Goal: Information Seeking & Learning: Learn about a topic

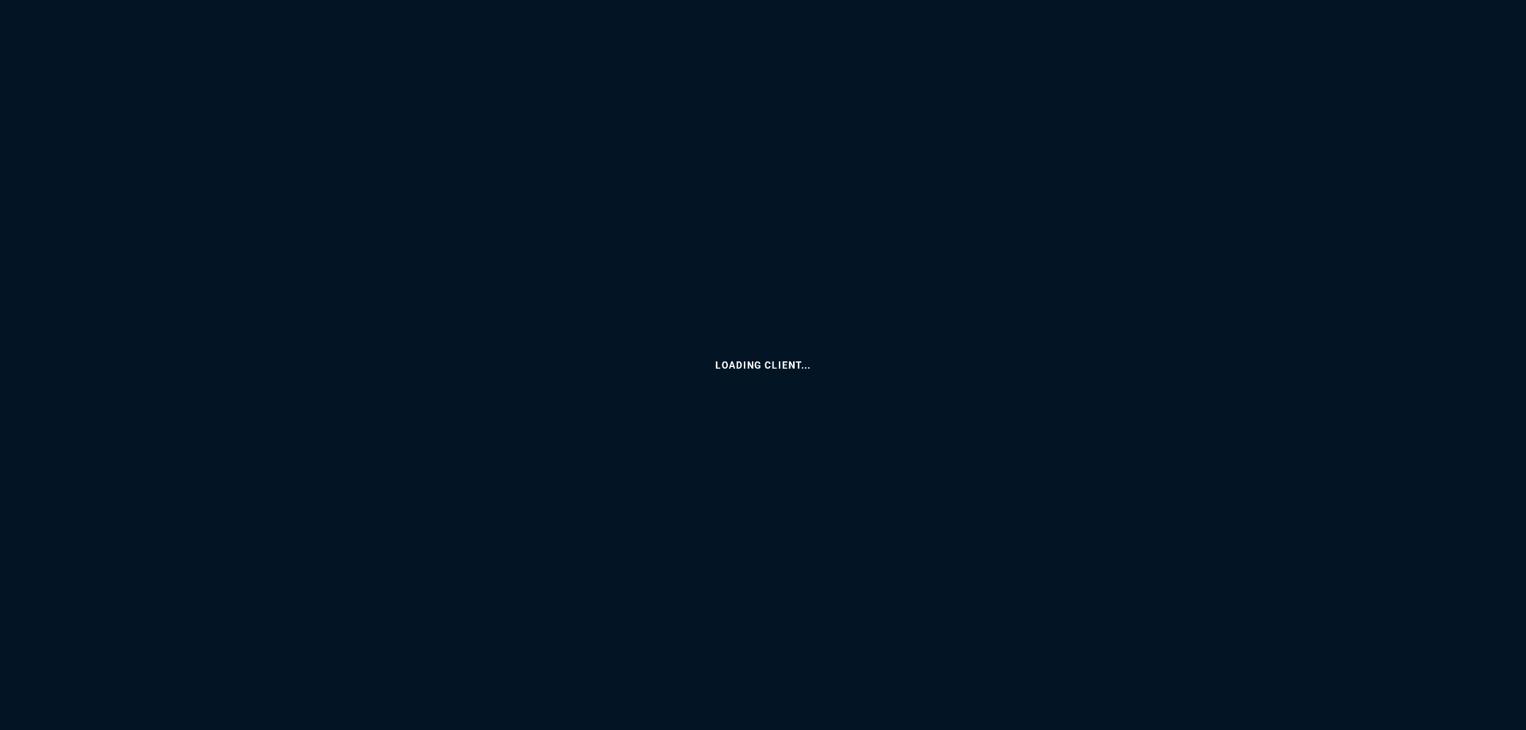
click at [136, 0] on html "Loading Client... Copy Next — ChatGPT Close" at bounding box center [763, 0] width 1526 height 0
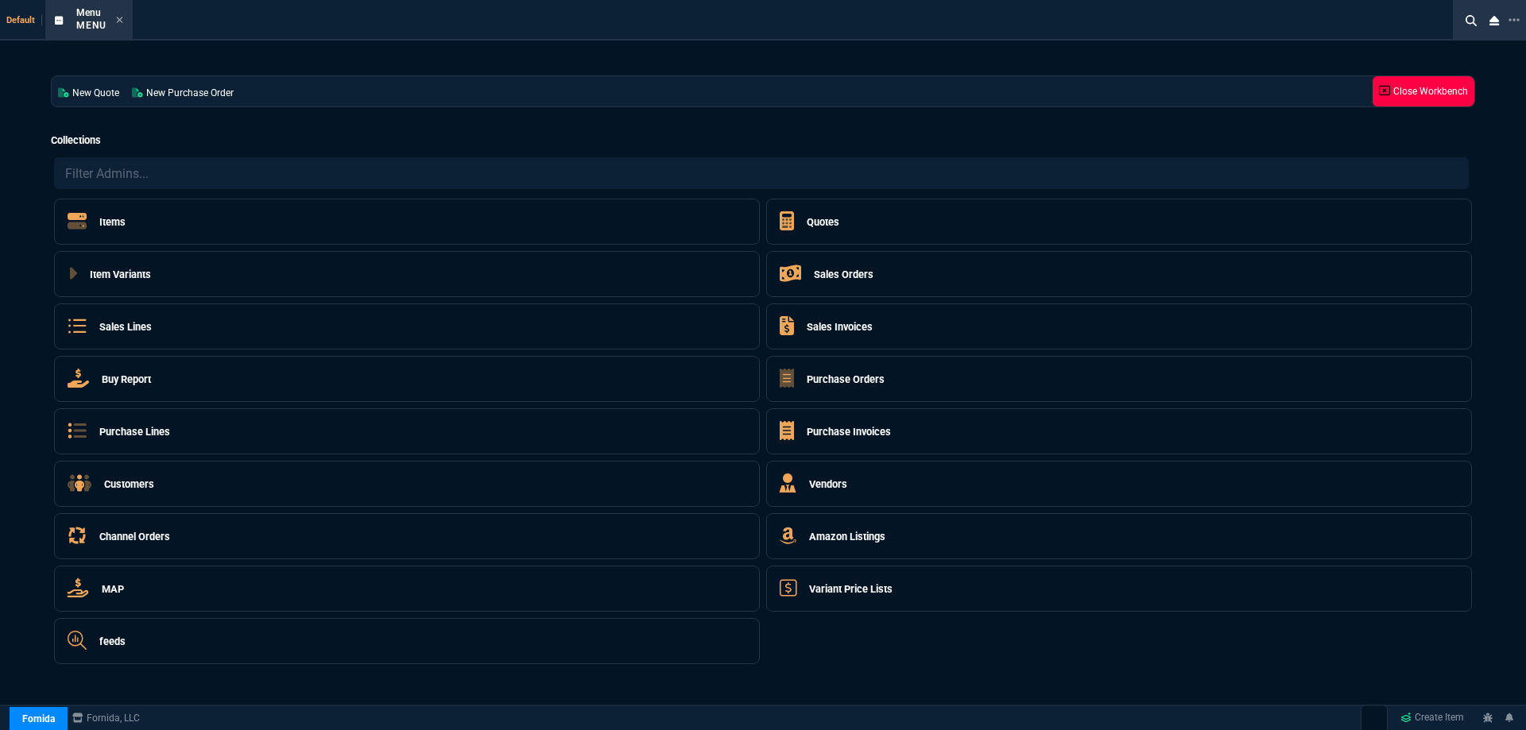
click at [1441, 92] on link "Close Workbench" at bounding box center [1423, 91] width 102 height 30
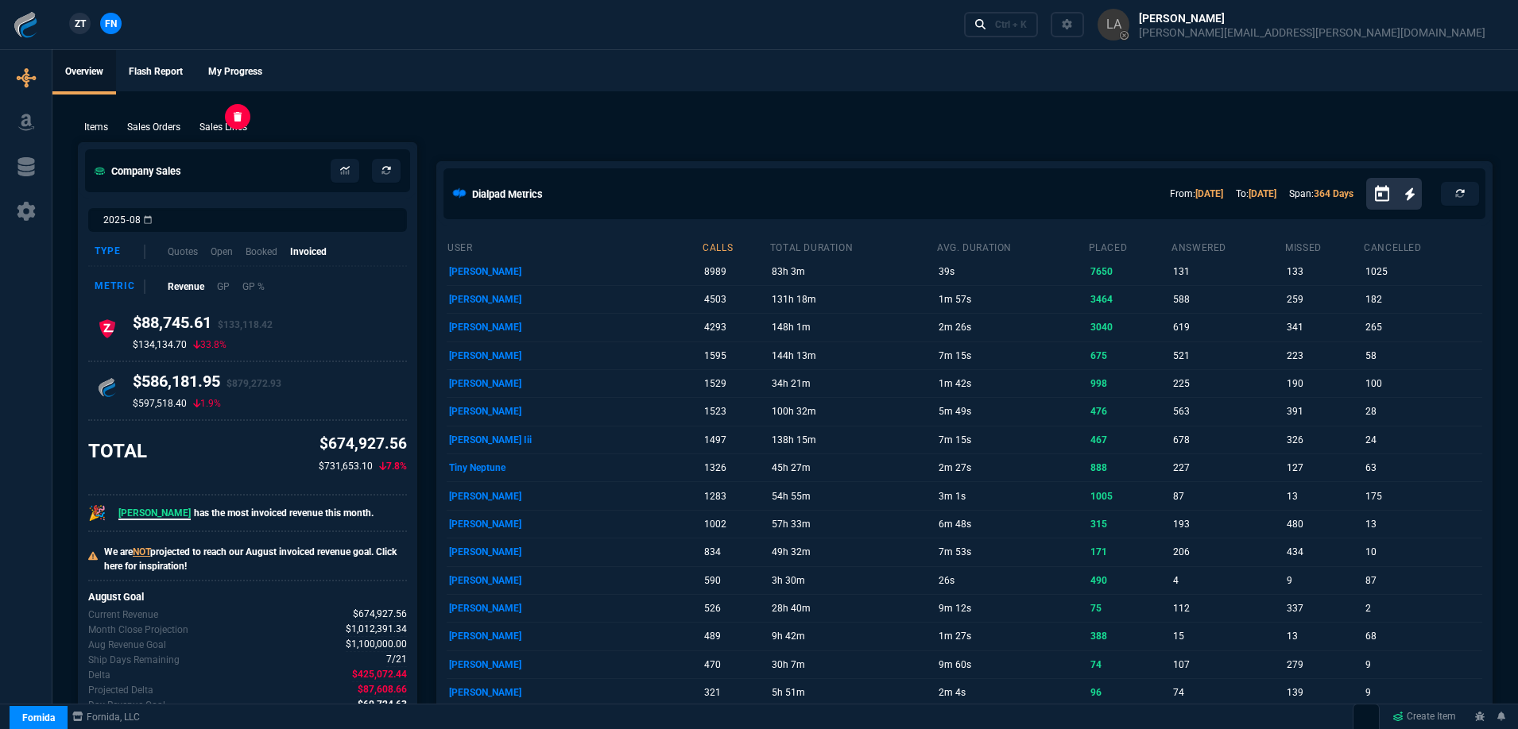
click at [235, 128] on p "Sales Lines" at bounding box center [223, 127] width 48 height 14
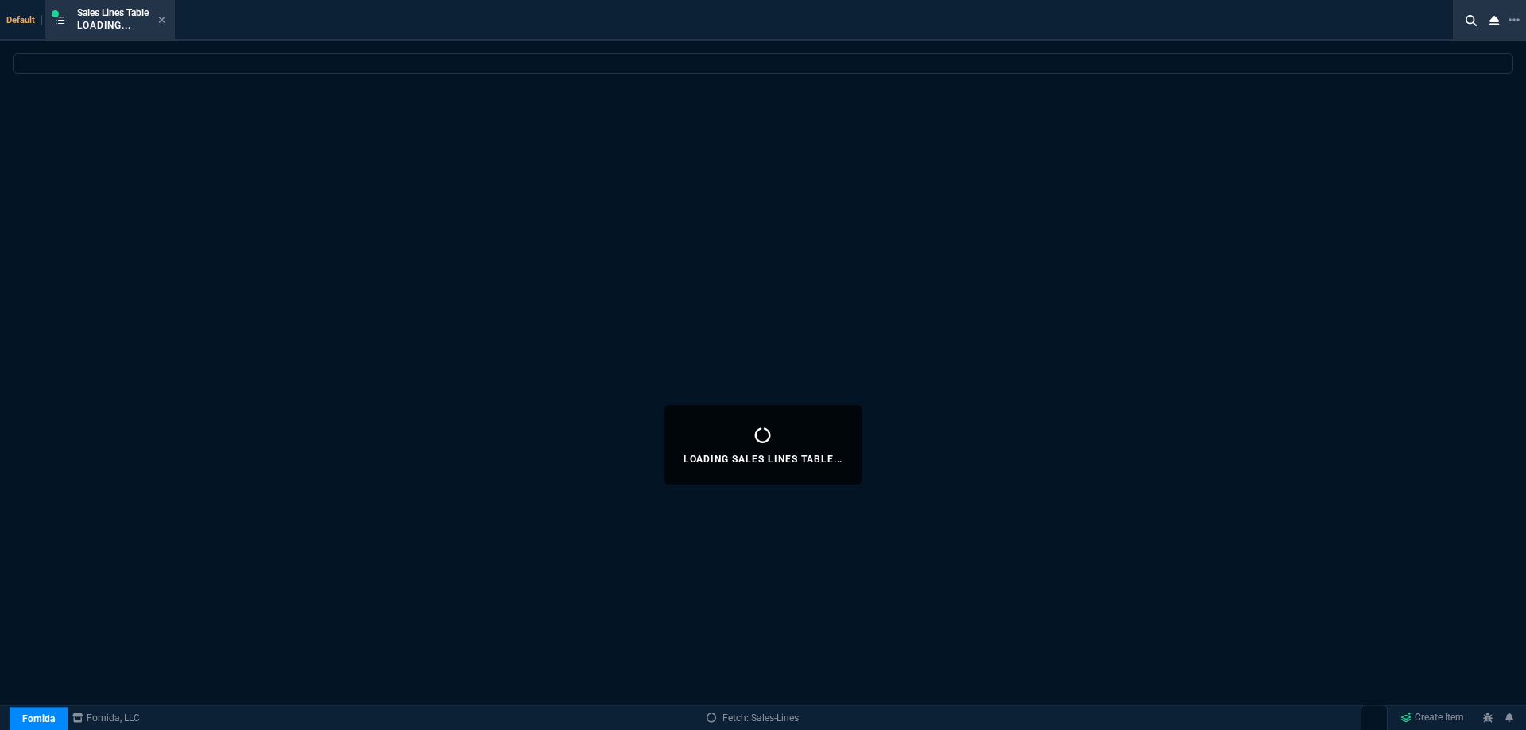
select select
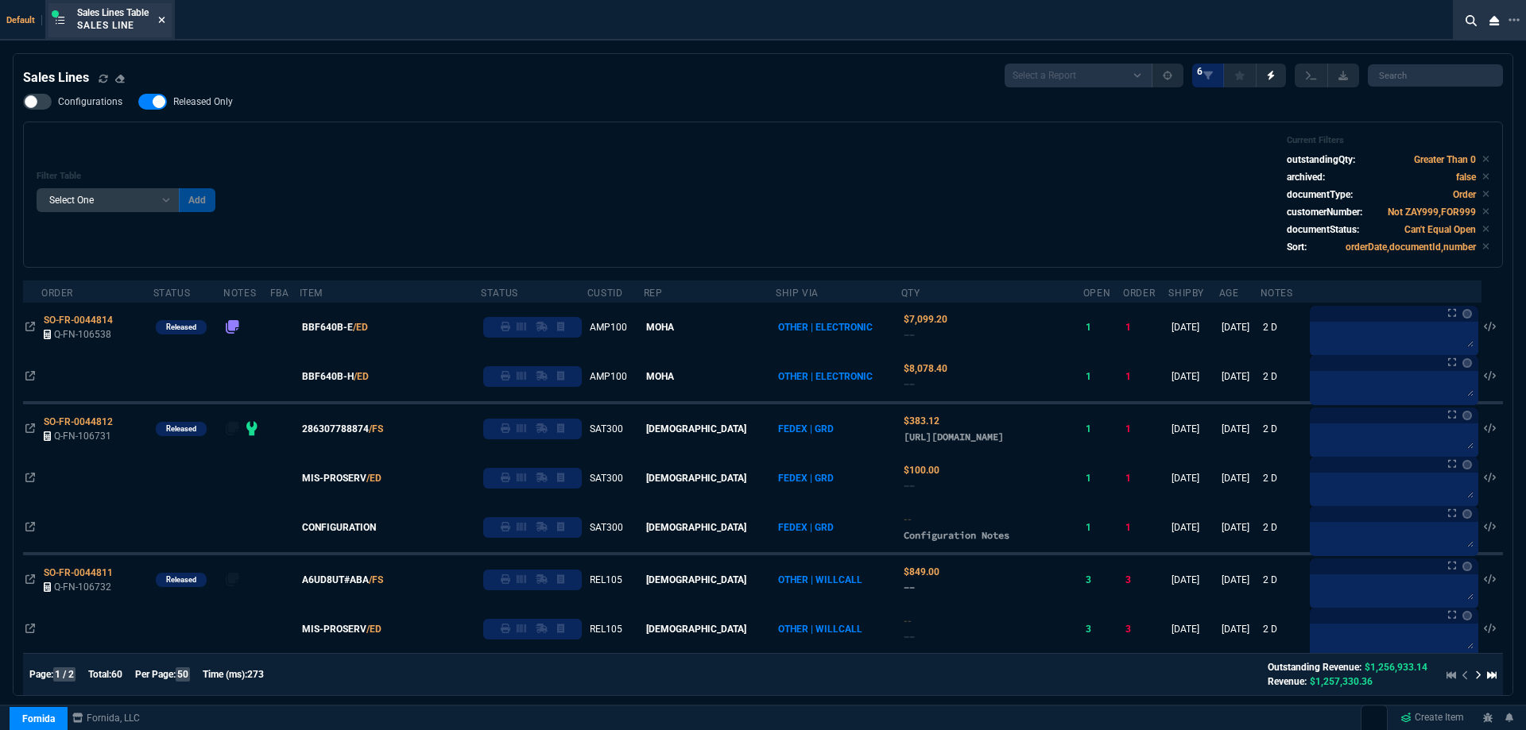
click at [165, 17] on icon at bounding box center [161, 20] width 7 height 10
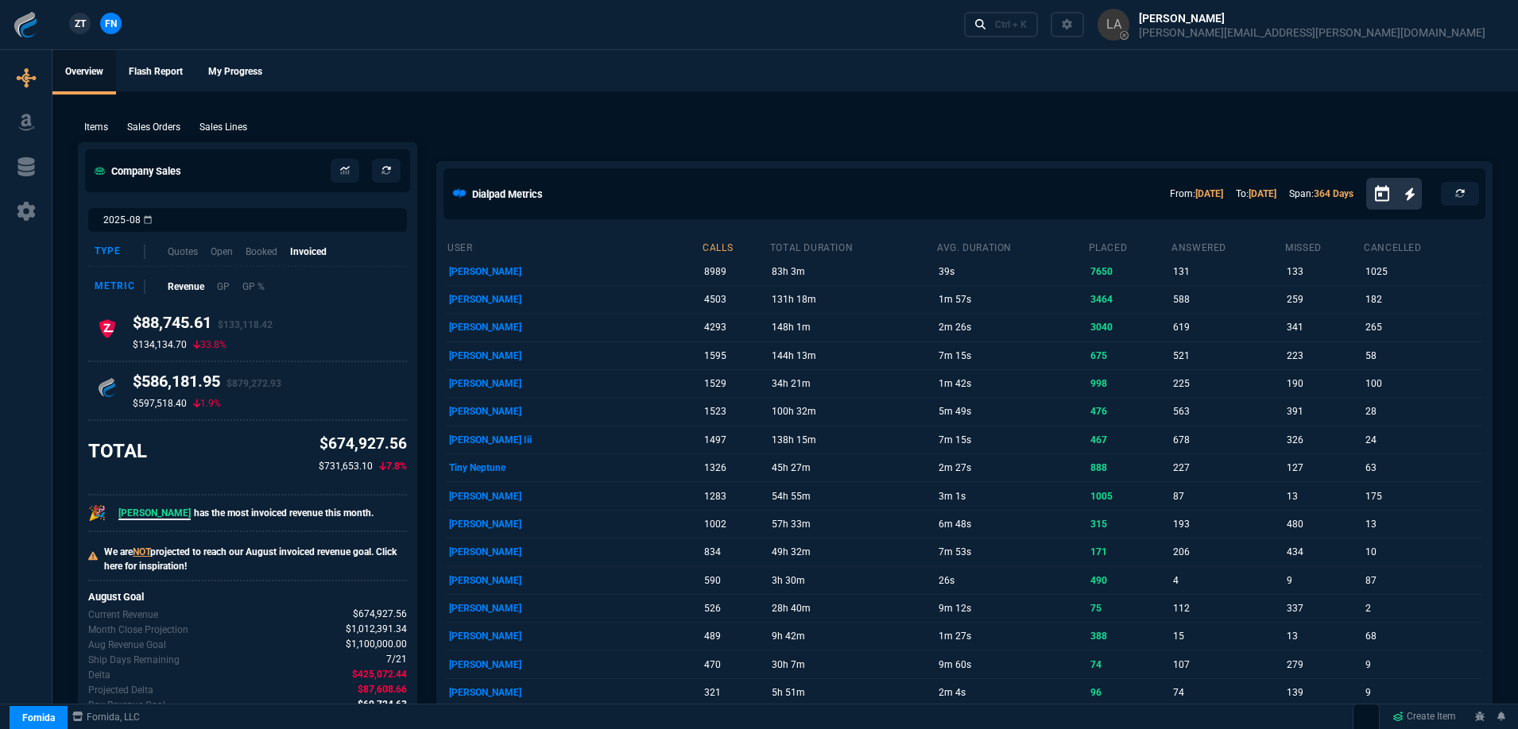
click at [75, 25] on span "ZT" at bounding box center [80, 24] width 11 height 14
click at [216, 127] on p "Sales Lines" at bounding box center [223, 127] width 48 height 14
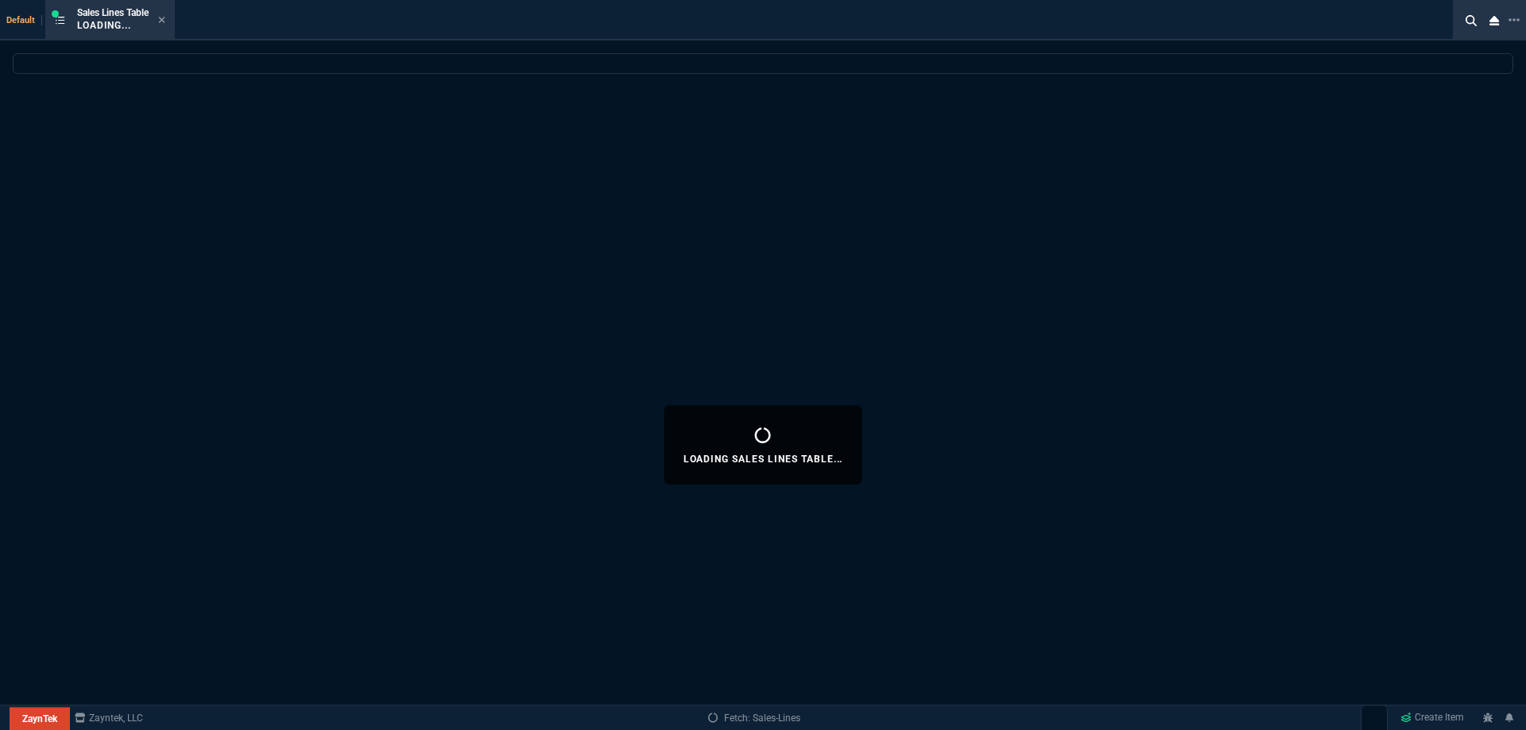
select select
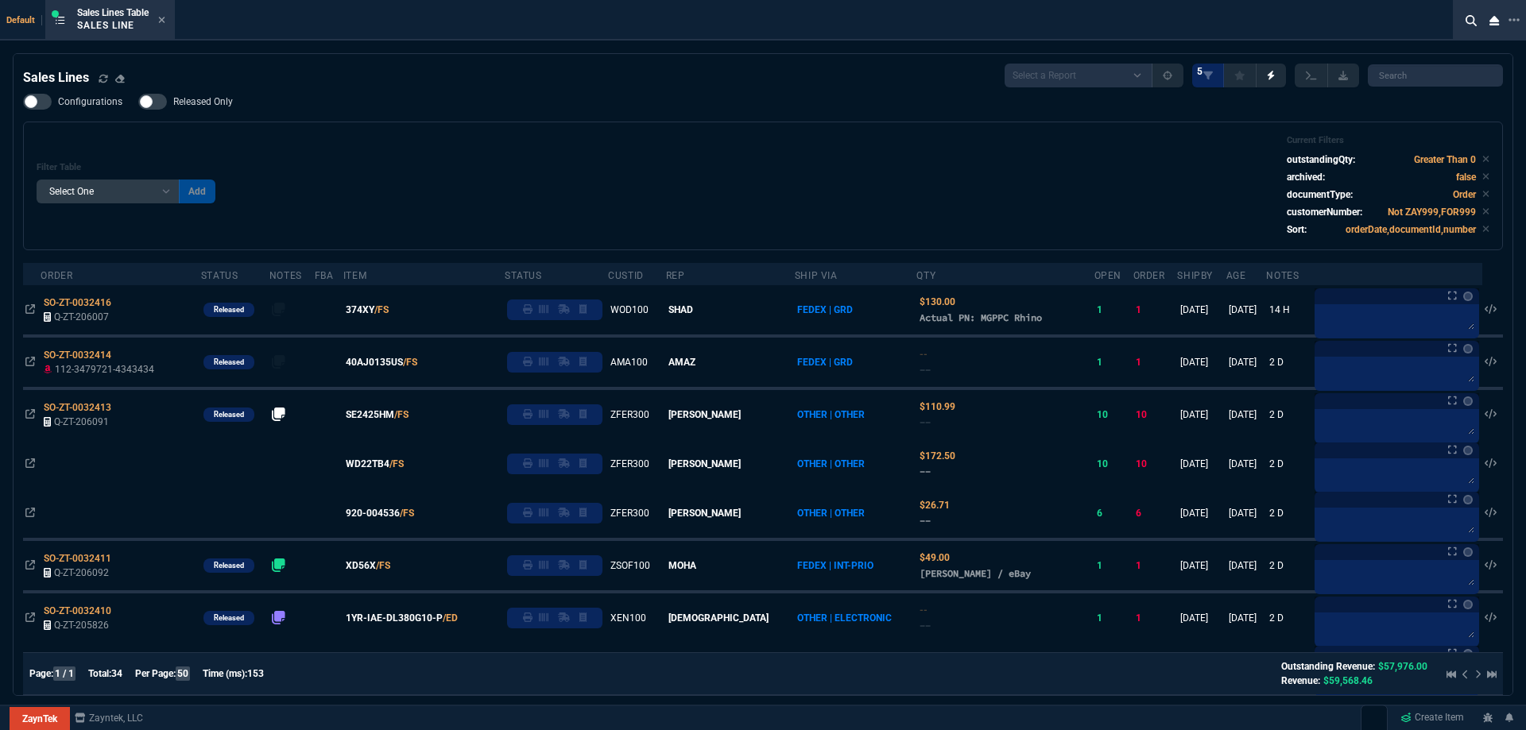
click at [220, 95] on label "Released Only" at bounding box center [193, 102] width 110 height 16
click at [138, 102] on input "Released Only" at bounding box center [137, 102] width 1 height 1
click at [386, 119] on div "Configurations Released Only Filter Table Select One Add Filter () Age () ATS (…" at bounding box center [762, 172] width 1479 height 157
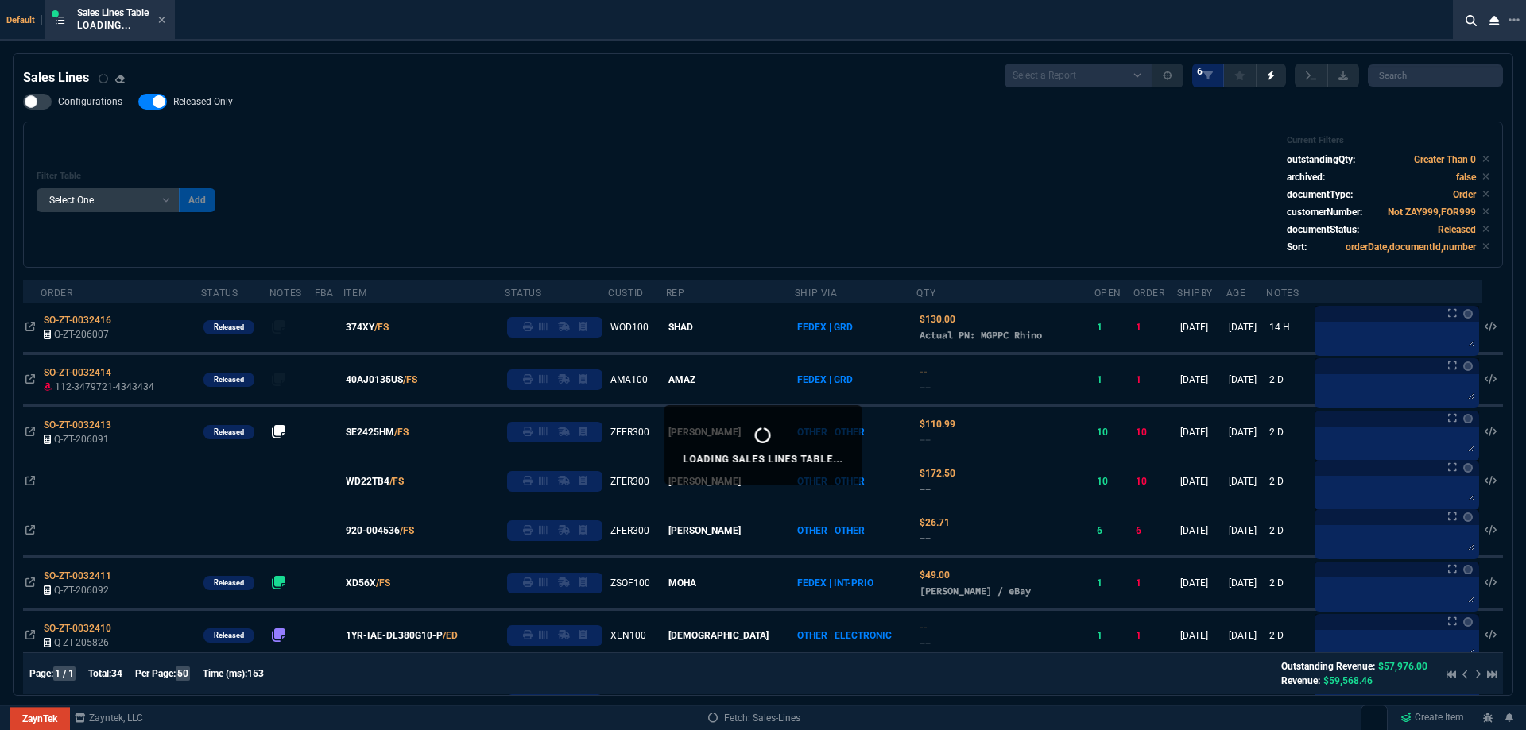
click at [210, 105] on span "Released Only" at bounding box center [203, 101] width 60 height 13
click at [138, 102] on input "Released Only" at bounding box center [137, 102] width 1 height 1
checkbox input "false"
click at [623, 124] on div "Filter Table Select One Add Filter () Age () ATS () Cond (itemVariantCode) Cust…" at bounding box center [762, 195] width 1479 height 146
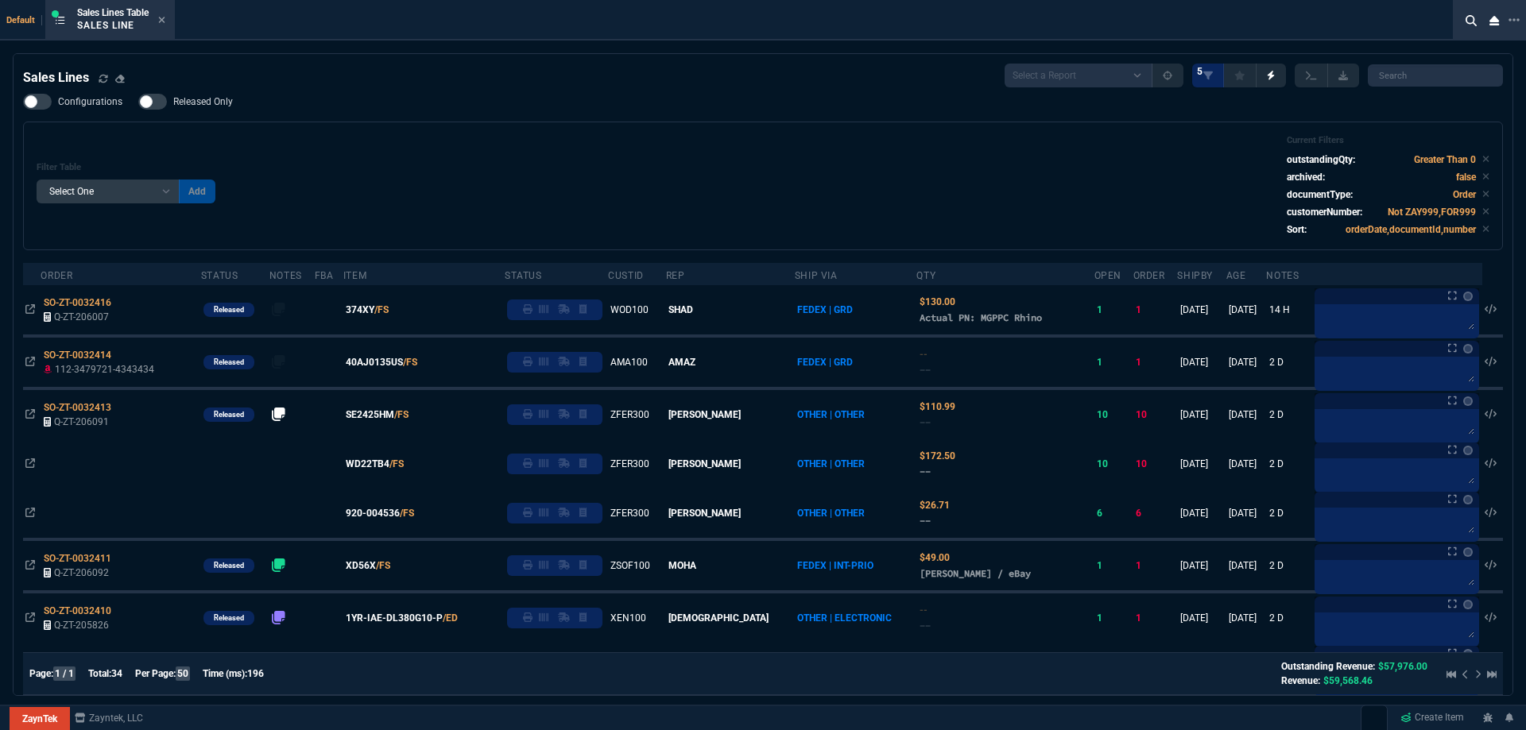
click at [374, 311] on span "374XY" at bounding box center [360, 310] width 29 height 14
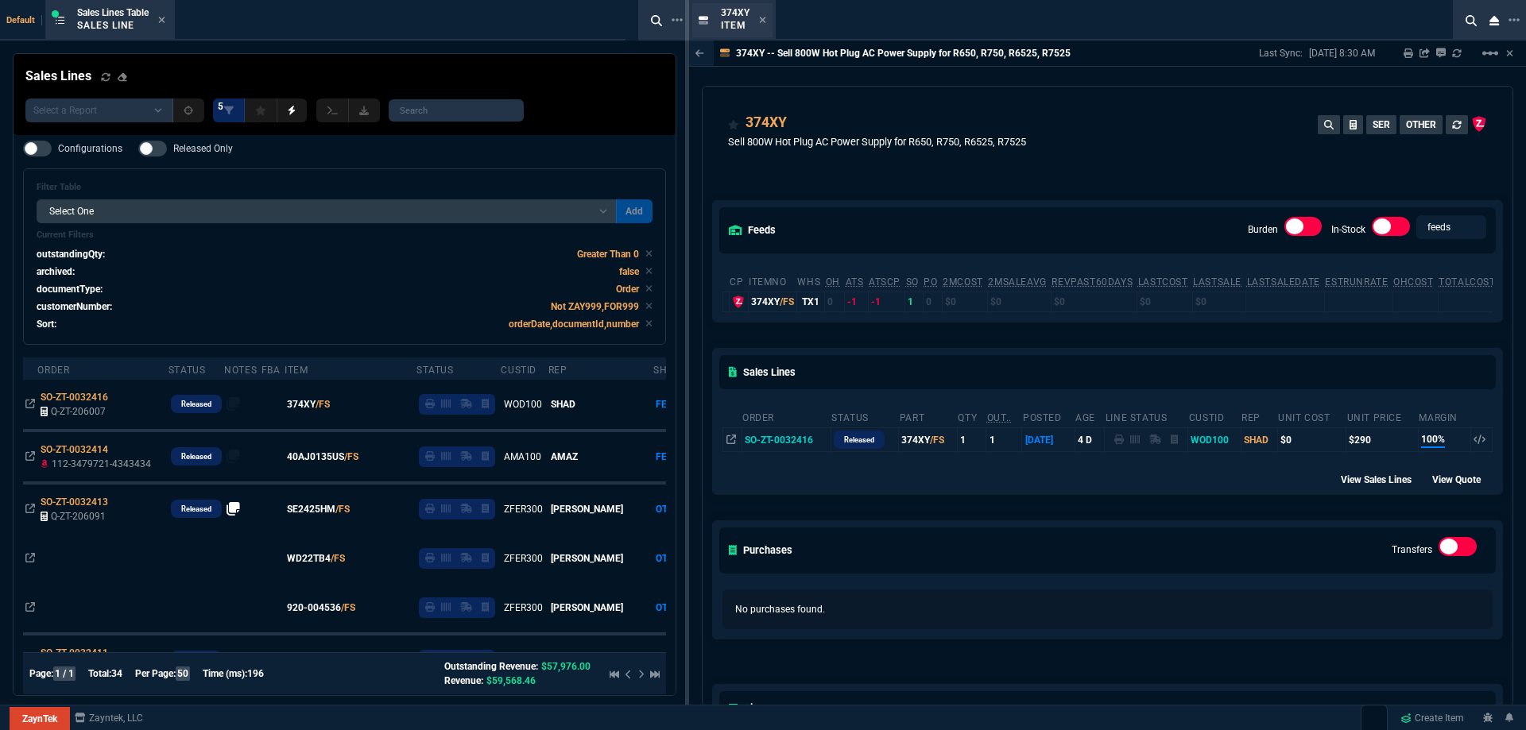
click at [766, 25] on div "374XY Item" at bounding box center [732, 20] width 80 height 34
click at [764, 24] on icon at bounding box center [762, 20] width 7 height 10
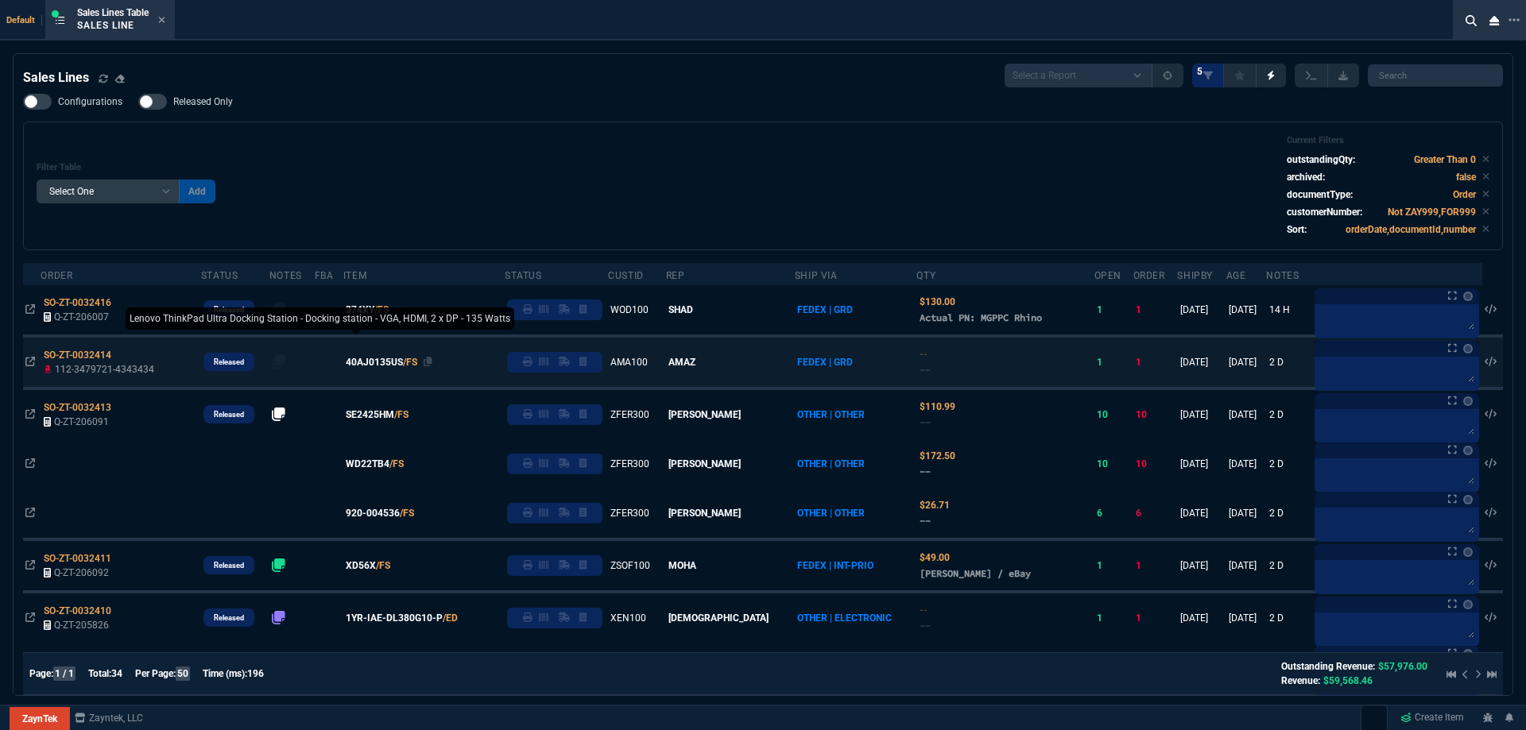
click at [389, 364] on span "40AJ0135US" at bounding box center [374, 362] width 57 height 14
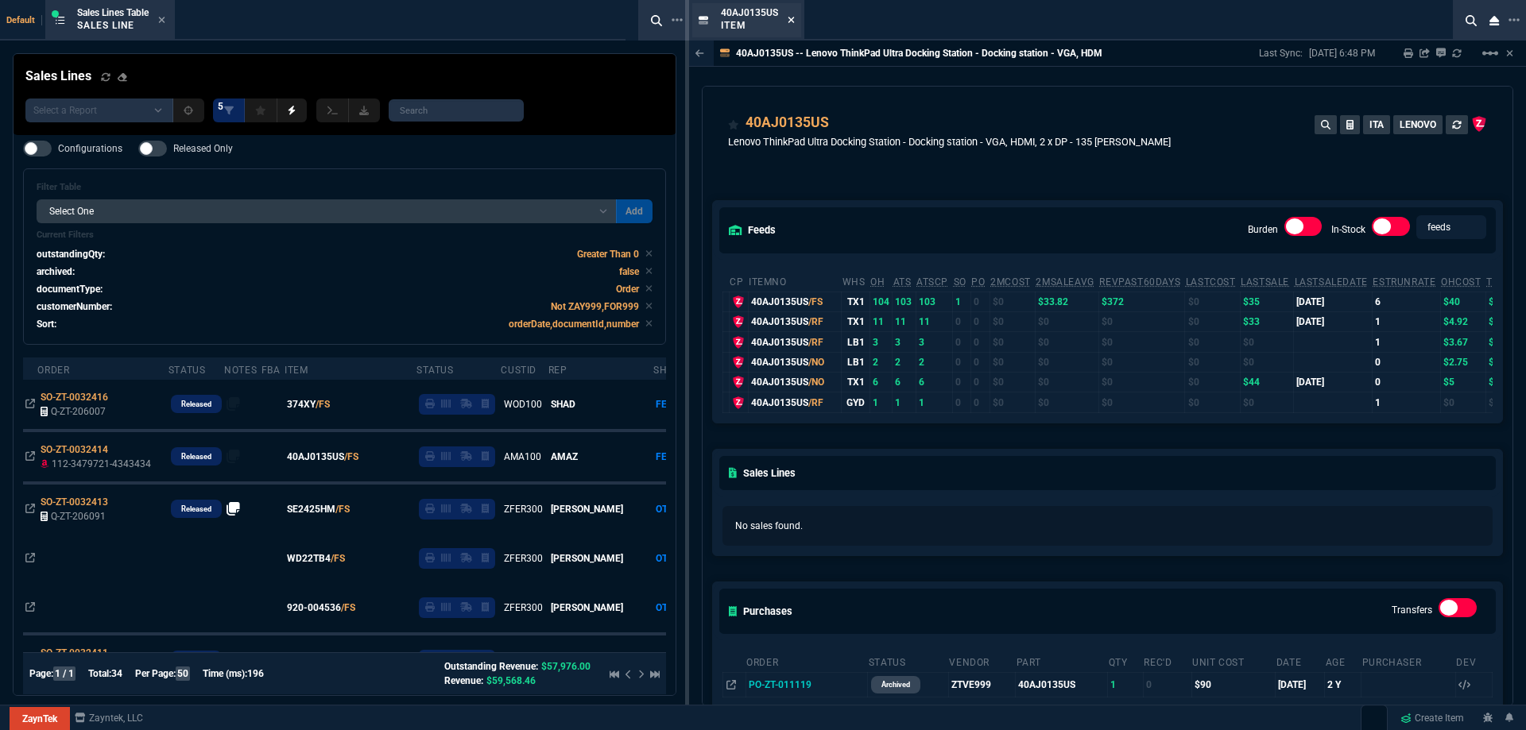
click at [790, 25] on fa-icon at bounding box center [790, 20] width 7 height 11
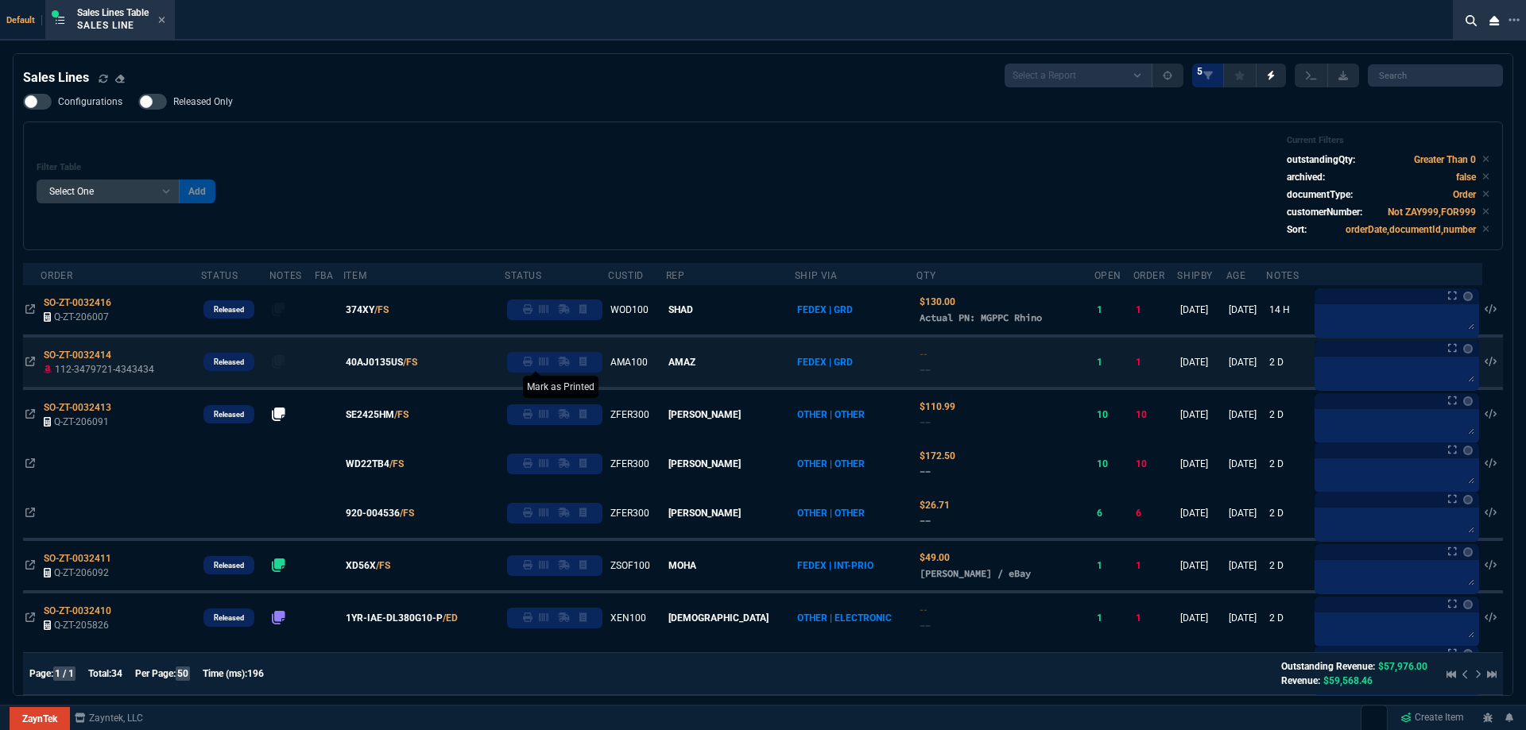
click at [532, 365] on icon at bounding box center [528, 362] width 10 height 10
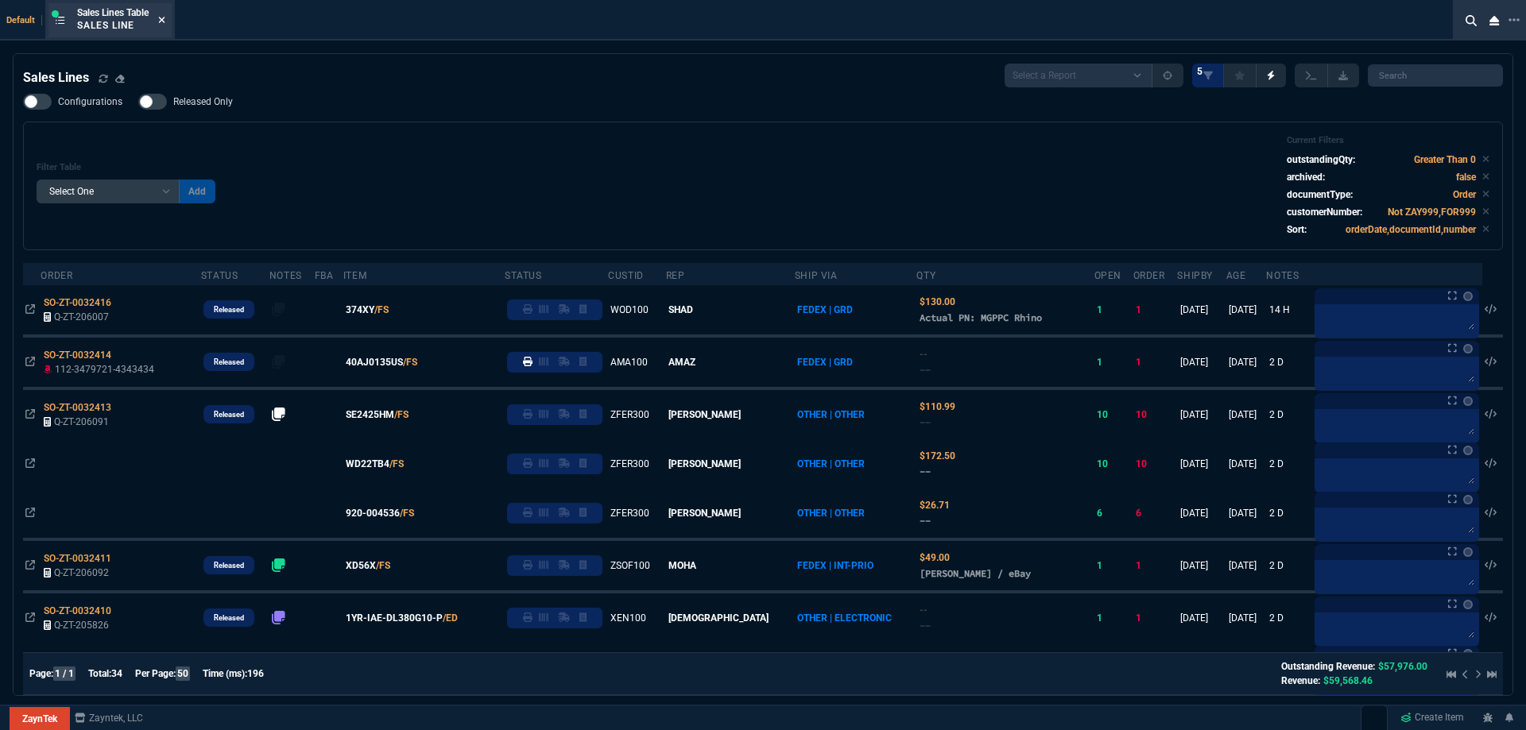
click at [163, 21] on icon at bounding box center [161, 20] width 7 height 10
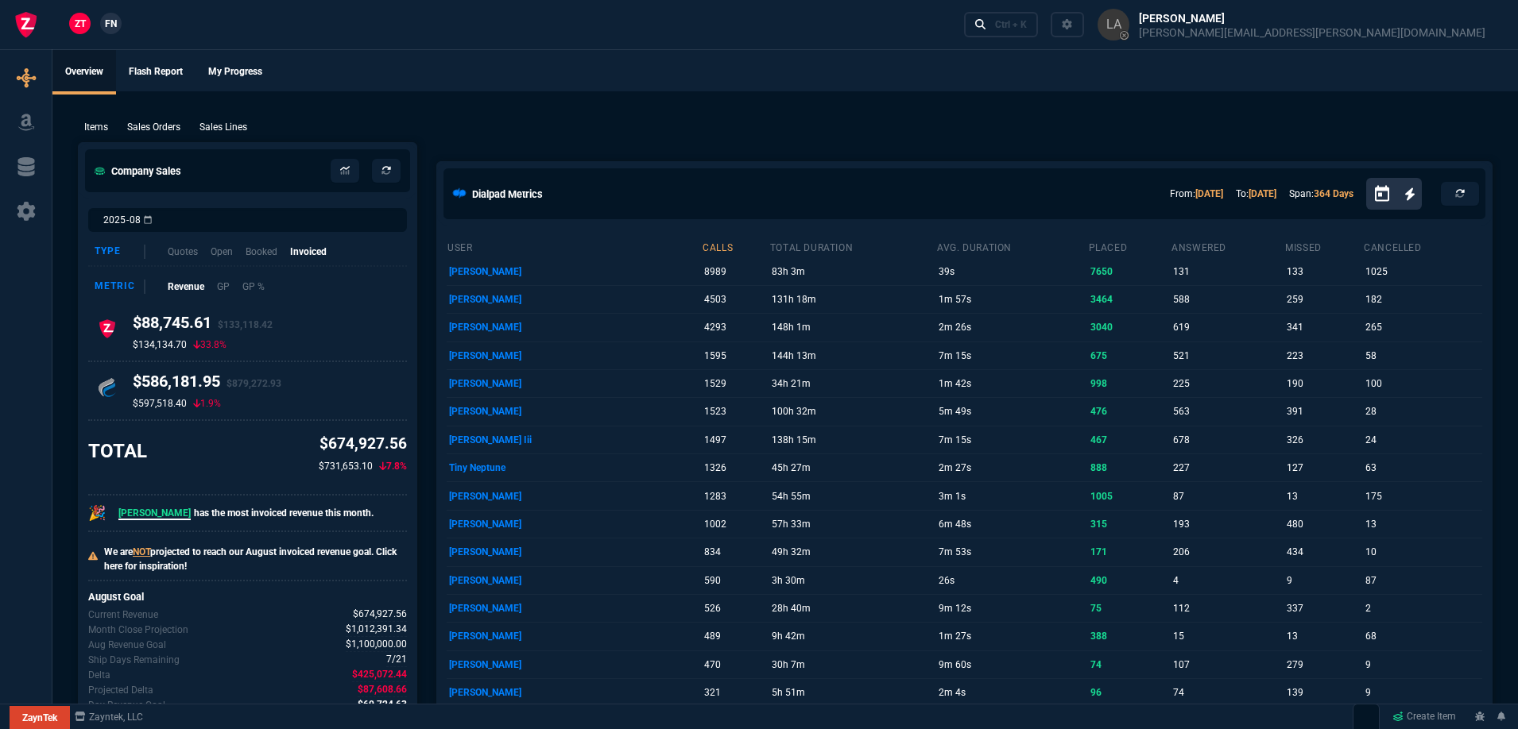
click at [106, 29] on span "FN" at bounding box center [111, 24] width 12 height 14
click at [215, 131] on p "Sales Lines" at bounding box center [223, 127] width 48 height 14
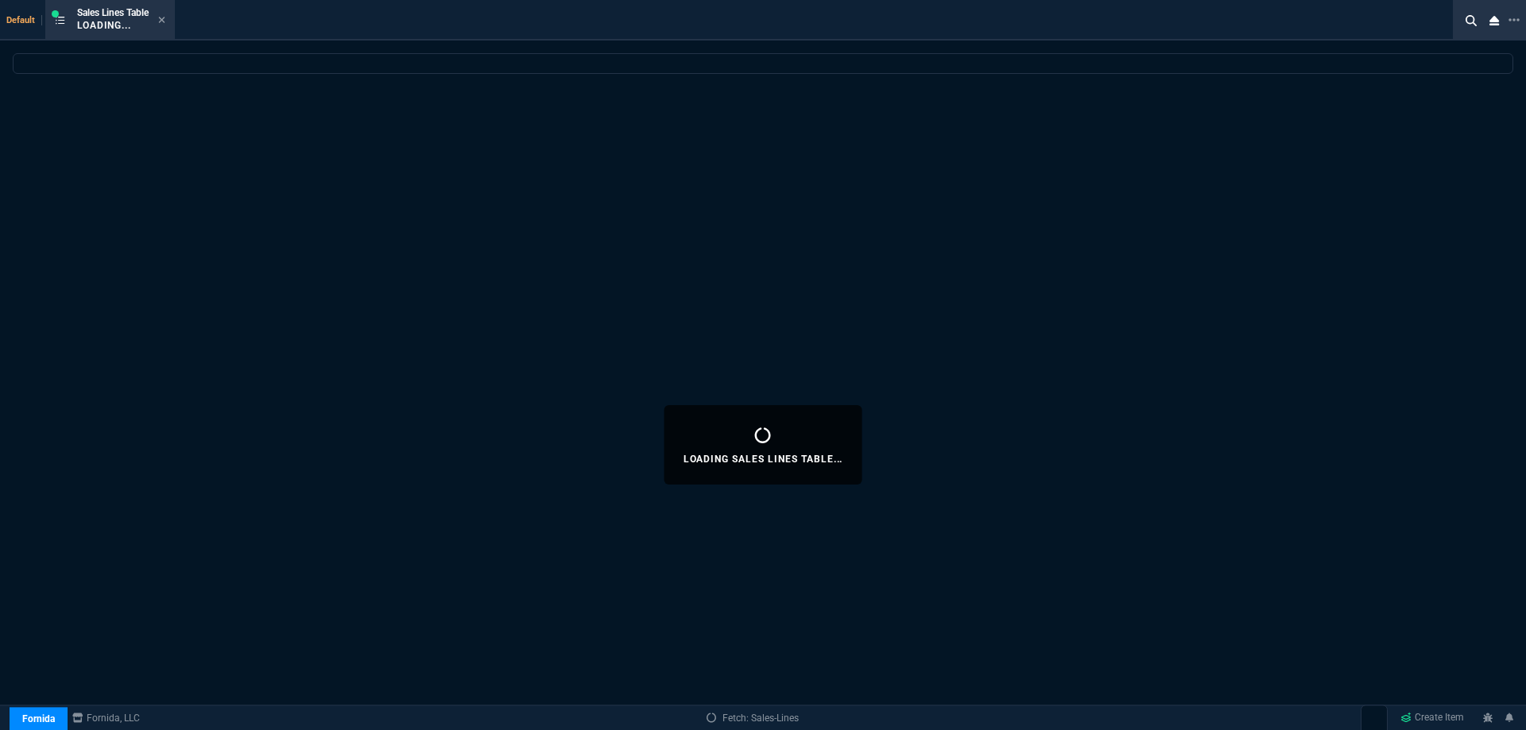
select select
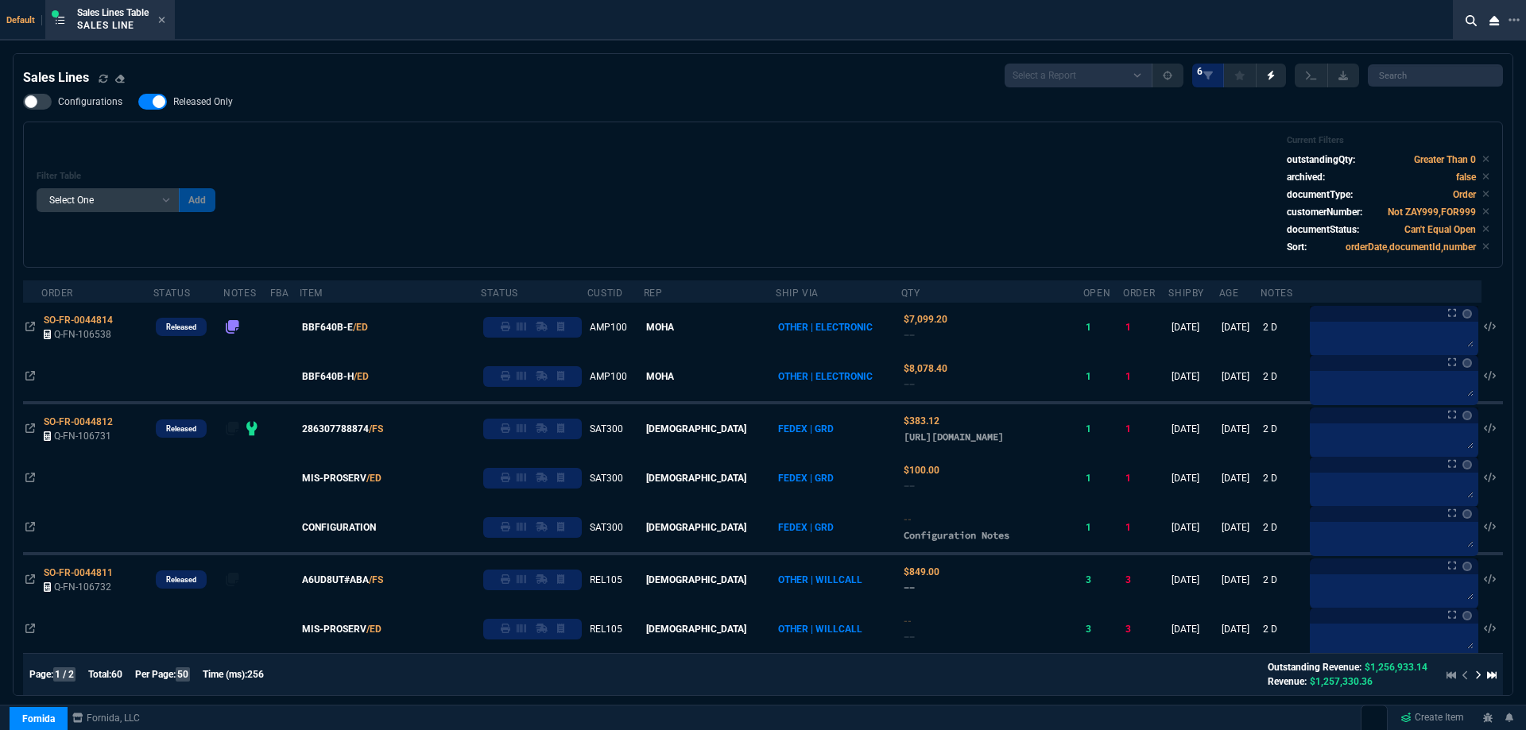
click at [217, 99] on span "Released Only" at bounding box center [203, 101] width 60 height 13
click at [138, 102] on input "Released Only" at bounding box center [137, 102] width 1 height 1
checkbox input "false"
click at [556, 151] on div "Filter Table Select One Add Filter () Age () ATS () Cond (itemVariantCode) Cust…" at bounding box center [763, 194] width 1452 height 119
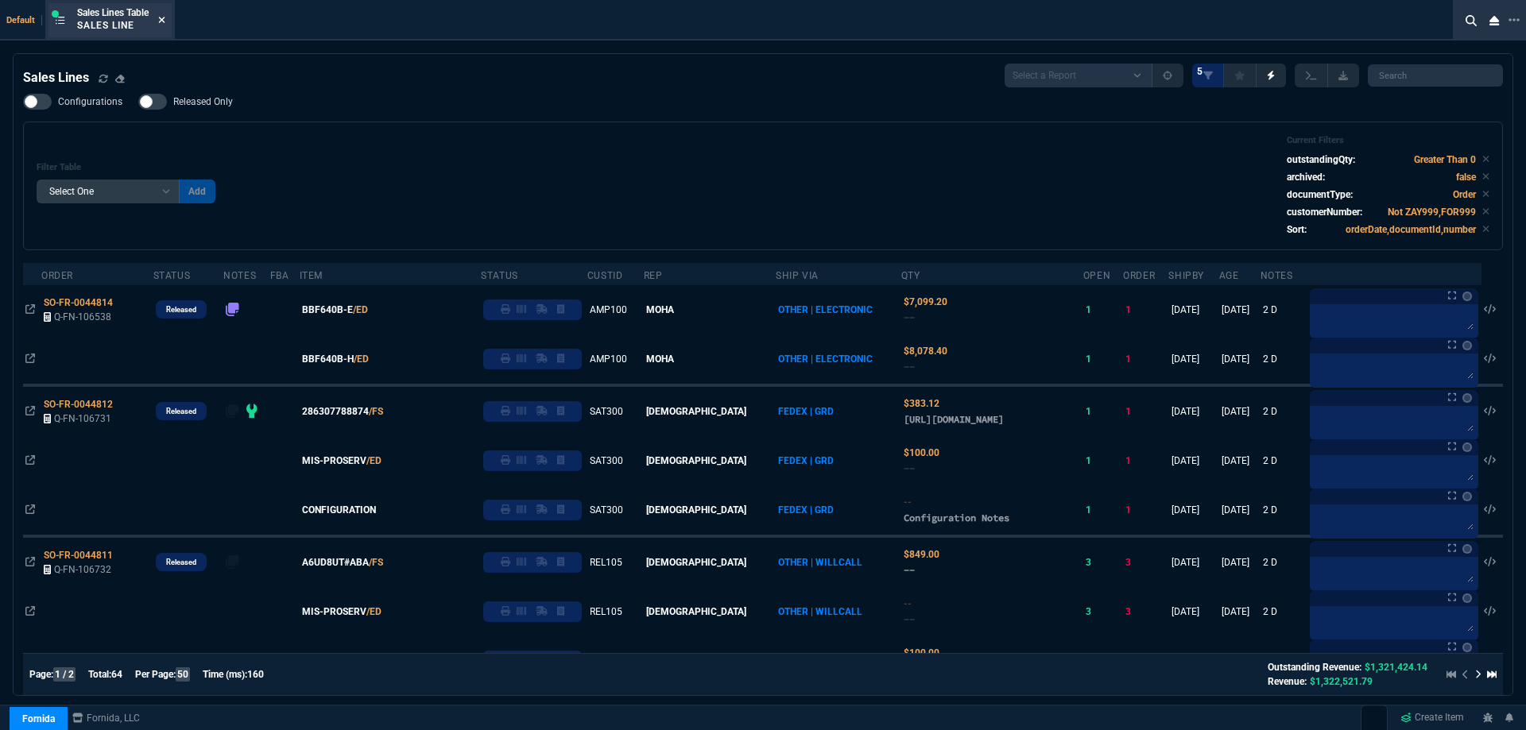
click at [165, 21] on icon at bounding box center [162, 20] width 6 height 6
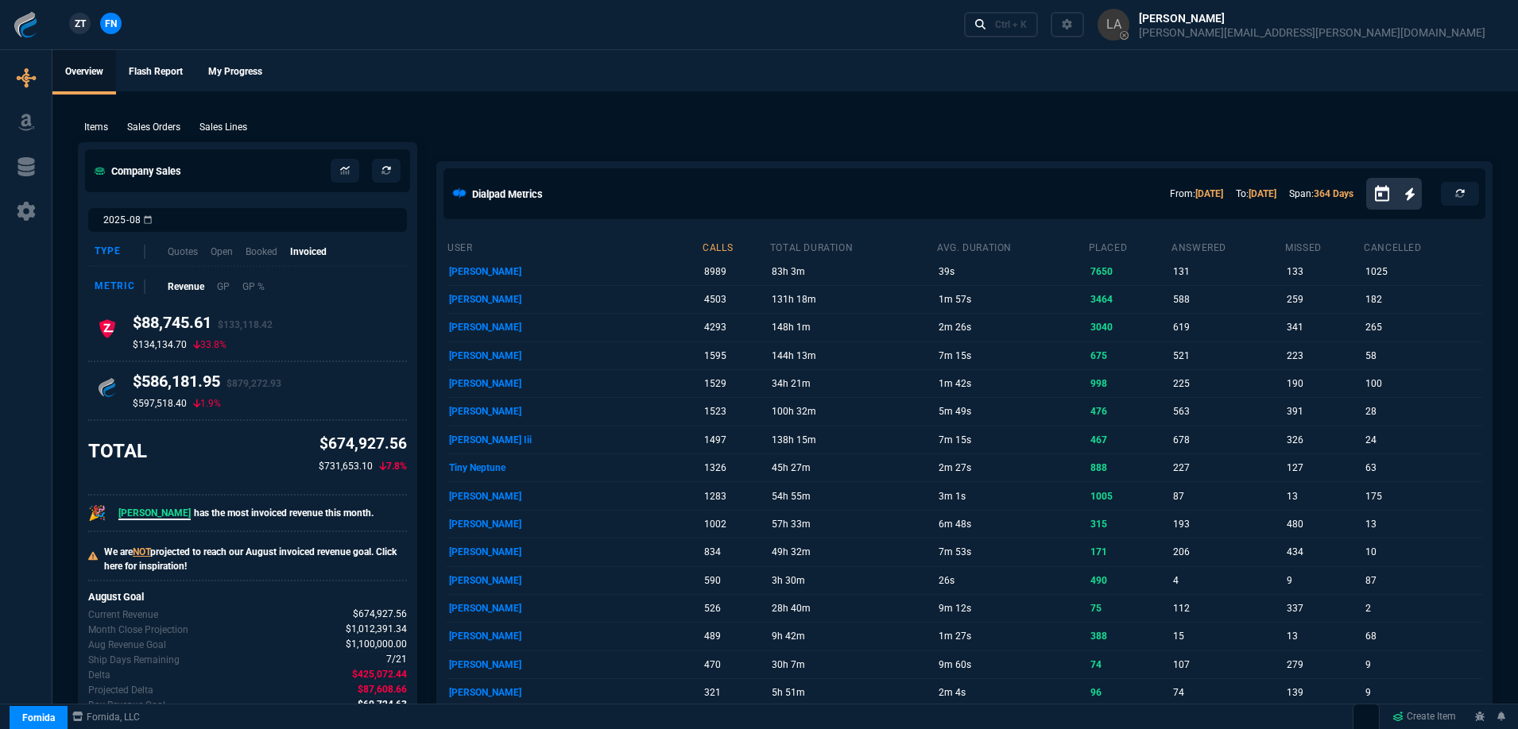
click at [83, 26] on span "ZT" at bounding box center [80, 24] width 11 height 14
click at [226, 127] on p "Sales Lines" at bounding box center [223, 127] width 48 height 14
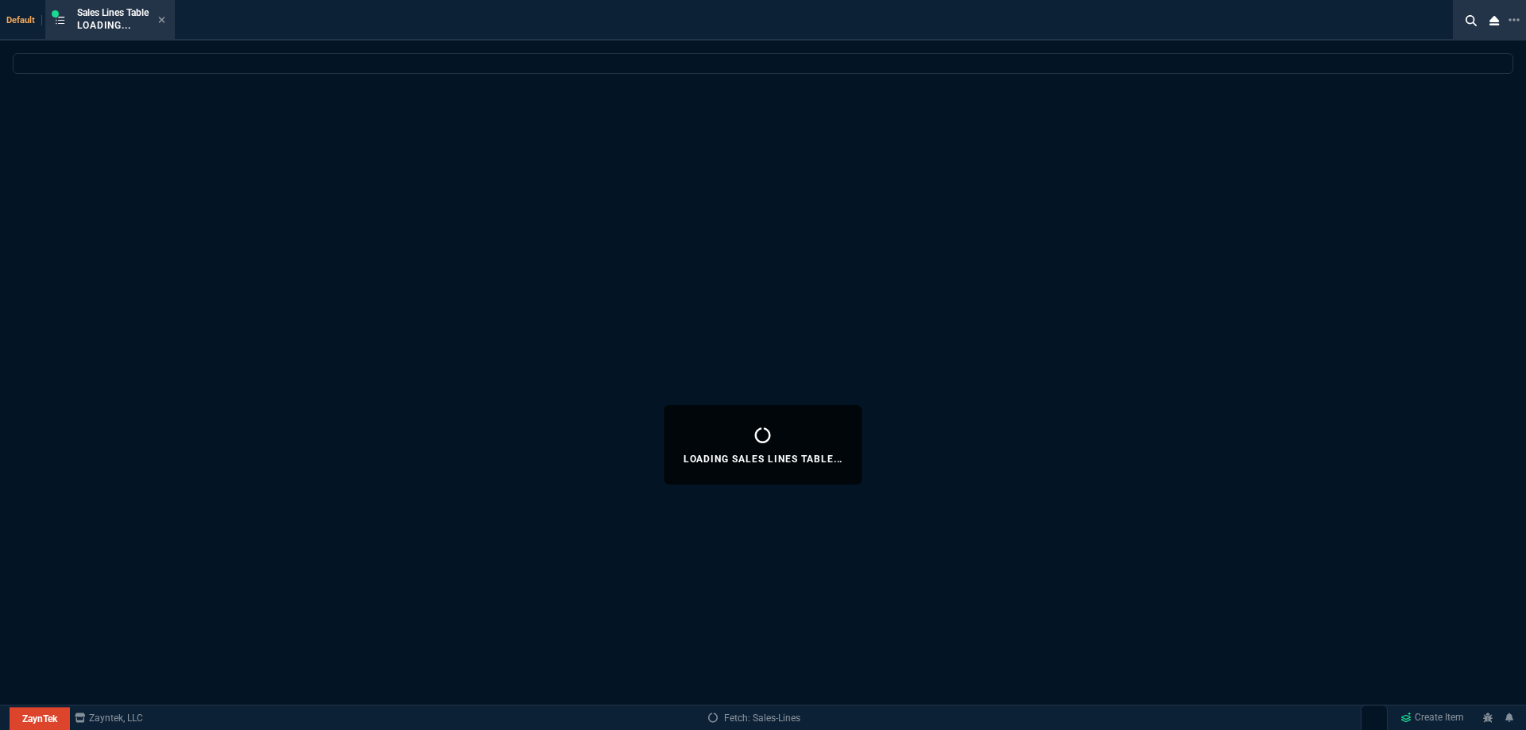
select select
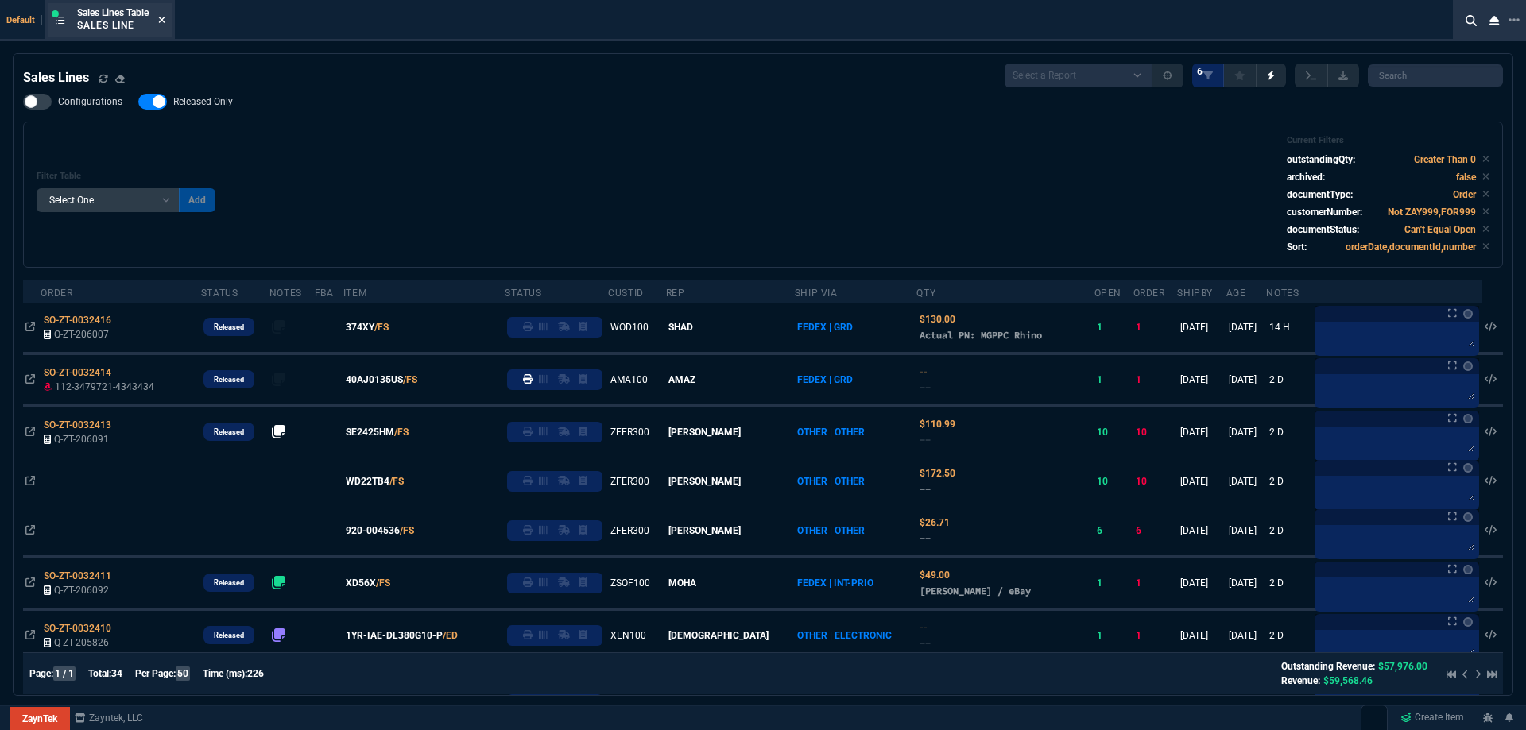
click at [162, 20] on icon at bounding box center [161, 20] width 7 height 10
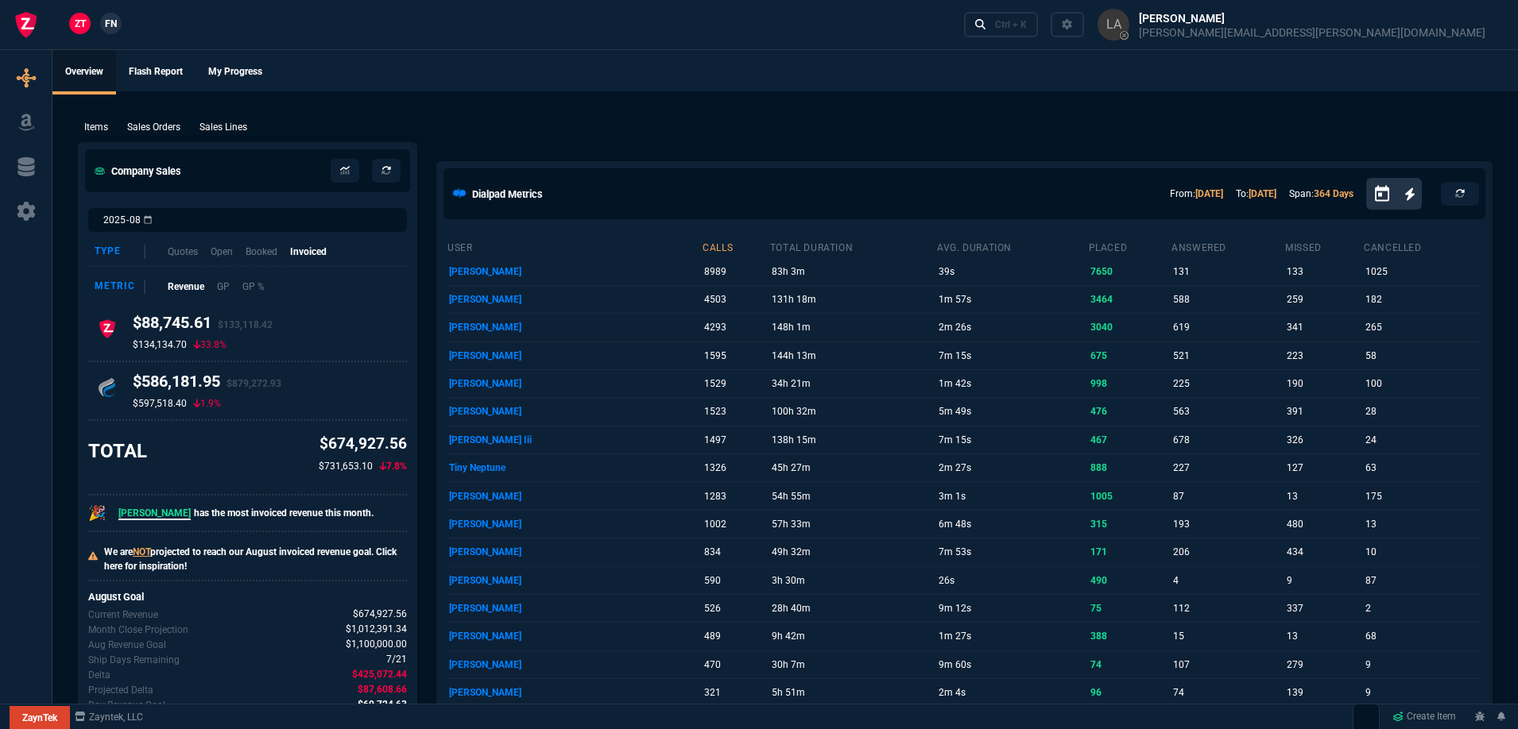
click at [110, 27] on span "FN" at bounding box center [111, 24] width 12 height 14
click at [234, 121] on p "Sales Lines" at bounding box center [223, 127] width 48 height 14
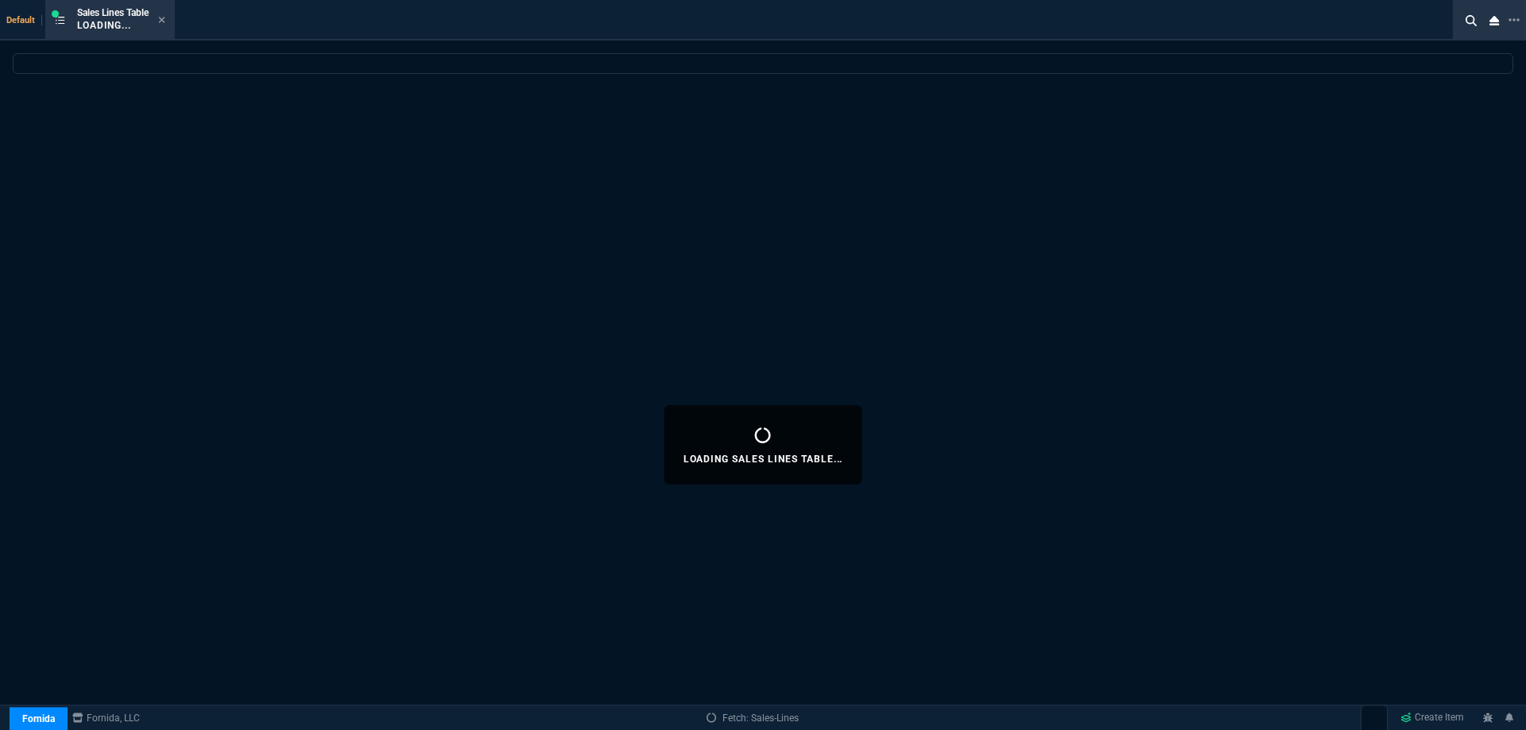
select select
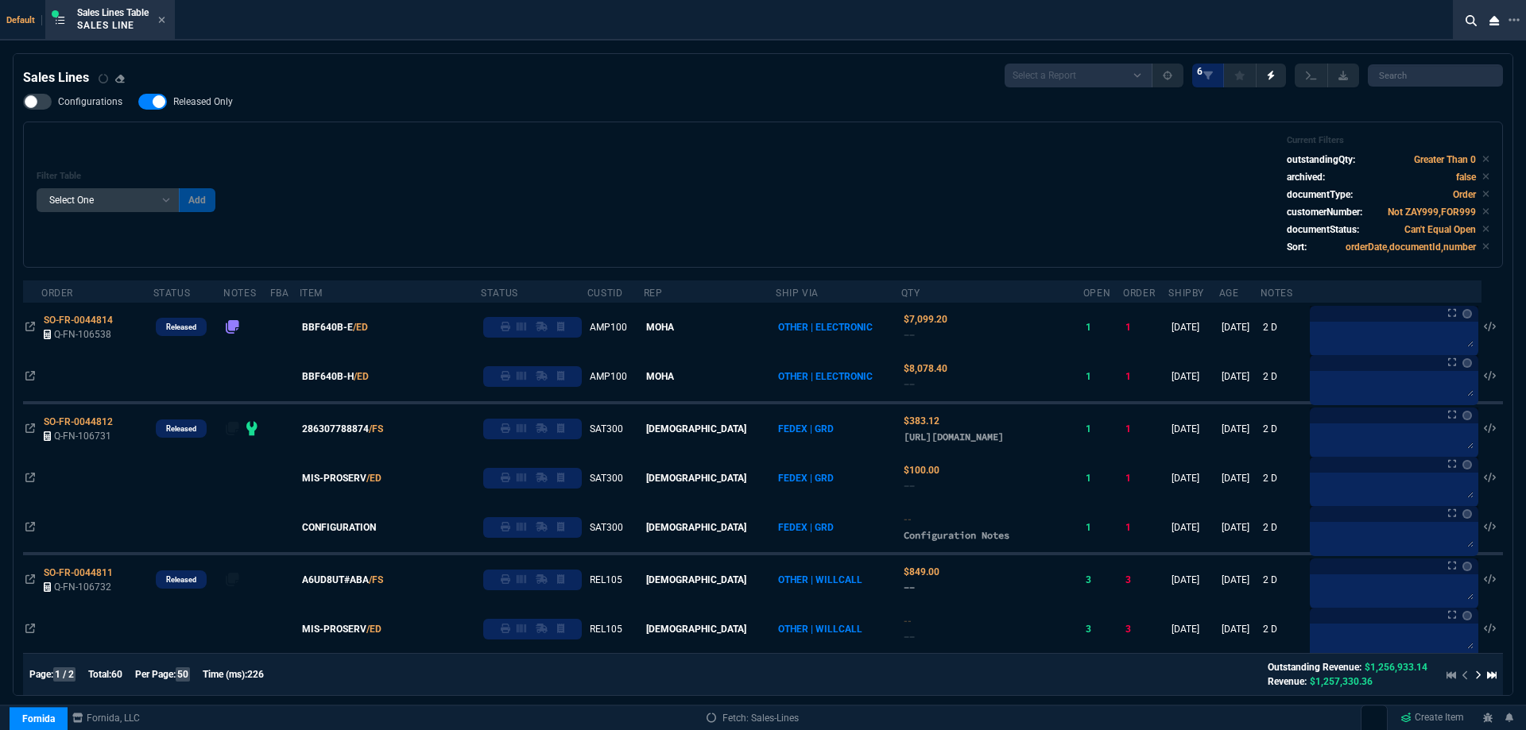
click at [211, 103] on span "Released Only" at bounding box center [203, 101] width 60 height 13
click at [138, 102] on input "Released Only" at bounding box center [137, 102] width 1 height 1
checkbox input "false"
click at [373, 133] on div "Filter Table Select One Add Filter () Age () ATS () Cond (itemVariantCode) Cust…" at bounding box center [762, 195] width 1479 height 146
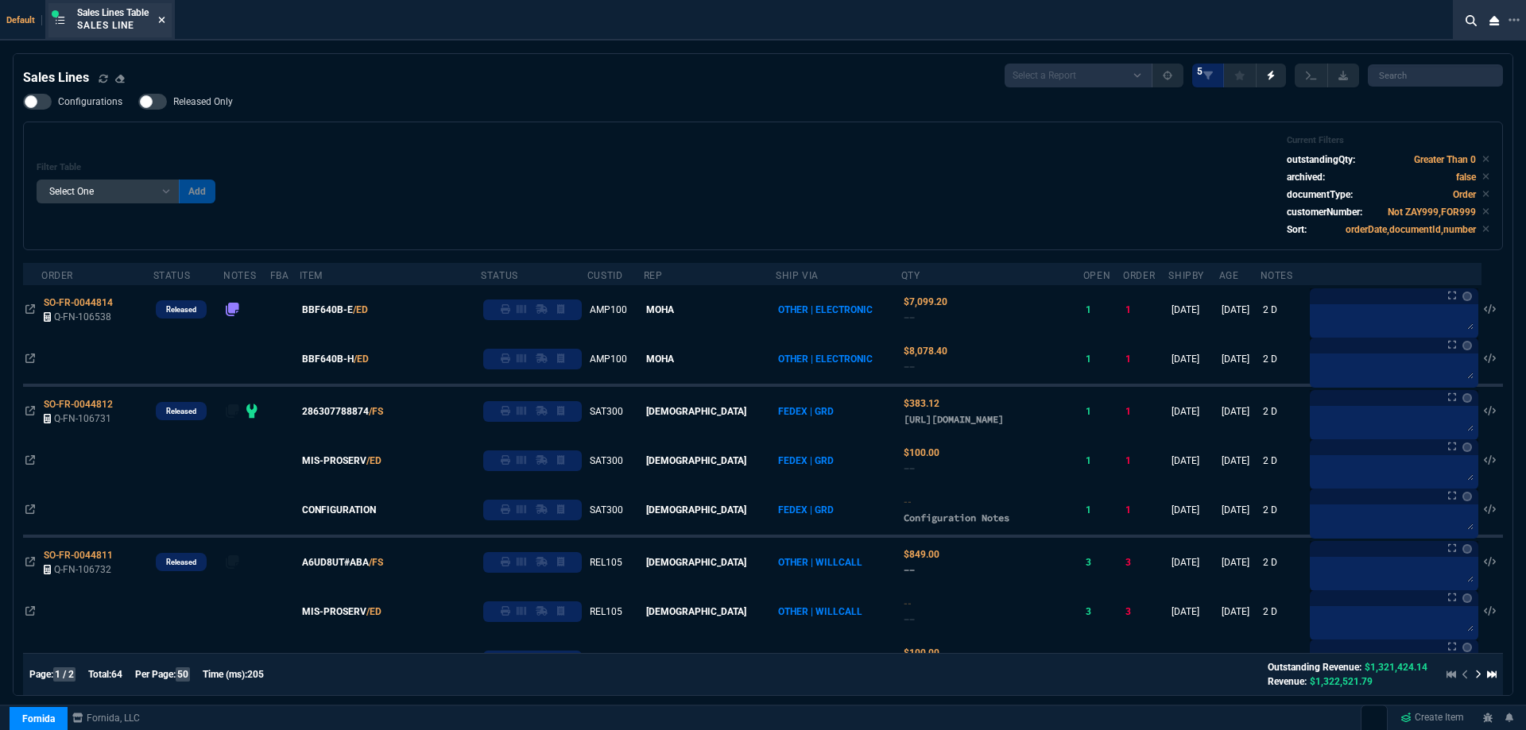
click at [165, 20] on icon at bounding box center [161, 20] width 7 height 10
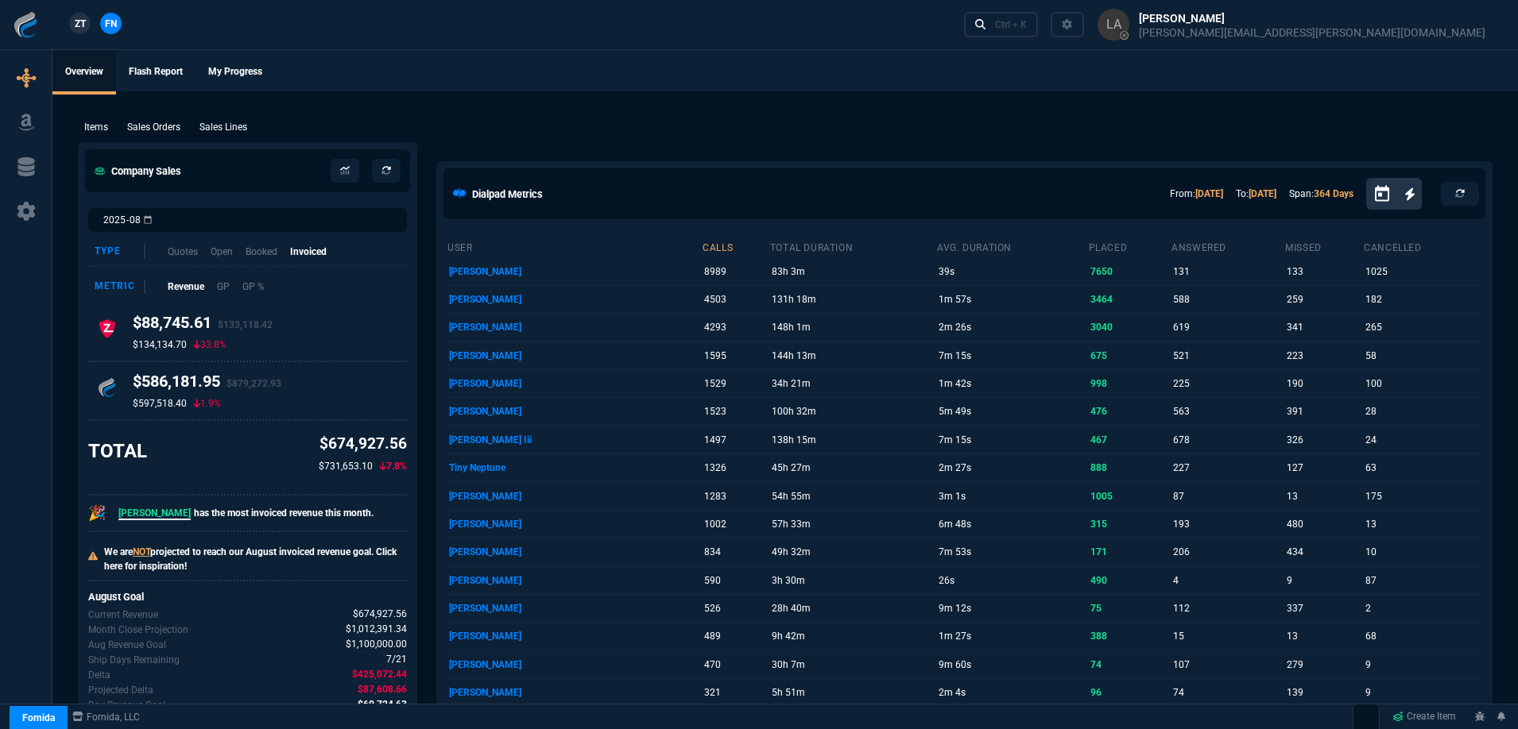
click at [83, 24] on span "ZT" at bounding box center [80, 24] width 11 height 14
click at [224, 129] on p "Sales Lines" at bounding box center [223, 127] width 48 height 14
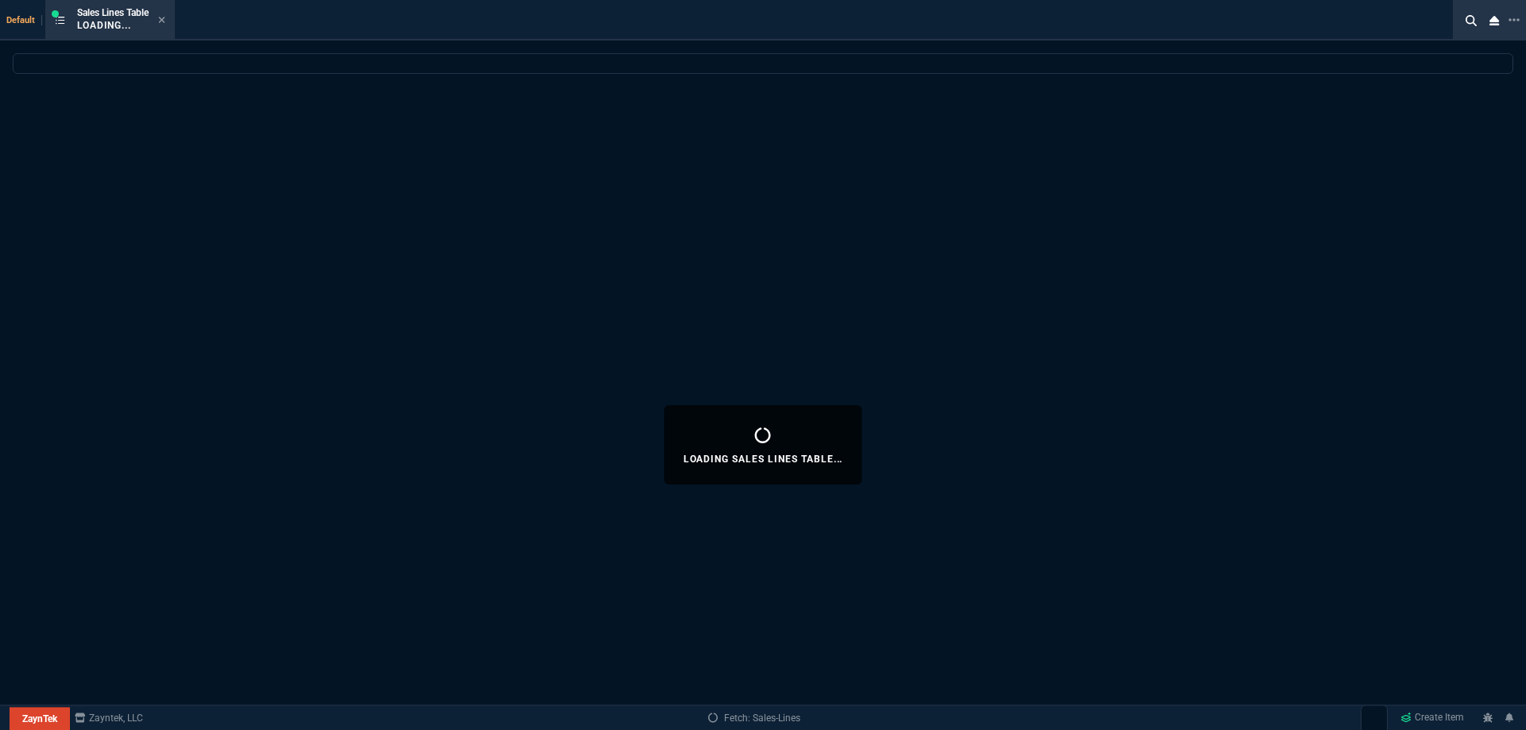
select select
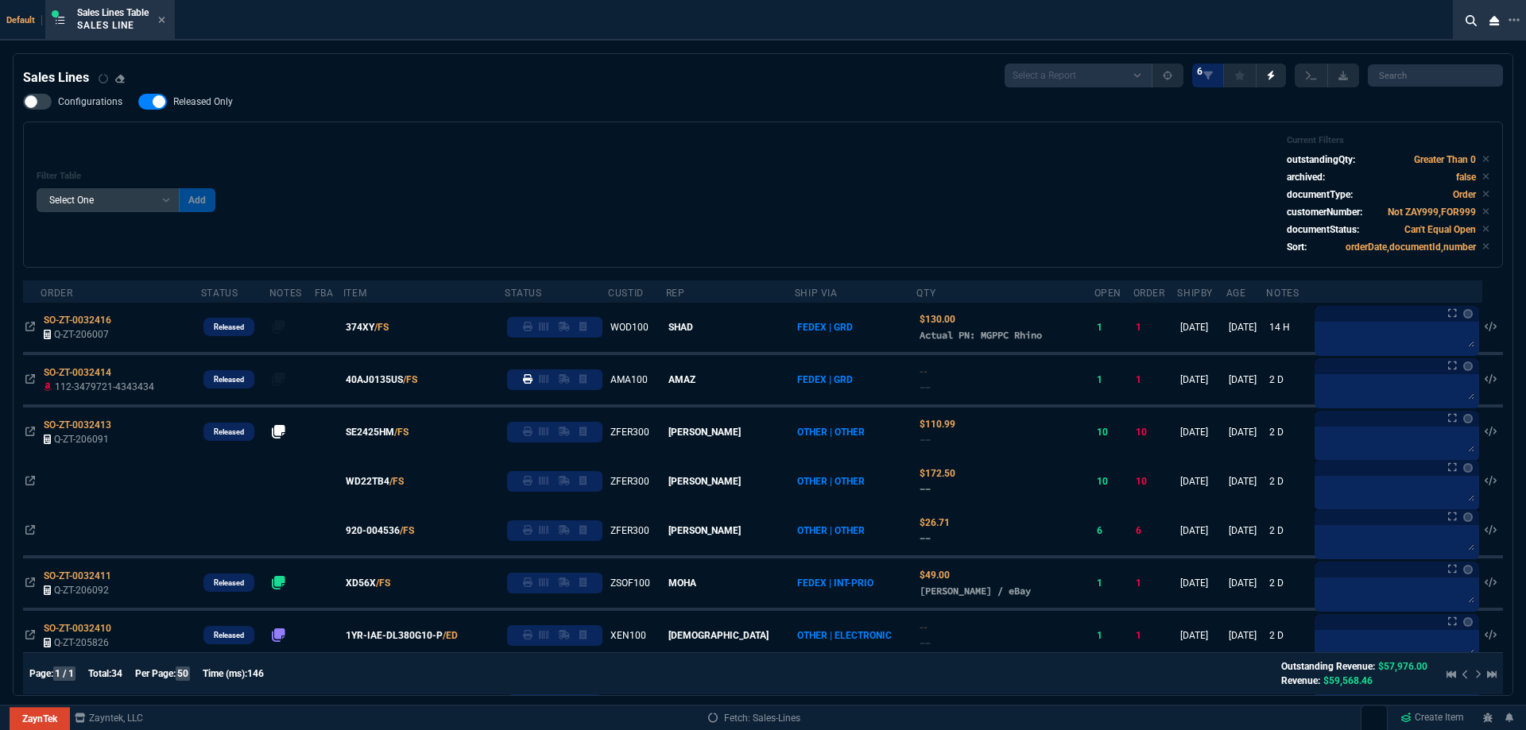
click at [208, 99] on span "Released Only" at bounding box center [203, 101] width 60 height 13
click at [138, 102] on input "Released Only" at bounding box center [137, 102] width 1 height 1
checkbox input "false"
click at [667, 153] on div "Filter Table Select One Add Filter () Age () ATS () Cond (itemVariantCode) Cust…" at bounding box center [763, 194] width 1452 height 119
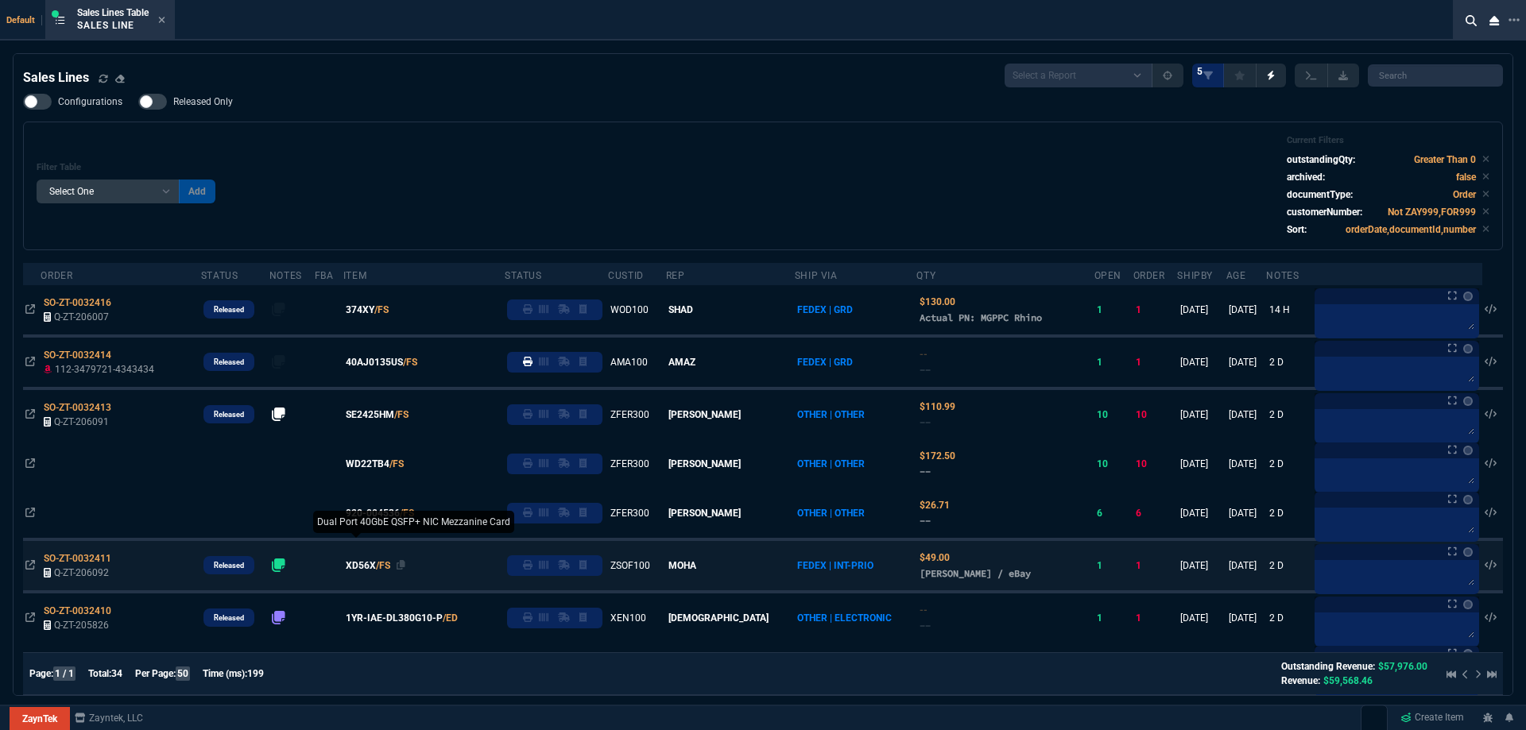
click at [376, 569] on span "XD56X" at bounding box center [361, 566] width 30 height 14
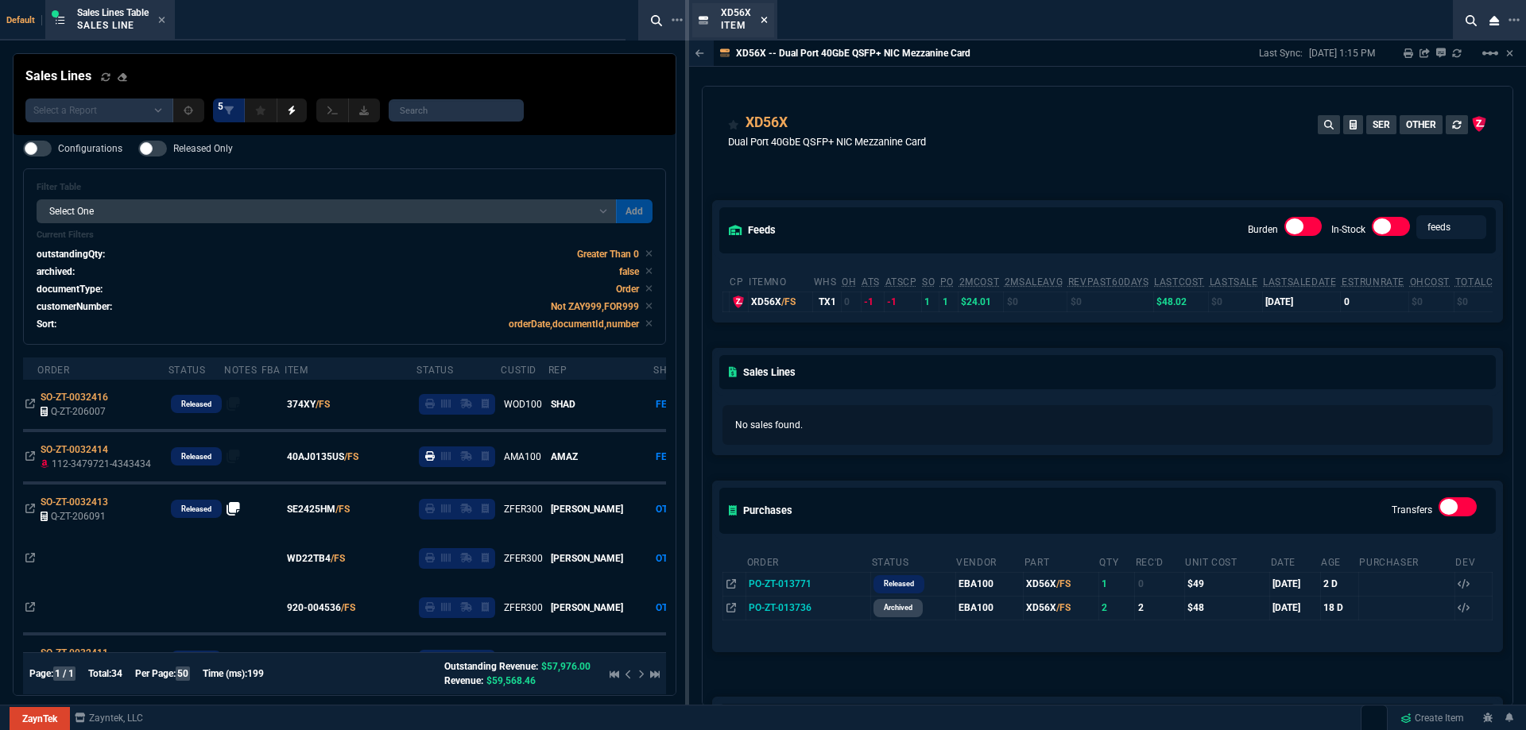
click at [763, 16] on icon at bounding box center [763, 20] width 7 height 10
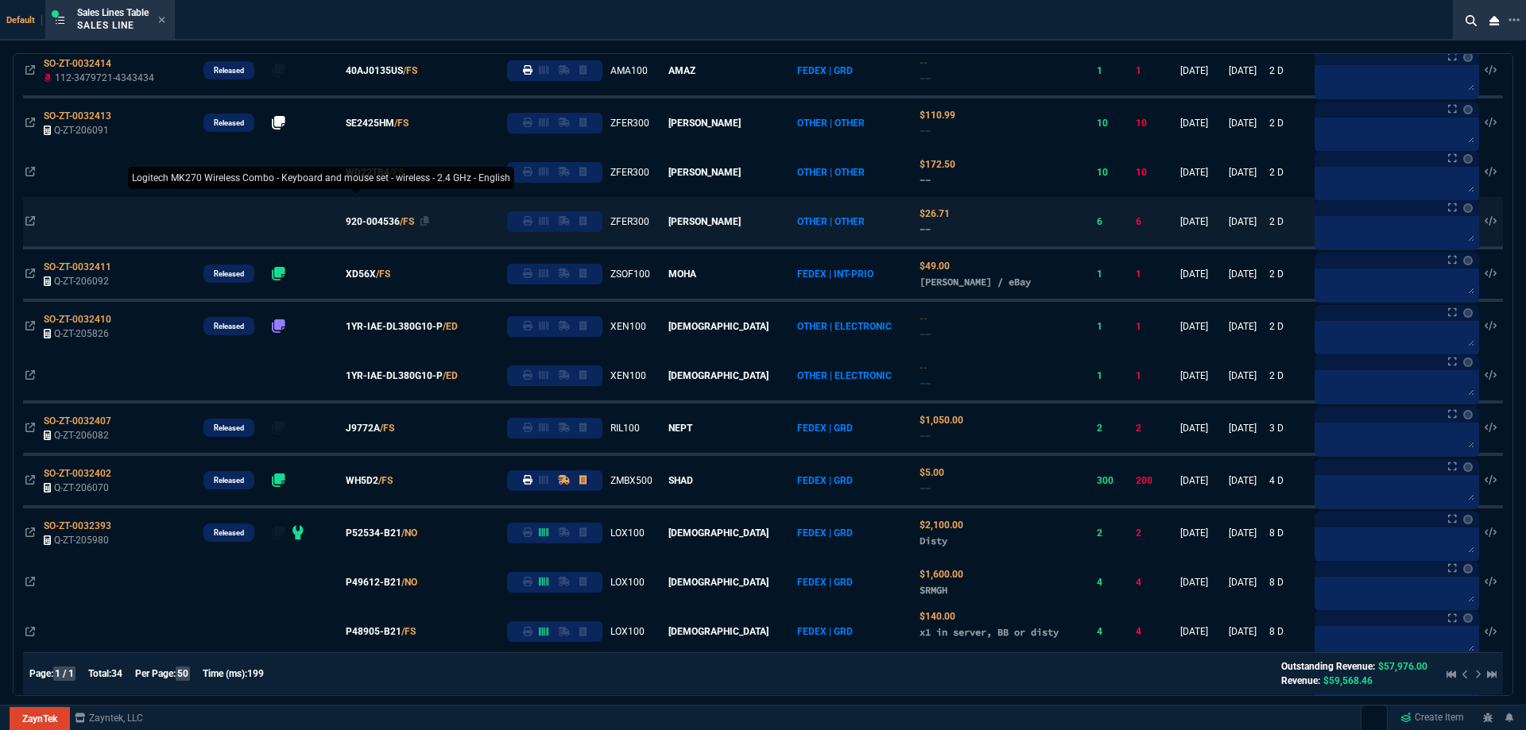
scroll to position [318, 0]
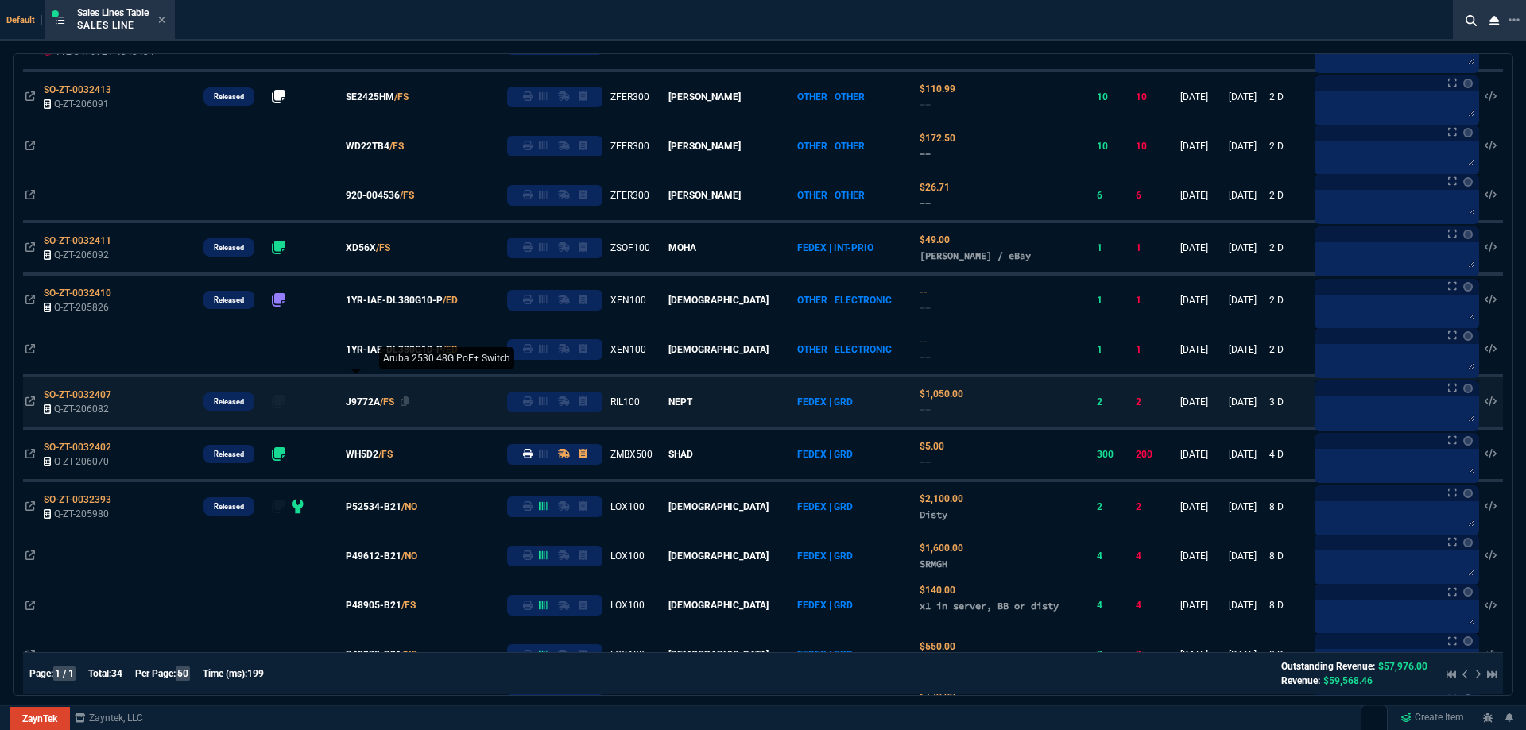
click at [380, 402] on span "J9772A" at bounding box center [363, 402] width 34 height 14
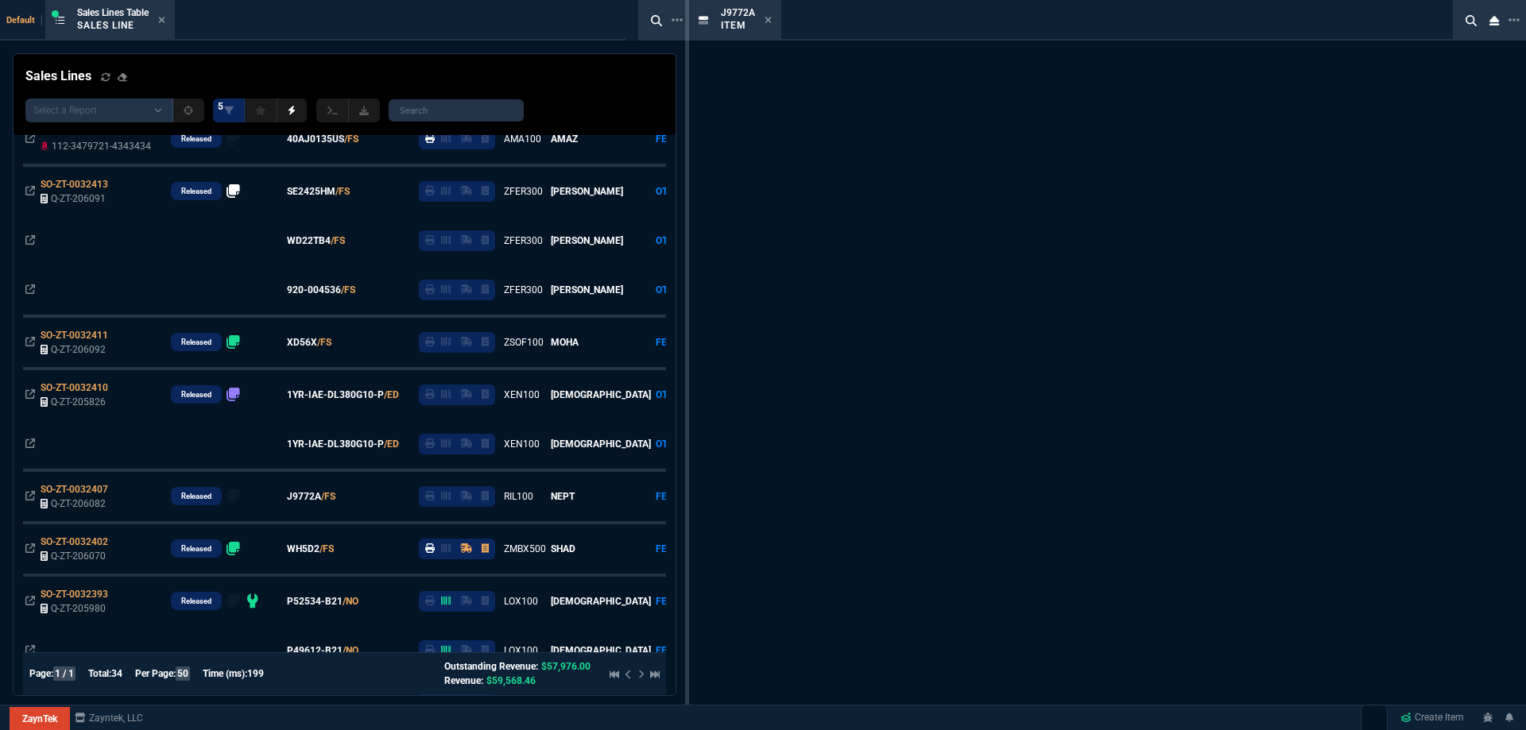
scroll to position [412, 0]
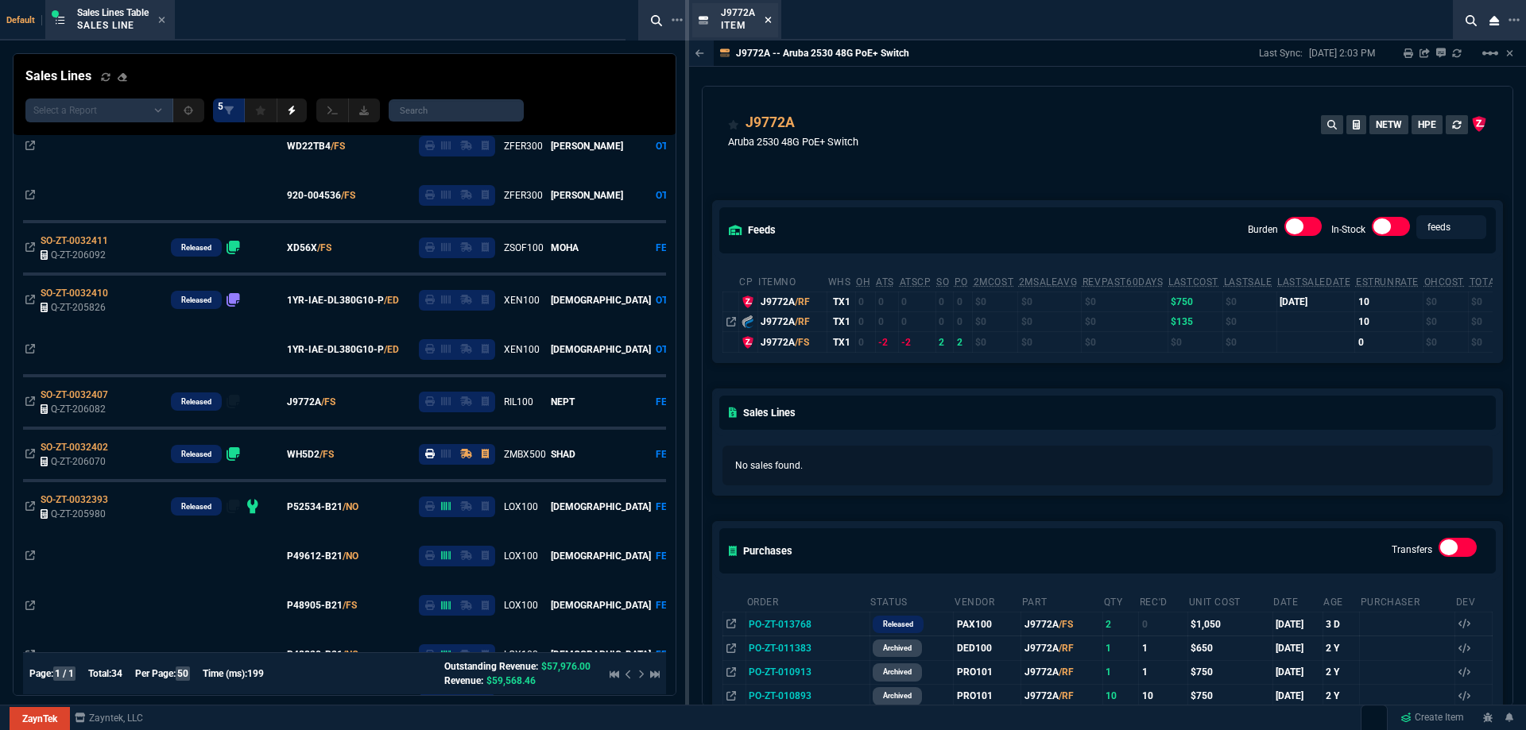
click at [770, 17] on icon at bounding box center [768, 20] width 6 height 6
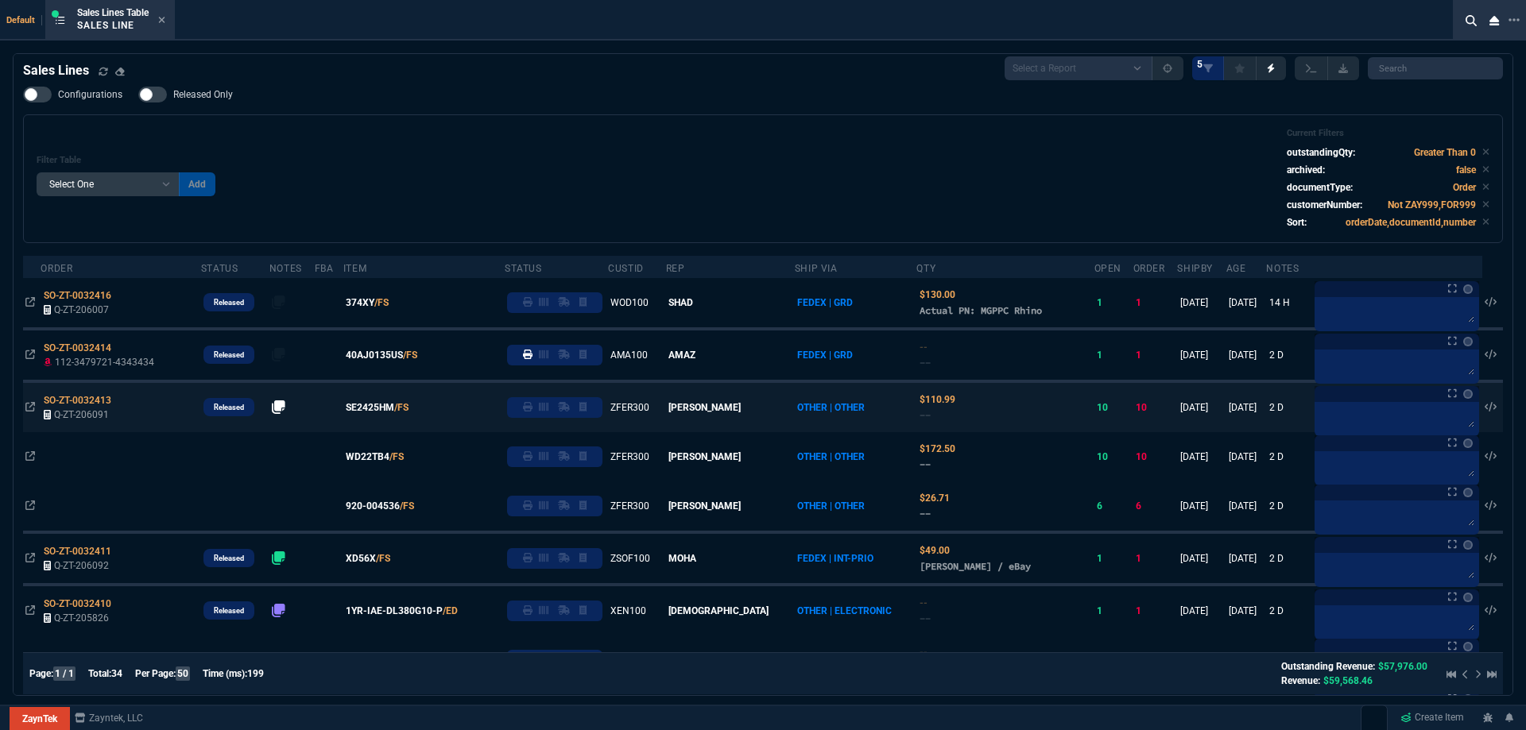
scroll to position [0, 0]
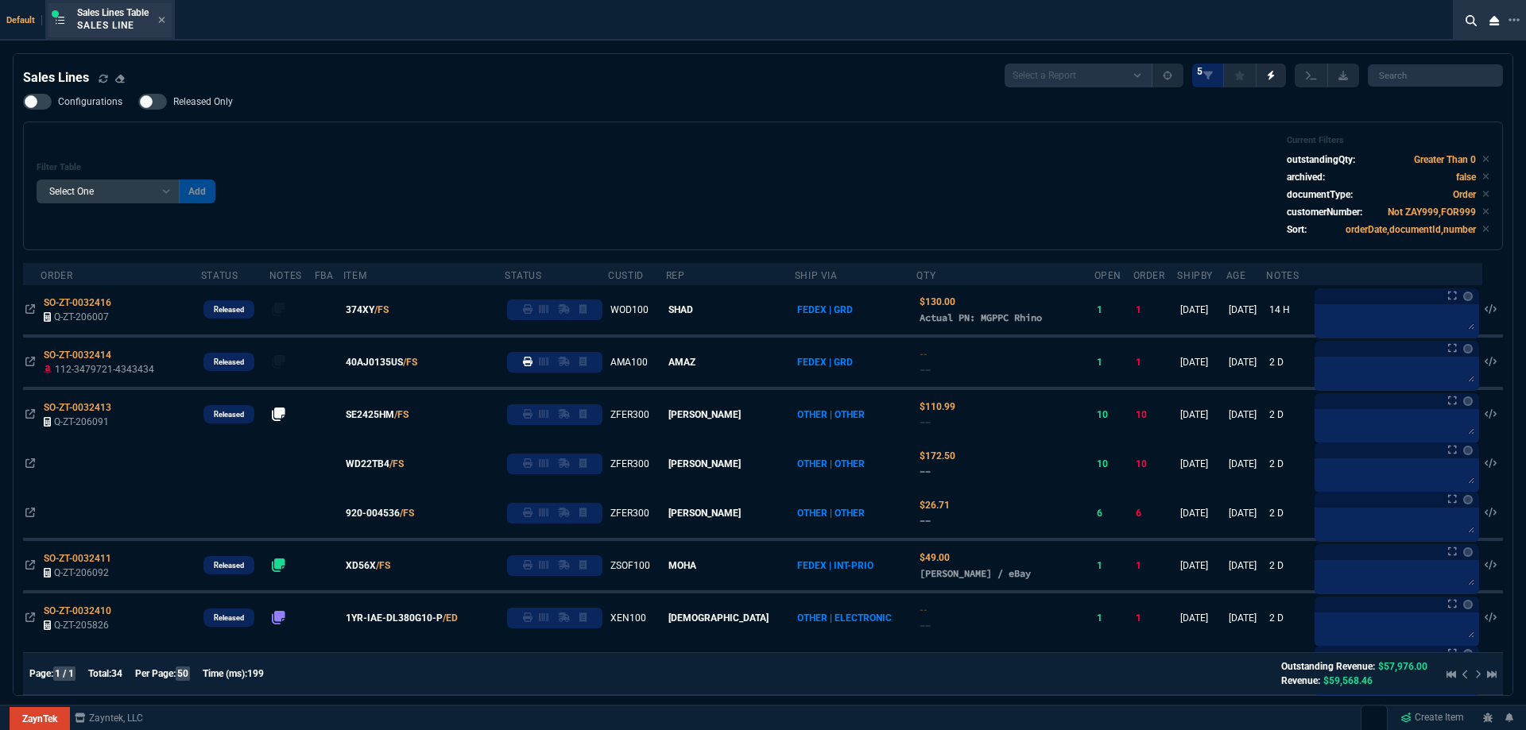
click at [168, 21] on div "Sales Lines Table Sales Line" at bounding box center [109, 20] width 123 height 34
click at [165, 19] on icon at bounding box center [162, 20] width 6 height 6
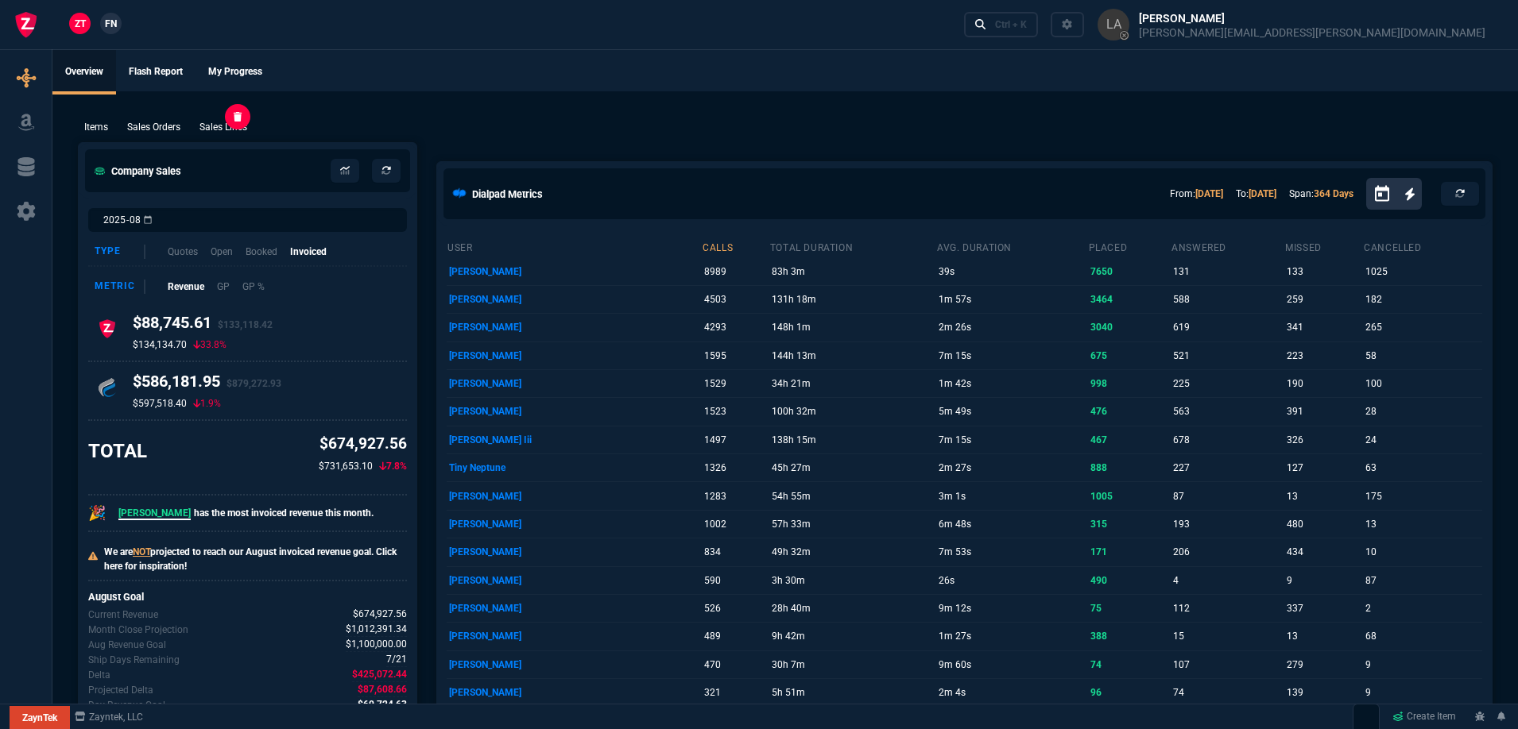
click at [218, 134] on p "Sales Lines" at bounding box center [223, 127] width 48 height 14
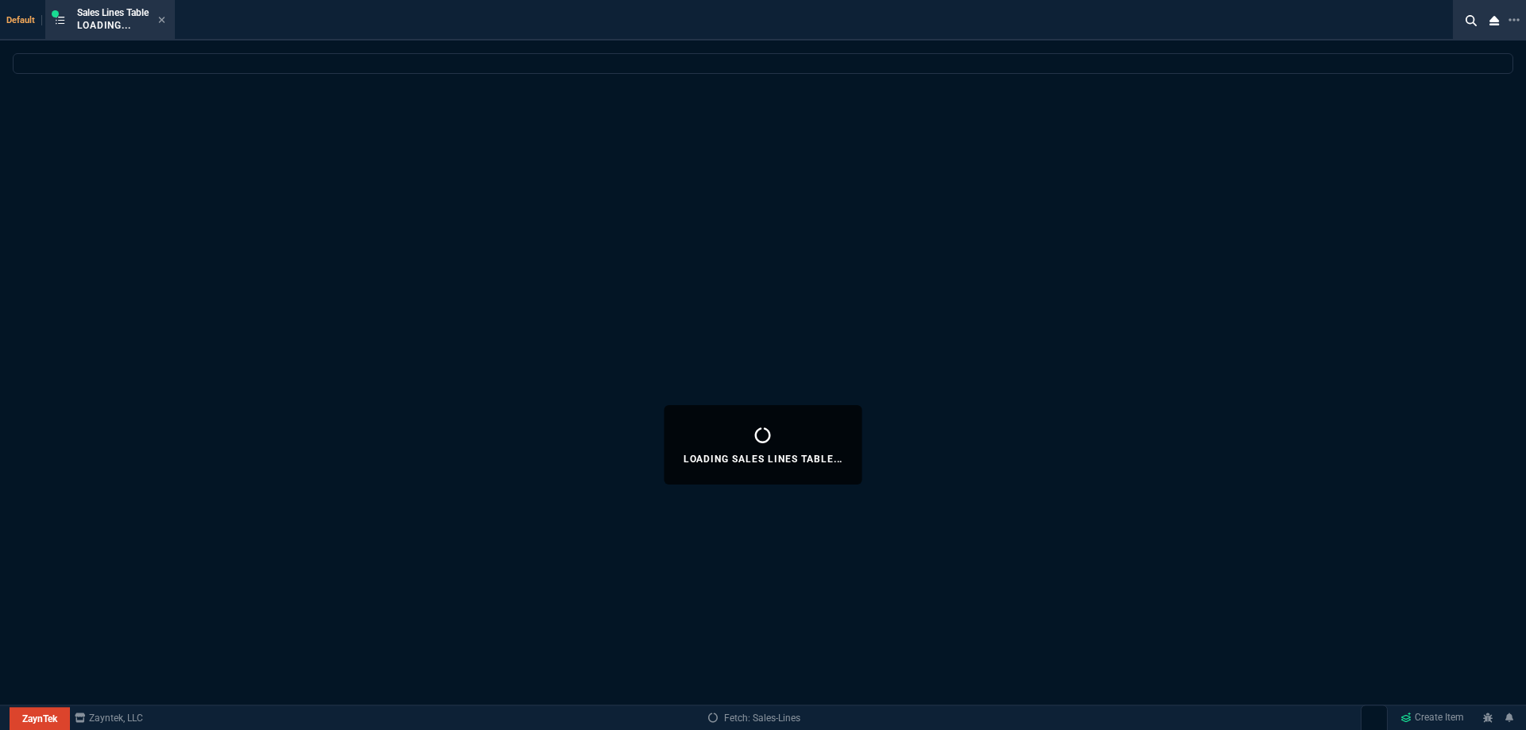
select select
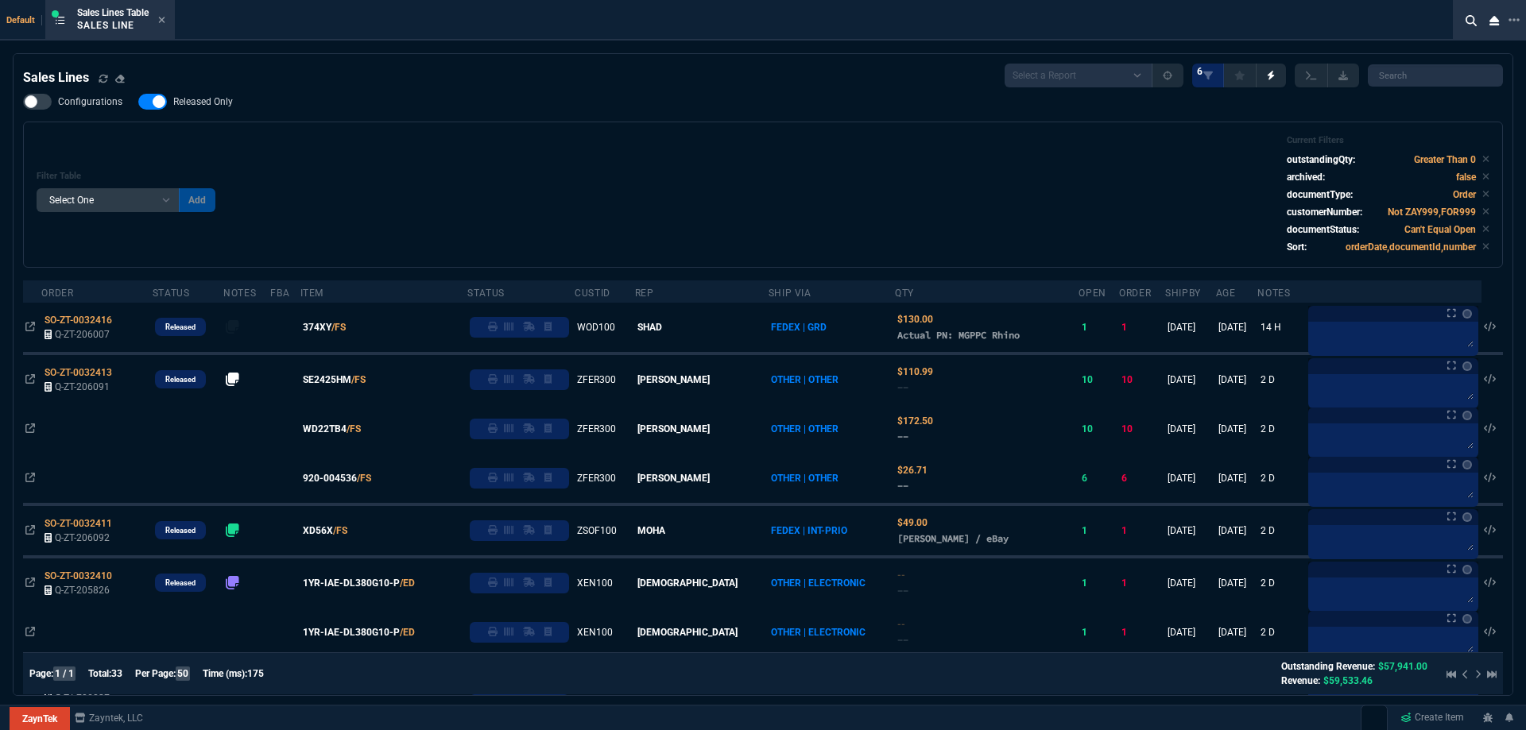
click at [217, 110] on label "Released Only" at bounding box center [193, 102] width 110 height 16
click at [138, 102] on input "Released Only" at bounding box center [137, 102] width 1 height 1
checkbox input "false"
click at [458, 149] on div "Filter Table Select One Add Filter () Age () ATS () Cond (itemVariantCode) Cust…" at bounding box center [763, 194] width 1452 height 119
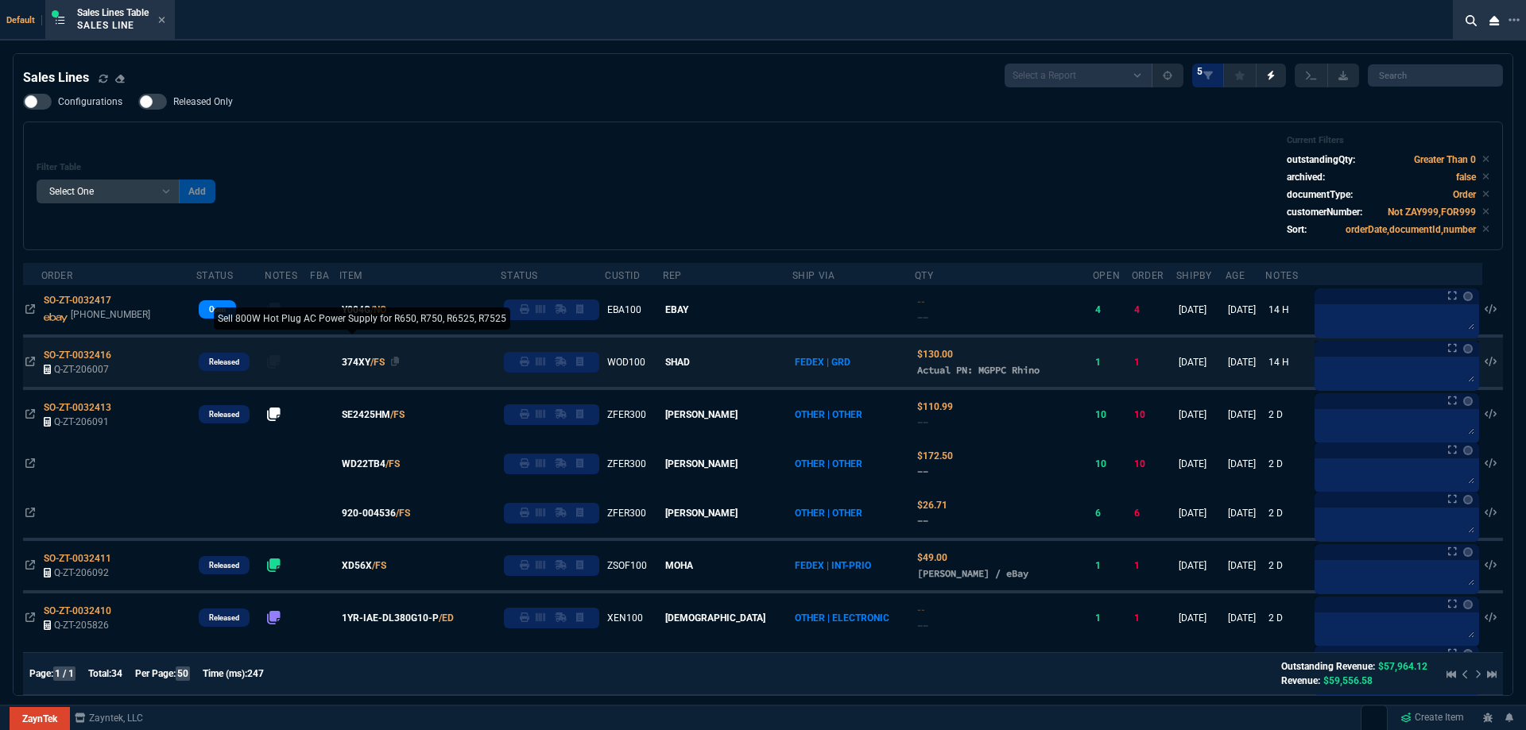
click at [362, 366] on span "374XY" at bounding box center [356, 362] width 29 height 14
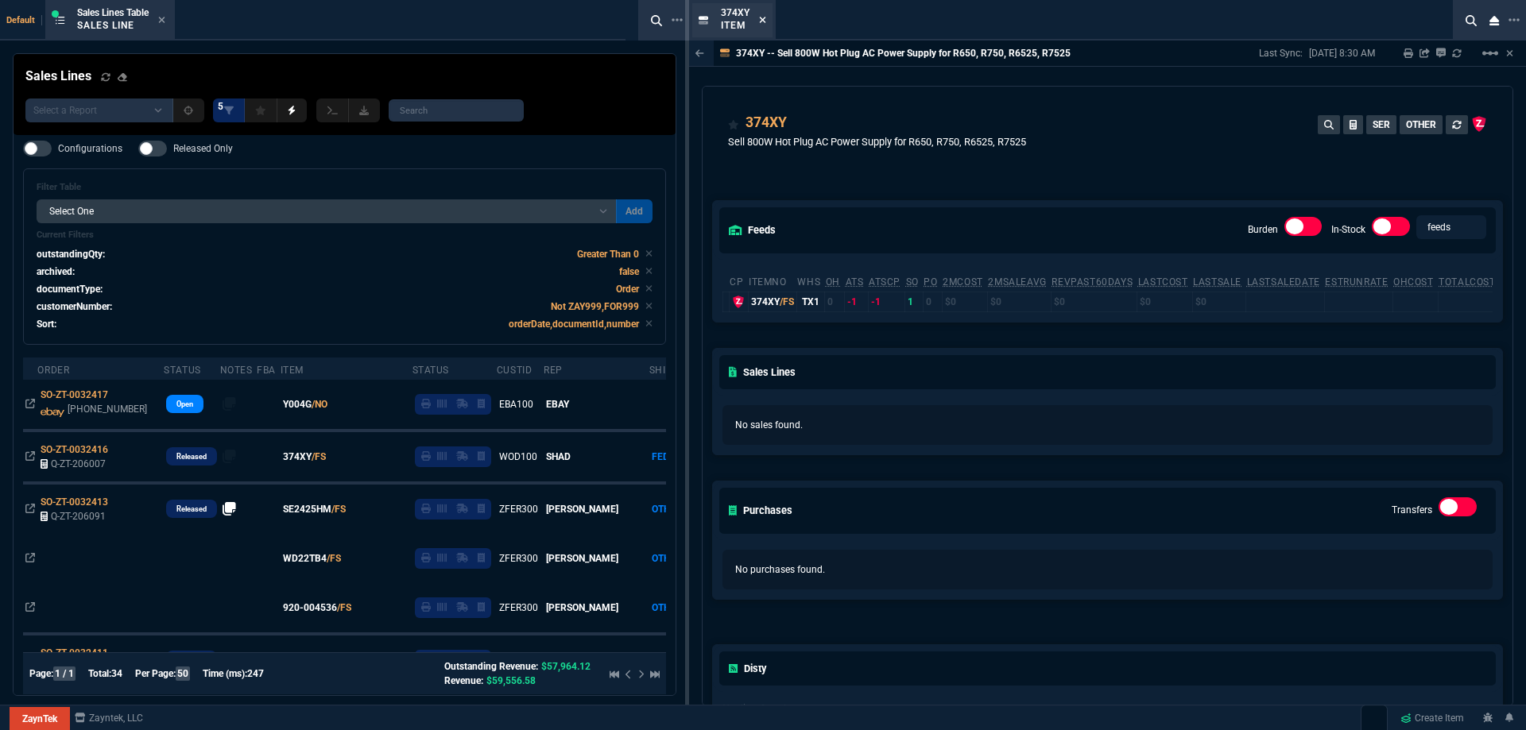
click at [759, 20] on icon at bounding box center [762, 20] width 7 height 10
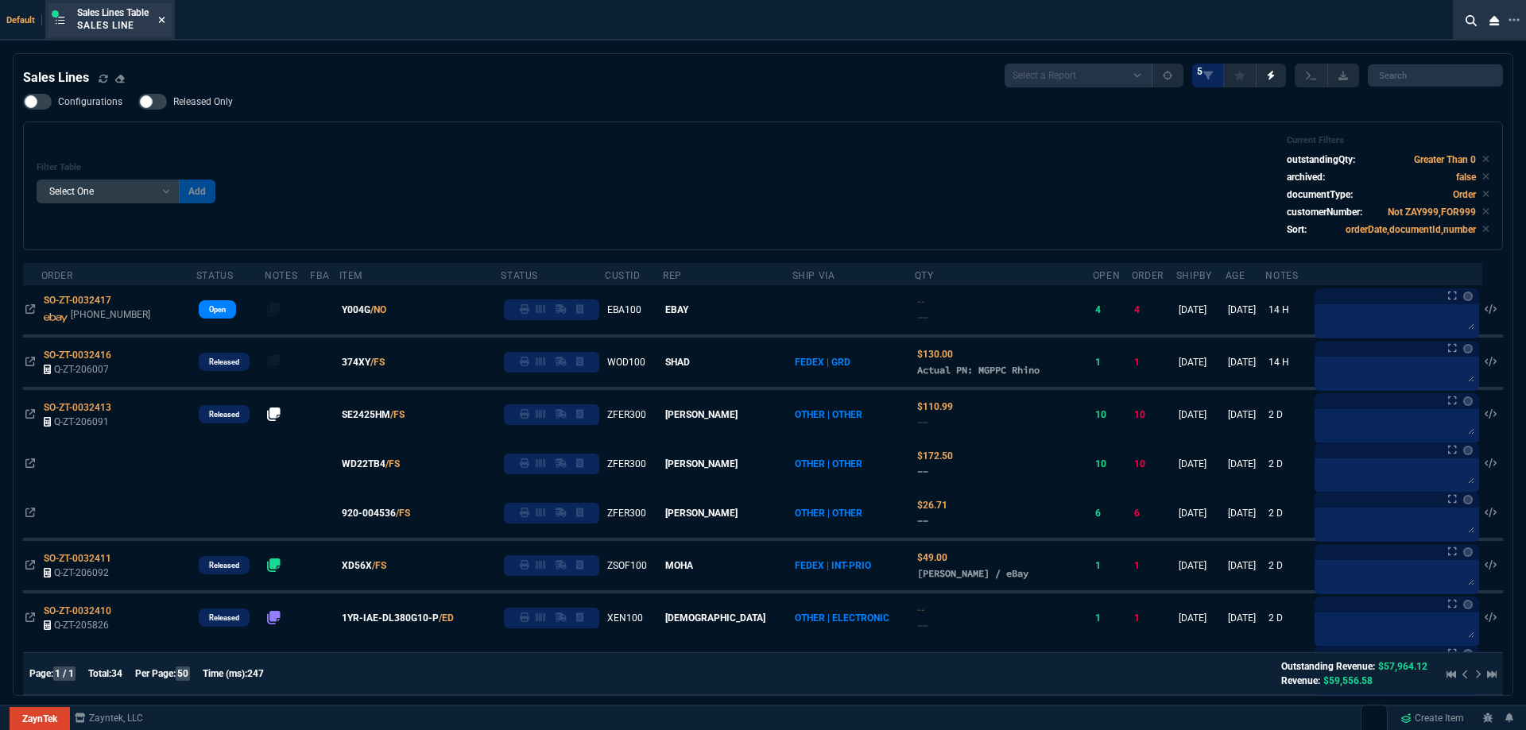
click at [165, 20] on icon at bounding box center [162, 20] width 6 height 6
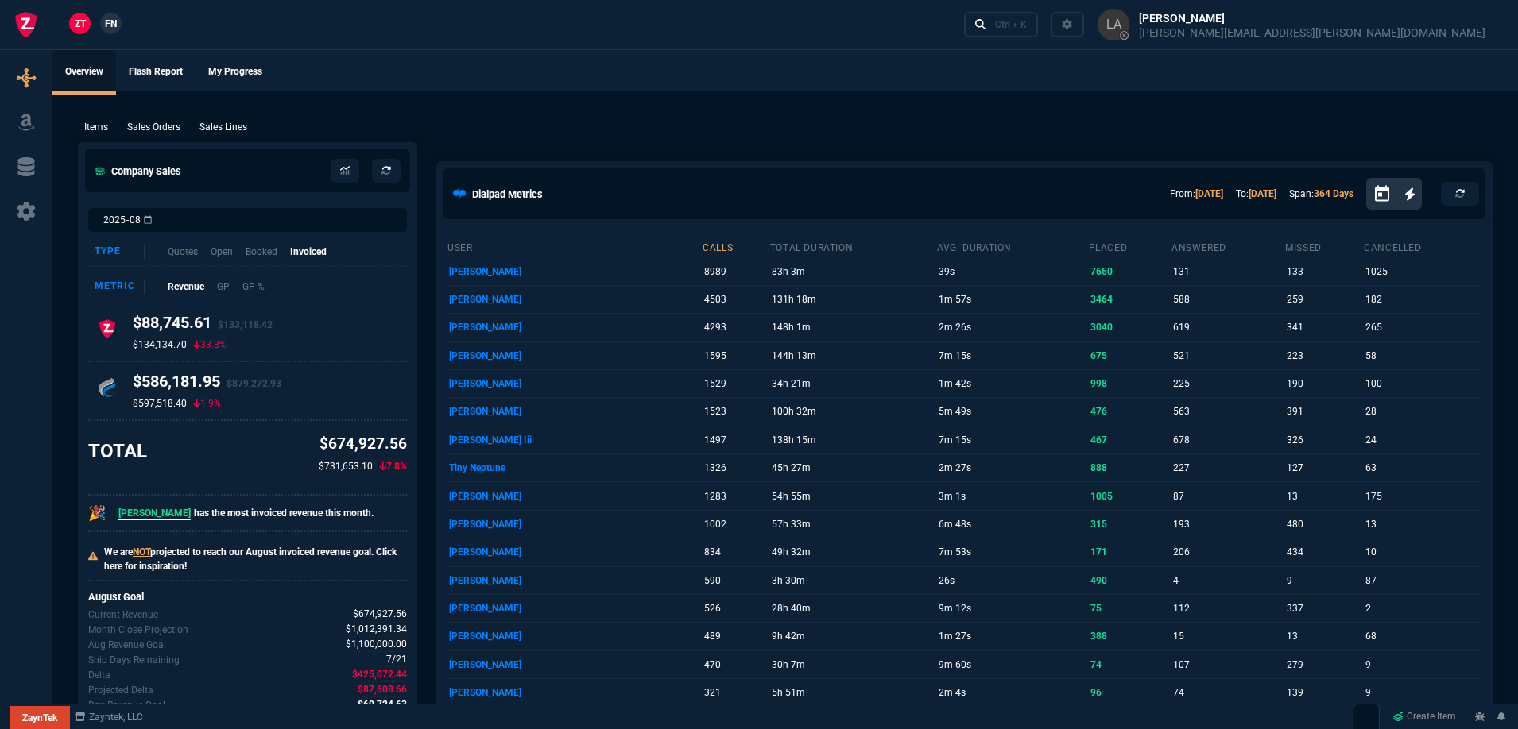
click at [122, 21] on nx-fornida-client-manager "ZT FN" at bounding box center [95, 25] width 62 height 24
click at [118, 21] on link "FN" at bounding box center [110, 23] width 21 height 21
click at [234, 129] on p "Sales Lines" at bounding box center [223, 127] width 48 height 14
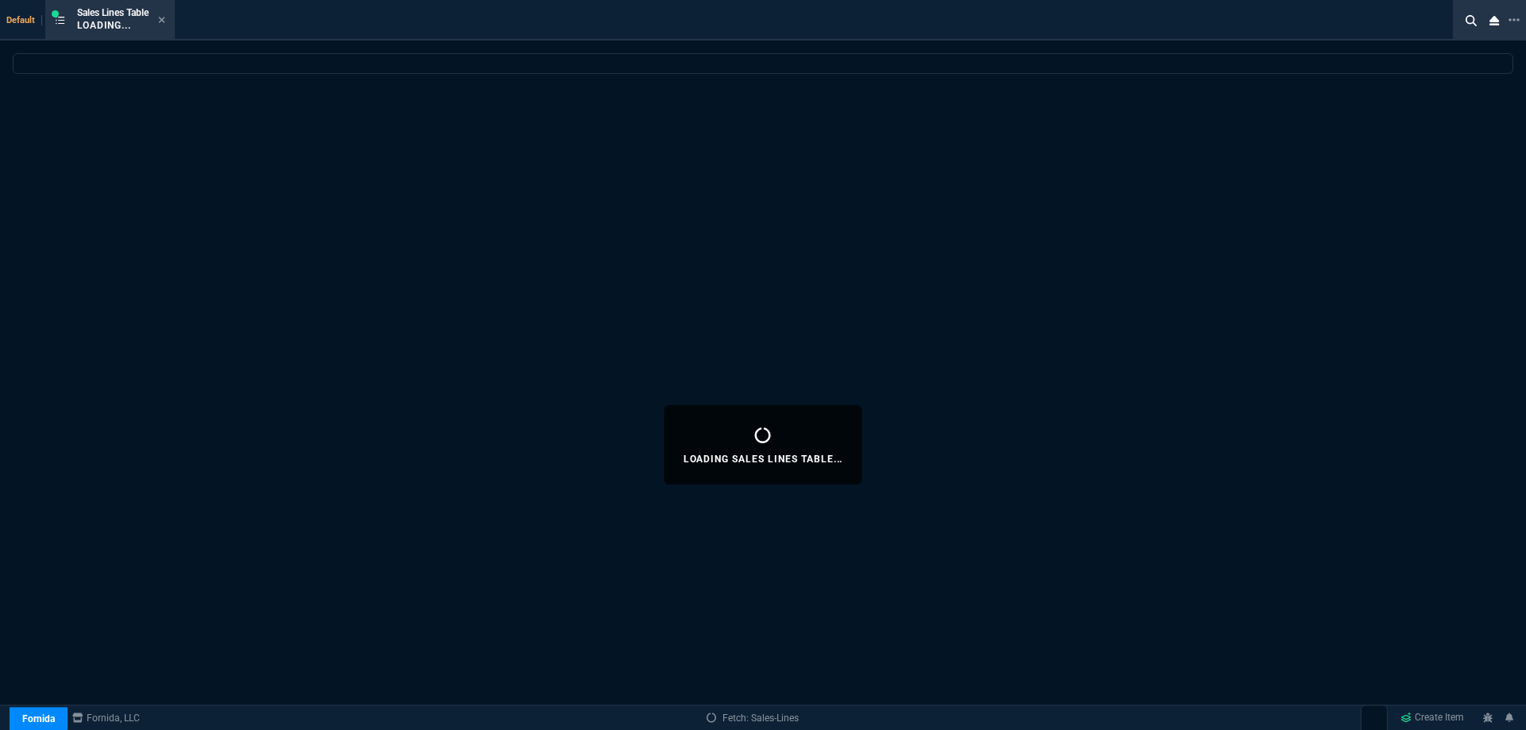
select select
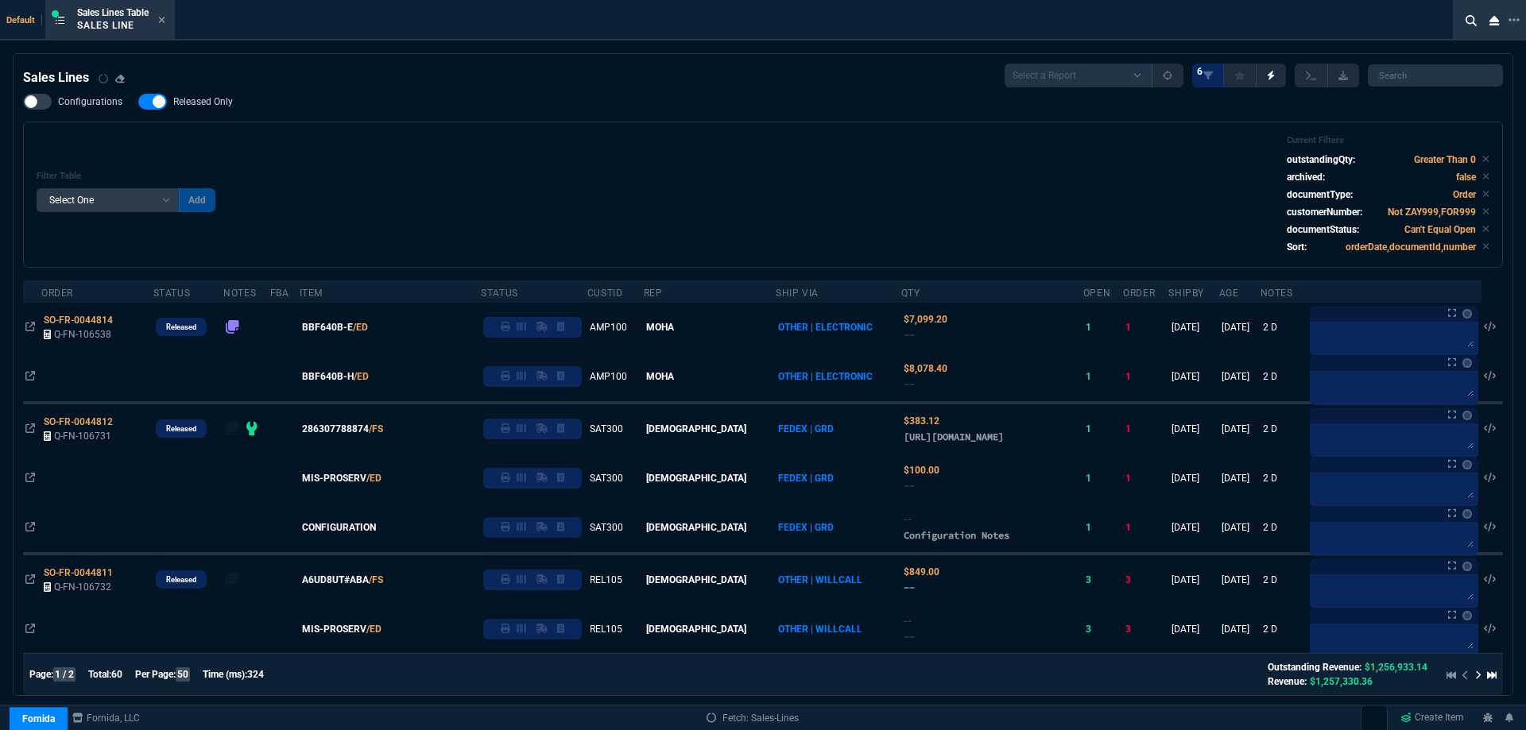
click at [215, 110] on label "Released Only" at bounding box center [193, 102] width 110 height 16
click at [138, 102] on input "Released Only" at bounding box center [137, 102] width 1 height 1
checkbox input "false"
click at [441, 118] on div "Configurations Released Only Filter Table Select One Add Filter () Age () ATS (…" at bounding box center [762, 181] width 1479 height 174
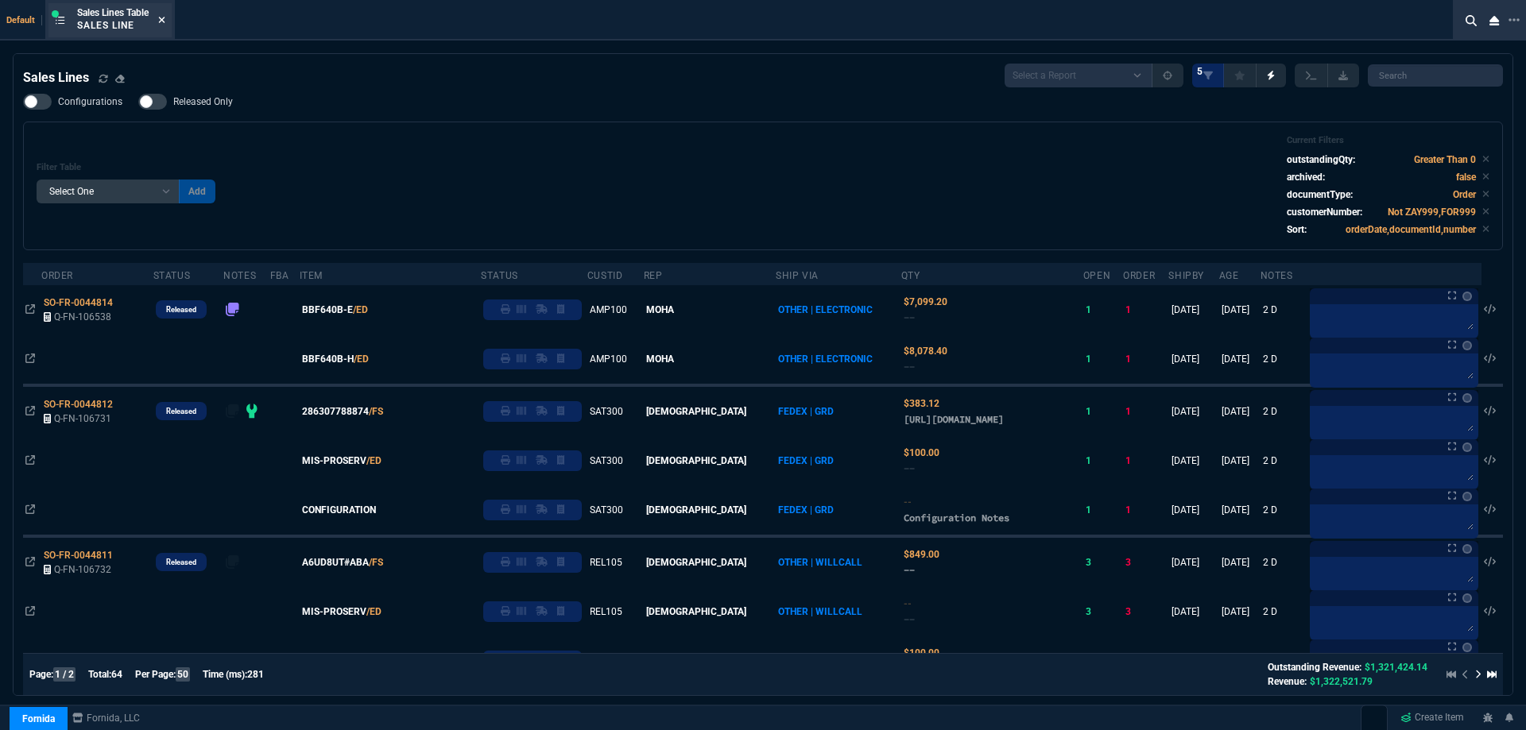
click at [164, 24] on icon at bounding box center [161, 20] width 7 height 10
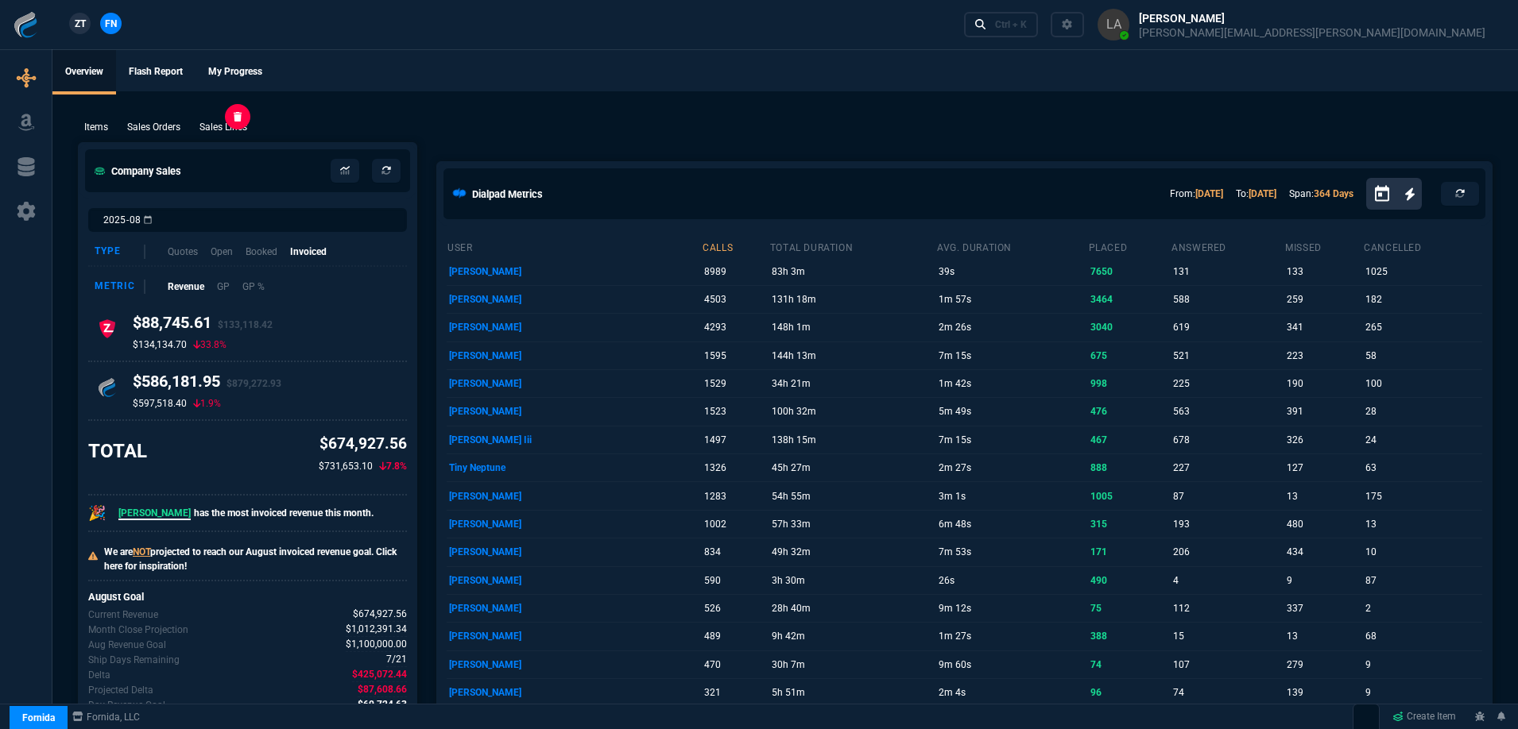
click at [211, 129] on p "Sales Lines" at bounding box center [223, 127] width 48 height 14
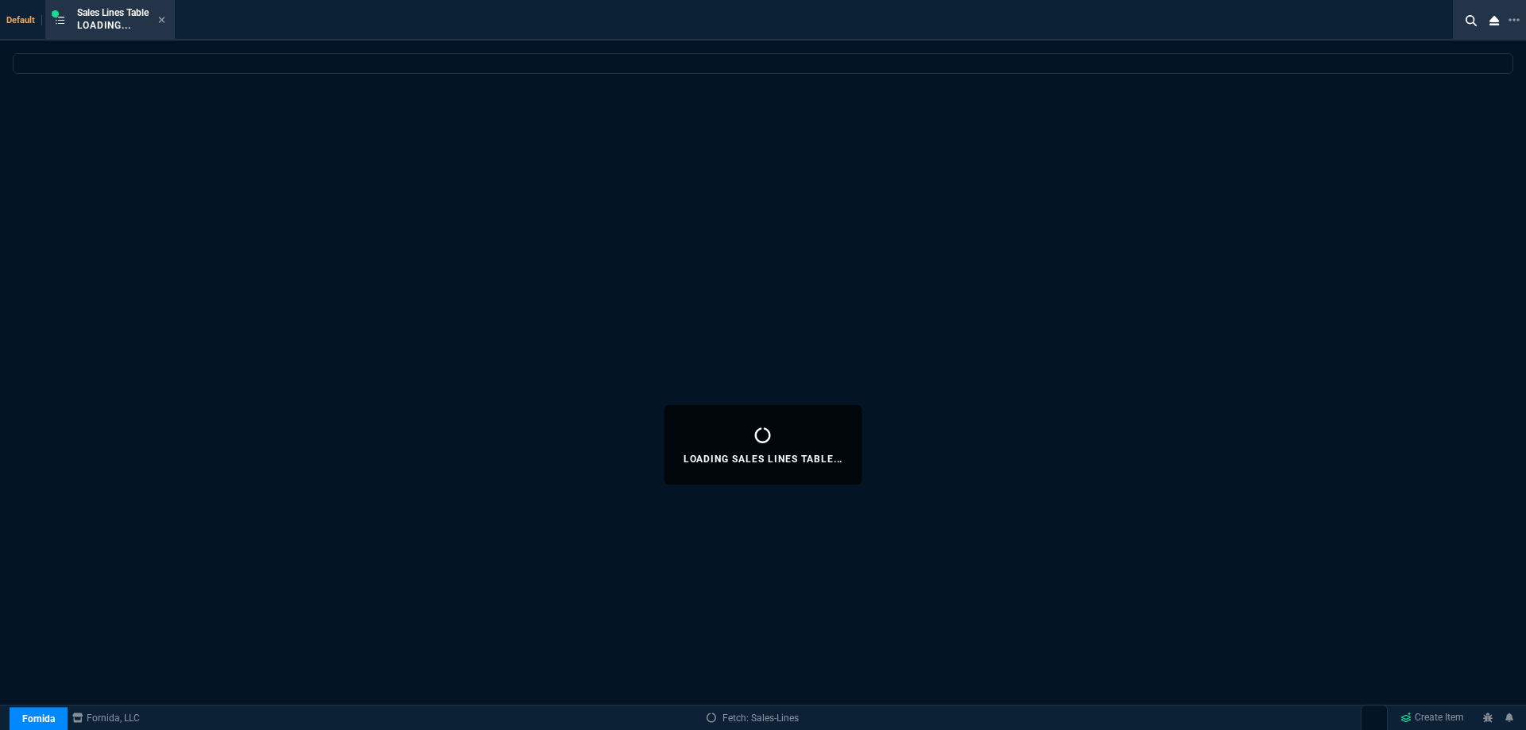
select select
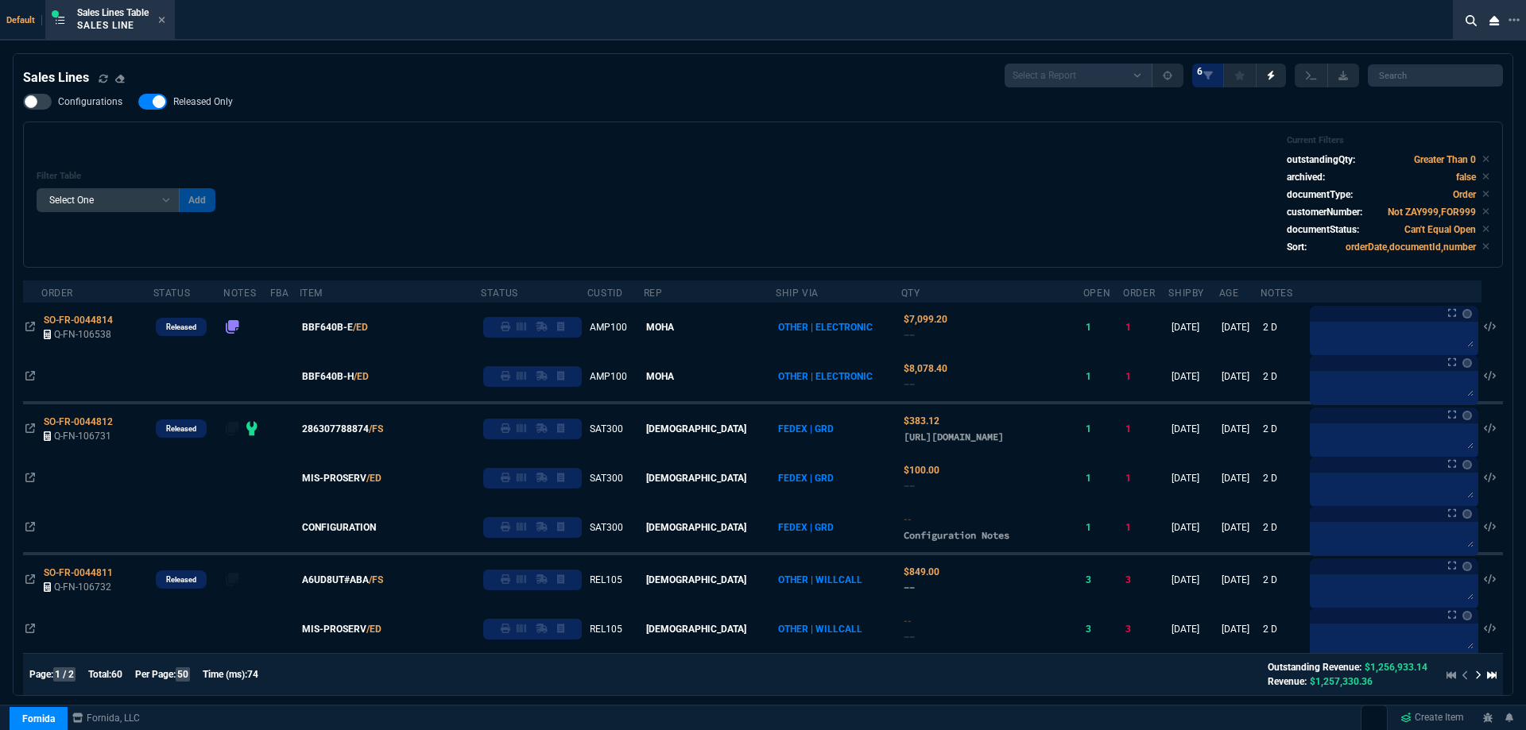
click at [205, 105] on span "Released Only" at bounding box center [203, 101] width 60 height 13
click at [138, 102] on input "Released Only" at bounding box center [137, 102] width 1 height 1
checkbox input "false"
click at [445, 133] on div "Filter Table Select One Add Filter () Age () ATS () Cond (itemVariantCode) Cust…" at bounding box center [762, 195] width 1479 height 146
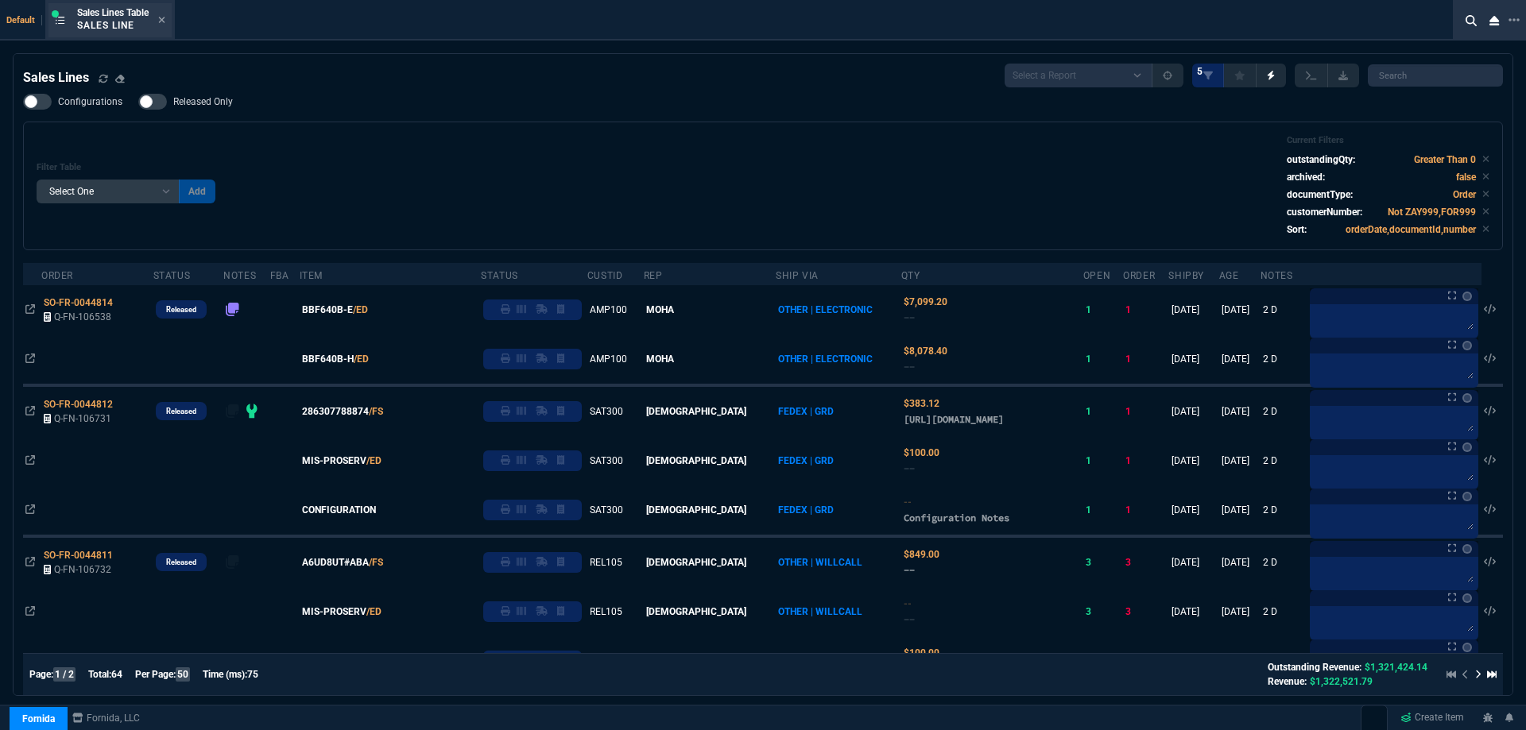
click at [169, 19] on div "Sales Lines Table Sales Line" at bounding box center [109, 20] width 123 height 34
click at [161, 19] on icon at bounding box center [161, 20] width 7 height 10
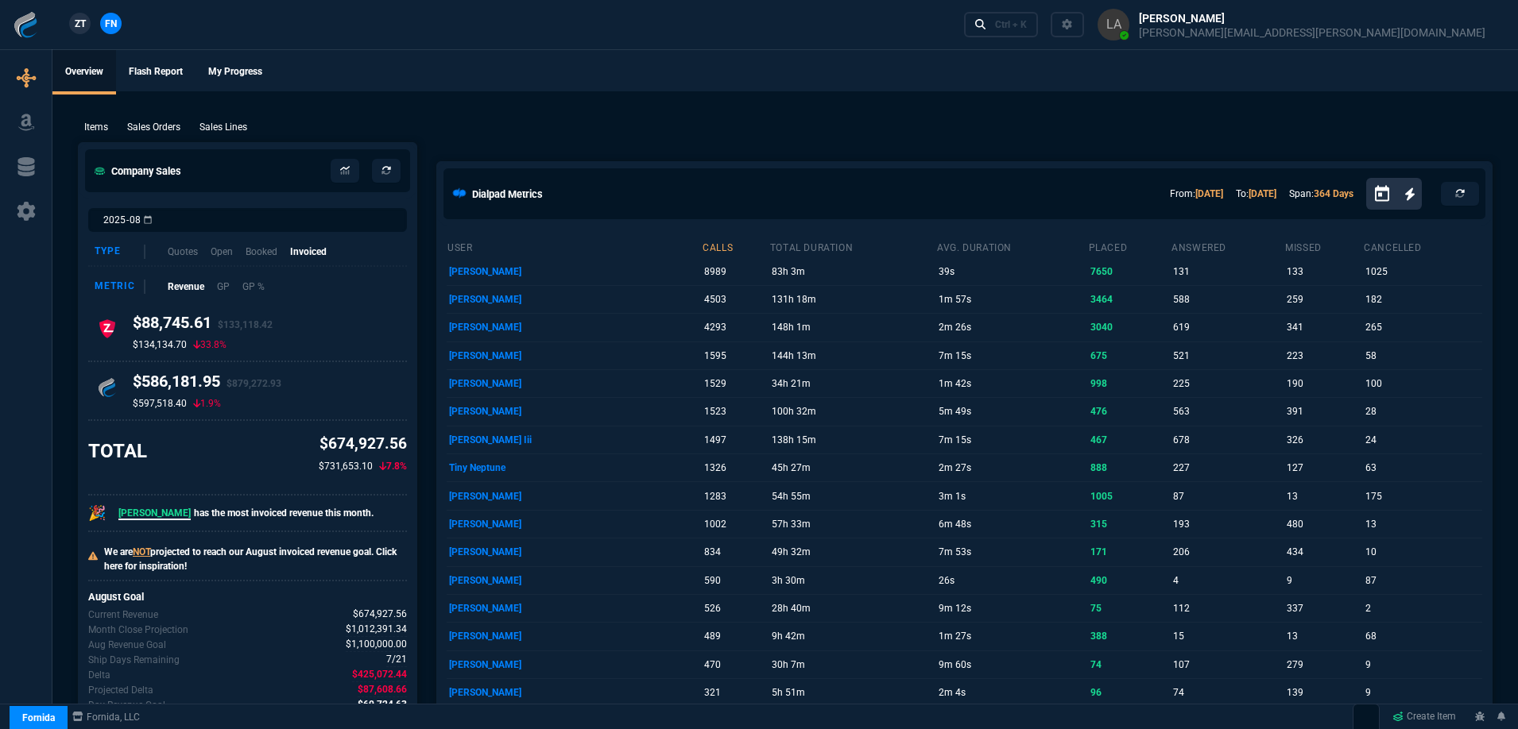
click at [85, 20] on span "ZT" at bounding box center [80, 24] width 11 height 14
click at [242, 131] on p "Sales Lines" at bounding box center [223, 127] width 48 height 14
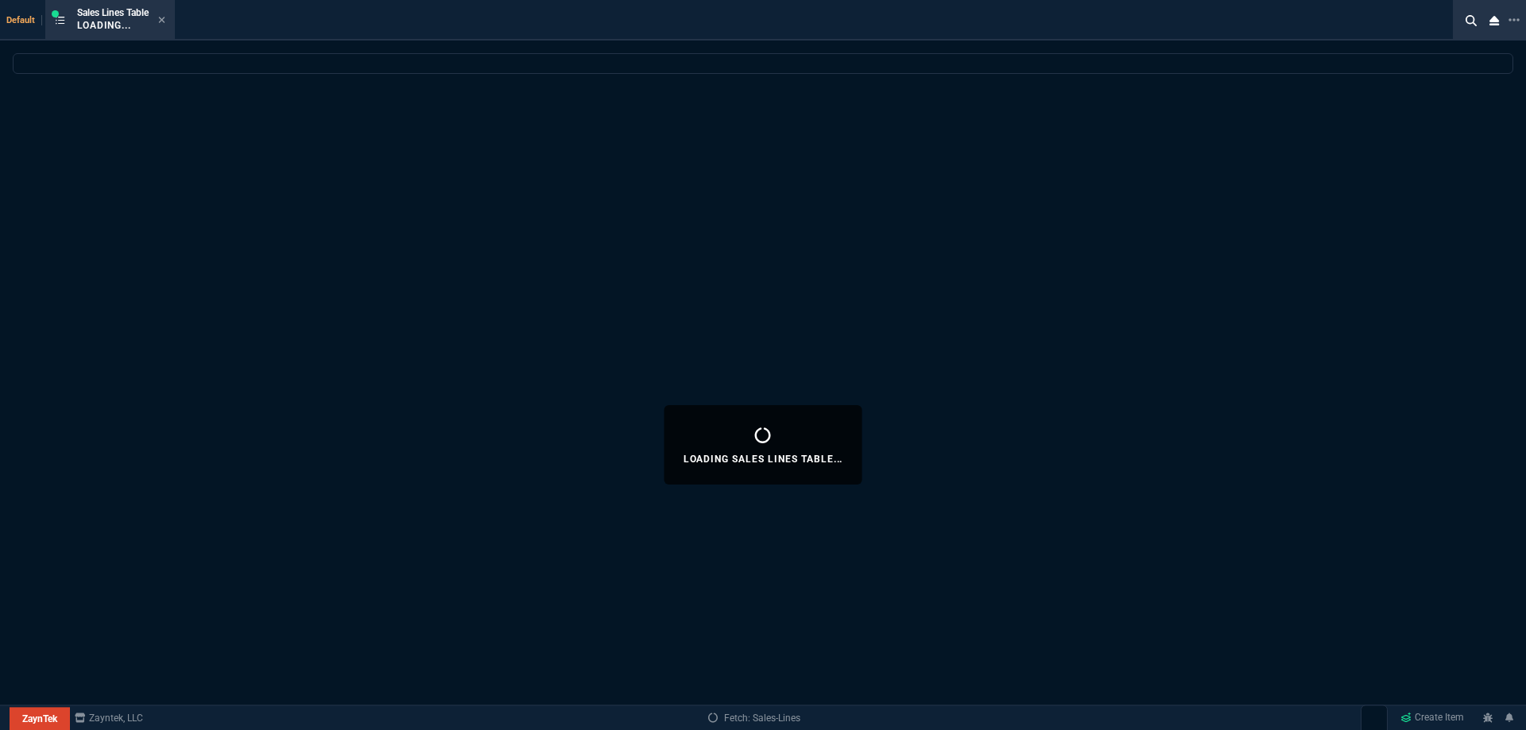
select select
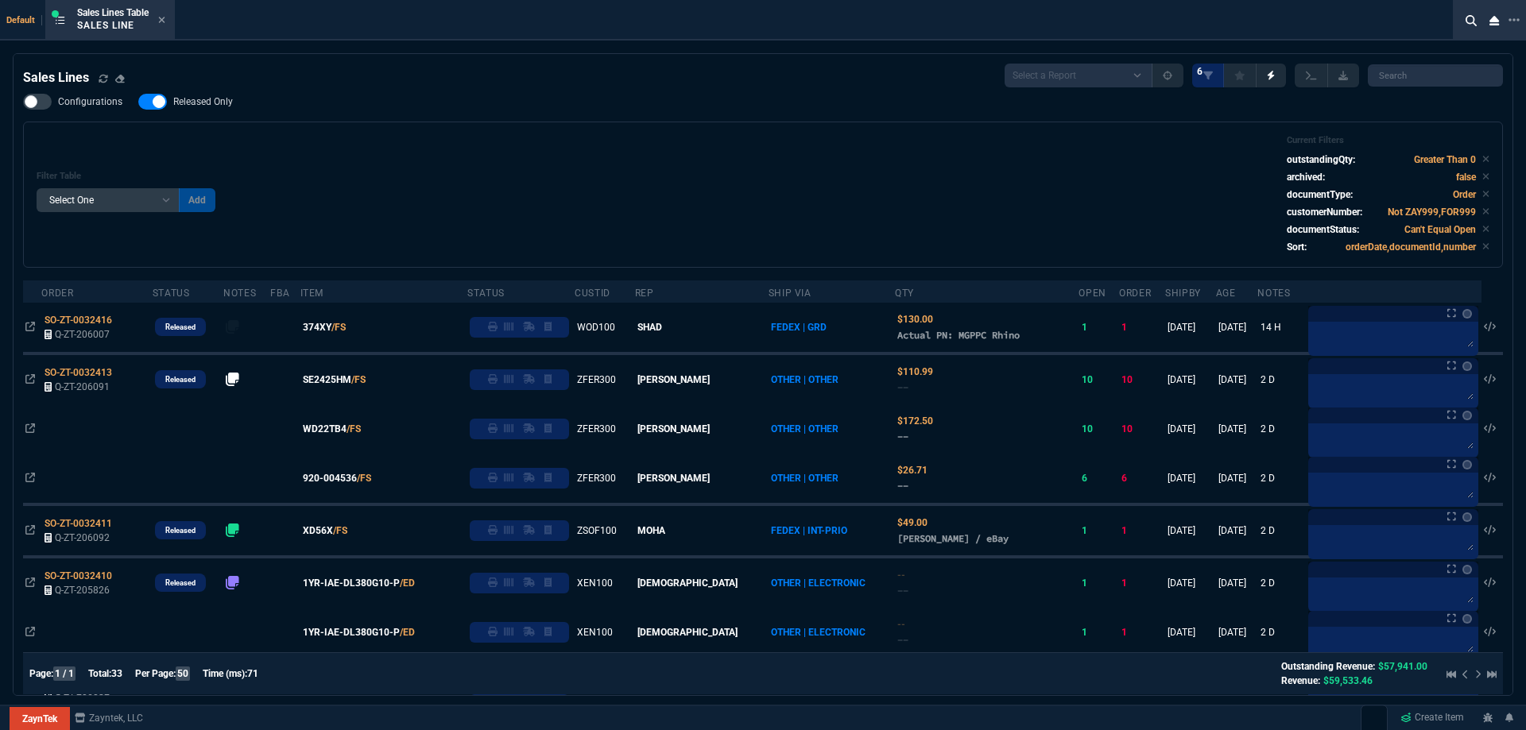
click at [215, 102] on span "Released Only" at bounding box center [203, 101] width 60 height 13
click at [138, 102] on input "Released Only" at bounding box center [137, 102] width 1 height 1
click at [495, 147] on div "Filter Table Select One Add Filter () Age () ATS () Cond (itemVariantCode) Cust…" at bounding box center [763, 194] width 1452 height 119
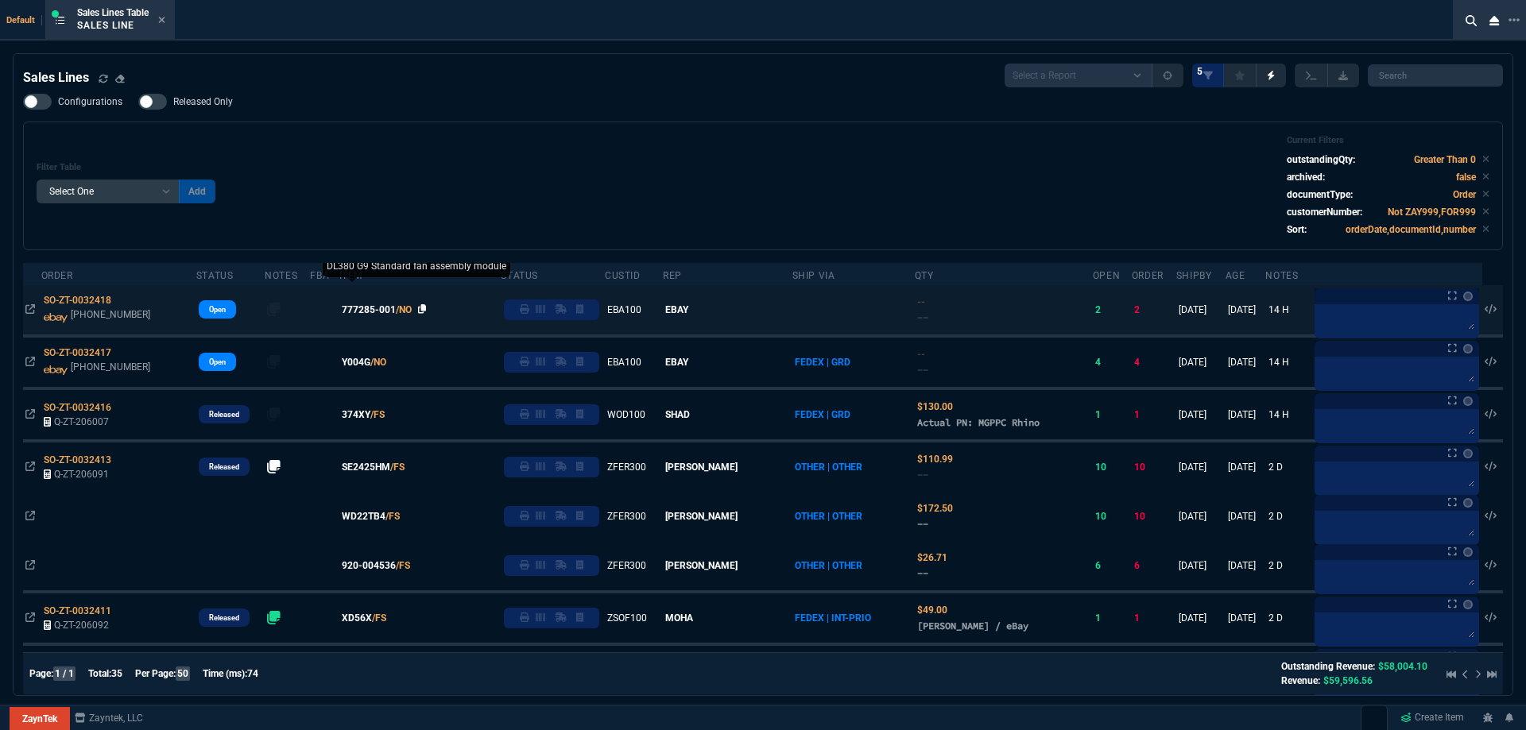
click at [427, 313] on icon at bounding box center [422, 309] width 9 height 10
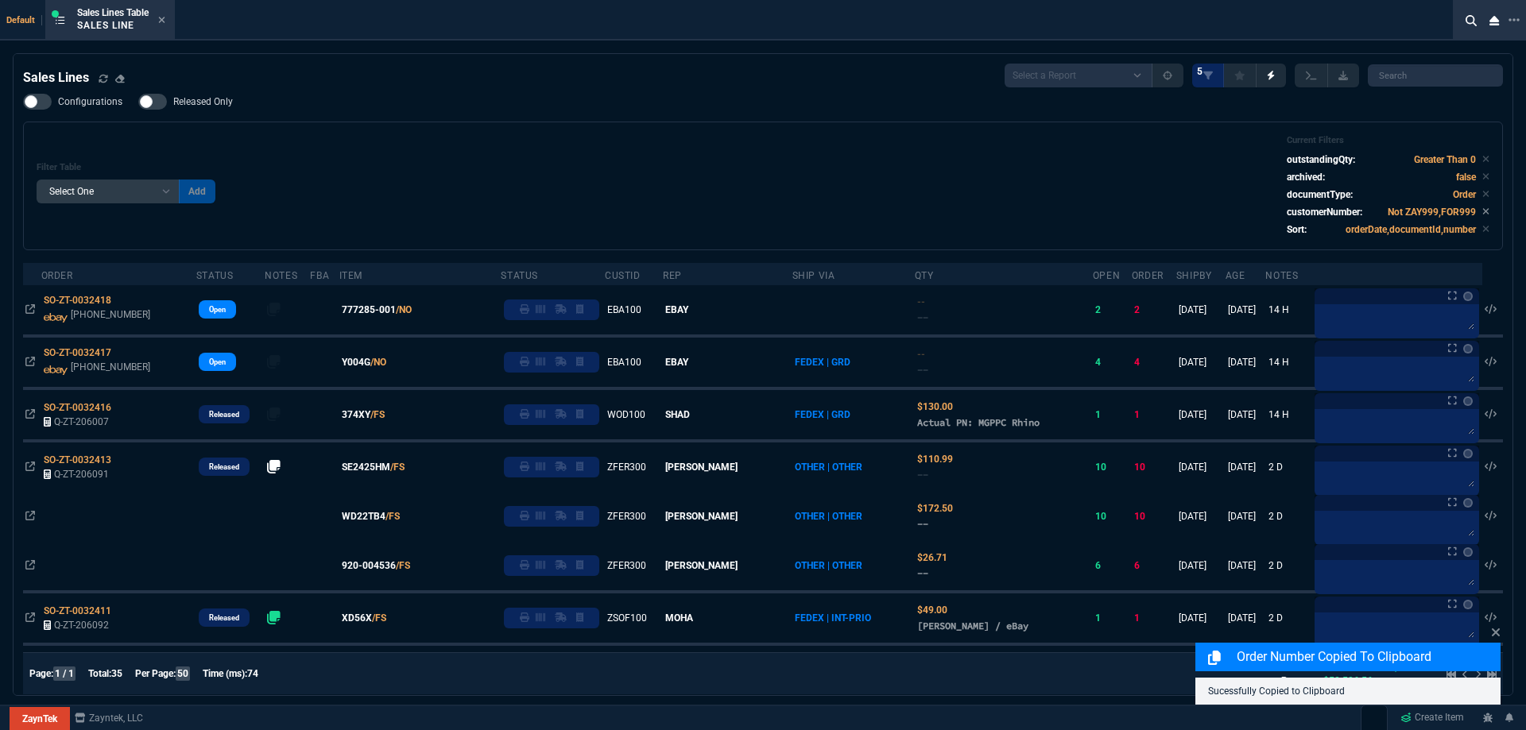
click at [377, 314] on span "777285-001" at bounding box center [369, 310] width 54 height 14
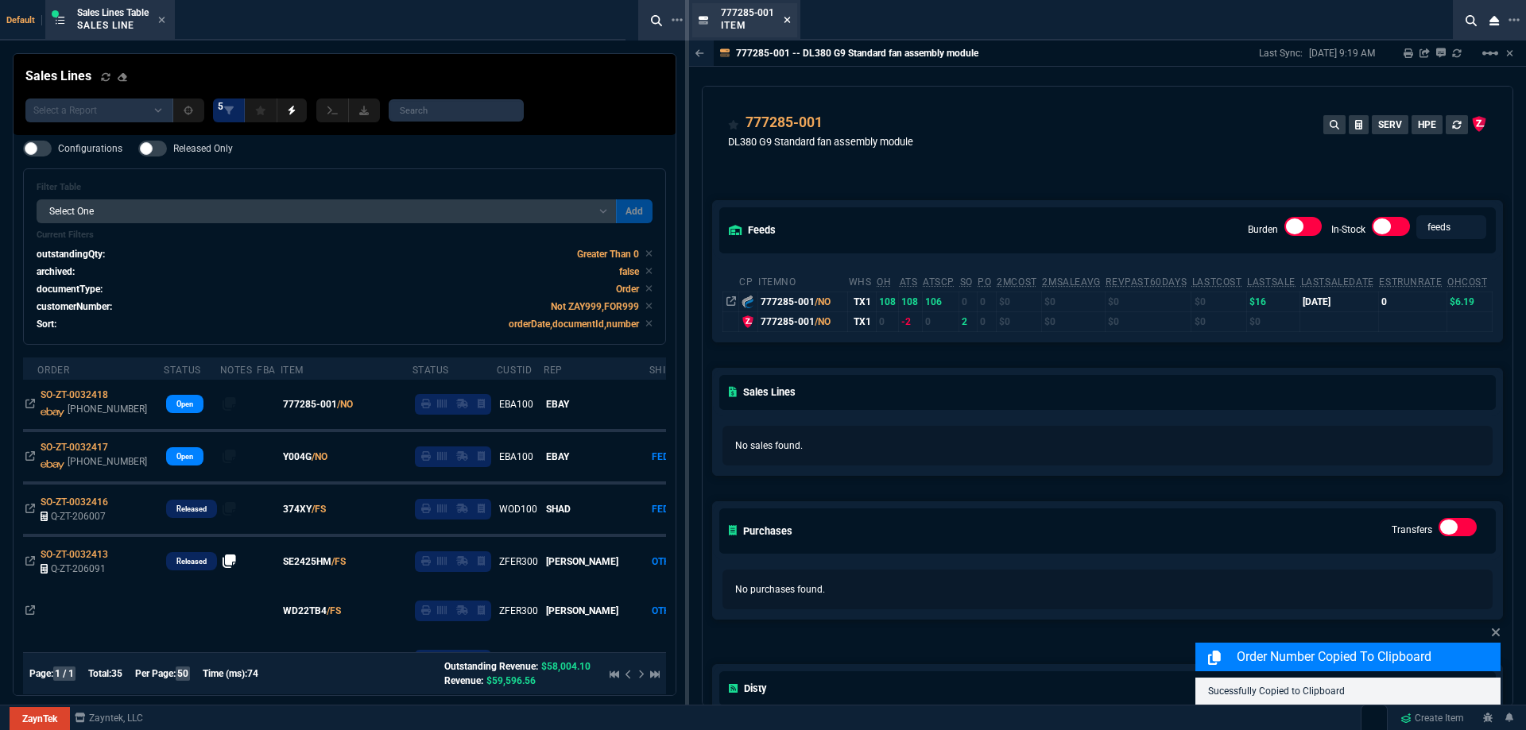
click at [787, 21] on icon at bounding box center [787, 20] width 6 height 6
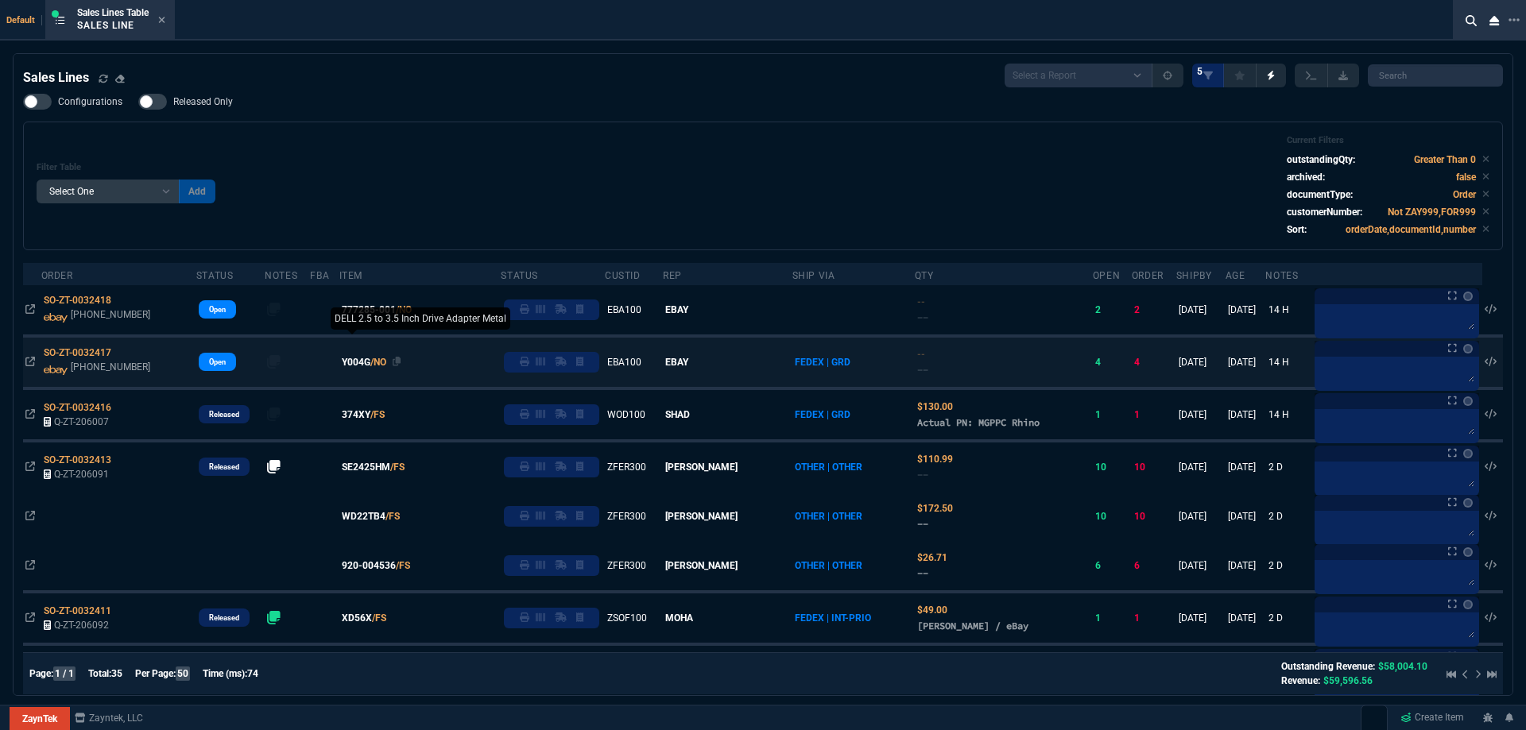
click at [370, 362] on span "Y004G" at bounding box center [356, 362] width 29 height 14
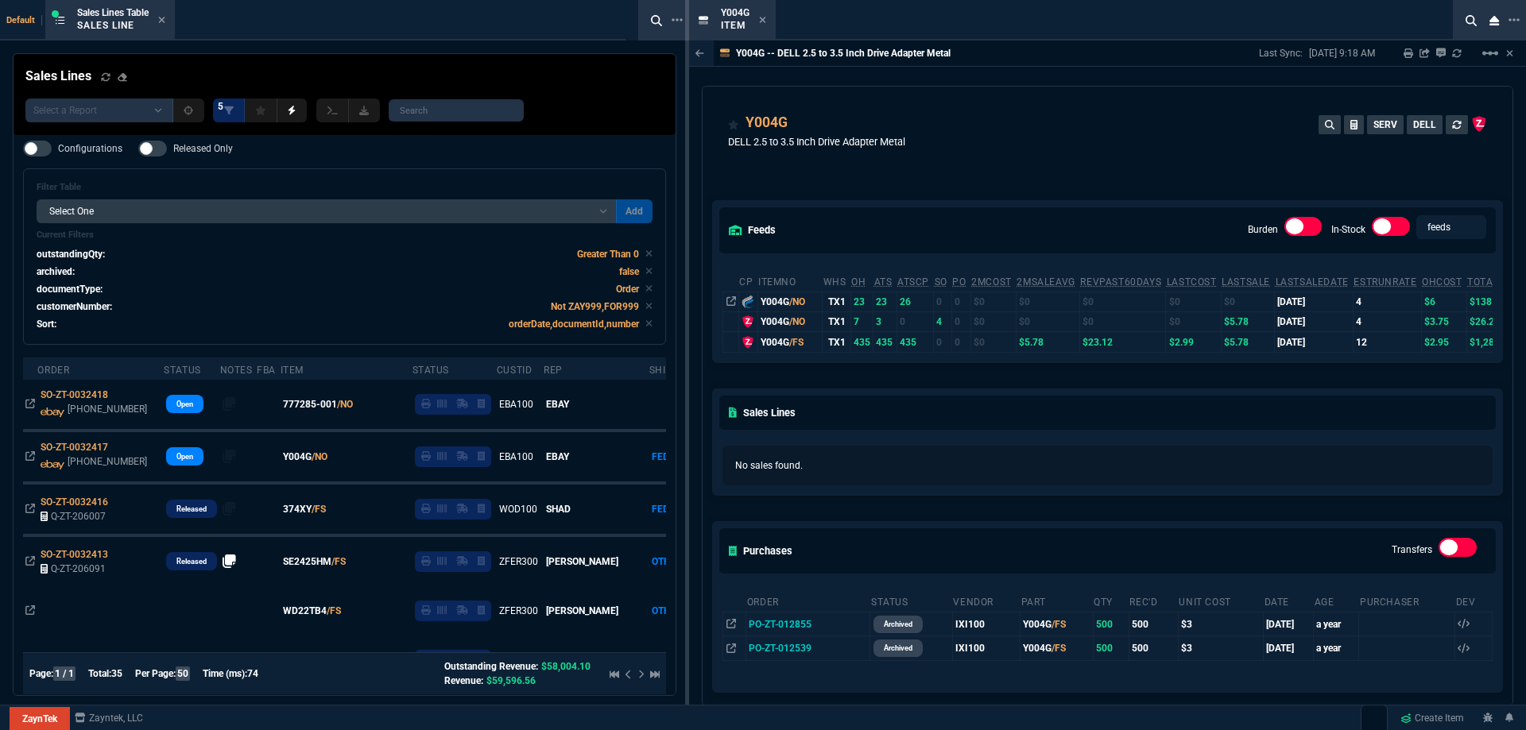
click at [764, 20] on icon at bounding box center [762, 20] width 7 height 10
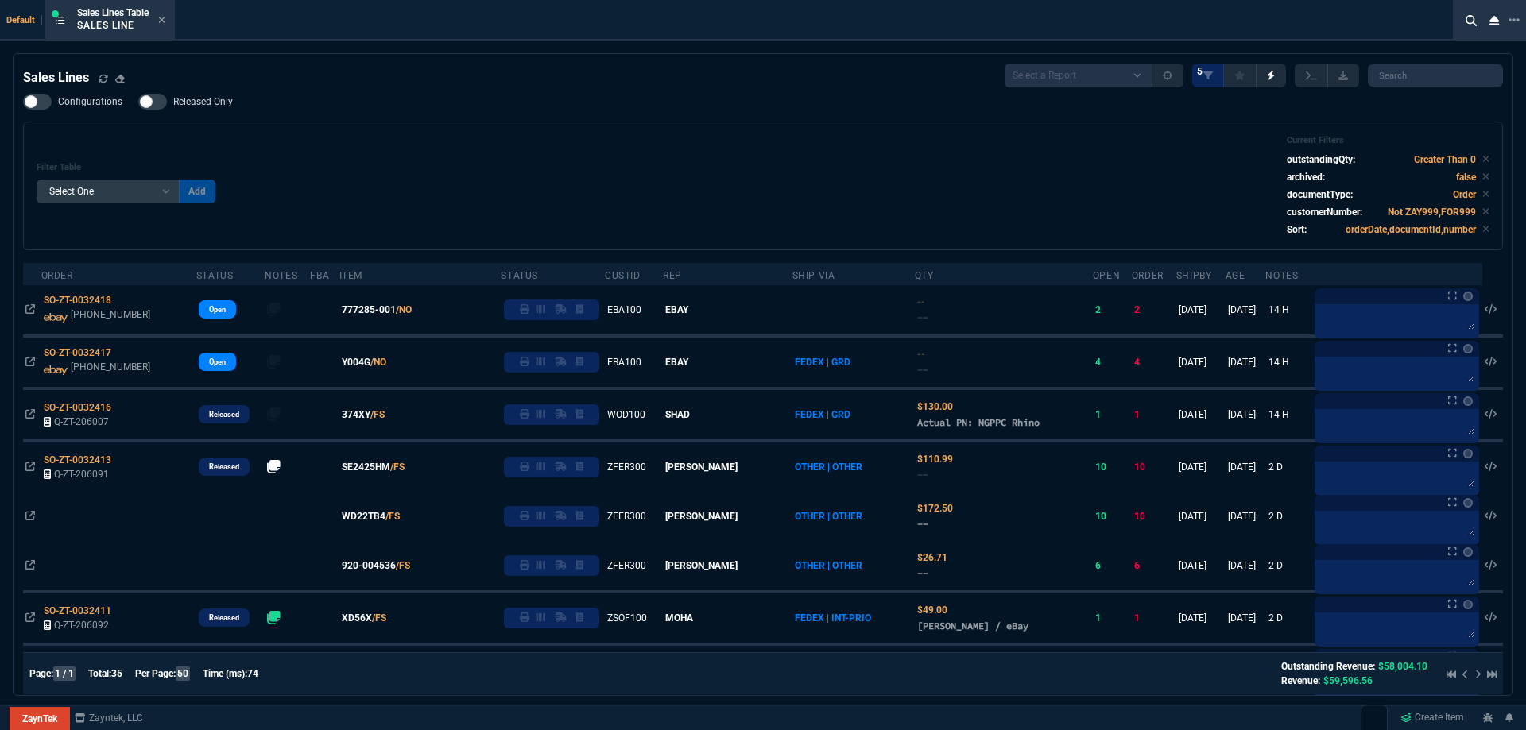
click at [204, 104] on span "Released Only" at bounding box center [203, 101] width 60 height 13
click at [138, 102] on input "Released Only" at bounding box center [137, 102] width 1 height 1
click at [257, 111] on div "Configurations Released Only Filter Table Select One Add Filter () Age () ATS (…" at bounding box center [762, 172] width 1479 height 157
click at [208, 101] on span "Released Only" at bounding box center [203, 101] width 60 height 13
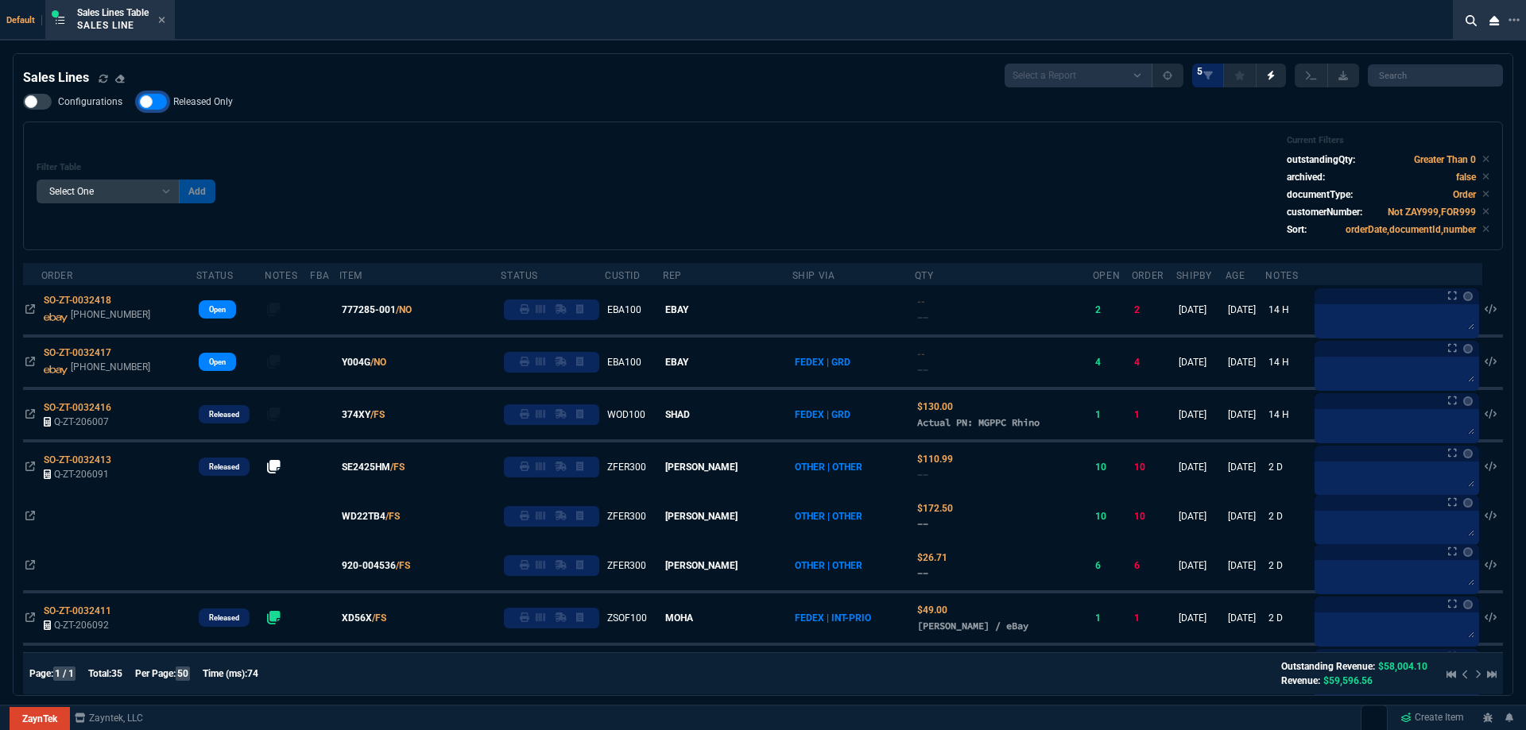
click at [138, 102] on input "Released Only" at bounding box center [137, 102] width 1 height 1
checkbox input "false"
click at [436, 116] on div "Configurations Released Only Filter Table Select One Add Filter () Age () ATS (…" at bounding box center [762, 172] width 1479 height 157
click at [165, 24] on icon at bounding box center [161, 20] width 7 height 10
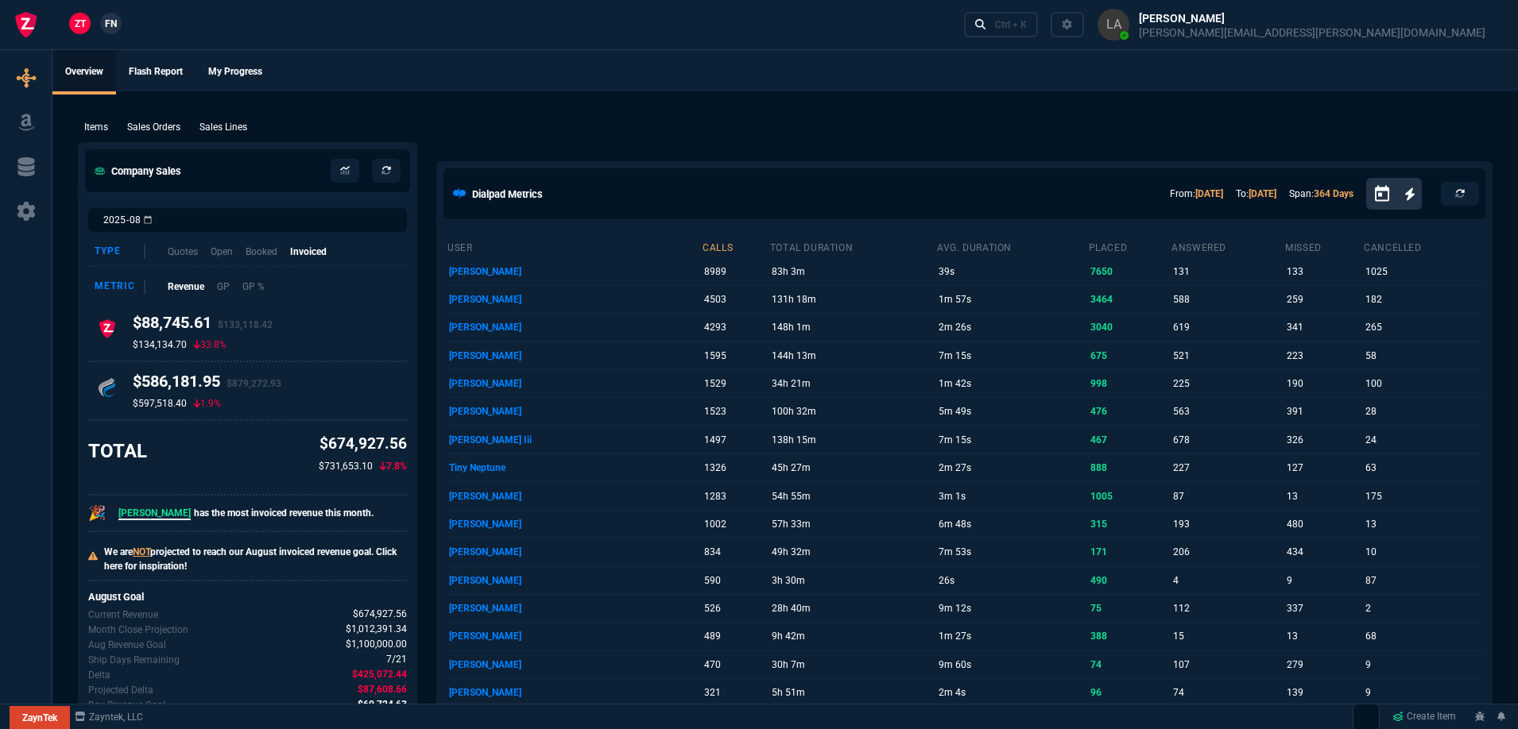
click at [117, 21] on span "FN" at bounding box center [111, 24] width 12 height 14
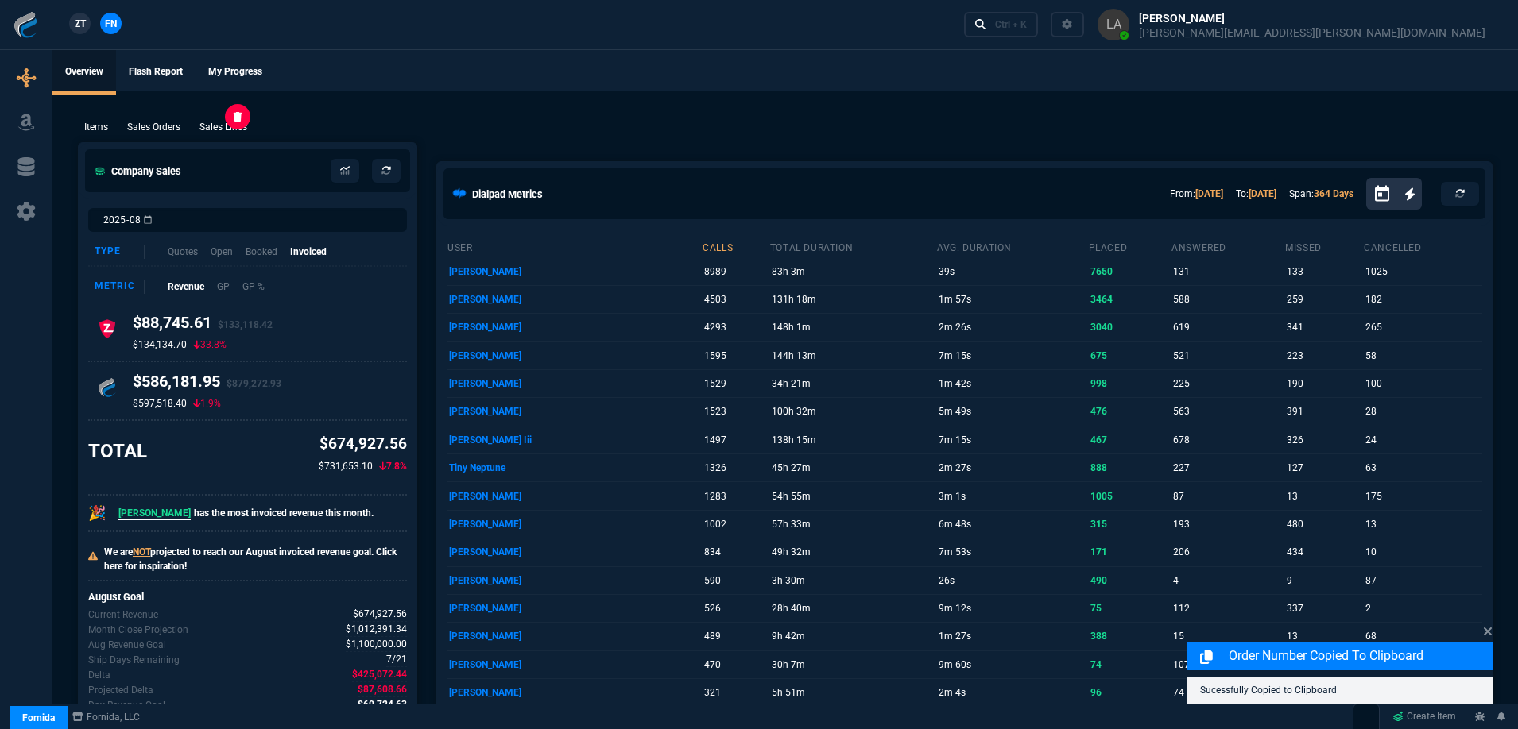
click at [250, 125] on div "Sales Lines" at bounding box center [223, 127] width 60 height 14
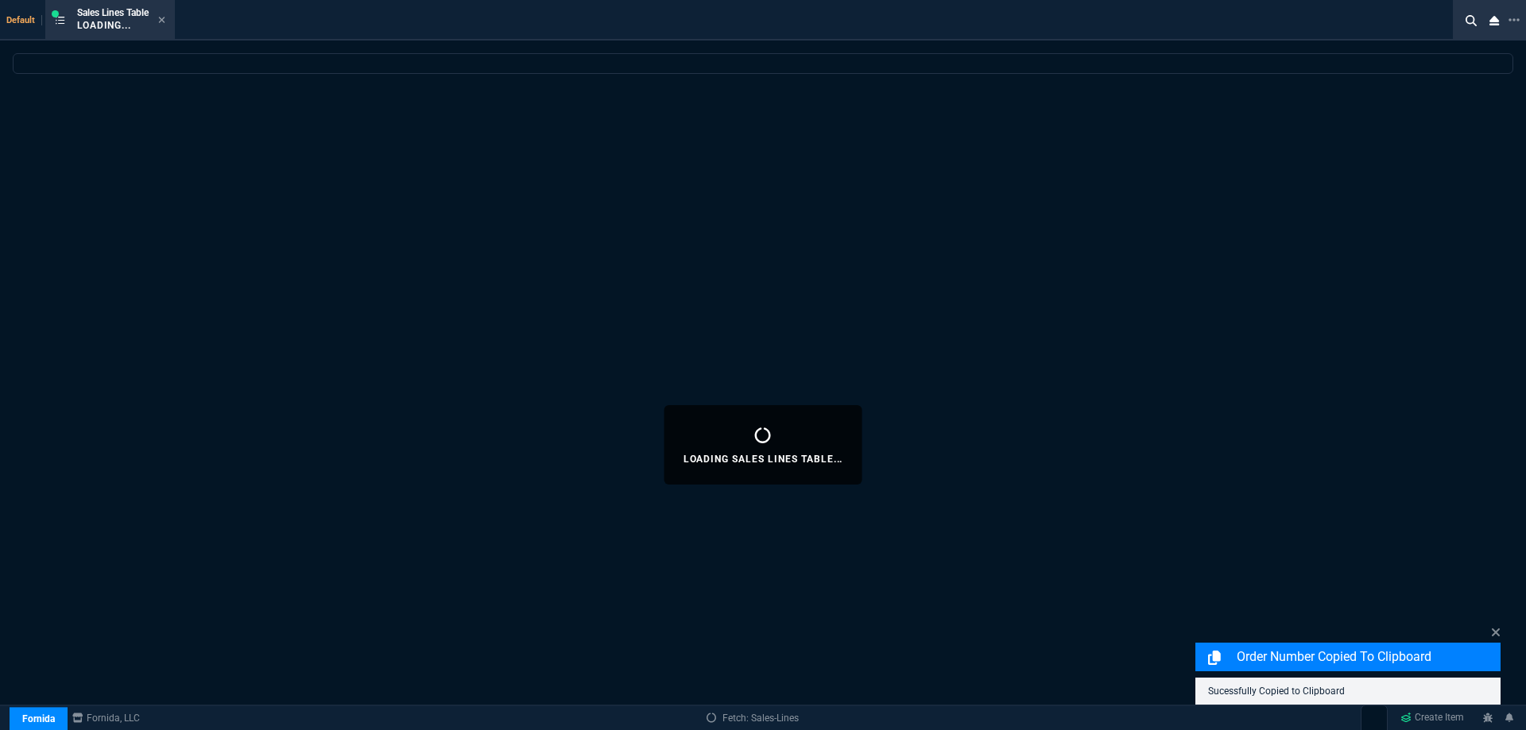
select select
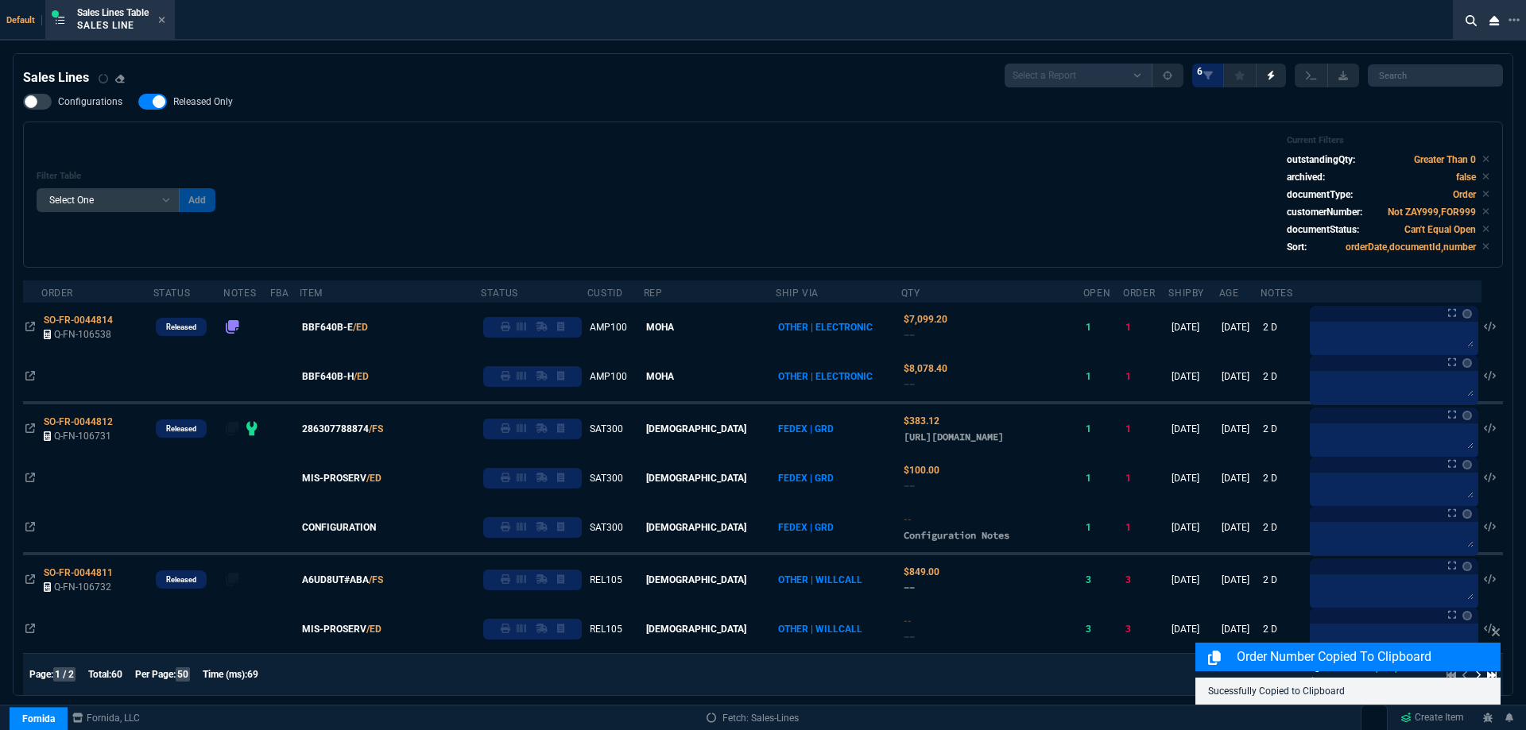
click at [223, 105] on span "Released Only" at bounding box center [203, 101] width 60 height 13
click at [138, 102] on input "Released Only" at bounding box center [137, 102] width 1 height 1
checkbox input "false"
click at [443, 153] on div "Filter Table Select One Add Filter () Age () ATS () Cond (itemVariantCode) Cust…" at bounding box center [763, 194] width 1452 height 119
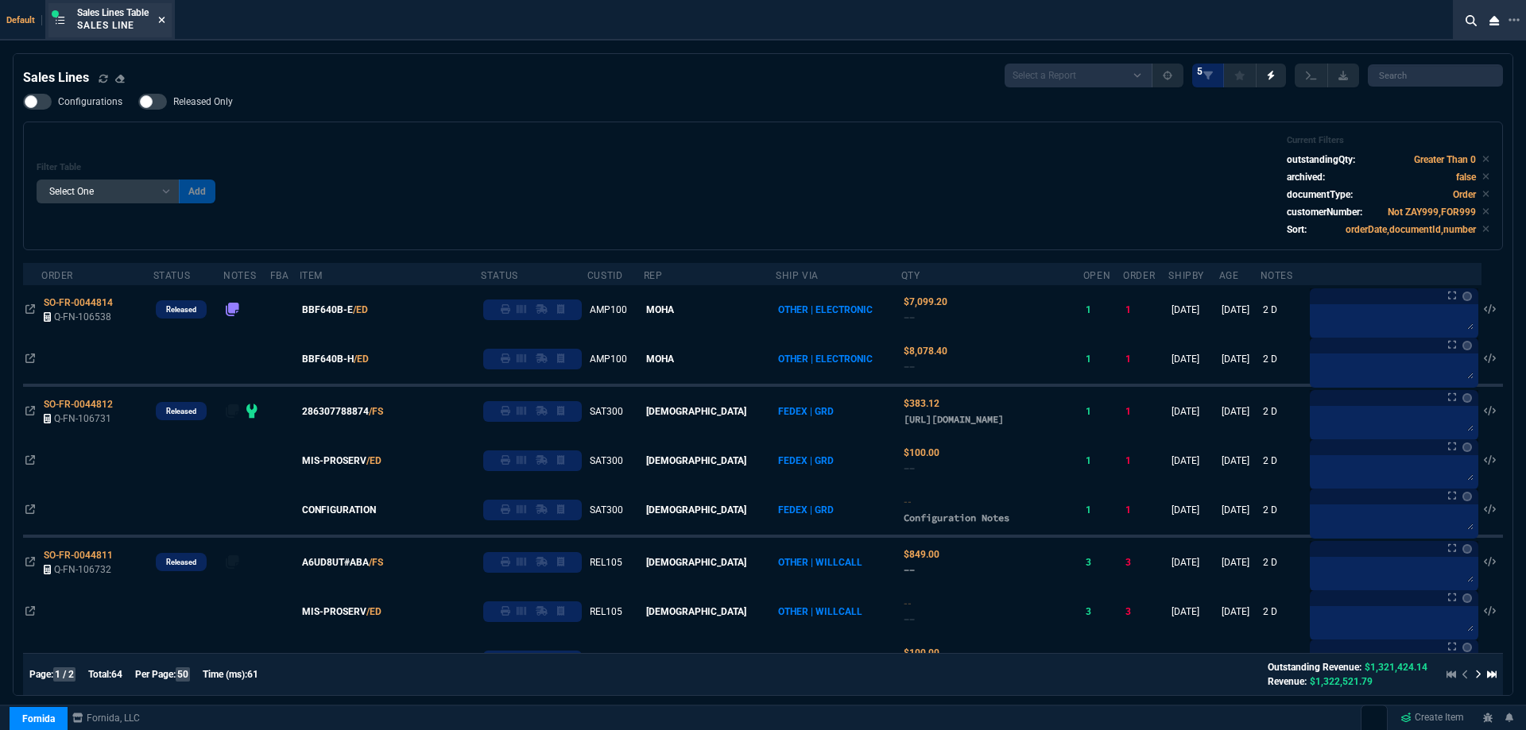
click at [163, 25] on fa-icon at bounding box center [161, 20] width 7 height 11
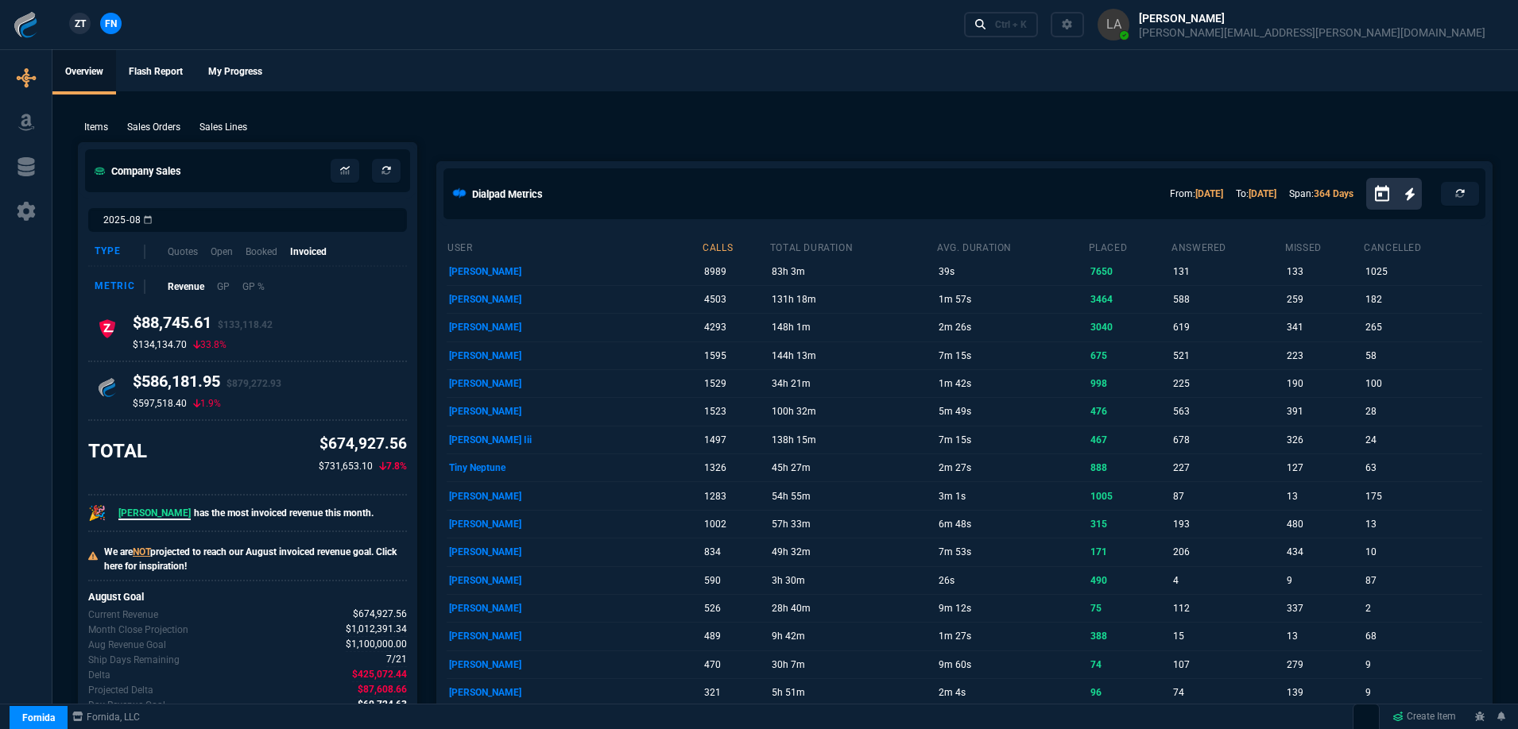
click at [82, 27] on span "ZT" at bounding box center [80, 24] width 11 height 14
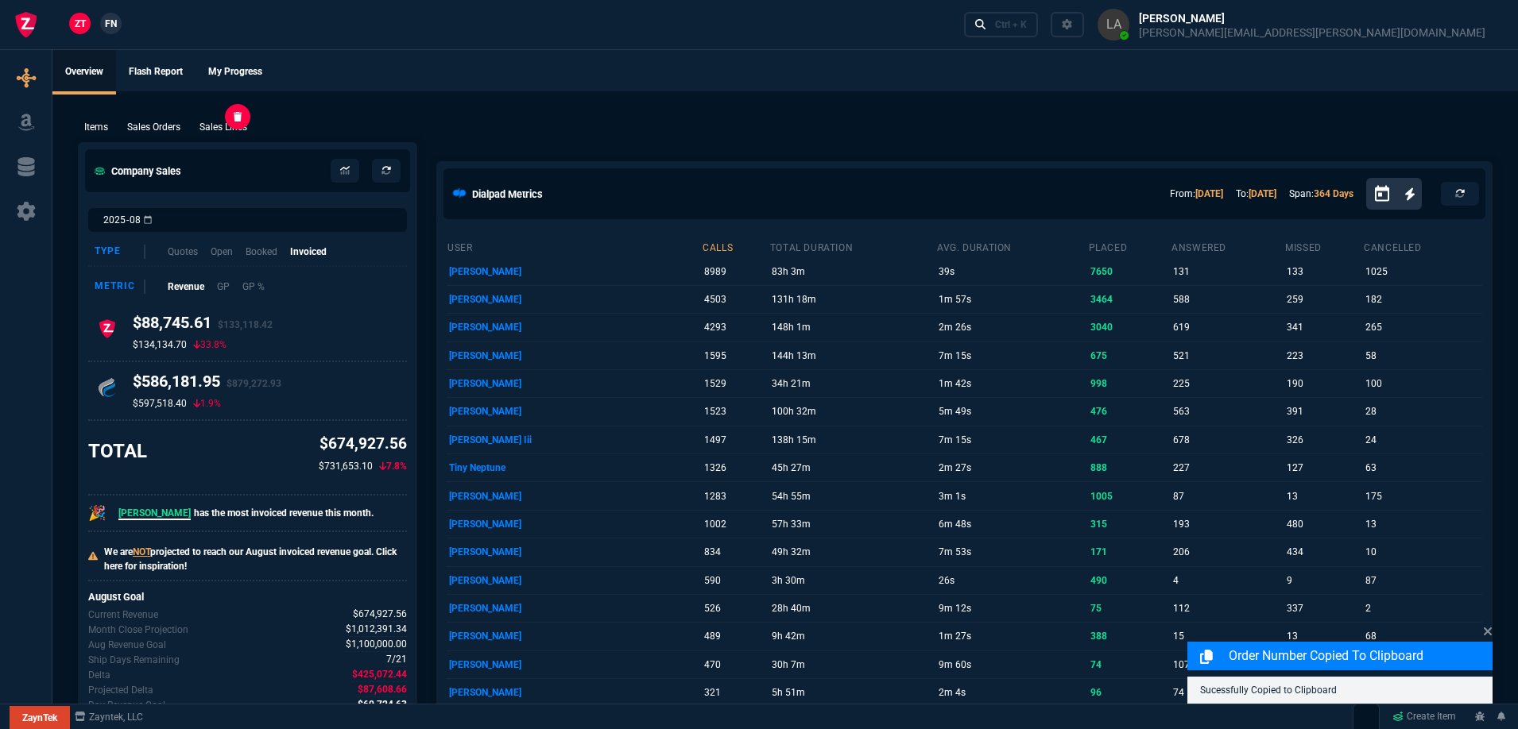
click at [217, 123] on p "Sales Lines" at bounding box center [223, 127] width 48 height 14
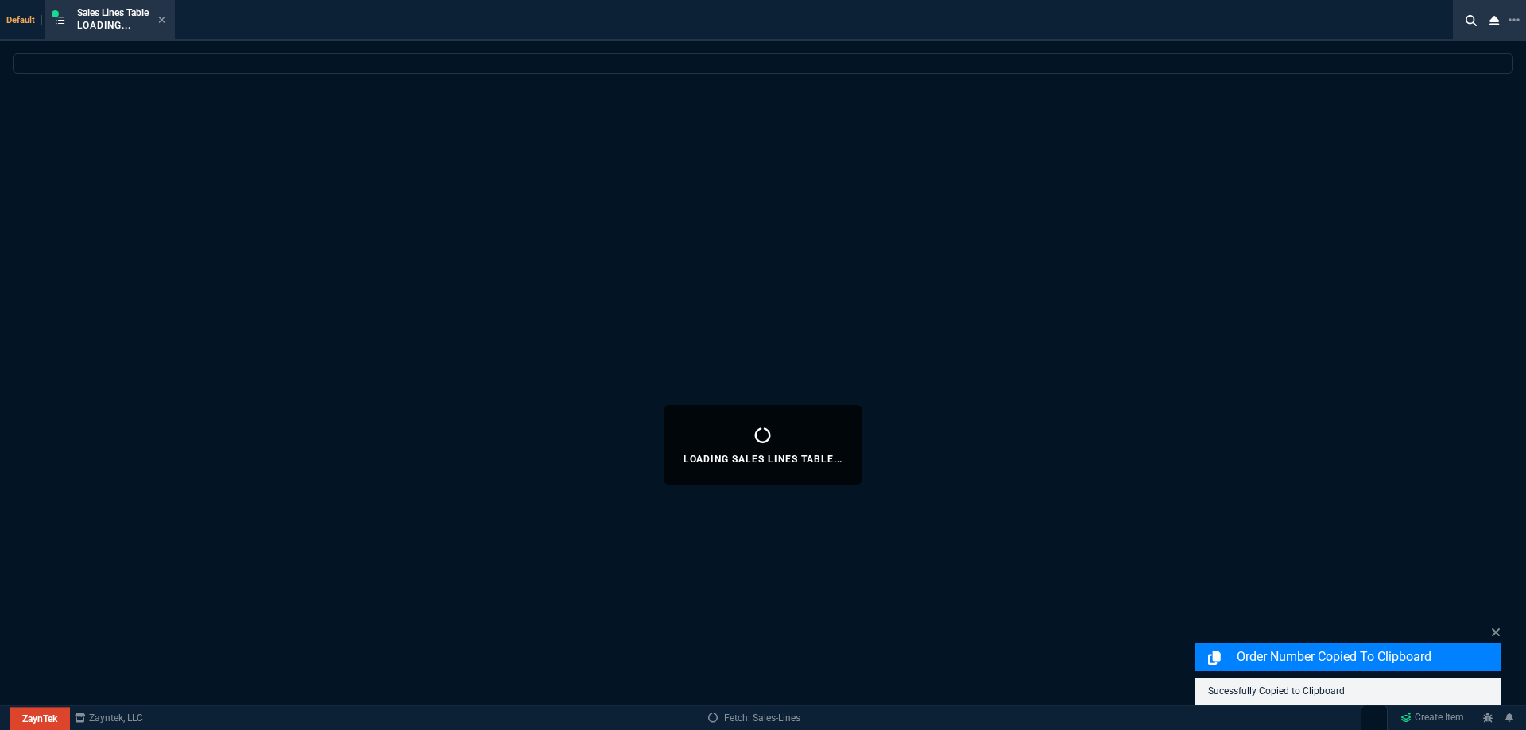
select select
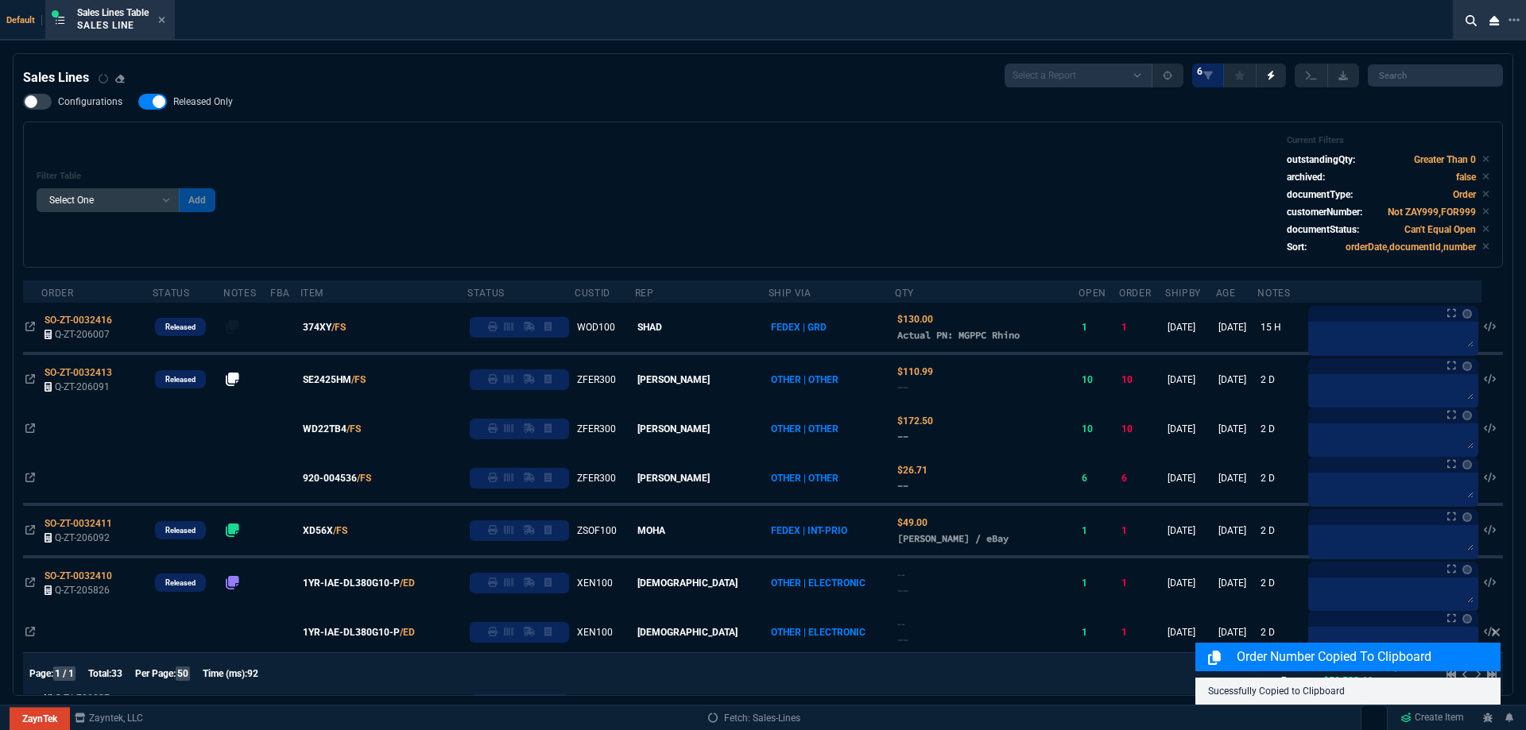
click at [180, 99] on span "Released Only" at bounding box center [203, 101] width 60 height 13
click at [138, 102] on input "Released Only" at bounding box center [137, 102] width 1 height 1
checkbox input "false"
click at [448, 140] on div "Filter Table Select One Add Filter () Age () ATS () Cond (itemVariantCode) Cust…" at bounding box center [763, 194] width 1452 height 119
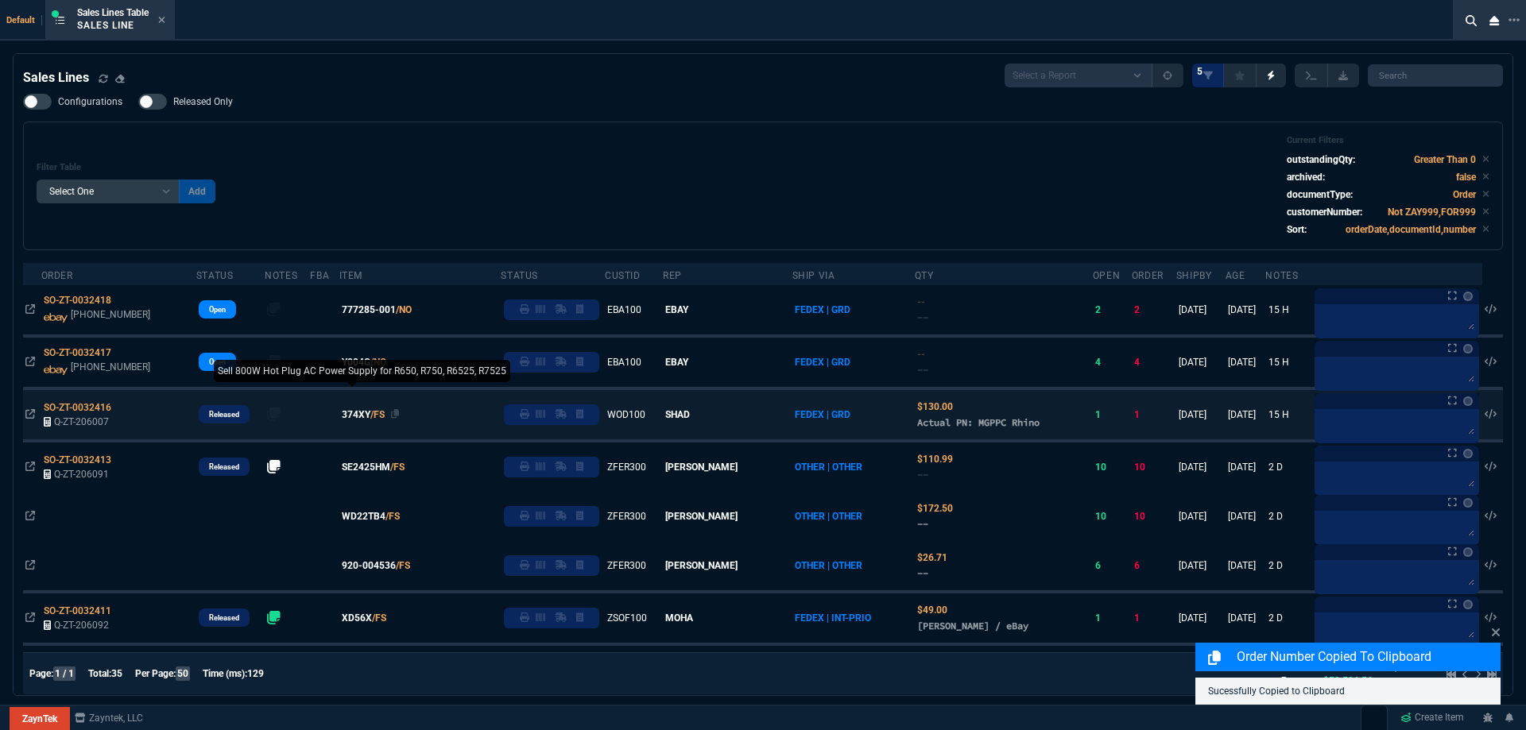
click at [370, 419] on span "374XY" at bounding box center [356, 415] width 29 height 14
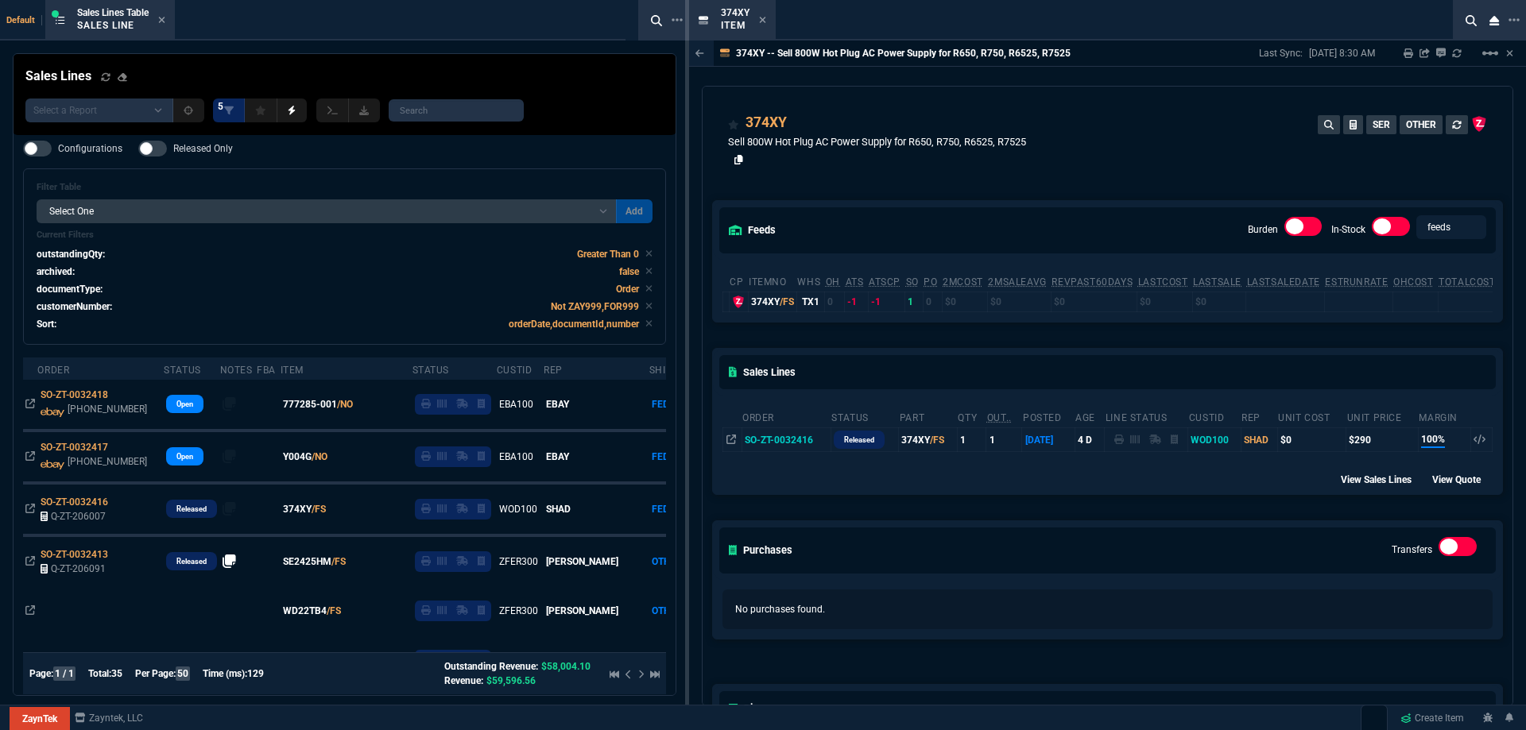
click at [740, 161] on icon at bounding box center [738, 160] width 9 height 10
click at [760, 22] on icon at bounding box center [763, 20] width 6 height 6
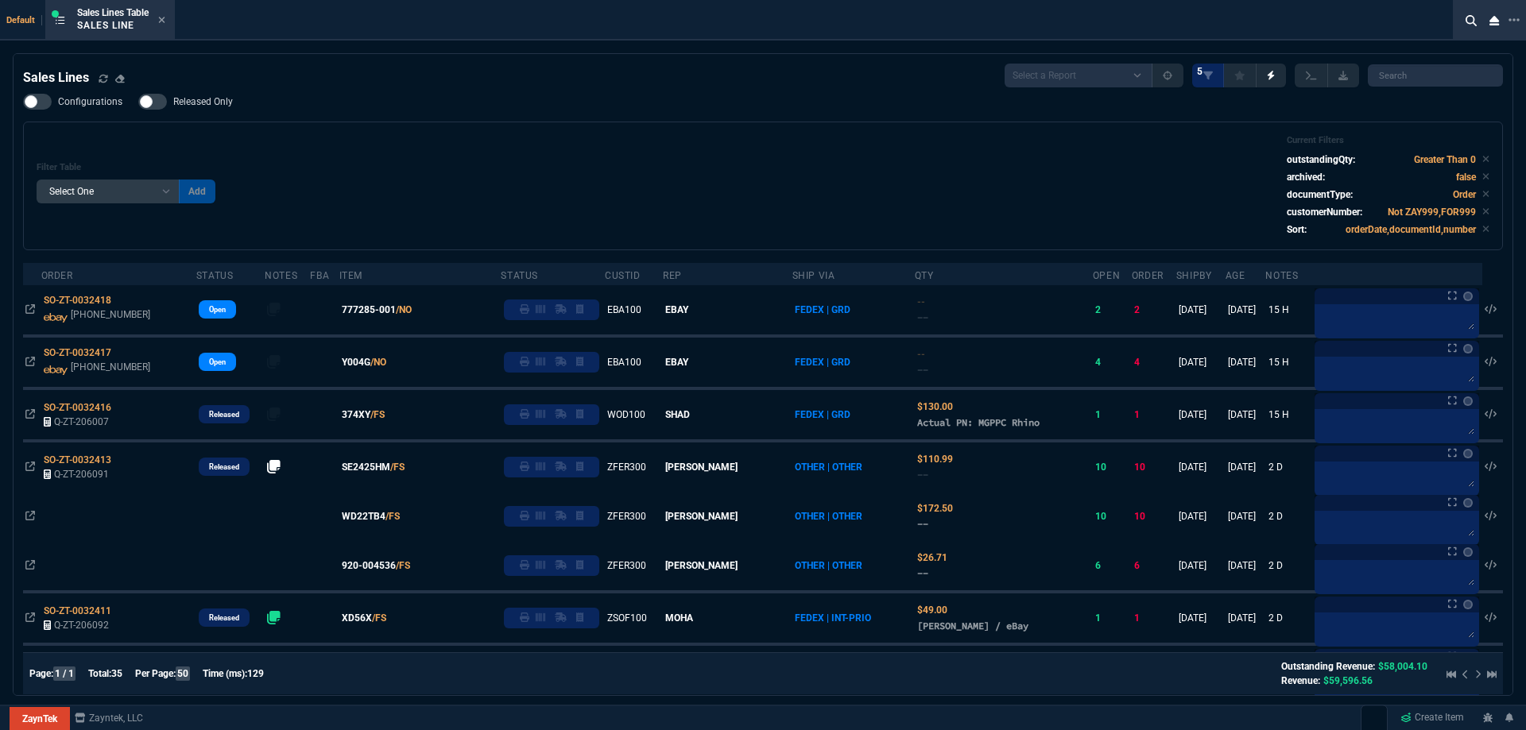
click at [647, 126] on div "Filter Table Select One Add Filter () Age () ATS () Cond (itemVariantCode) Cust…" at bounding box center [762, 186] width 1479 height 129
click at [161, 21] on icon at bounding box center [161, 20] width 7 height 10
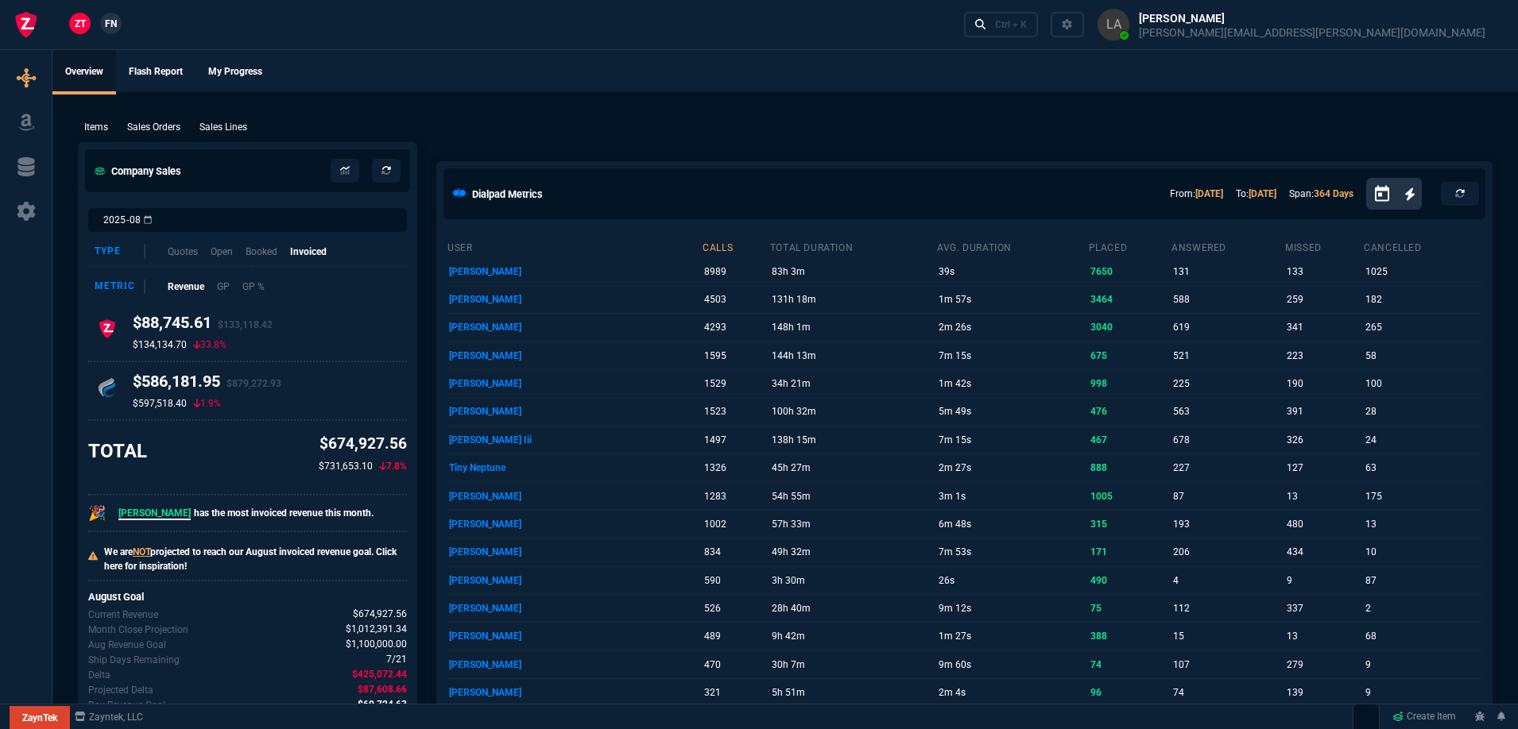
click at [118, 28] on link "FN" at bounding box center [110, 23] width 21 height 21
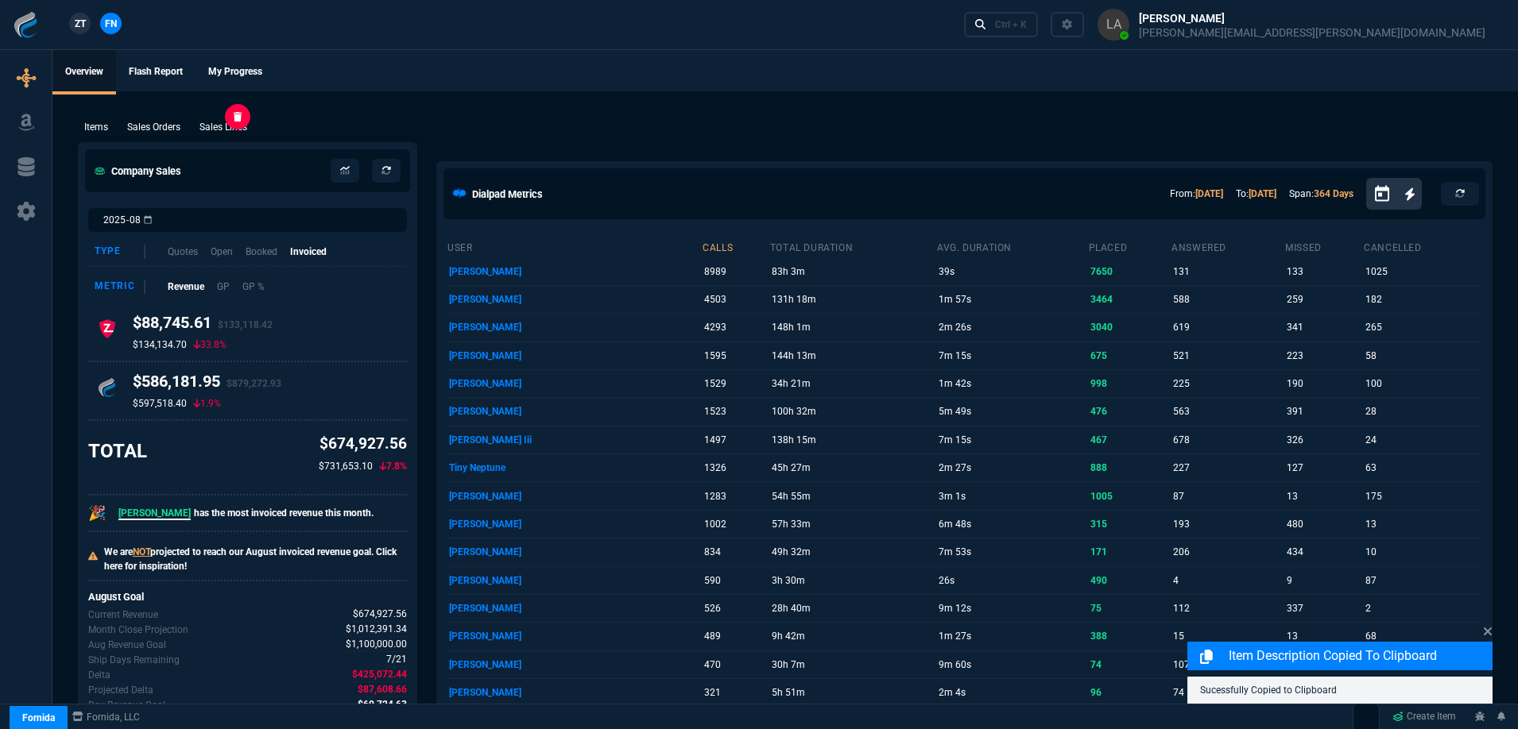
click at [225, 130] on p "Sales Lines" at bounding box center [223, 127] width 48 height 14
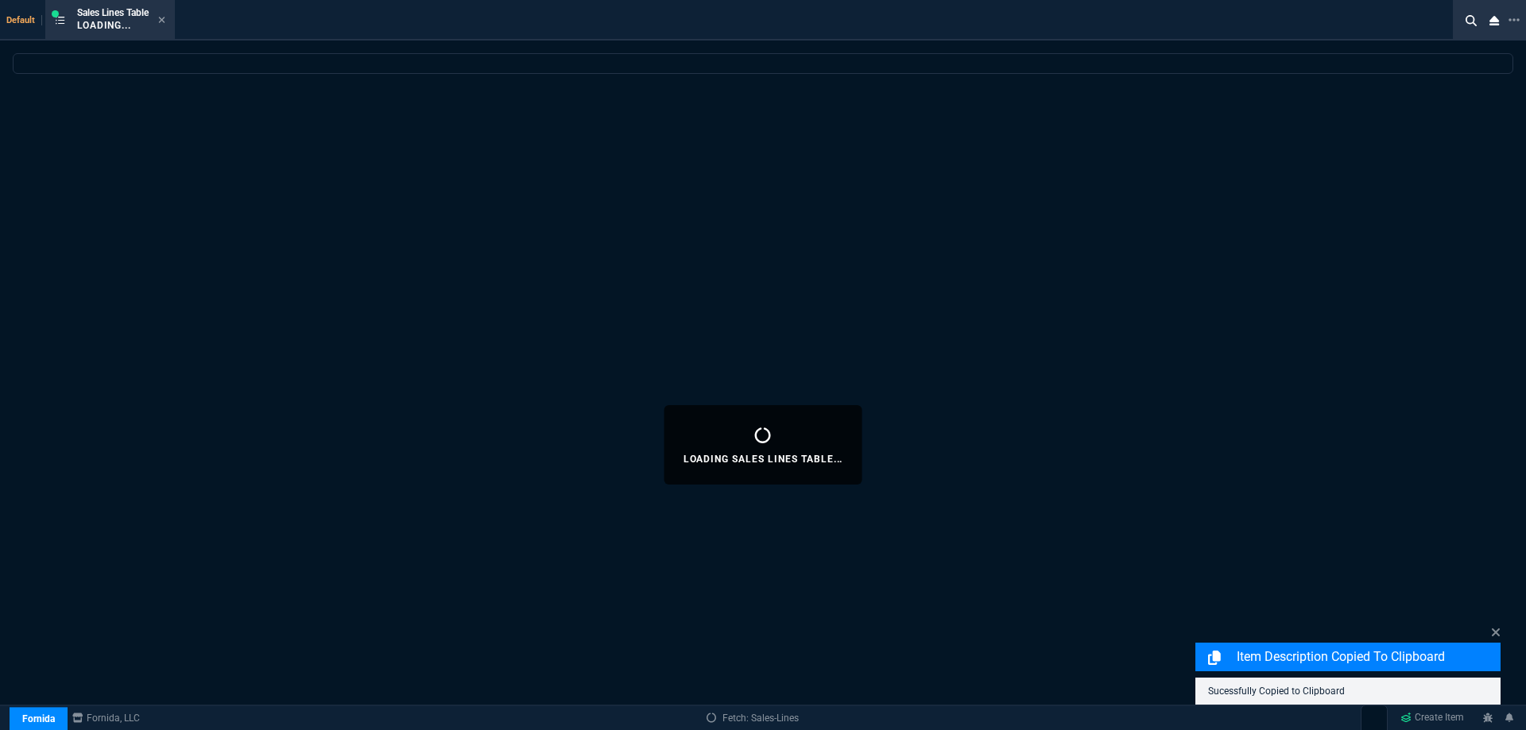
select select
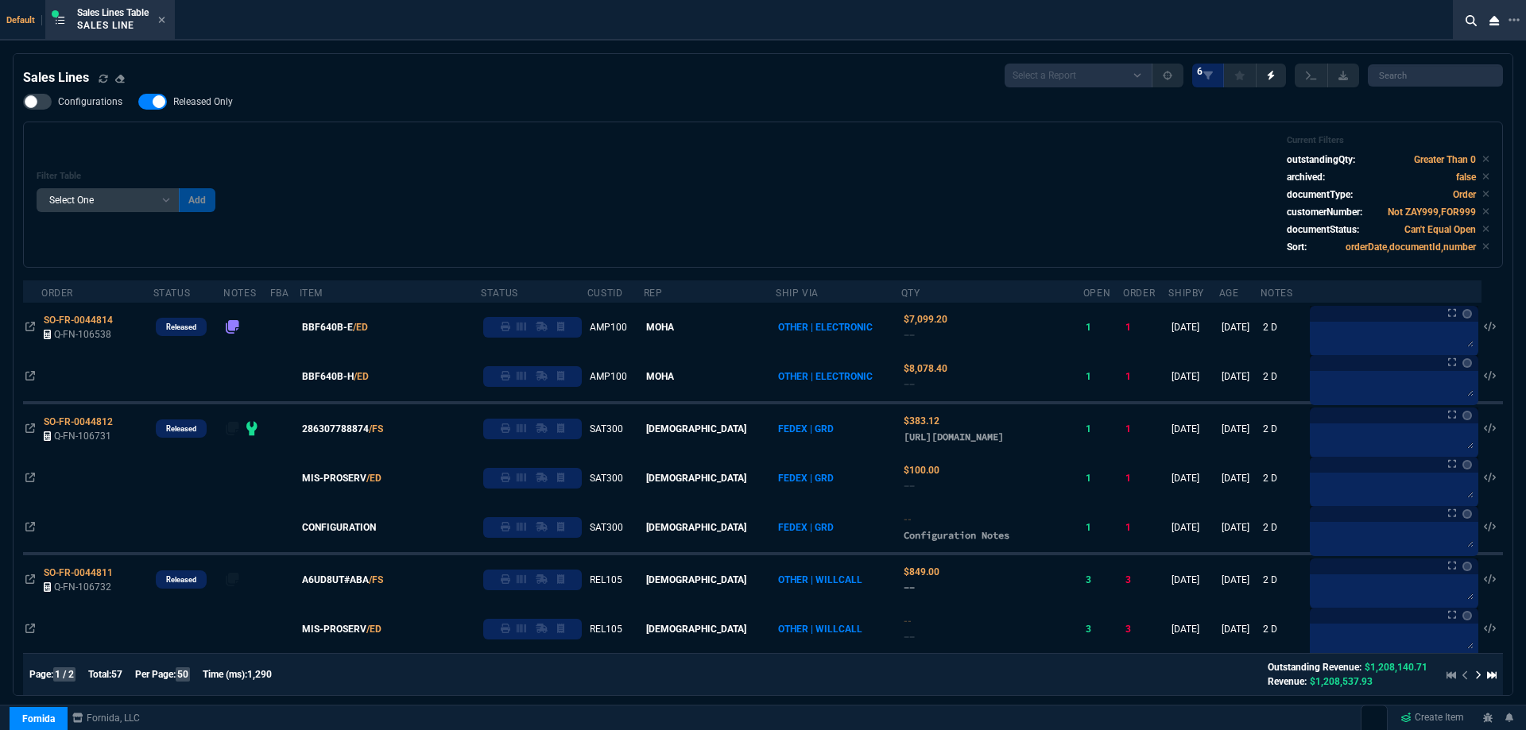
click at [199, 105] on span "Released Only" at bounding box center [203, 101] width 60 height 13
click at [138, 102] on input "Released Only" at bounding box center [137, 102] width 1 height 1
checkbox input "false"
click at [447, 141] on div "Filter Table Select One Add Filter () Age () ATS () Cond (itemVariantCode) Cust…" at bounding box center [763, 194] width 1452 height 119
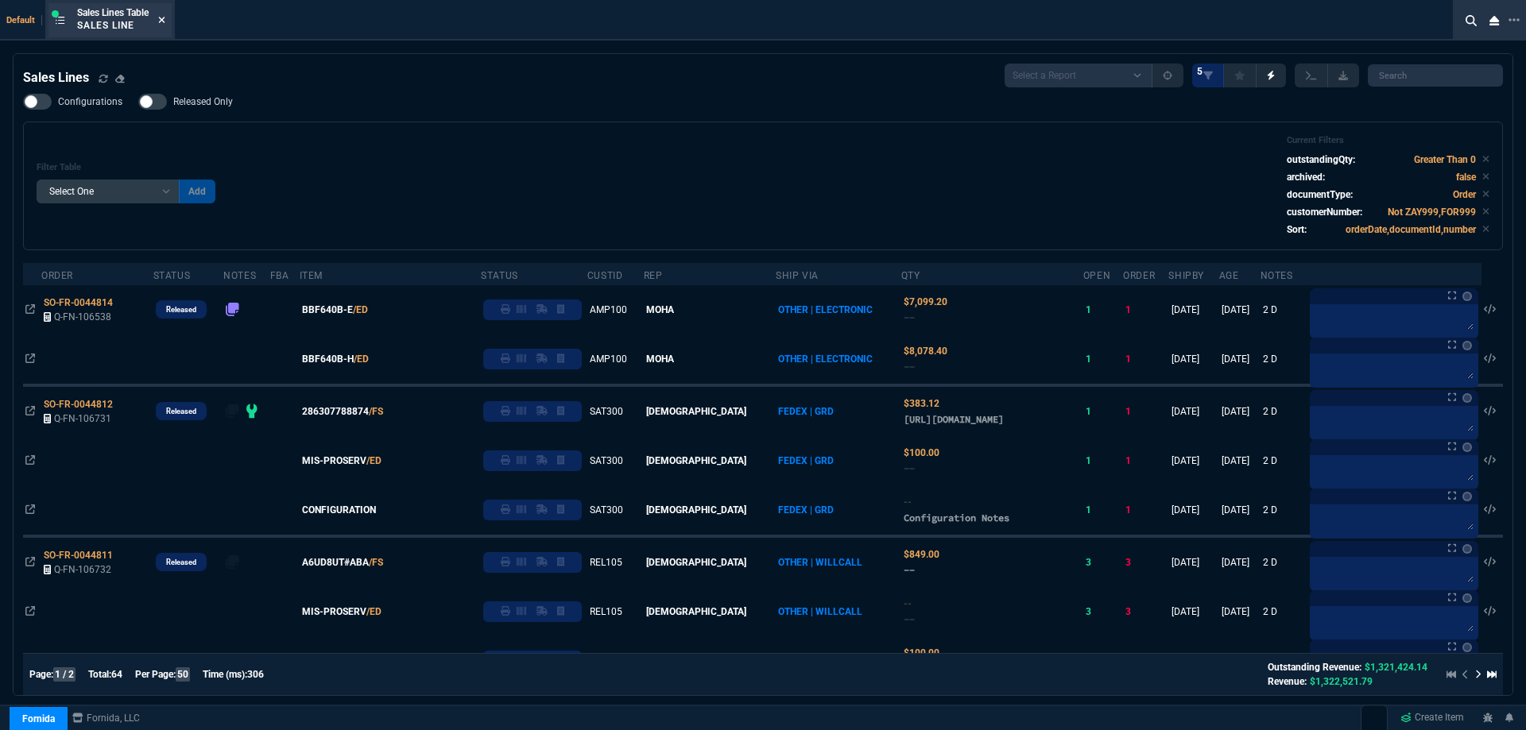
click at [165, 18] on icon at bounding box center [162, 20] width 6 height 6
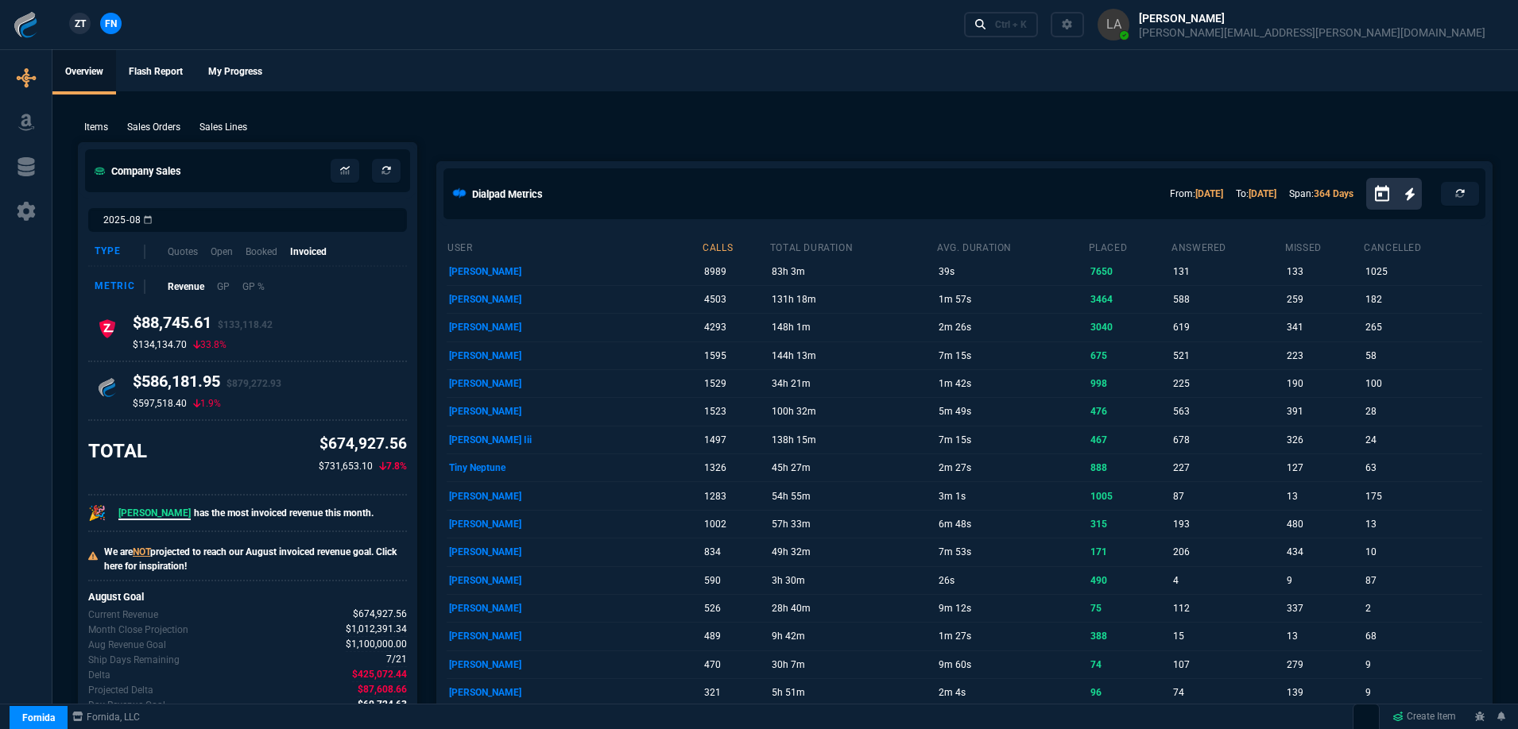
click at [88, 21] on link "ZT" at bounding box center [79, 23] width 21 height 21
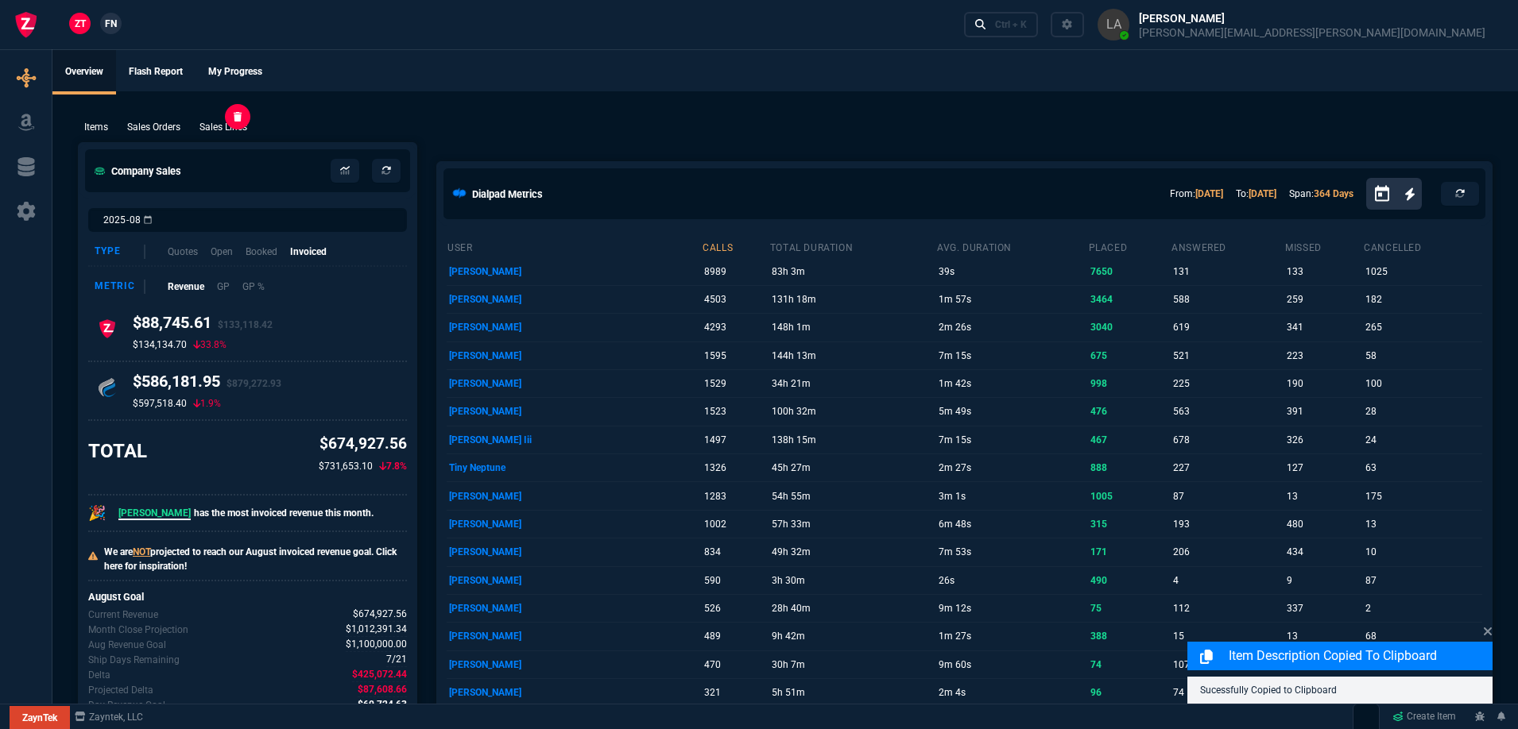
click at [219, 125] on p "Sales Lines" at bounding box center [223, 127] width 48 height 14
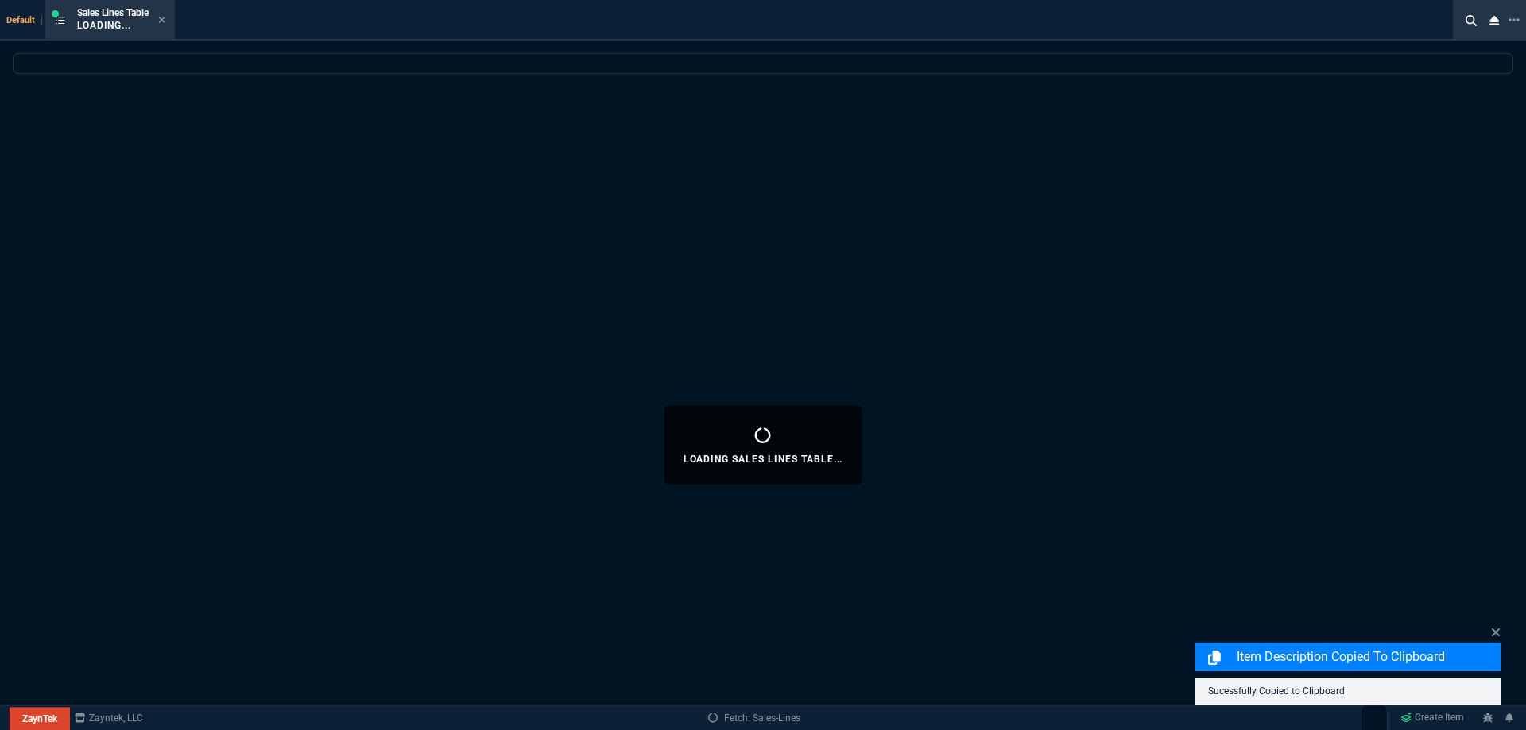
select select
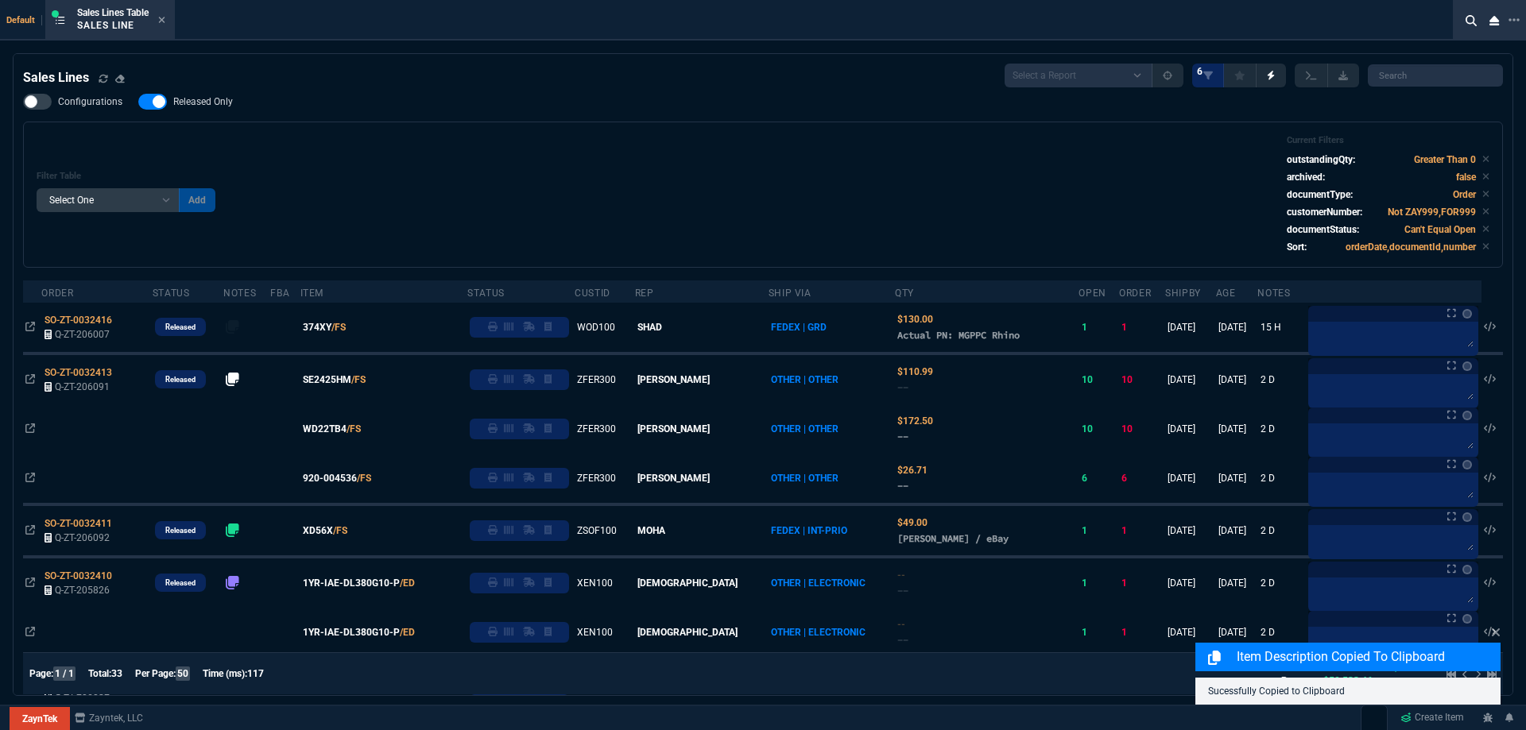
click at [419, 163] on div "Filter Table Select One Add Filter () Age () ATS () Cond (itemVariantCode) Cust…" at bounding box center [763, 194] width 1452 height 119
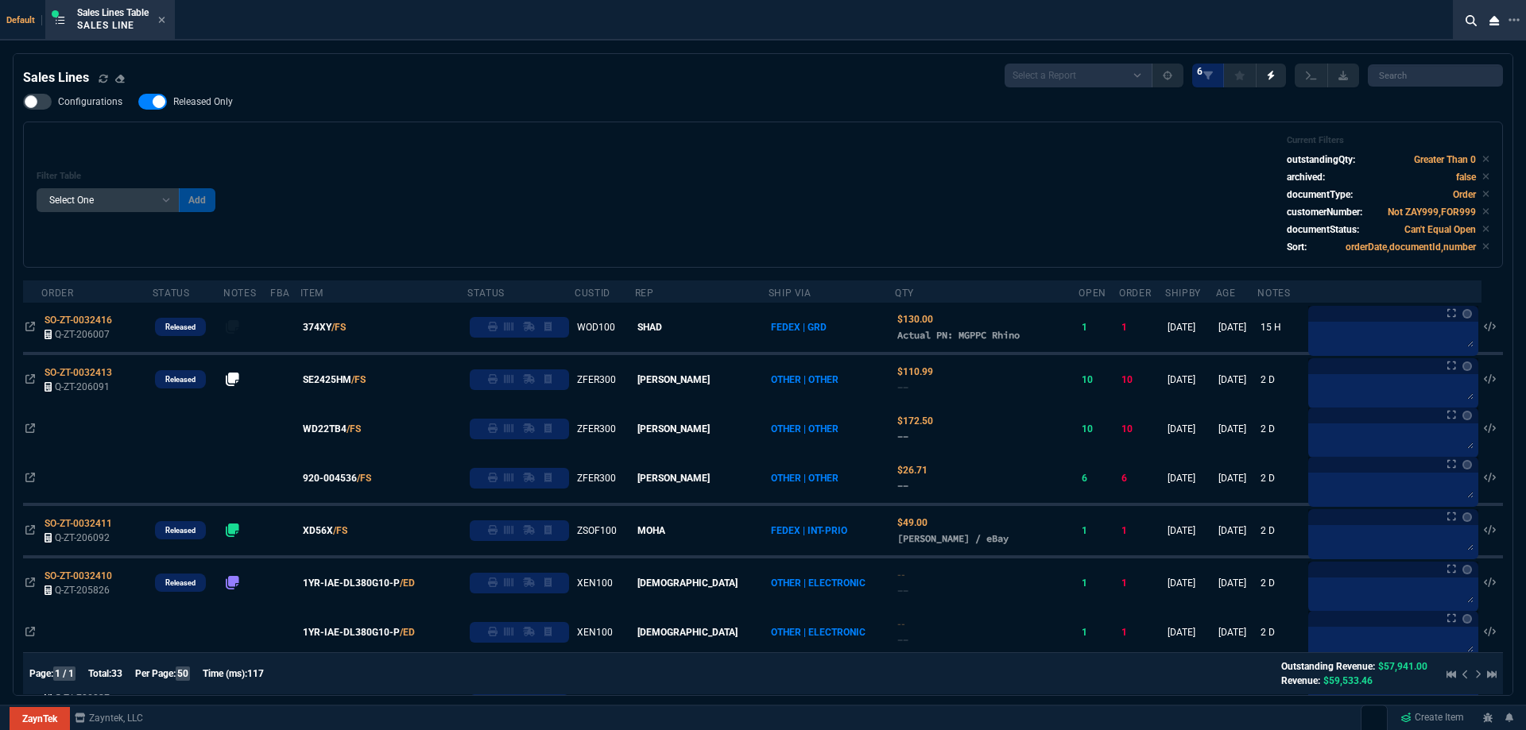
click at [382, 147] on div "Filter Table Select One Add Filter () Age () ATS () Cond (itemVariantCode) Cust…" at bounding box center [763, 194] width 1452 height 119
click at [605, 106] on div "Configurations Released Only Filter Table Select One Add Filter () Age () ATS (…" at bounding box center [762, 181] width 1479 height 174
click at [219, 107] on span "Released Only" at bounding box center [203, 101] width 60 height 13
click at [138, 102] on input "Released Only" at bounding box center [137, 102] width 1 height 1
checkbox input "false"
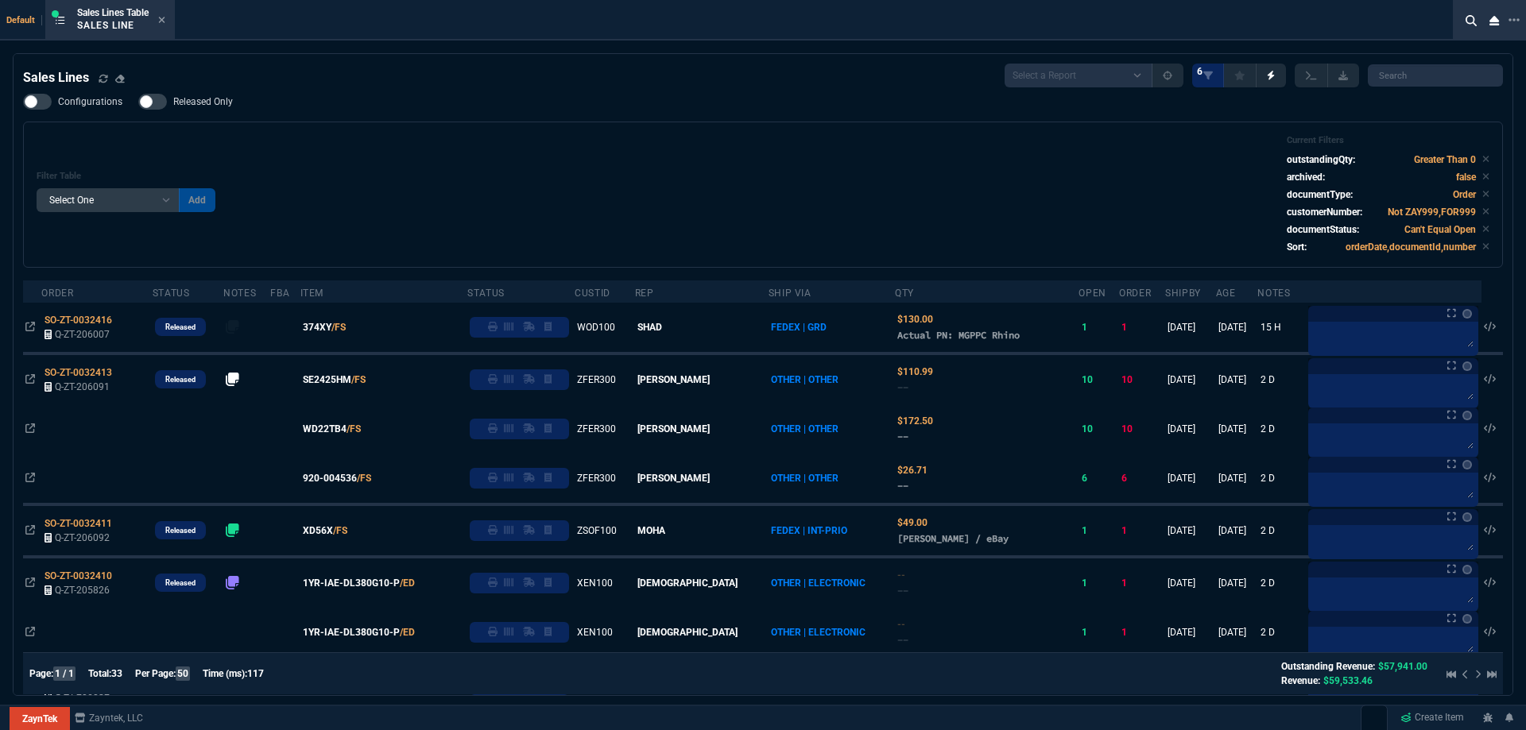
click at [536, 176] on div "Filter Table Select One Add Filter () Age () ATS () Cond (itemVariantCode) Cust…" at bounding box center [763, 194] width 1452 height 119
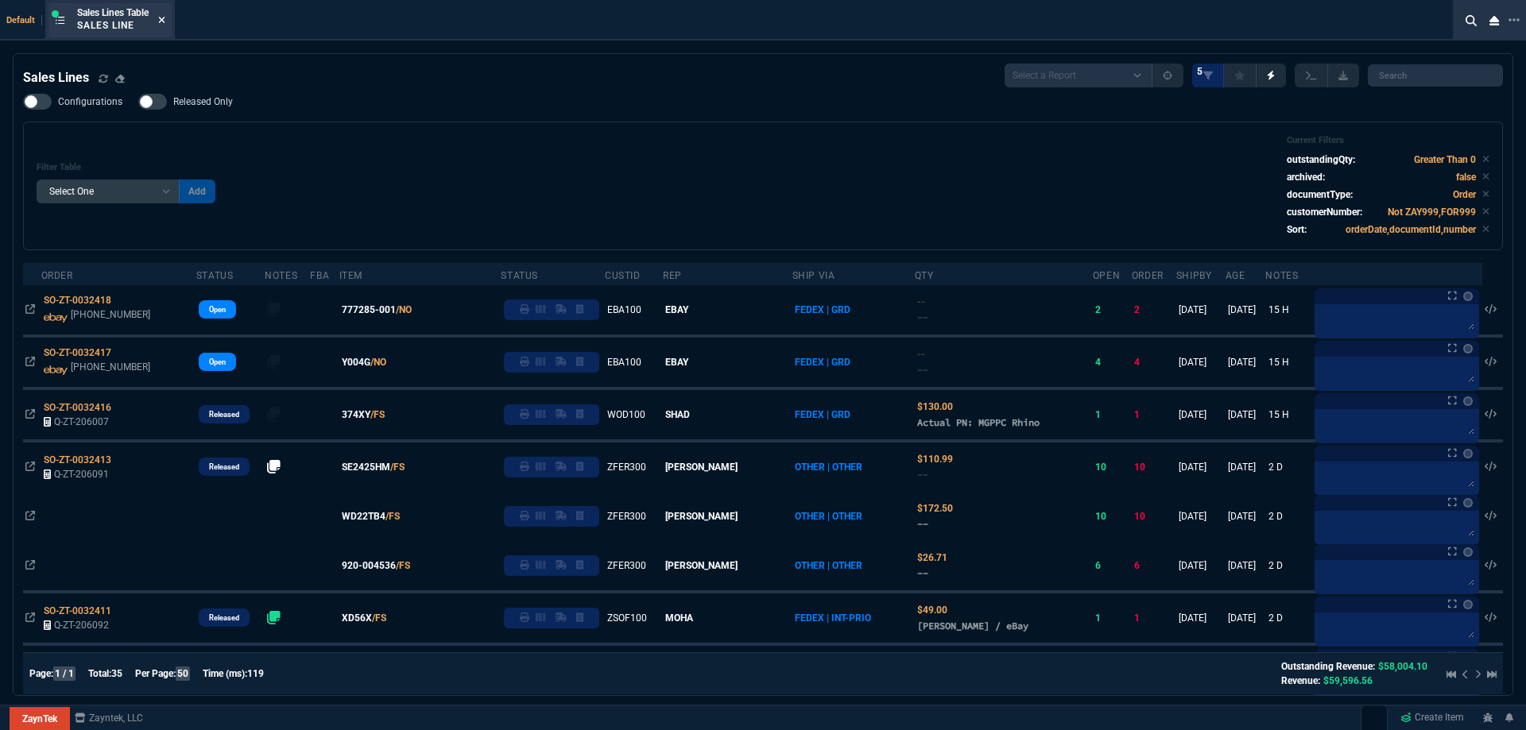
click at [161, 21] on icon at bounding box center [161, 20] width 7 height 10
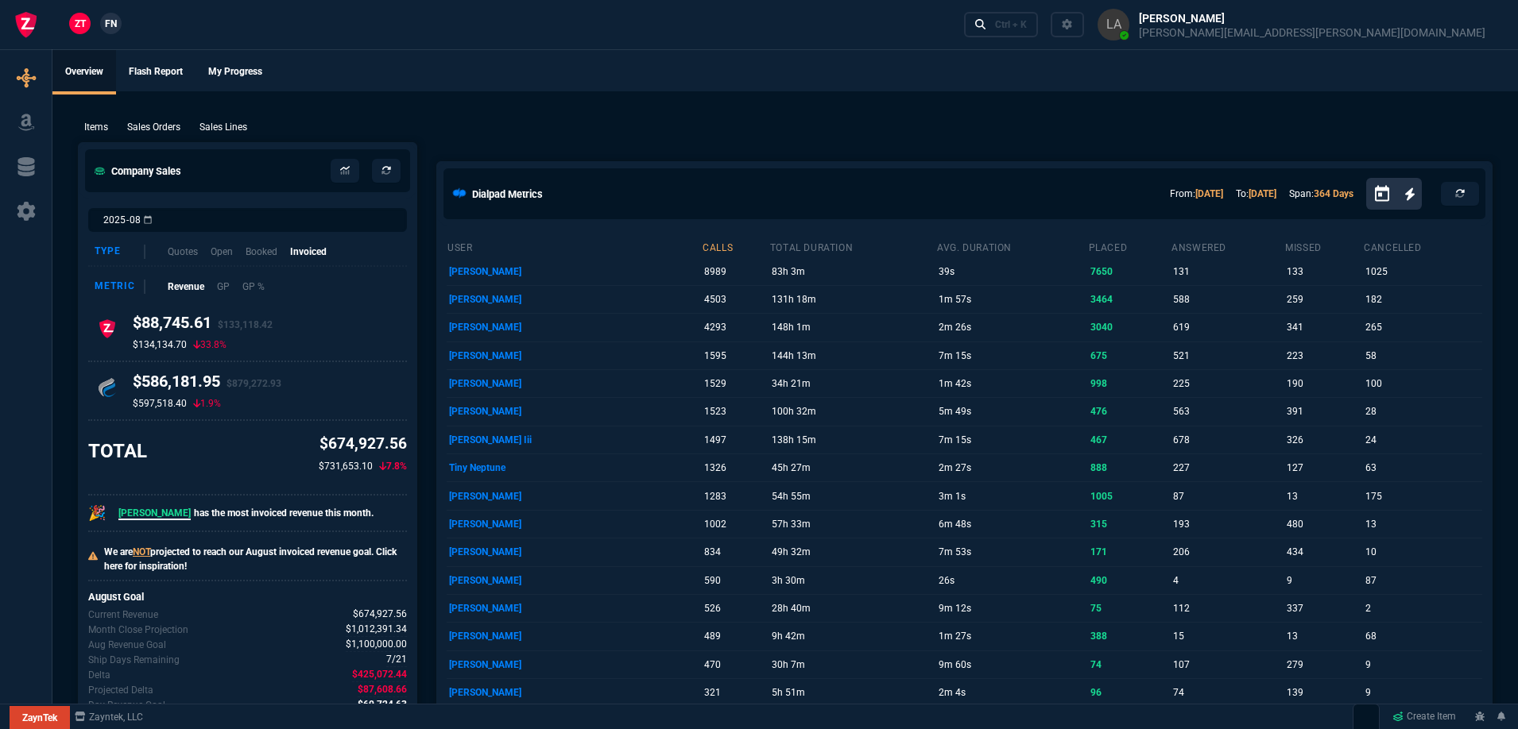
click at [118, 26] on link "FN" at bounding box center [110, 23] width 21 height 21
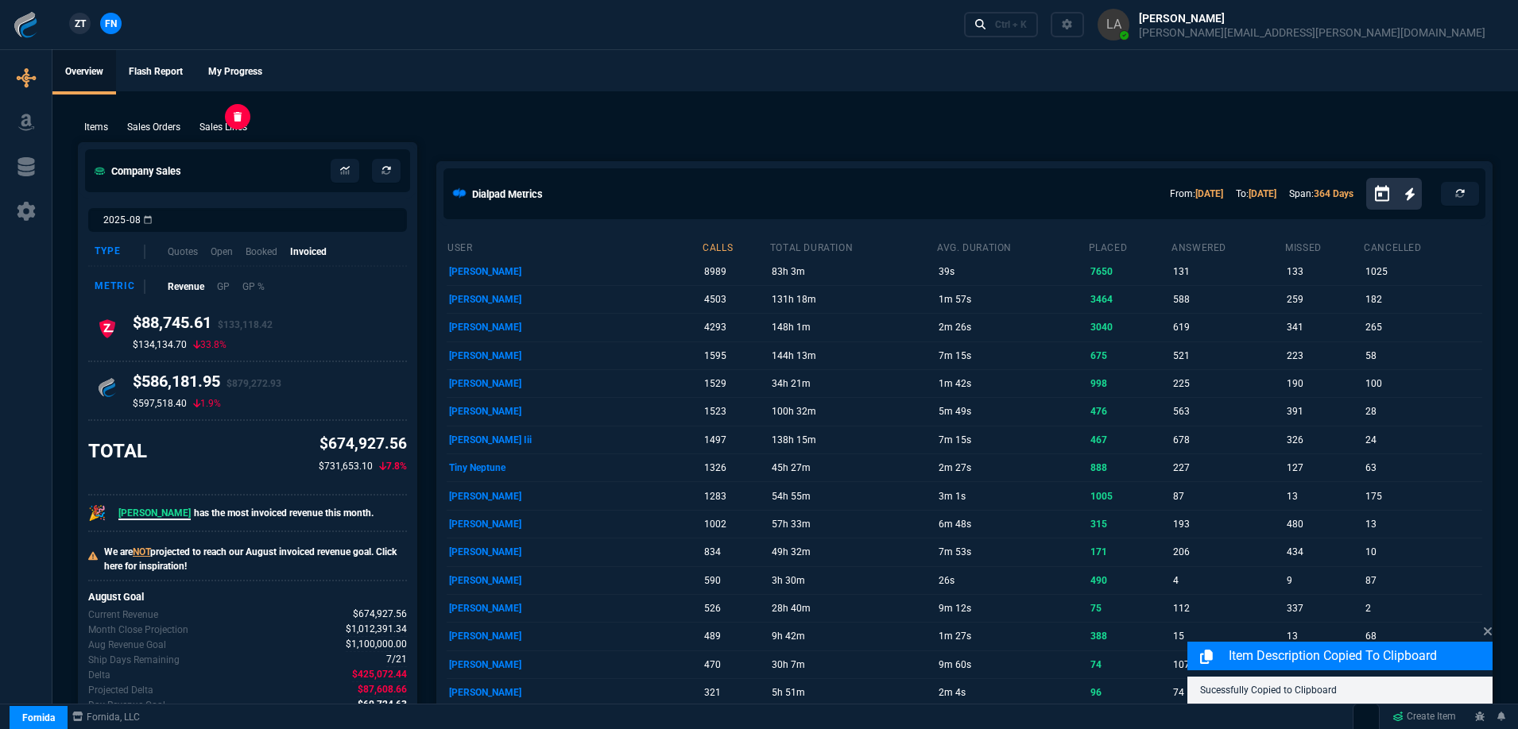
click at [231, 126] on p "Sales Lines" at bounding box center [223, 127] width 48 height 14
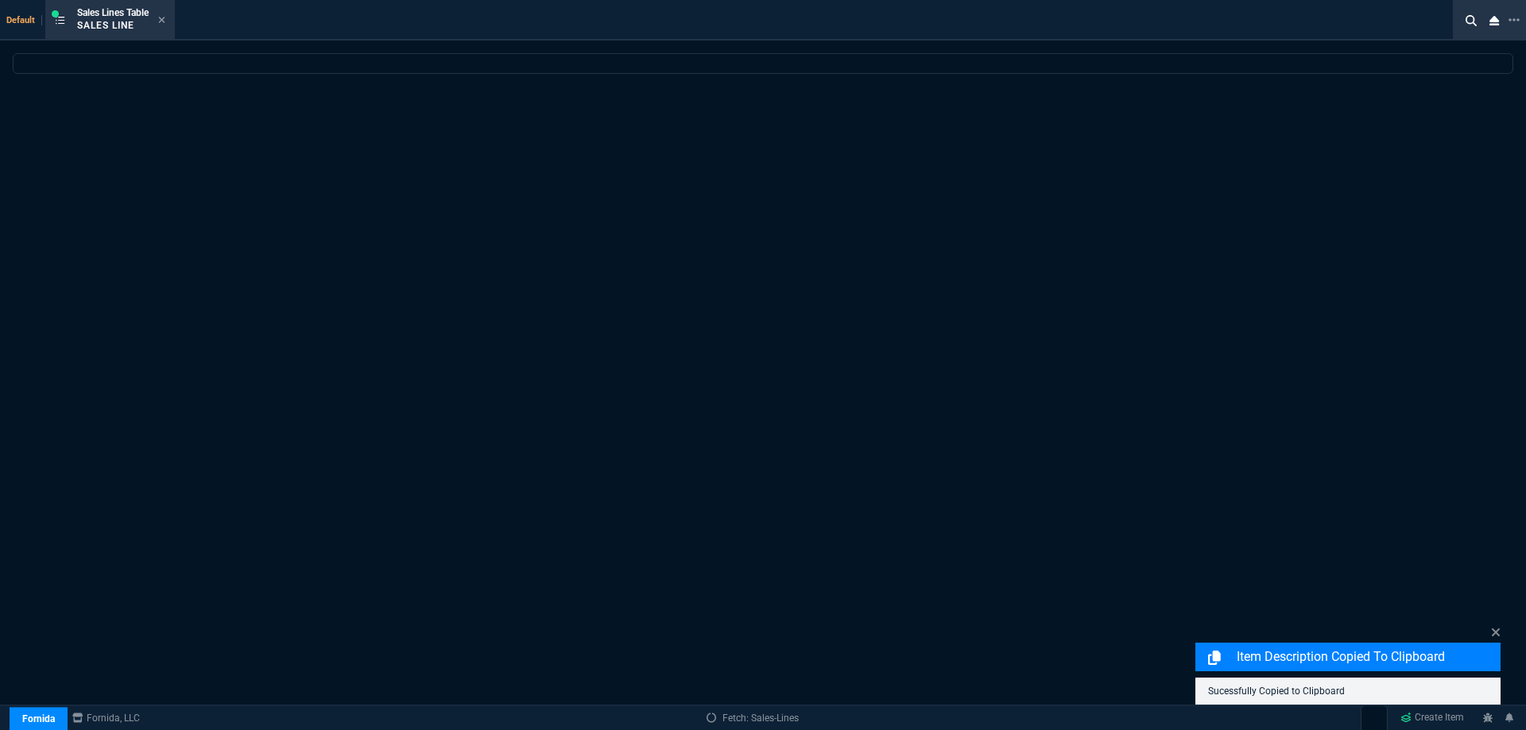
select select
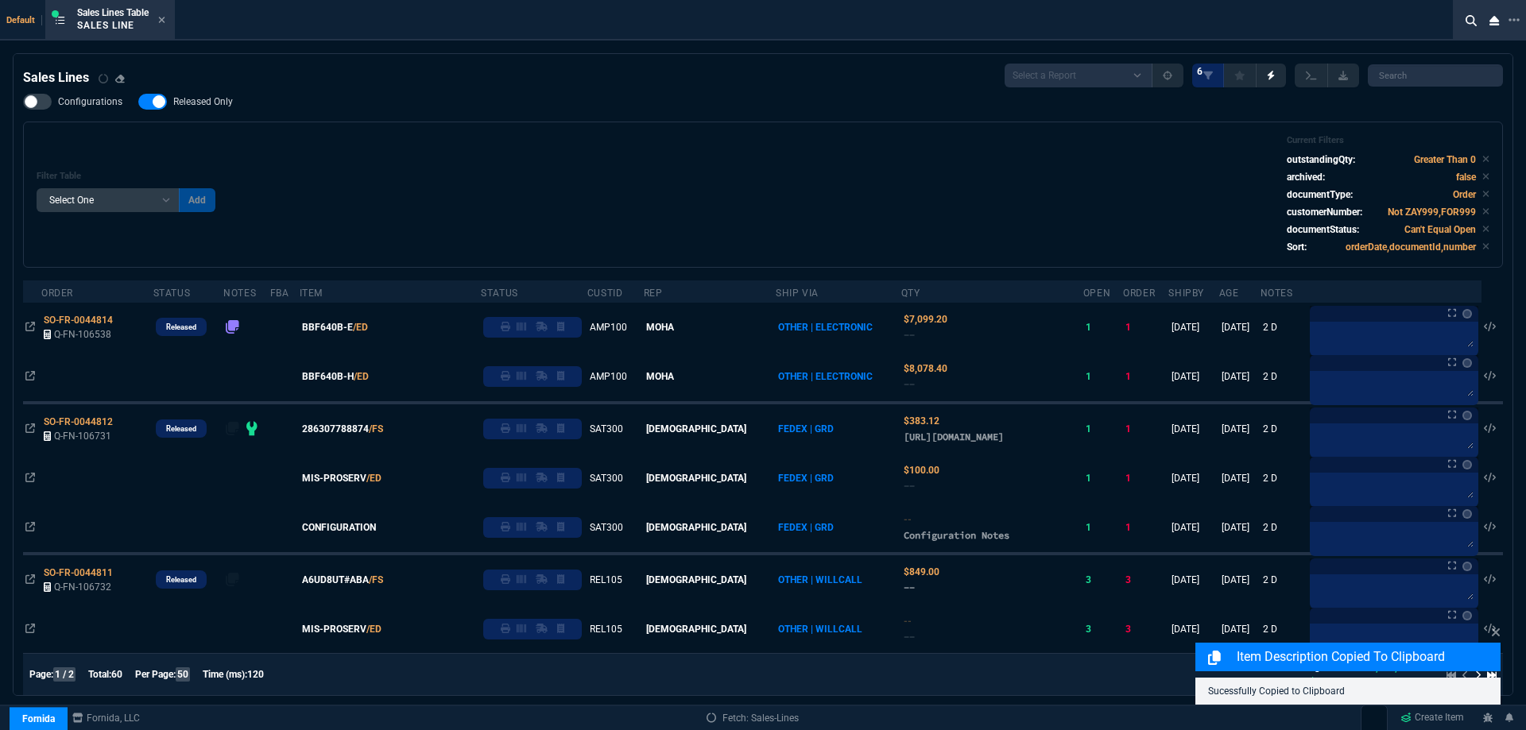
click at [219, 101] on span "Released Only" at bounding box center [203, 101] width 60 height 13
click at [138, 102] on input "Released Only" at bounding box center [137, 102] width 1 height 1
click at [617, 158] on div "Filter Table Select One Add Filter () Age () ATS () Cond (itemVariantCode) Cust…" at bounding box center [763, 194] width 1452 height 119
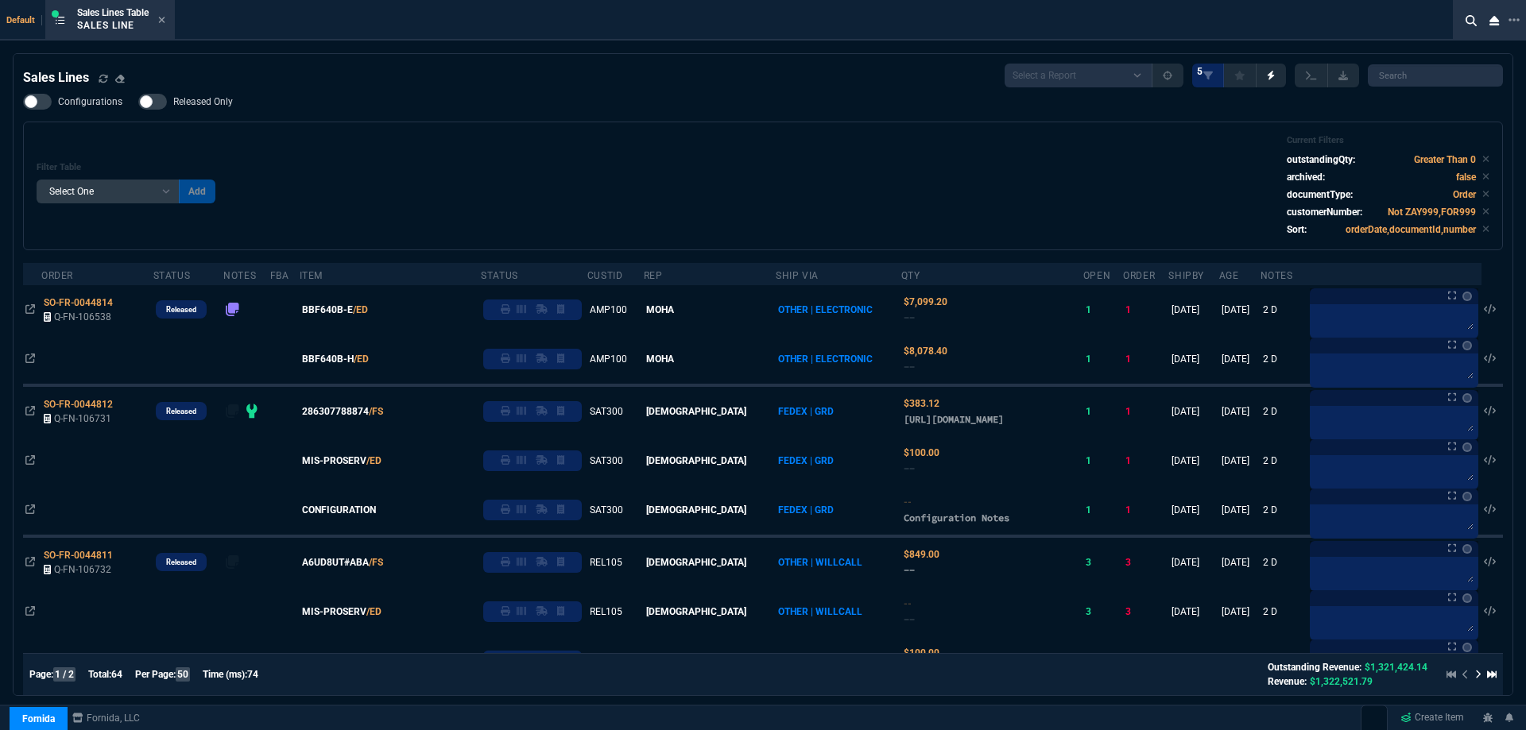
click at [211, 104] on span "Released Only" at bounding box center [203, 101] width 60 height 13
click at [138, 102] on input "Released Only" at bounding box center [137, 102] width 1 height 1
click at [485, 118] on div "Configurations Released Only Filter Table Select One Add Filter () Age () ATS (…" at bounding box center [762, 172] width 1479 height 157
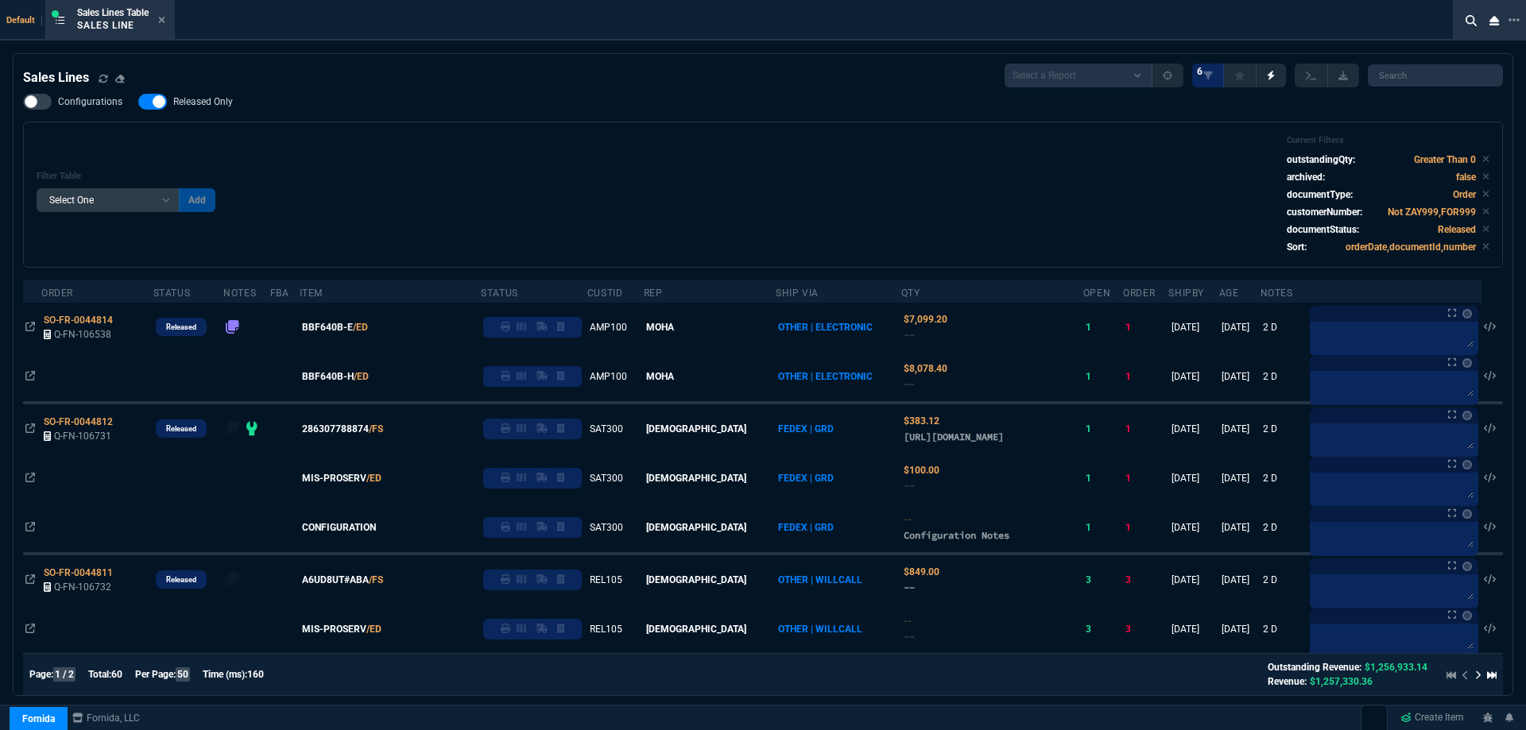
click at [179, 99] on span "Released Only" at bounding box center [203, 101] width 60 height 13
click at [138, 102] on input "Released Only" at bounding box center [137, 102] width 1 height 1
checkbox input "false"
click at [458, 107] on div "Configurations Released Only Filter Table Select One Add Filter () Age () ATS (…" at bounding box center [762, 181] width 1479 height 174
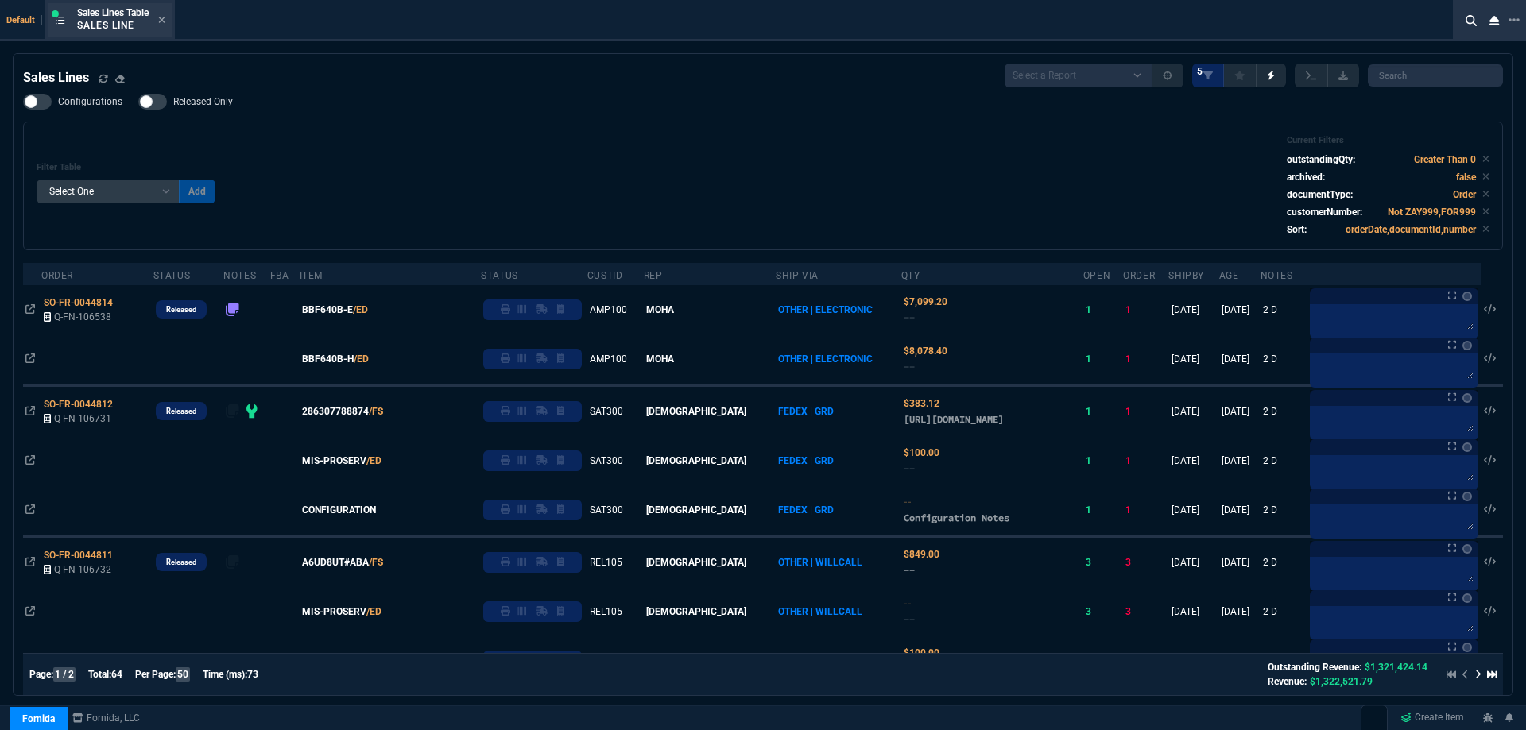
click at [172, 22] on div "Sales Lines Table Sales Line" at bounding box center [109, 20] width 123 height 34
click at [165, 22] on icon at bounding box center [161, 20] width 7 height 10
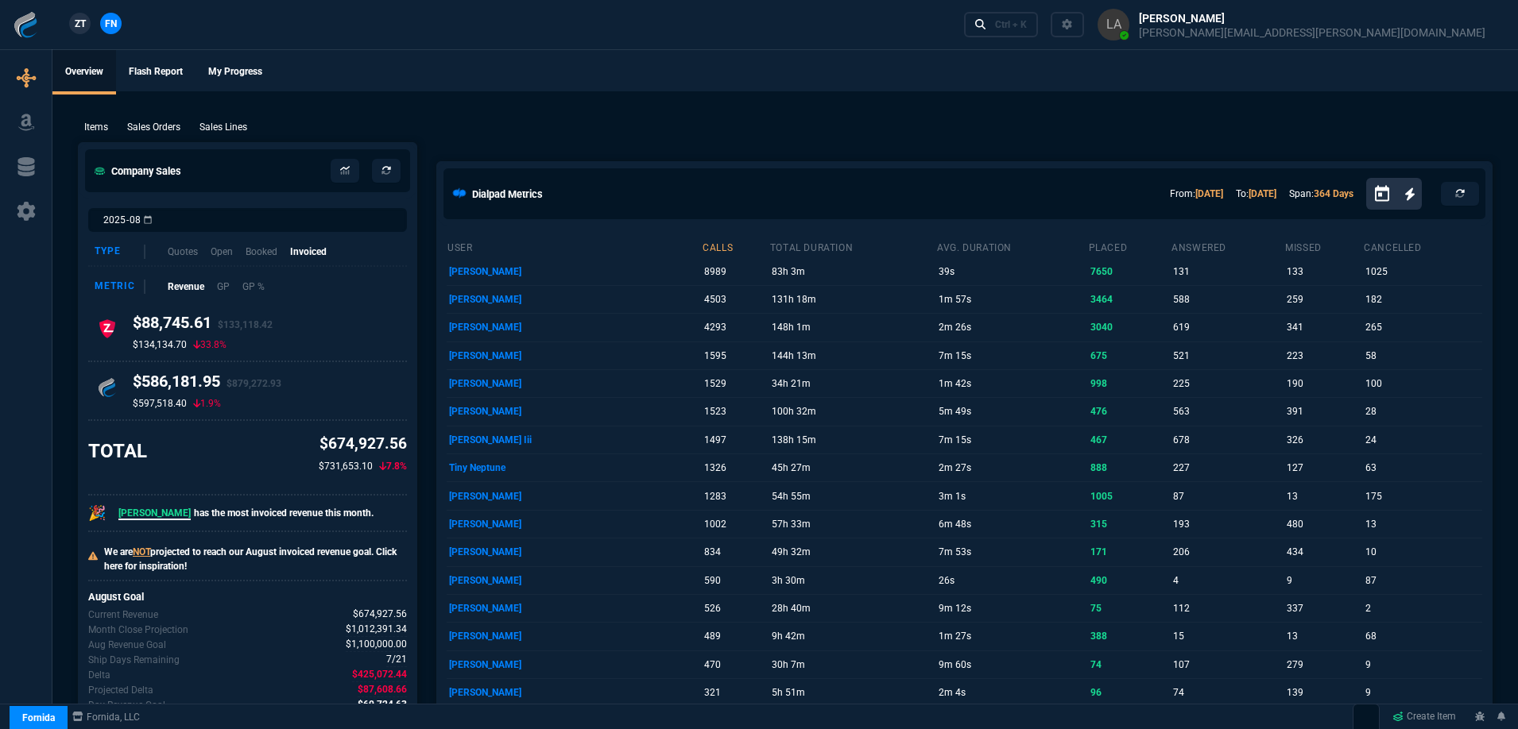
click at [220, 129] on p "Sales Lines" at bounding box center [223, 127] width 48 height 14
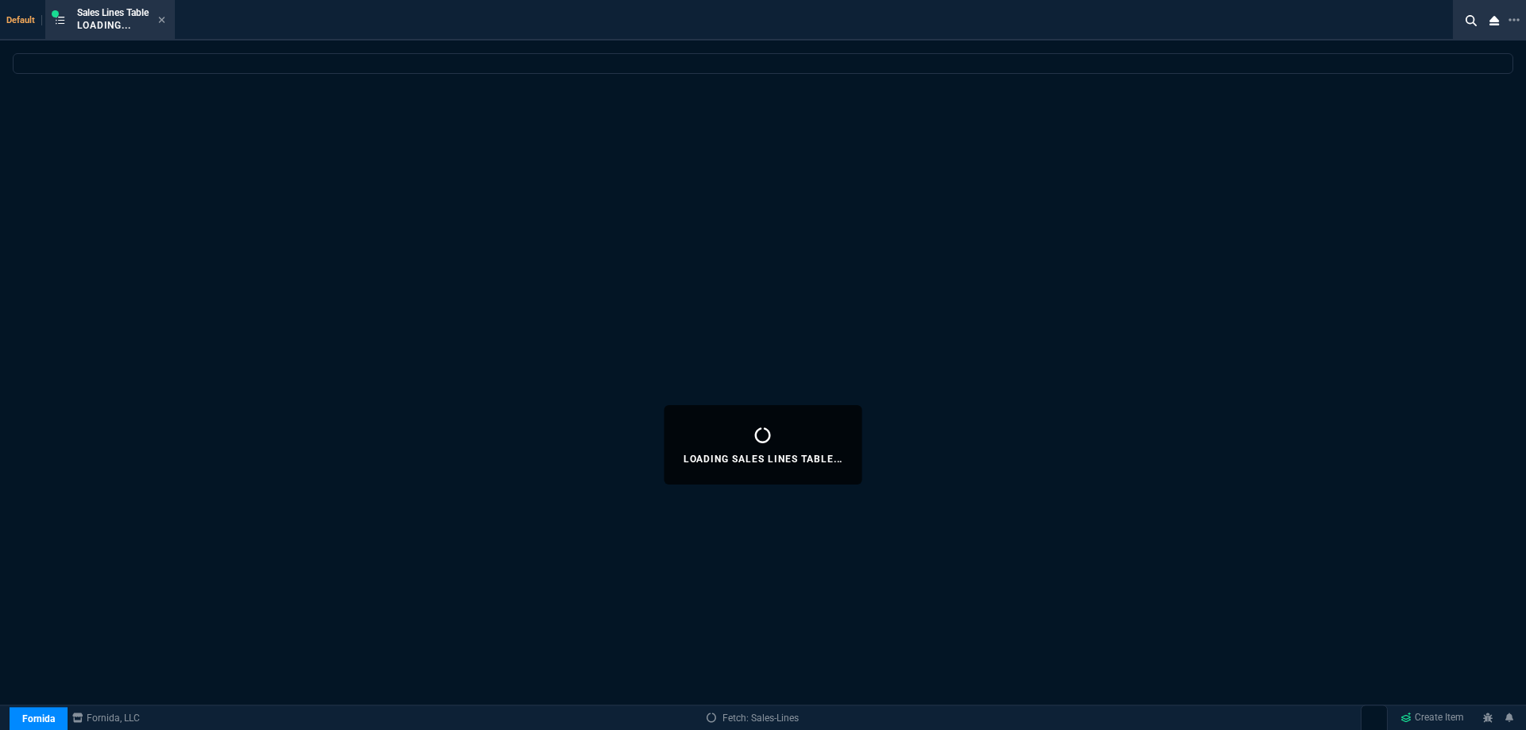
select select
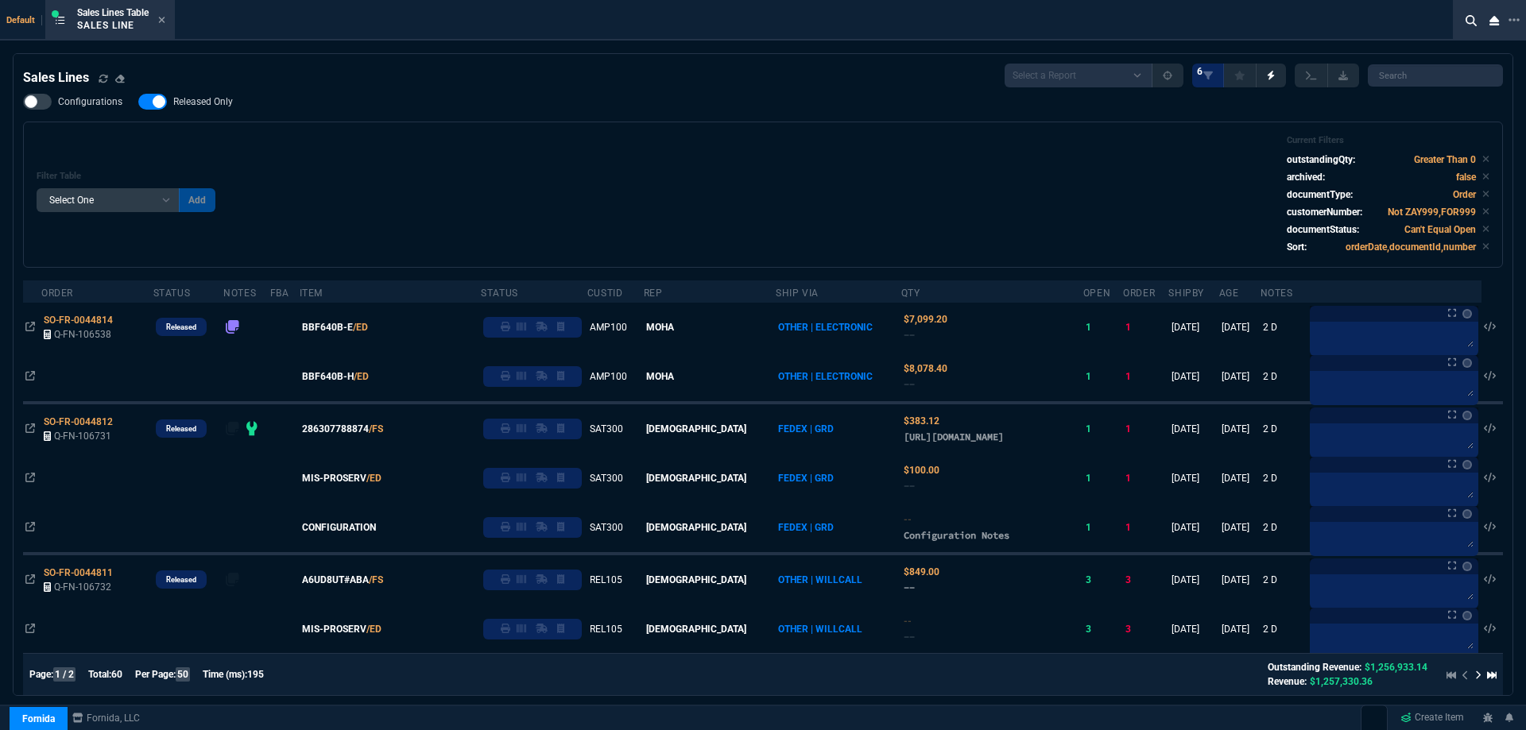
click at [226, 110] on label "Released Only" at bounding box center [193, 102] width 110 height 16
click at [138, 102] on input "Released Only" at bounding box center [137, 102] width 1 height 1
checkbox input "false"
click at [517, 126] on div "Filter Table Select One Add Filter () Age () ATS () Cond (itemVariantCode) Cust…" at bounding box center [762, 195] width 1479 height 146
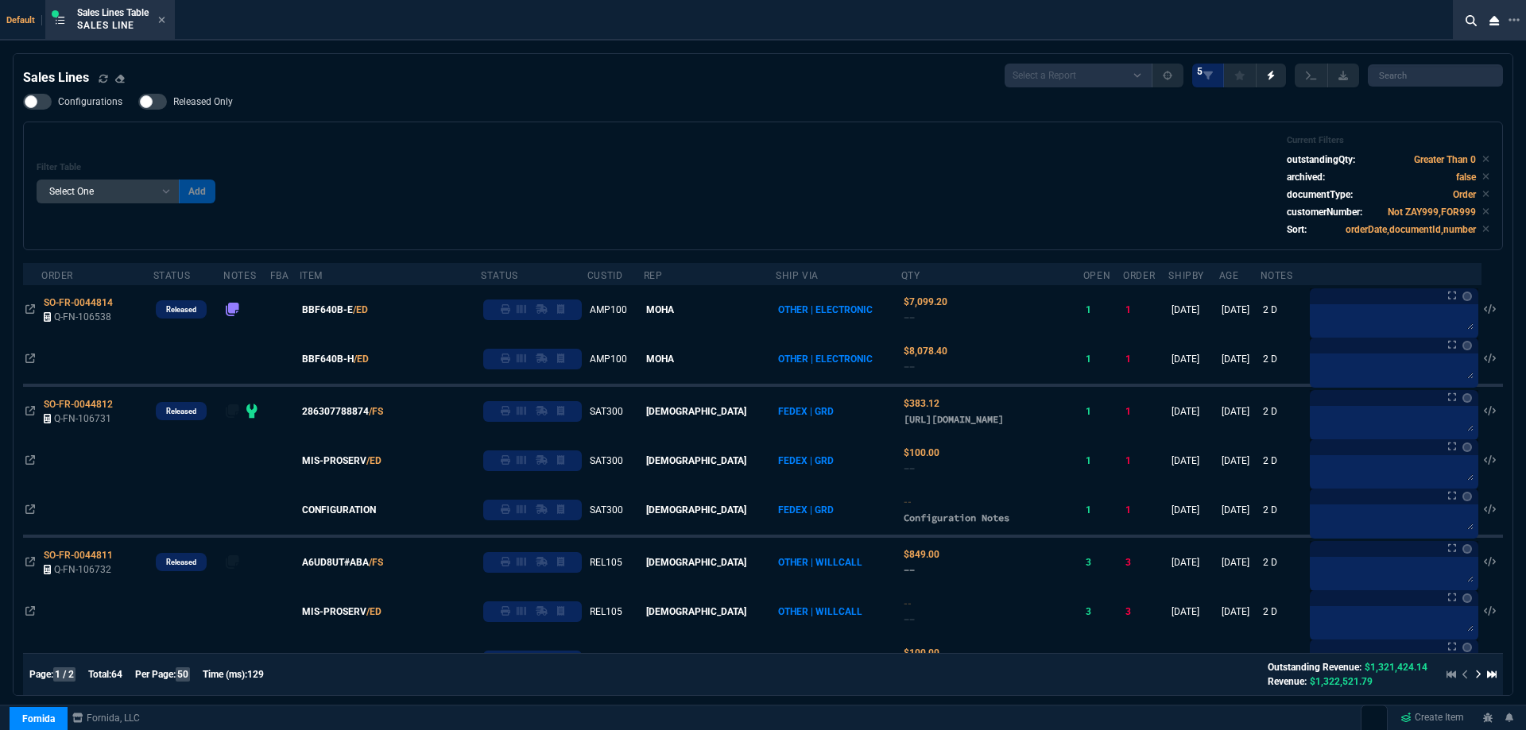
click at [426, 168] on div "Filter Table Select One Add Filter () Age () ATS () Cond (itemVariantCode) Cust…" at bounding box center [763, 186] width 1452 height 102
click at [164, 20] on icon at bounding box center [162, 20] width 6 height 6
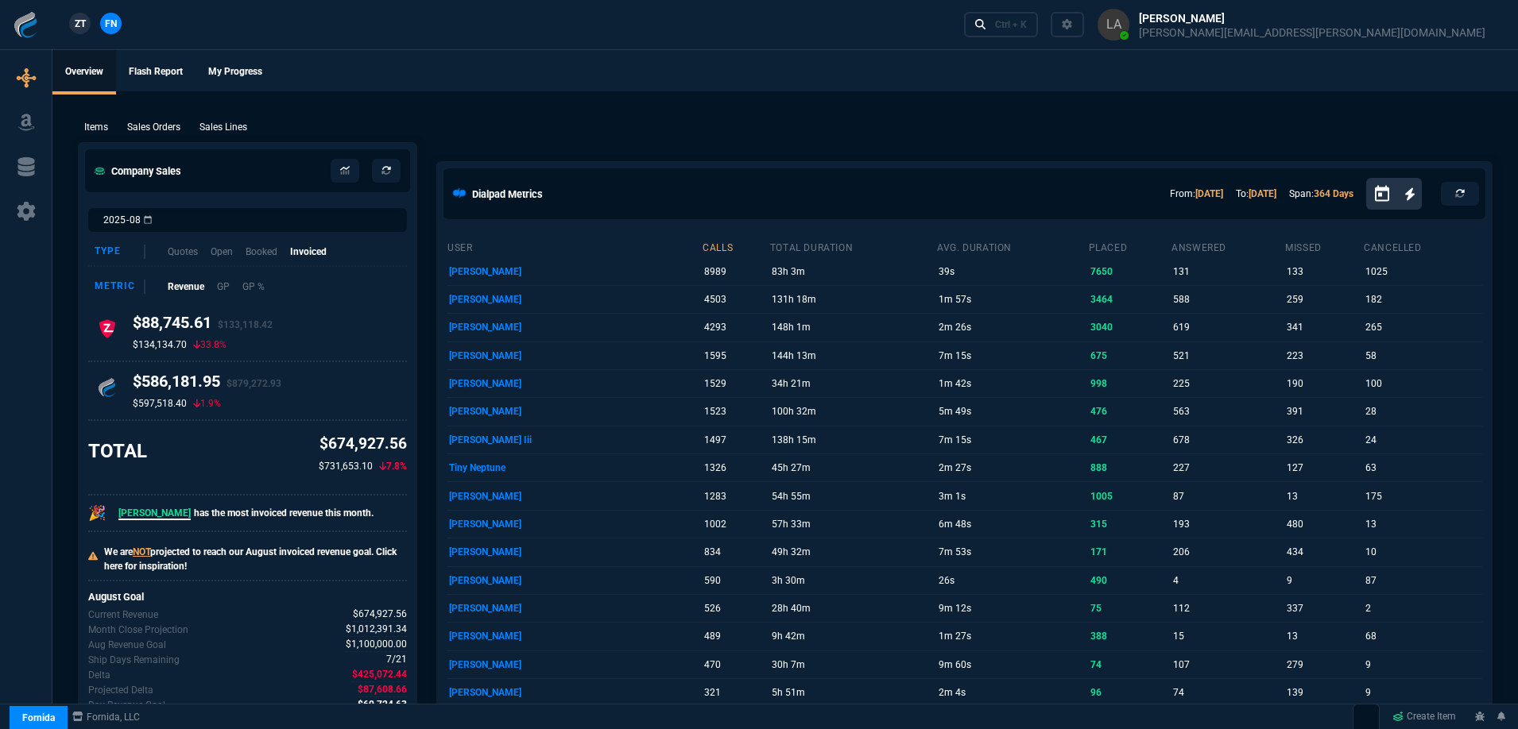
click at [77, 22] on span "ZT" at bounding box center [80, 24] width 11 height 14
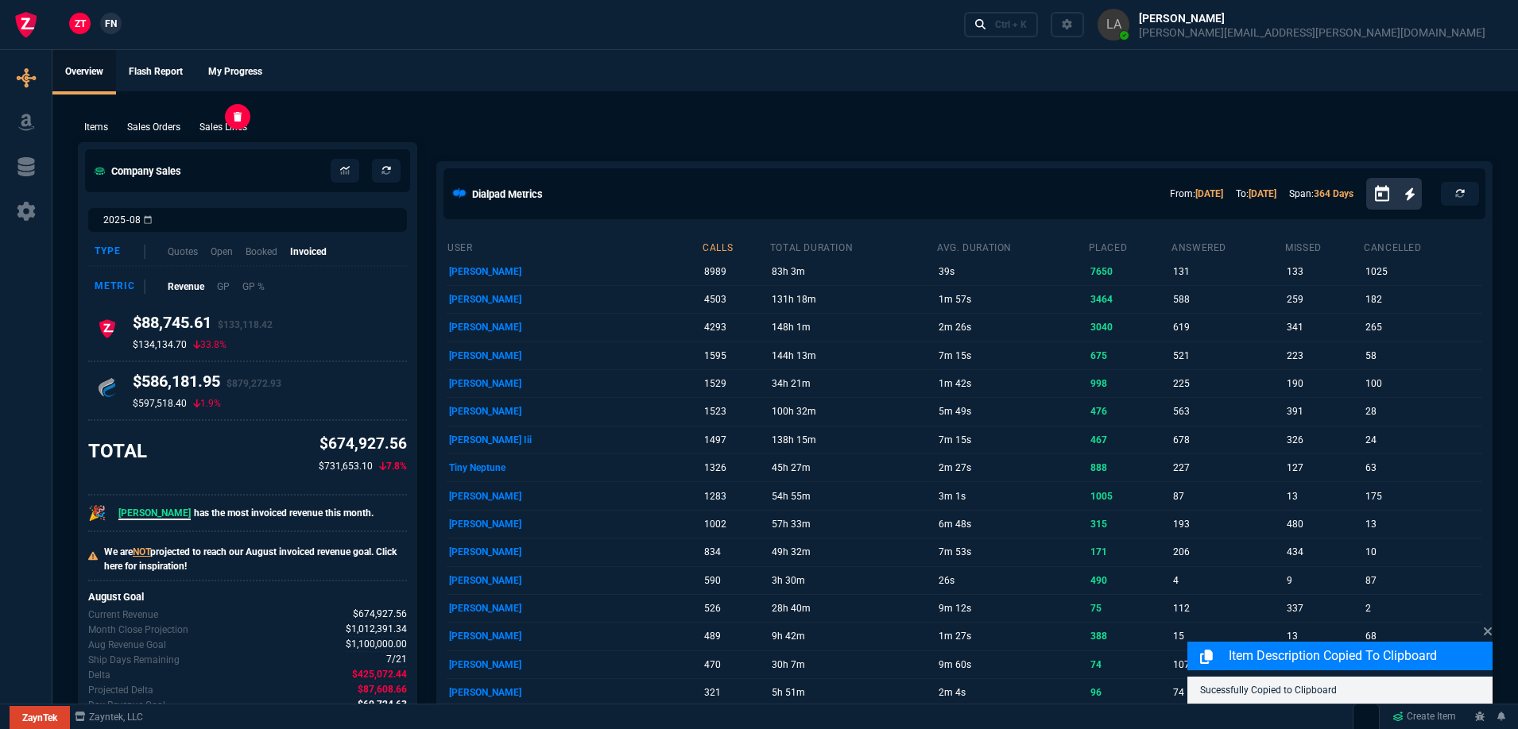
click at [242, 133] on p "Sales Lines" at bounding box center [223, 127] width 48 height 14
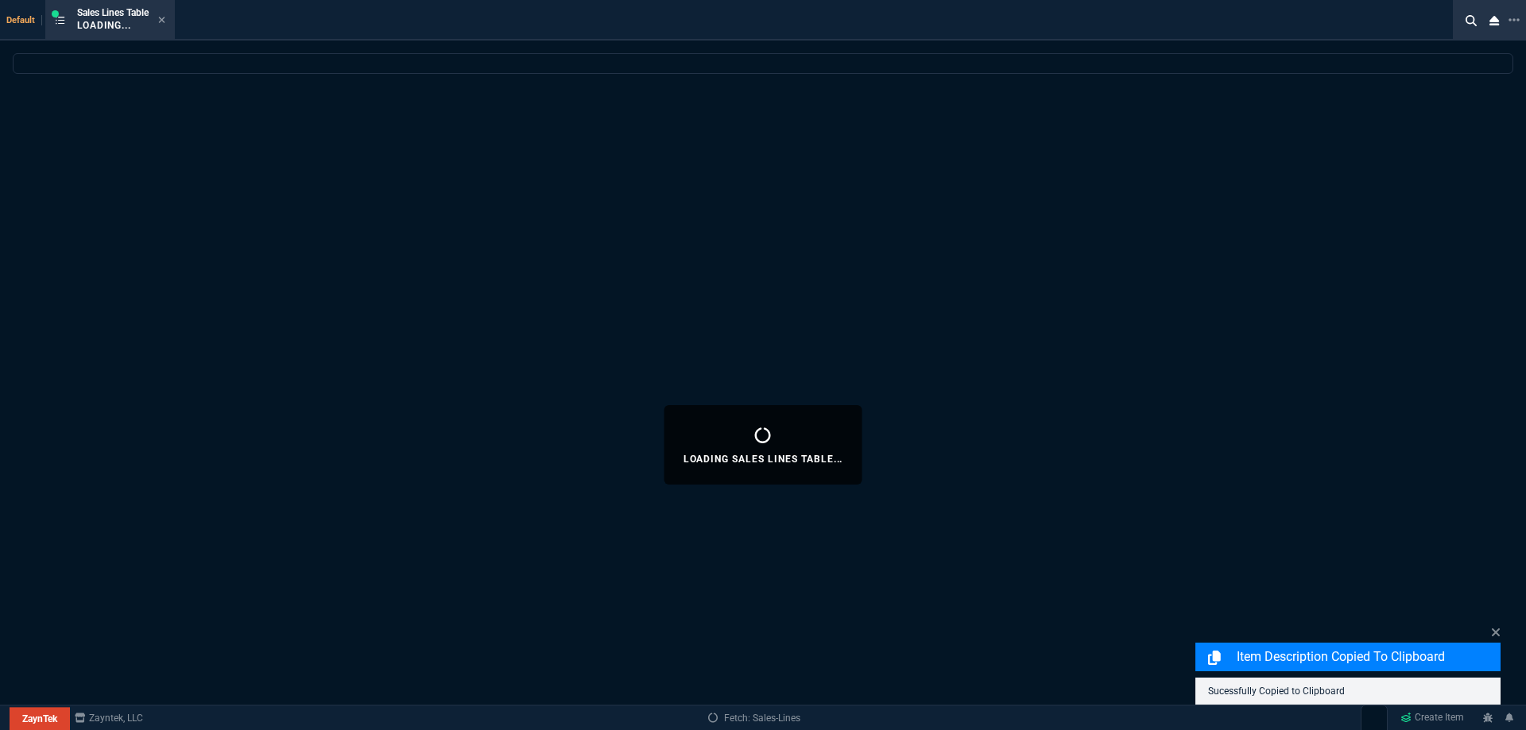
select select
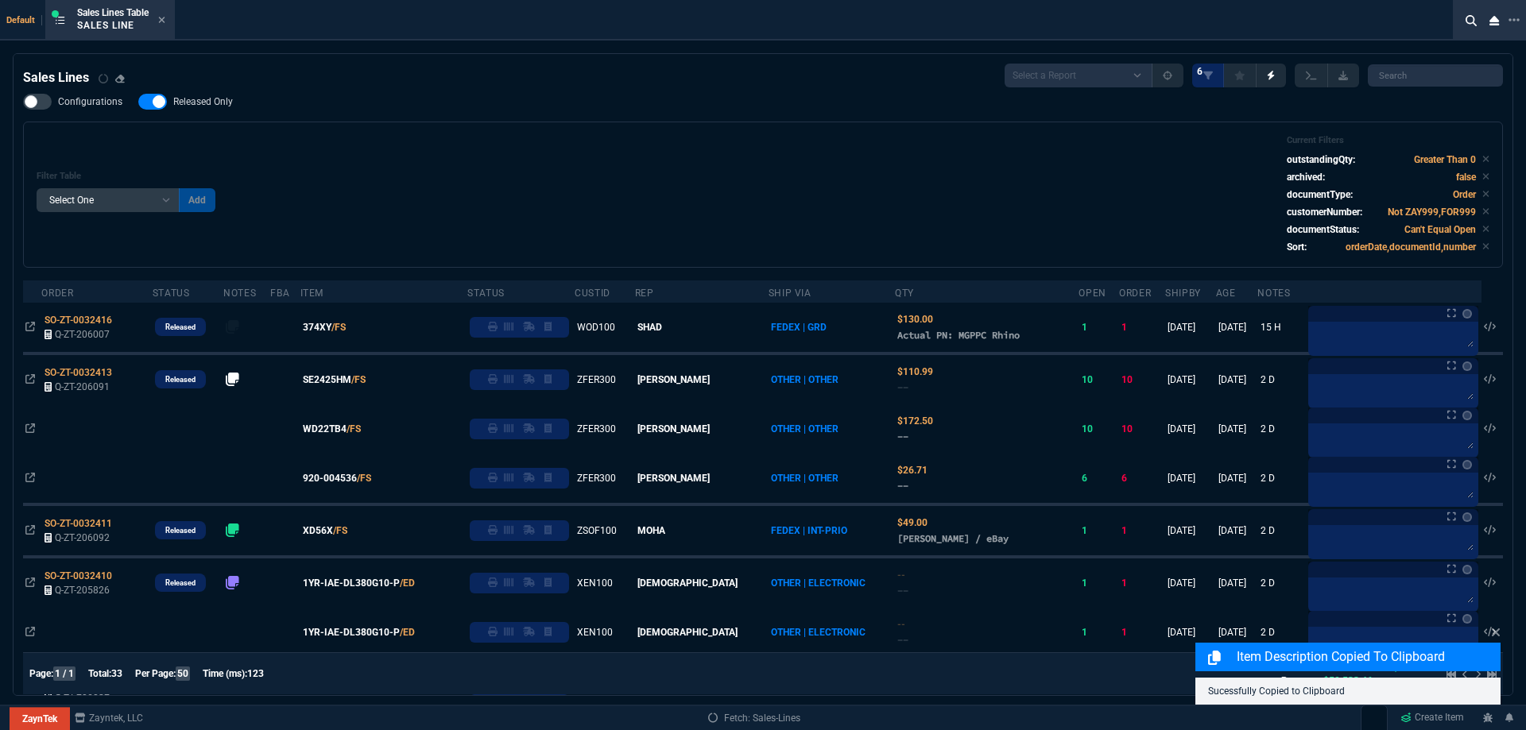
click at [207, 105] on span "Released Only" at bounding box center [203, 101] width 60 height 13
click at [138, 102] on input "Released Only" at bounding box center [137, 102] width 1 height 1
checkbox input "false"
click at [482, 136] on div "Filter Table Select One Add Filter () Age () ATS () Cond (itemVariantCode) Cust…" at bounding box center [763, 194] width 1452 height 119
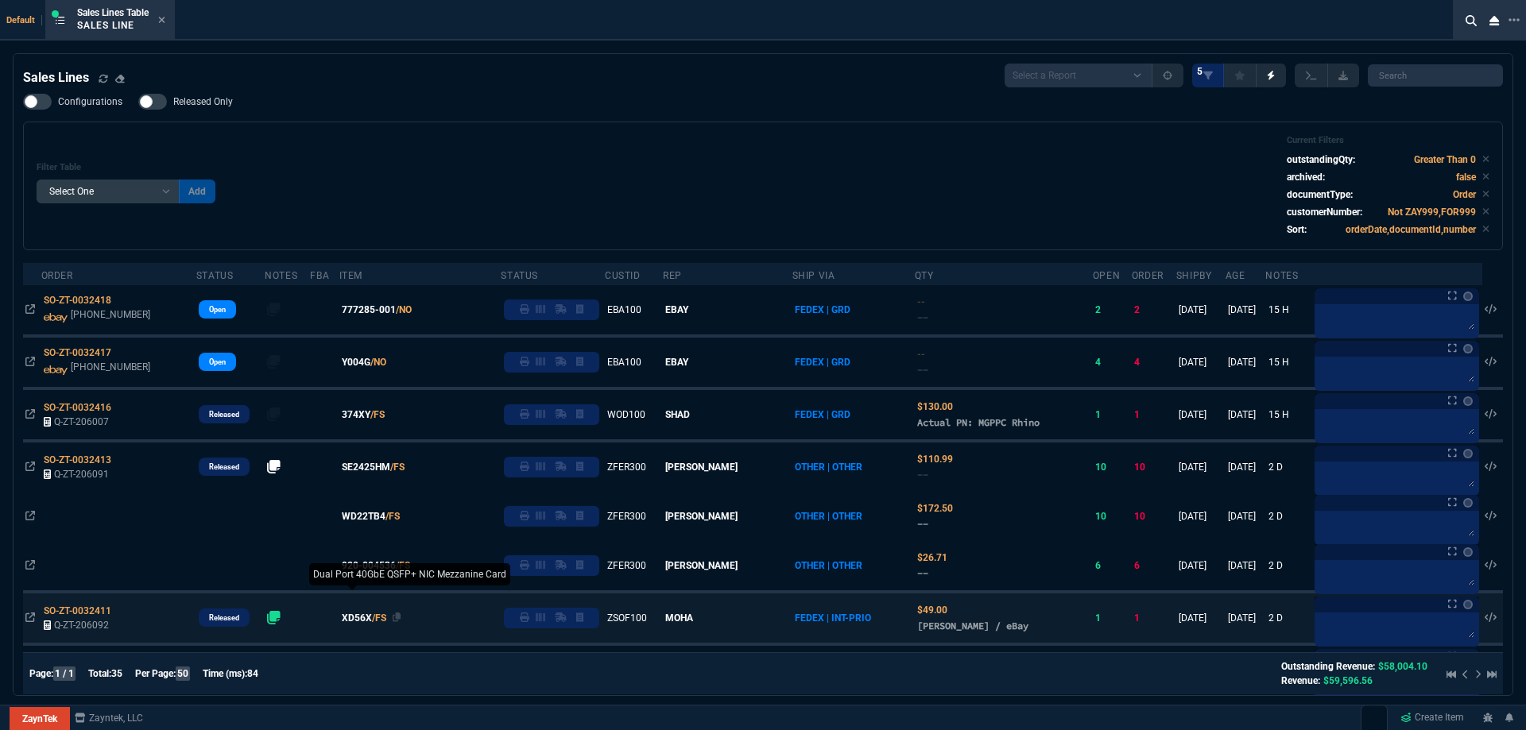
click at [362, 623] on span "XD56X" at bounding box center [357, 618] width 30 height 14
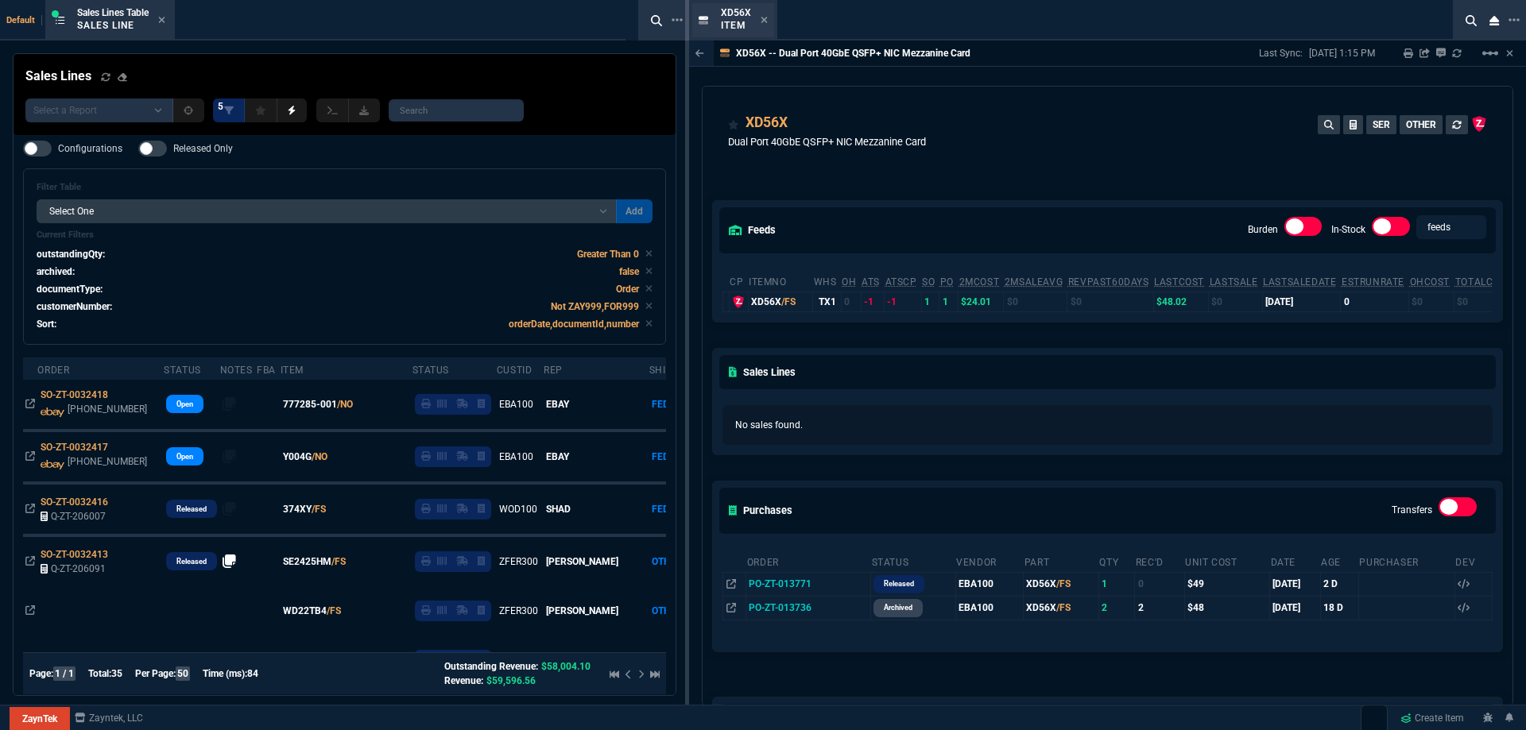
click at [765, 27] on div "XD56X Item" at bounding box center [744, 20] width 47 height 28
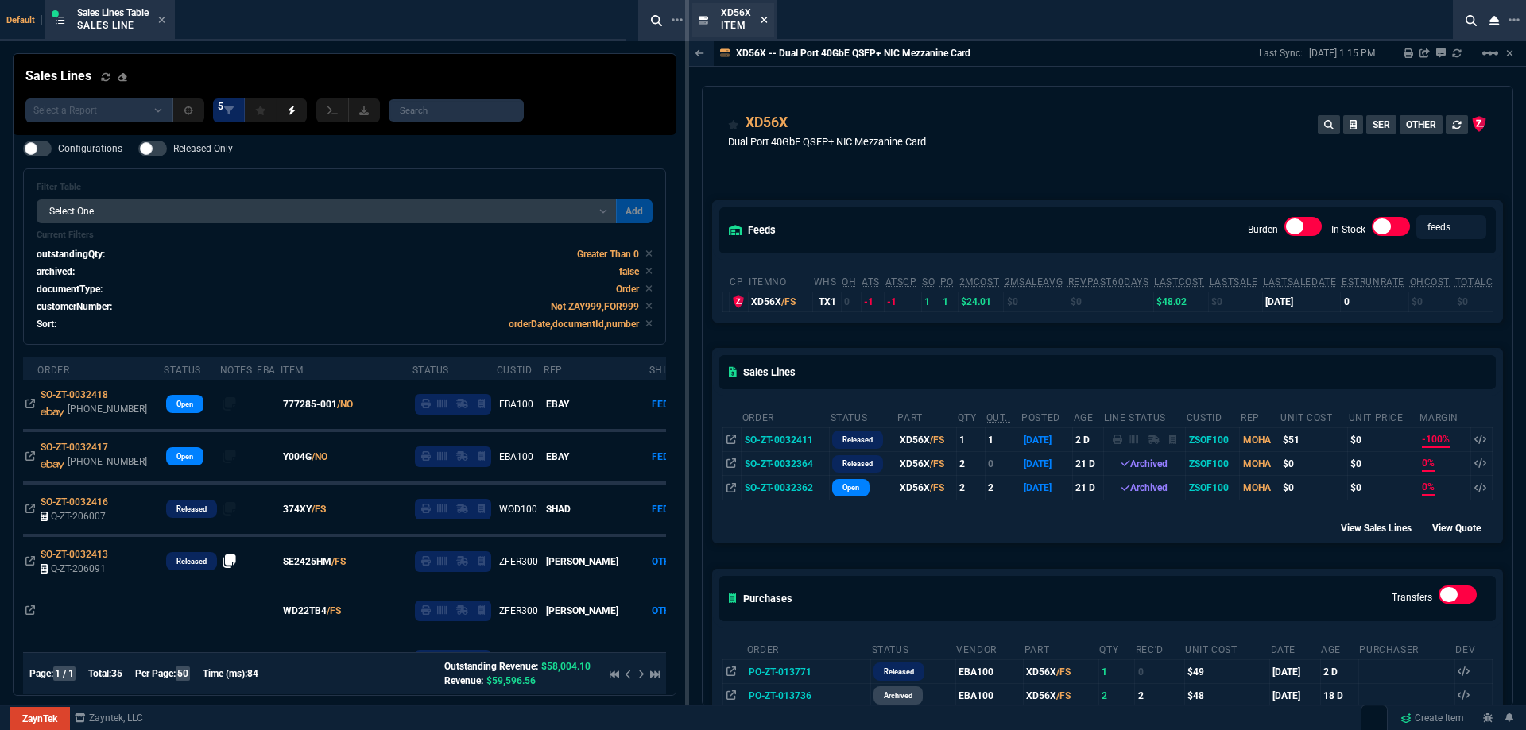
click at [761, 21] on icon at bounding box center [763, 20] width 7 height 10
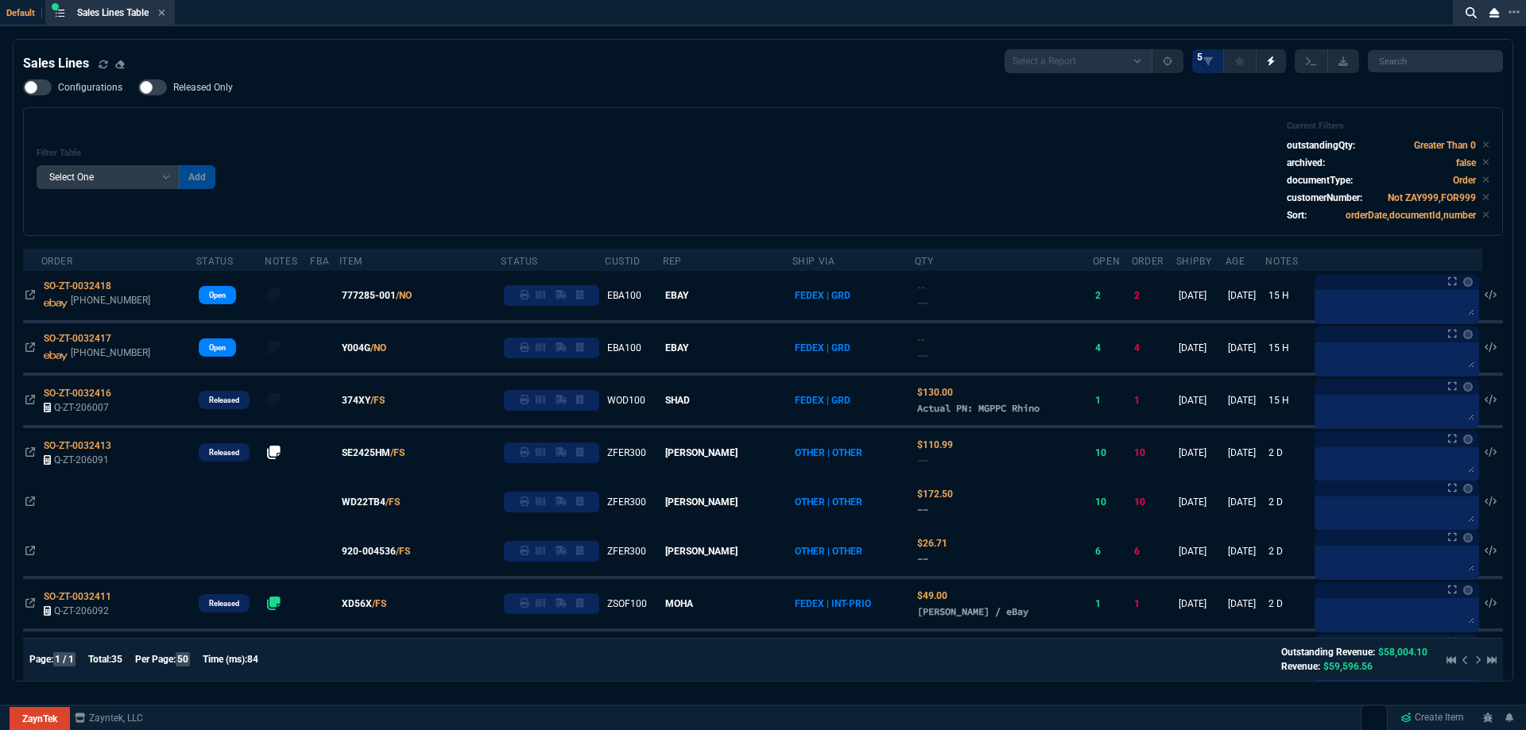
click at [1315, 728] on div "ZaynTek ZaynTek Fornida Zayntek, LLC Create Item" at bounding box center [763, 718] width 1526 height 27
click at [539, 203] on div "Filter Table Select One Add Filter () Age () ATS () Cond (itemVariantCode) Cust…" at bounding box center [763, 172] width 1452 height 102
click at [165, 15] on icon at bounding box center [161, 13] width 7 height 10
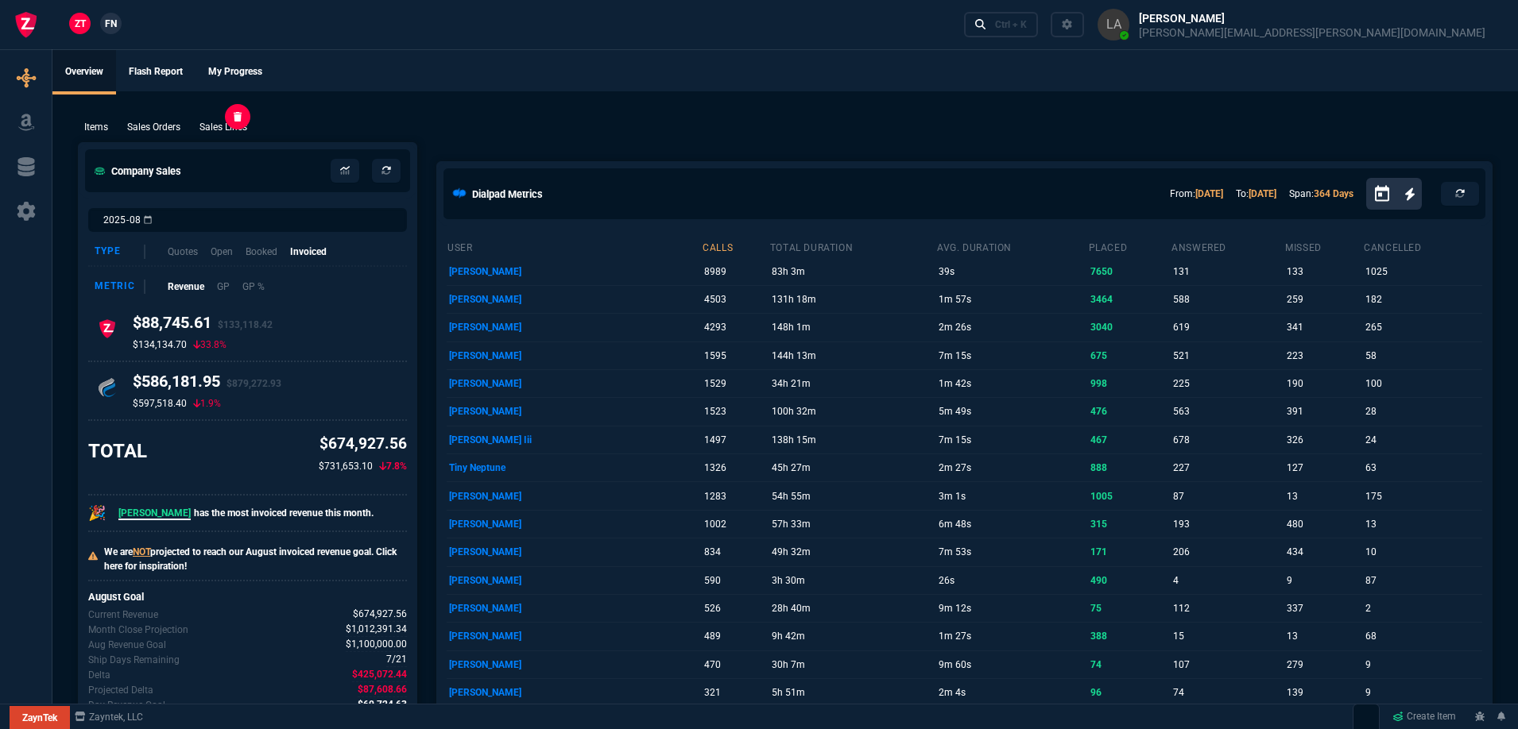
click at [236, 127] on p "Sales Lines" at bounding box center [223, 127] width 48 height 14
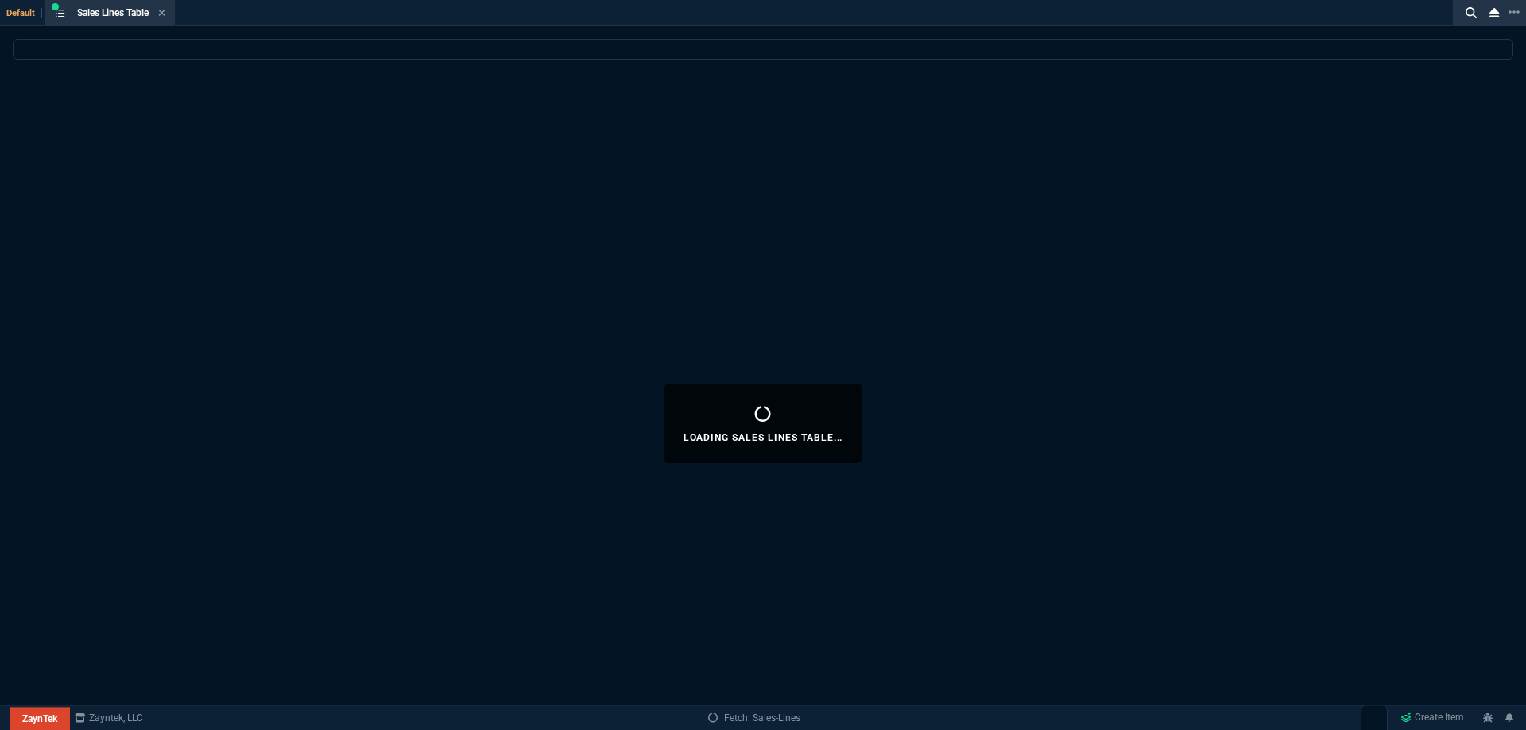
select select
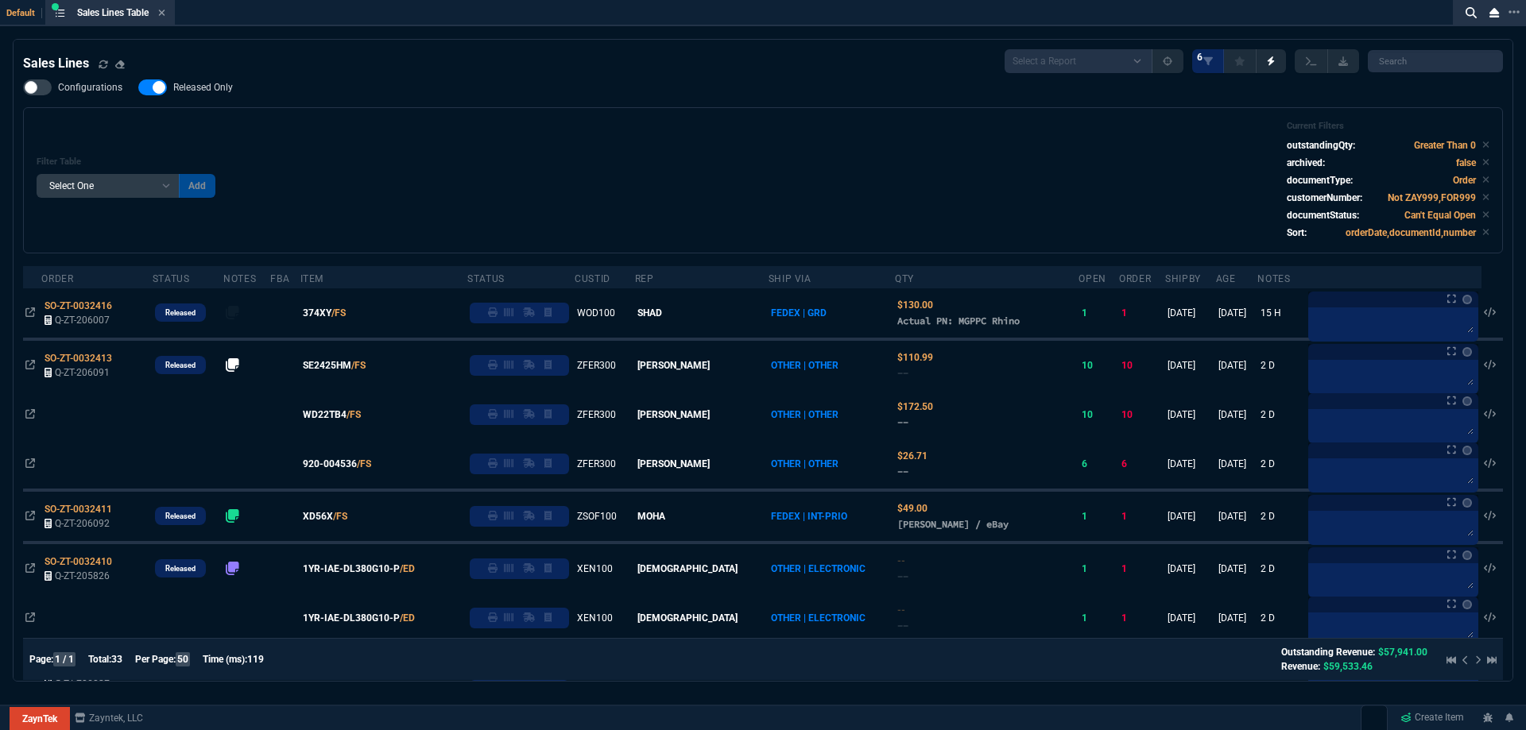
click at [698, 146] on div "Filter Table Select One Add Filter () Age () ATS () Cond (itemVariantCode) Cust…" at bounding box center [763, 180] width 1452 height 119
click at [222, 89] on span "Released Only" at bounding box center [203, 87] width 60 height 13
click at [138, 88] on input "Released Only" at bounding box center [137, 87] width 1 height 1
checkbox input "false"
click at [671, 127] on div "Filter Table Select One Add Filter () Age () ATS () Cond (itemVariantCode) Cust…" at bounding box center [763, 180] width 1452 height 119
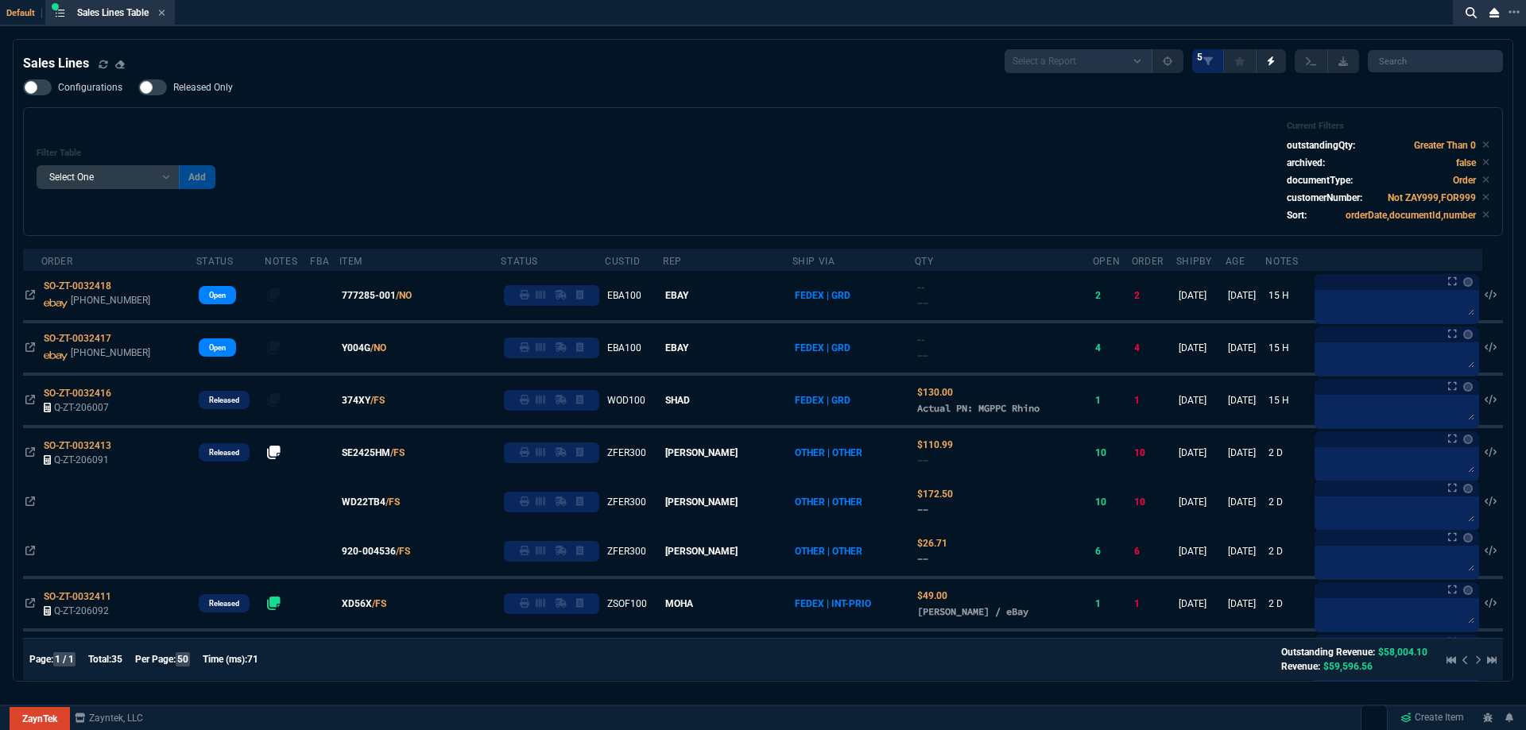
click at [586, 72] on div "Sales Lines Select a Report NEW QUERY SonicWall Sale AMZ (MTD) NEW QUERY INS100…" at bounding box center [762, 61] width 1479 height 24
click at [162, 11] on icon at bounding box center [161, 13] width 7 height 10
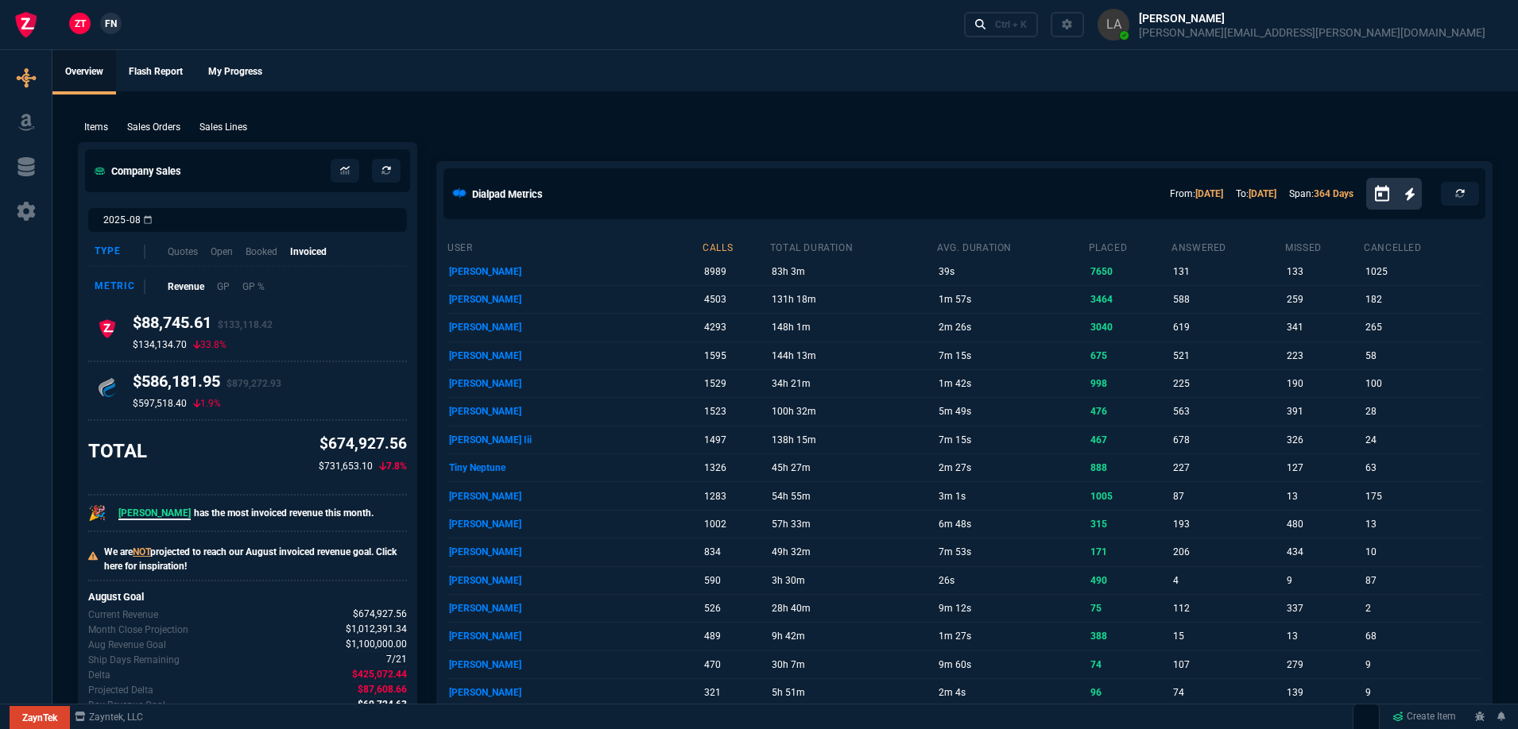
click at [117, 27] on link "FN" at bounding box center [110, 23] width 21 height 21
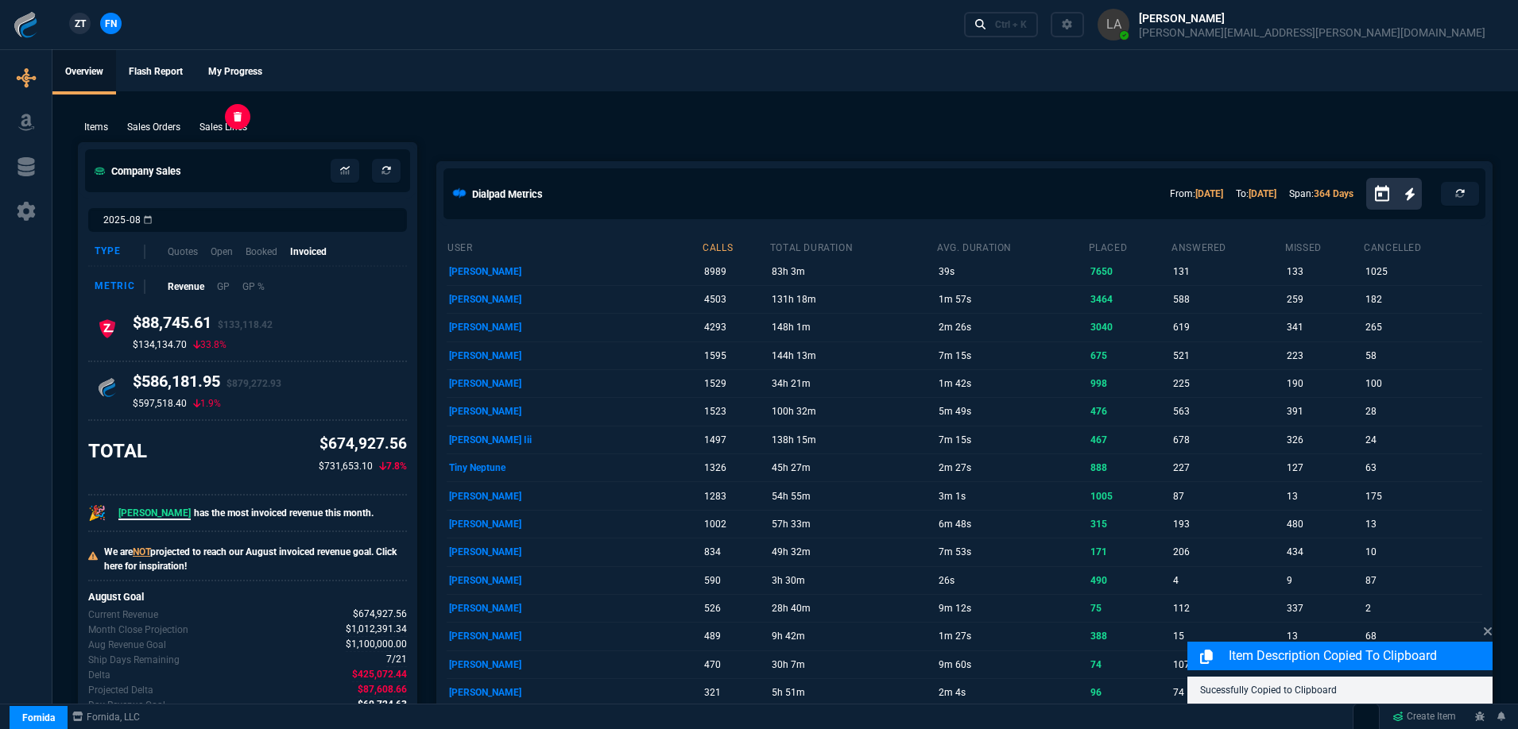
click at [231, 129] on p "Sales Lines" at bounding box center [223, 127] width 48 height 14
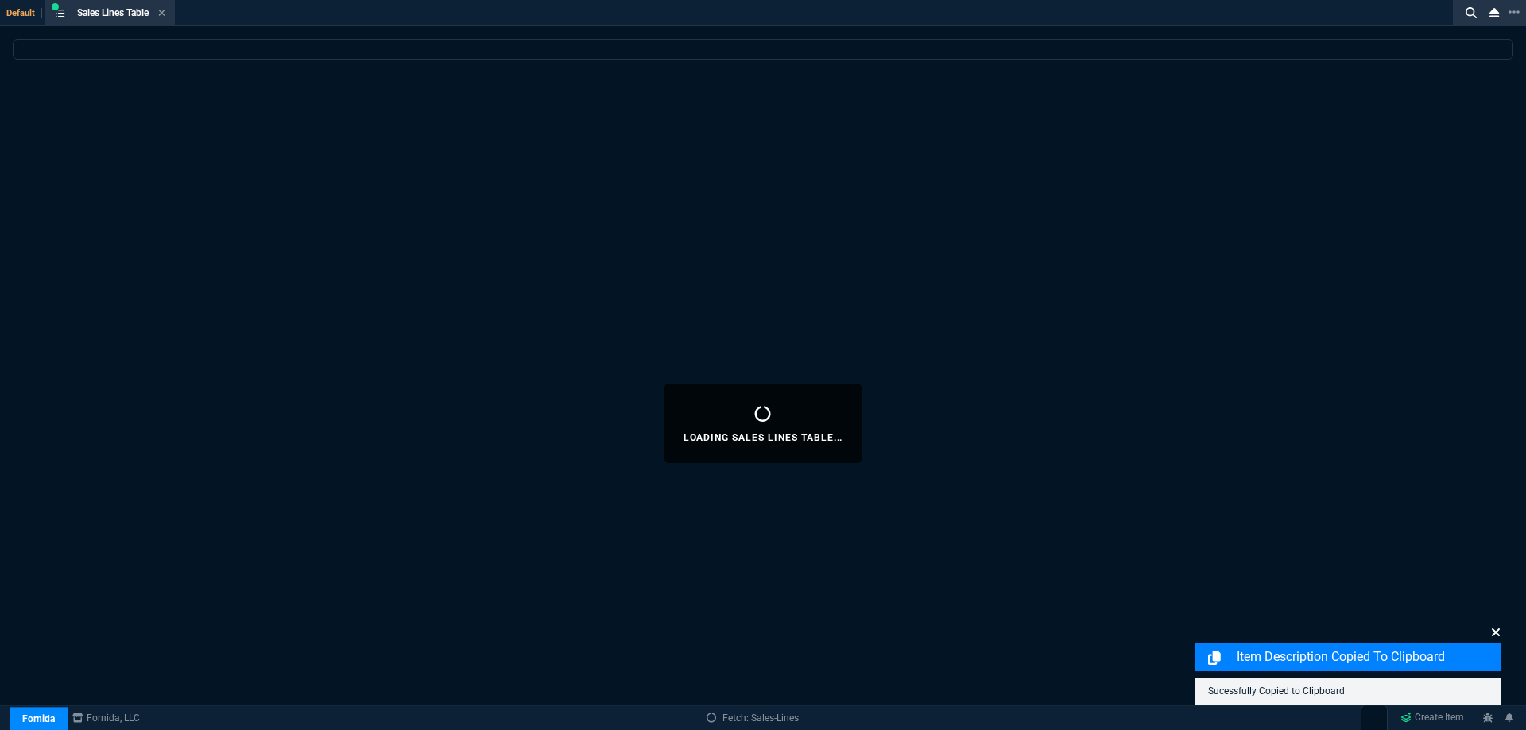
select select
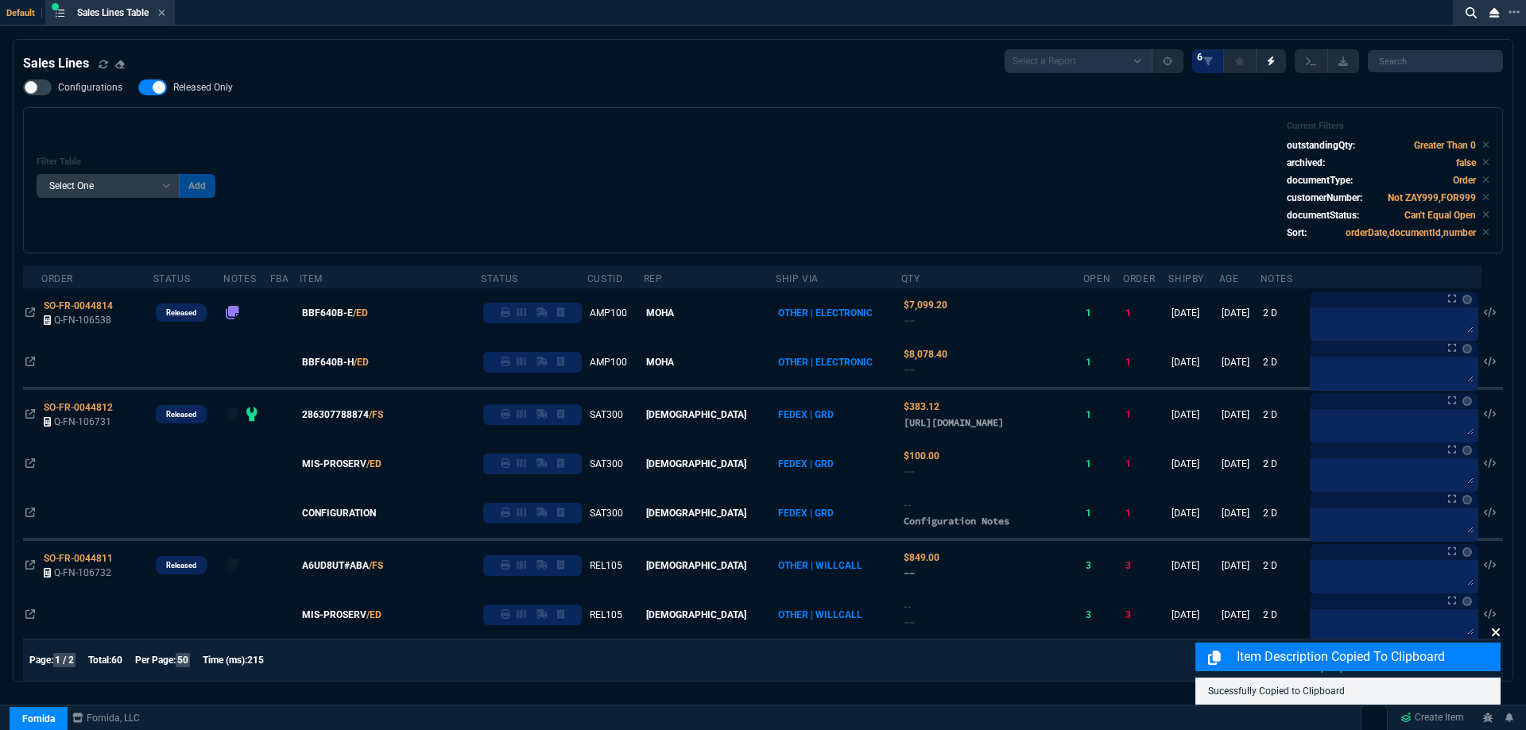
click at [1497, 636] on icon at bounding box center [1496, 632] width 10 height 13
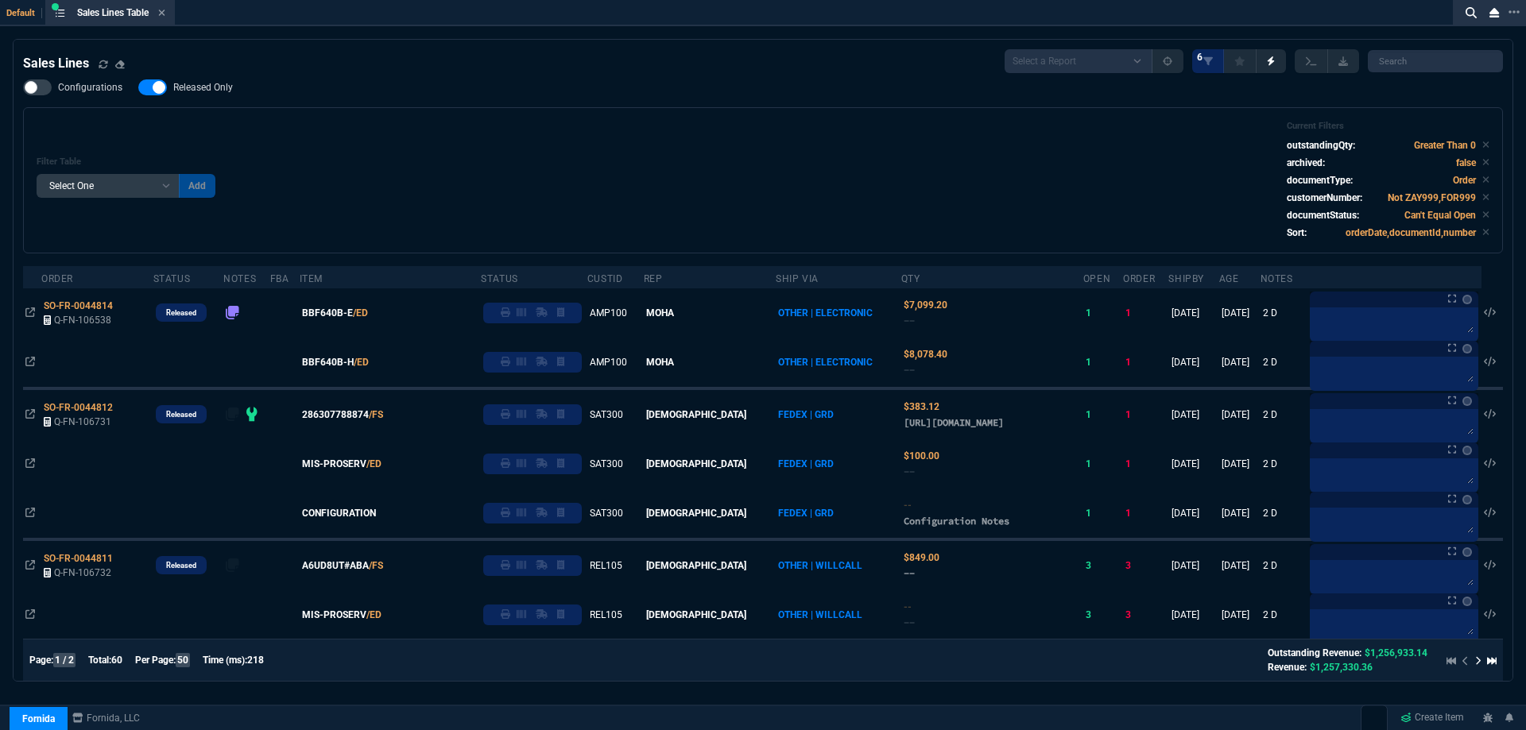
click at [211, 95] on label "Released Only" at bounding box center [193, 87] width 110 height 16
click at [138, 88] on input "Released Only" at bounding box center [137, 87] width 1 height 1
checkbox input "false"
click at [572, 172] on div "Filter Table Select One Add Filter () Age () ATS () Cond (itemVariantCode) Cust…" at bounding box center [763, 180] width 1452 height 119
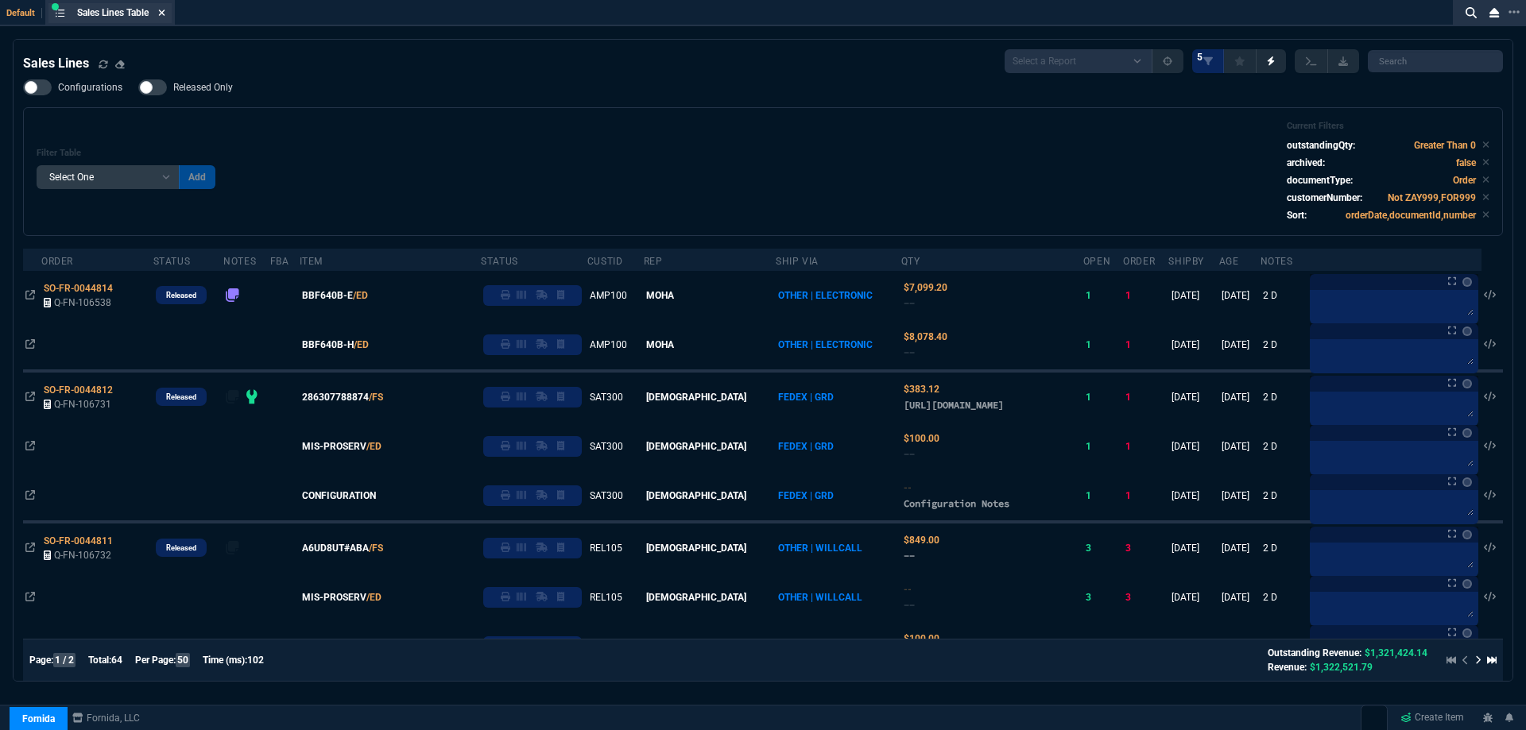
click at [165, 17] on fa-icon at bounding box center [161, 13] width 7 height 11
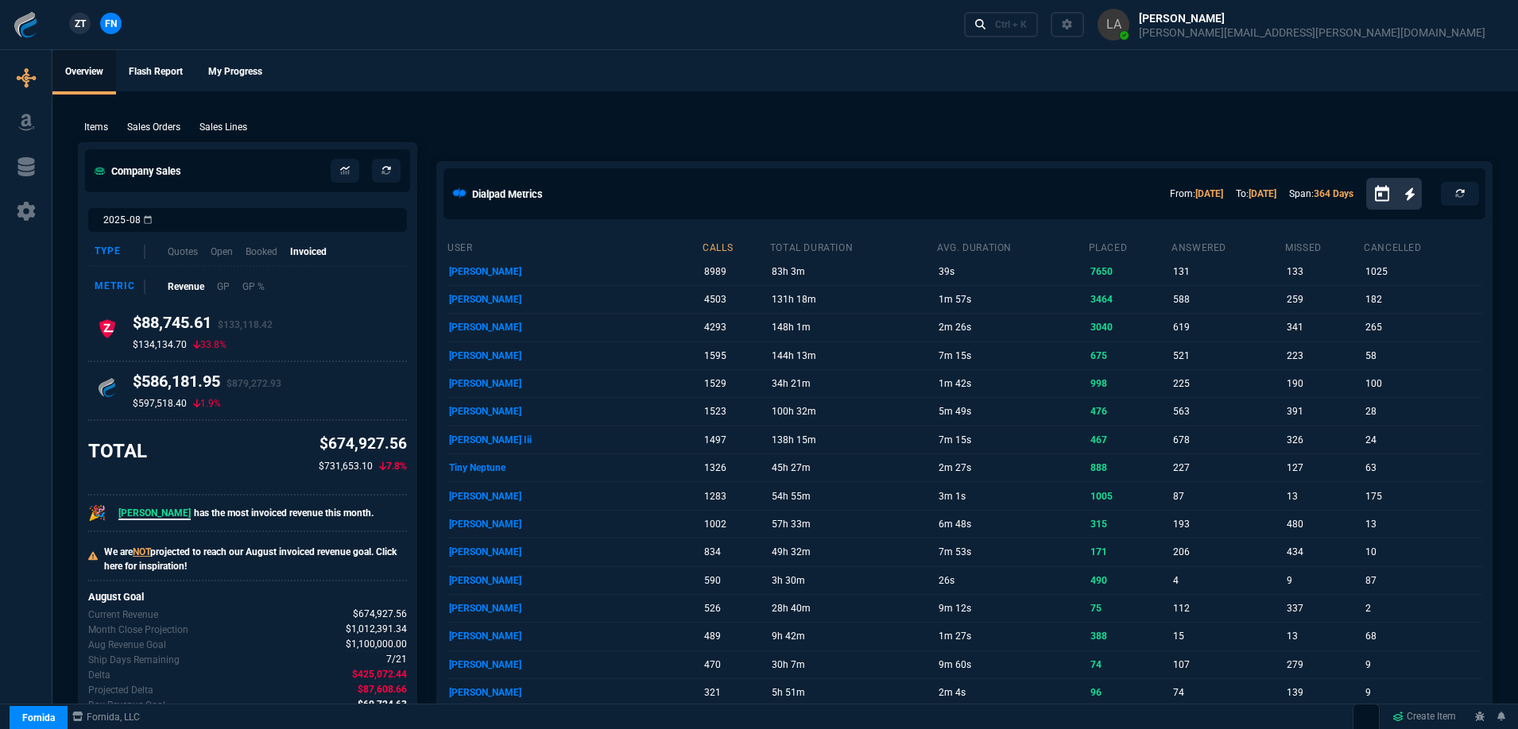
click at [79, 17] on span "ZT" at bounding box center [80, 24] width 11 height 14
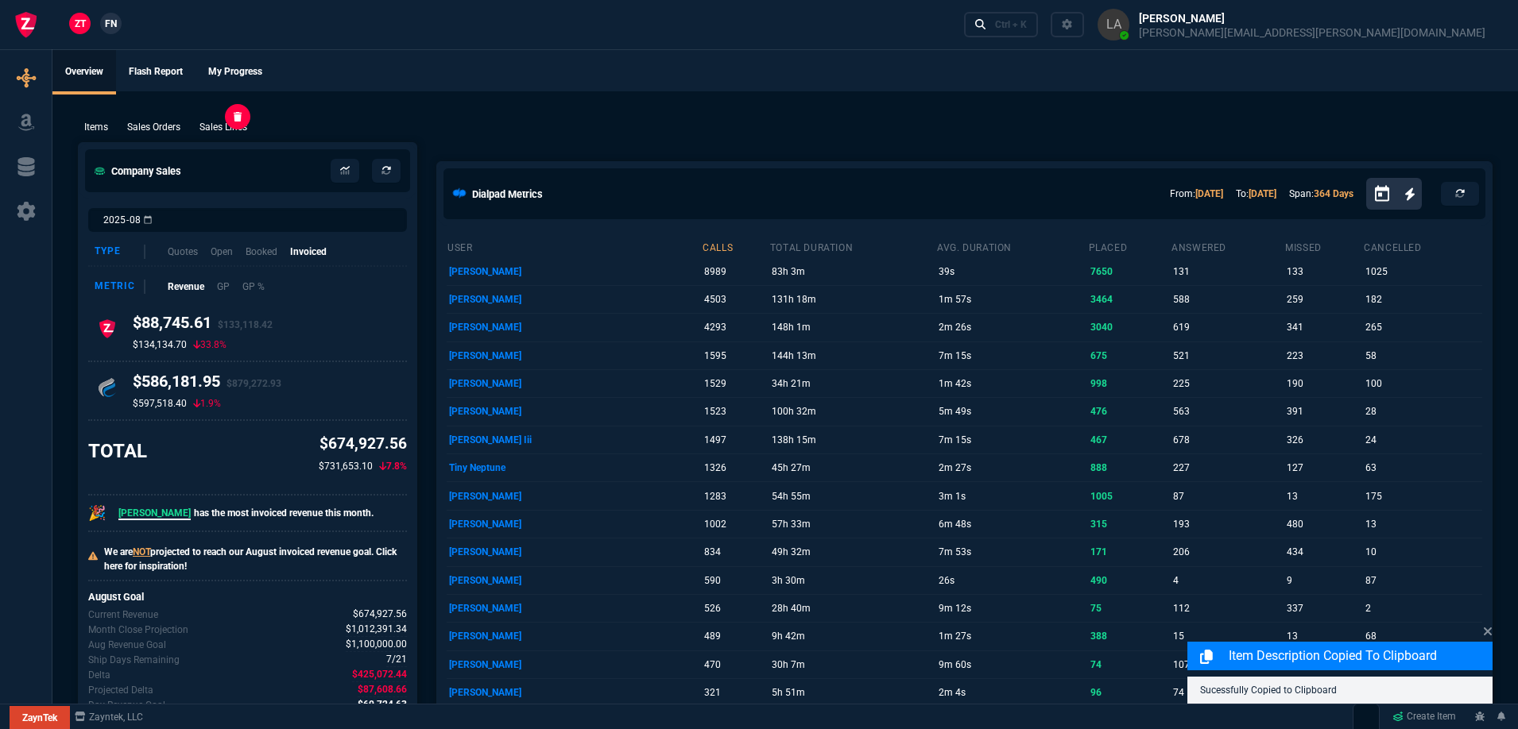
click at [232, 128] on p "Sales Lines" at bounding box center [223, 127] width 48 height 14
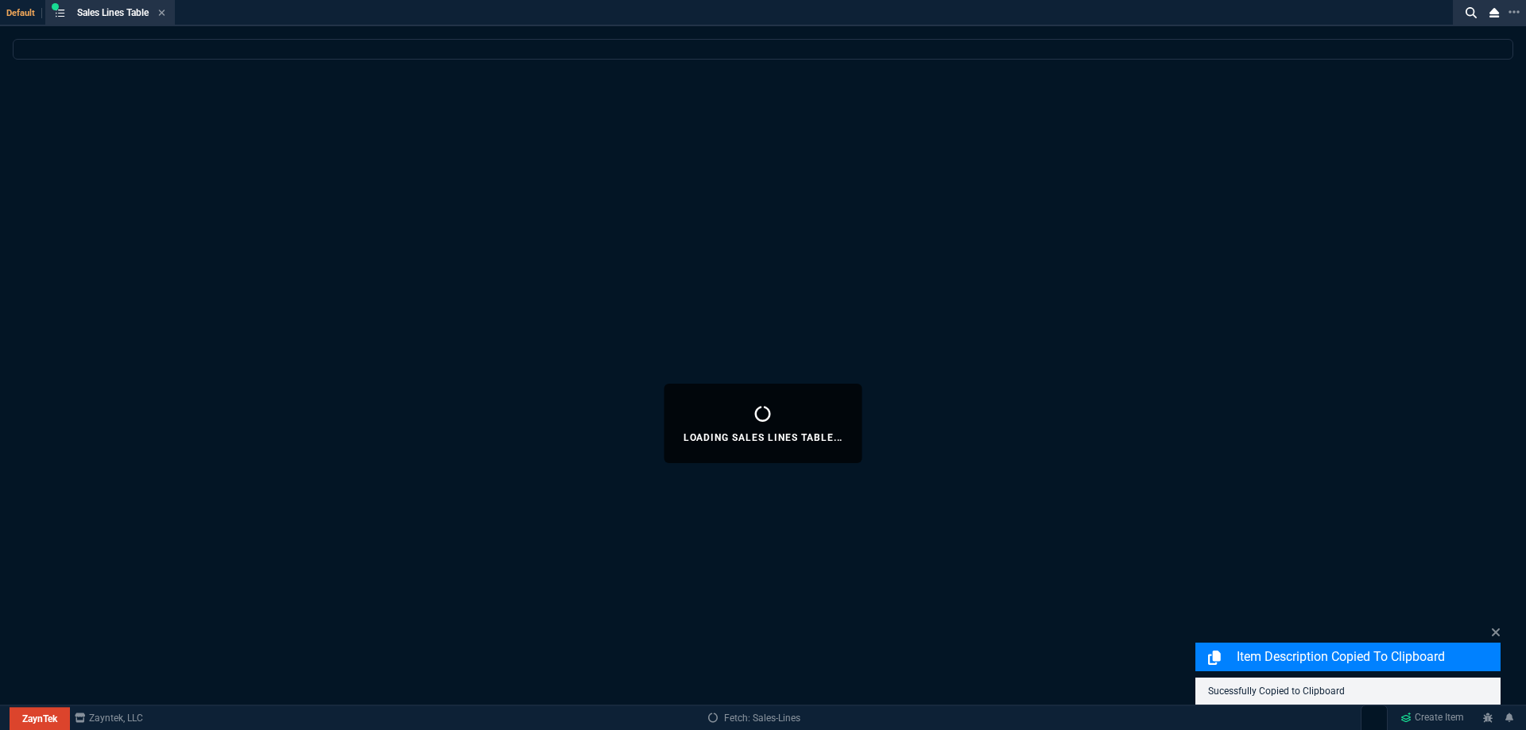
select select
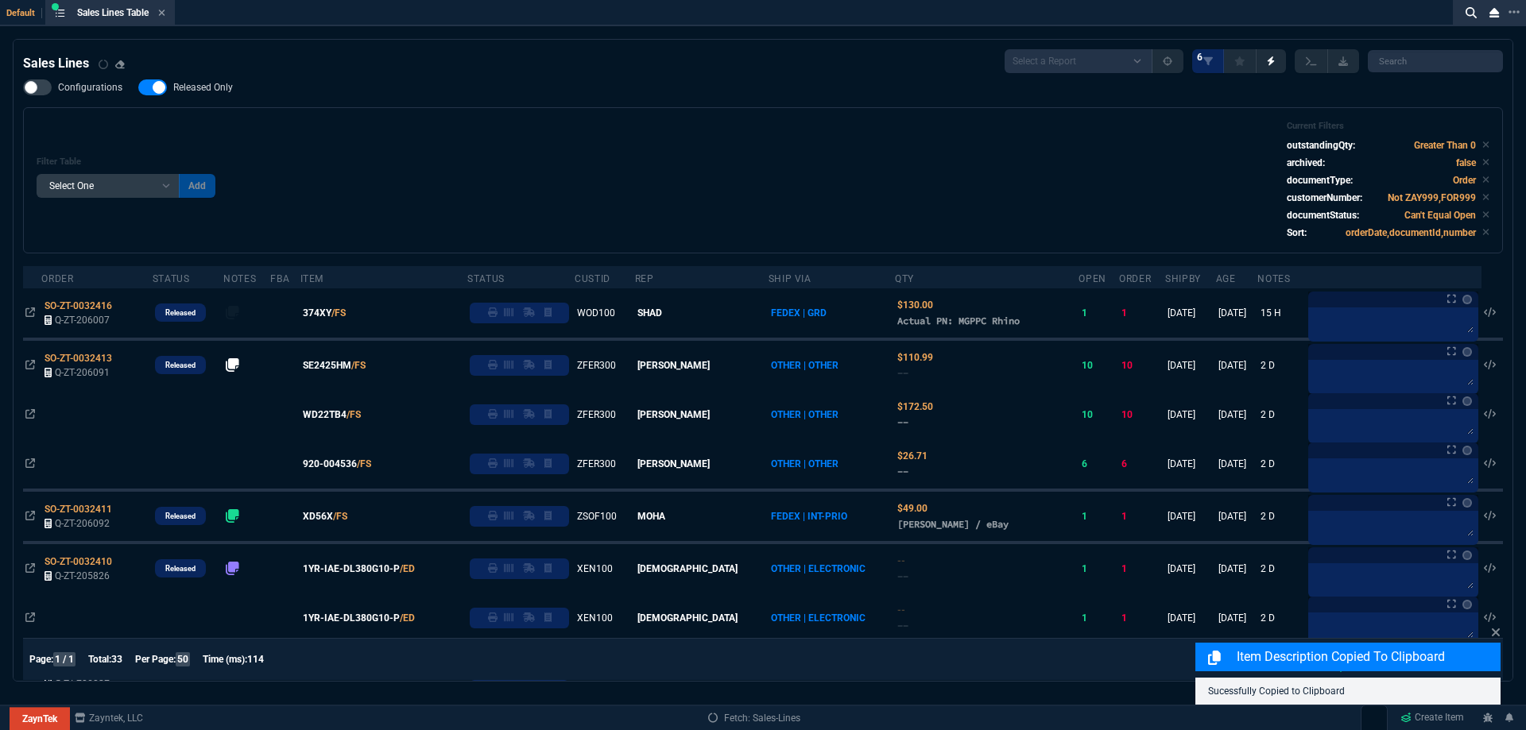
click at [208, 83] on span "Released Only" at bounding box center [203, 87] width 60 height 13
click at [138, 87] on input "Released Only" at bounding box center [137, 87] width 1 height 1
click at [514, 126] on div "Filter Table Select One Add Filter () Age () ATS () Cond (itemVariantCode) Cust…" at bounding box center [763, 180] width 1452 height 119
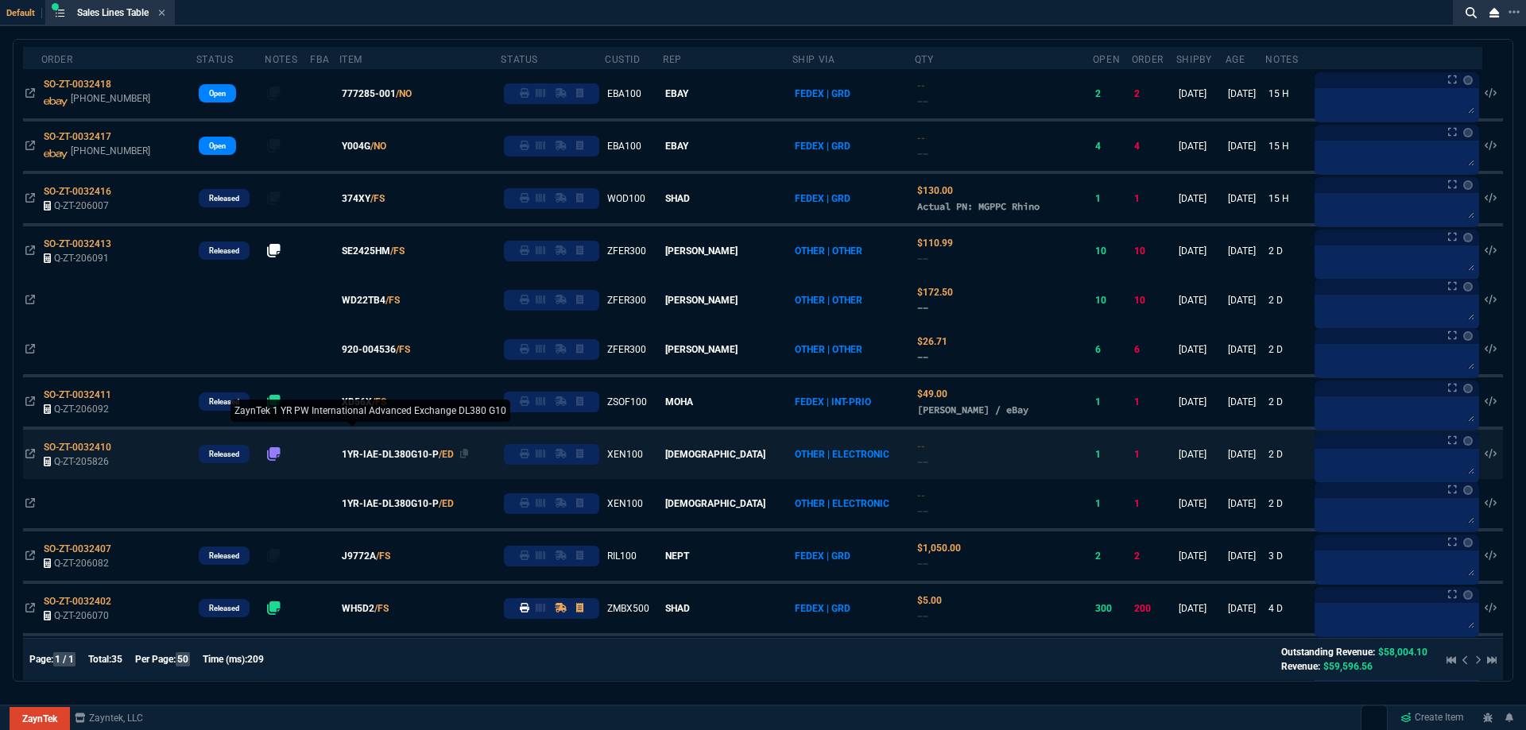
scroll to position [238, 0]
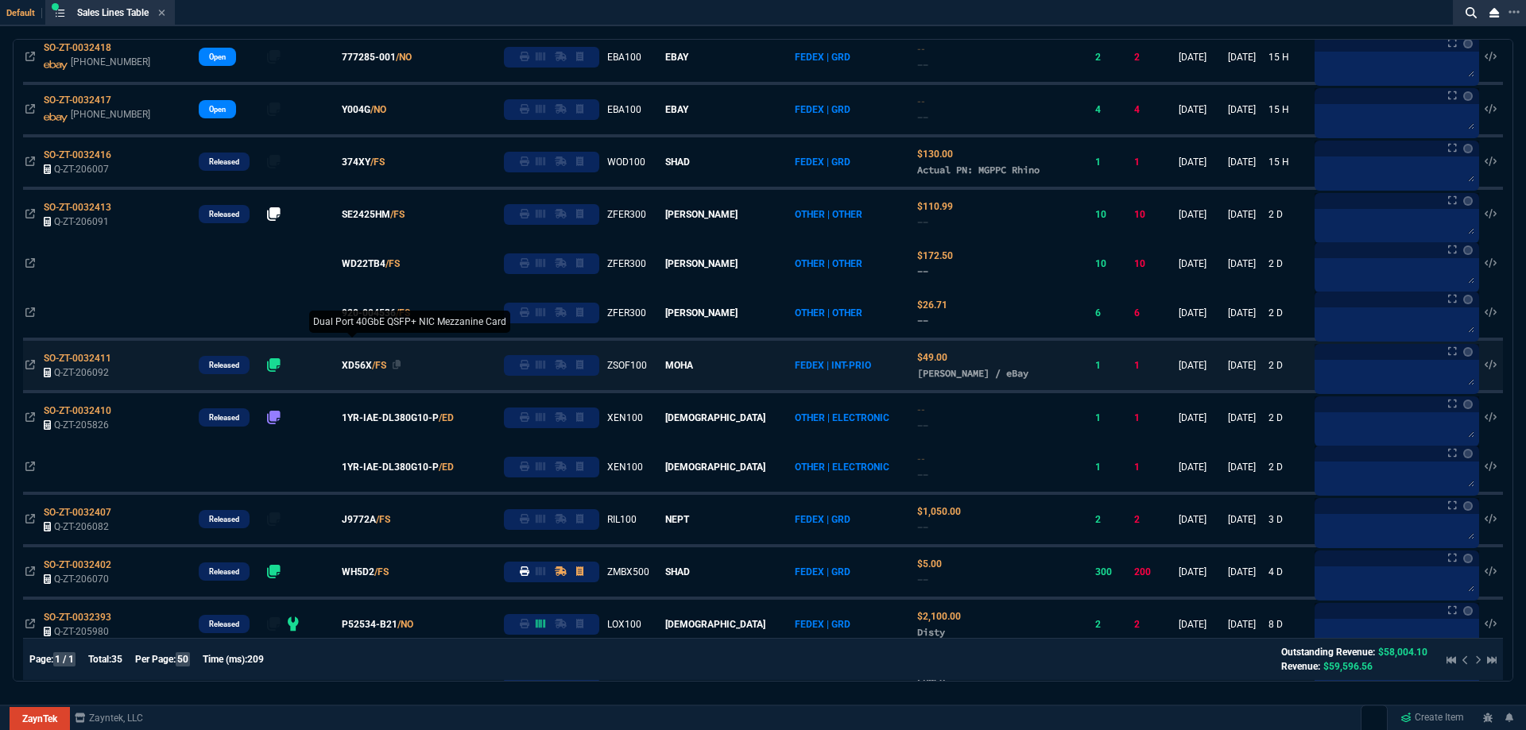
click at [372, 362] on span "XD56X" at bounding box center [357, 365] width 30 height 14
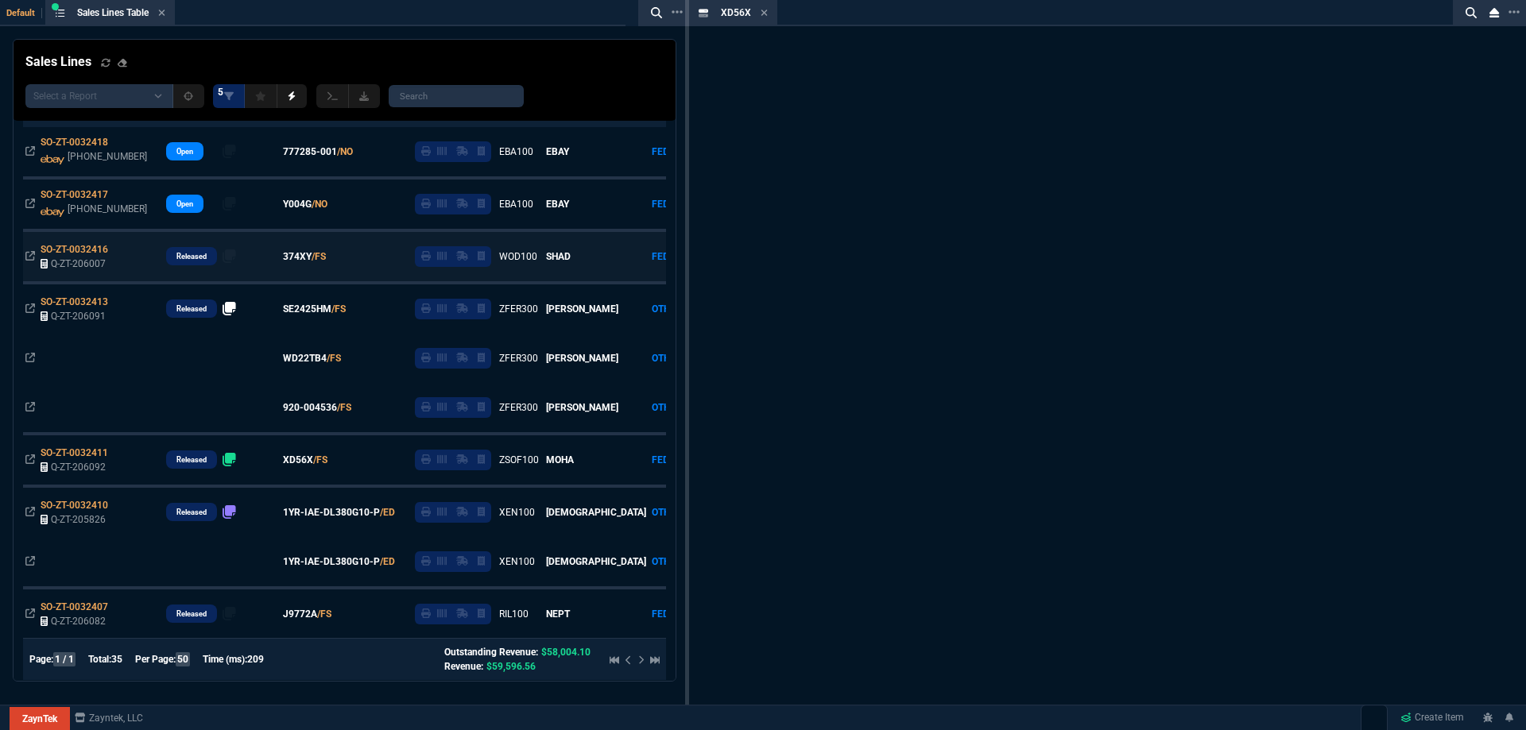
scroll to position [333, 0]
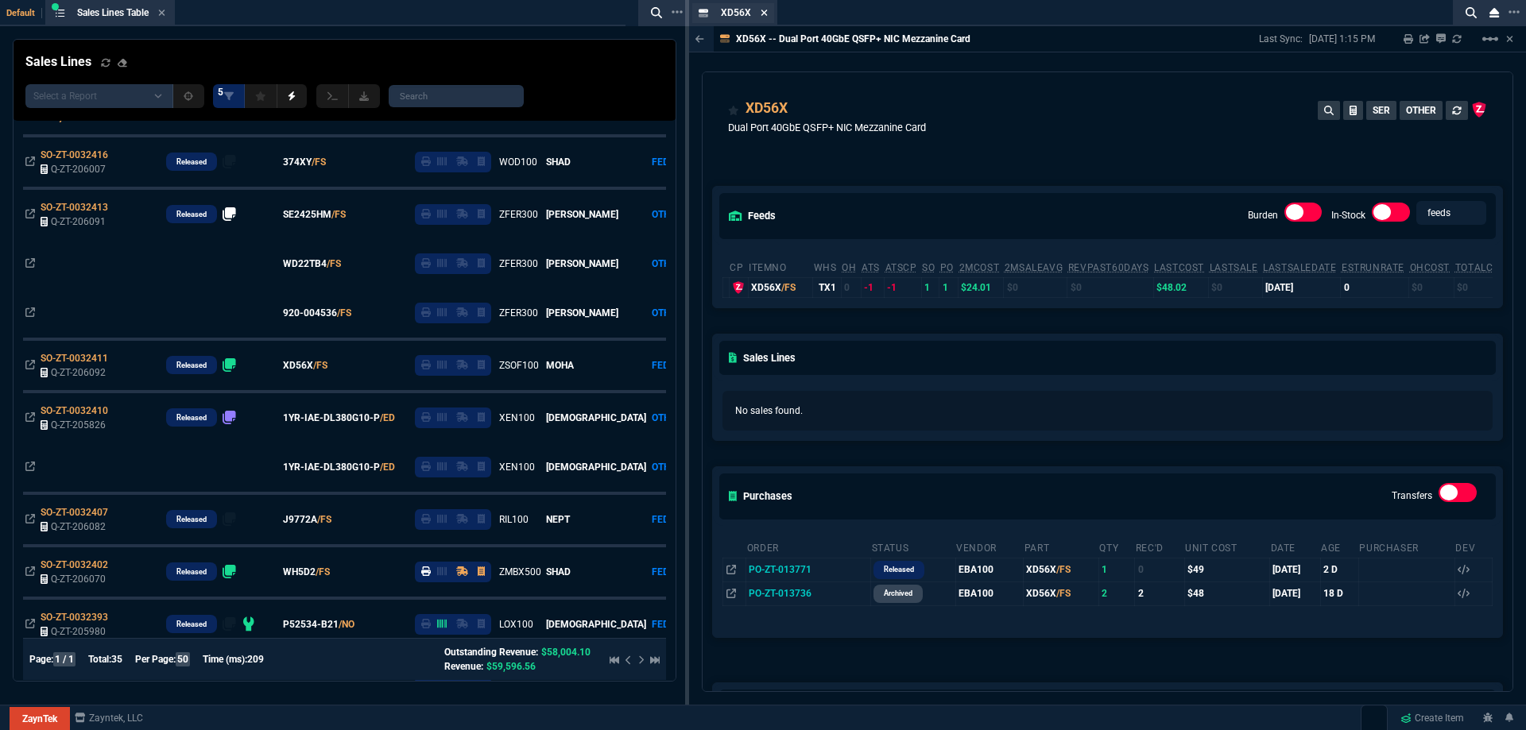
click at [766, 15] on icon at bounding box center [764, 13] width 6 height 6
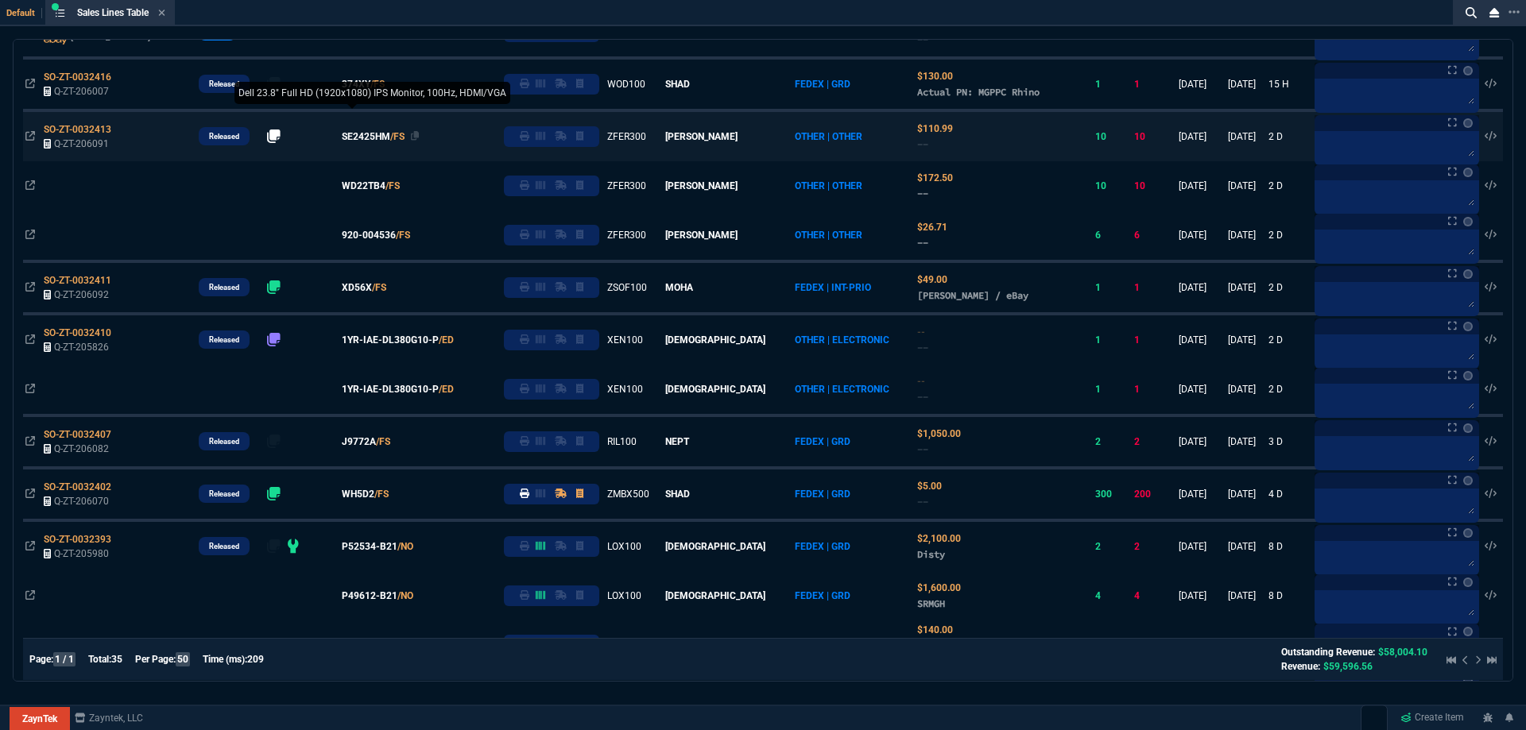
scroll to position [318, 0]
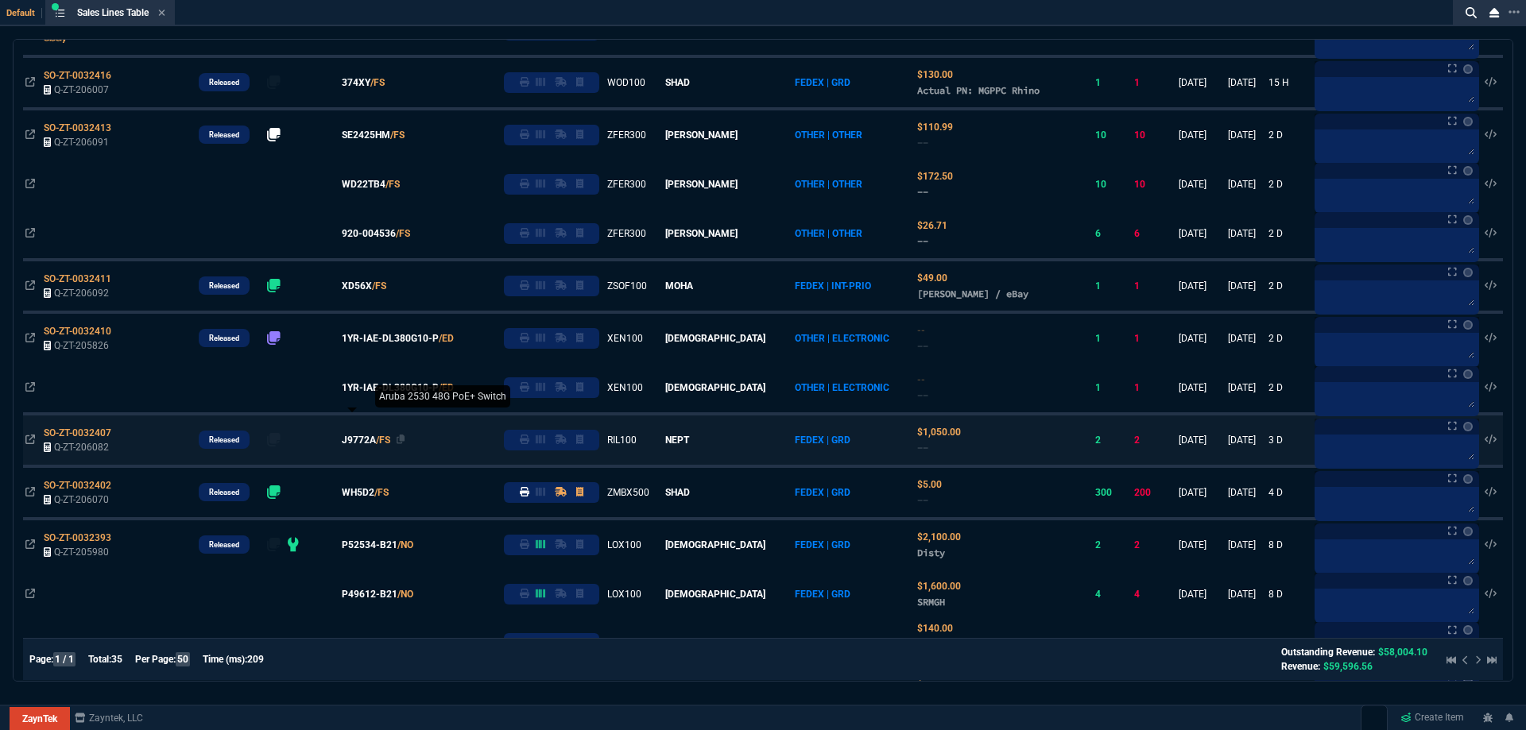
click at [373, 440] on span "J9772A" at bounding box center [359, 440] width 34 height 14
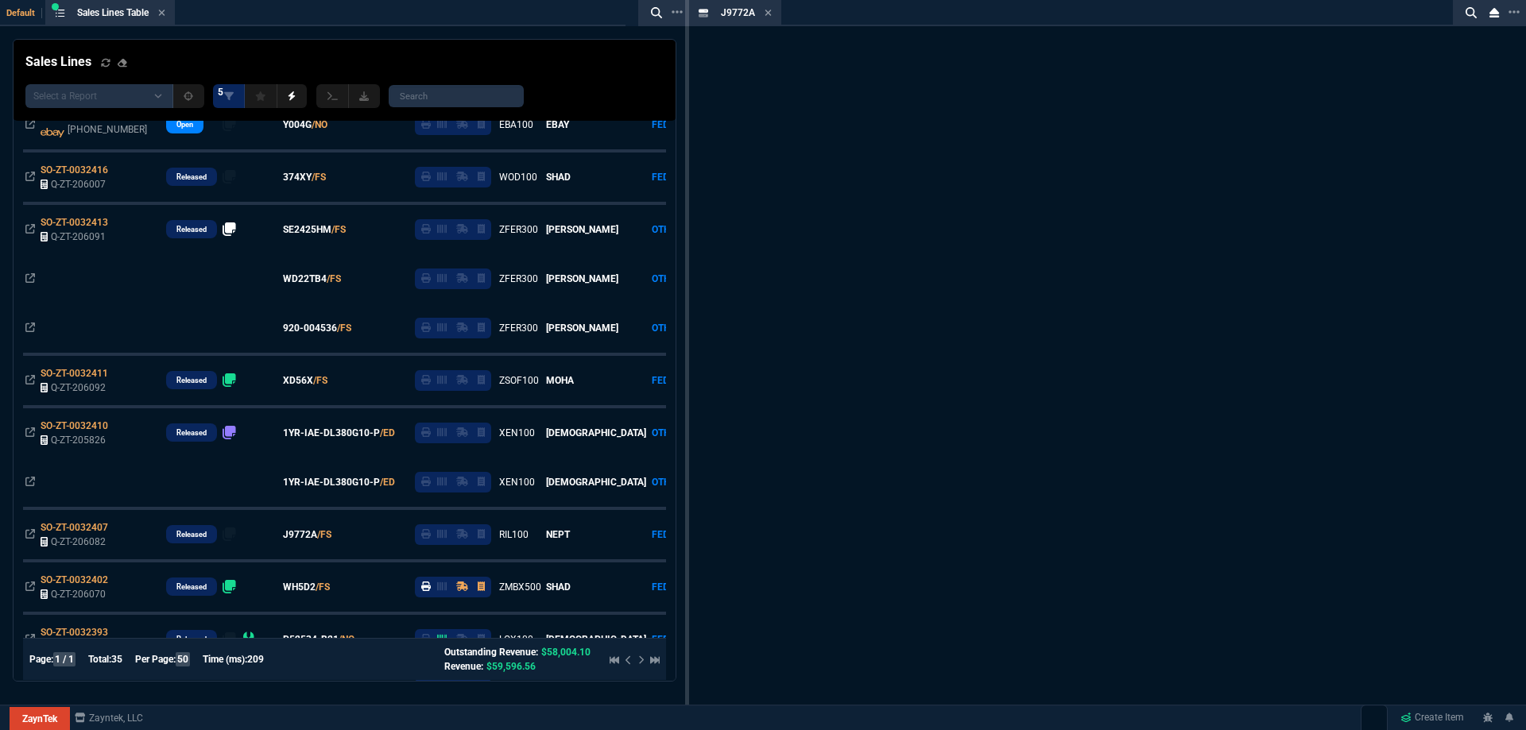
scroll to position [412, 0]
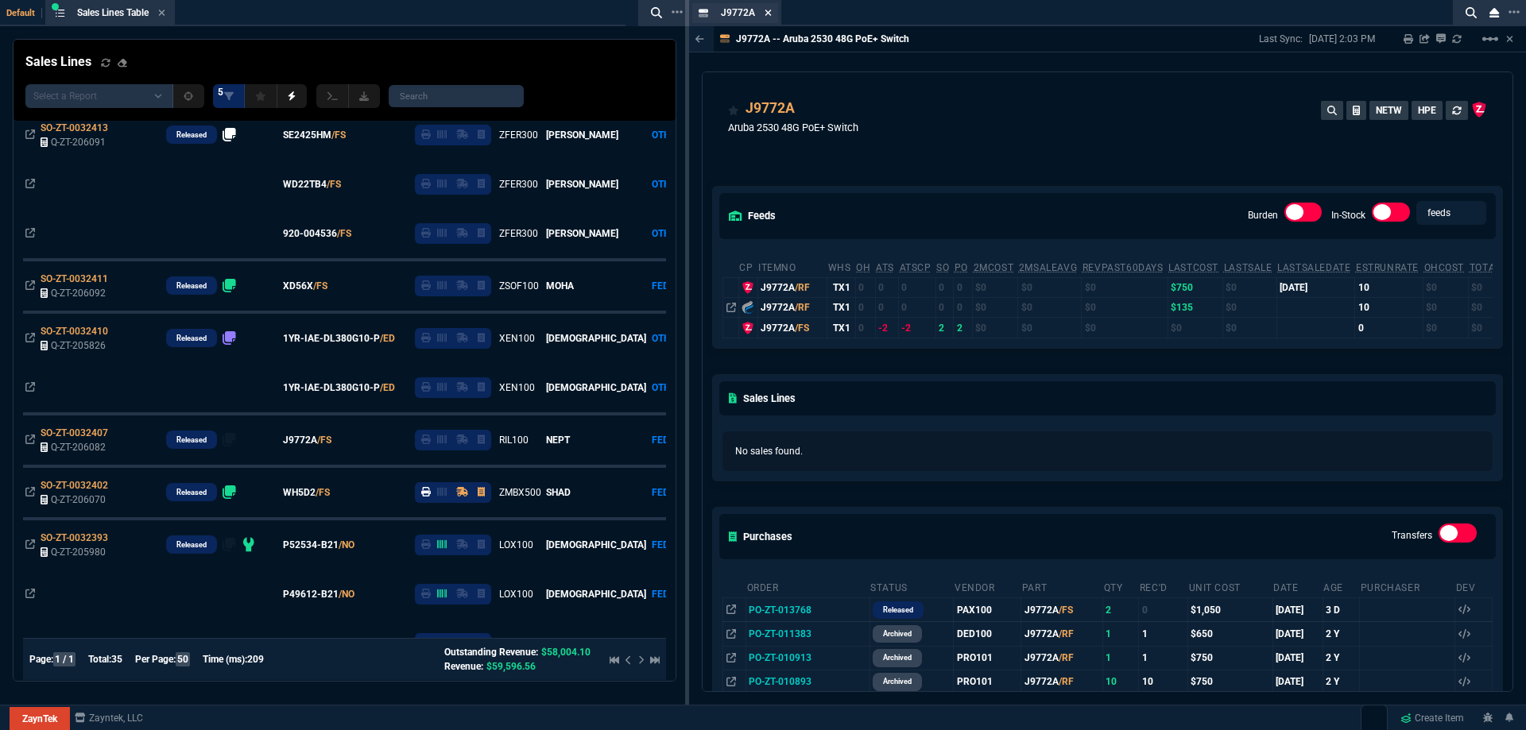
click at [768, 16] on icon at bounding box center [767, 13] width 7 height 10
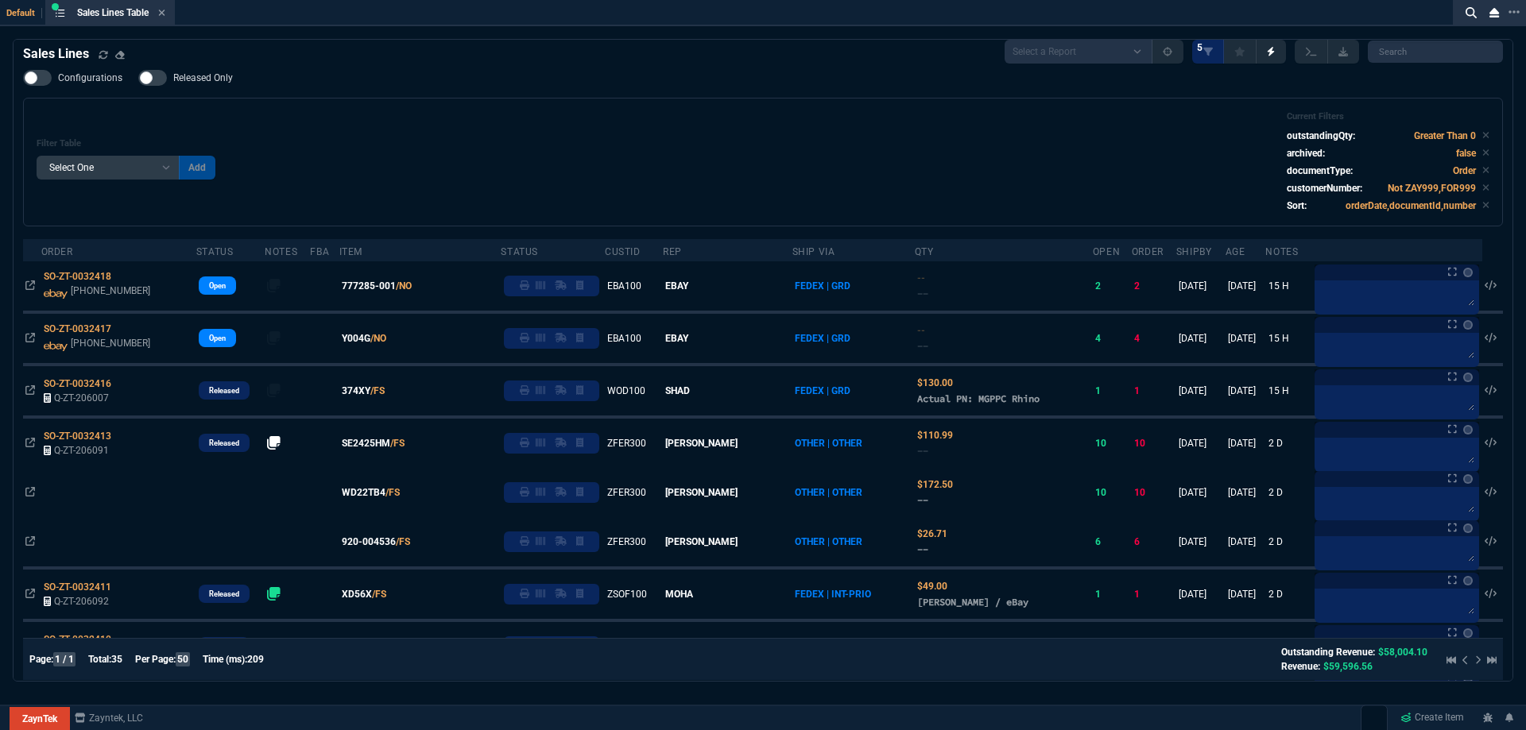
scroll to position [0, 0]
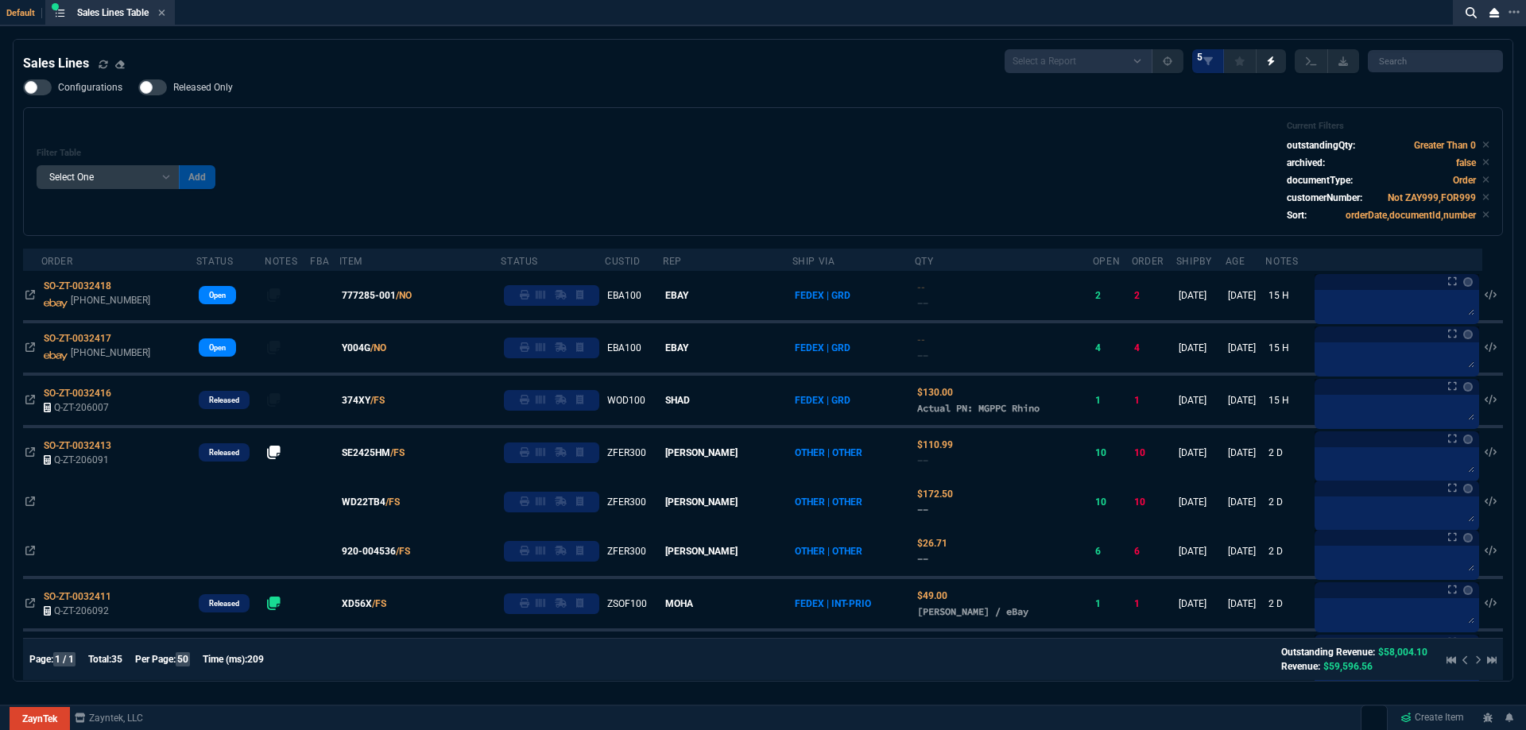
click at [219, 93] on span "Released Only" at bounding box center [203, 87] width 60 height 13
click at [138, 88] on input "Released Only" at bounding box center [137, 87] width 1 height 1
drag, startPoint x: 197, startPoint y: 91, endPoint x: 318, endPoint y: 105, distance: 121.5
click at [197, 91] on span "Released Only" at bounding box center [203, 87] width 60 height 13
click at [138, 88] on input "Released Only" at bounding box center [137, 87] width 1 height 1
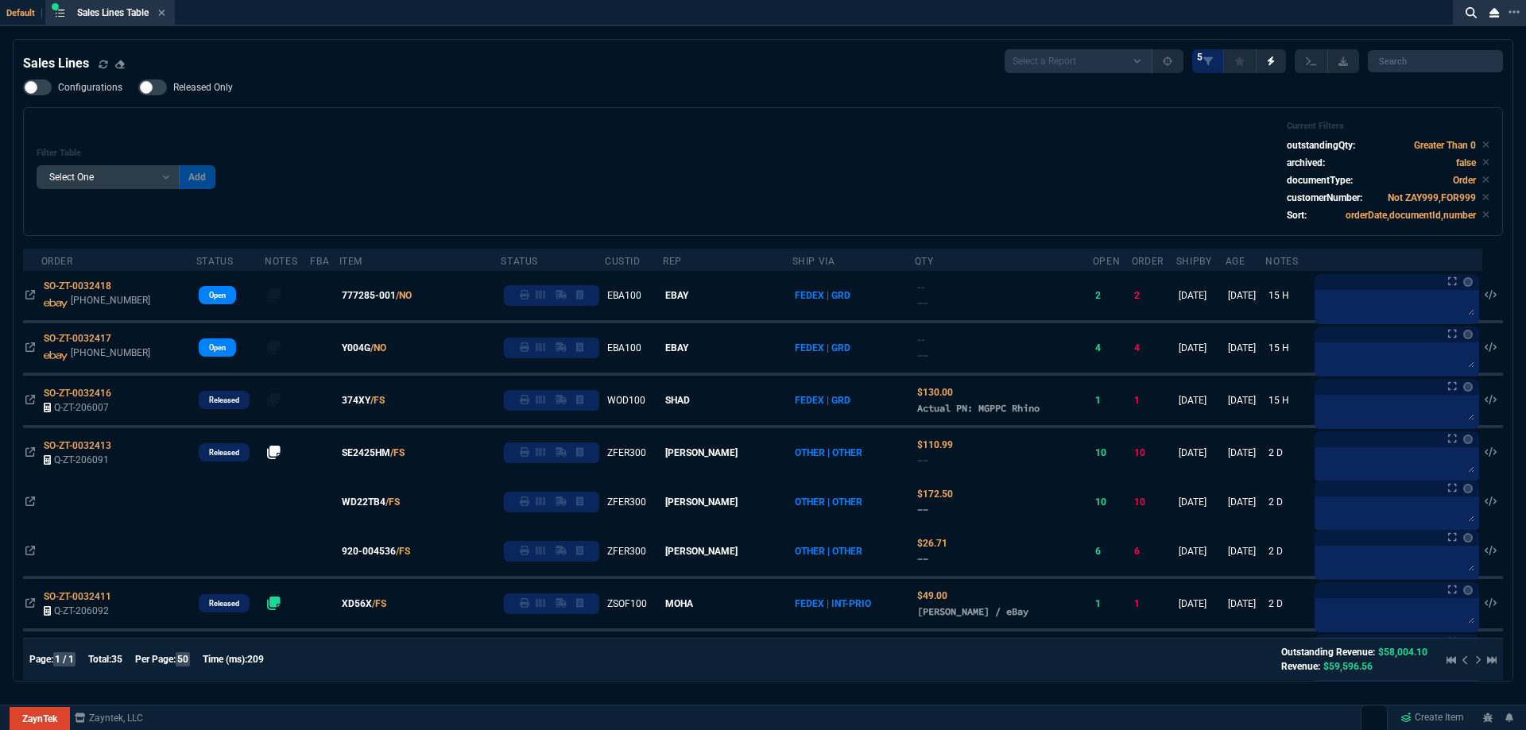
click at [318, 105] on div "Configurations Released Only Filter Table Select One Add Filter () Age () ATS (…" at bounding box center [762, 157] width 1479 height 157
drag, startPoint x: 205, startPoint y: 86, endPoint x: 611, endPoint y: 210, distance: 424.5
click at [205, 86] on span "Released Only" at bounding box center [203, 87] width 60 height 13
click at [138, 87] on input "Released Only" at bounding box center [137, 87] width 1 height 1
click at [605, 208] on div "Filter Table Select One Add Filter () Age () ATS () Cond (itemVariantCode) Cust…" at bounding box center [763, 172] width 1452 height 102
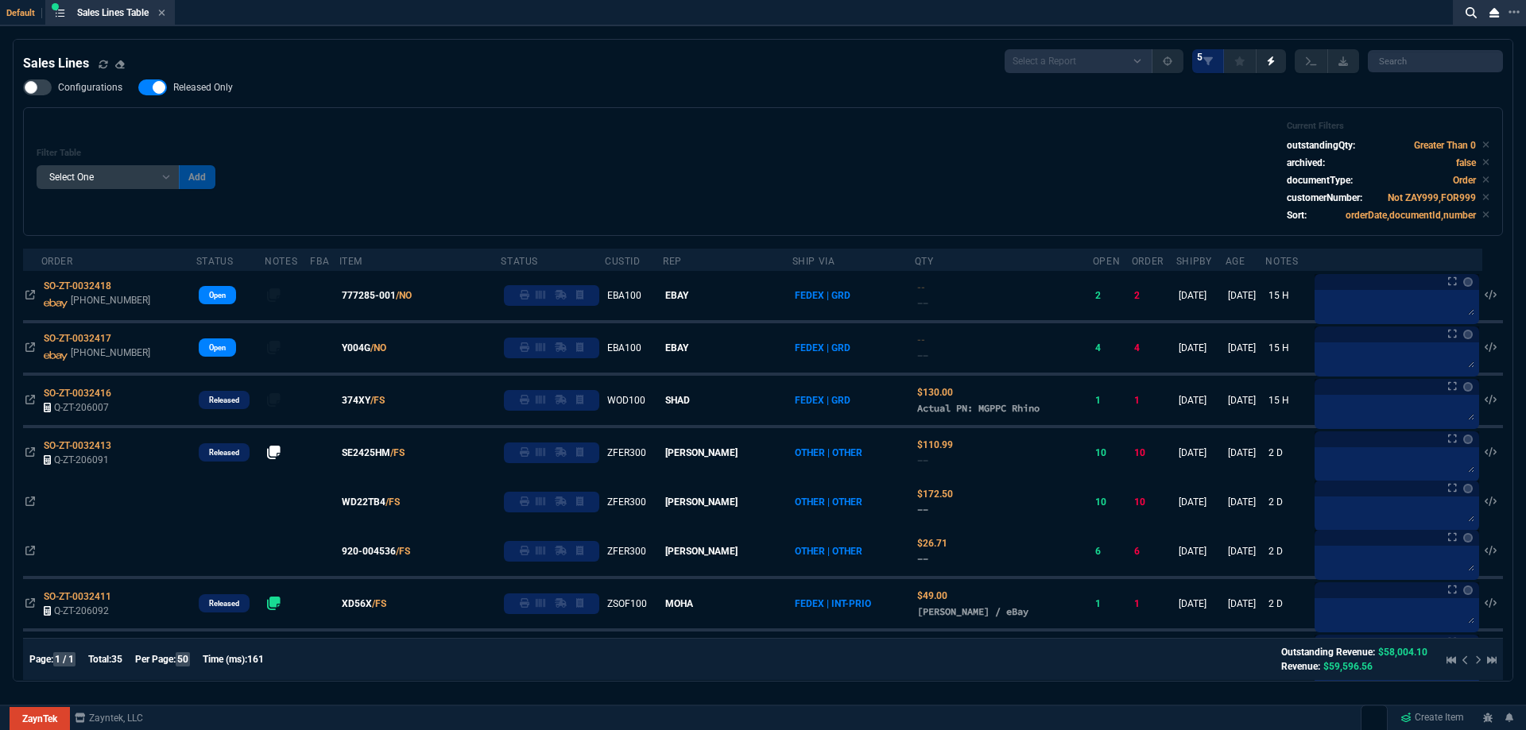
click at [559, 133] on div "Filter Table Select One Add Filter () Age () ATS () Cond (itemVariantCode) Cust…" at bounding box center [763, 172] width 1452 height 102
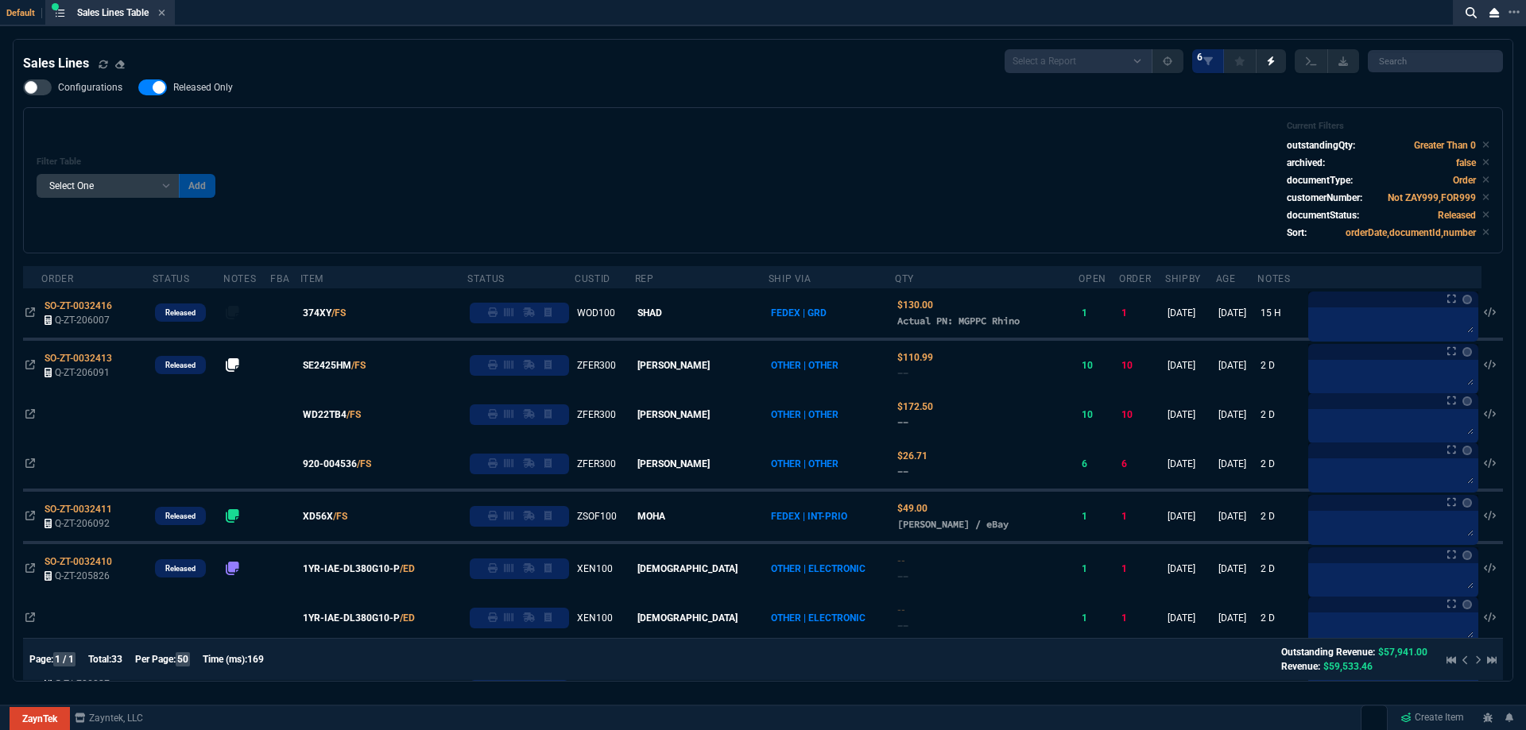
click at [199, 84] on span "Released Only" at bounding box center [203, 87] width 60 height 13
click at [138, 87] on input "Released Only" at bounding box center [137, 87] width 1 height 1
checkbox input "false"
click at [515, 154] on div "Filter Table Select One Add Filter () Age () ATS () Cond (itemVariantCode) Cust…" at bounding box center [763, 180] width 1452 height 119
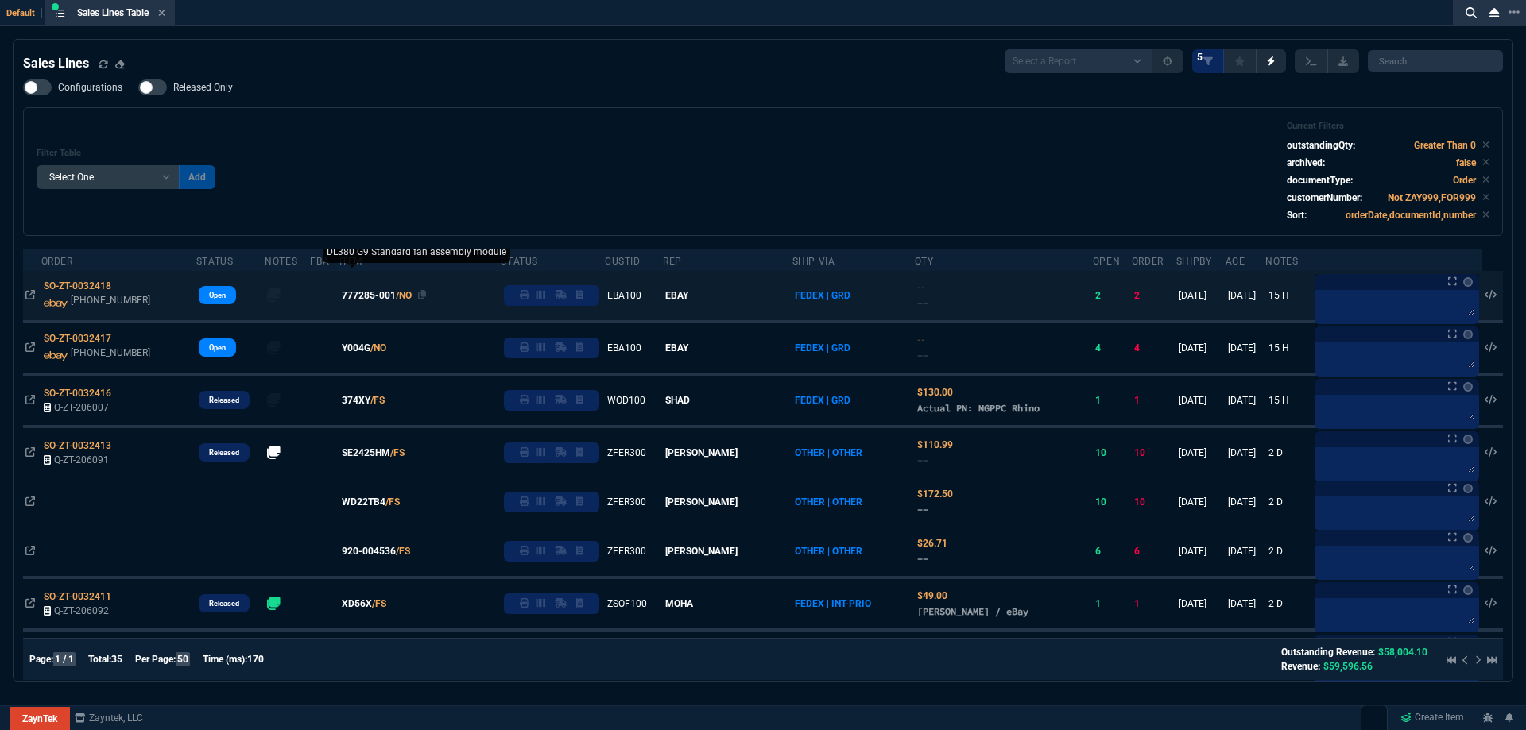
click at [382, 300] on span "777285-001" at bounding box center [369, 295] width 54 height 14
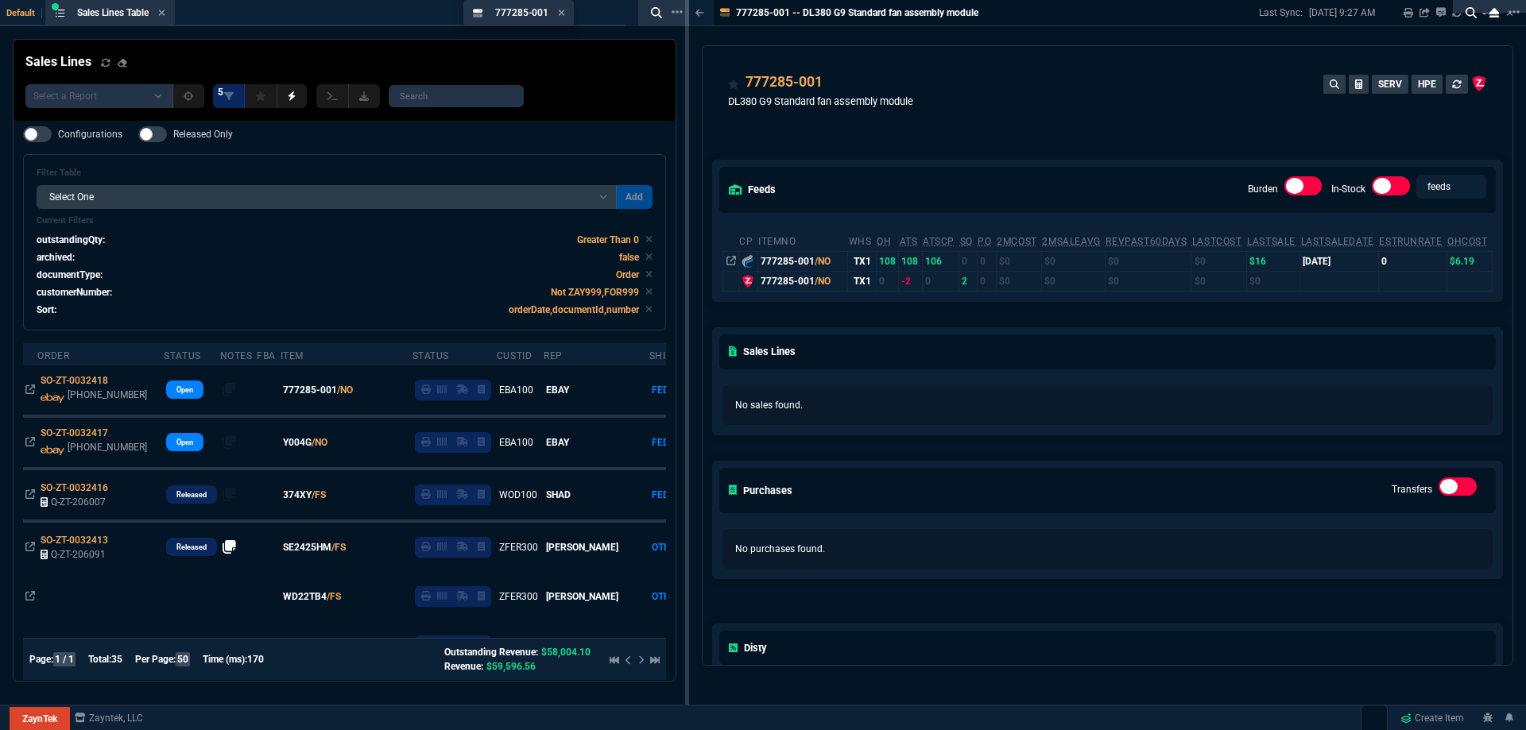
drag, startPoint x: 767, startPoint y: 18, endPoint x: 540, endPoint y: 36, distance: 227.9
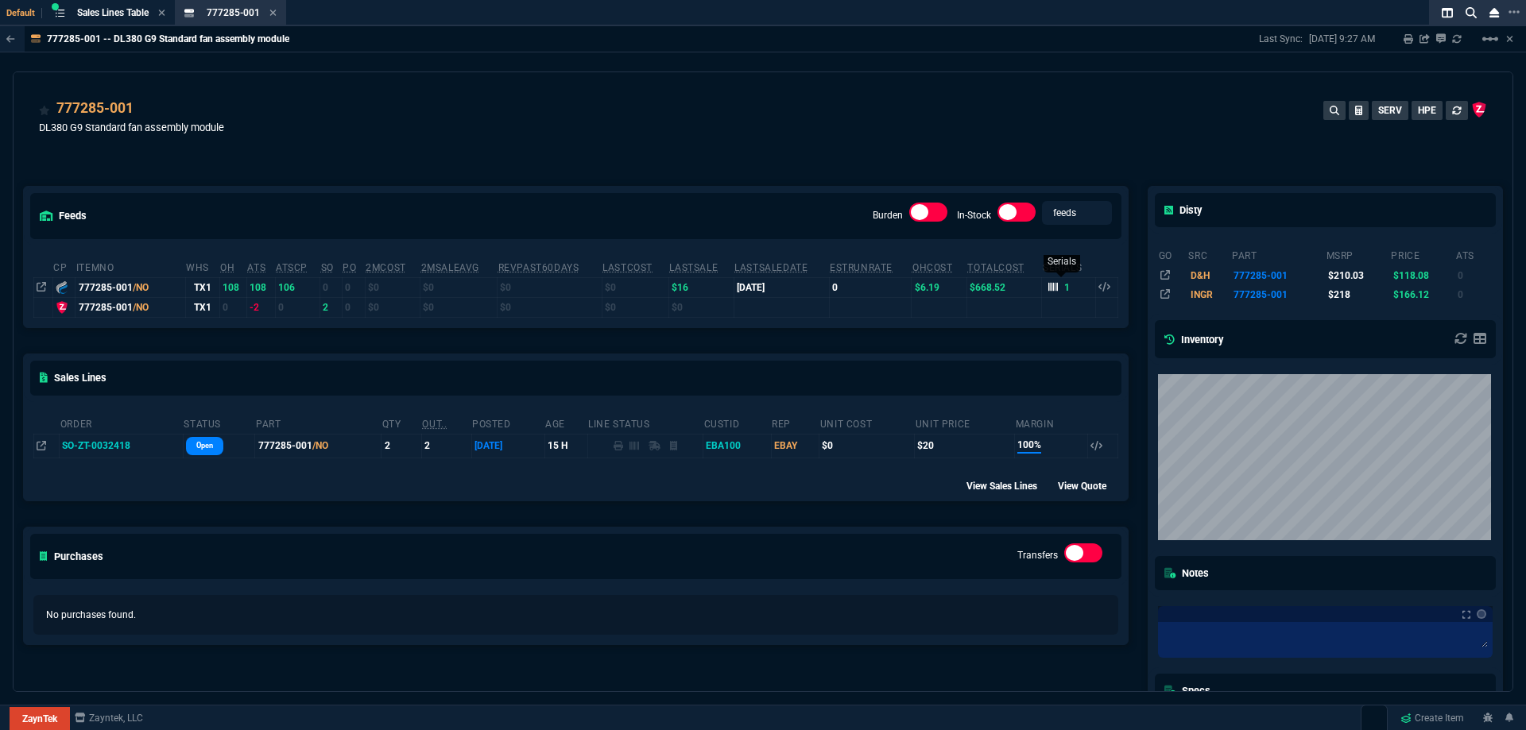
click at [1048, 294] on div "1" at bounding box center [1059, 287] width 22 height 14
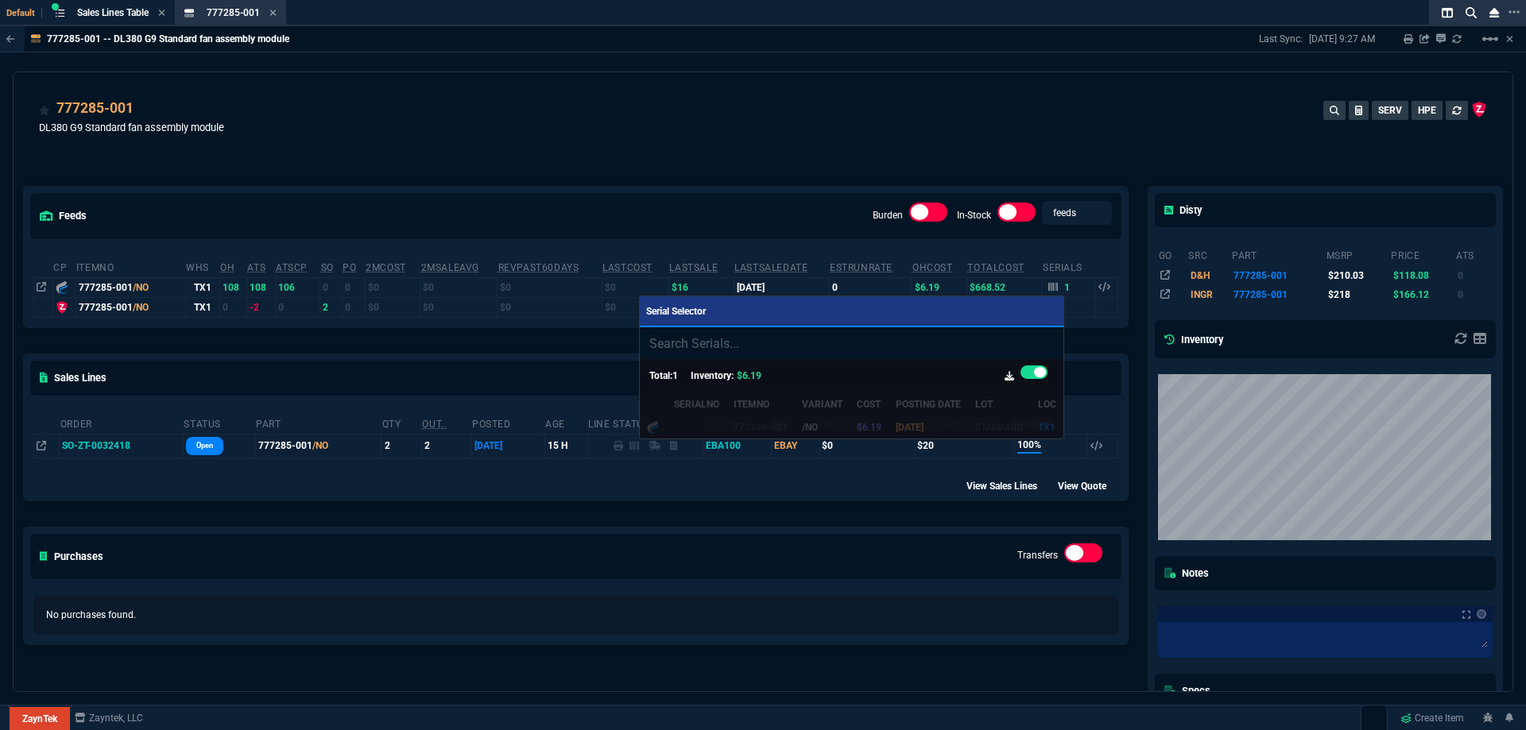
click at [926, 175] on div at bounding box center [763, 365] width 1526 height 730
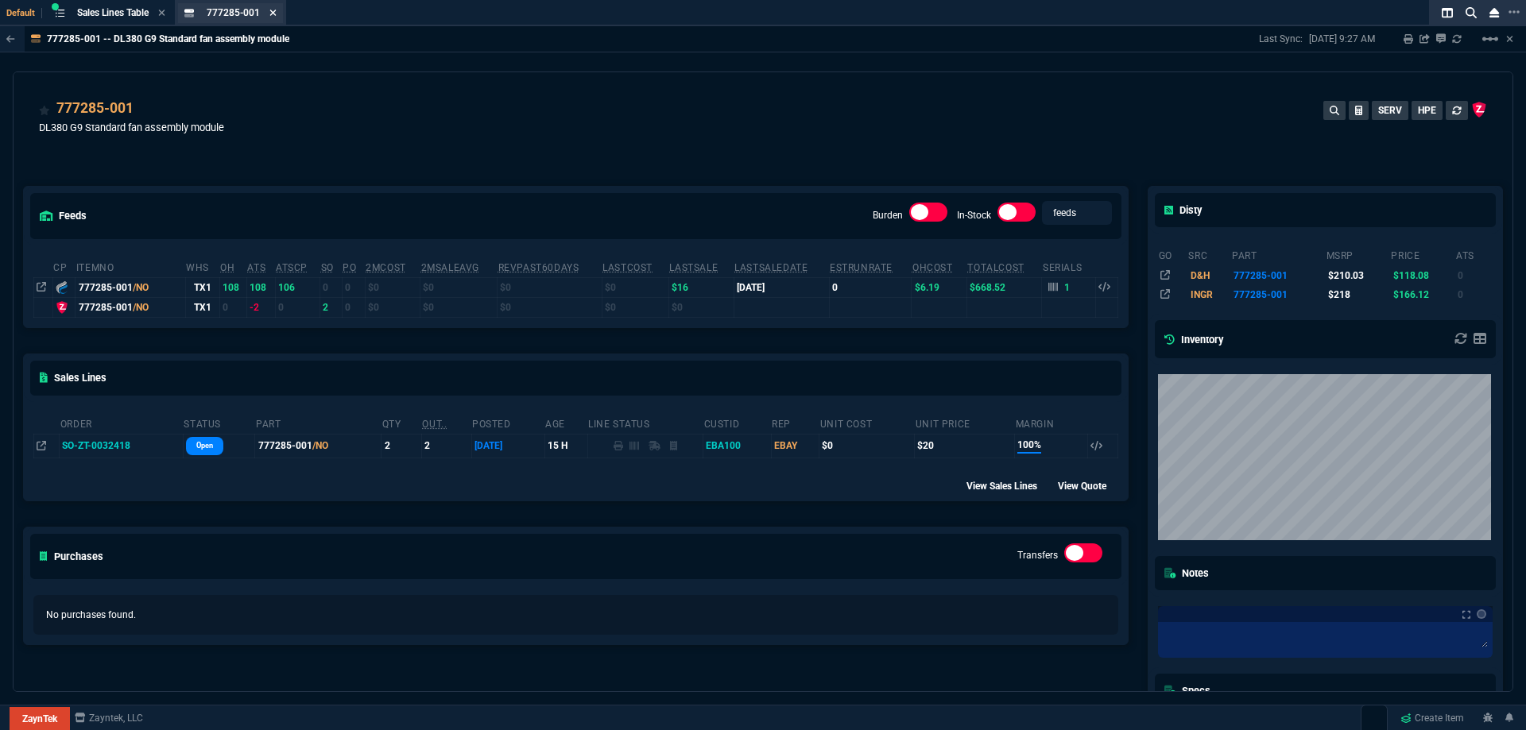
click at [277, 18] on fa-icon at bounding box center [272, 13] width 7 height 11
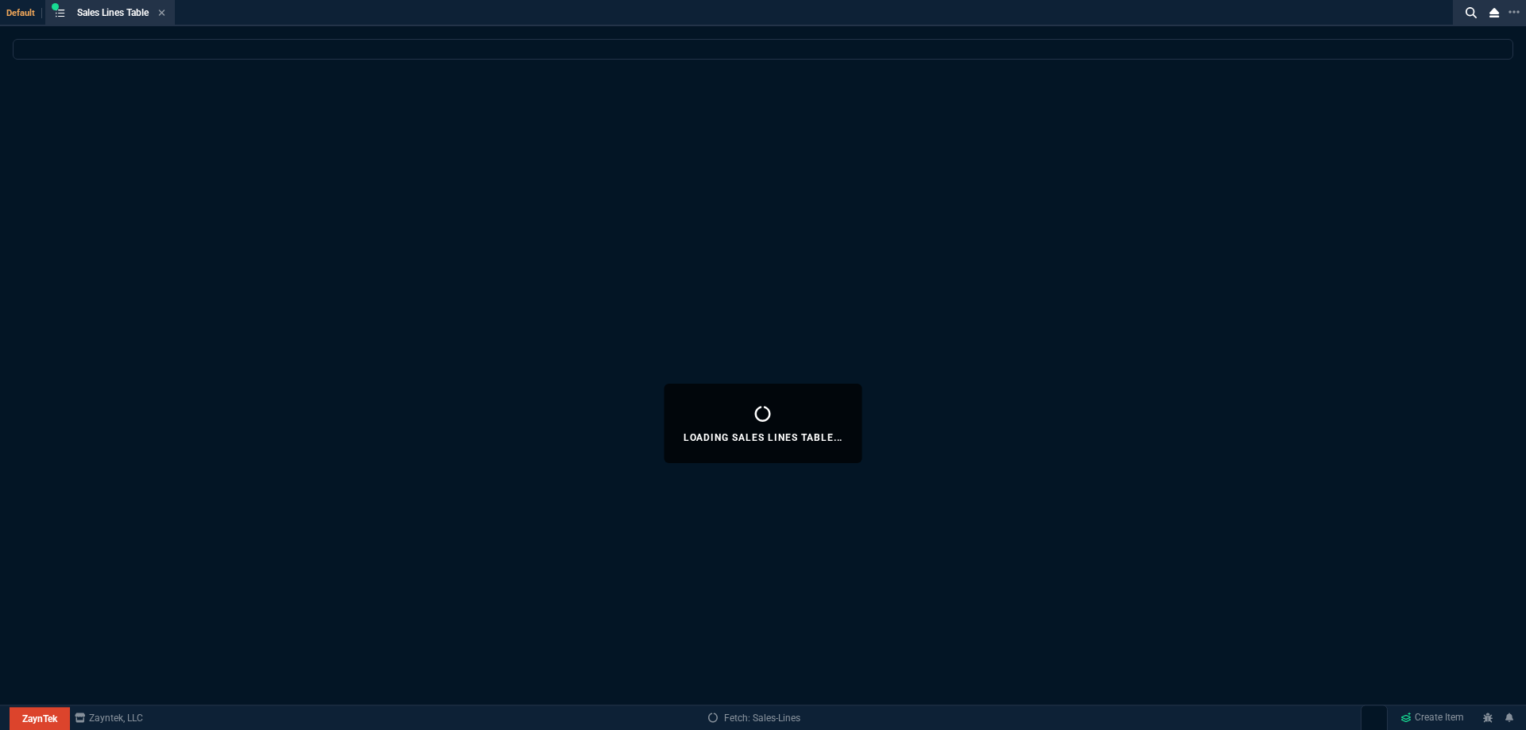
select select
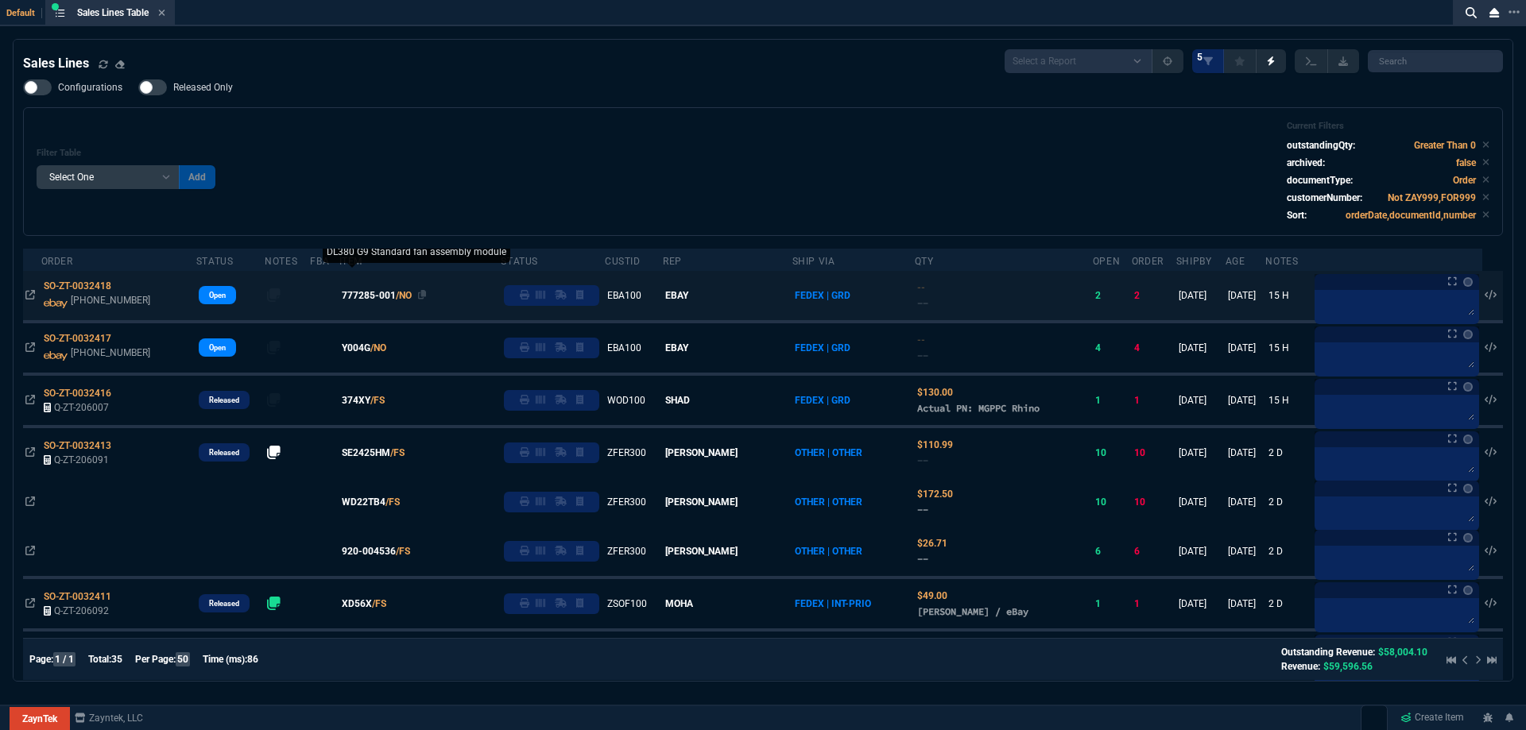
click at [382, 294] on span "777285-001" at bounding box center [369, 295] width 54 height 14
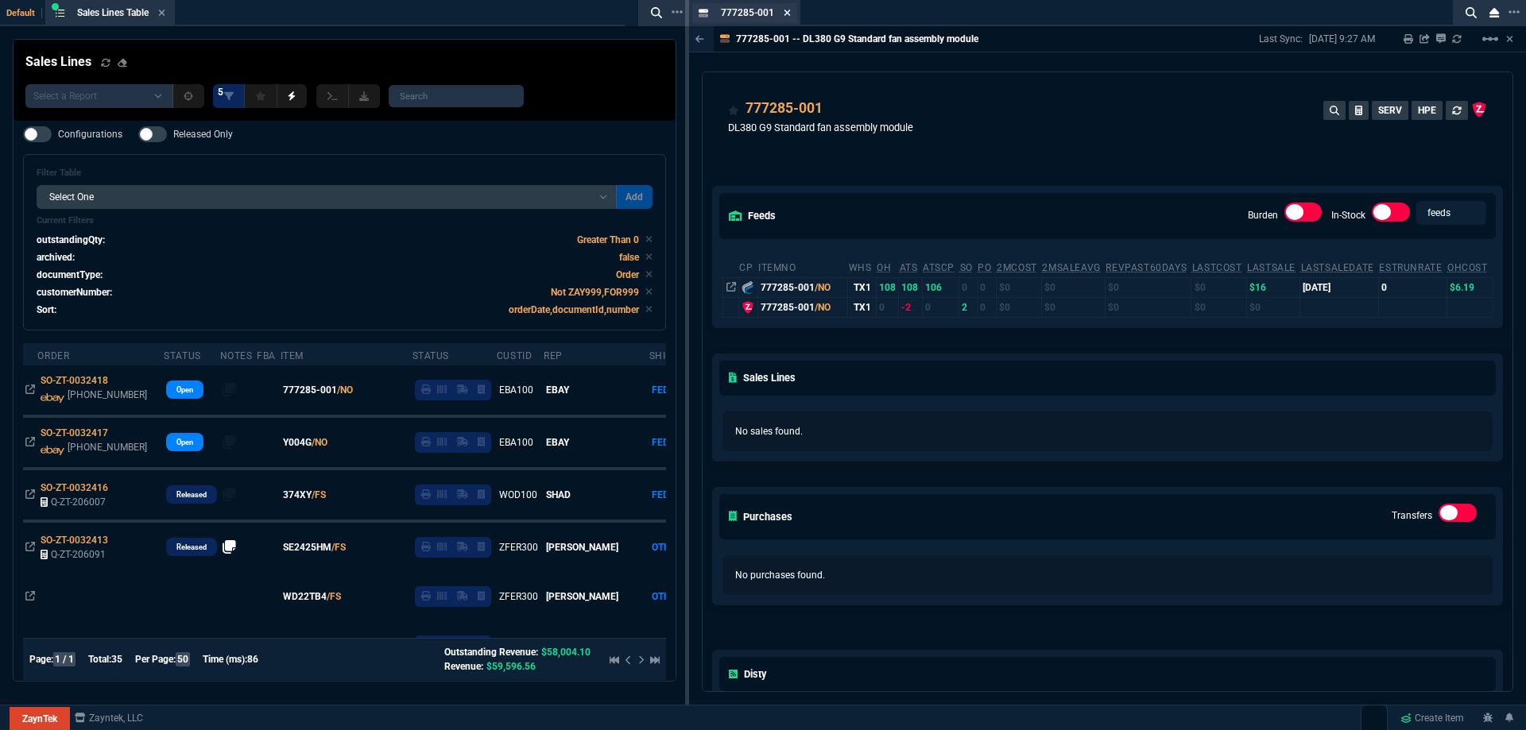
click at [783, 15] on icon at bounding box center [786, 13] width 7 height 10
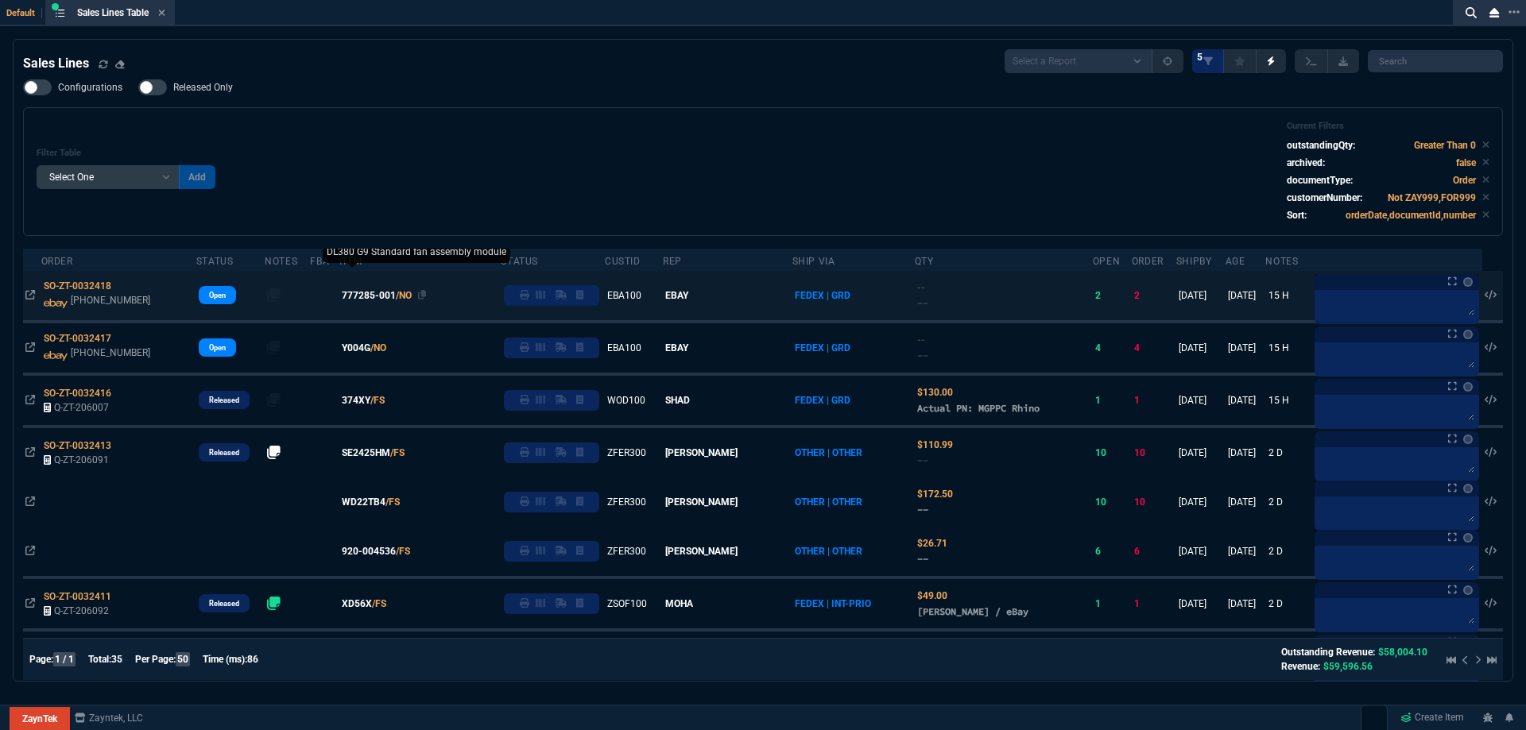
click at [383, 301] on span "777285-001" at bounding box center [369, 295] width 54 height 14
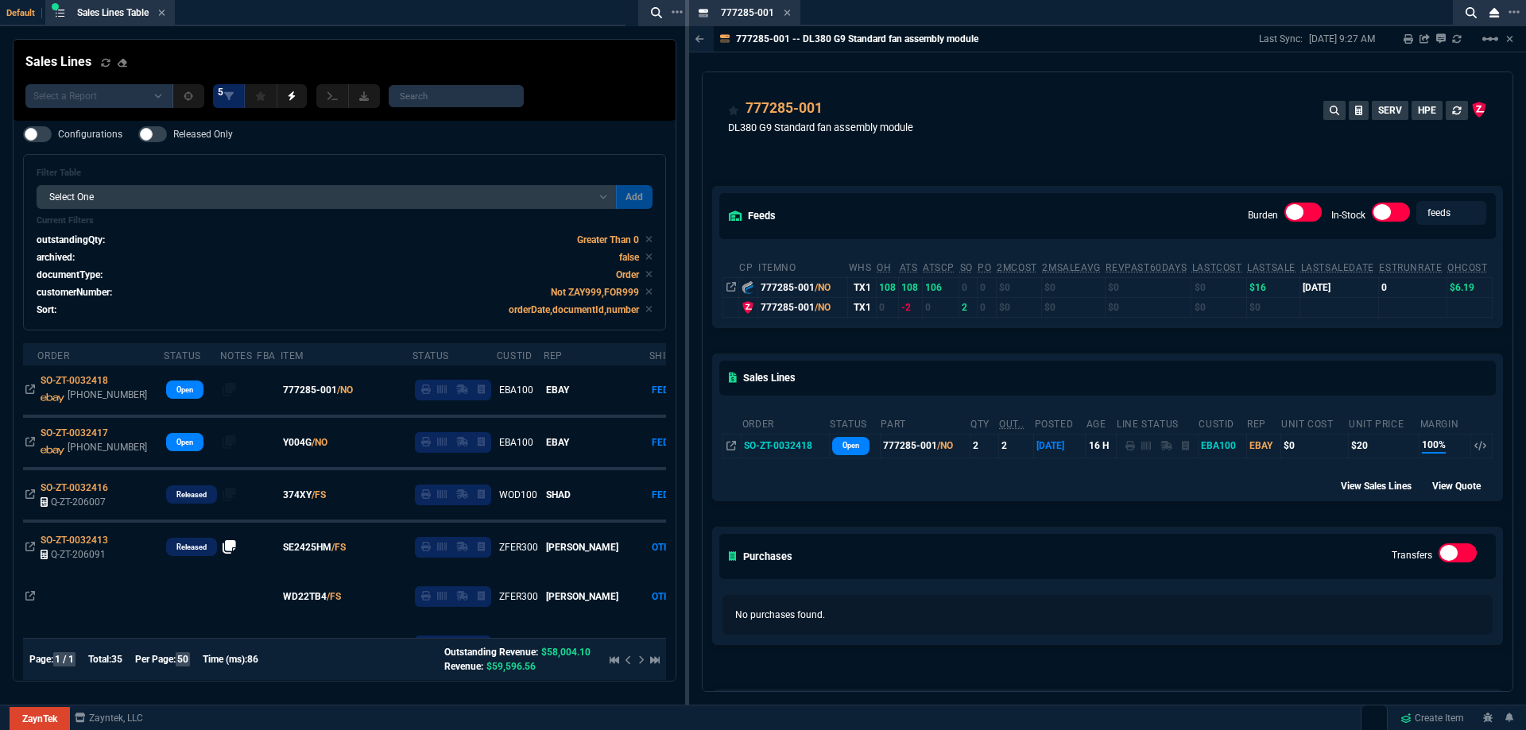
drag, startPoint x: 767, startPoint y: 17, endPoint x: 571, endPoint y: 25, distance: 195.6
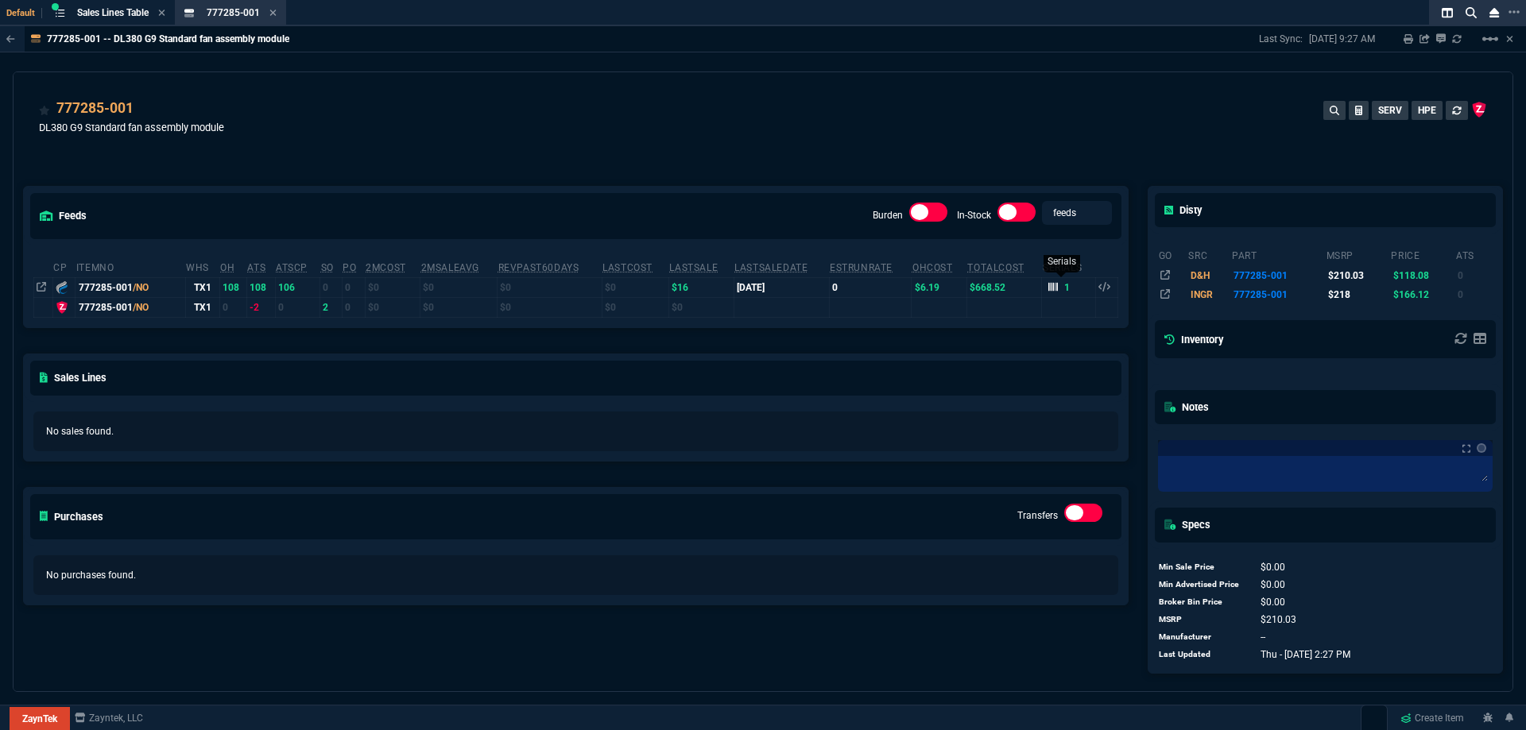
click at [1048, 292] on icon at bounding box center [1053, 287] width 10 height 9
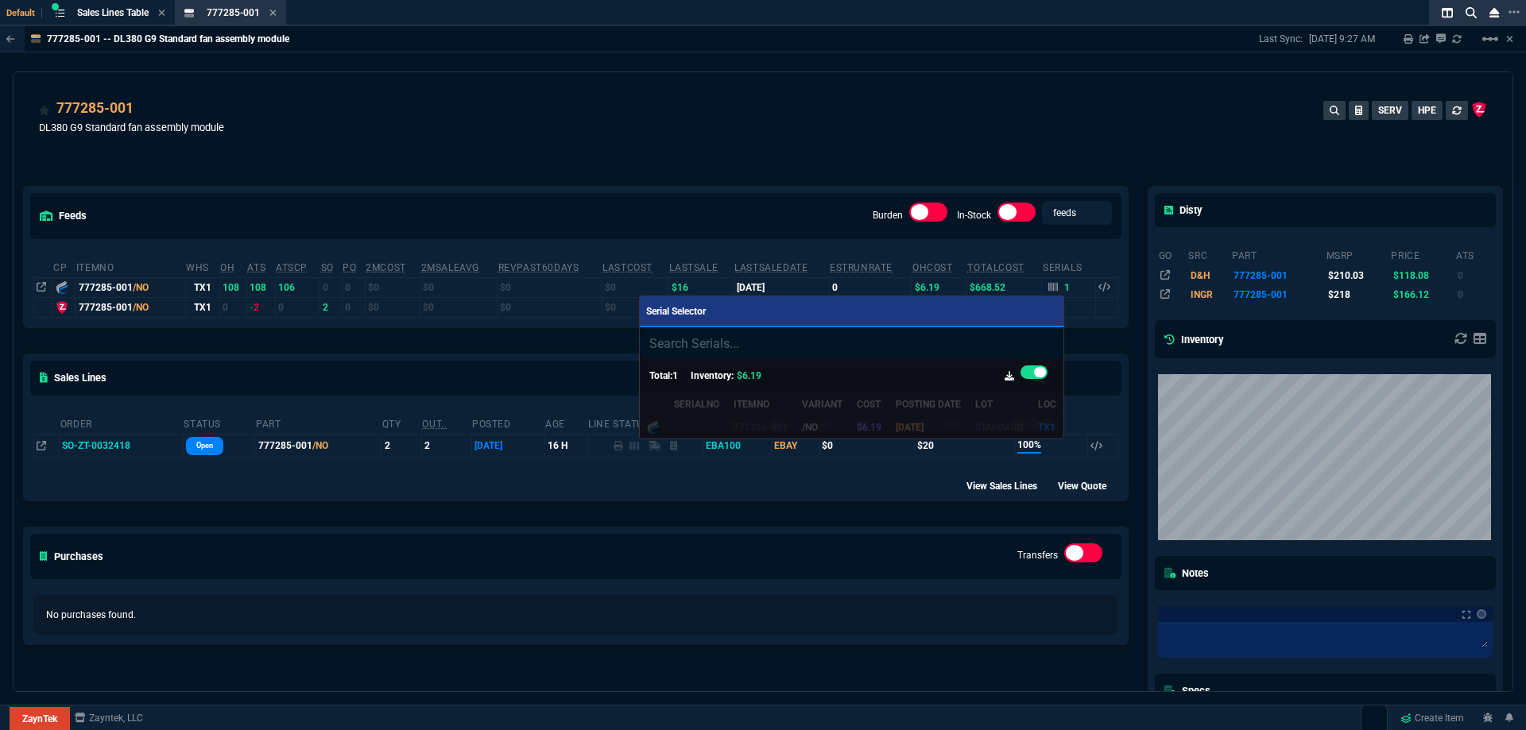
click at [806, 39] on div at bounding box center [763, 365] width 1526 height 730
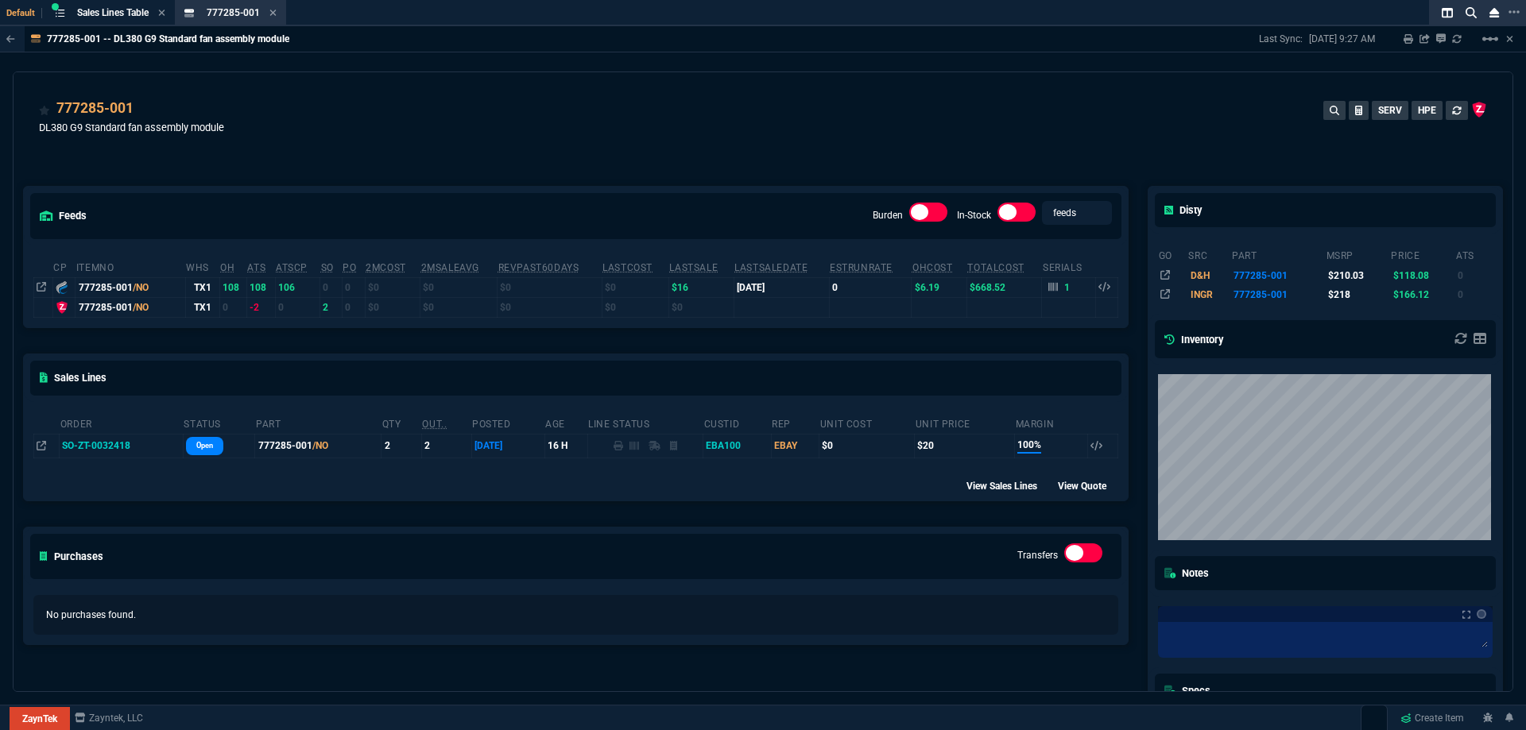
click at [806, 39] on div "777285-001 -- DL380 G9 Standard fan assembly module Last Sync: 8/21/25, 9:27 AM…" at bounding box center [763, 39] width 1526 height 26
click at [810, 62] on div "777285-001 -- DL380 G9 Standard fan assembly module Last Sync: 8/21/25, 9:27 AM…" at bounding box center [763, 359] width 1526 height 666
click at [811, 65] on div "777285-001 -- DL380 G9 Standard fan assembly module Last Sync: 8/21/25, 9:27 AM…" at bounding box center [763, 359] width 1526 height 666
drag, startPoint x: 815, startPoint y: 73, endPoint x: 810, endPoint y: 96, distance: 23.5
click at [816, 76] on div "777285-001 DL380 G9 Standard fan assembly module SERV HPE" at bounding box center [763, 119] width 1499 height 95
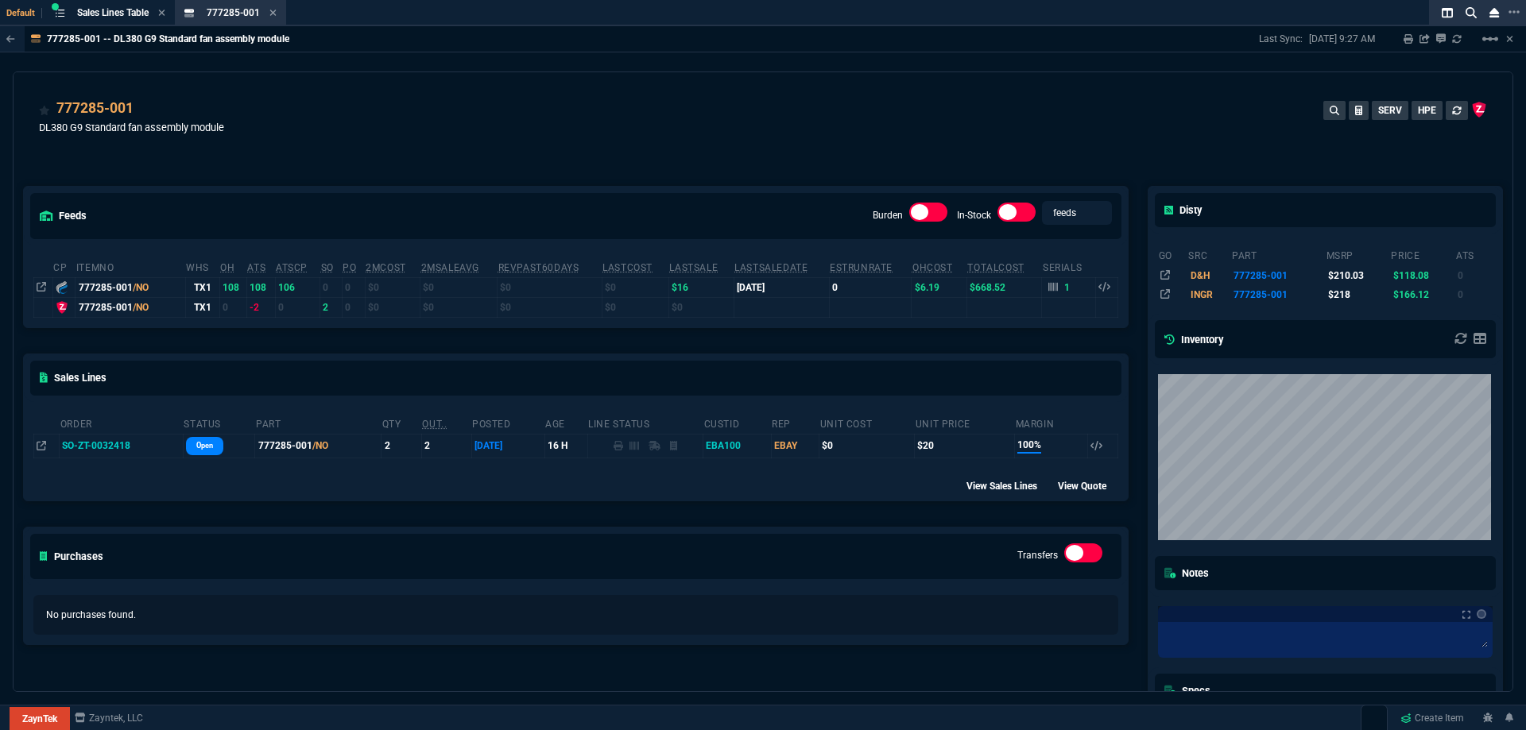
click at [820, 89] on div "777285-001 DL380 G9 Standard fan assembly module SERV HPE" at bounding box center [763, 119] width 1499 height 95
click at [839, 114] on div "777285-001 DL380 G9 Standard fan assembly module SERV HPE" at bounding box center [763, 126] width 1448 height 56
click at [874, 145] on div "777285-001 DL380 G9 Standard fan assembly module SERV HPE" at bounding box center [763, 126] width 1448 height 56
click at [876, 141] on div "777285-001 DL380 G9 Standard fan assembly module SERV HPE" at bounding box center [763, 126] width 1448 height 56
click at [1048, 288] on icon at bounding box center [1053, 287] width 10 height 9
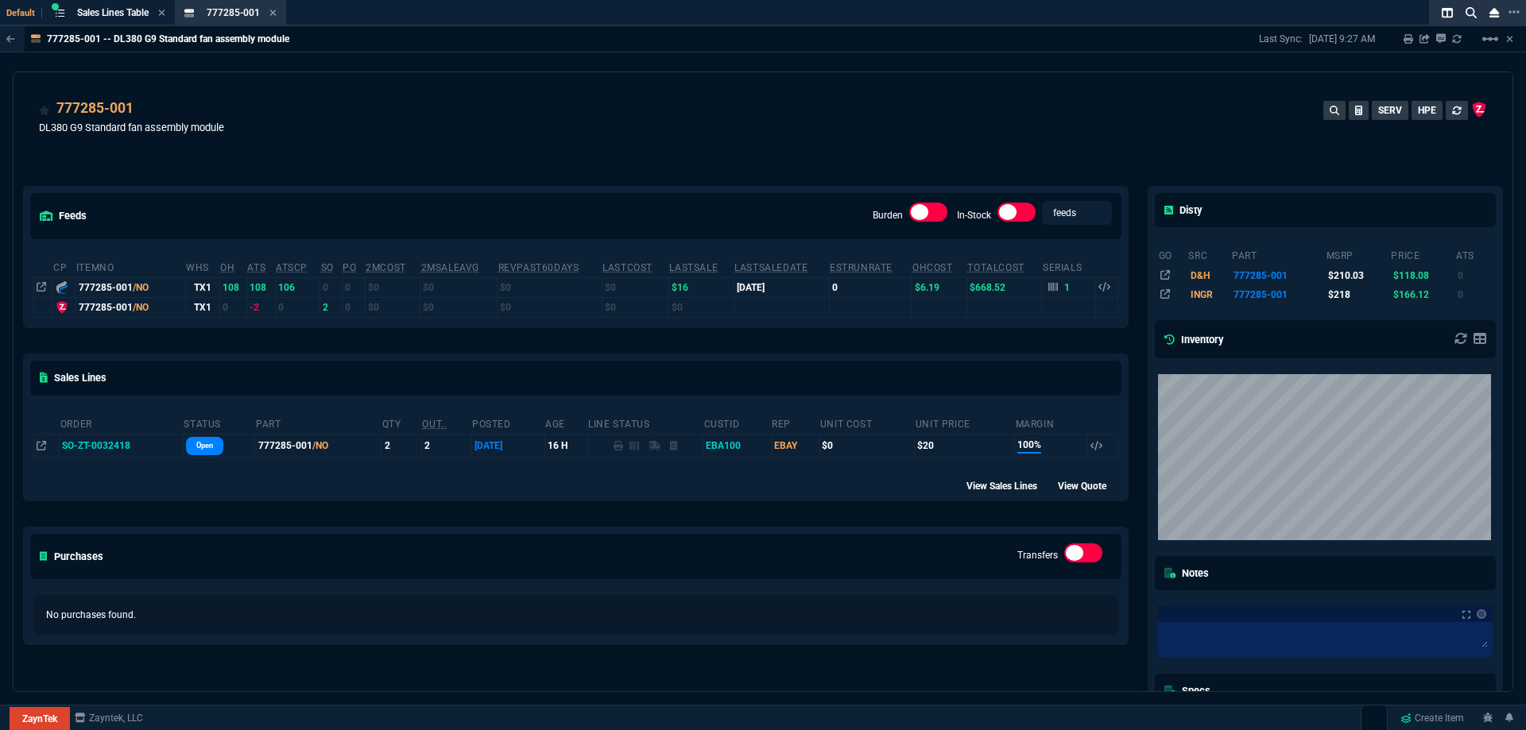
click at [1048, 288] on icon at bounding box center [1053, 287] width 10 height 10
click at [810, 130] on div "777285-001 DL380 G9 Standard fan assembly module SERV HPE" at bounding box center [763, 126] width 1448 height 56
click at [810, 134] on div "777285-001 DL380 G9 Standard fan assembly module SERV HPE" at bounding box center [763, 126] width 1448 height 56
click at [813, 136] on div "777285-001 DL380 G9 Standard fan assembly module SERV HPE" at bounding box center [763, 126] width 1448 height 56
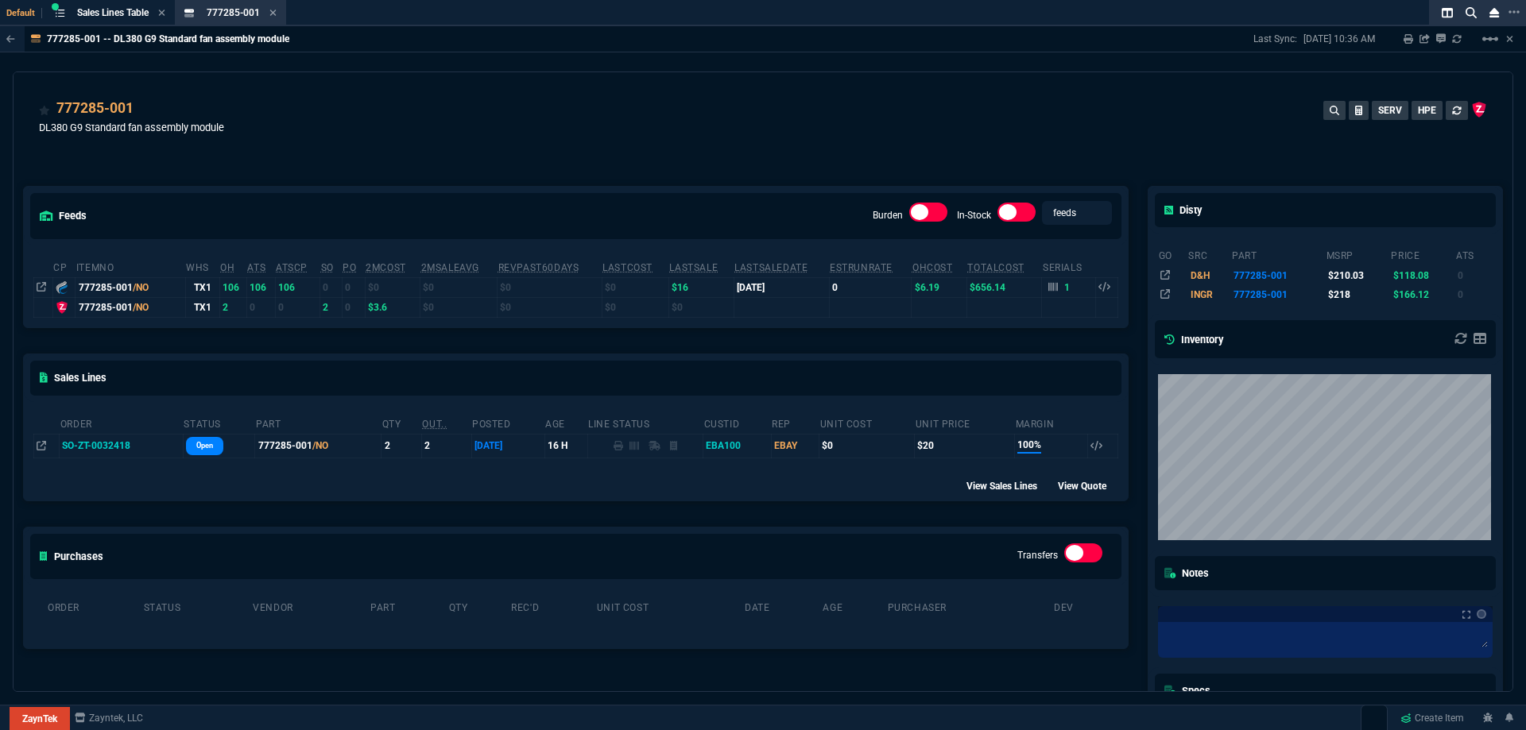
drag, startPoint x: 753, startPoint y: 148, endPoint x: 744, endPoint y: 141, distance: 10.8
click at [752, 147] on div "777285-001 DL380 G9 Standard fan assembly module SERV HPE" at bounding box center [763, 126] width 1448 height 56
click at [744, 141] on div "777285-001 DL380 G9 Standard fan assembly module SERV HPE" at bounding box center [763, 126] width 1448 height 56
click at [1043, 311] on td at bounding box center [1069, 307] width 54 height 20
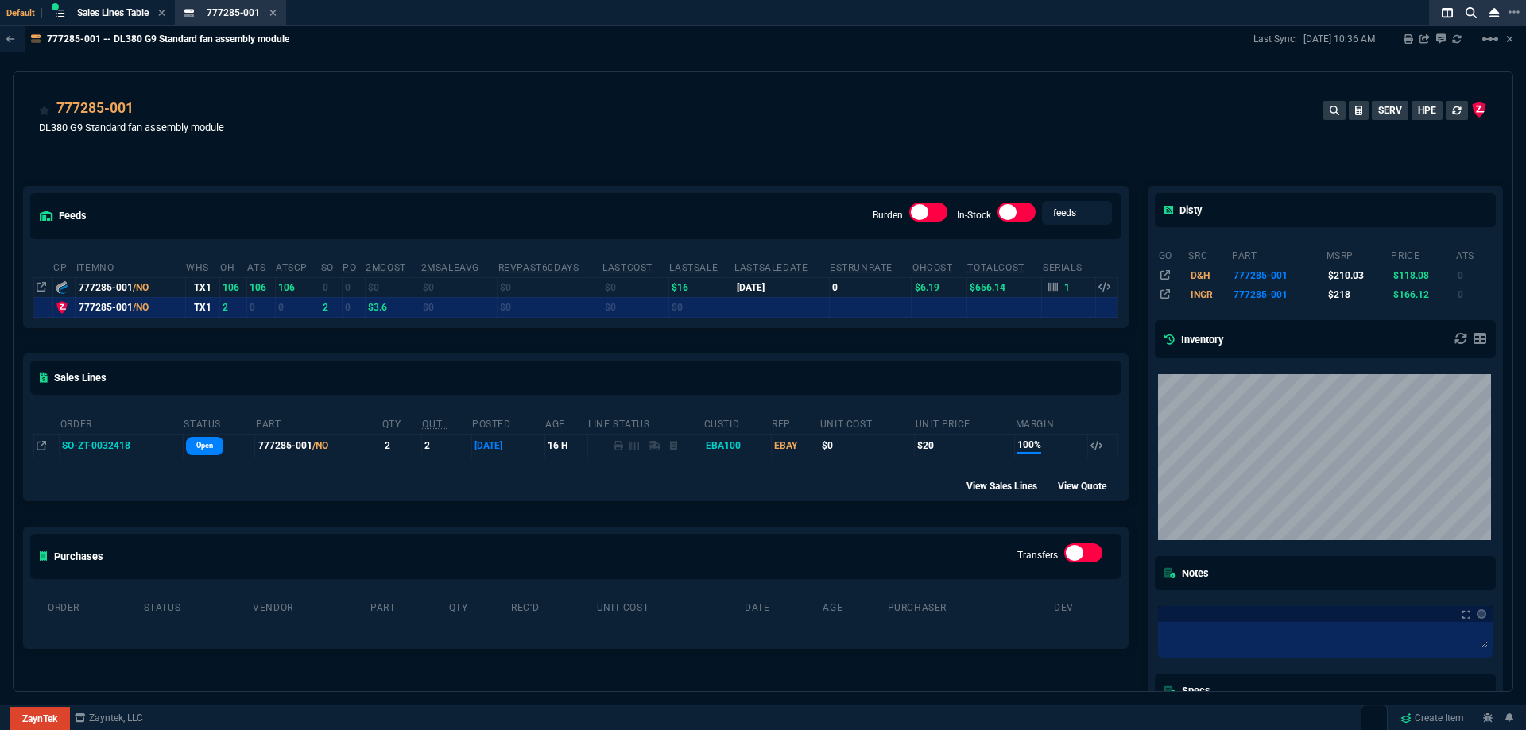
click at [1043, 311] on td at bounding box center [1069, 307] width 54 height 20
click at [656, 99] on div "777285-001 DL380 G9 Standard fan assembly module SERV HPE" at bounding box center [763, 126] width 1448 height 56
click at [276, 16] on icon at bounding box center [272, 13] width 7 height 10
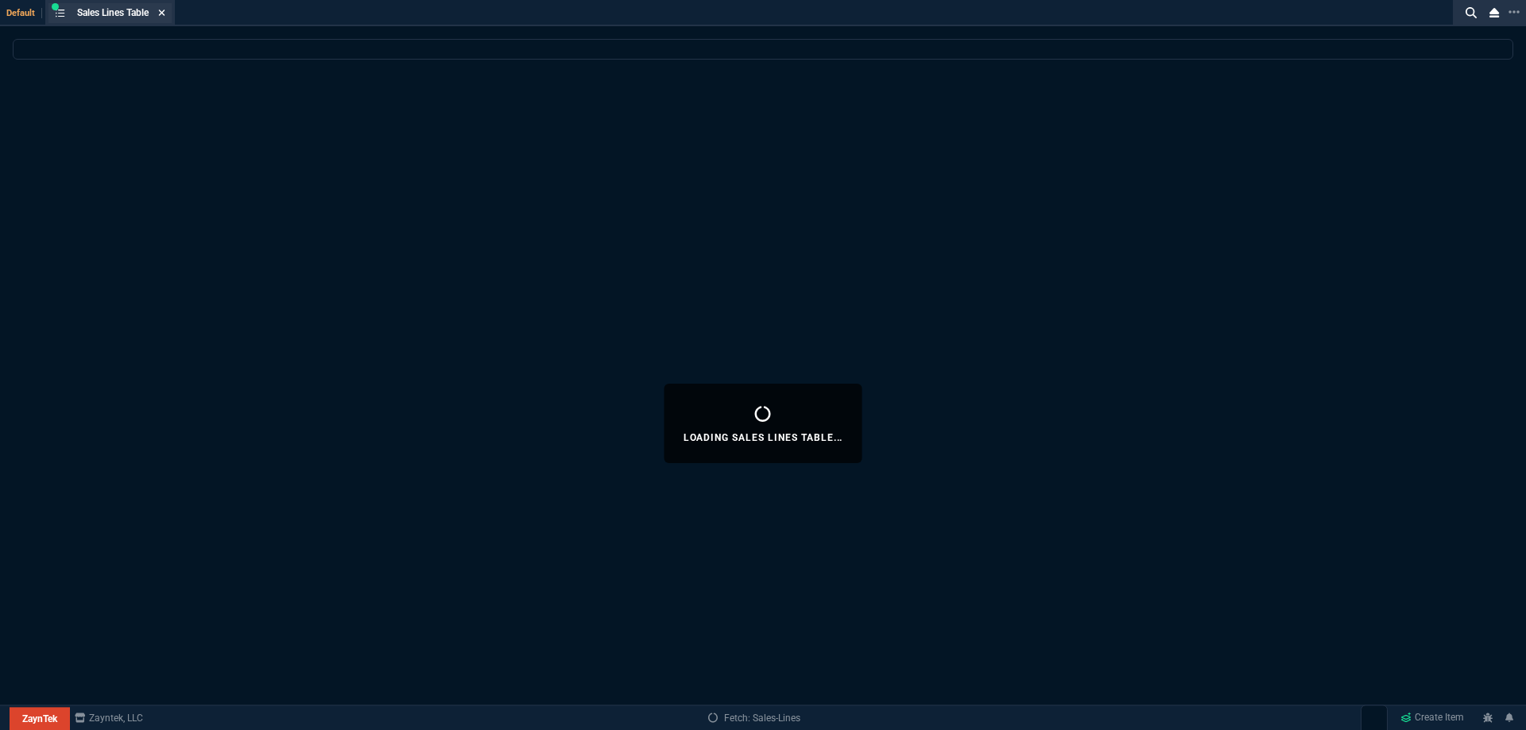
select select
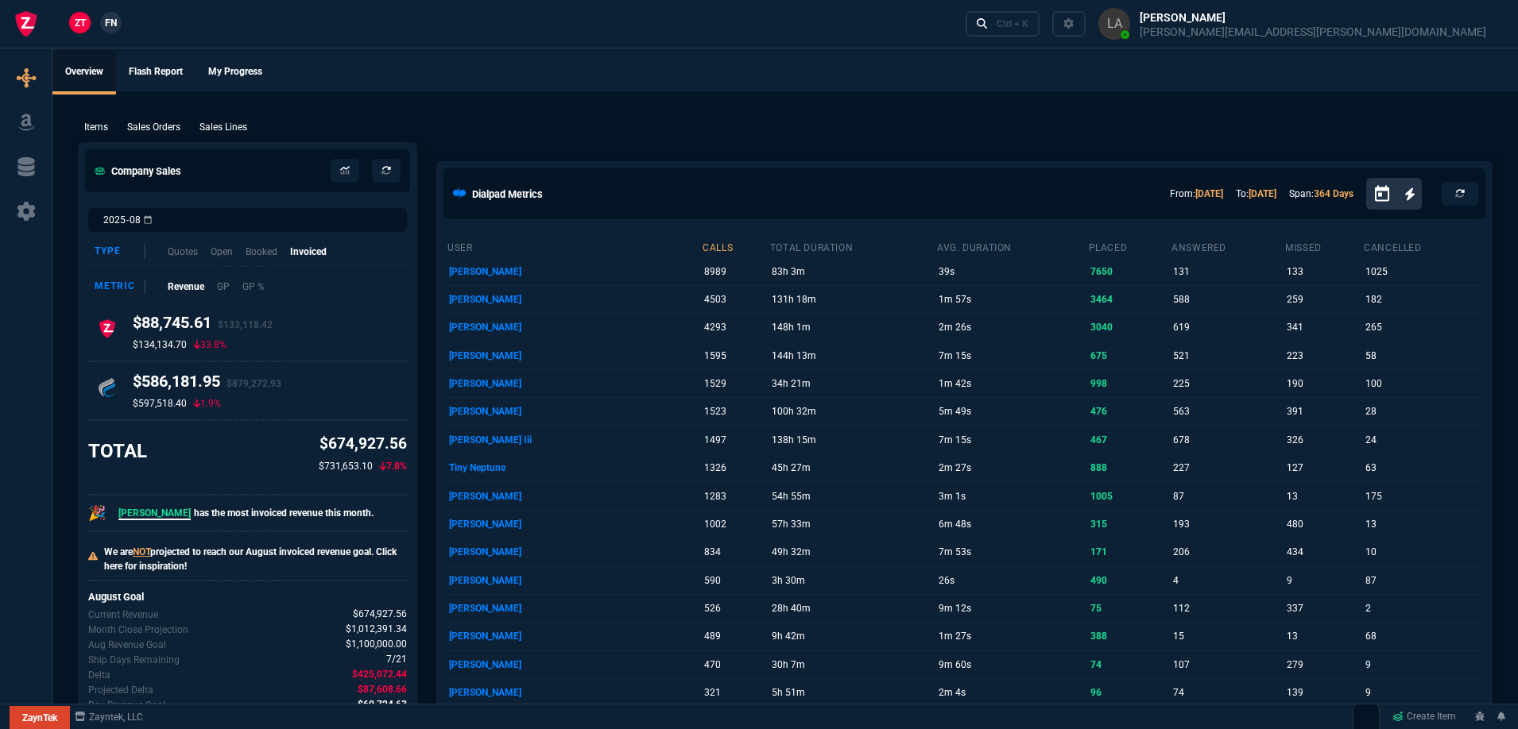
click at [114, 22] on span "FN" at bounding box center [111, 23] width 12 height 14
click at [215, 125] on p "Sales Lines" at bounding box center [223, 127] width 48 height 14
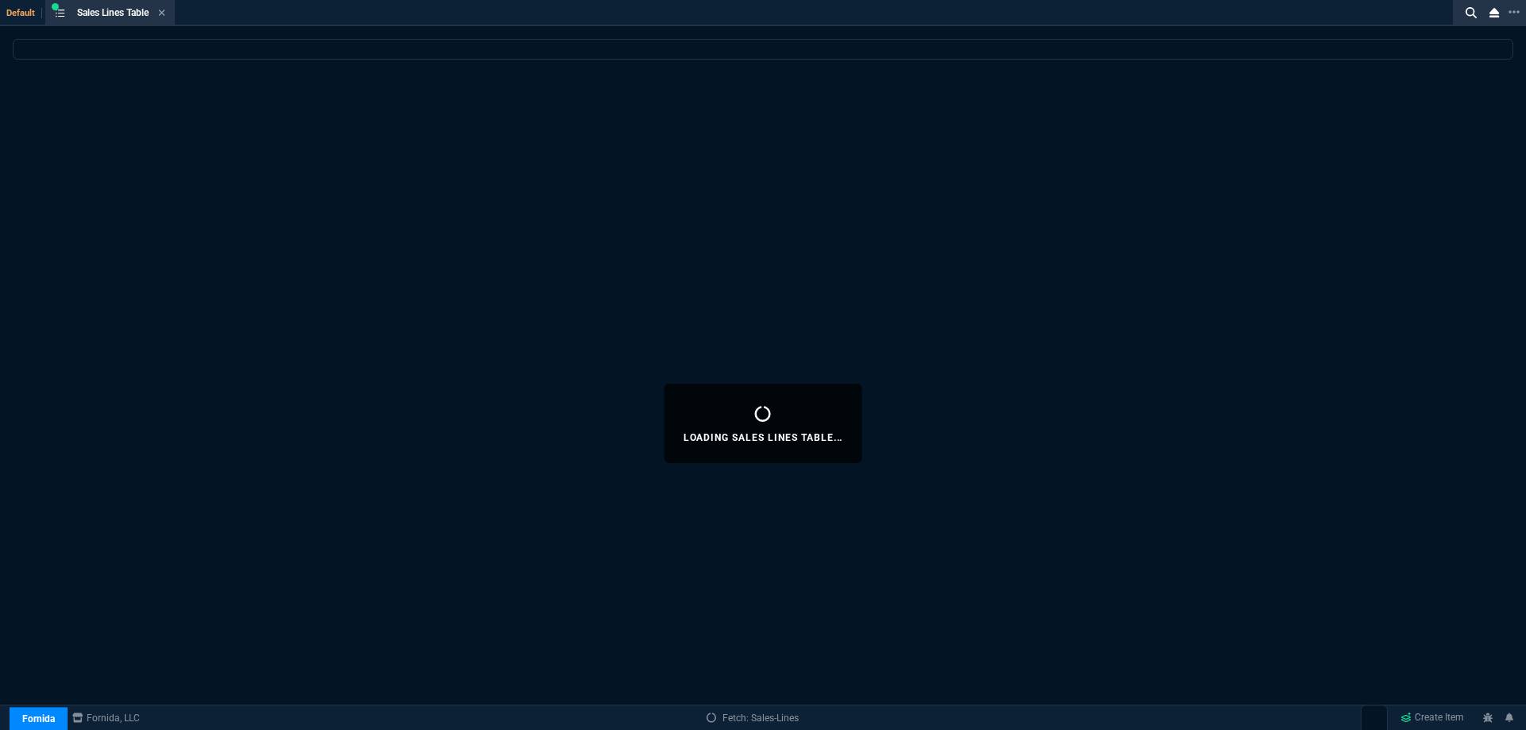
select select
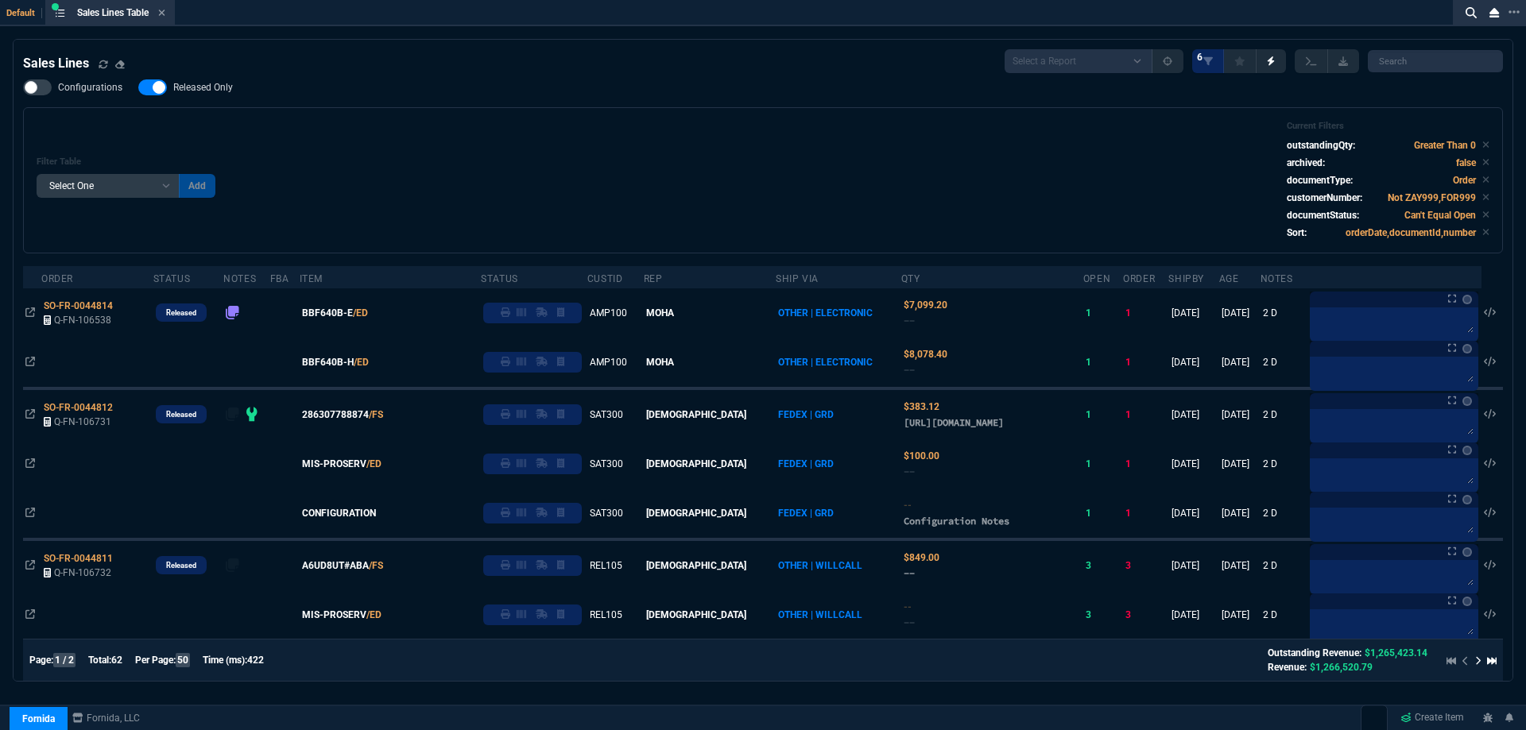
click at [217, 93] on span "Released Only" at bounding box center [203, 87] width 60 height 13
click at [138, 88] on input "Released Only" at bounding box center [137, 87] width 1 height 1
checkbox input "false"
click at [463, 112] on div "Filter Table Select One Add Filter () Age () ATS () Cond (itemVariantCode) Cust…" at bounding box center [762, 180] width 1479 height 146
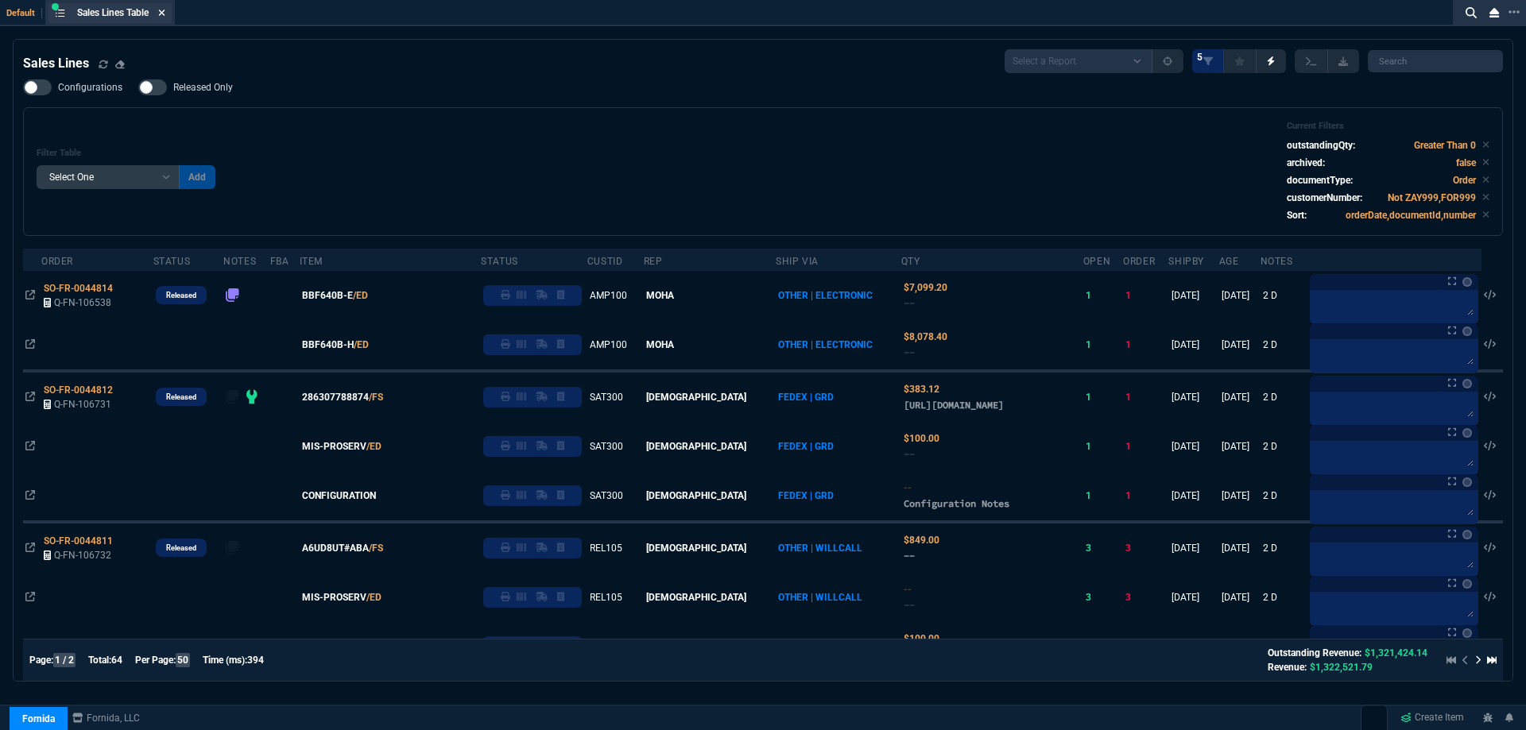
click at [164, 7] on nx-icon at bounding box center [161, 13] width 7 height 13
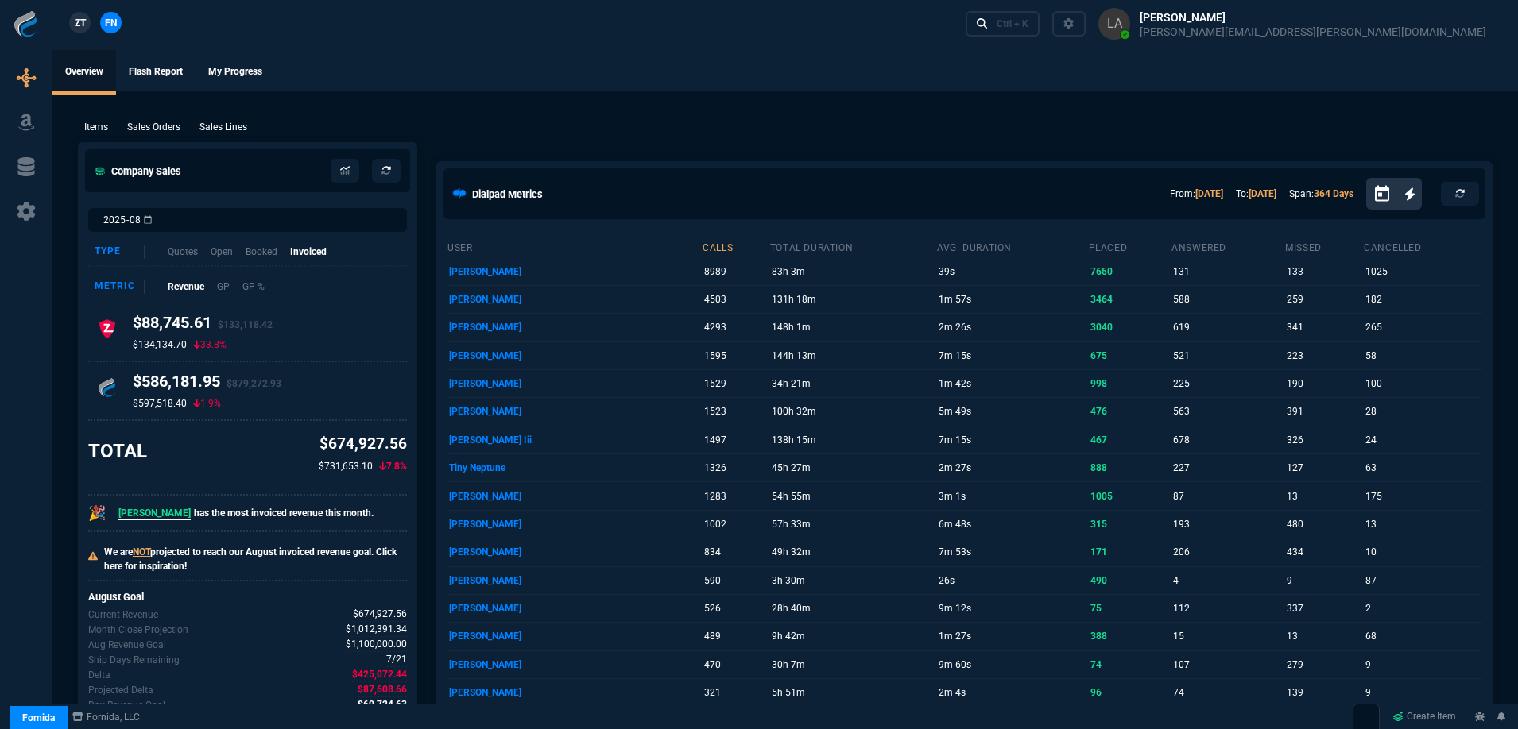
click at [81, 18] on span "ZT" at bounding box center [80, 23] width 11 height 14
click at [221, 121] on p "Sales Lines" at bounding box center [223, 127] width 48 height 14
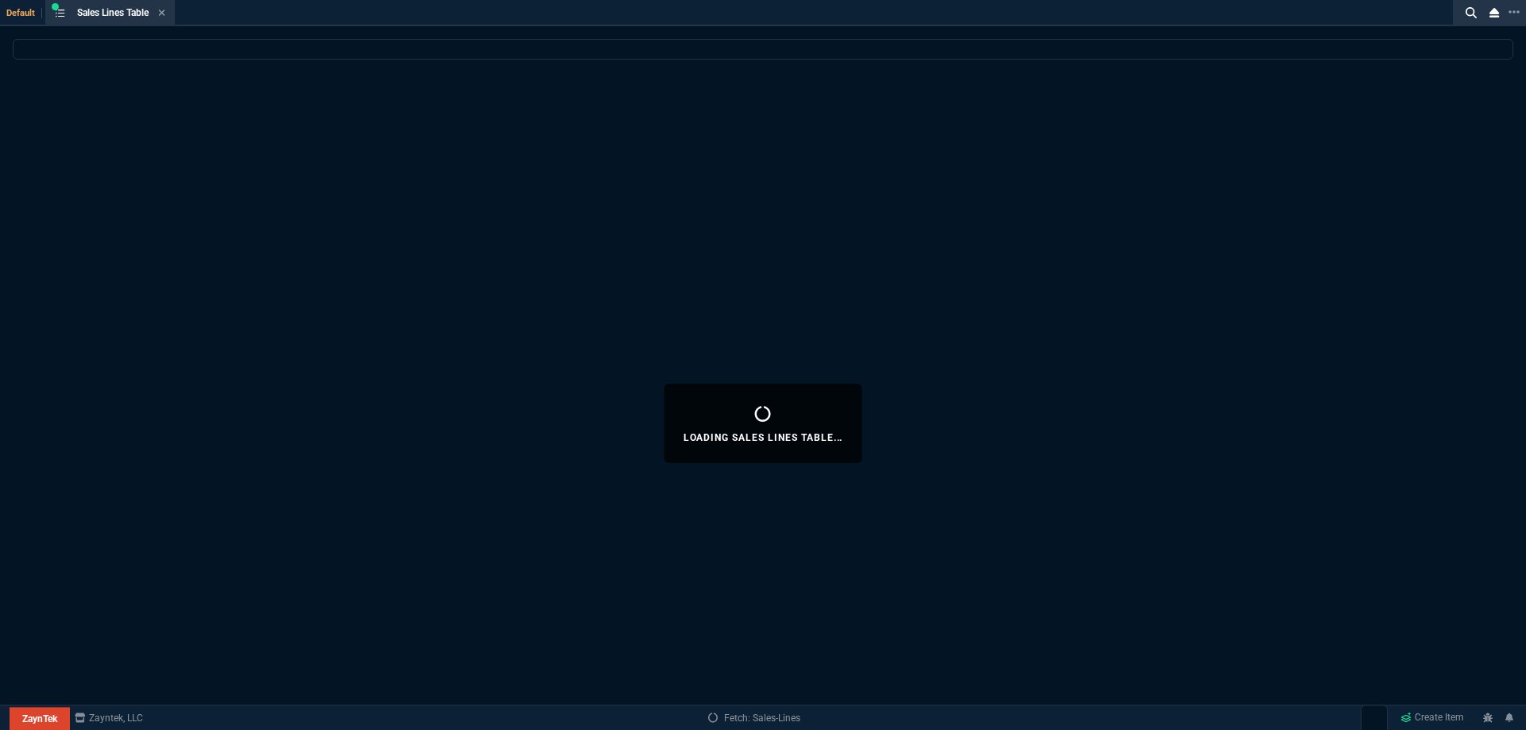
select select
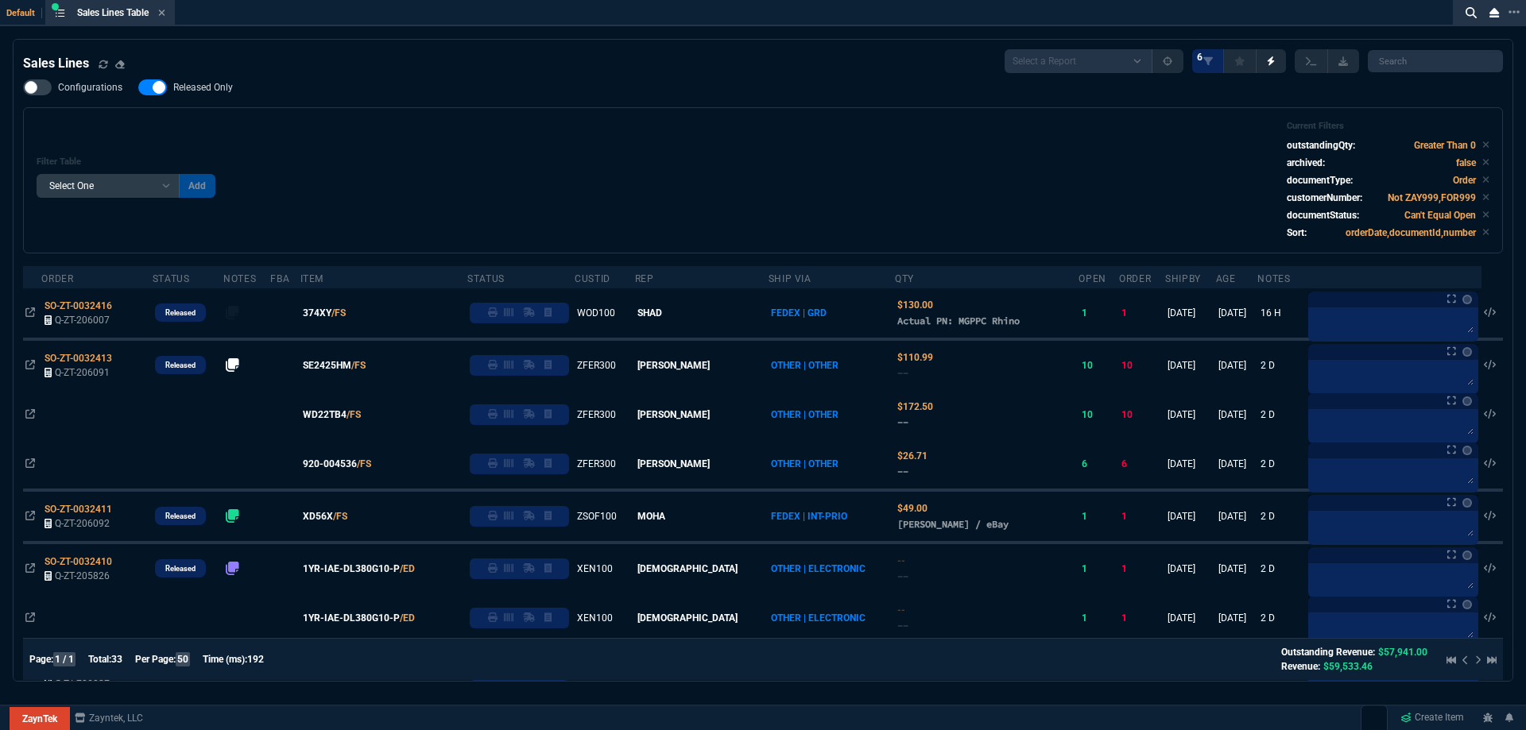
click at [218, 86] on span "Released Only" at bounding box center [203, 87] width 60 height 13
click at [138, 87] on input "Released Only" at bounding box center [137, 87] width 1 height 1
checkbox input "false"
click at [670, 169] on div "Filter Table Select One Add Filter () Age () ATS () Cond (itemVariantCode) Cust…" at bounding box center [763, 180] width 1452 height 119
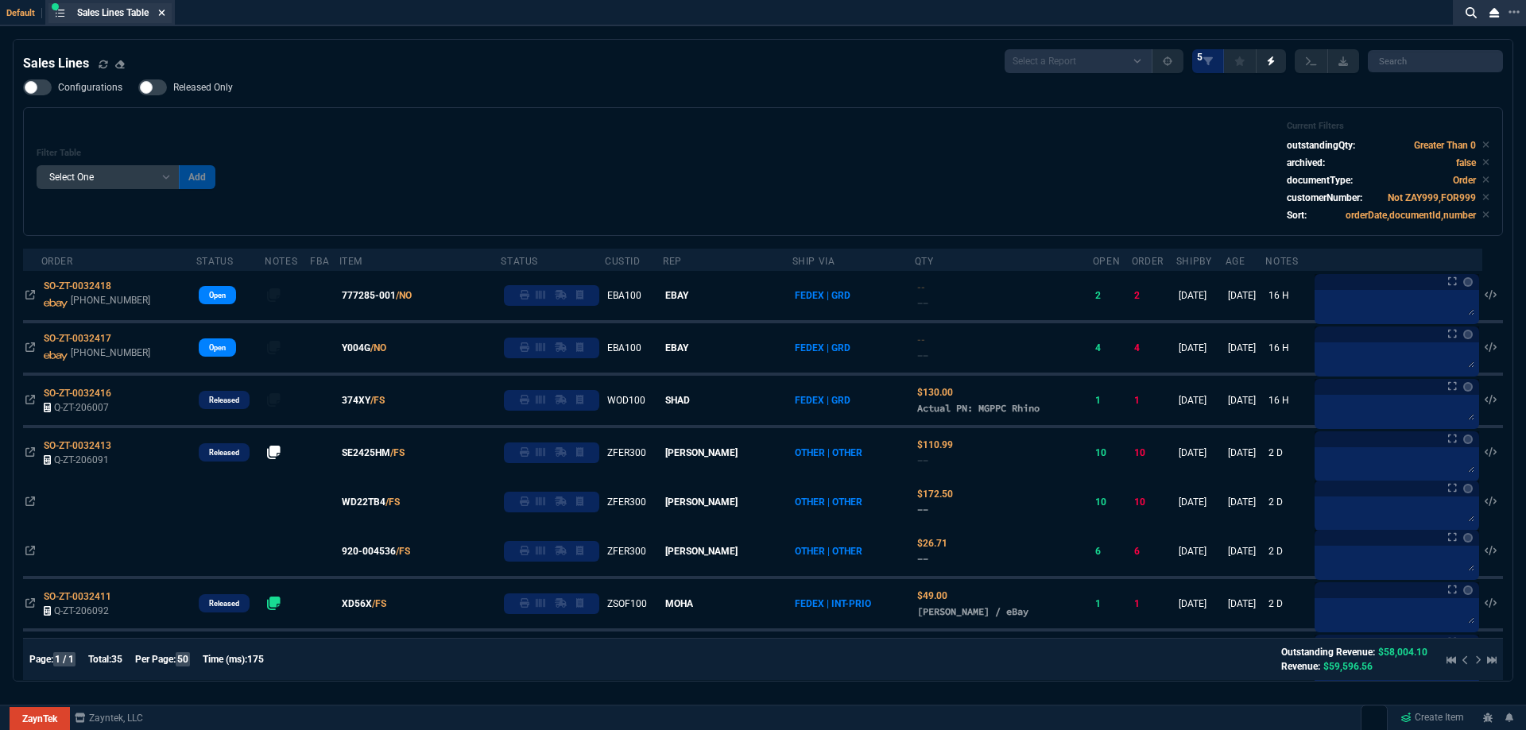
click at [164, 18] on fa-icon at bounding box center [161, 13] width 7 height 11
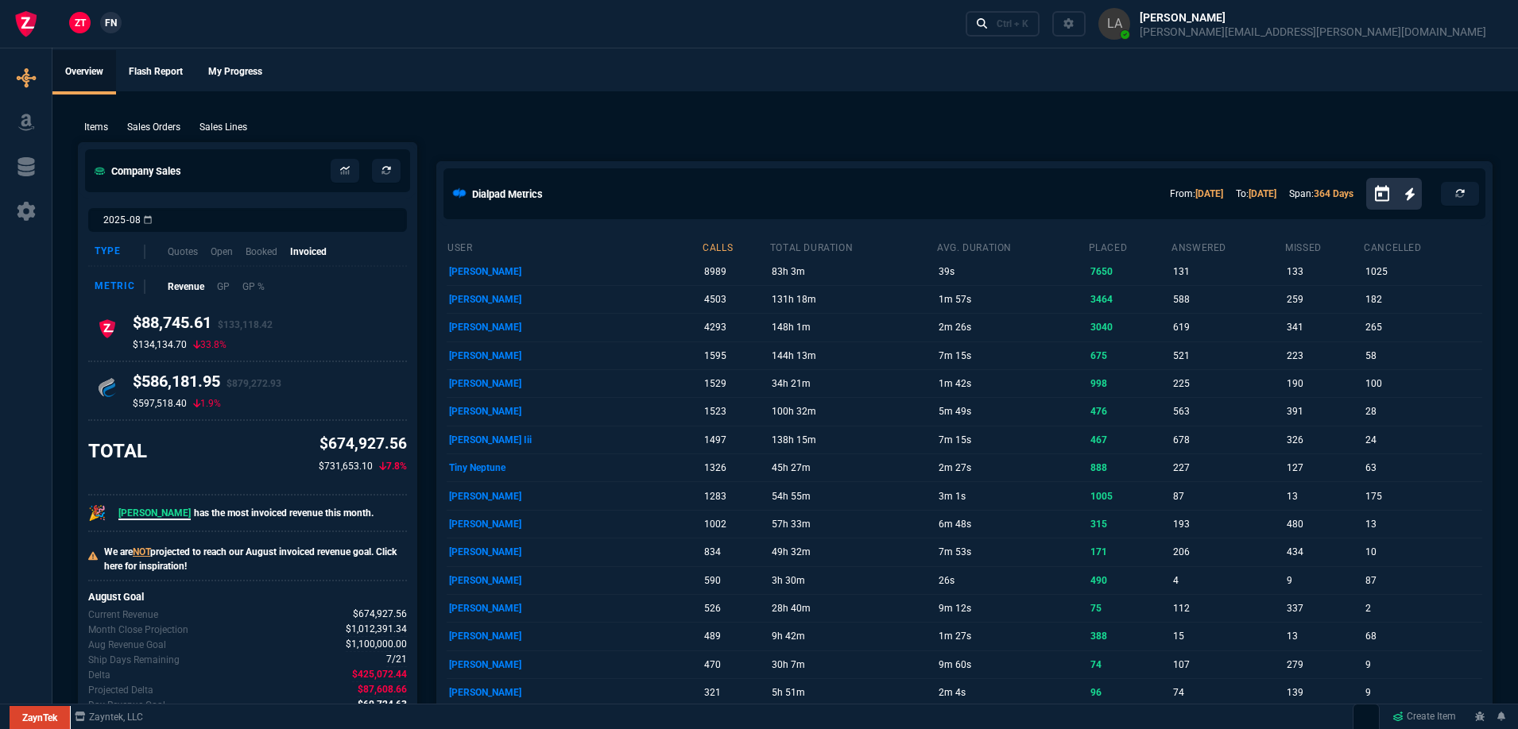
click at [109, 23] on span "FN" at bounding box center [111, 23] width 12 height 14
click at [244, 120] on p "Sales Lines" at bounding box center [223, 127] width 48 height 14
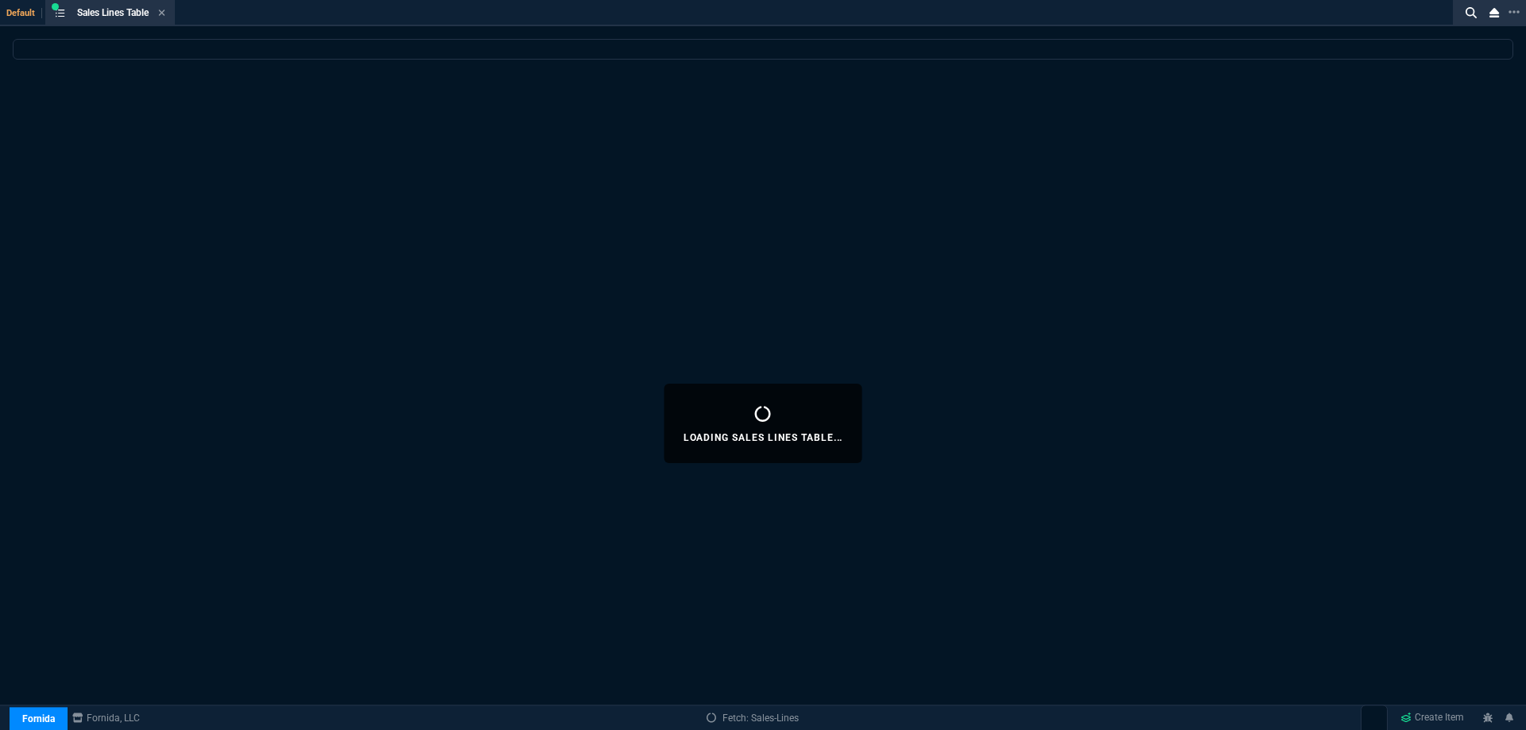
select select
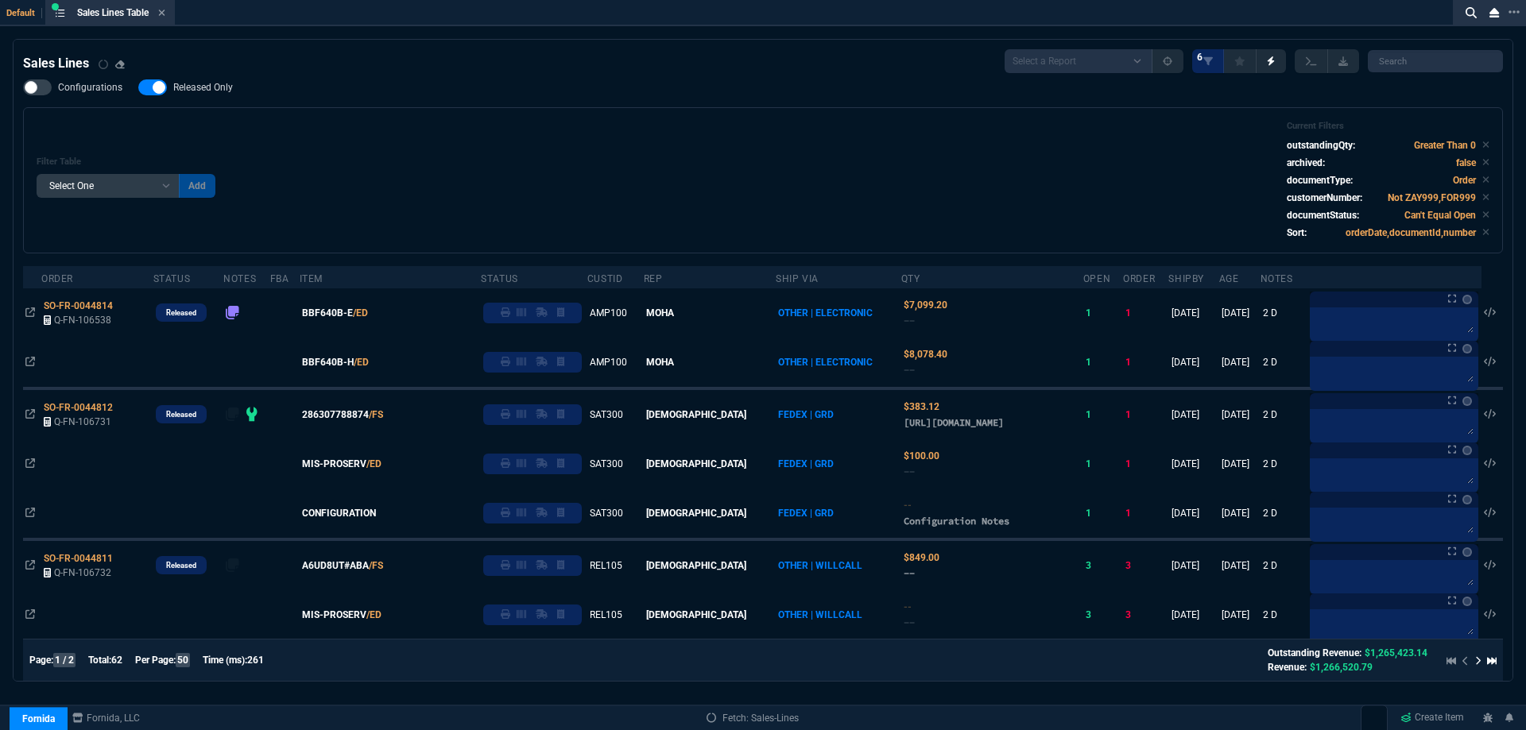
click at [223, 95] on label "Released Only" at bounding box center [193, 87] width 110 height 16
click at [138, 88] on input "Released Only" at bounding box center [137, 87] width 1 height 1
click at [220, 86] on span "Released Only" at bounding box center [203, 87] width 60 height 13
click at [138, 87] on input "Released Only" at bounding box center [137, 87] width 1 height 1
click at [609, 133] on div "Filter Table Select One Add Filter () Age () ATS () Cond (itemVariantCode) Cust…" at bounding box center [763, 180] width 1452 height 119
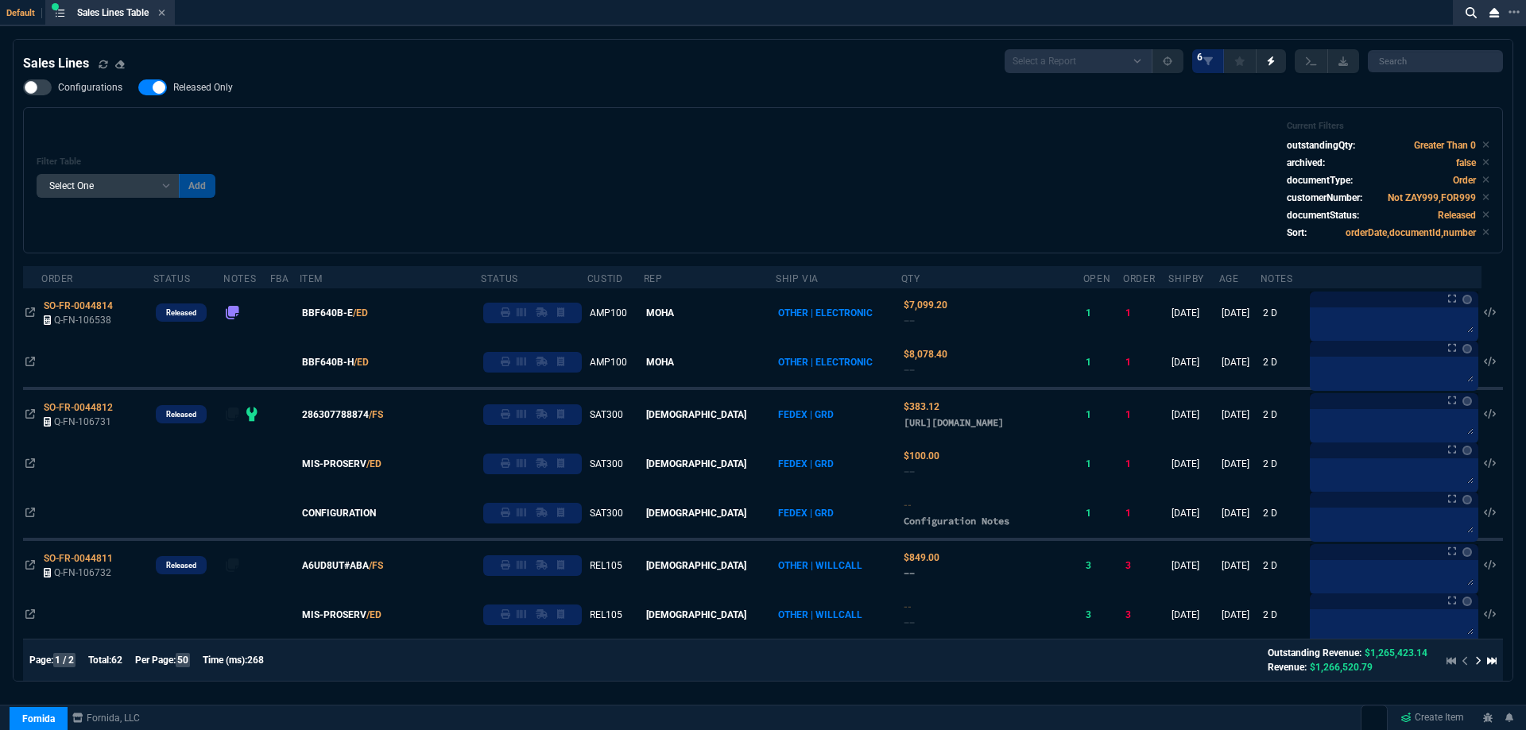
click at [191, 91] on span "Released Only" at bounding box center [203, 87] width 60 height 13
click at [138, 88] on input "Released Only" at bounding box center [137, 87] width 1 height 1
click at [497, 139] on div "Filter Table Select One Add Filter () Age () ATS () Cond (itemVariantCode) Cust…" at bounding box center [763, 180] width 1452 height 119
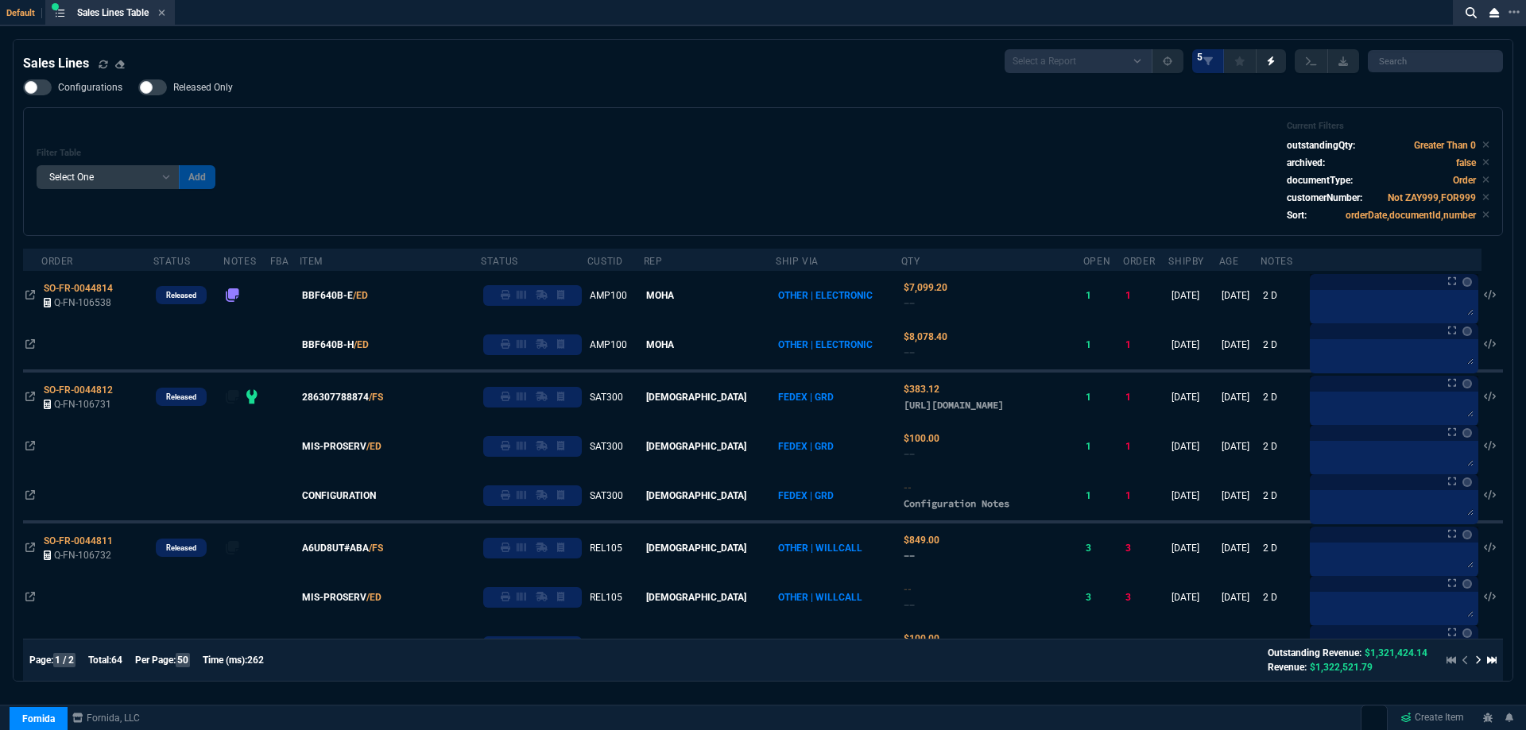
click at [187, 84] on span "Released Only" at bounding box center [203, 87] width 60 height 13
click at [138, 87] on input "Released Only" at bounding box center [137, 87] width 1 height 1
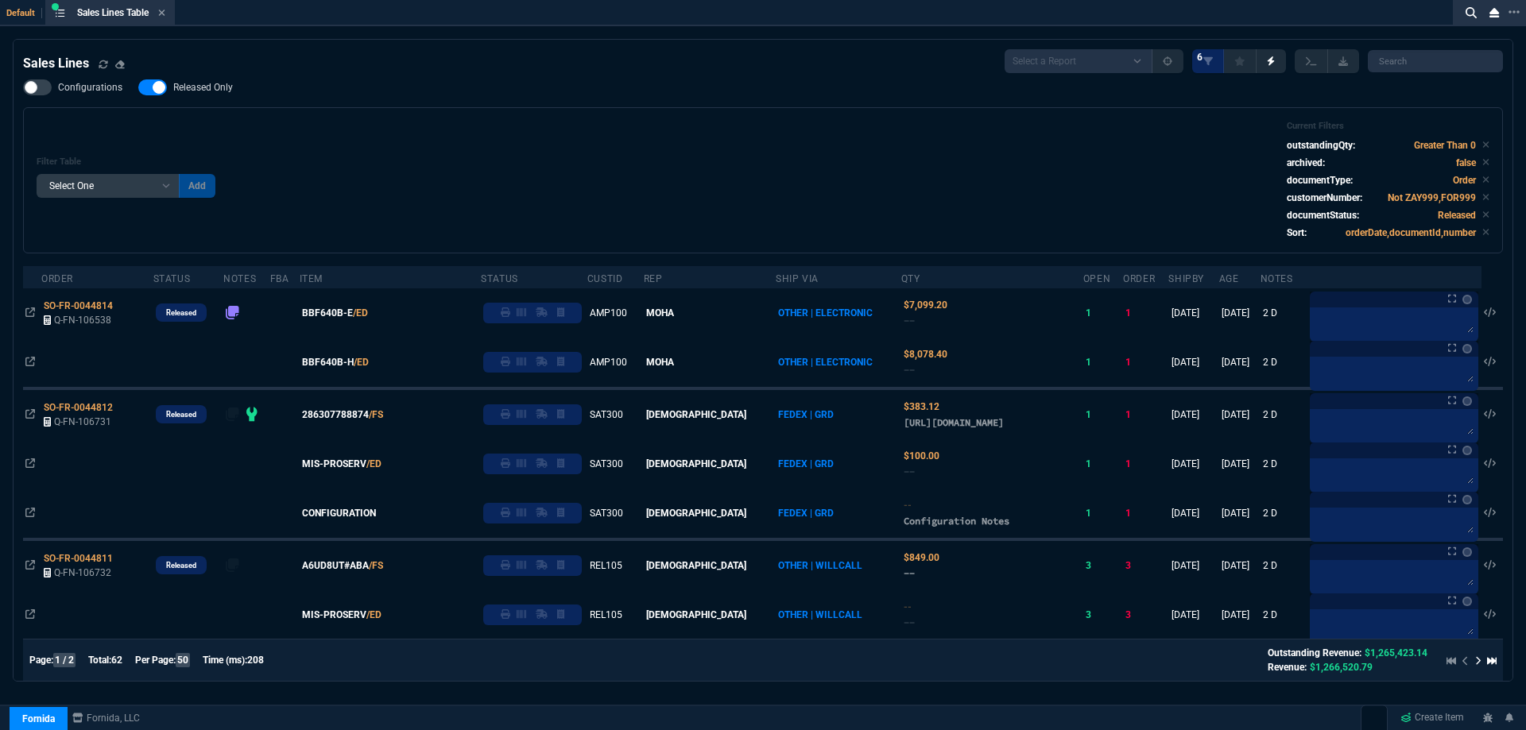
click at [184, 91] on span "Released Only" at bounding box center [203, 87] width 60 height 13
click at [138, 88] on input "Released Only" at bounding box center [137, 87] width 1 height 1
checkbox input "false"
click at [485, 155] on div "Filter Table Select One Add Filter () Age () ATS () Cond (itemVariantCode) Cust…" at bounding box center [763, 180] width 1452 height 119
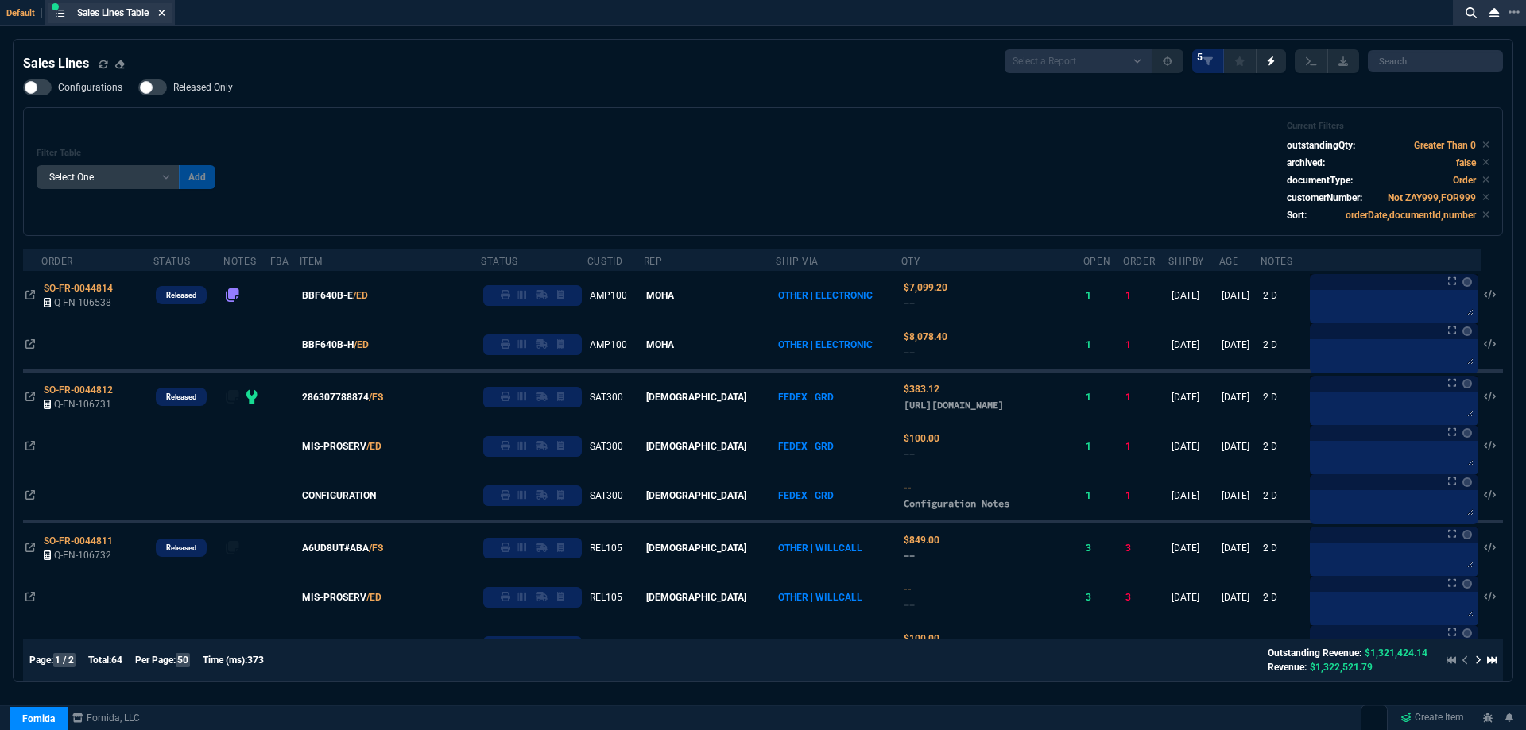
click at [165, 13] on icon at bounding box center [161, 13] width 7 height 10
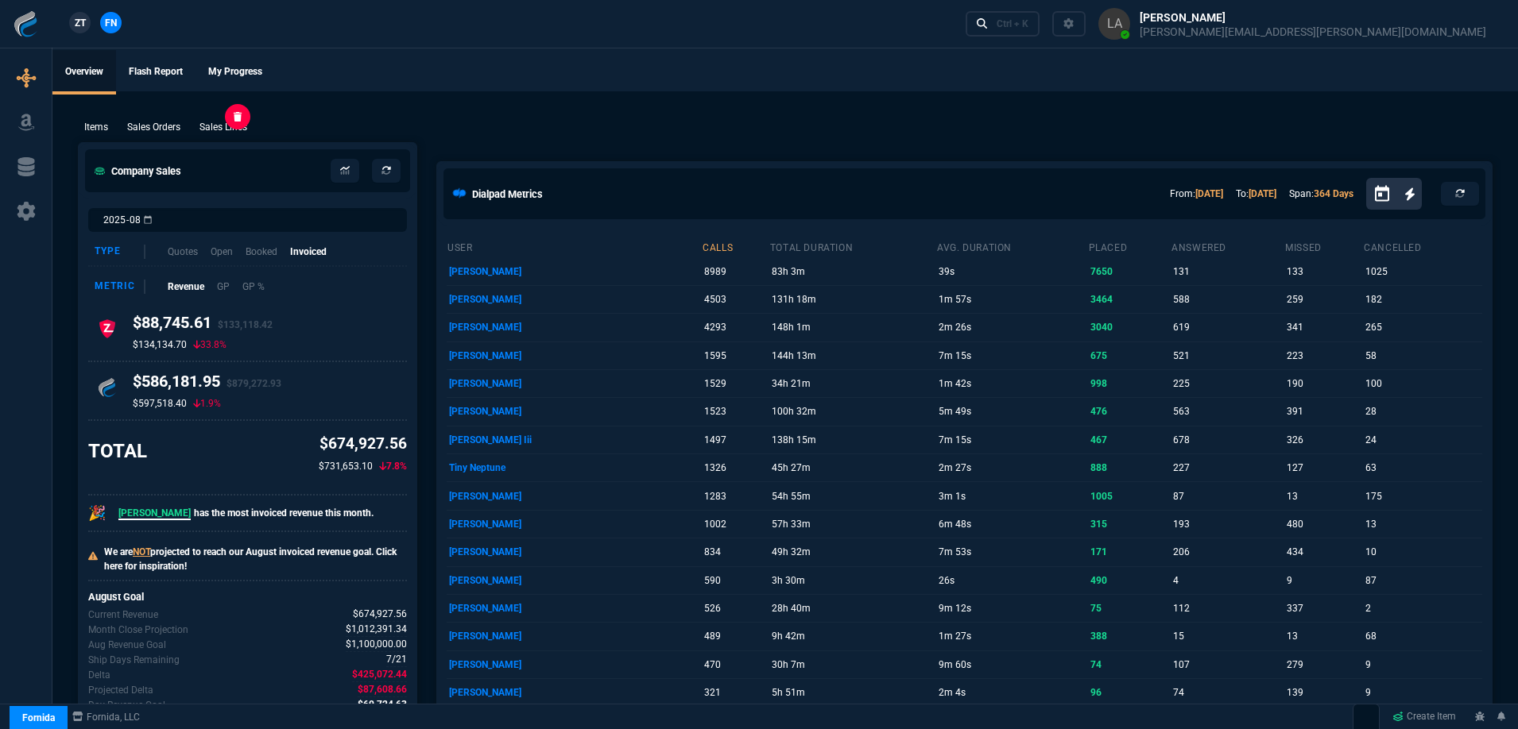
click at [234, 120] on p "Sales Lines" at bounding box center [223, 127] width 48 height 14
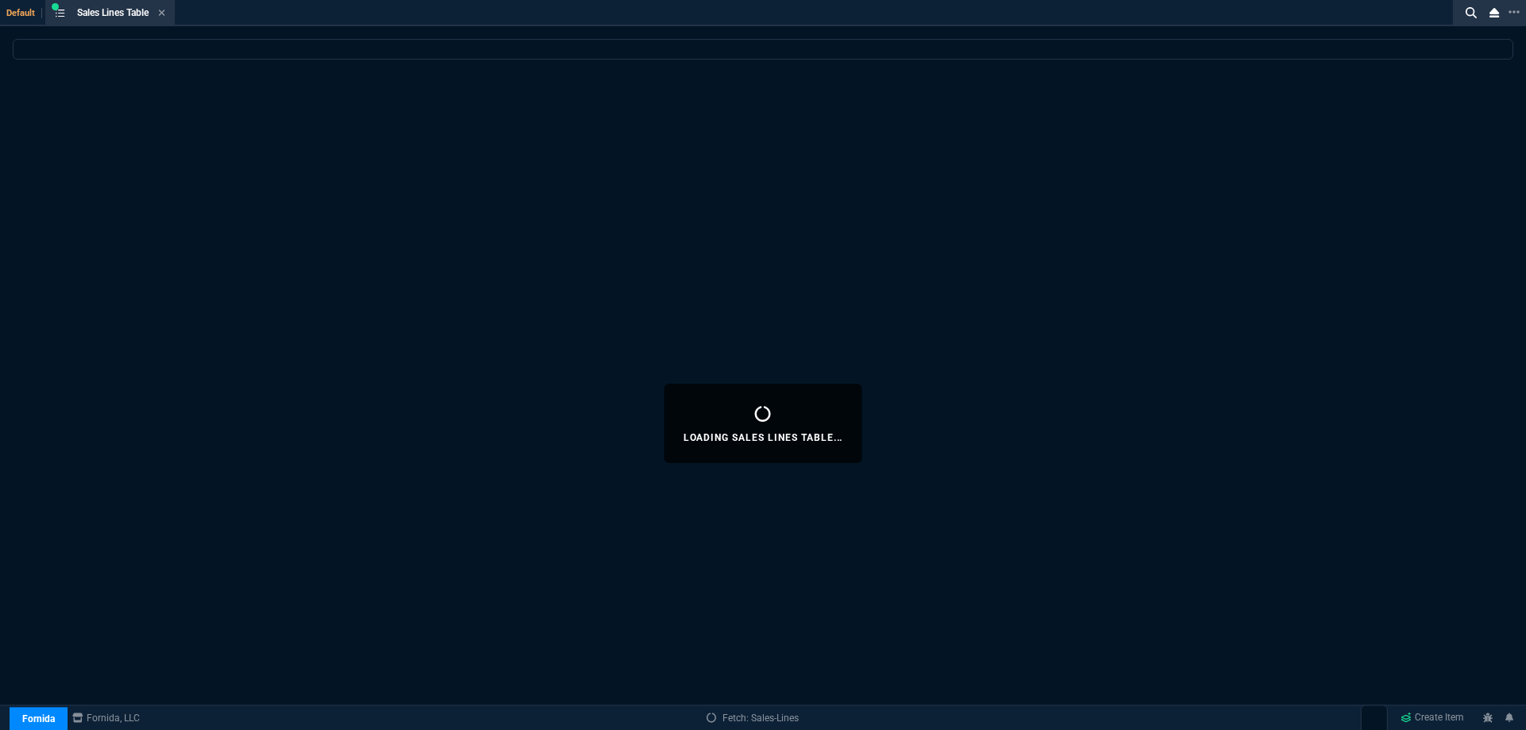
select select
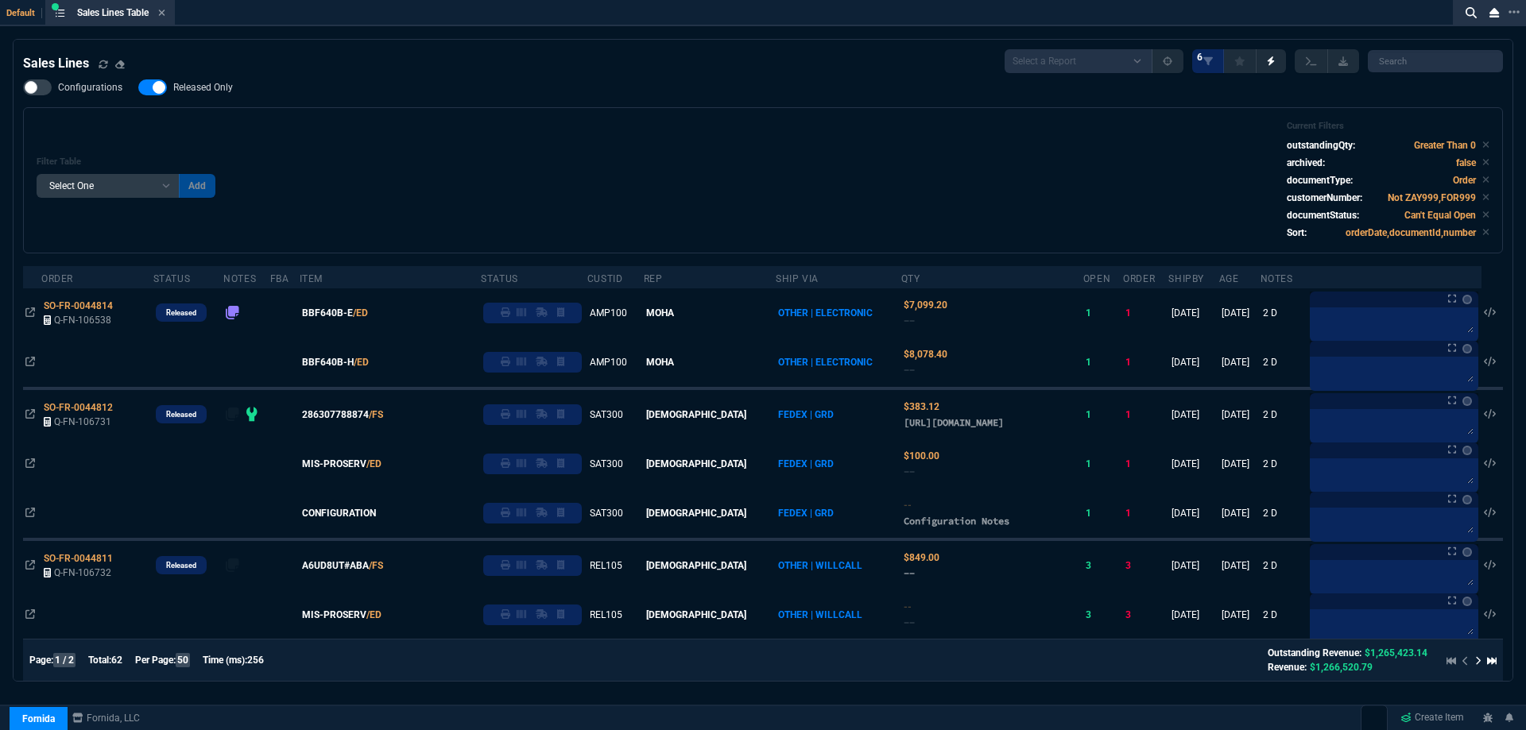
click at [191, 83] on span "Released Only" at bounding box center [203, 87] width 60 height 13
click at [138, 87] on input "Released Only" at bounding box center [137, 87] width 1 height 1
click at [470, 120] on div "Filter Table Select One Add Filter () Age () ATS () Cond (itemVariantCode) Cust…" at bounding box center [762, 180] width 1479 height 146
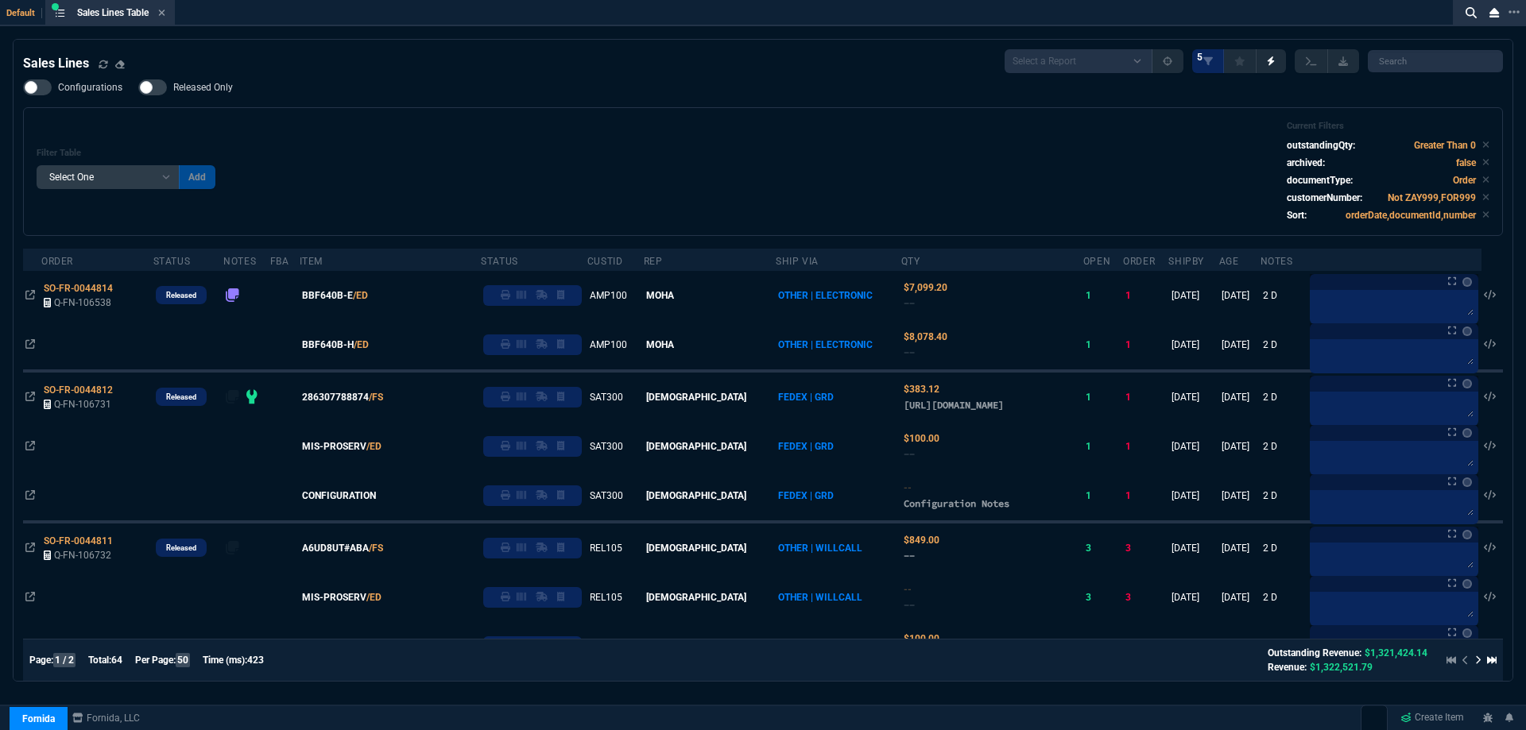
click at [587, 121] on div "Filter Table Select One Add Filter () Age () ATS () Cond (itemVariantCode) Cust…" at bounding box center [762, 171] width 1479 height 129
click at [232, 95] on label "Released Only" at bounding box center [193, 87] width 110 height 16
click at [138, 88] on input "Released Only" at bounding box center [137, 87] width 1 height 1
click at [641, 136] on div "Filter Table Select One Add Filter () Age () ATS () Cond (itemVariantCode) Cust…" at bounding box center [763, 172] width 1452 height 102
click at [195, 96] on nx-fornida-field-switch-one "Released Only" at bounding box center [193, 90] width 110 height 15
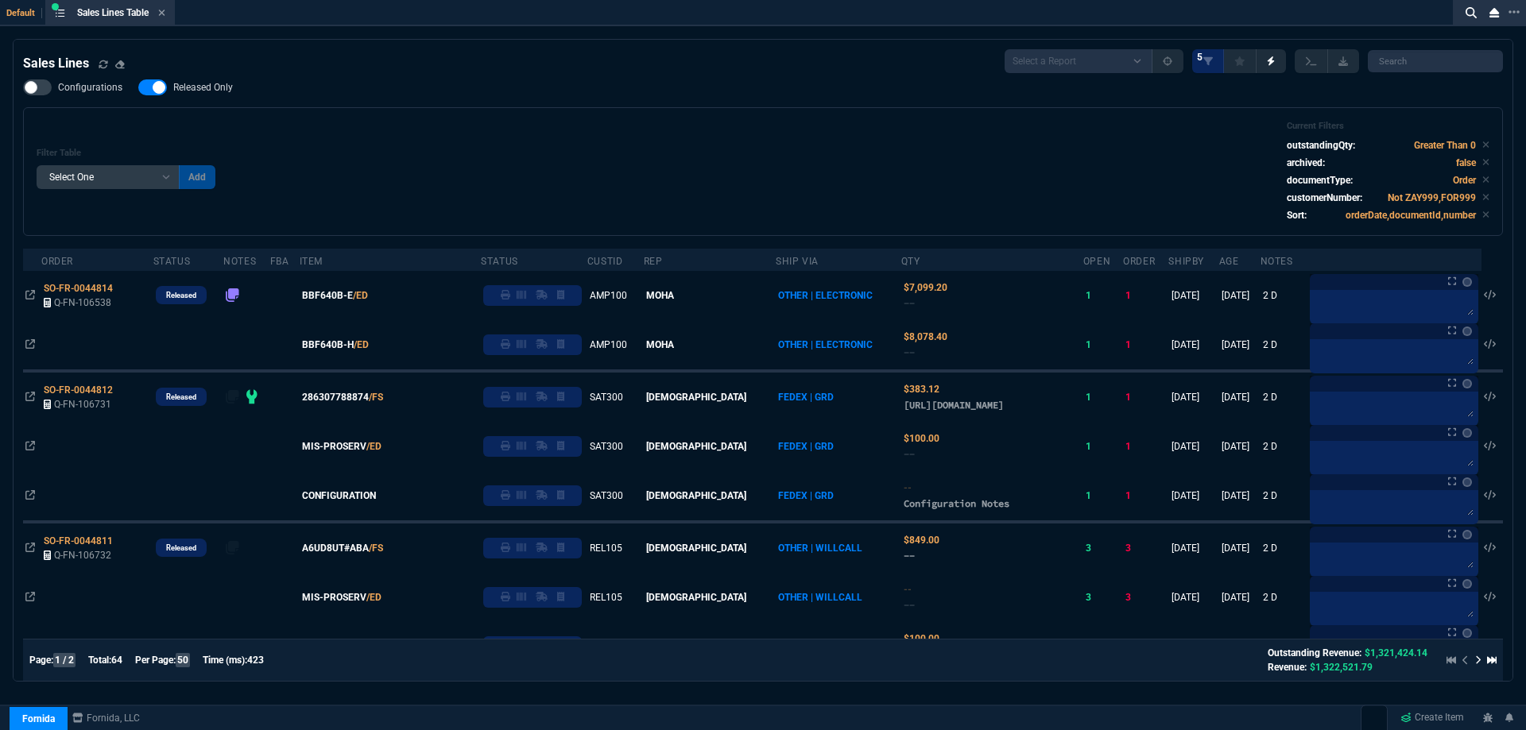
click at [625, 133] on div "Filter Table Select One Add Filter () Age () ATS () Cond (itemVariantCode) Cust…" at bounding box center [763, 172] width 1452 height 102
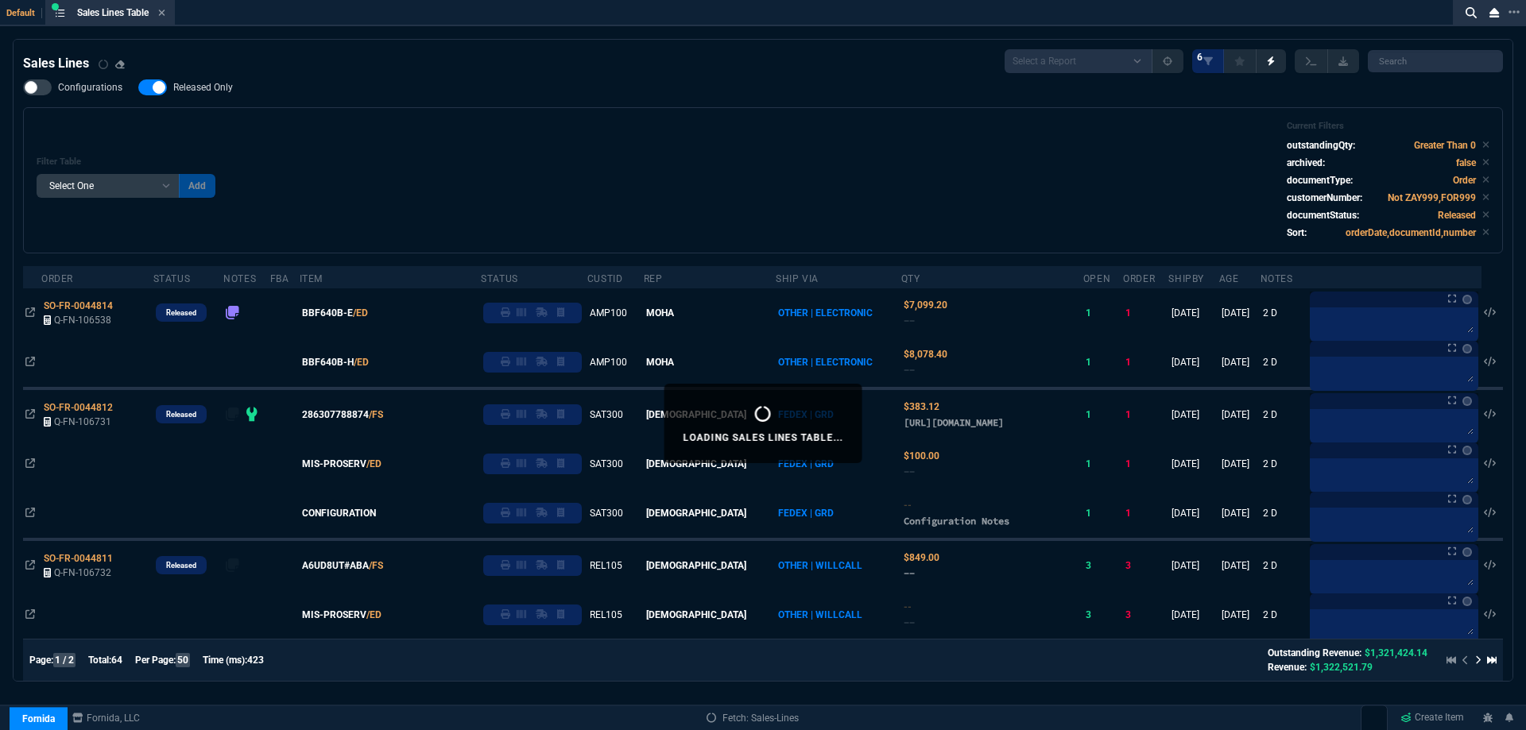
drag, startPoint x: 207, startPoint y: 93, endPoint x: 518, endPoint y: 114, distance: 311.4
click at [208, 93] on span "Released Only" at bounding box center [203, 87] width 60 height 13
click at [138, 88] on input "Released Only" at bounding box center [137, 87] width 1 height 1
checkbox input "false"
click at [520, 112] on div "Filter Table Select One Add Filter () Age () ATS () Cond (itemVariantCode) Cust…" at bounding box center [762, 180] width 1479 height 146
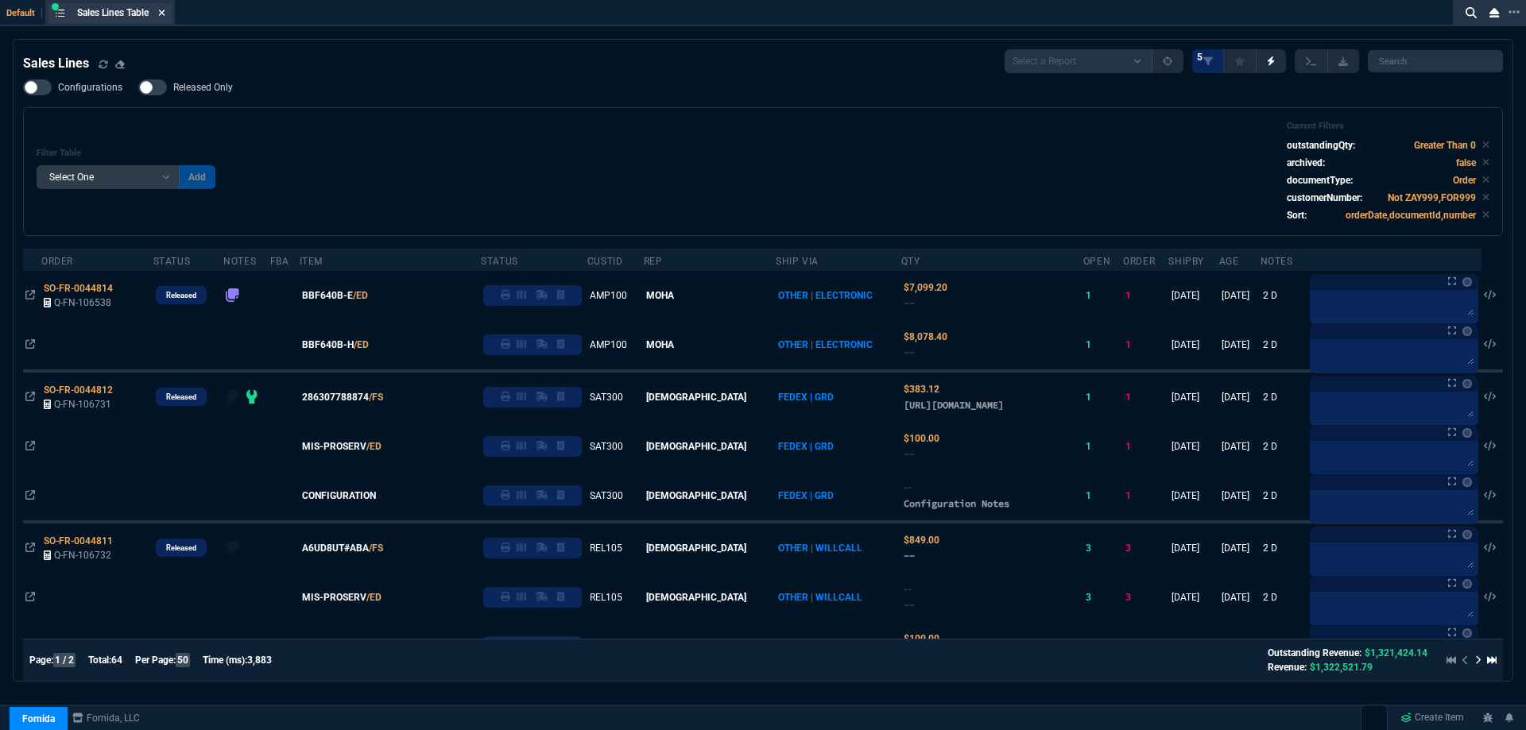
click at [165, 18] on fa-icon at bounding box center [161, 13] width 7 height 11
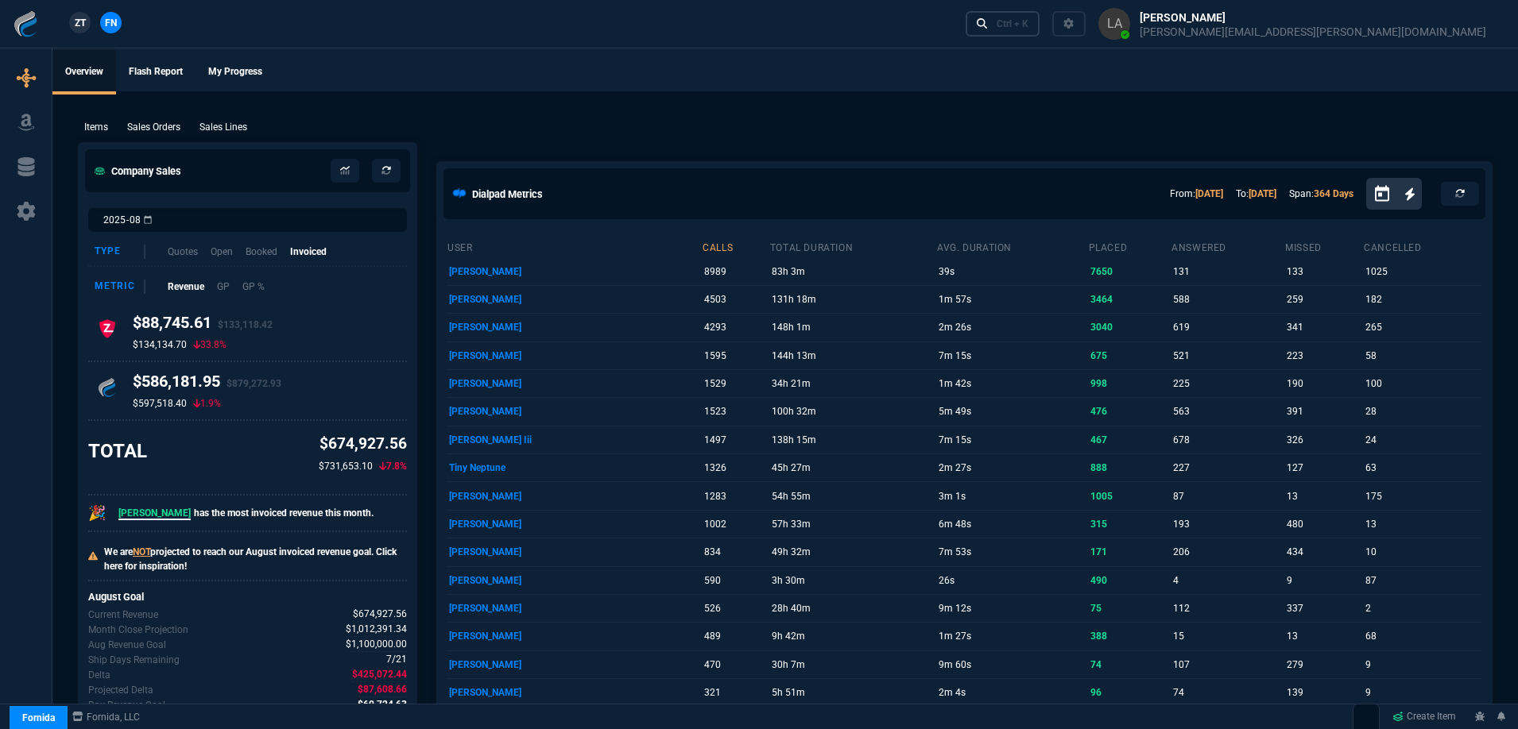
click at [988, 32] on nx-icon at bounding box center [982, 24] width 11 height 16
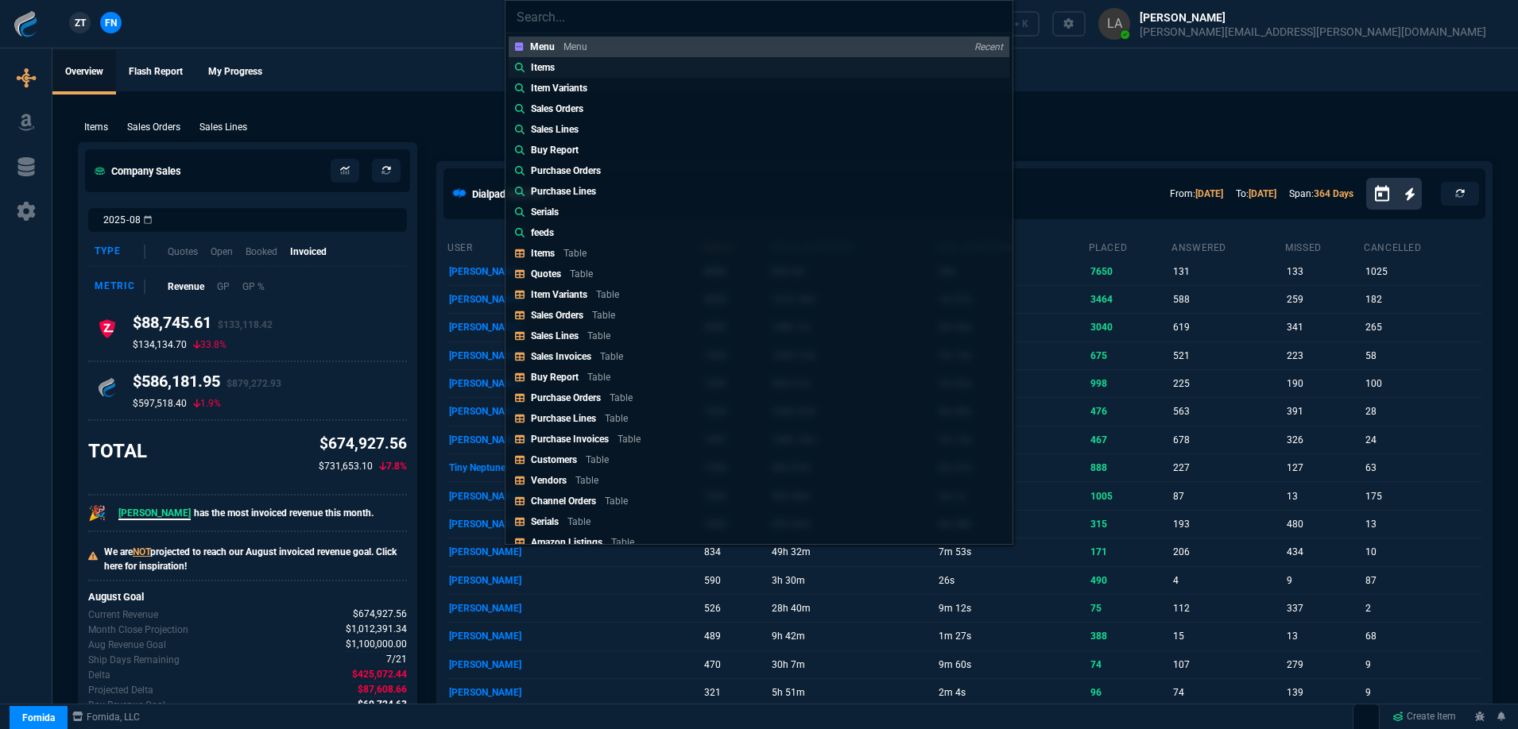
click at [574, 72] on link "Items" at bounding box center [759, 67] width 501 height 21
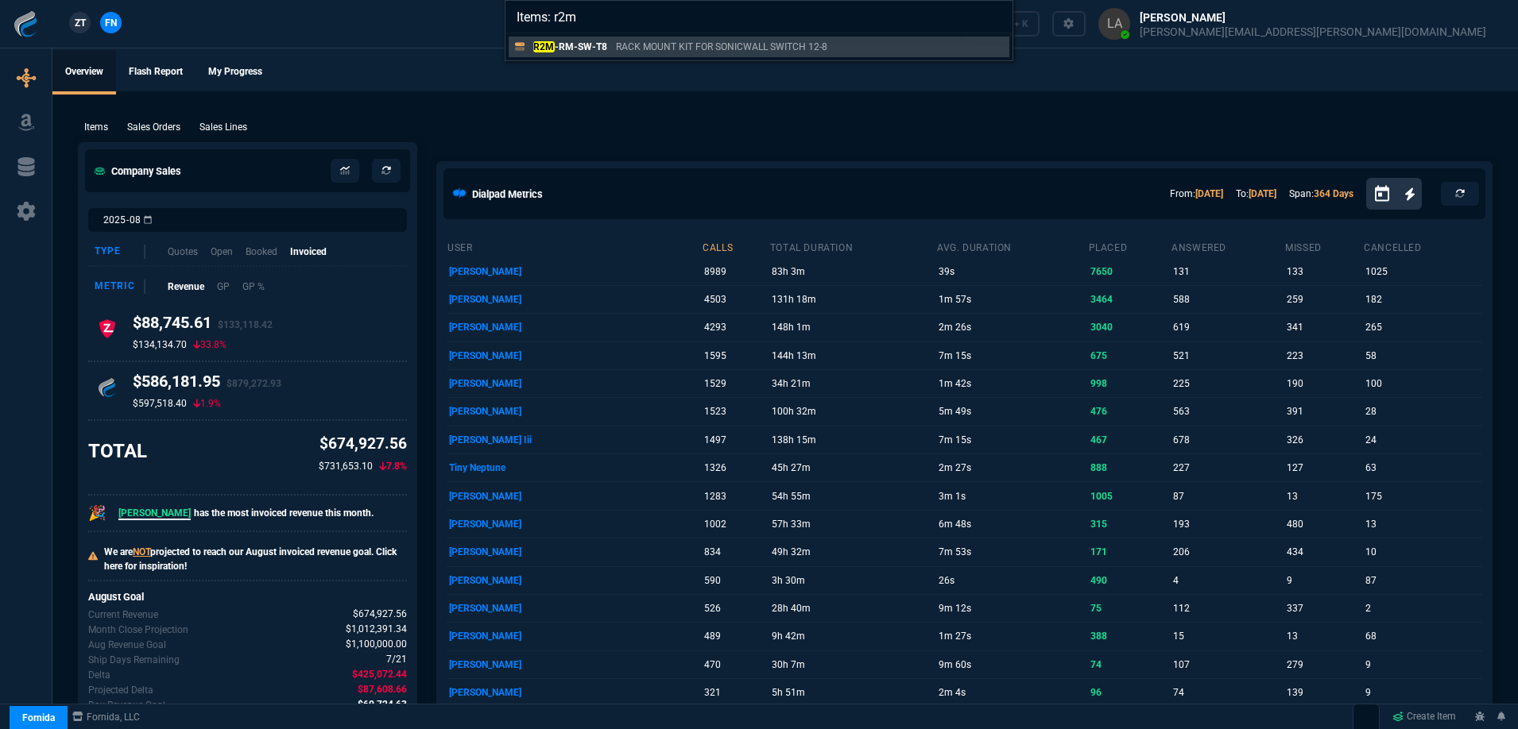
type input "Items: r2m"
click at [636, 123] on div "Items: r2m R2M -RM-SW-T8 RACK MOUNT KIT FOR SONICWALL SWITCH 12-8" at bounding box center [759, 364] width 1518 height 729
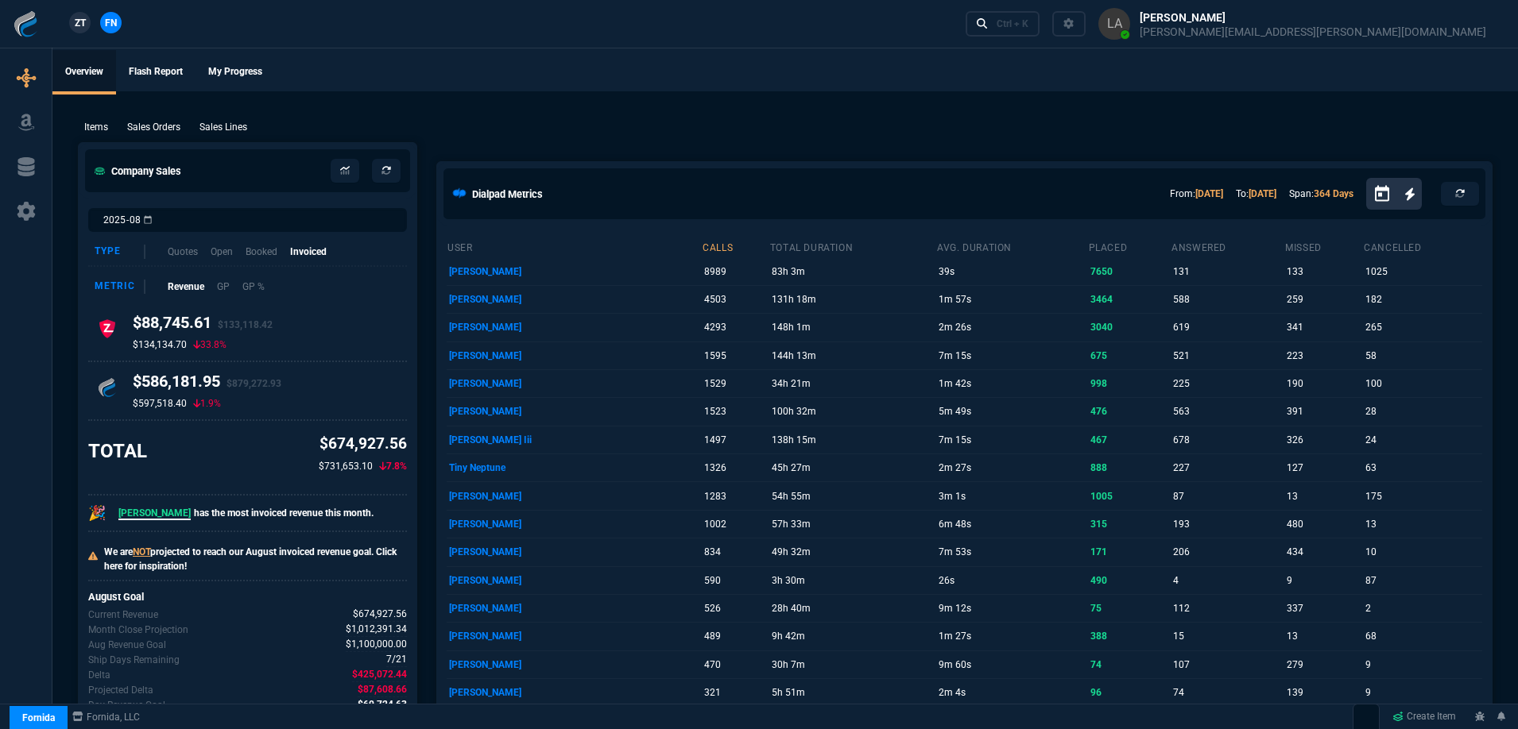
click at [82, 27] on span "ZT" at bounding box center [80, 23] width 11 height 14
click at [988, 17] on nx-icon at bounding box center [982, 24] width 11 height 16
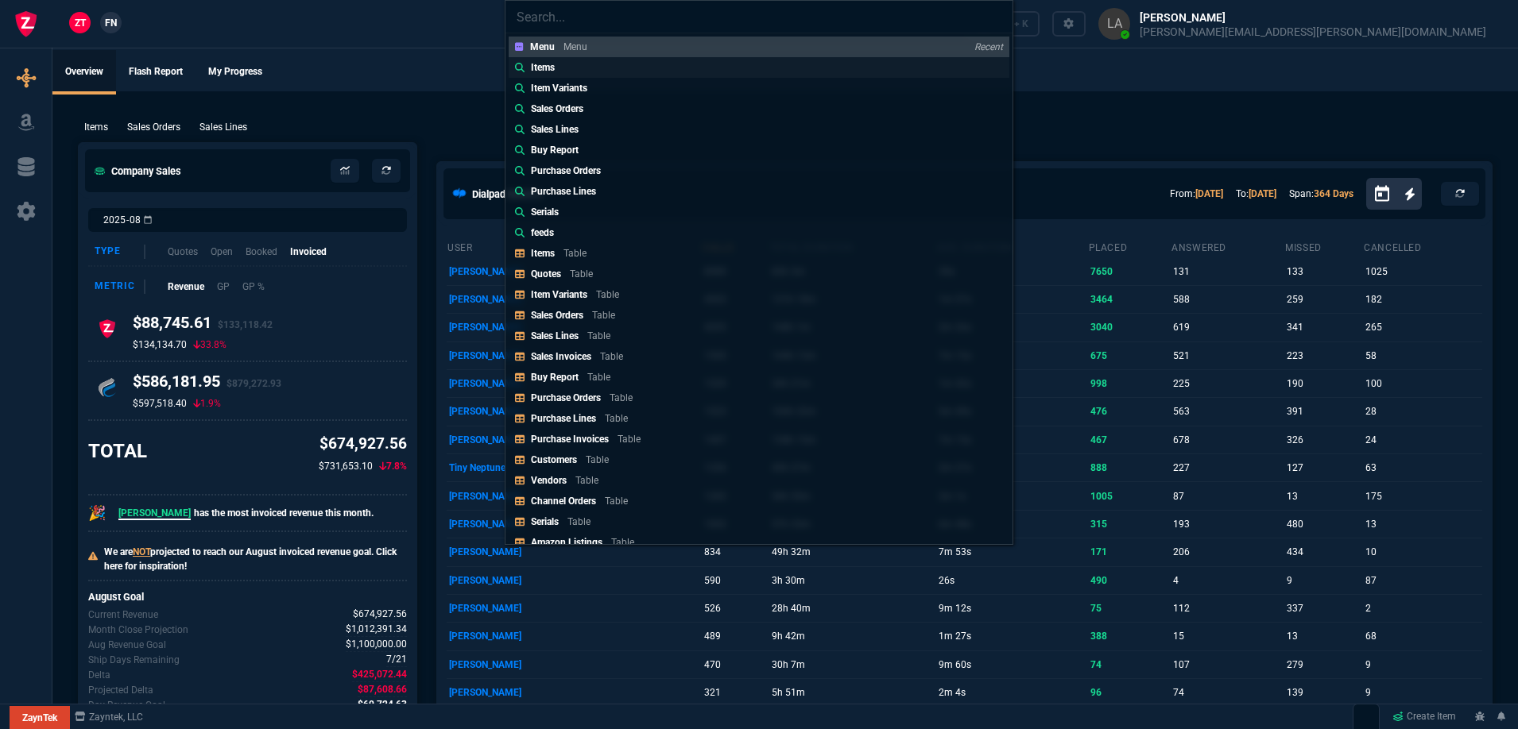
click at [611, 73] on link "Items" at bounding box center [759, 67] width 501 height 21
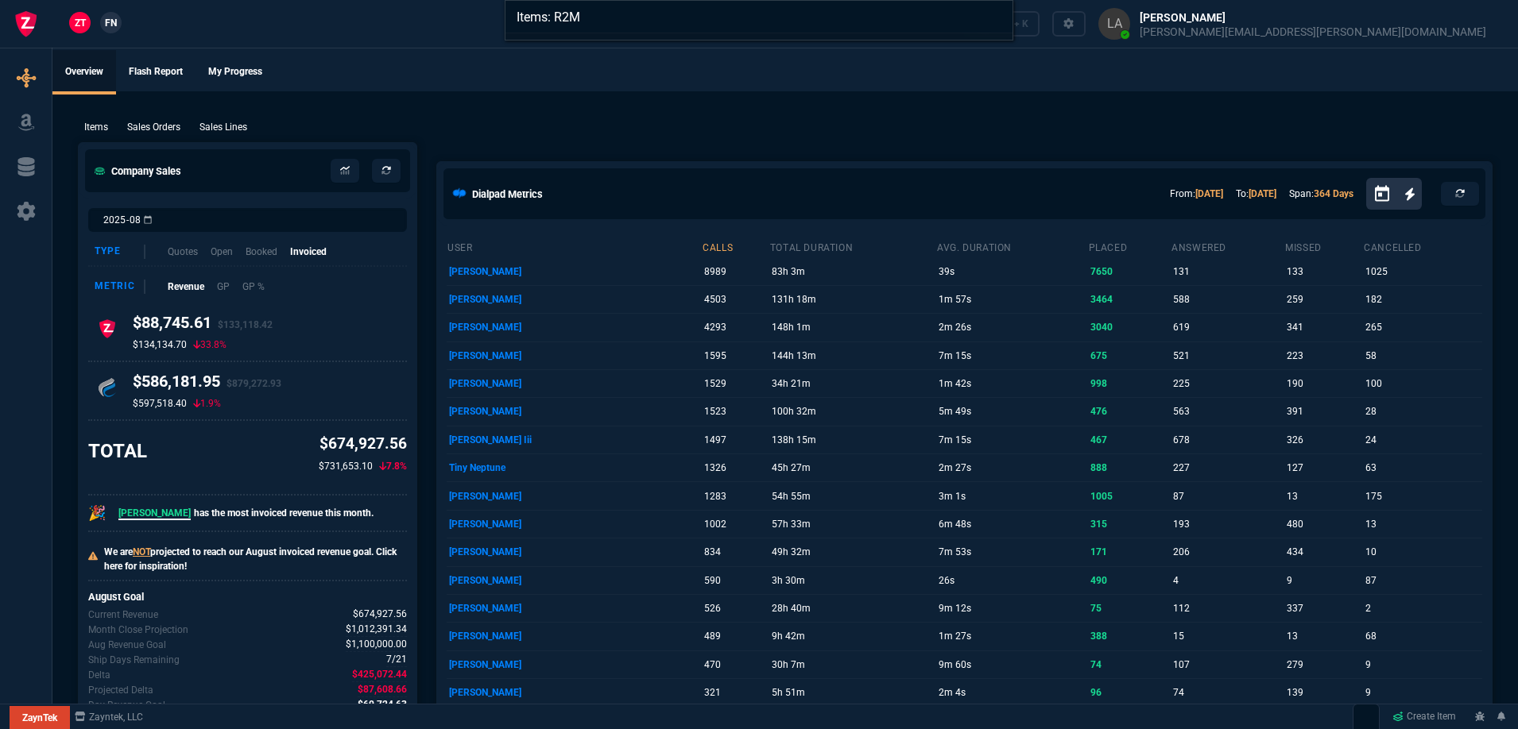
click at [601, 25] on input "Items: R2M" at bounding box center [758, 17] width 507 height 32
type input "Items: RM-FR-T19"
click at [728, 86] on div "Items: RM-FR-T19" at bounding box center [759, 364] width 1518 height 729
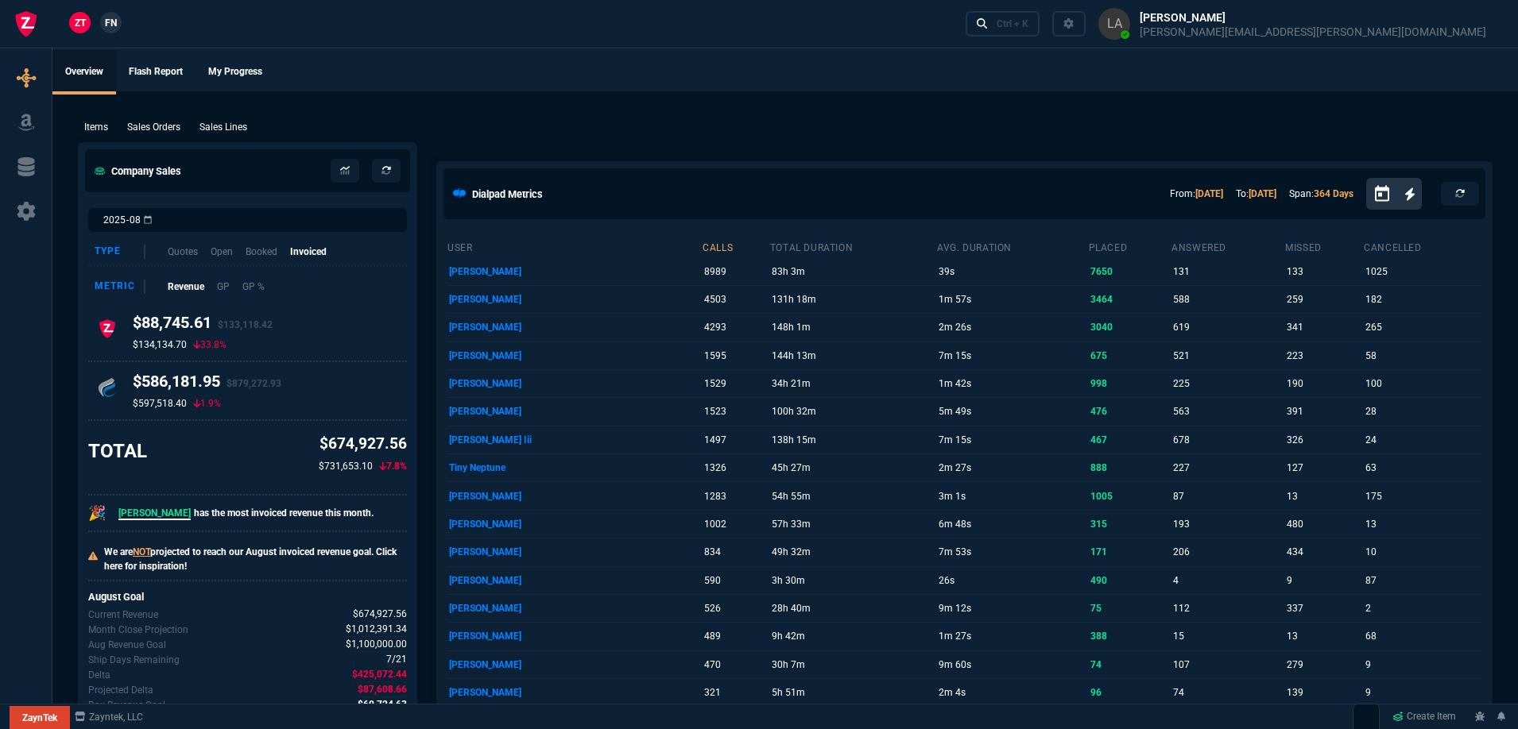
click at [118, 23] on link "FN" at bounding box center [110, 22] width 21 height 21
click at [1040, 33] on link "Ctrl + K" at bounding box center [1002, 23] width 75 height 25
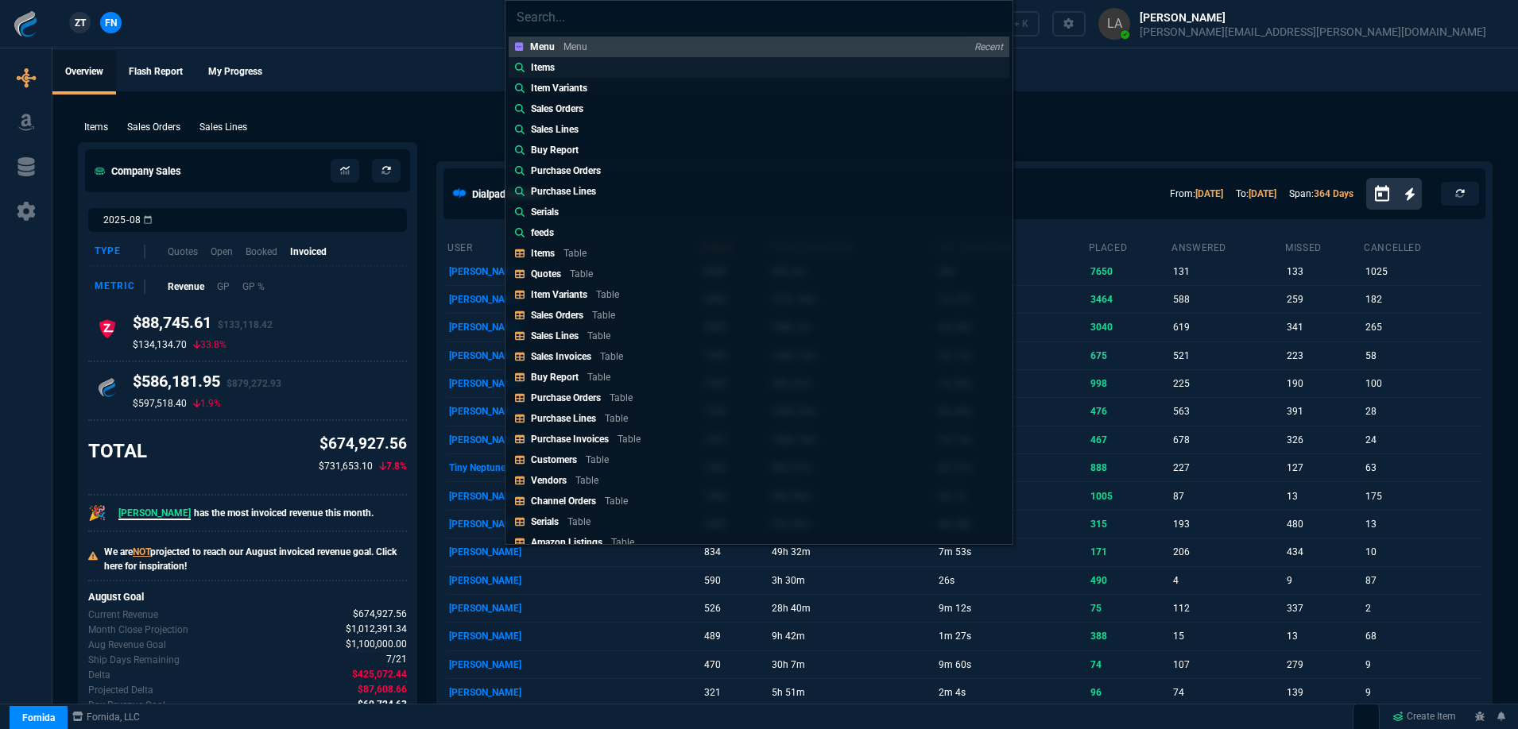
click at [563, 67] on link "Items" at bounding box center [759, 67] width 501 height 21
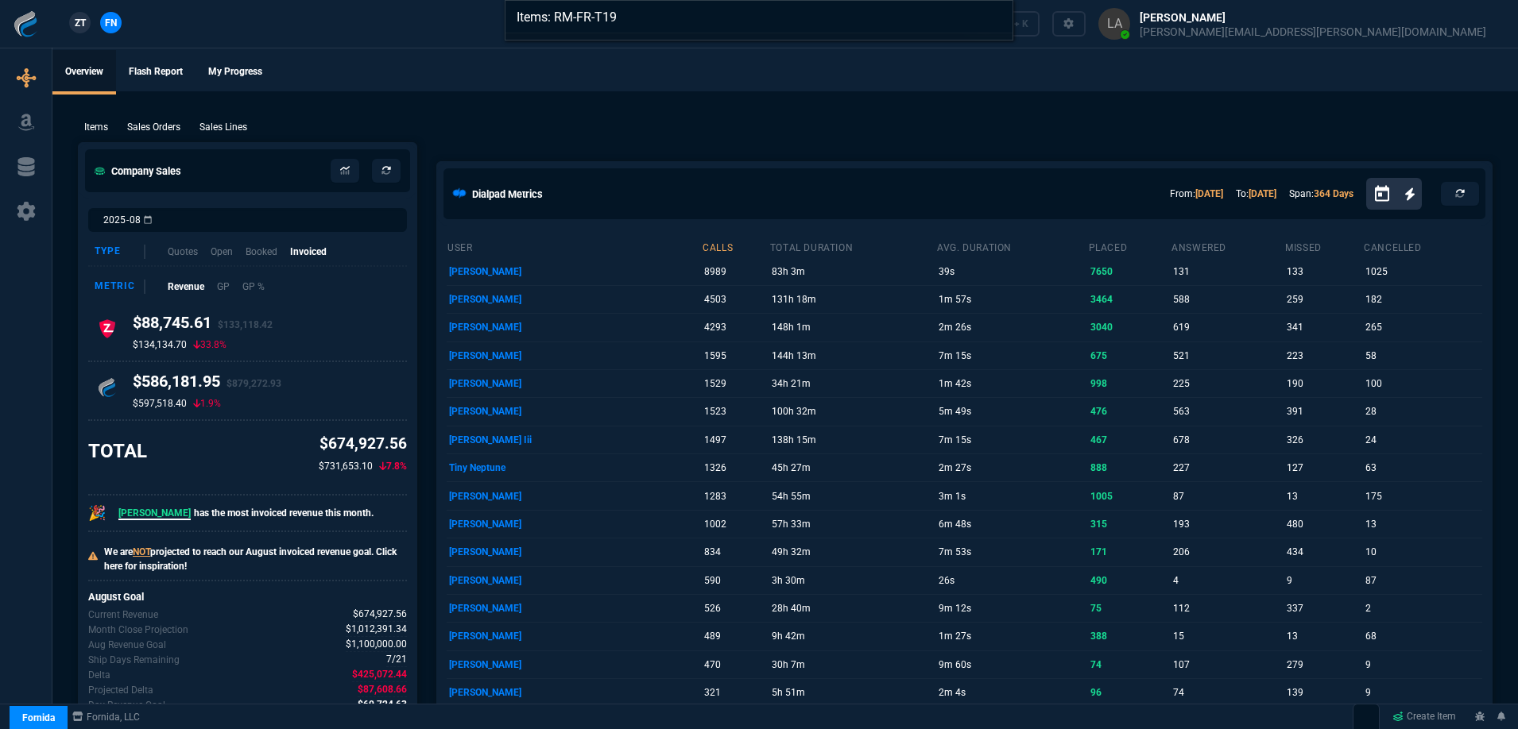
type input "Items: RM-FR-T19"
click at [563, 66] on div "Items: RM-FR-T19" at bounding box center [759, 364] width 1518 height 729
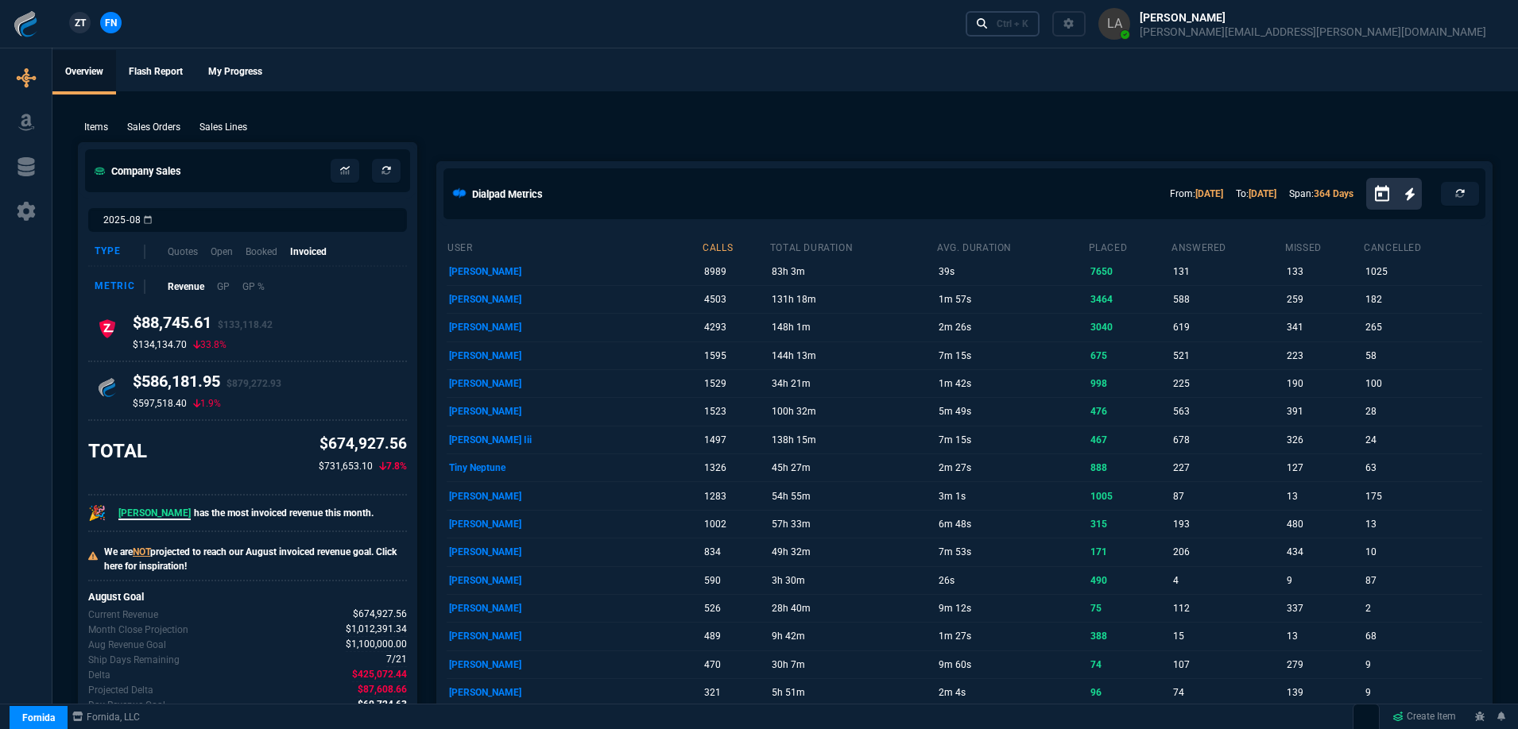
click at [988, 21] on icon at bounding box center [982, 23] width 11 height 11
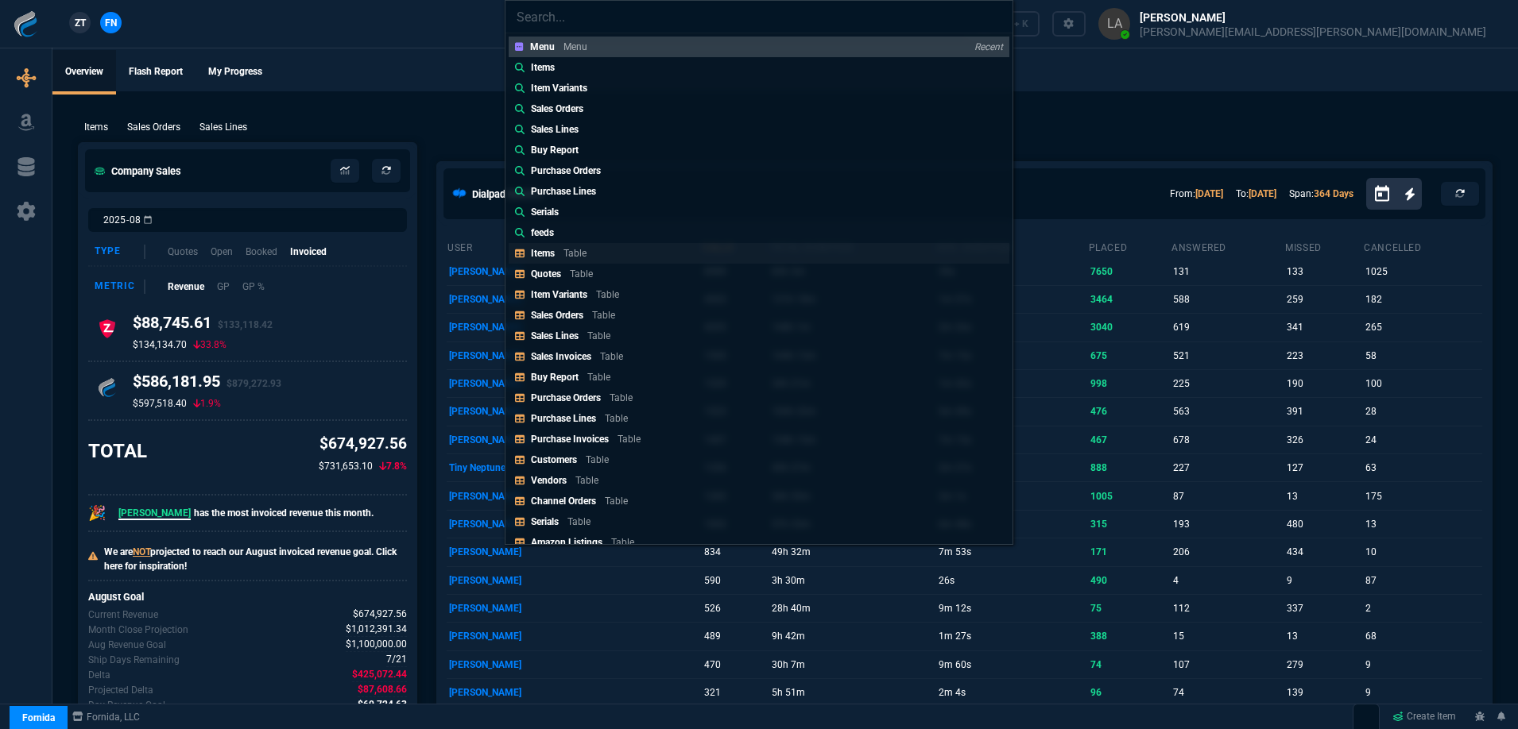
click at [579, 258] on p "Table" at bounding box center [574, 253] width 23 height 11
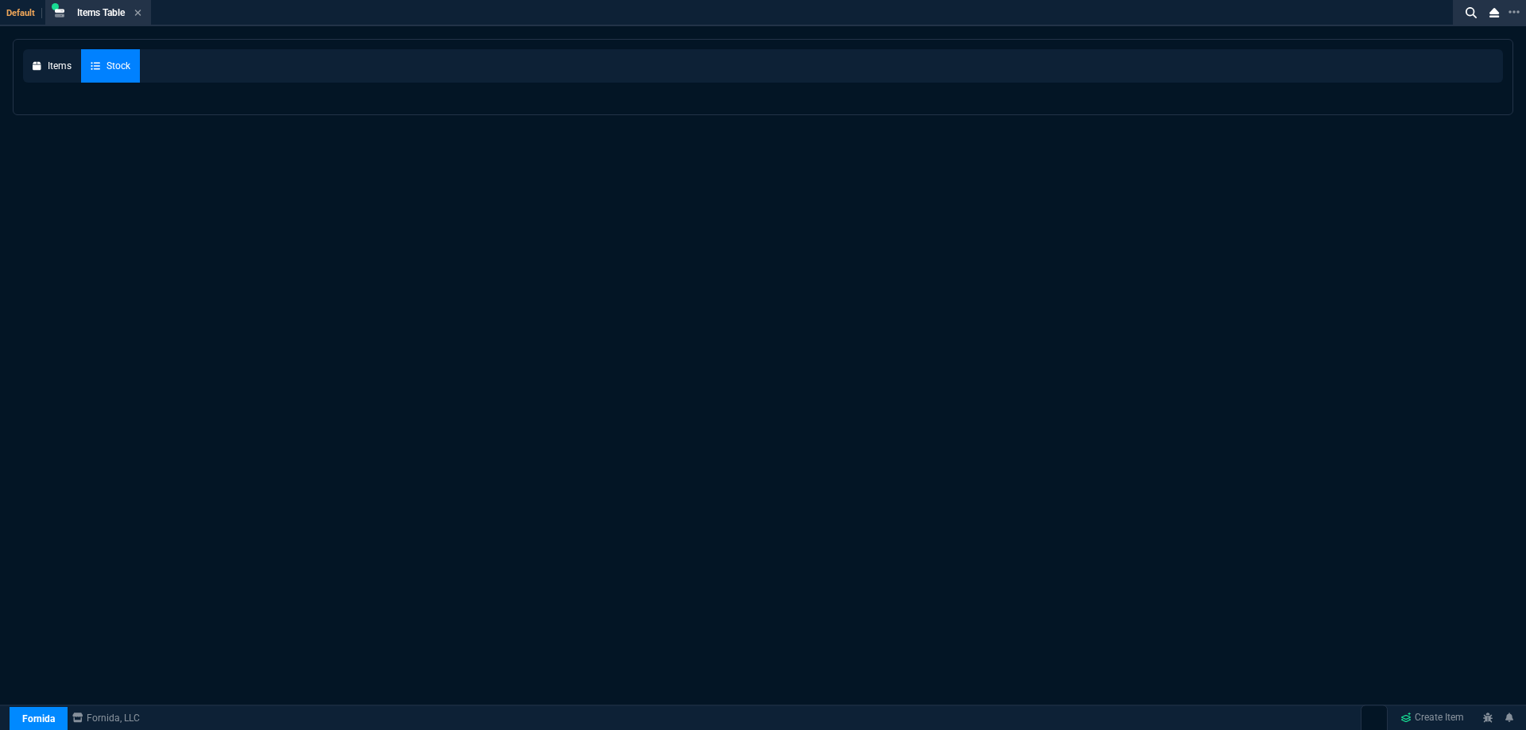
select select
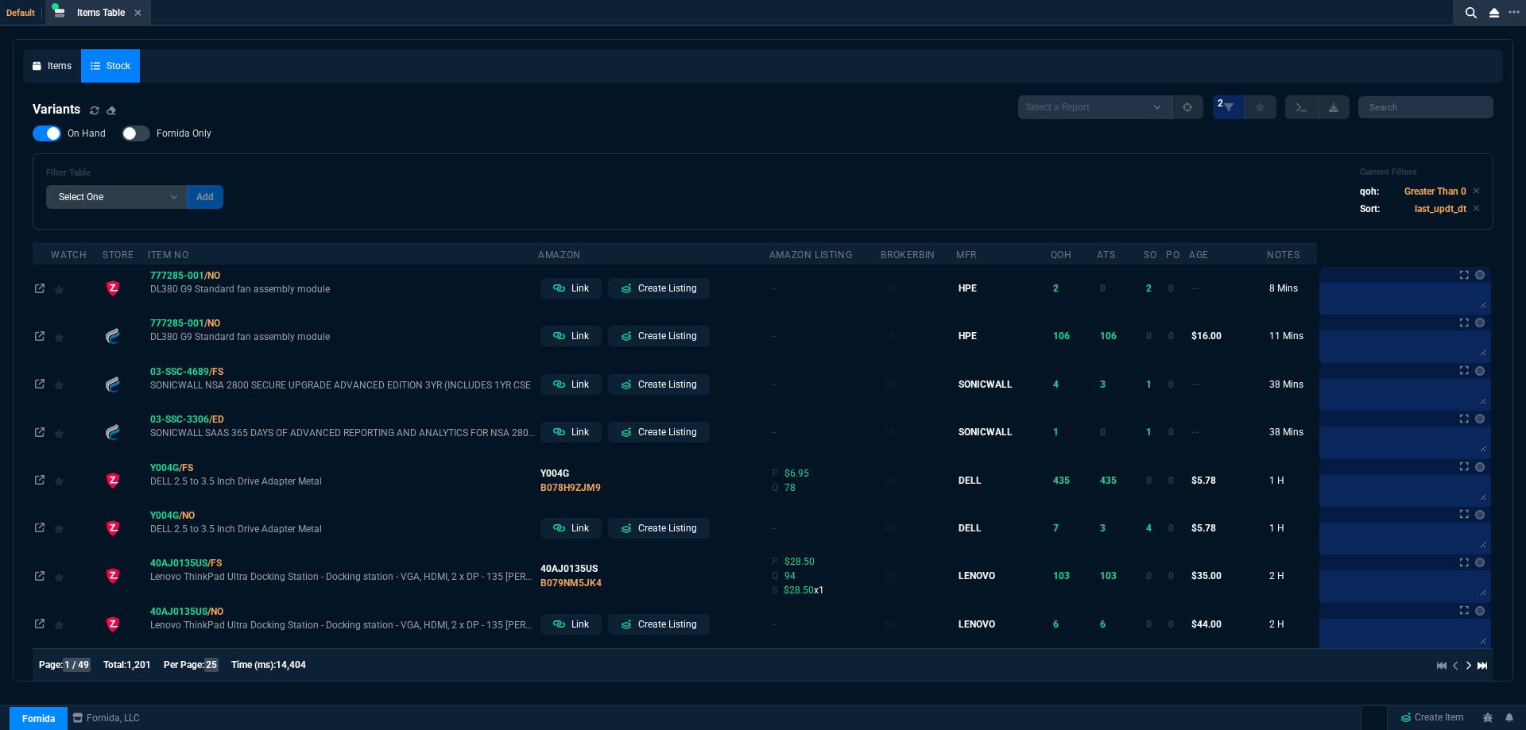
click at [141, 7] on nx-icon at bounding box center [137, 13] width 7 height 13
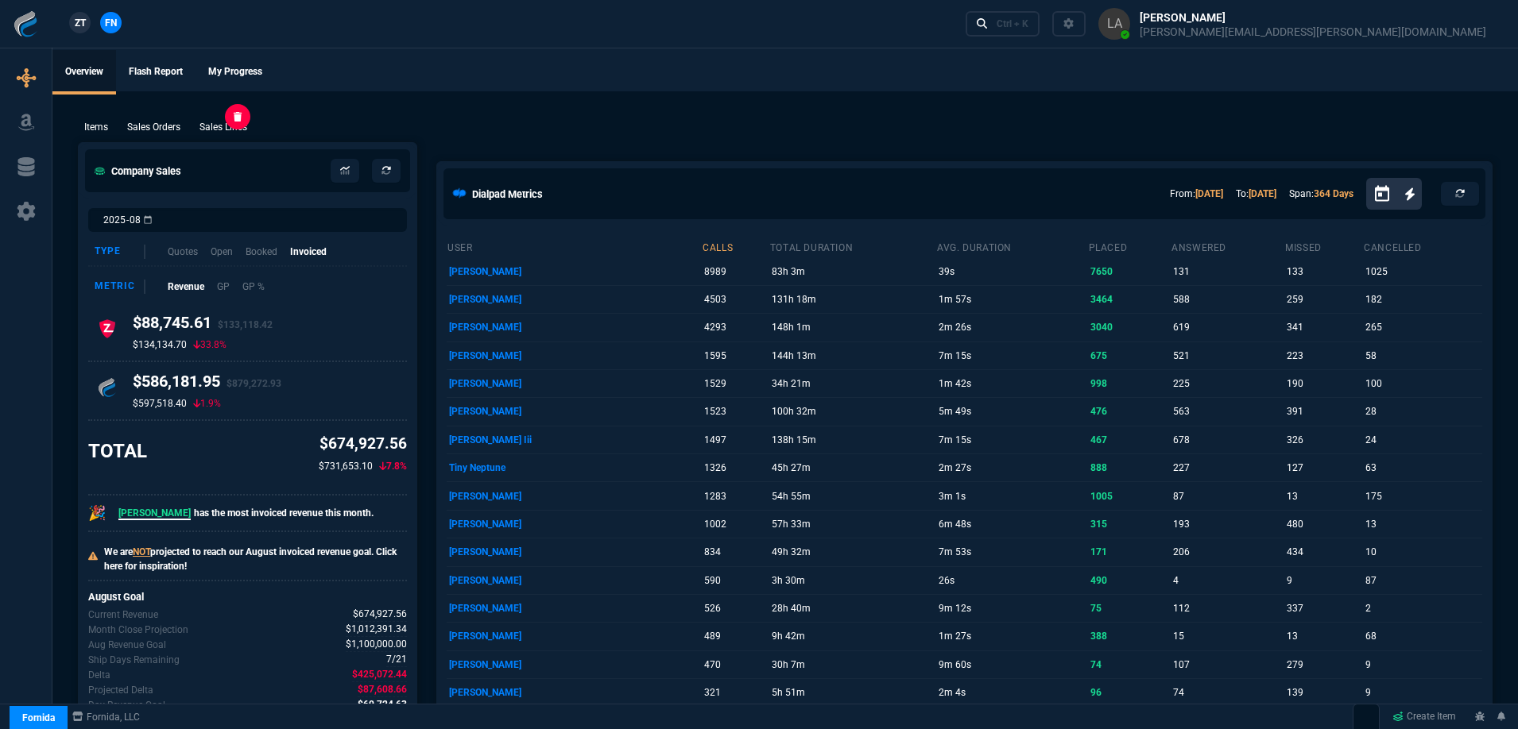
click at [253, 122] on div "Sales Lines" at bounding box center [223, 127] width 60 height 14
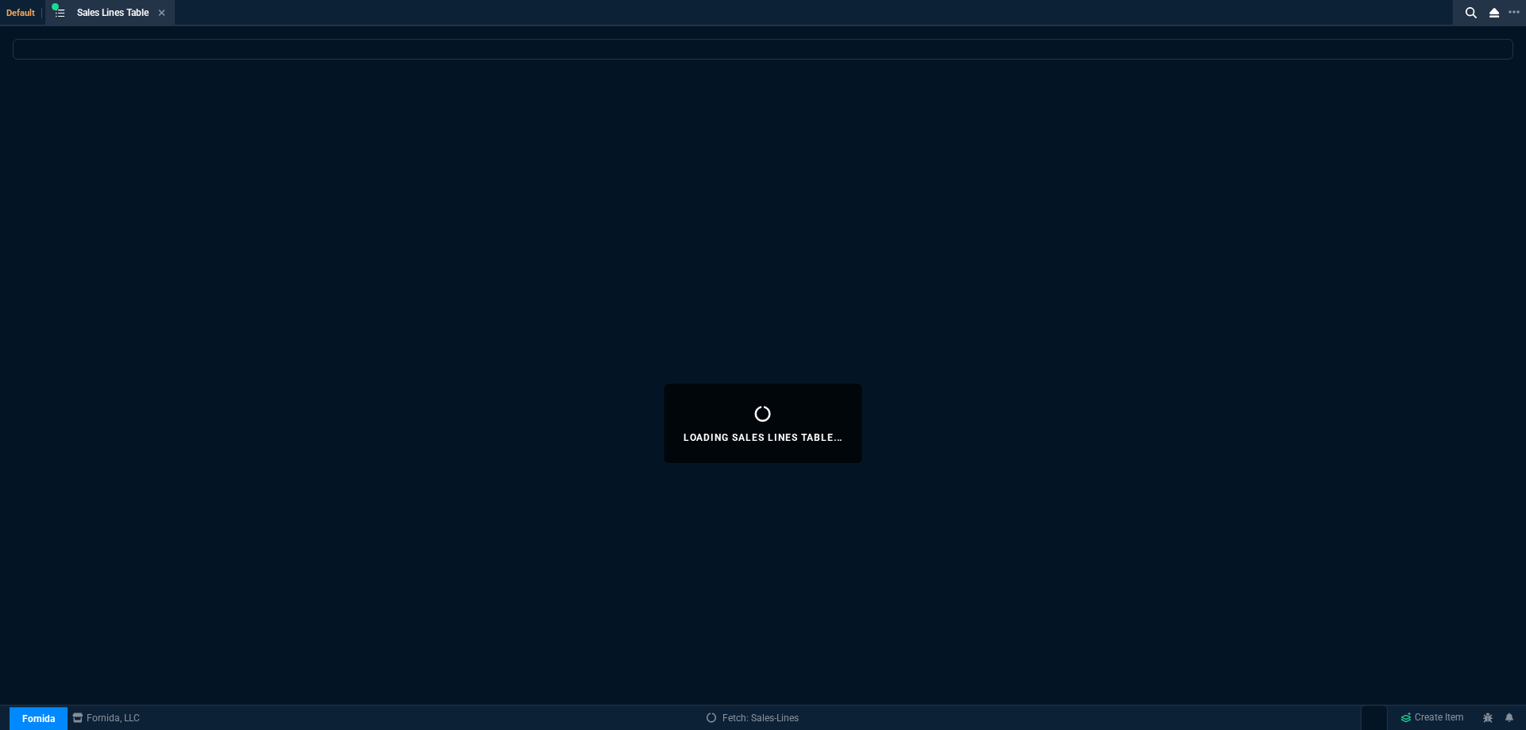
select select
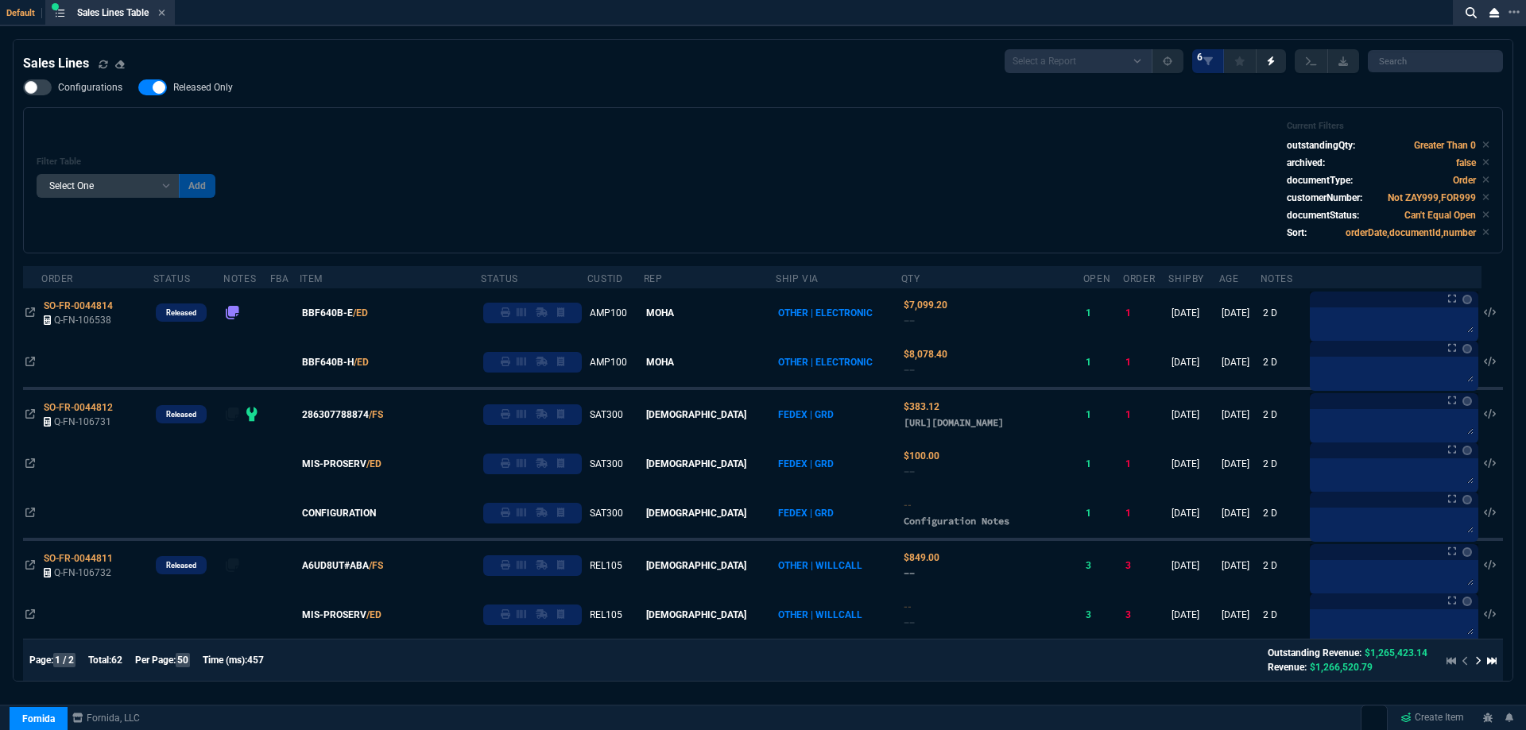
click at [223, 93] on span "Released Only" at bounding box center [203, 87] width 60 height 13
click at [138, 88] on input "Released Only" at bounding box center [137, 87] width 1 height 1
checkbox input "false"
click at [497, 117] on div "Filter Table Select One Add Filter () Age () ATS () Cond (itemVariantCode) Cust…" at bounding box center [762, 180] width 1479 height 146
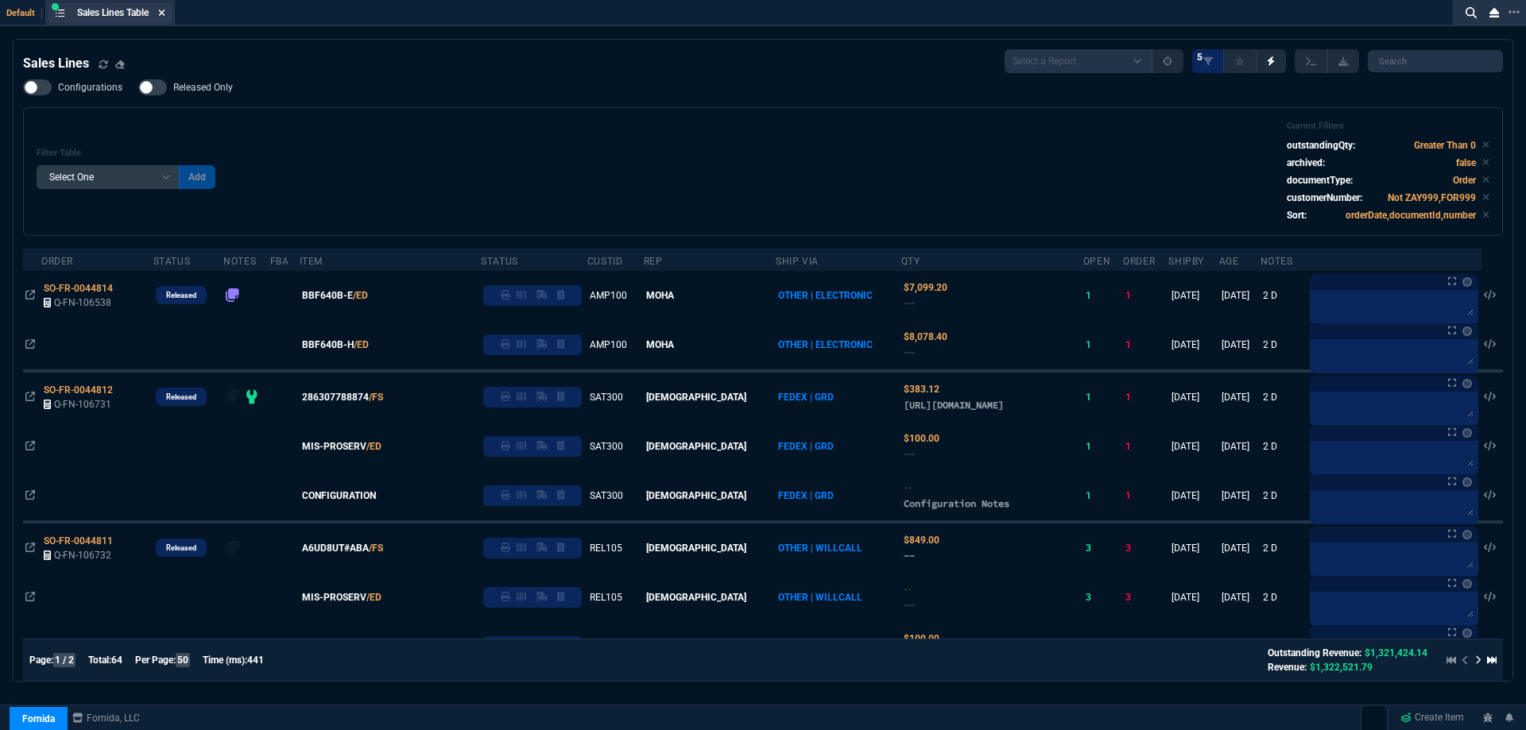
click at [165, 13] on icon at bounding box center [161, 13] width 7 height 10
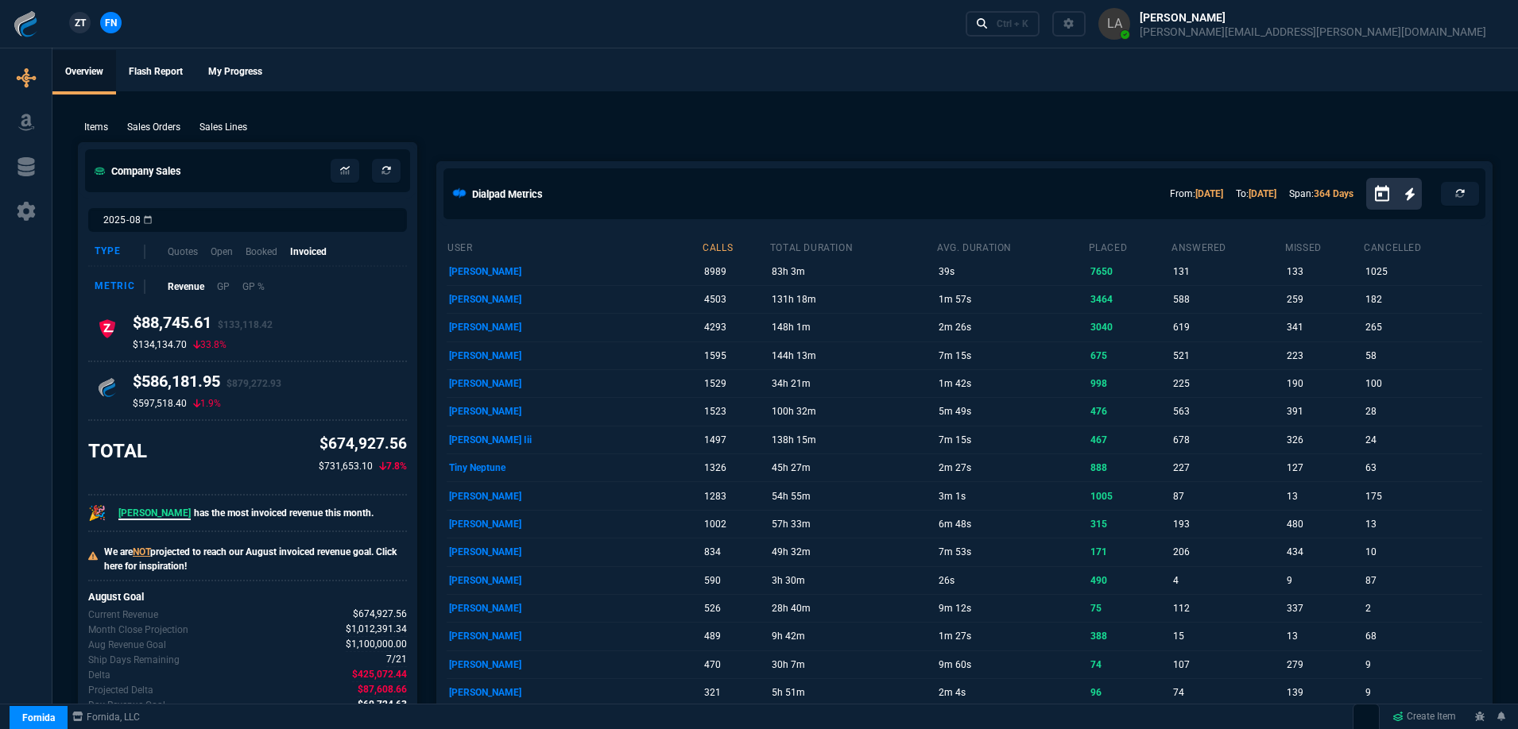
click at [83, 25] on span "ZT" at bounding box center [80, 23] width 11 height 14
click at [242, 127] on p "Sales Lines" at bounding box center [223, 127] width 48 height 14
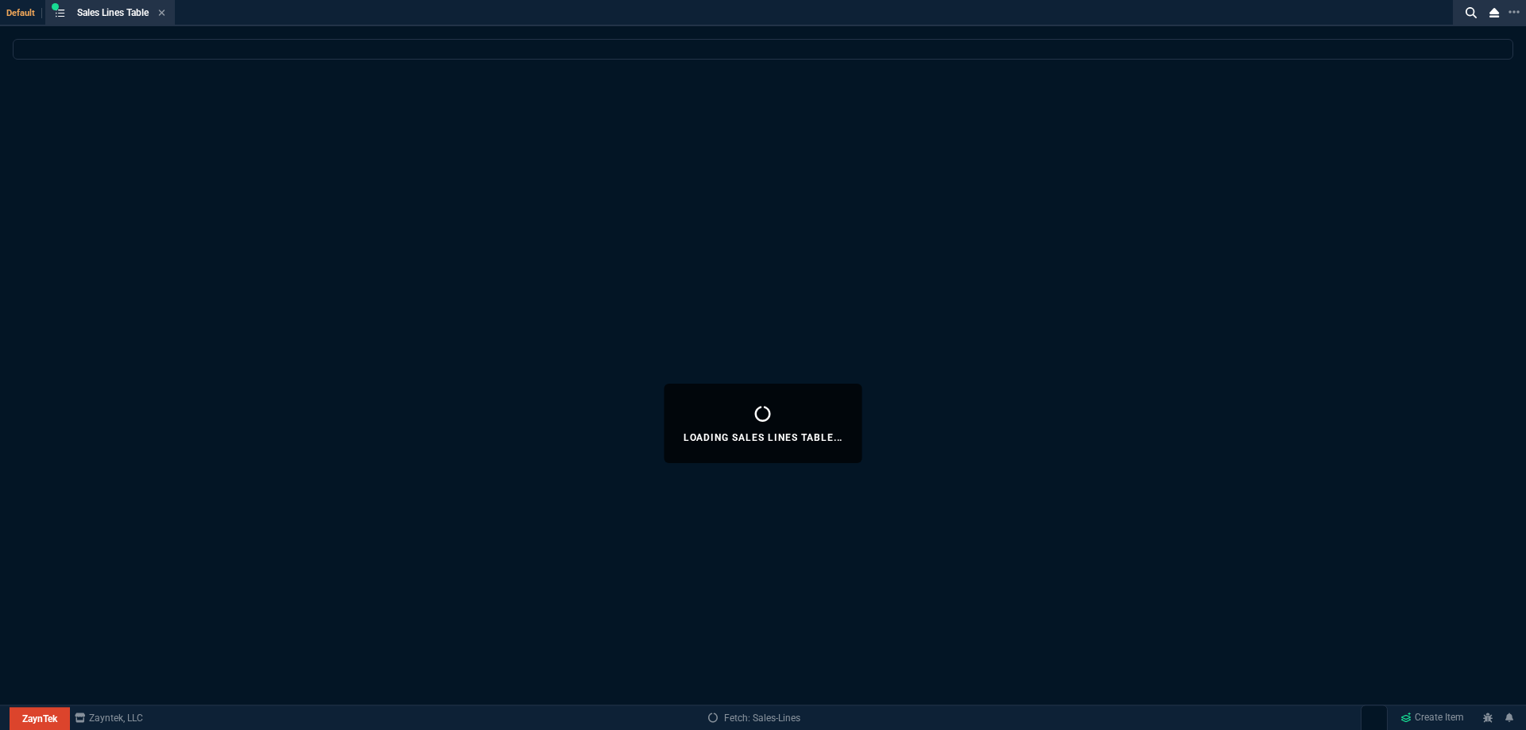
select select
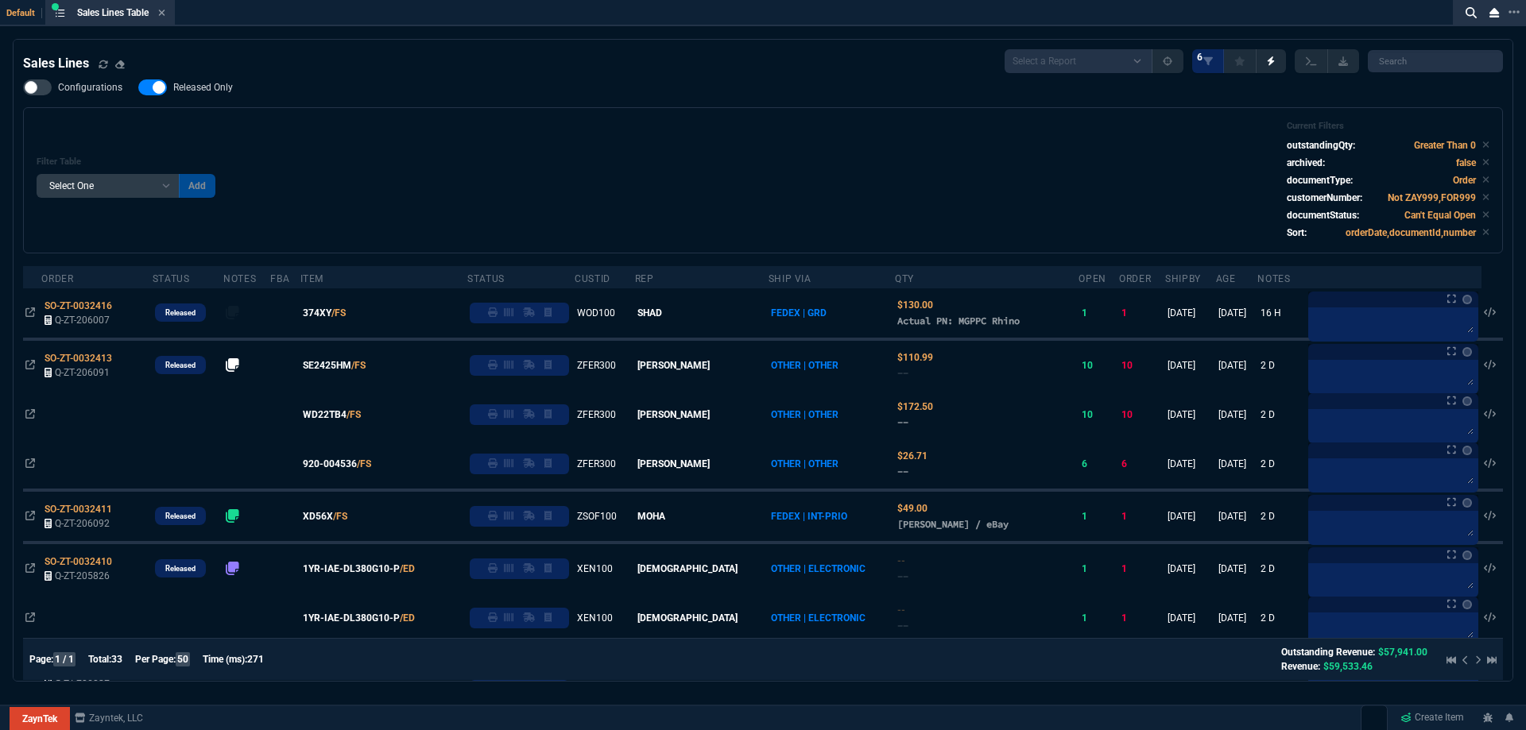
click at [221, 93] on span "Released Only" at bounding box center [203, 87] width 60 height 13
click at [138, 88] on input "Released Only" at bounding box center [137, 87] width 1 height 1
checkbox input "false"
click at [563, 124] on div "Filter Table Select One Add Filter () Age () ATS () Cond (itemVariantCode) Cust…" at bounding box center [763, 180] width 1452 height 119
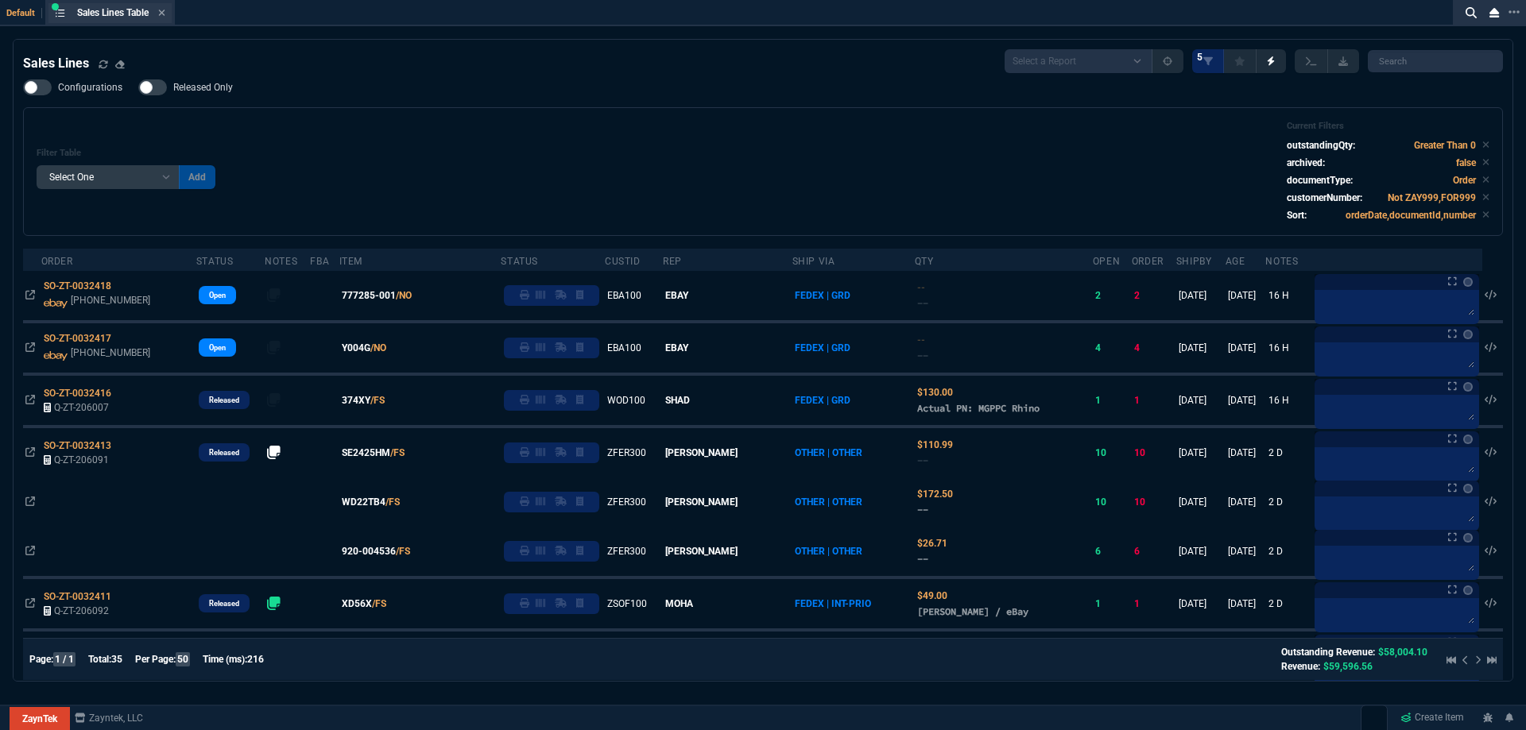
click at [169, 14] on div "Sales Lines Table Sales Line" at bounding box center [109, 13] width 123 height 20
click at [165, 13] on icon at bounding box center [162, 13] width 6 height 6
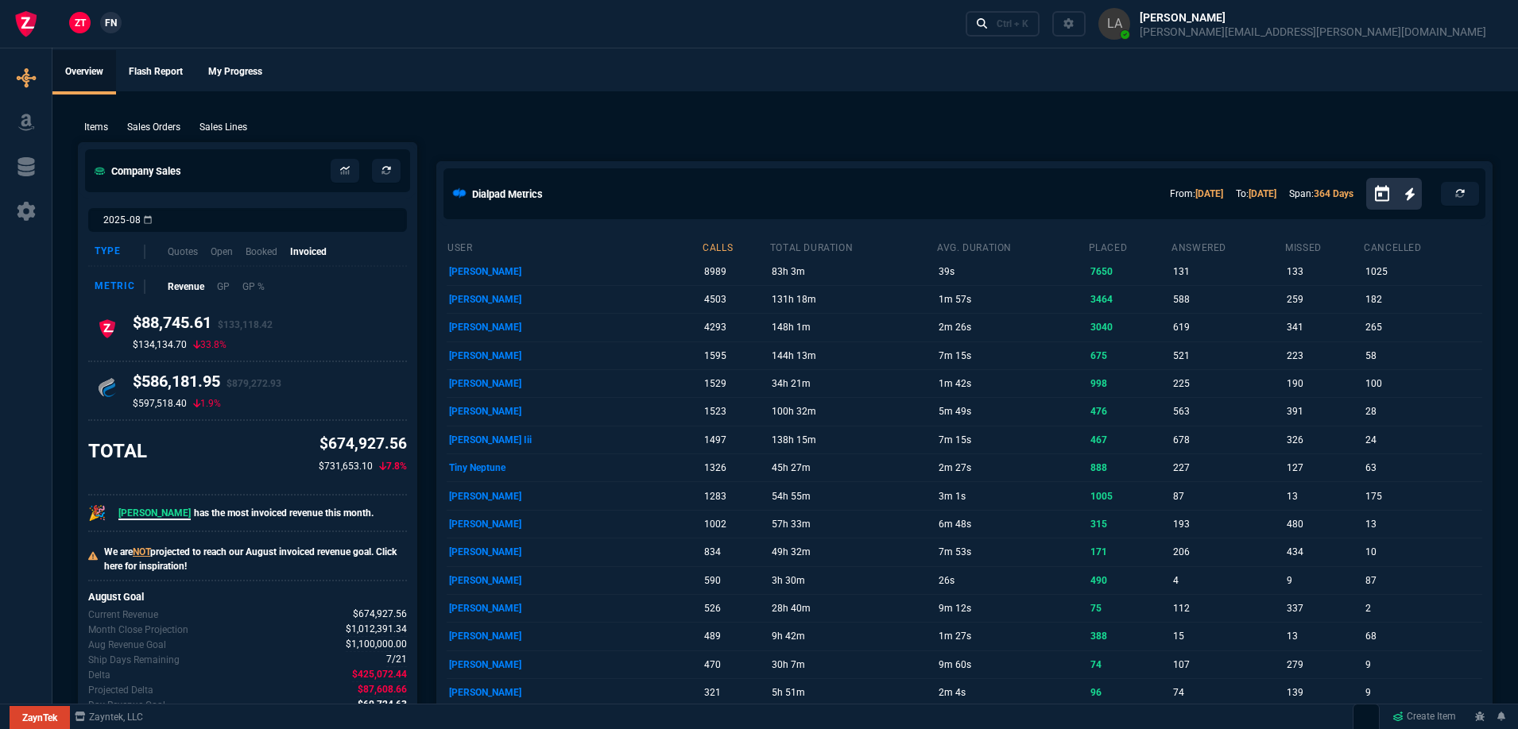
click at [110, 31] on link "FN" at bounding box center [110, 22] width 21 height 21
click at [232, 122] on p "Sales Lines" at bounding box center [223, 127] width 48 height 14
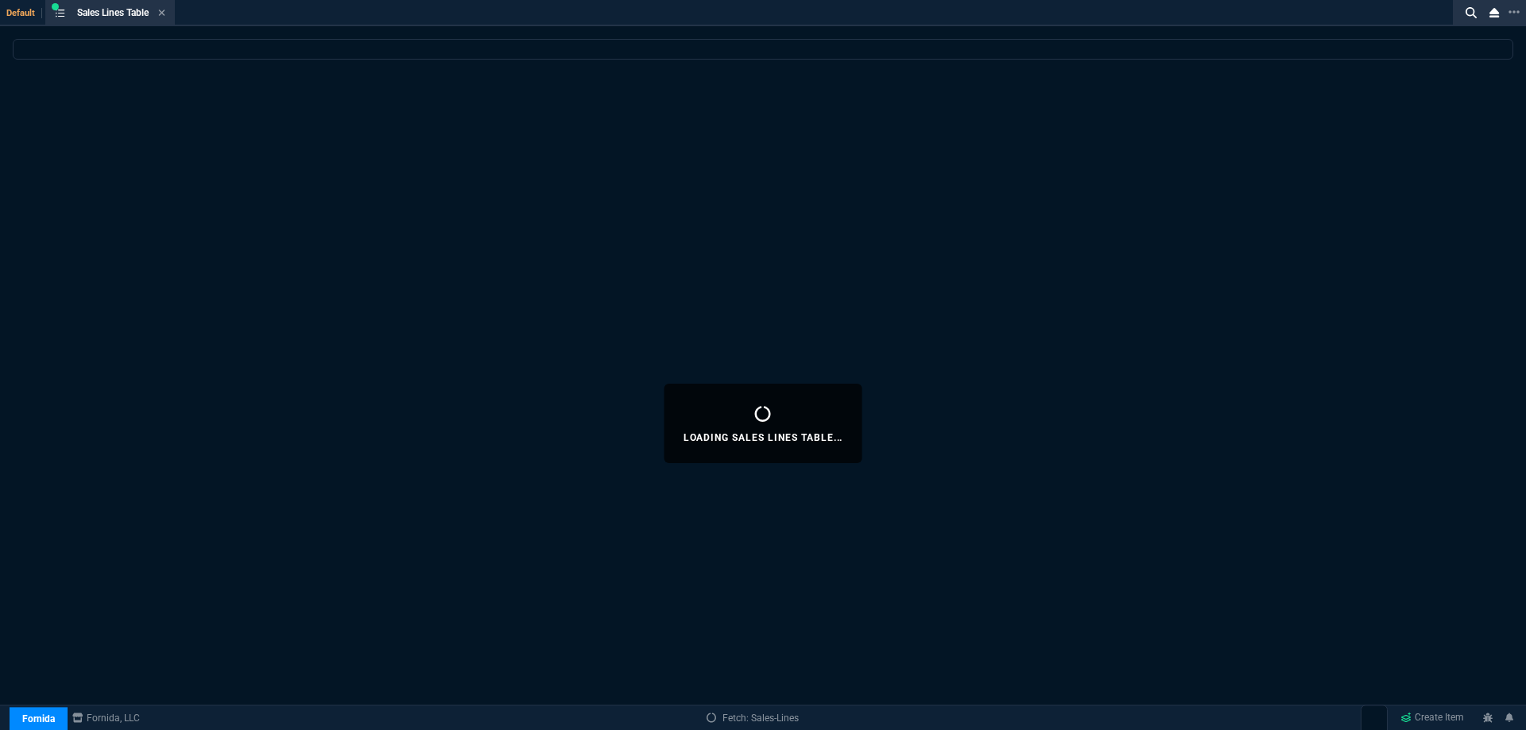
select select
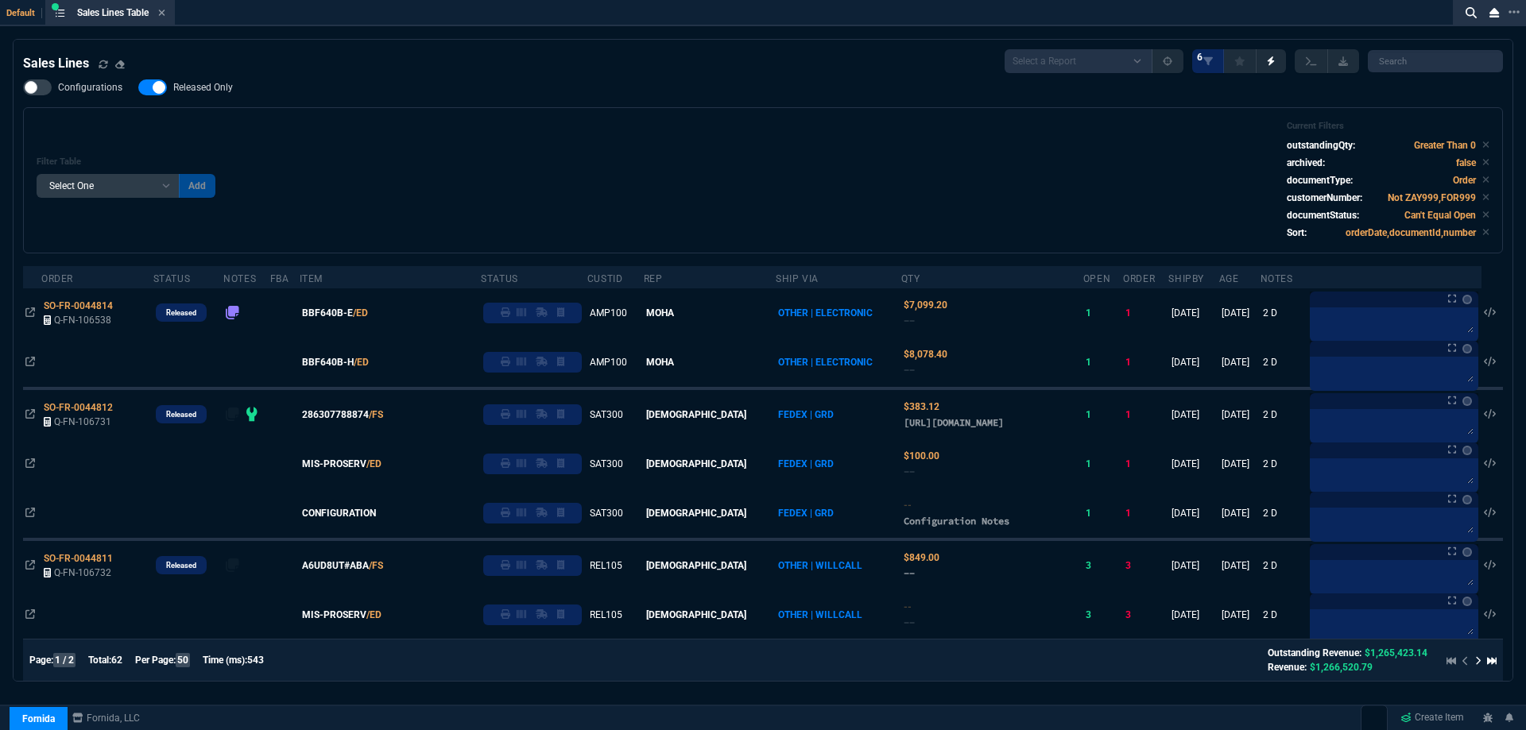
click at [196, 91] on span "Released Only" at bounding box center [203, 87] width 60 height 13
click at [138, 88] on input "Released Only" at bounding box center [137, 87] width 1 height 1
checkbox input "false"
click at [519, 157] on div "Filter Table Select One Add Filter () Age () ATS () Cond (itemVariantCode) Cust…" at bounding box center [763, 180] width 1452 height 119
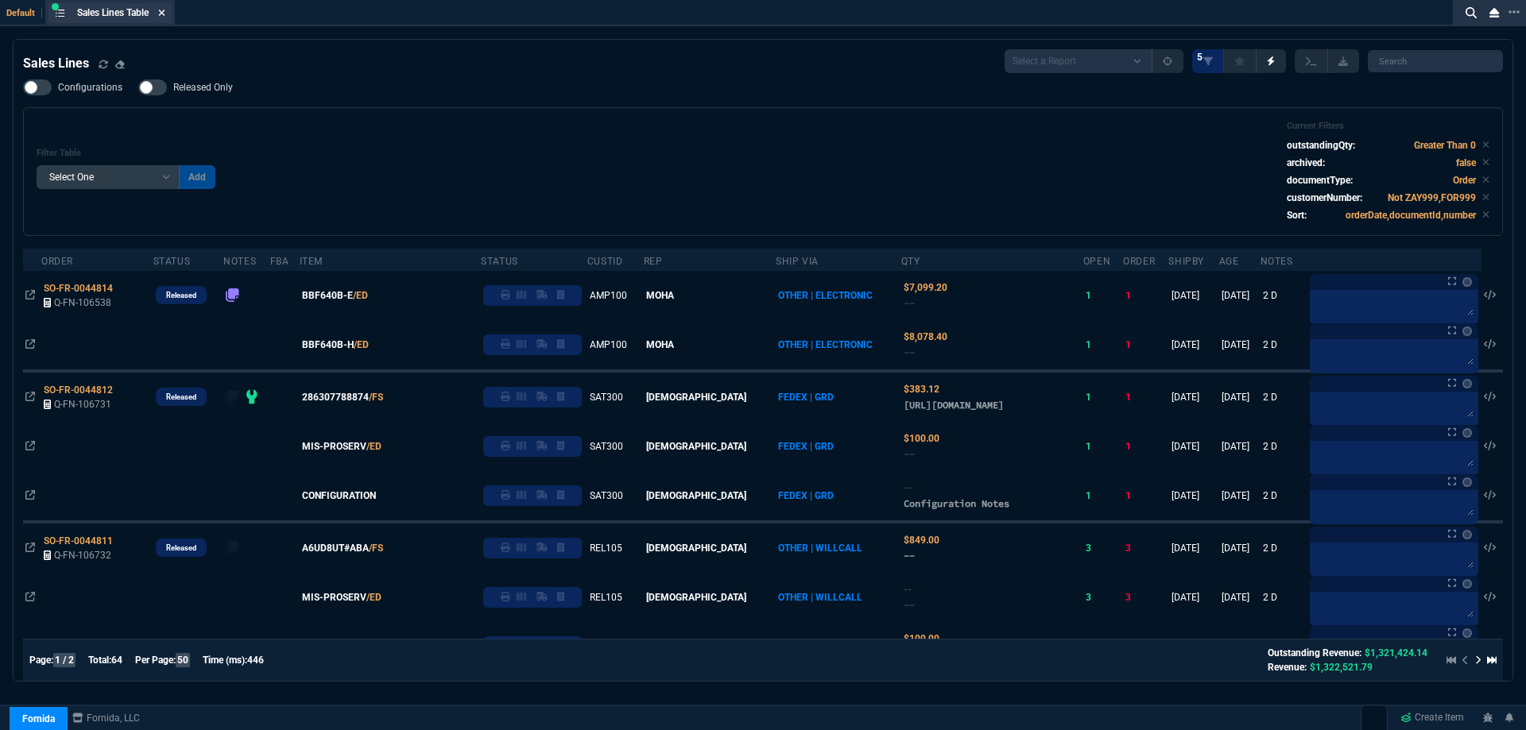
click at [165, 14] on icon at bounding box center [161, 13] width 7 height 10
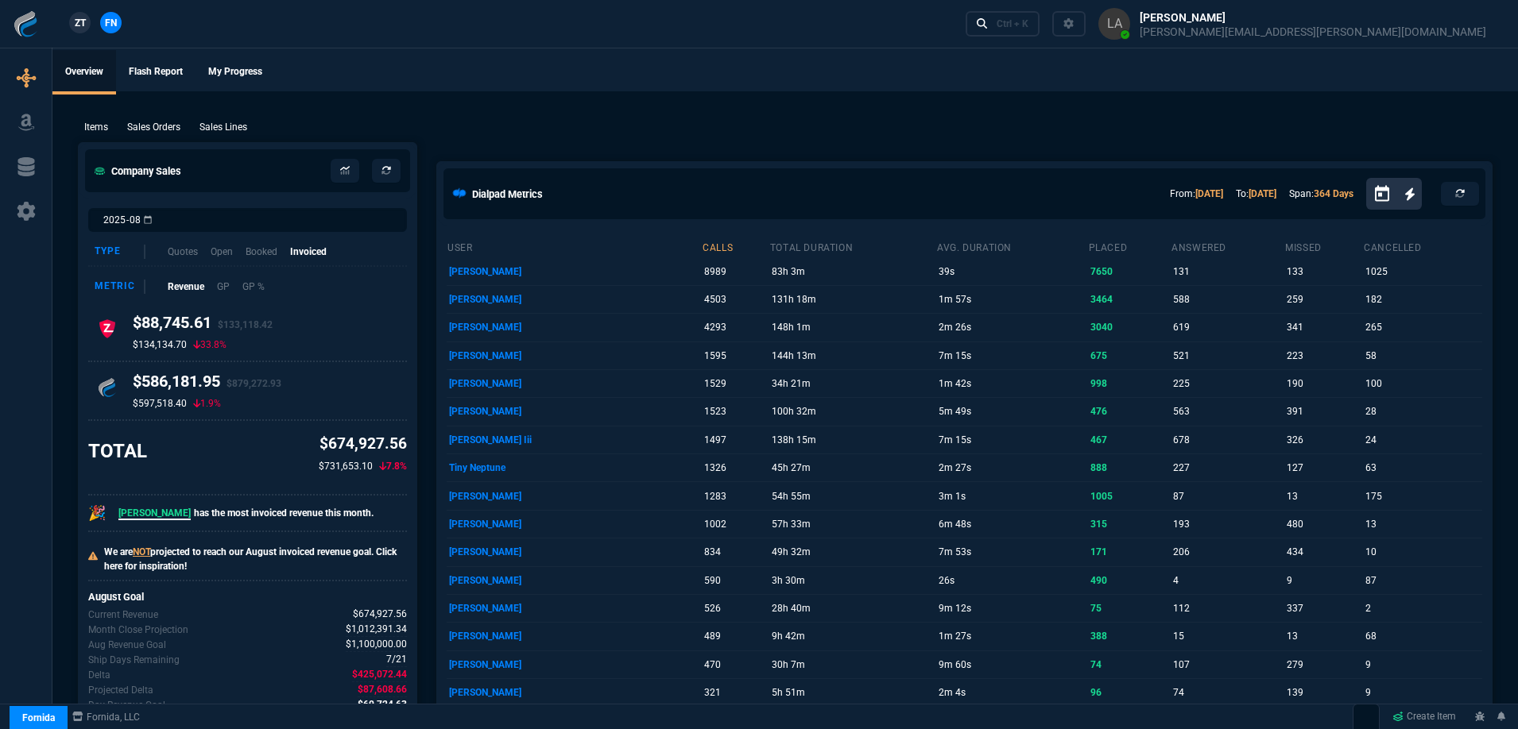
click at [77, 25] on span "ZT" at bounding box center [80, 23] width 11 height 14
click at [228, 126] on p "Sales Lines" at bounding box center [223, 127] width 48 height 14
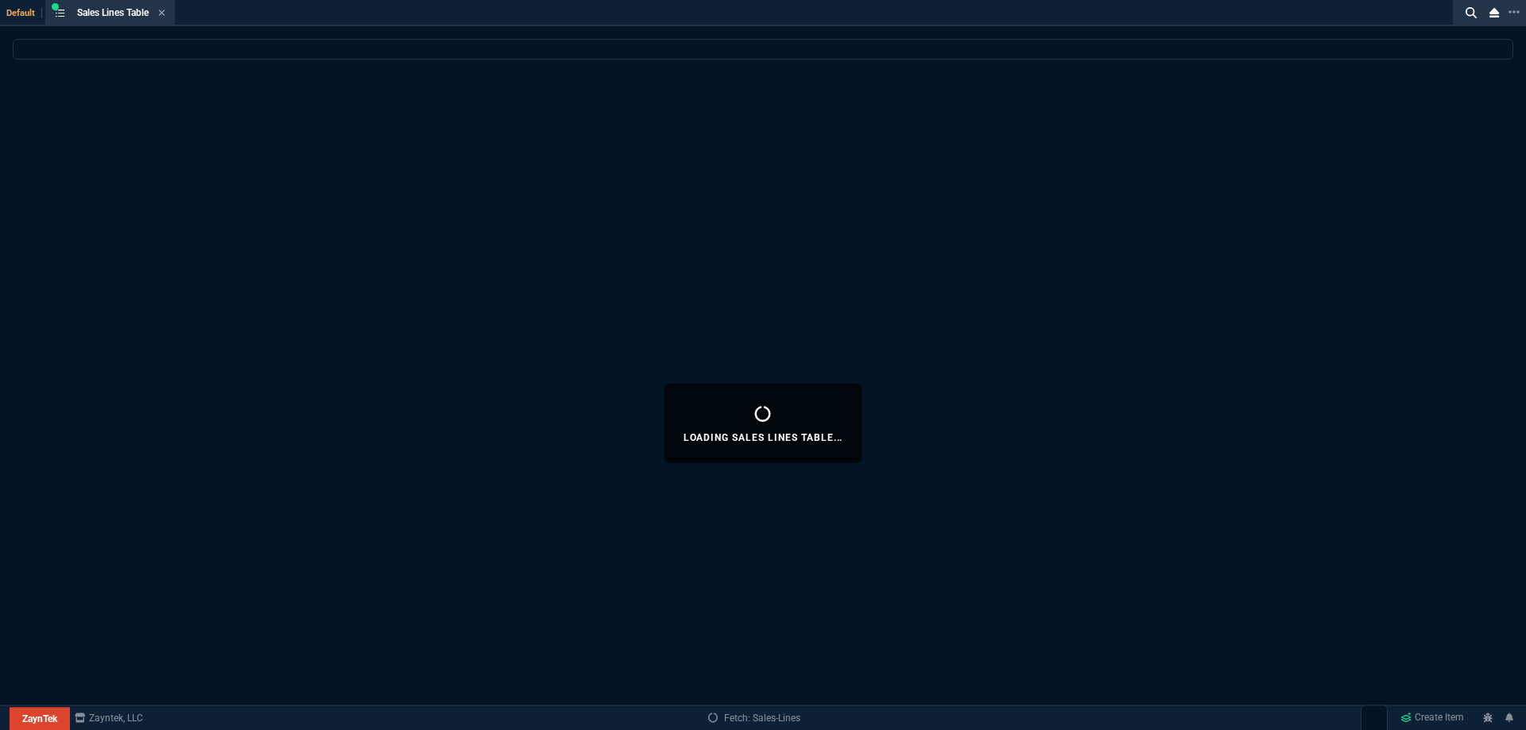
select select
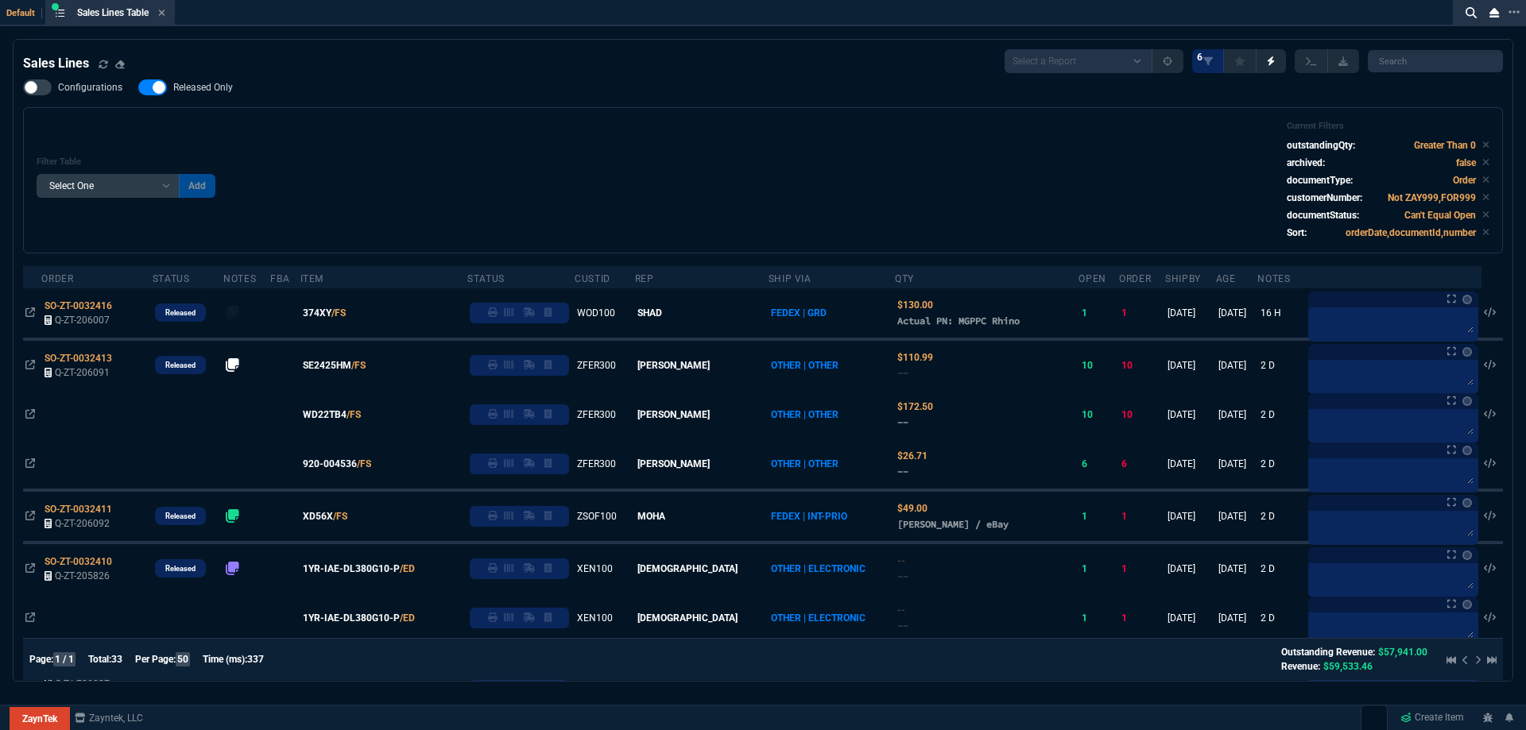
click at [216, 91] on span "Released Only" at bounding box center [203, 87] width 60 height 13
click at [138, 88] on input "Released Only" at bounding box center [137, 87] width 1 height 1
checkbox input "false"
click at [491, 130] on div "Filter Table Select One Add Filter () Age () ATS () Cond (itemVariantCode) Cust…" at bounding box center [763, 180] width 1452 height 119
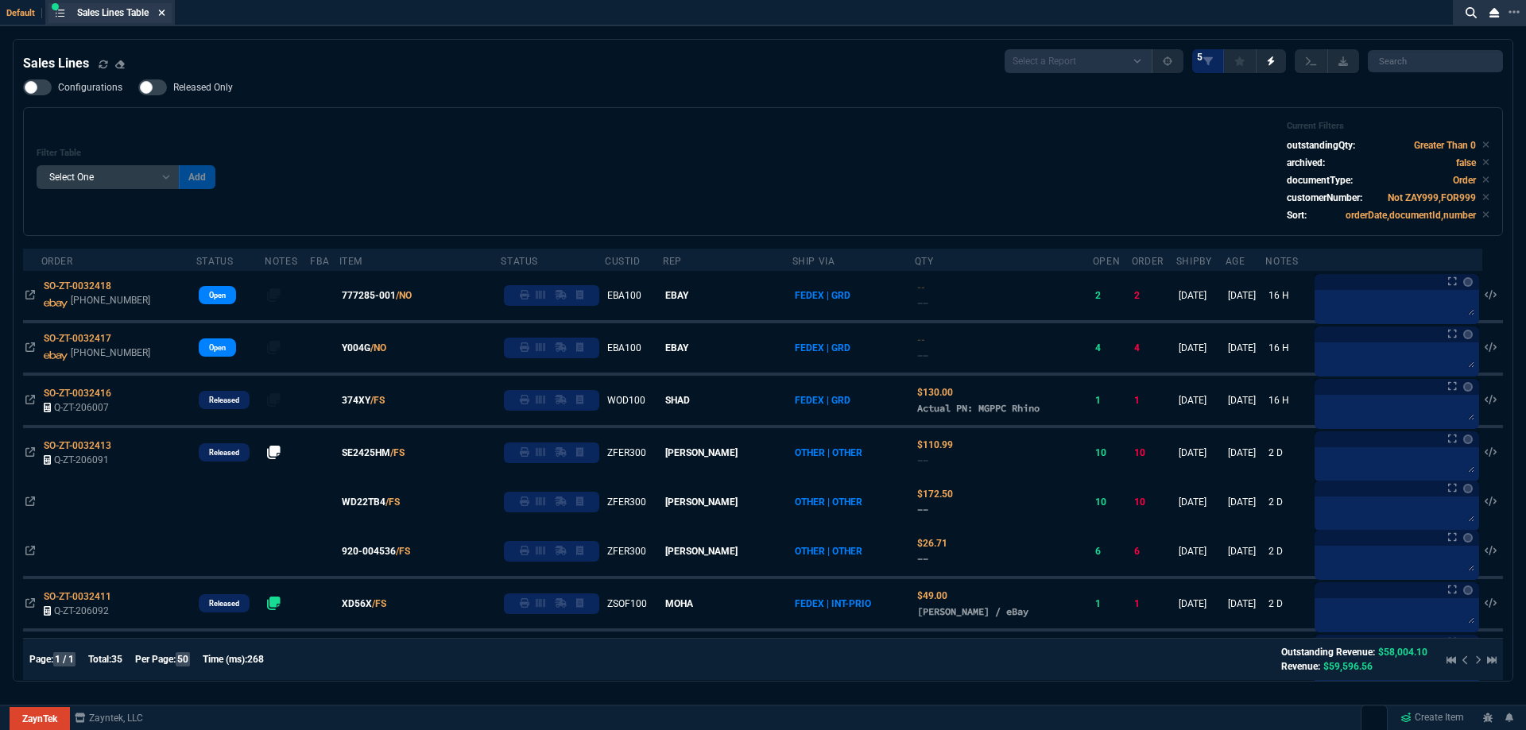
click at [162, 19] on nx-icon at bounding box center [161, 13] width 7 height 13
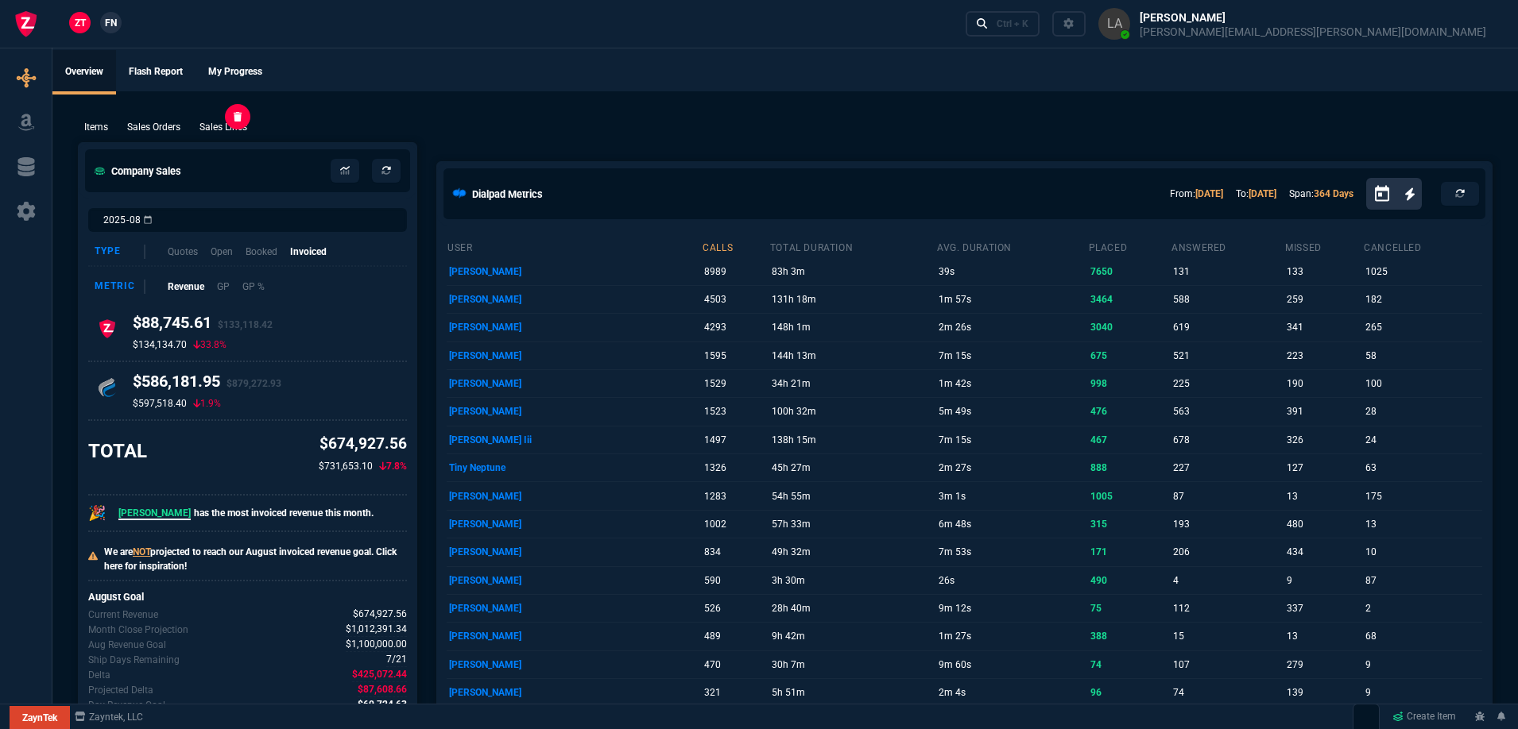
click at [229, 131] on p "Sales Lines" at bounding box center [223, 127] width 48 height 14
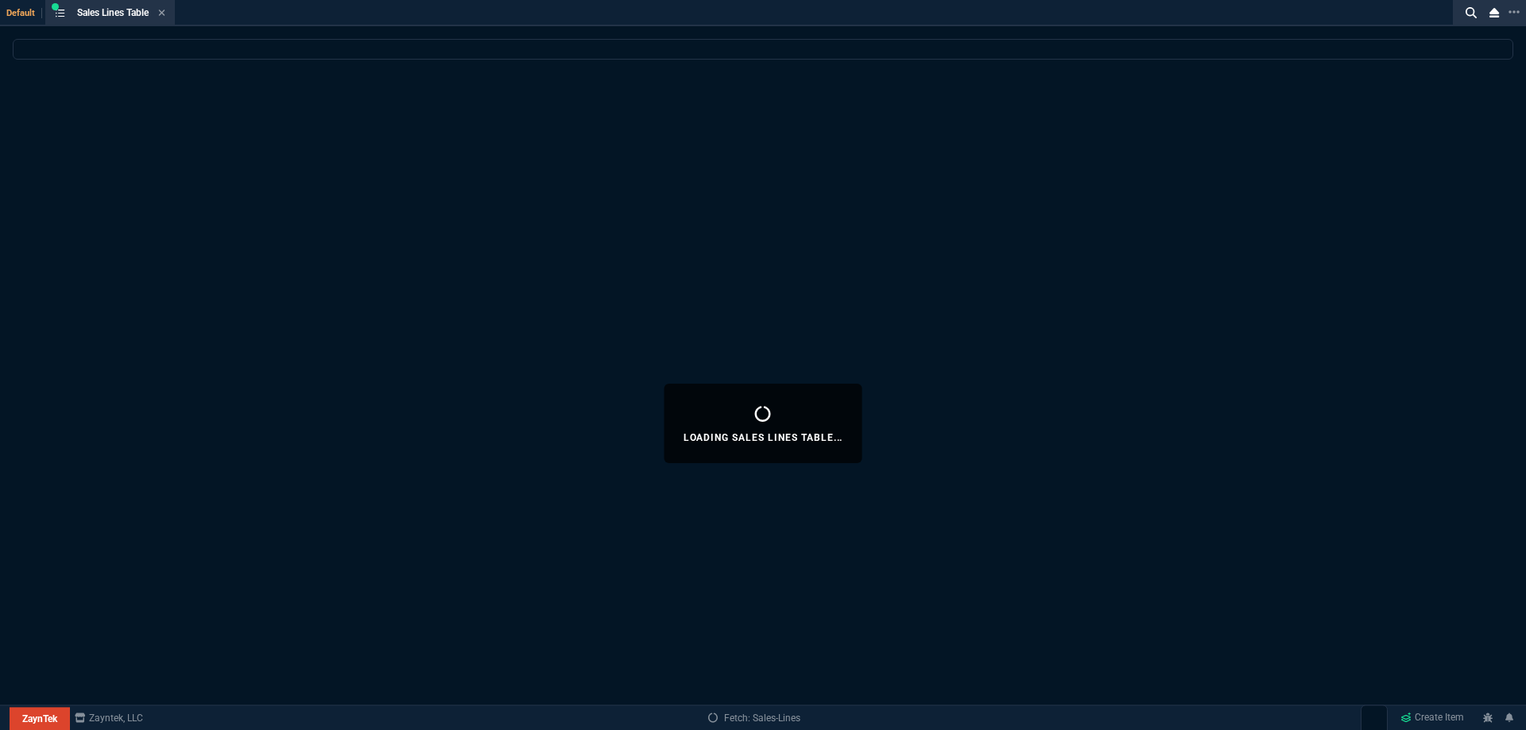
select select
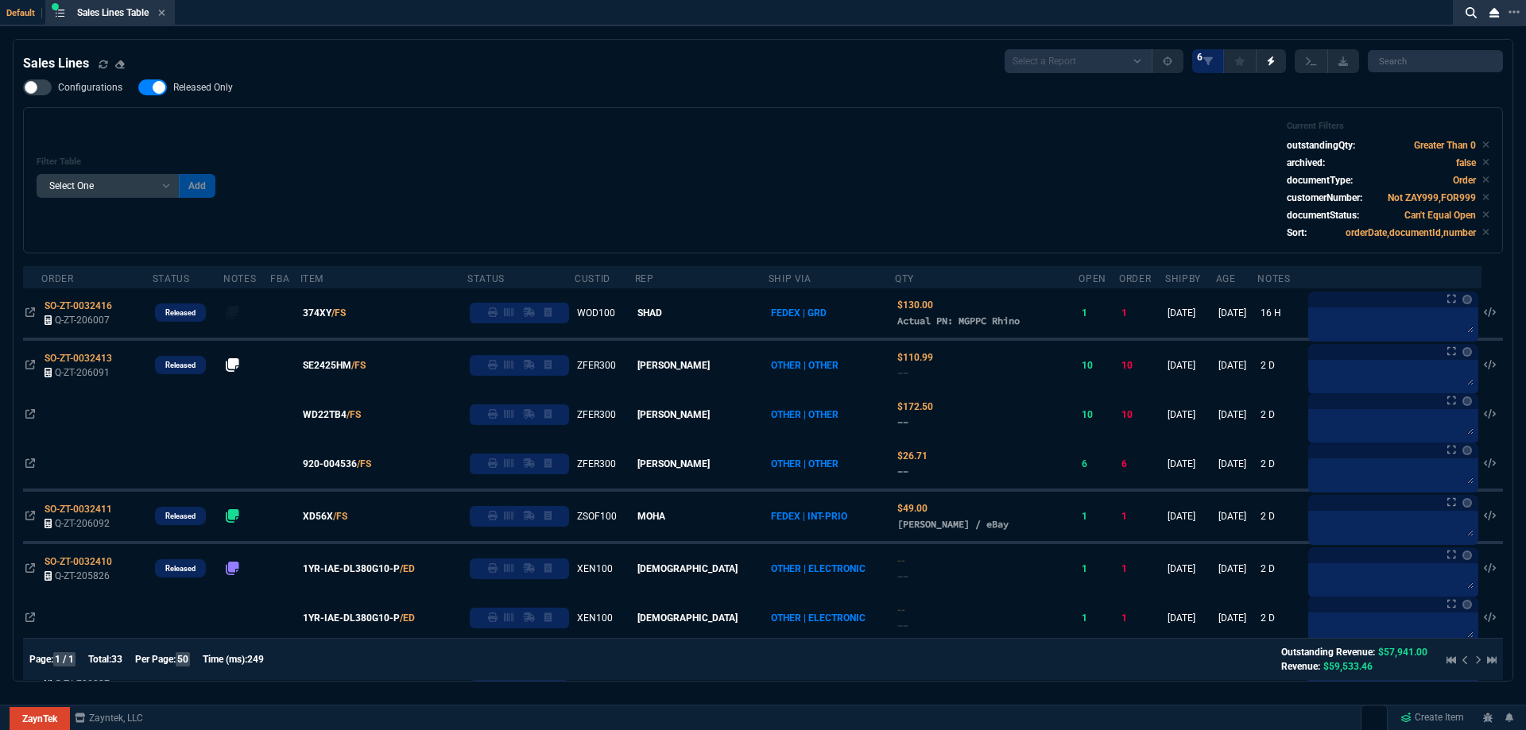
click at [183, 81] on label "Released Only" at bounding box center [193, 87] width 110 height 16
click at [138, 87] on input "Released Only" at bounding box center [137, 87] width 1 height 1
checkbox input "false"
click at [570, 114] on div "Filter Table Select One Add Filter () Age () ATS () Cond (itemVariantCode) Cust…" at bounding box center [762, 180] width 1479 height 146
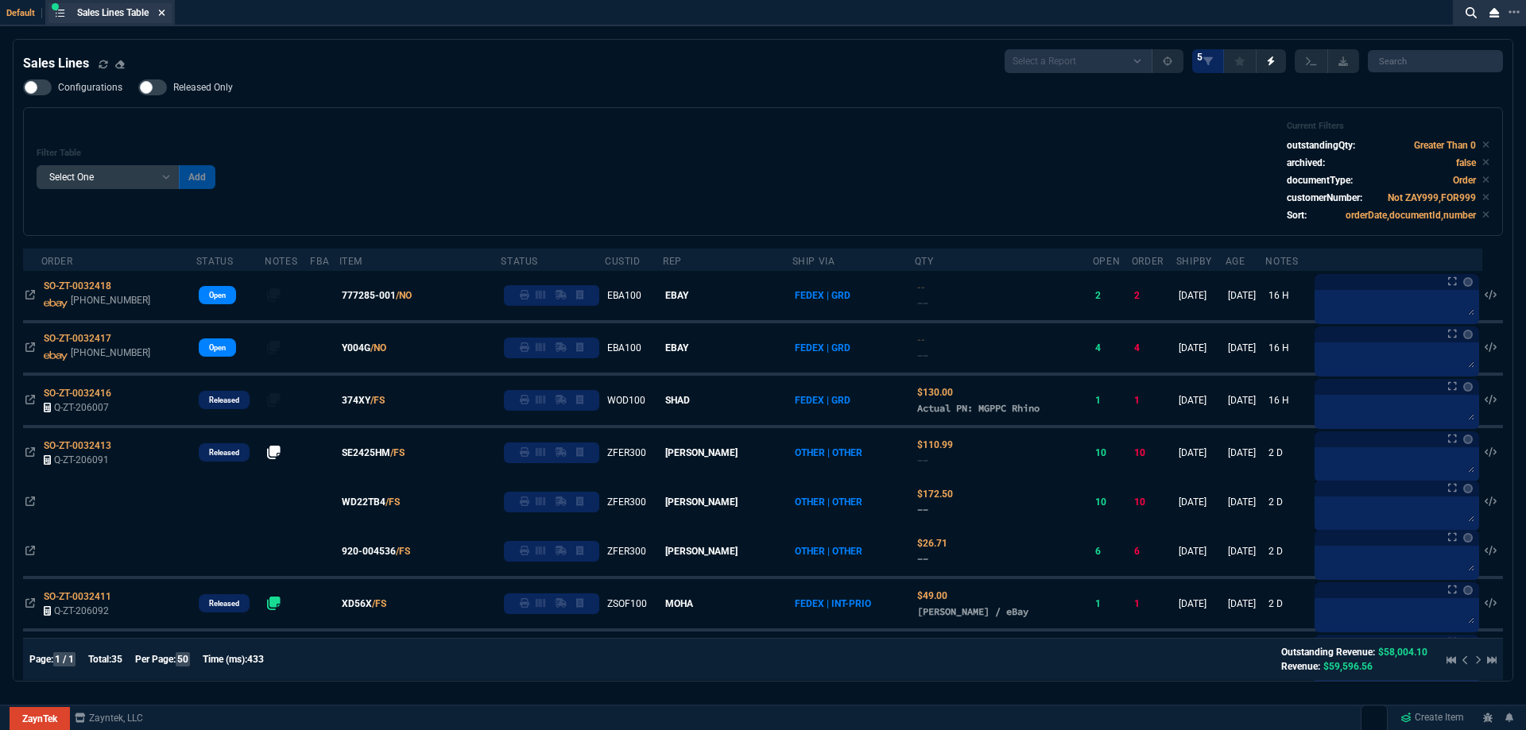
click at [165, 14] on icon at bounding box center [161, 13] width 7 height 10
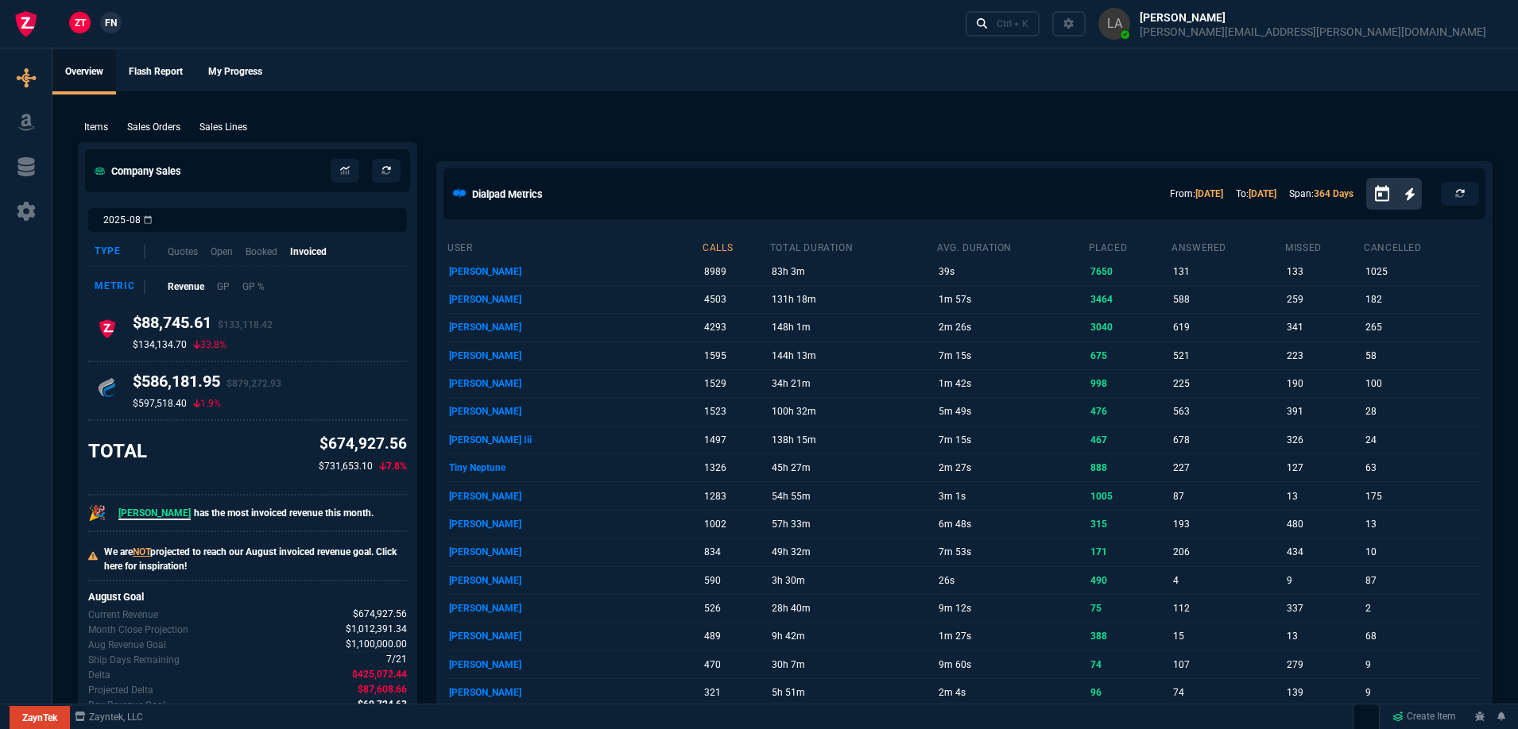
click at [102, 22] on link "FN" at bounding box center [110, 22] width 21 height 21
click at [230, 130] on p "Sales Lines" at bounding box center [223, 127] width 48 height 14
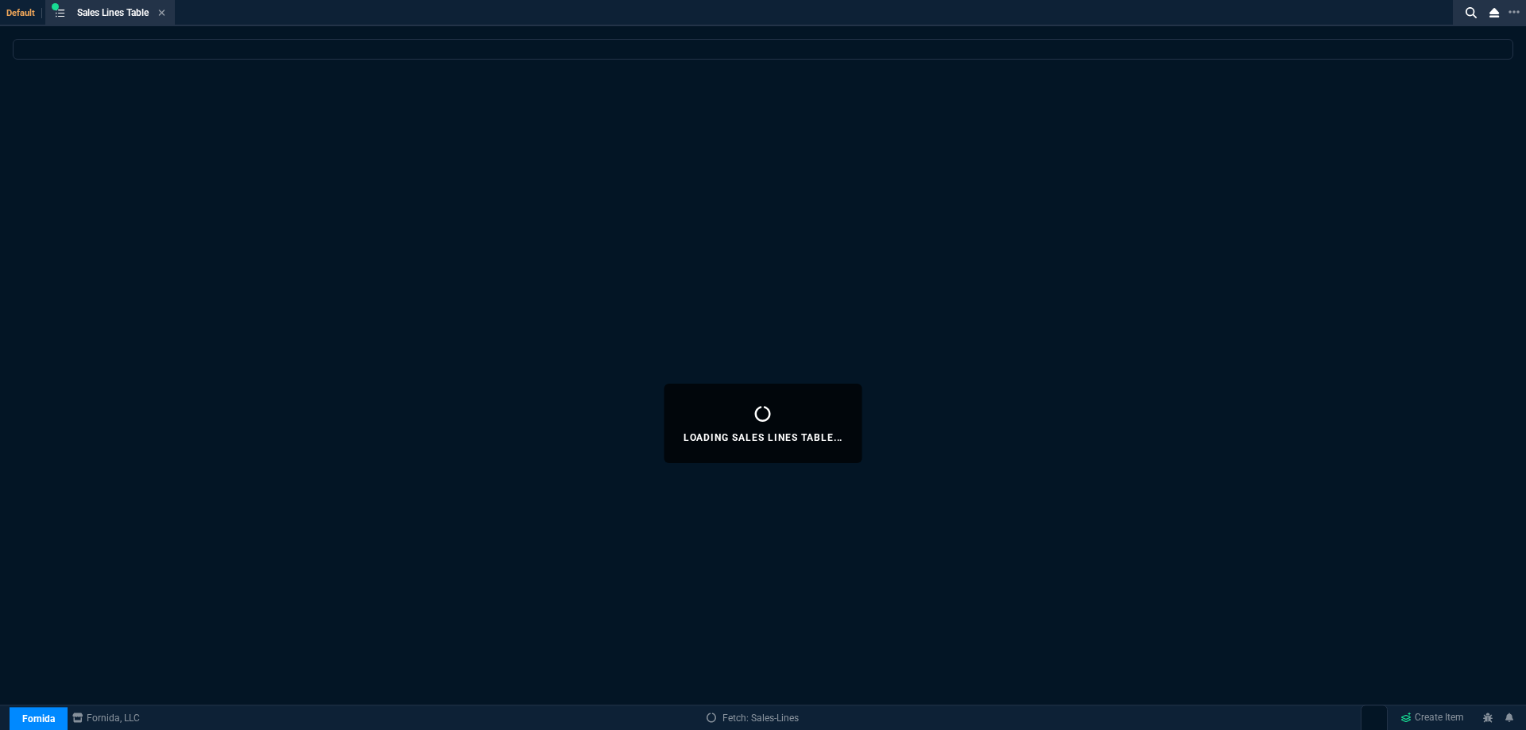
select select
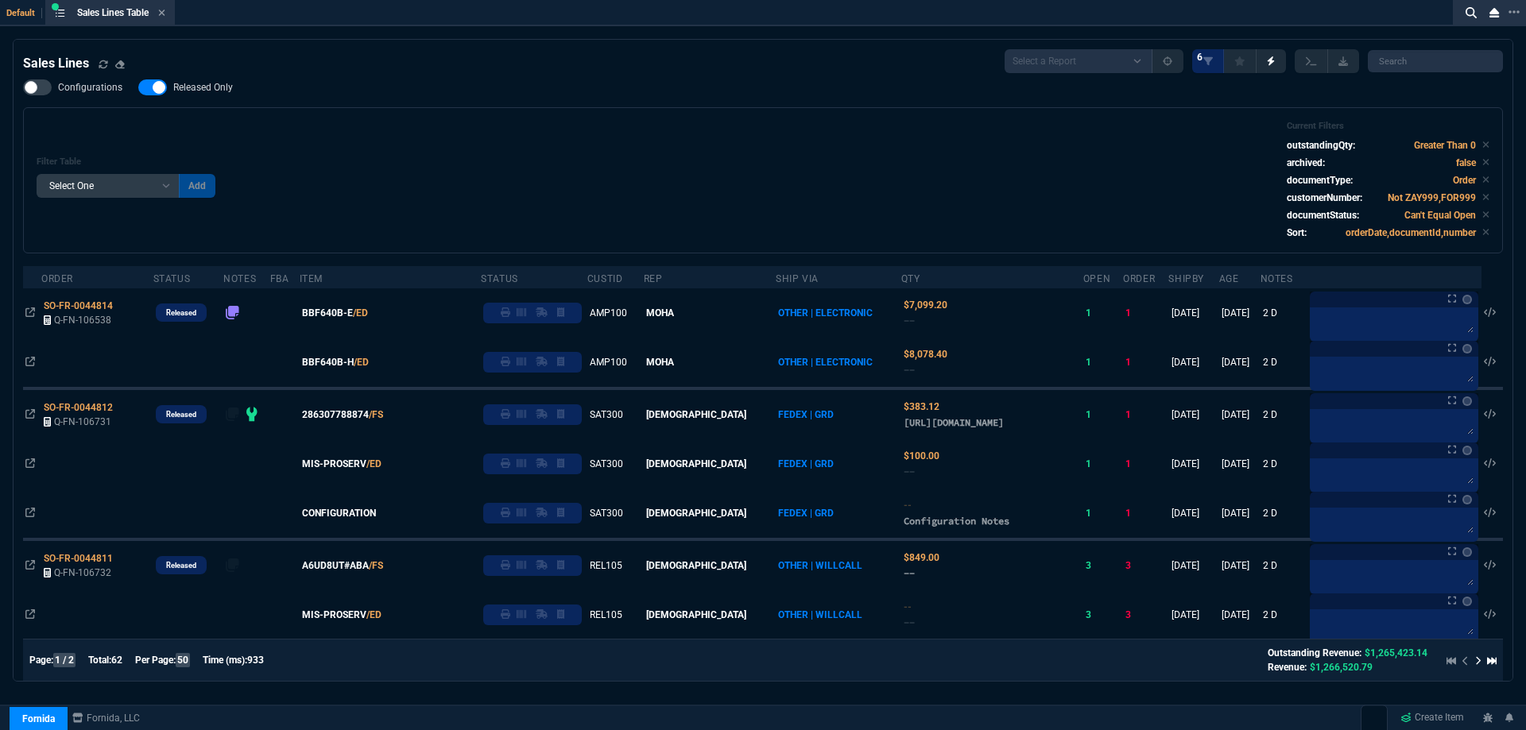
click at [232, 88] on label "Released Only" at bounding box center [193, 87] width 110 height 16
click at [138, 88] on input "Released Only" at bounding box center [137, 87] width 1 height 1
checkbox input "false"
click at [790, 107] on div "Configurations Released Only Filter Table Select One Add Filter () Age () ATS (…" at bounding box center [762, 166] width 1479 height 174
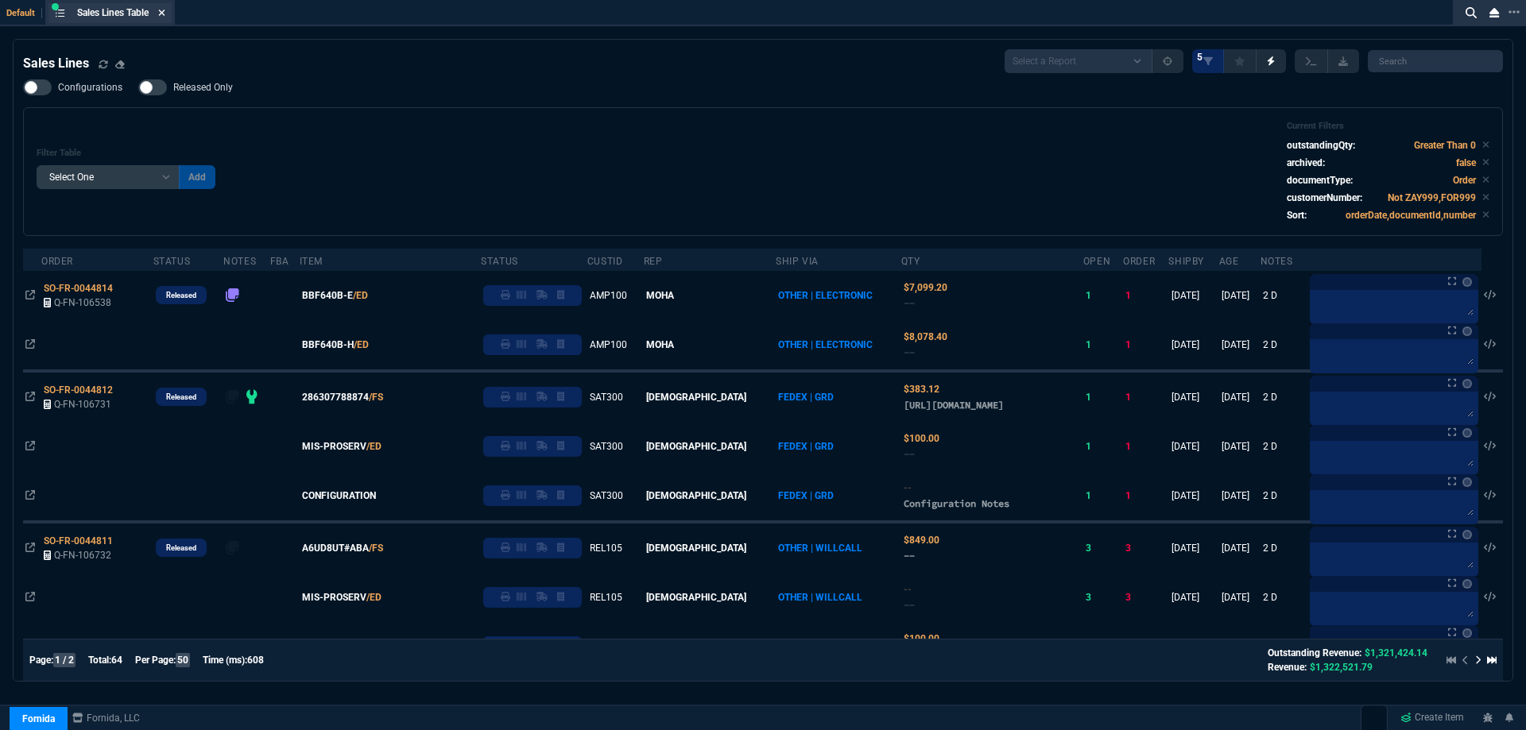
click at [163, 13] on icon at bounding box center [161, 13] width 7 height 10
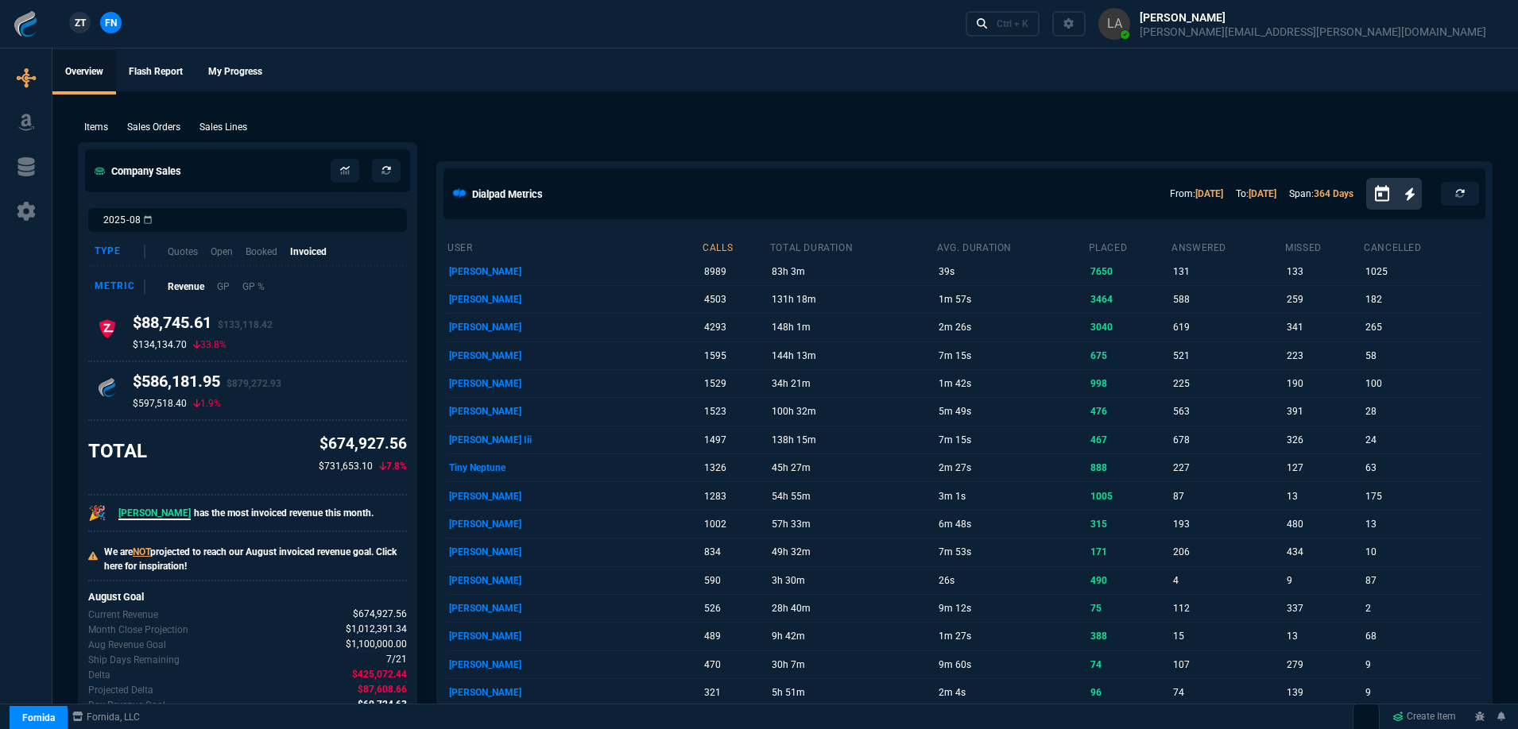
click at [72, 21] on link "ZT" at bounding box center [79, 22] width 21 height 21
click at [234, 124] on p "Sales Lines" at bounding box center [223, 127] width 48 height 14
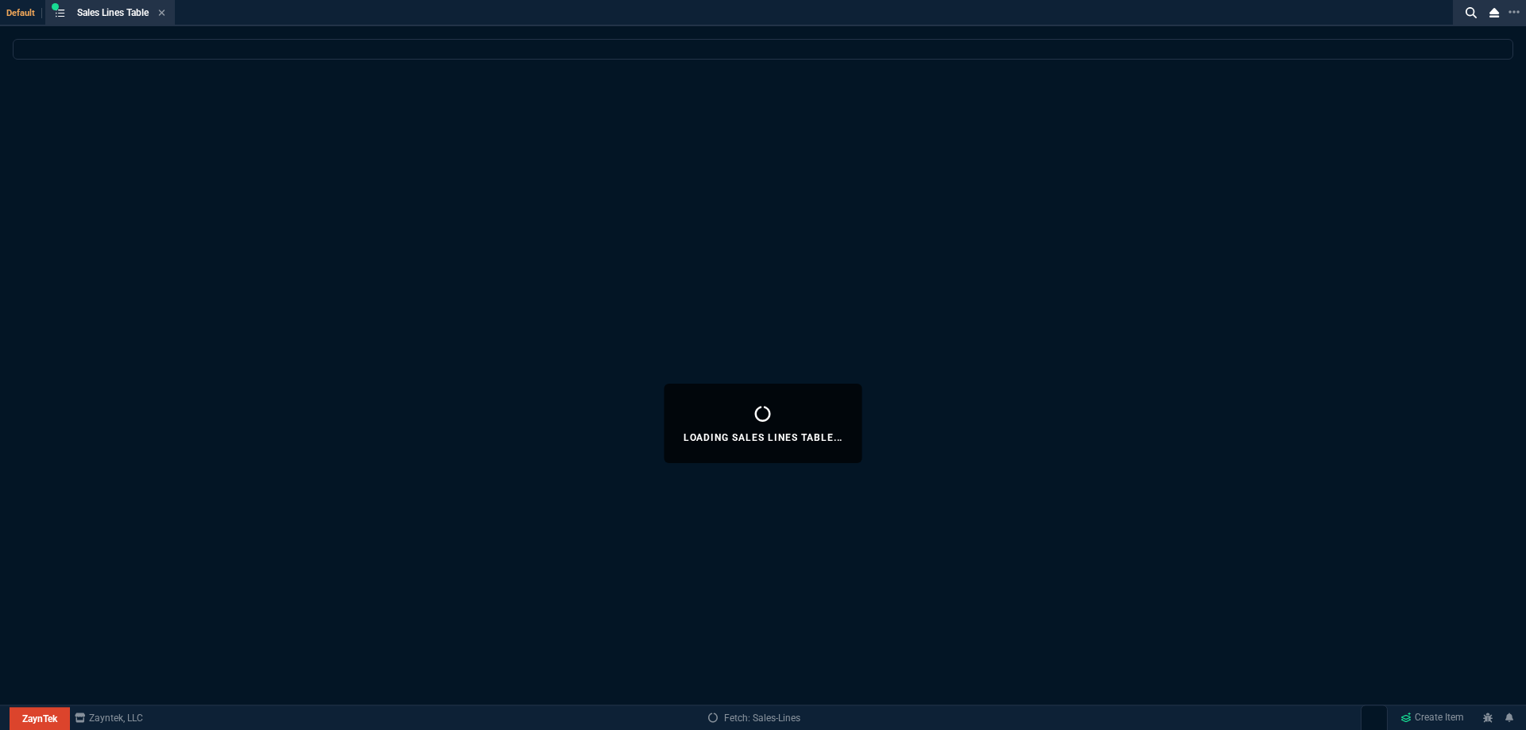
select select
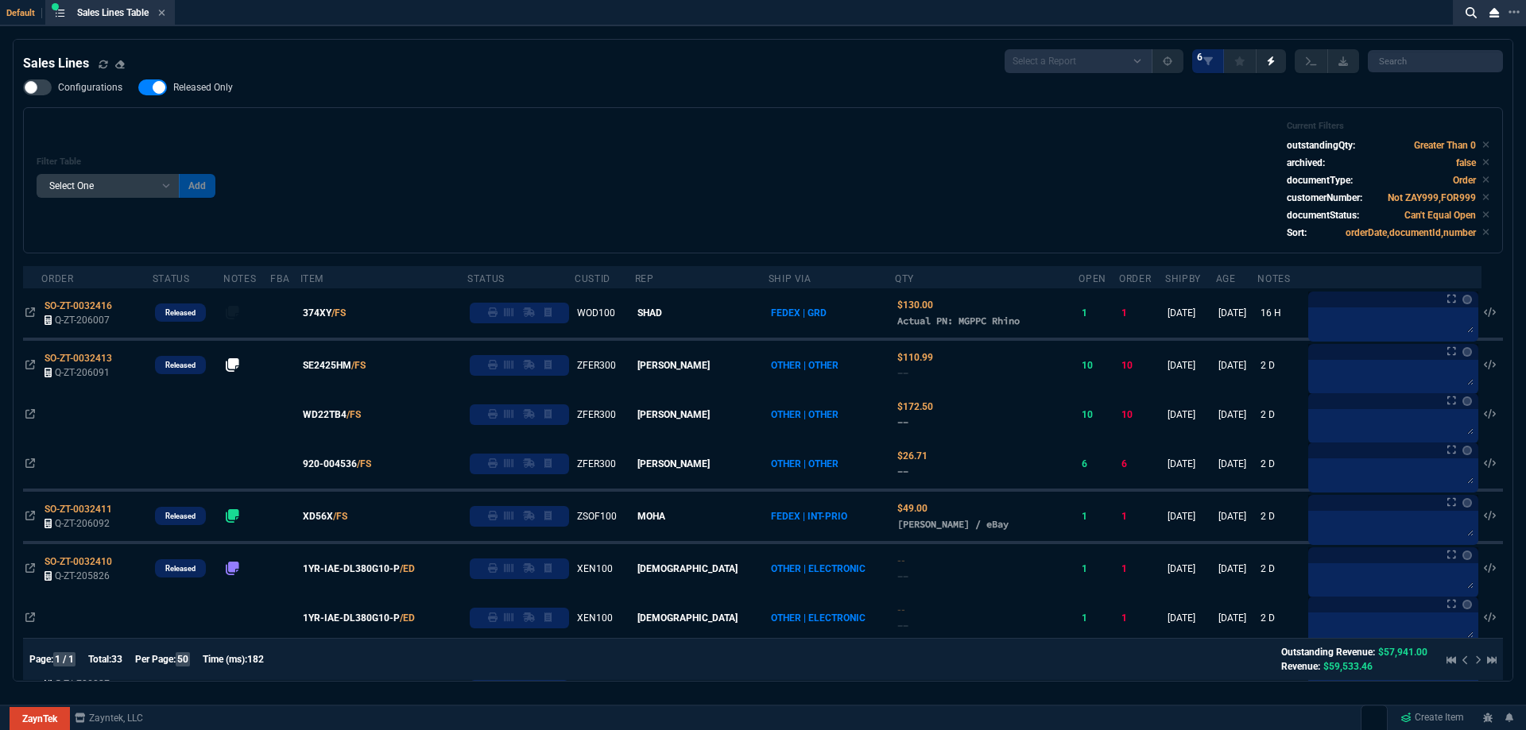
click at [206, 91] on span "Released Only" at bounding box center [203, 87] width 60 height 13
click at [138, 88] on input "Released Only" at bounding box center [137, 87] width 1 height 1
checkbox input "false"
click at [530, 121] on div "Filter Table Select One Add Filter () Age () ATS () Cond (itemVariantCode) Cust…" at bounding box center [762, 180] width 1479 height 146
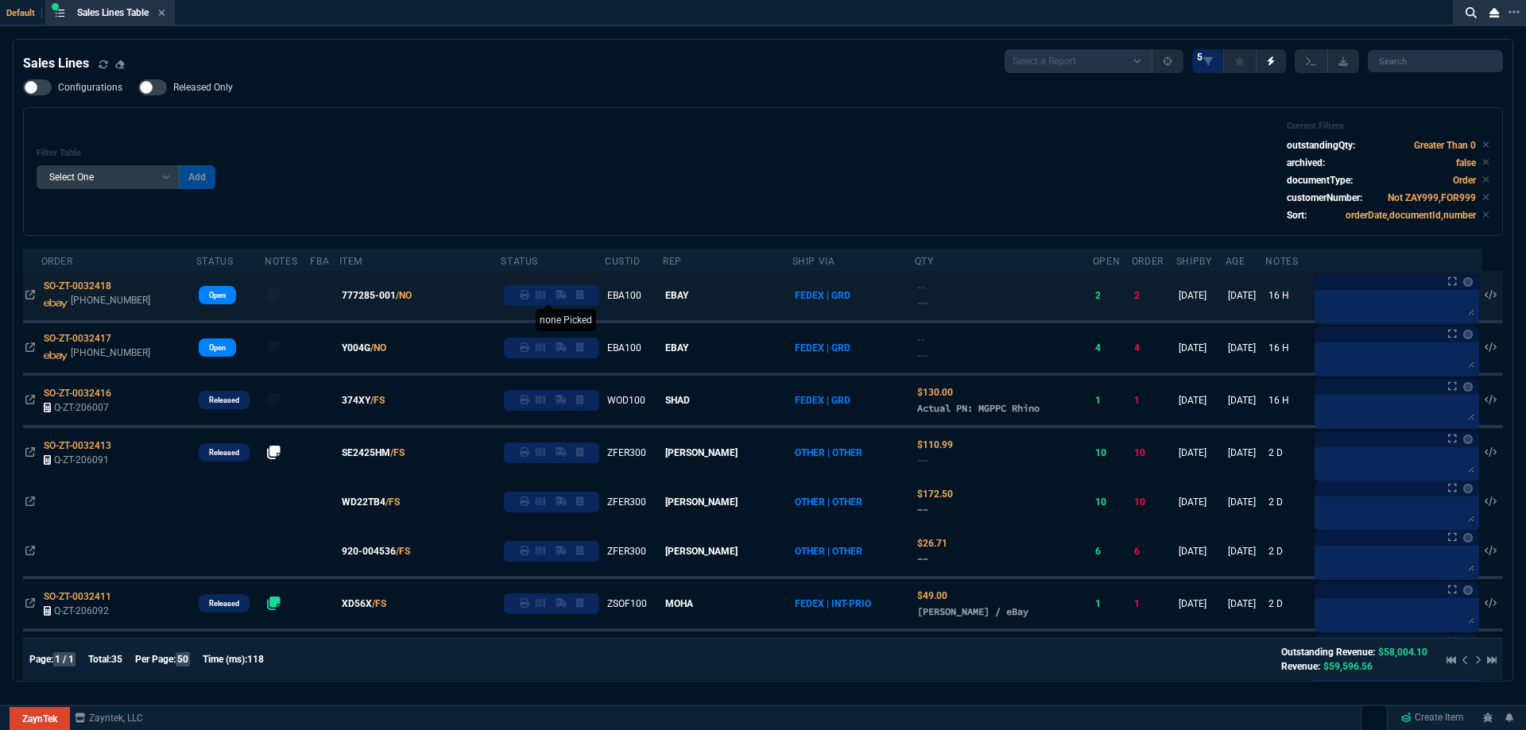
drag, startPoint x: 359, startPoint y: 398, endPoint x: 429, endPoint y: 394, distance: 70.0
click at [359, 398] on span "374XY" at bounding box center [356, 400] width 29 height 14
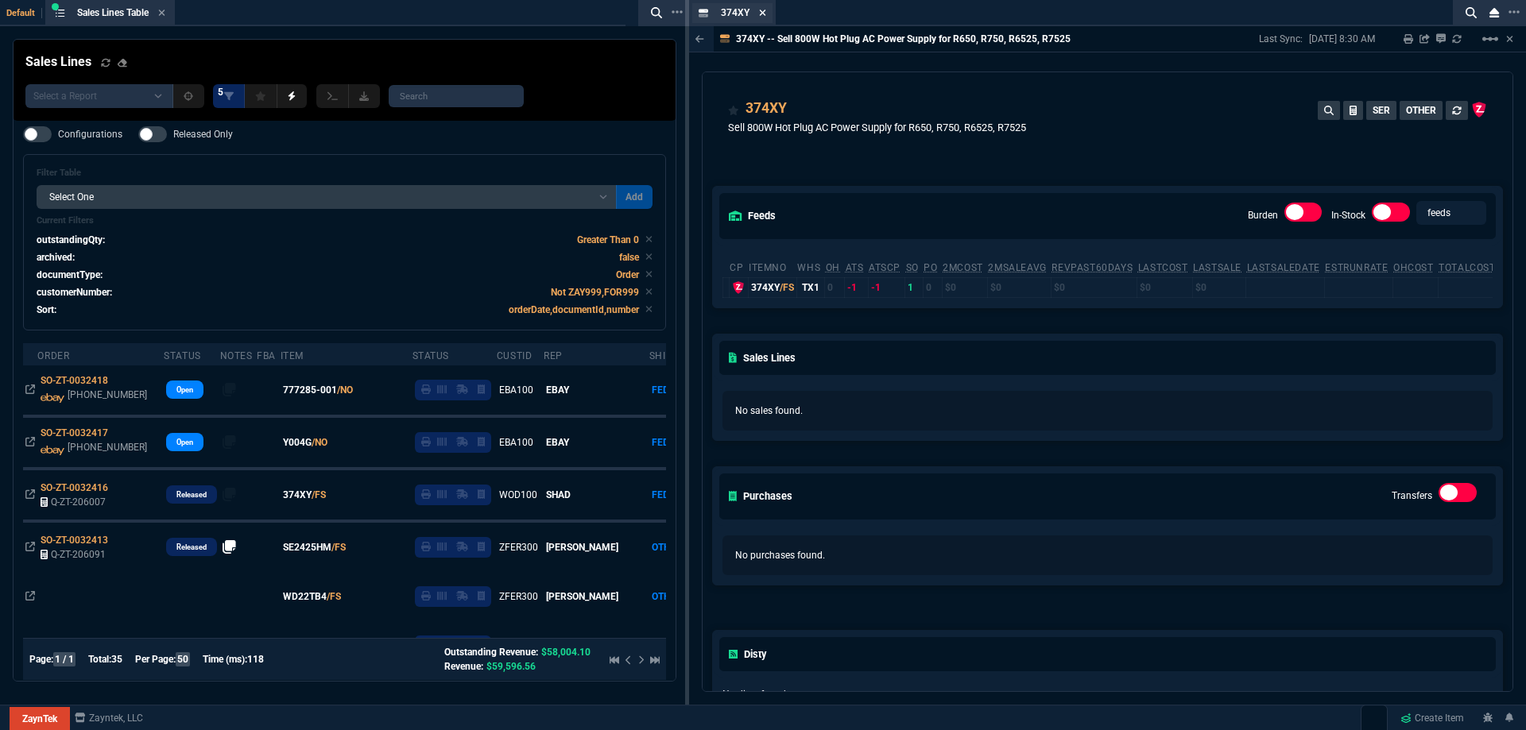
click at [763, 14] on icon at bounding box center [762, 13] width 7 height 10
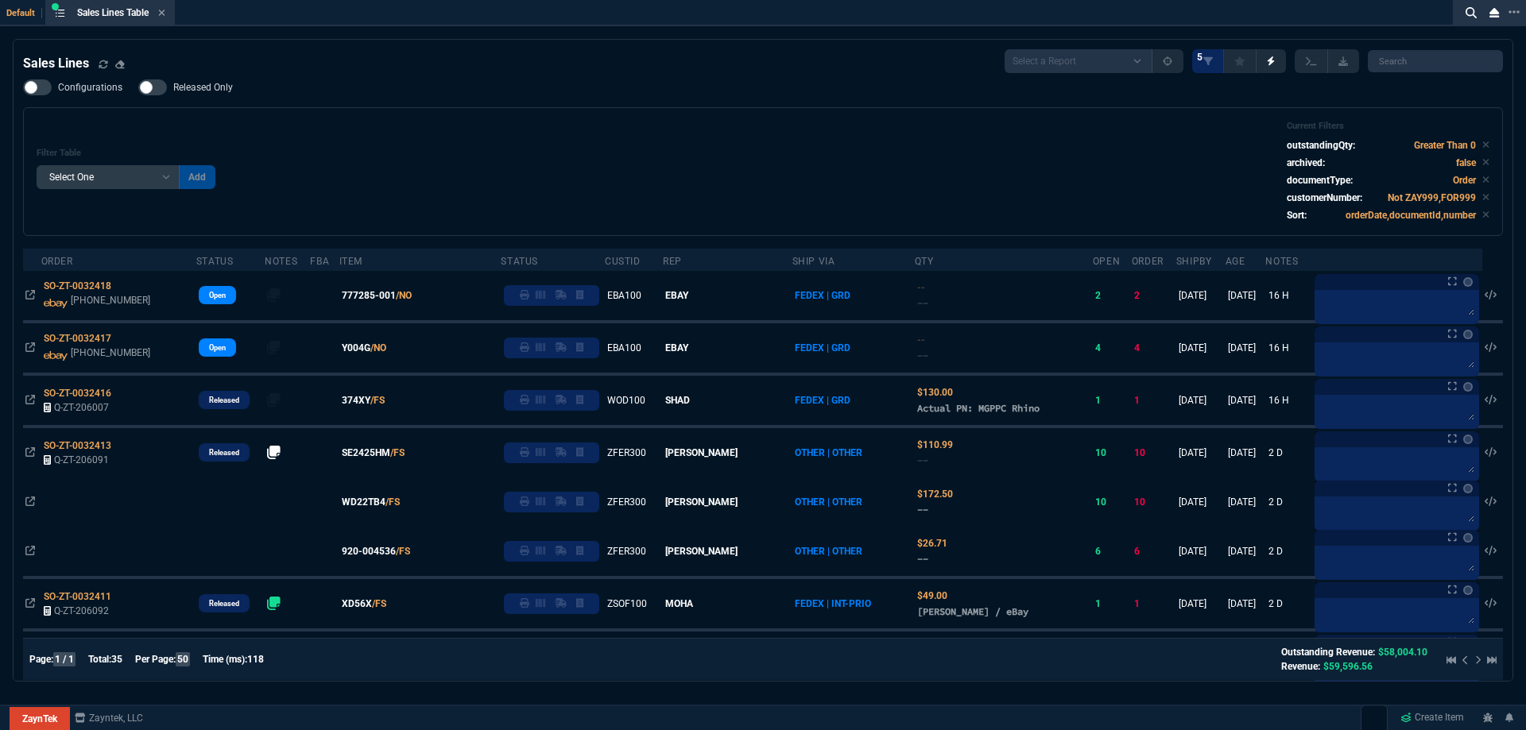
click at [474, 114] on div "Filter Table Select One Add Filter () Age () ATS () Cond (itemVariantCode) Cust…" at bounding box center [762, 171] width 1479 height 129
click at [169, 13] on div "Sales Lines Table Sales Line" at bounding box center [109, 13] width 123 height 20
click at [165, 10] on icon at bounding box center [161, 13] width 7 height 10
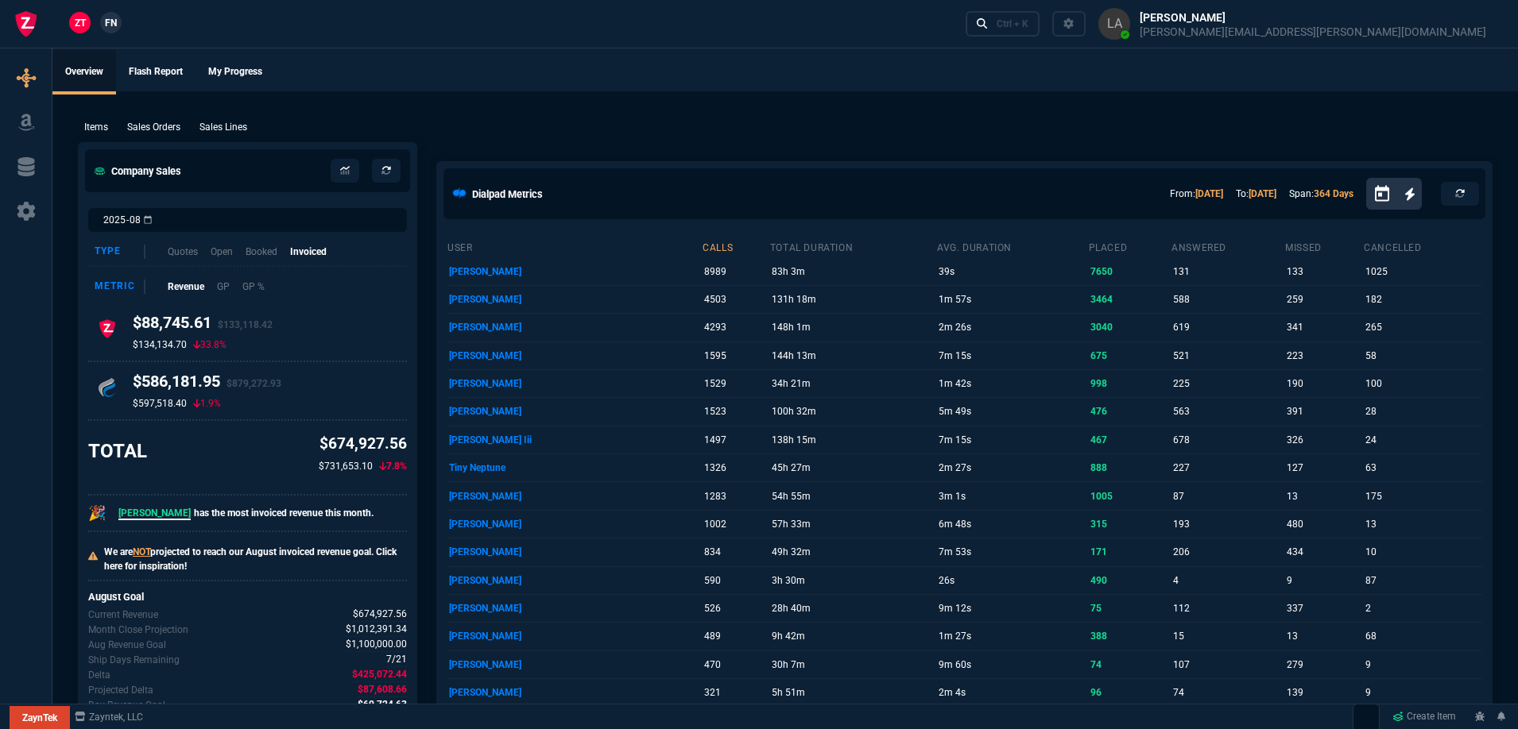
click at [112, 18] on span "FN" at bounding box center [111, 23] width 12 height 14
click at [227, 119] on div "Items Sales Orders Sales Lines Add Link" at bounding box center [785, 126] width 1414 height 19
click at [231, 122] on p "Sales Lines" at bounding box center [223, 127] width 48 height 14
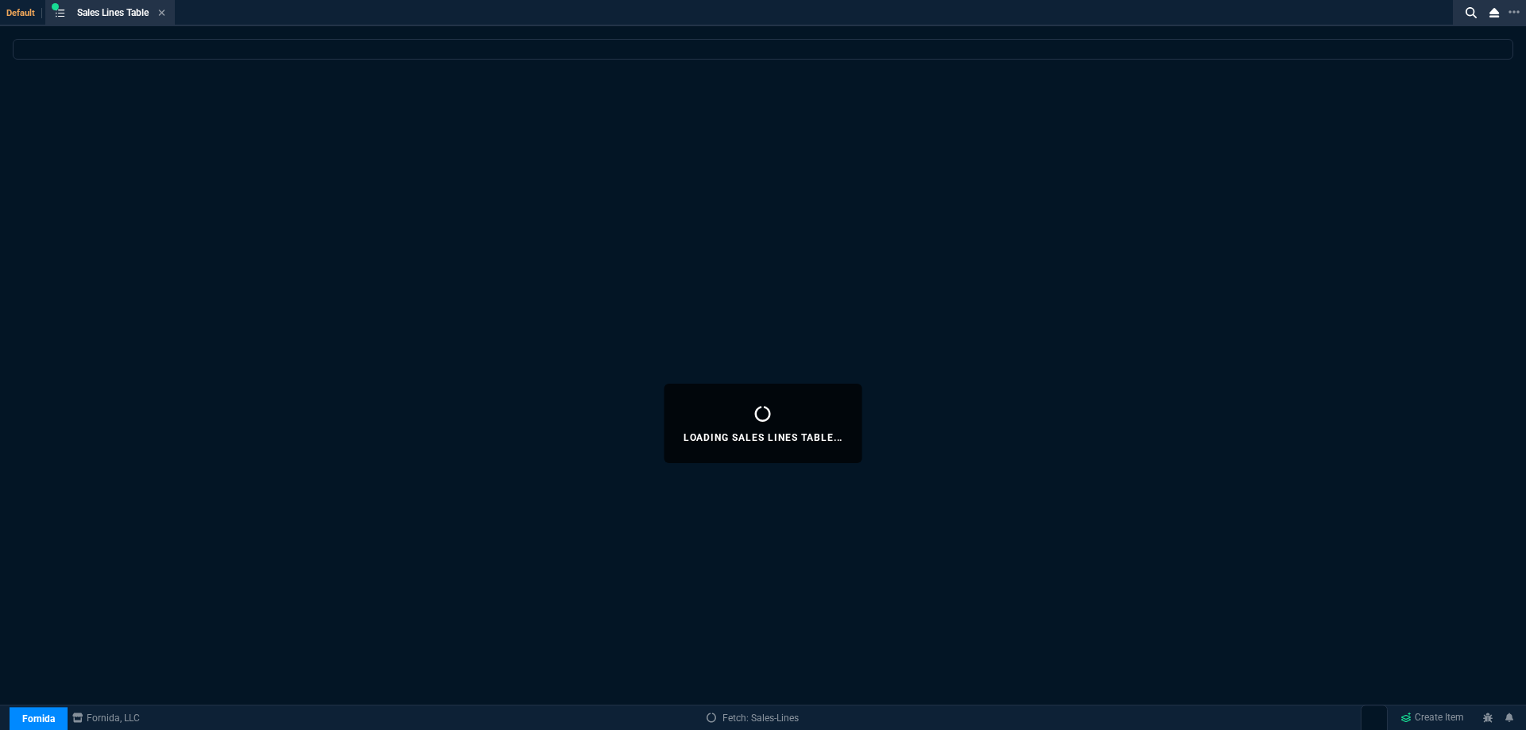
select select
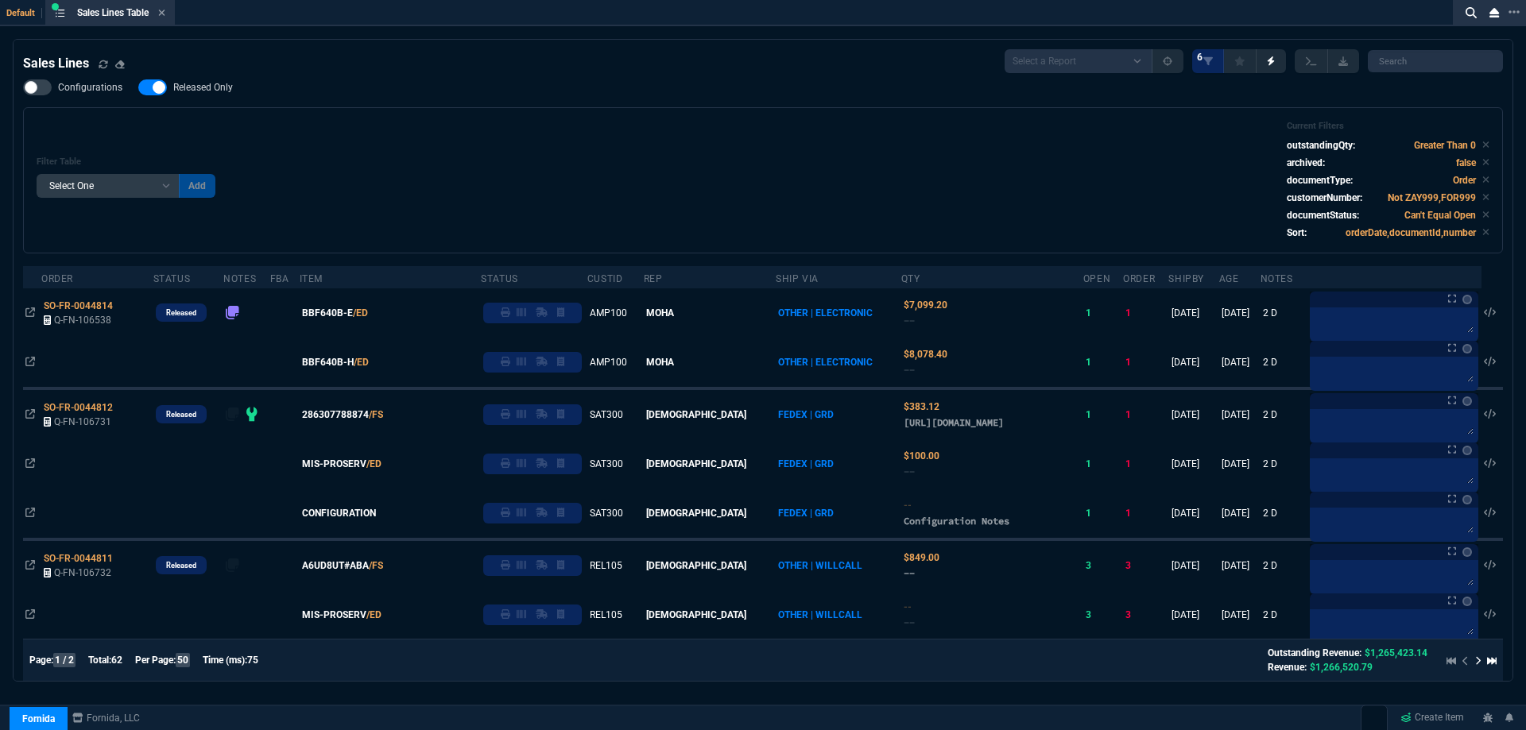
drag, startPoint x: 179, startPoint y: 88, endPoint x: 572, endPoint y: 145, distance: 397.3
click at [179, 88] on span "Released Only" at bounding box center [203, 87] width 60 height 13
click at [138, 88] on input "Released Only" at bounding box center [137, 87] width 1 height 1
checkbox input "false"
click at [567, 168] on div "Filter Table Select One Add Filter () Age () ATS () Cond (itemVariantCode) Cust…" at bounding box center [763, 180] width 1452 height 119
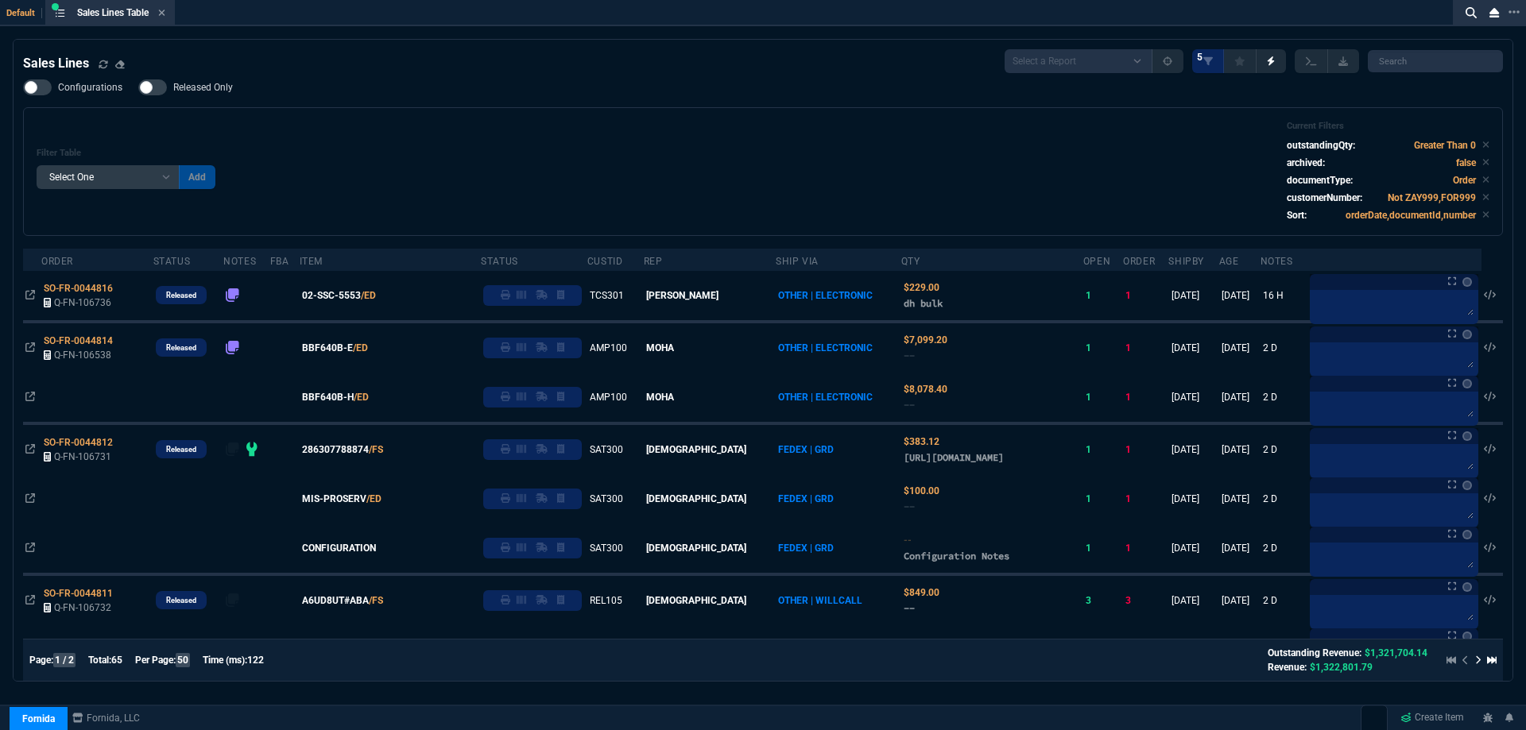
click at [165, 12] on icon at bounding box center [162, 13] width 6 height 6
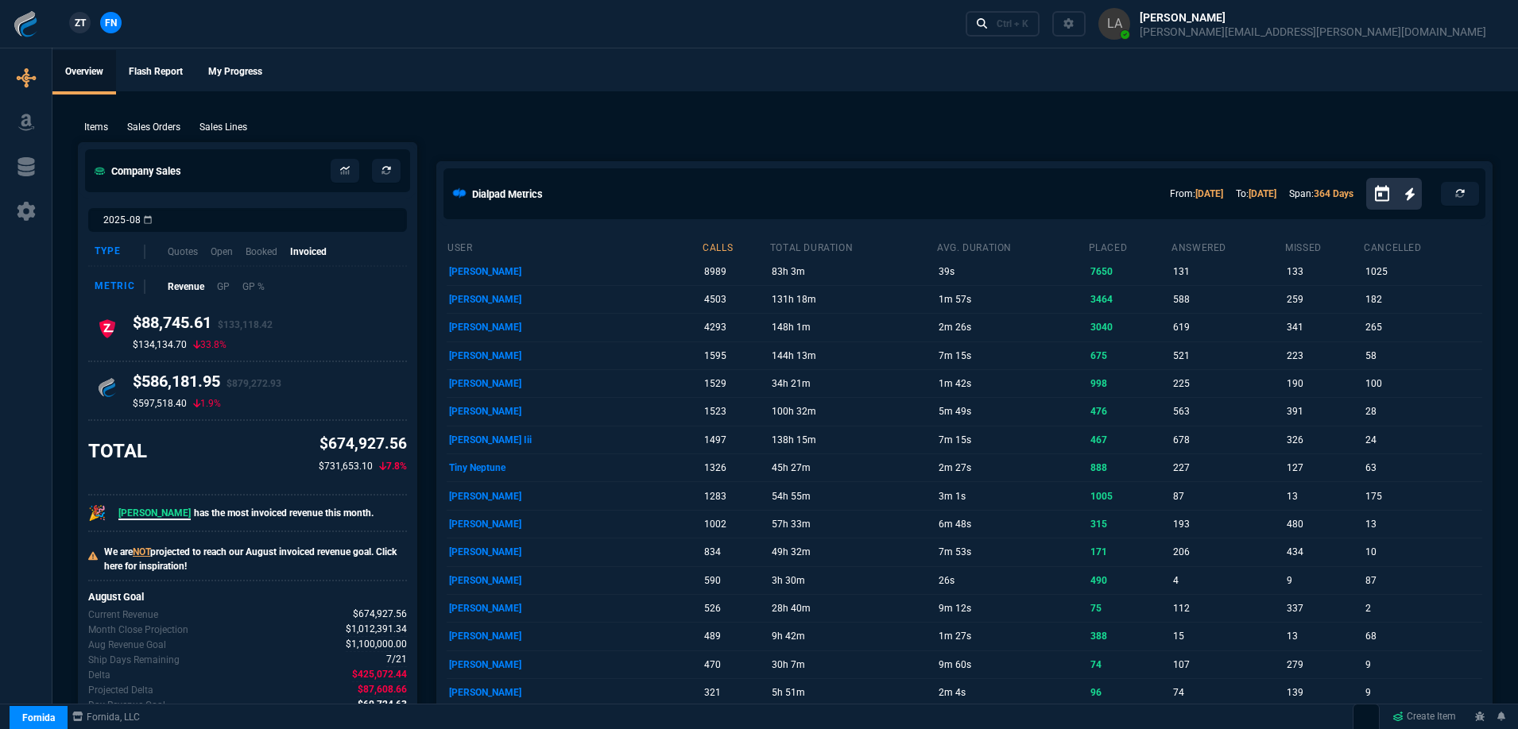
click at [82, 22] on span "ZT" at bounding box center [80, 23] width 11 height 14
click at [226, 126] on p "Sales Lines" at bounding box center [223, 127] width 48 height 14
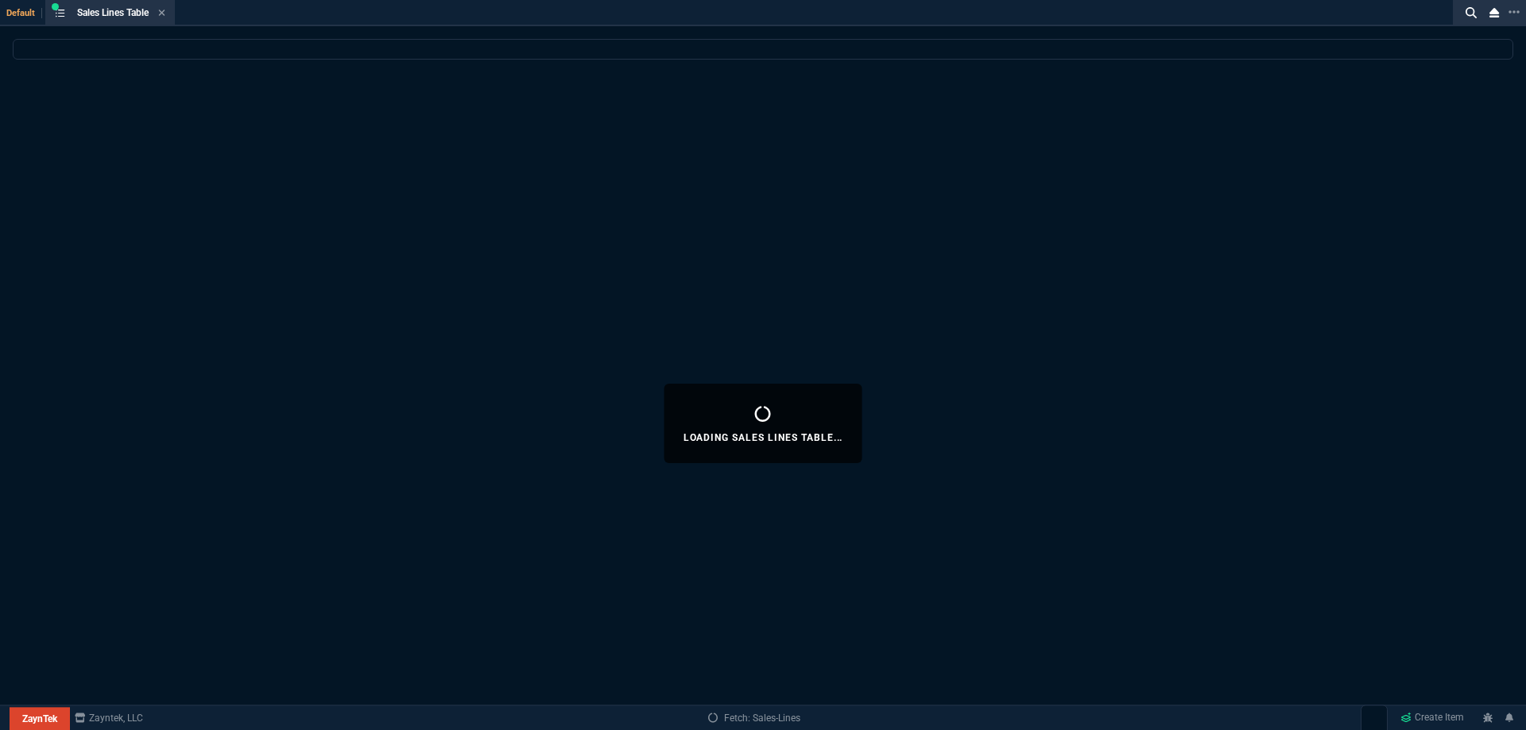
select select
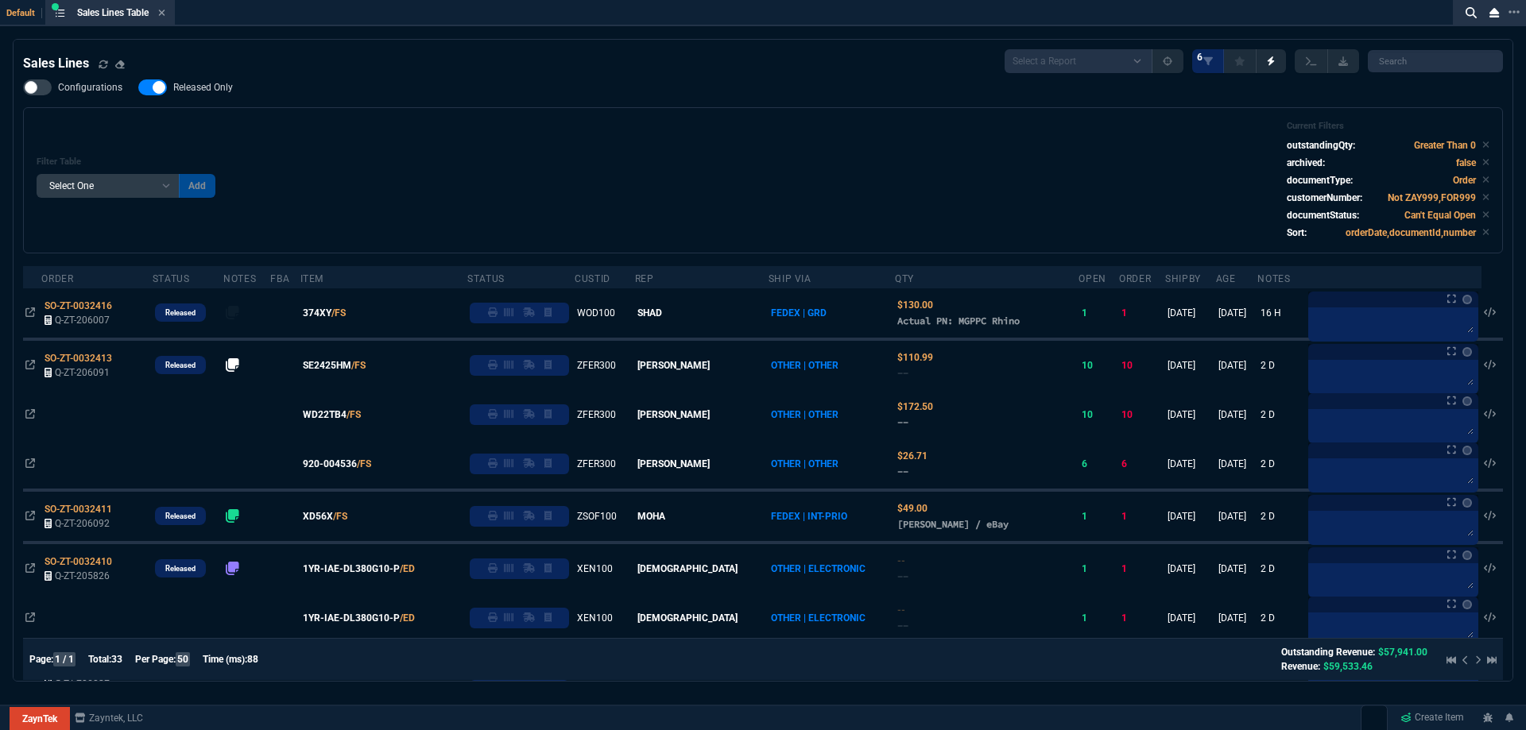
click at [195, 89] on span "Released Only" at bounding box center [203, 87] width 60 height 13
click at [138, 88] on input "Released Only" at bounding box center [137, 87] width 1 height 1
checkbox input "false"
click at [528, 134] on div "Filter Table Select One Add Filter () Age () ATS () Cond (itemVariantCode) Cust…" at bounding box center [763, 180] width 1452 height 119
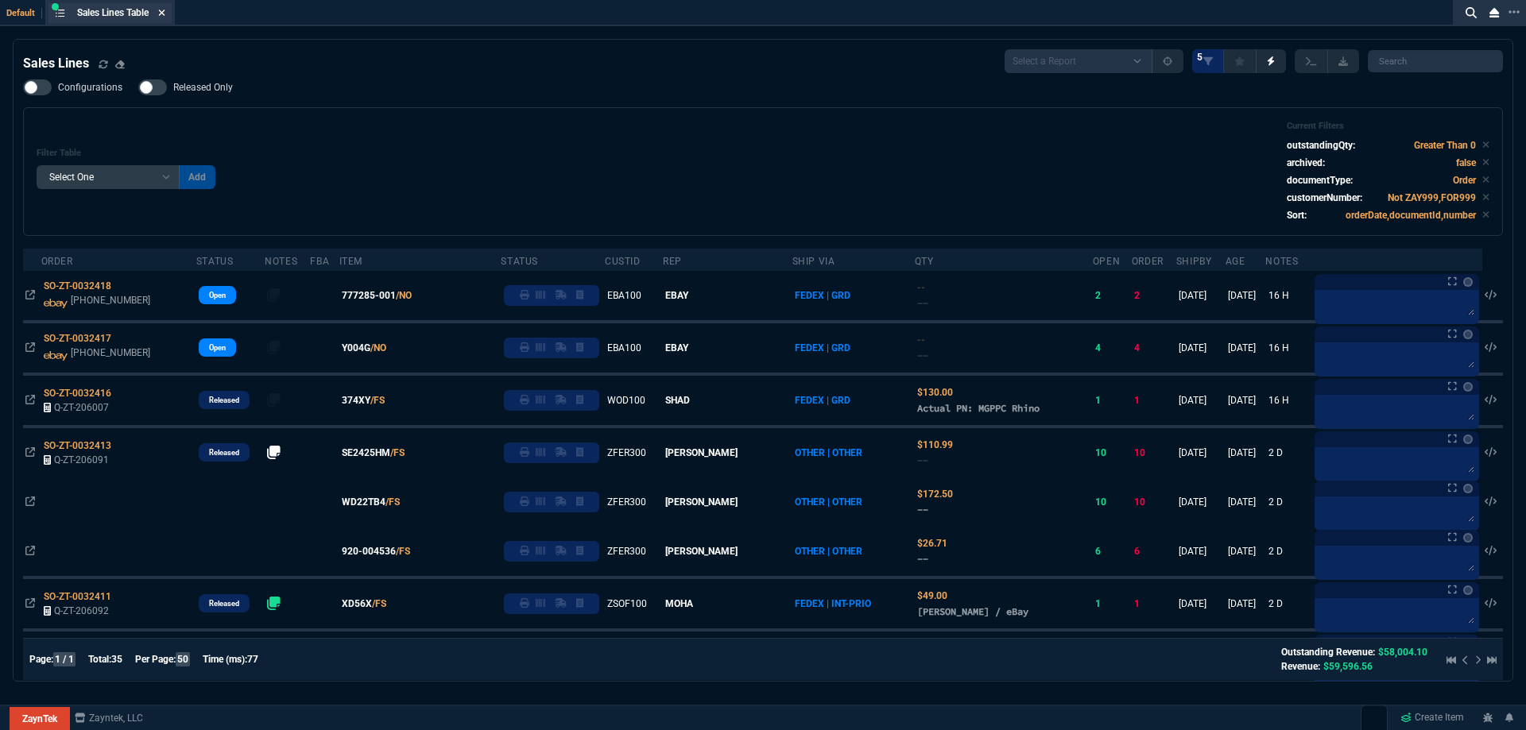
click at [163, 12] on icon at bounding box center [161, 13] width 7 height 10
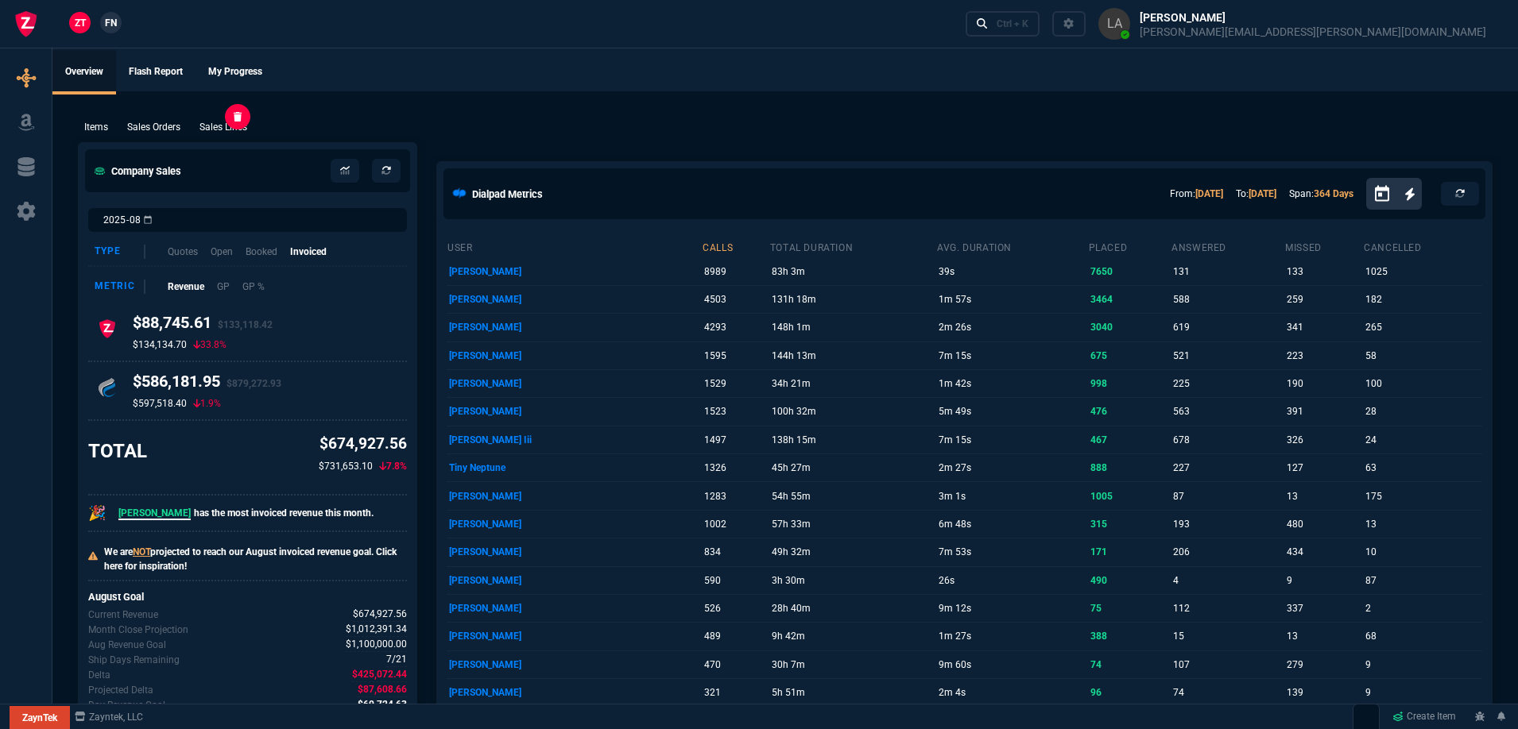
click at [242, 130] on p "Sales Lines" at bounding box center [223, 127] width 48 height 14
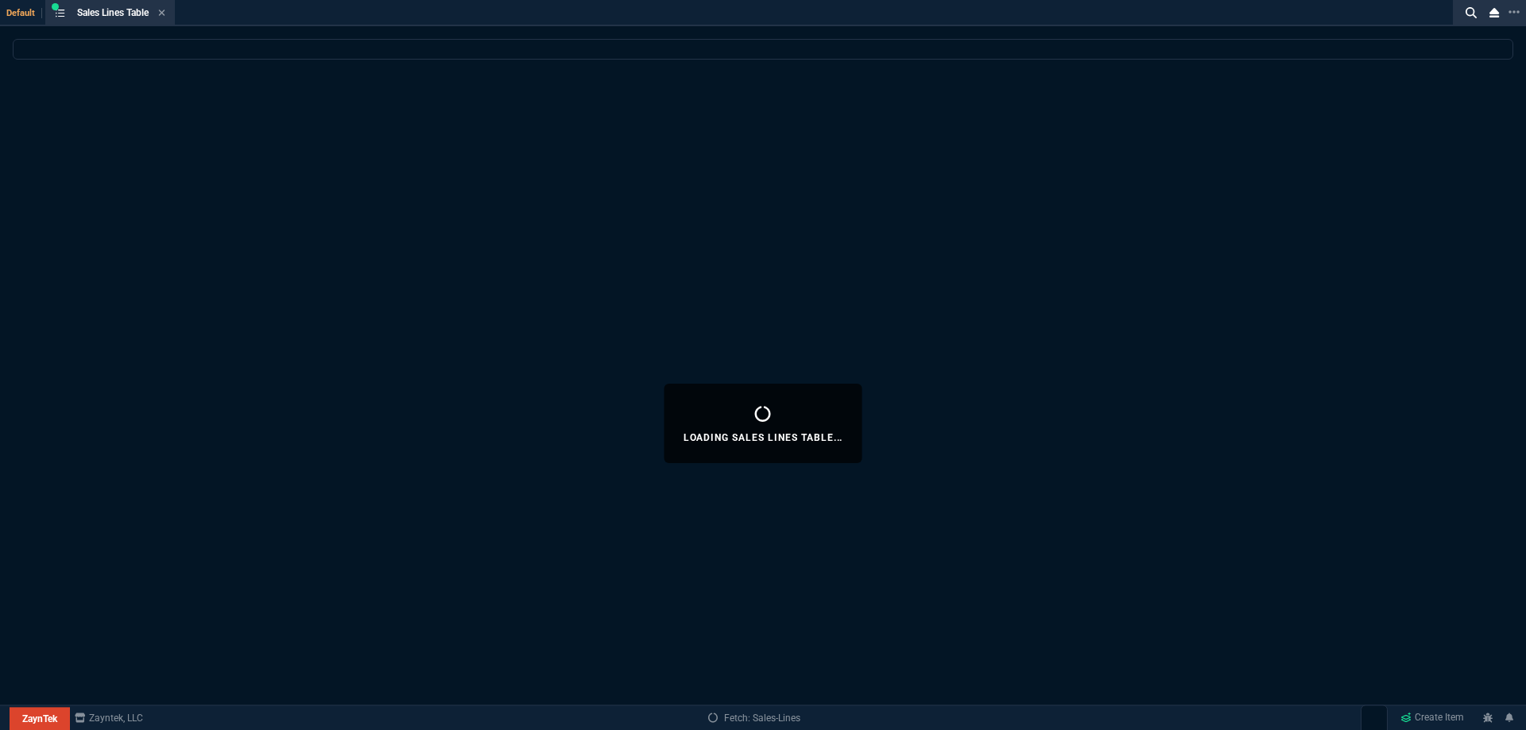
select select
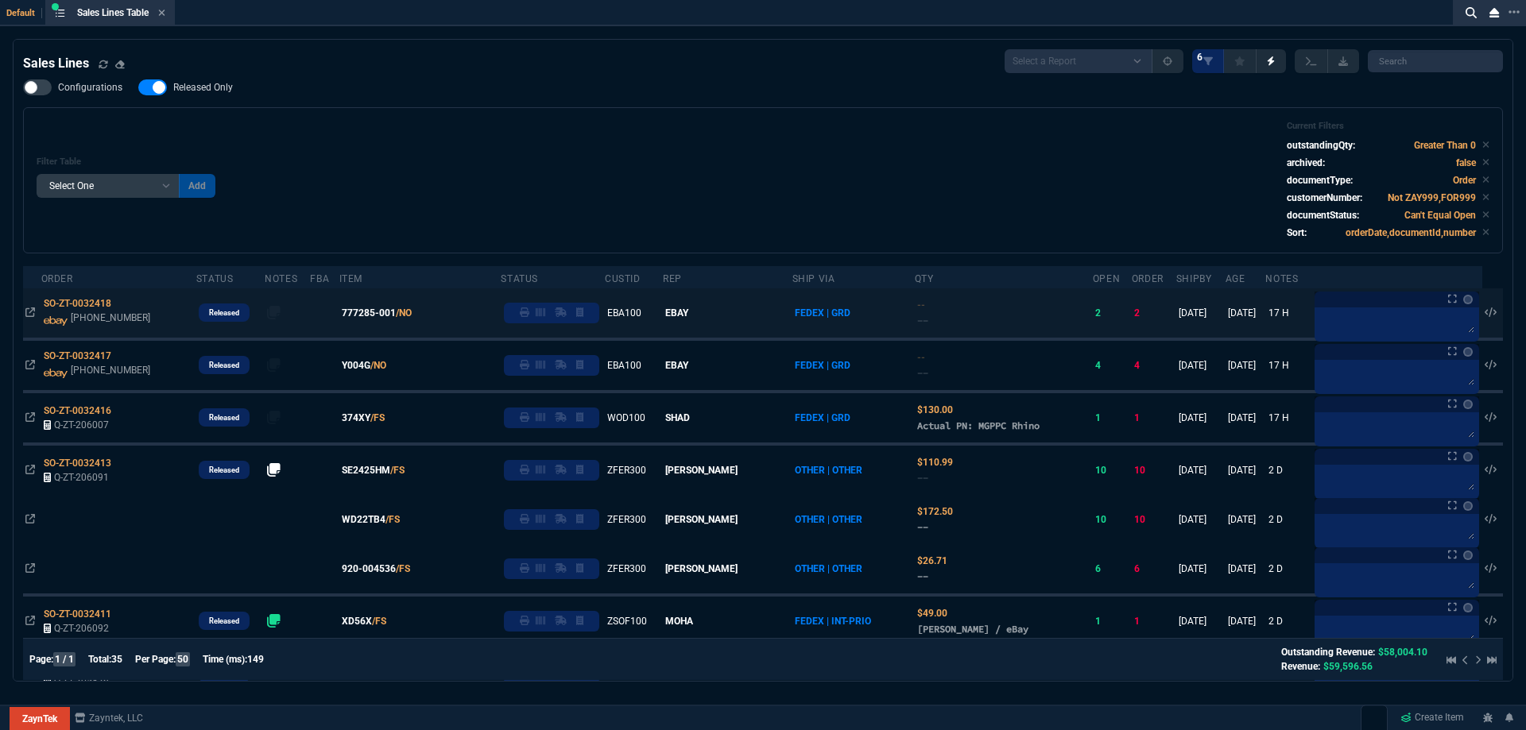
drag, startPoint x: 552, startPoint y: 312, endPoint x: 554, endPoint y: 321, distance: 8.9
click at [529, 312] on icon at bounding box center [525, 312] width 10 height 10
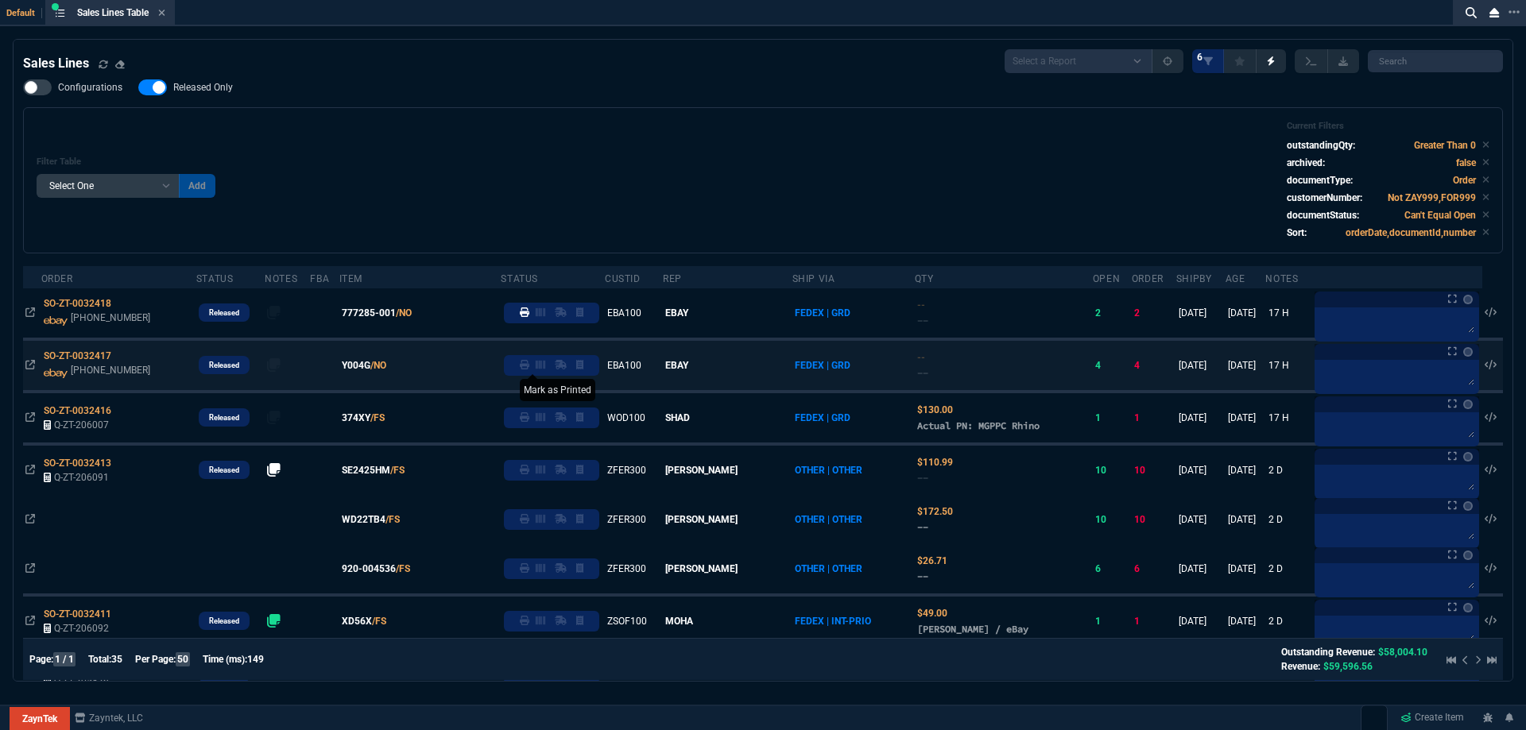
click at [529, 369] on icon at bounding box center [525, 365] width 10 height 10
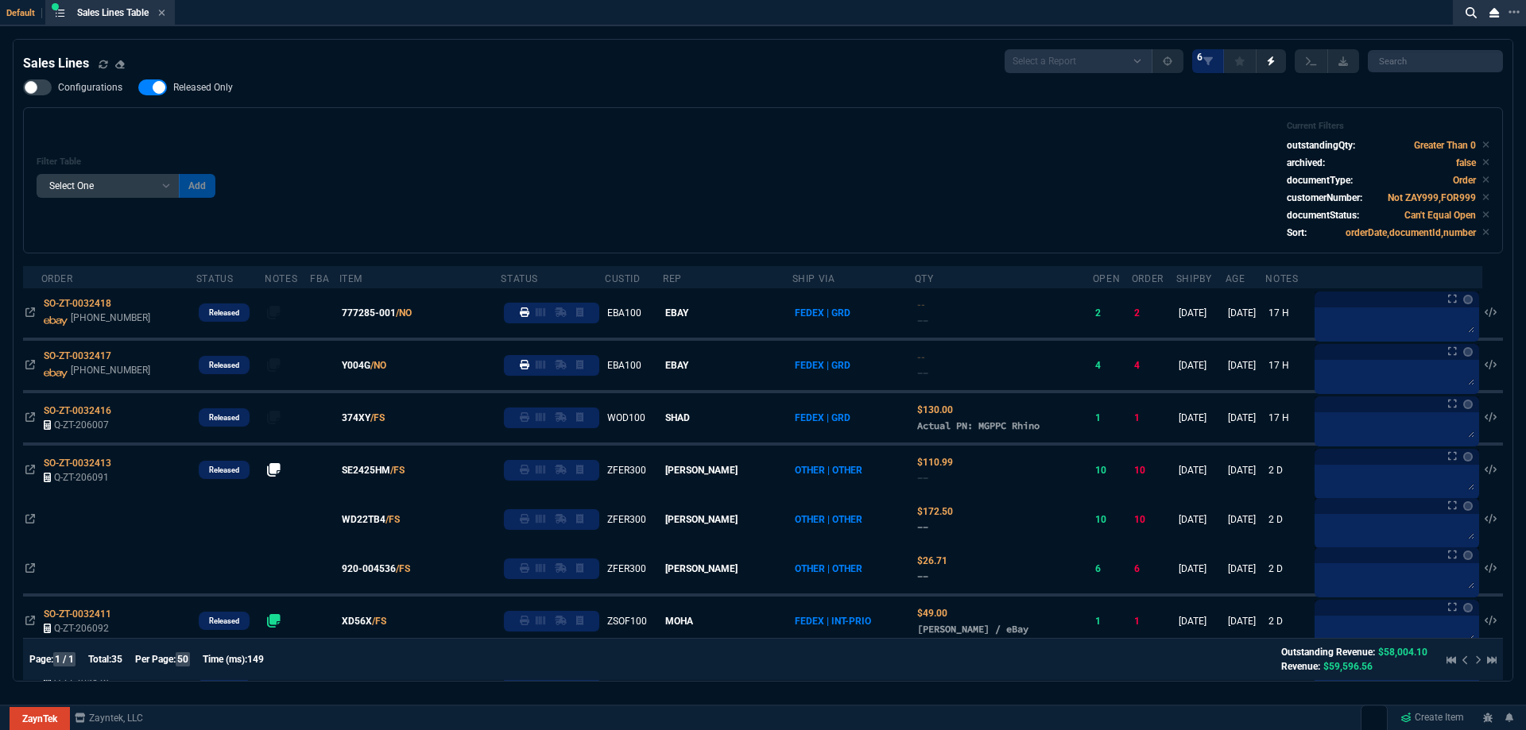
drag, startPoint x: 200, startPoint y: 95, endPoint x: 598, endPoint y: 119, distance: 398.8
click at [200, 95] on label "Released Only" at bounding box center [193, 87] width 110 height 16
click at [138, 88] on input "Released Only" at bounding box center [137, 87] width 1 height 1
click at [598, 119] on div "Filter Table Select One Add Filter () Age () ATS () Cond (itemVariantCode) Cust…" at bounding box center [762, 180] width 1479 height 146
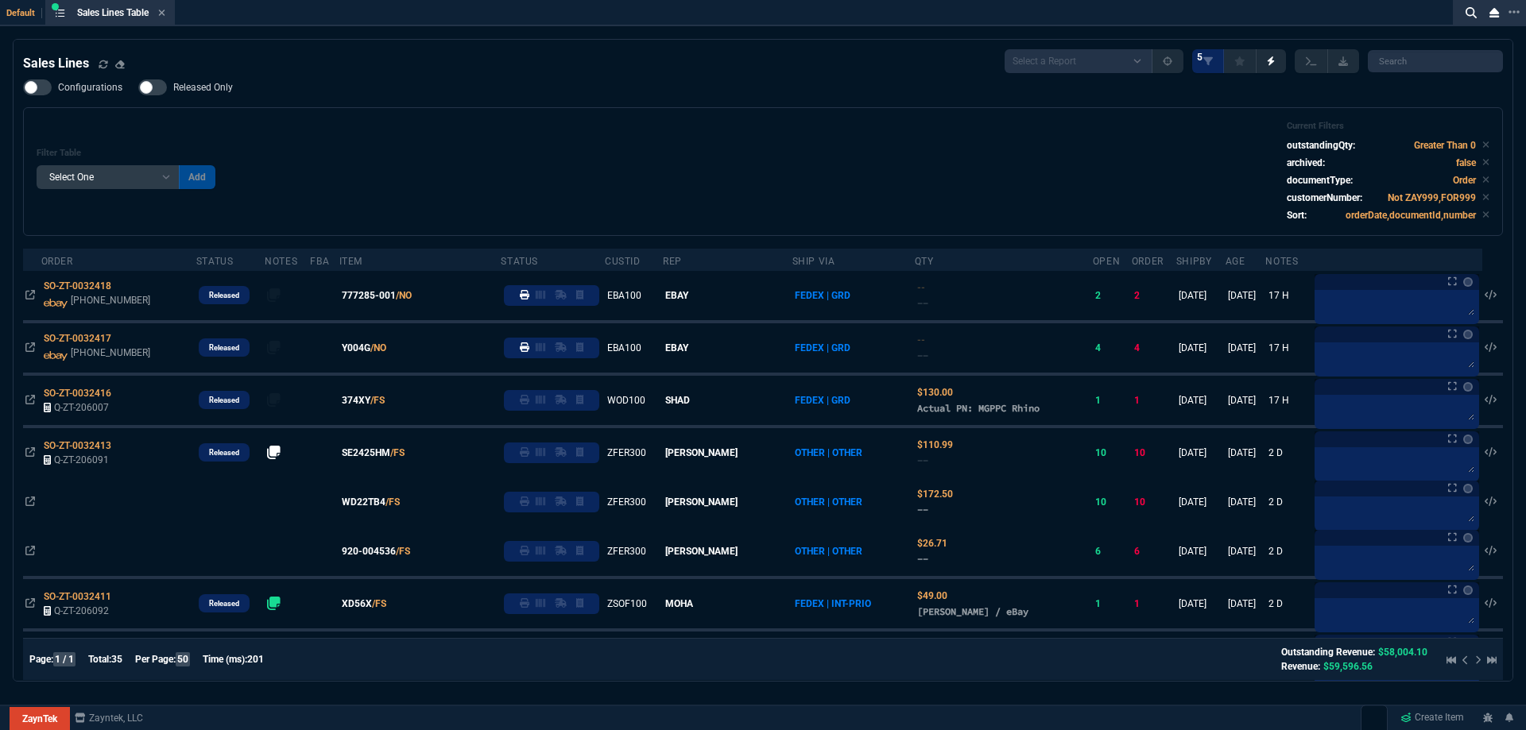
drag, startPoint x: 211, startPoint y: 87, endPoint x: 508, endPoint y: 115, distance: 298.5
click at [211, 88] on span "Released Only" at bounding box center [203, 87] width 60 height 13
click at [138, 88] on input "Released Only" at bounding box center [137, 87] width 1 height 1
click at [508, 115] on div "Filter Table Select One Add Filter () Age () ATS () Cond (itemVariantCode) Cust…" at bounding box center [762, 171] width 1479 height 129
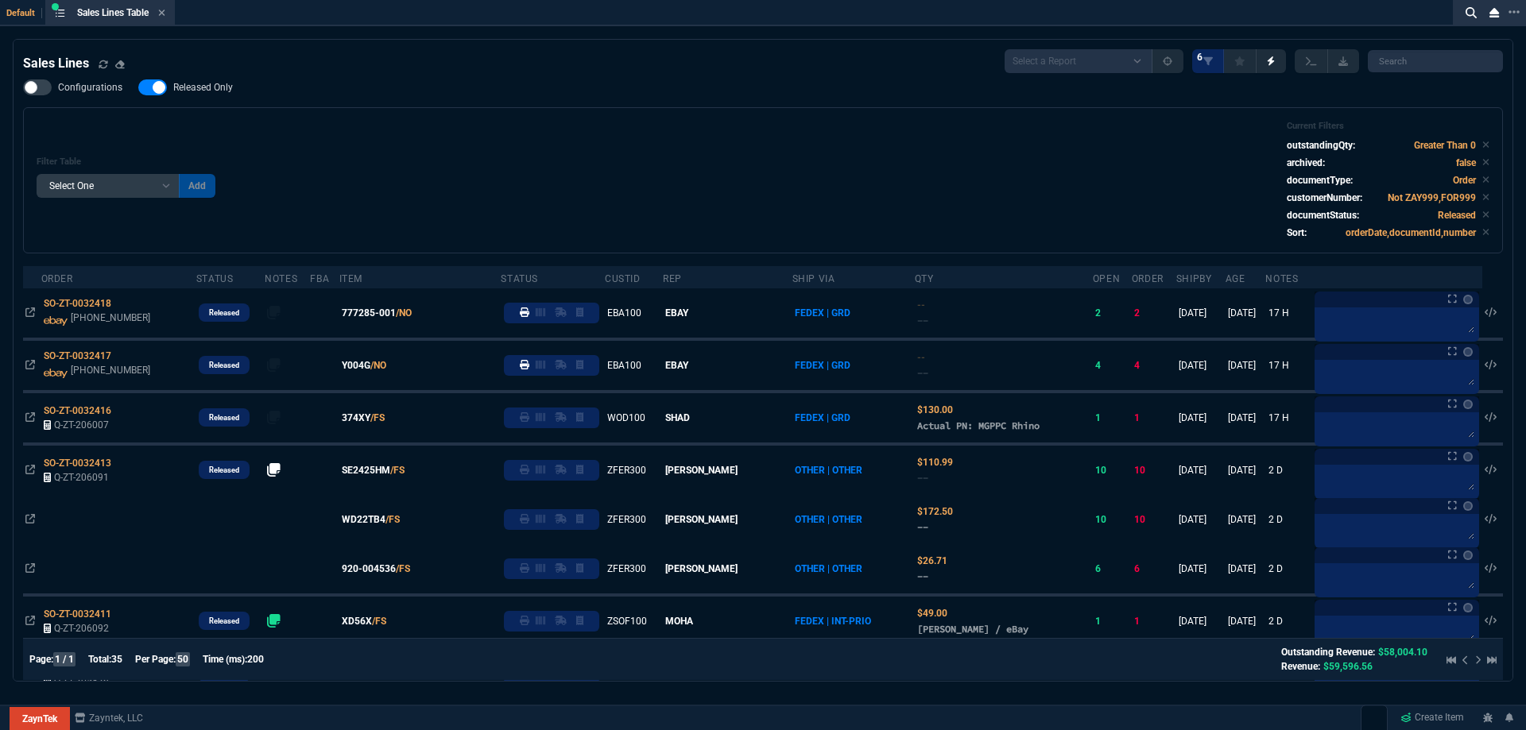
click at [195, 83] on span "Released Only" at bounding box center [203, 87] width 60 height 13
click at [138, 87] on input "Released Only" at bounding box center [137, 87] width 1 height 1
checkbox input "false"
click at [428, 122] on div "Filter Table Select One Add Filter () Age () ATS () Cond (itemVariantCode) Cust…" at bounding box center [763, 180] width 1452 height 119
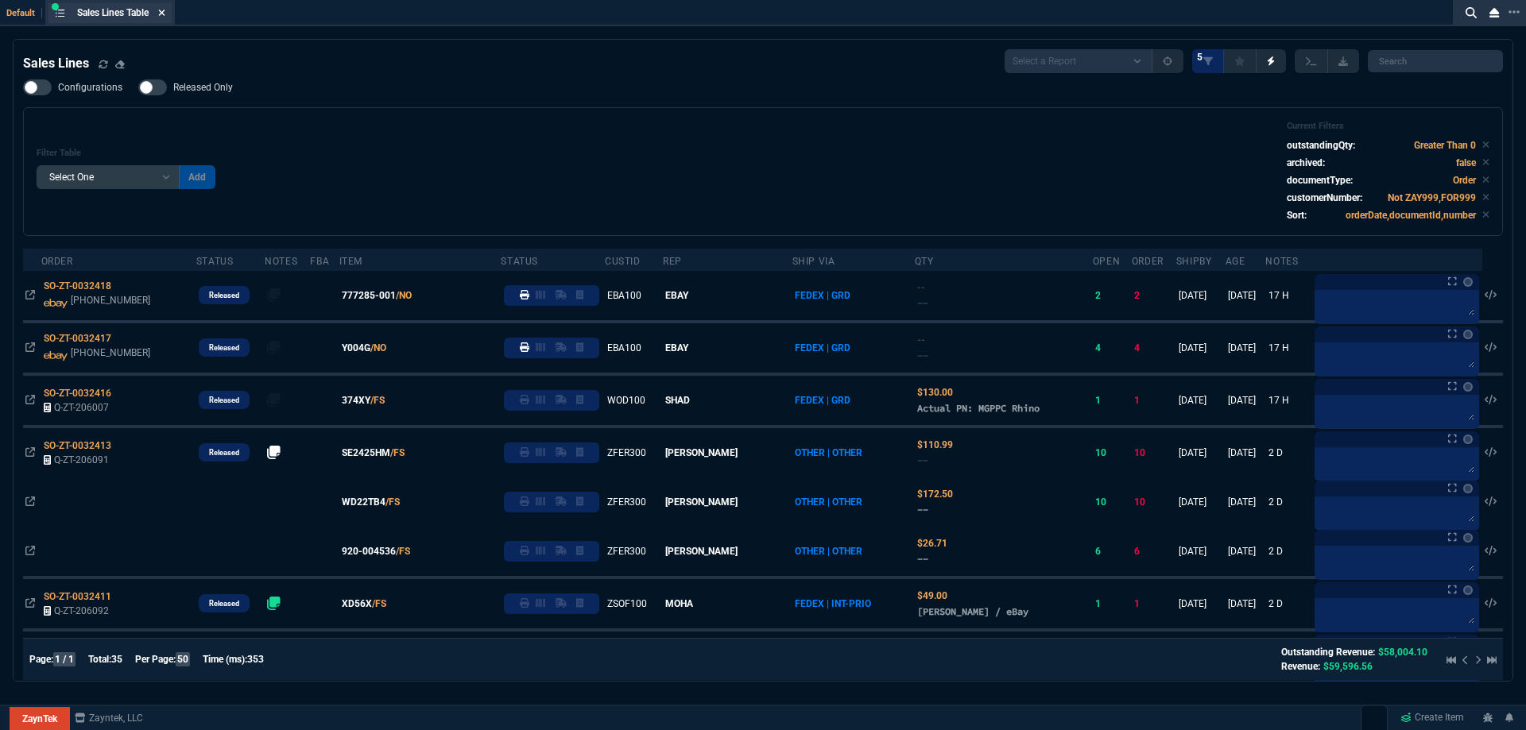
click at [165, 10] on icon at bounding box center [162, 13] width 6 height 6
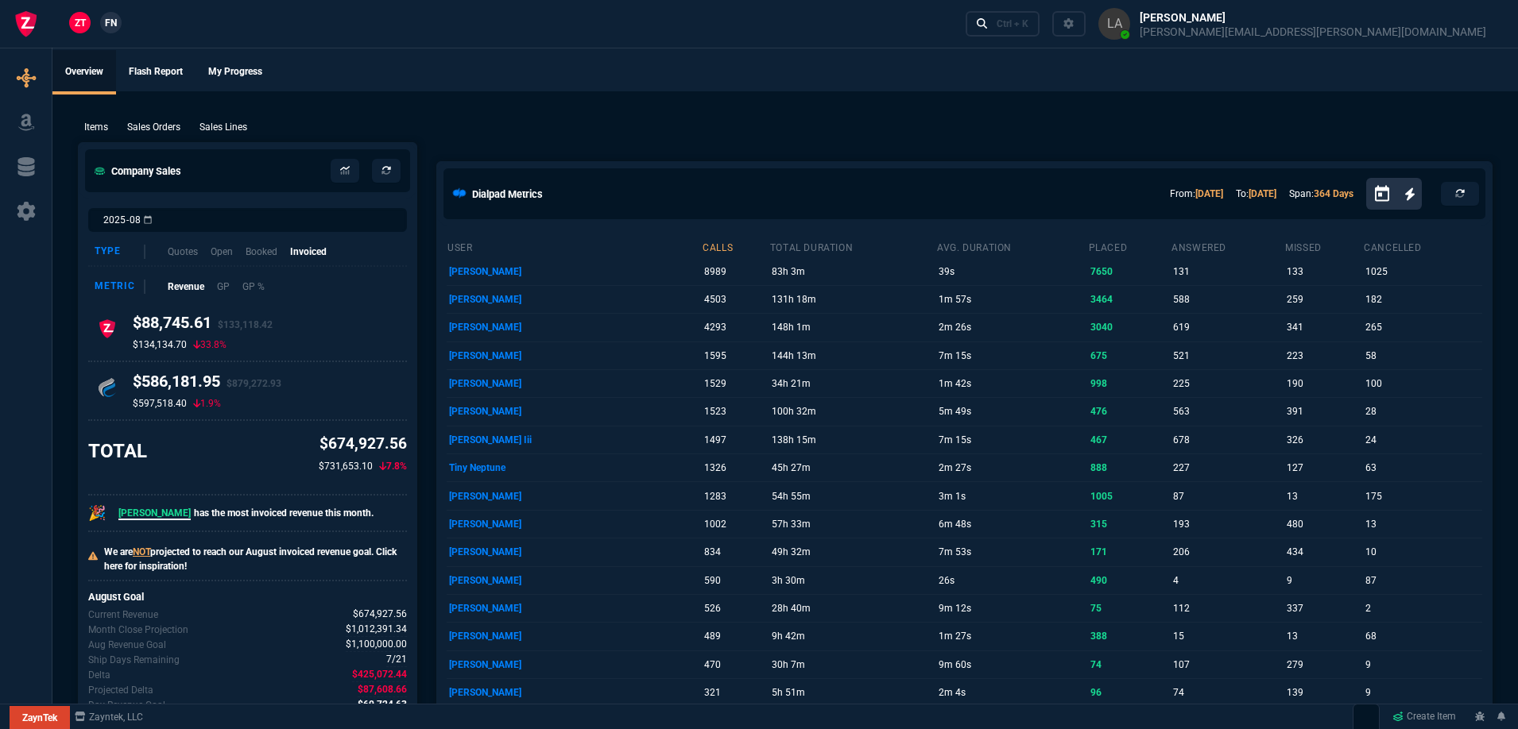
click at [106, 21] on span "FN" at bounding box center [111, 23] width 12 height 14
click at [222, 122] on p "Sales Lines" at bounding box center [223, 127] width 48 height 14
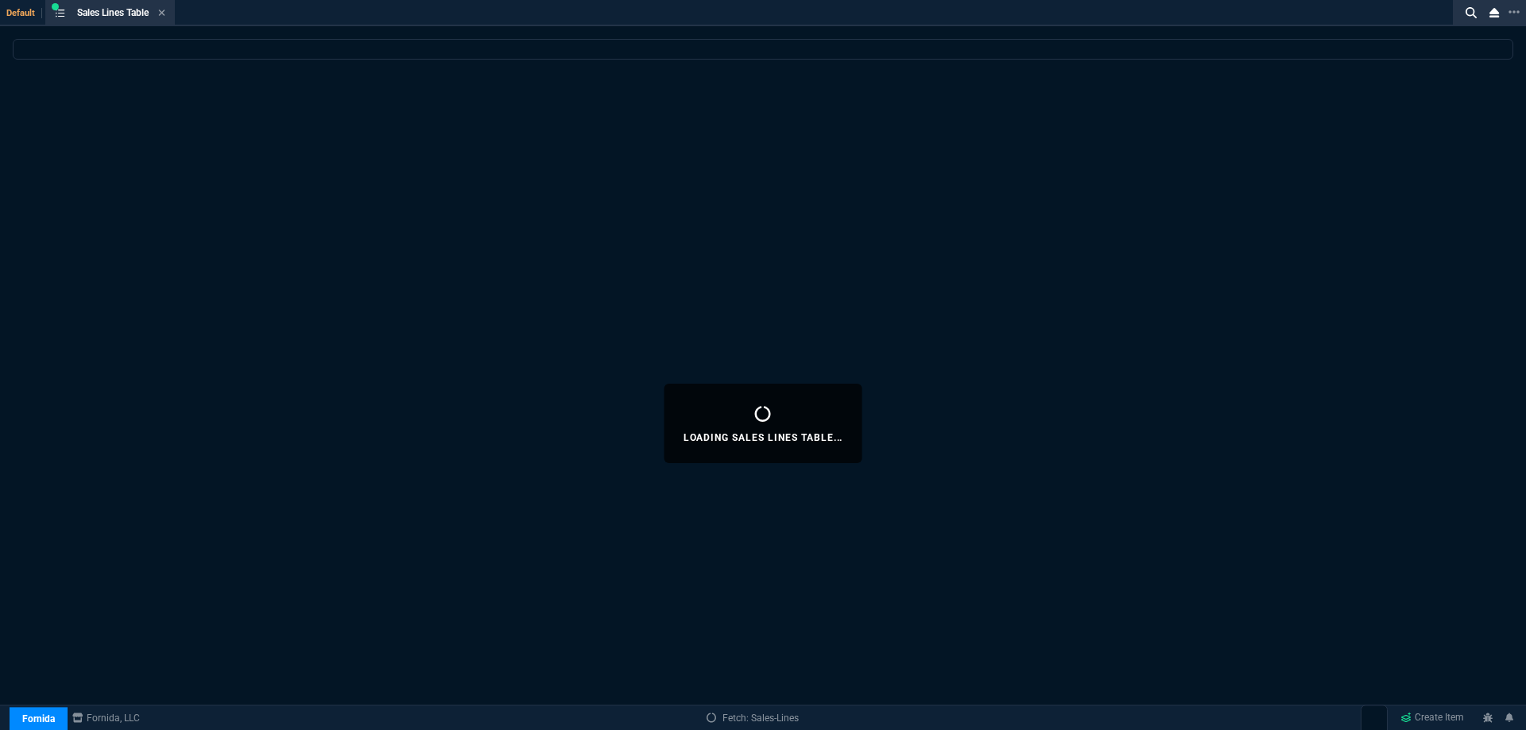
select select
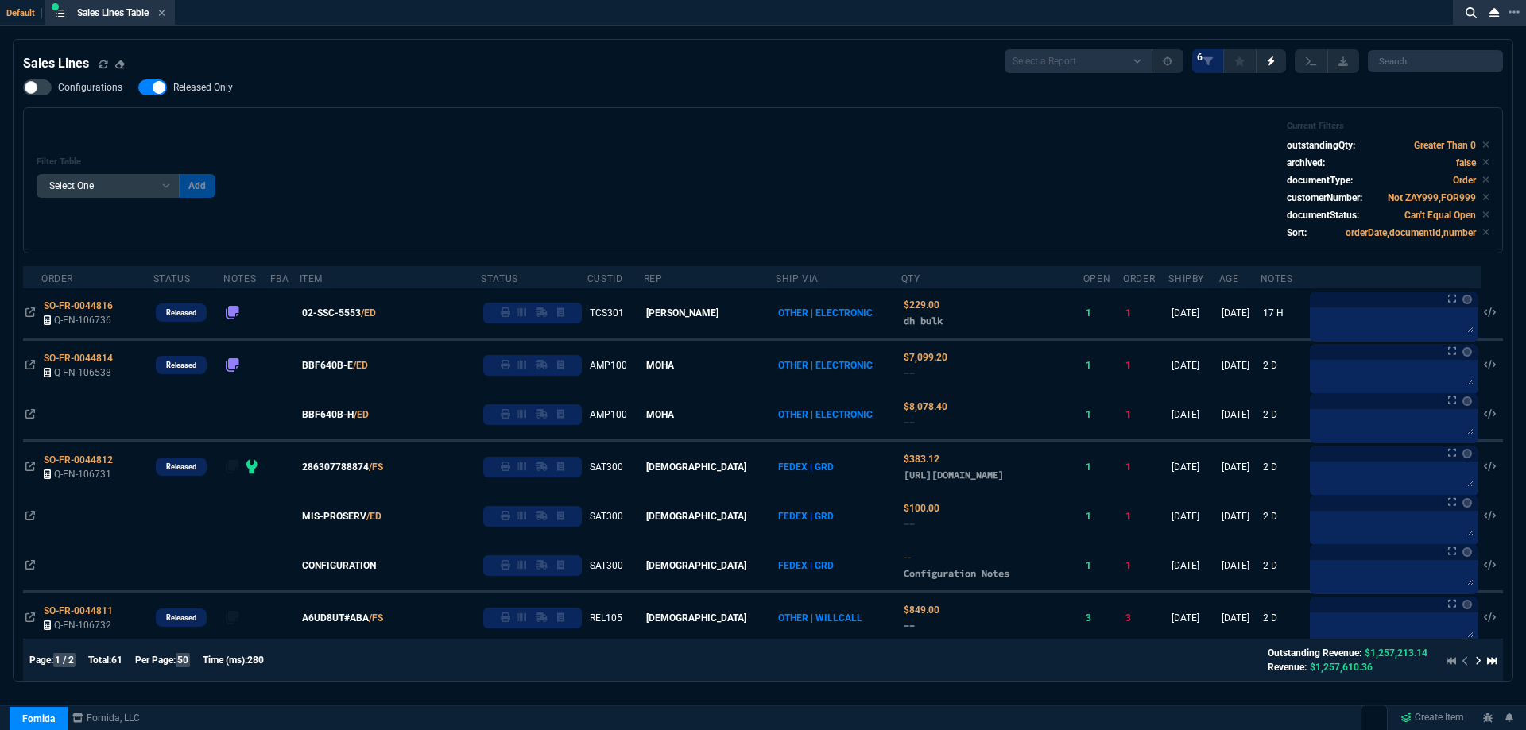
click at [226, 91] on span "Released Only" at bounding box center [203, 87] width 60 height 13
click at [138, 88] on input "Released Only" at bounding box center [137, 87] width 1 height 1
checkbox input "false"
click at [518, 109] on div "Configurations Released Only Filter Table Select One Add Filter () Age () ATS (…" at bounding box center [762, 166] width 1479 height 174
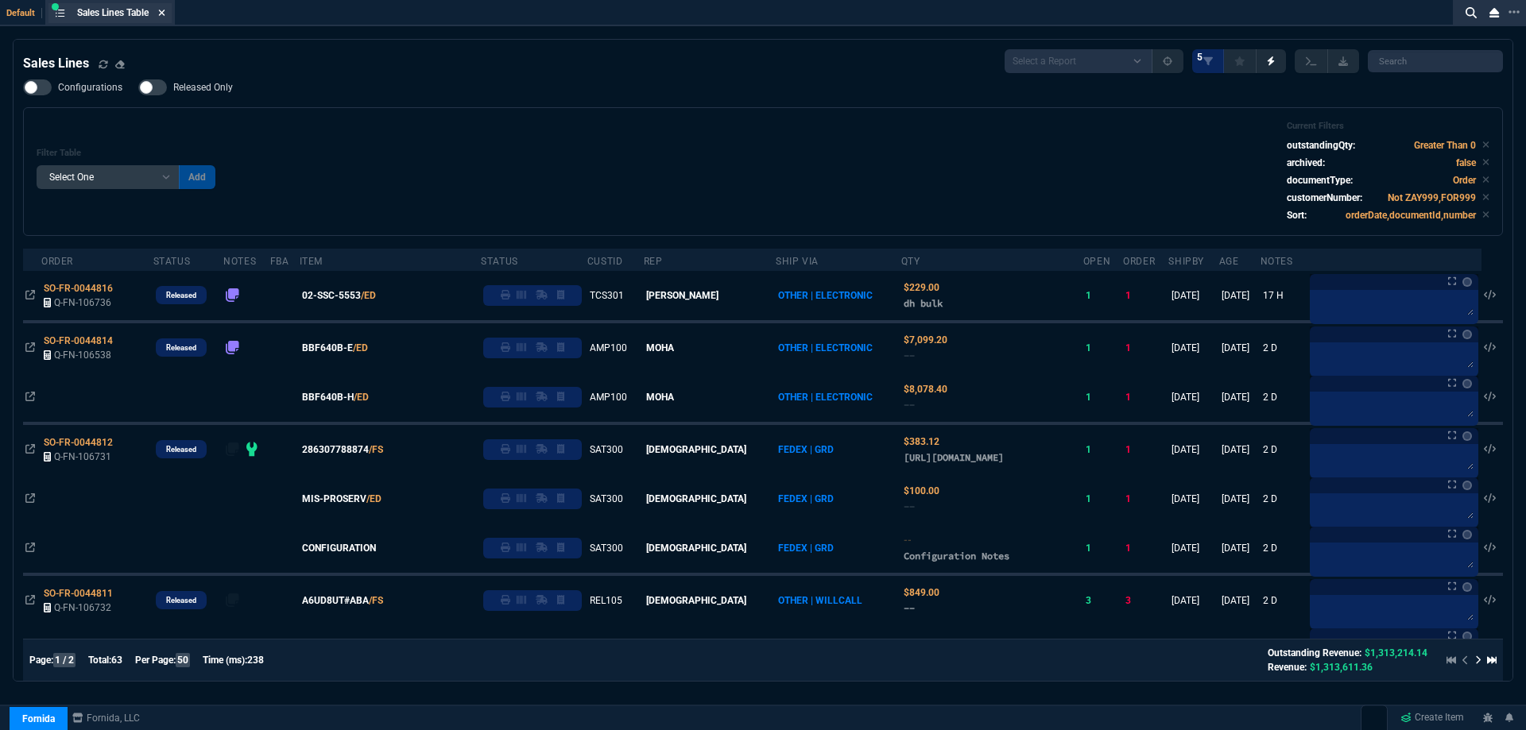
click at [165, 12] on icon at bounding box center [162, 13] width 6 height 6
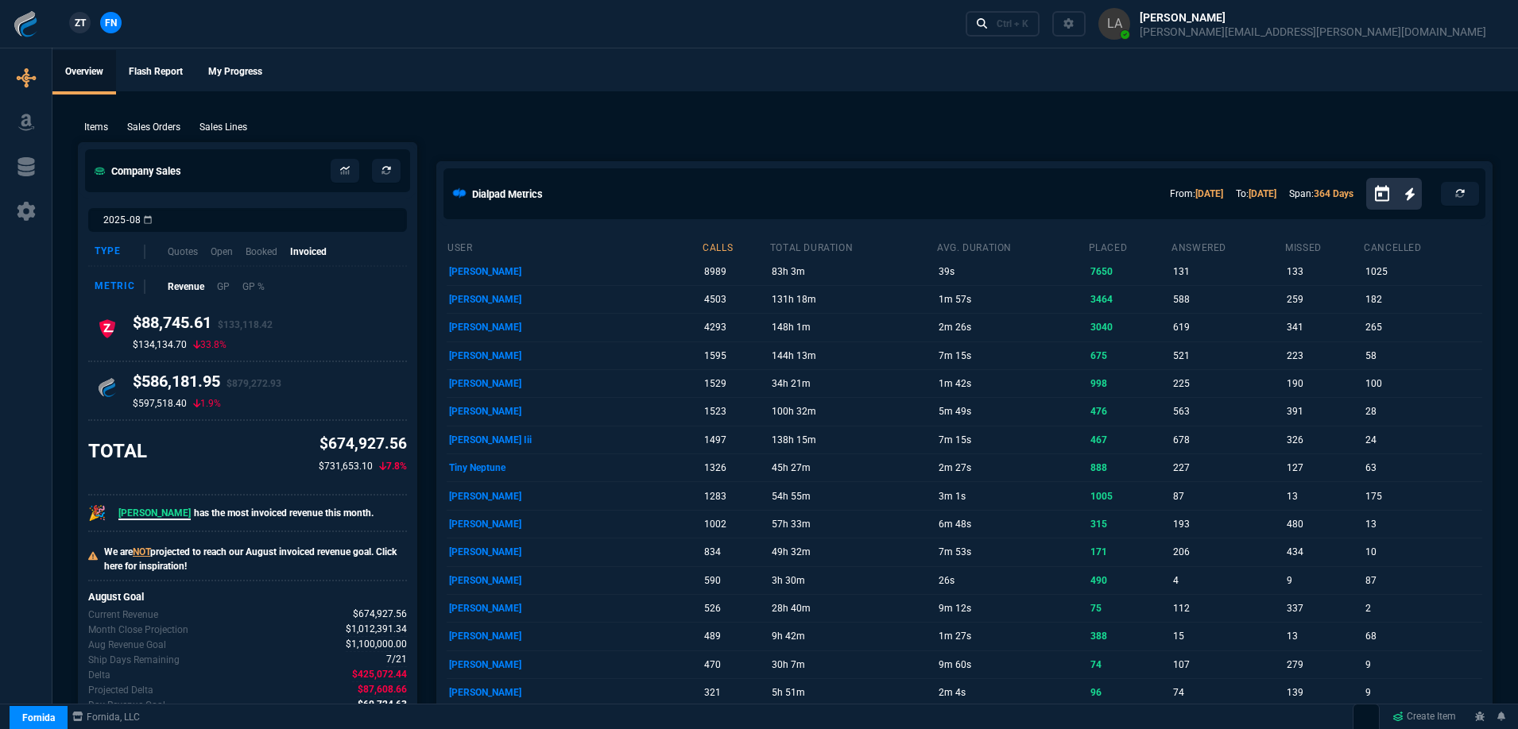
click at [86, 25] on span "ZT" at bounding box center [80, 23] width 11 height 14
click at [118, 27] on link "FN" at bounding box center [110, 22] width 21 height 21
click at [246, 124] on p "Sales Lines" at bounding box center [223, 127] width 48 height 14
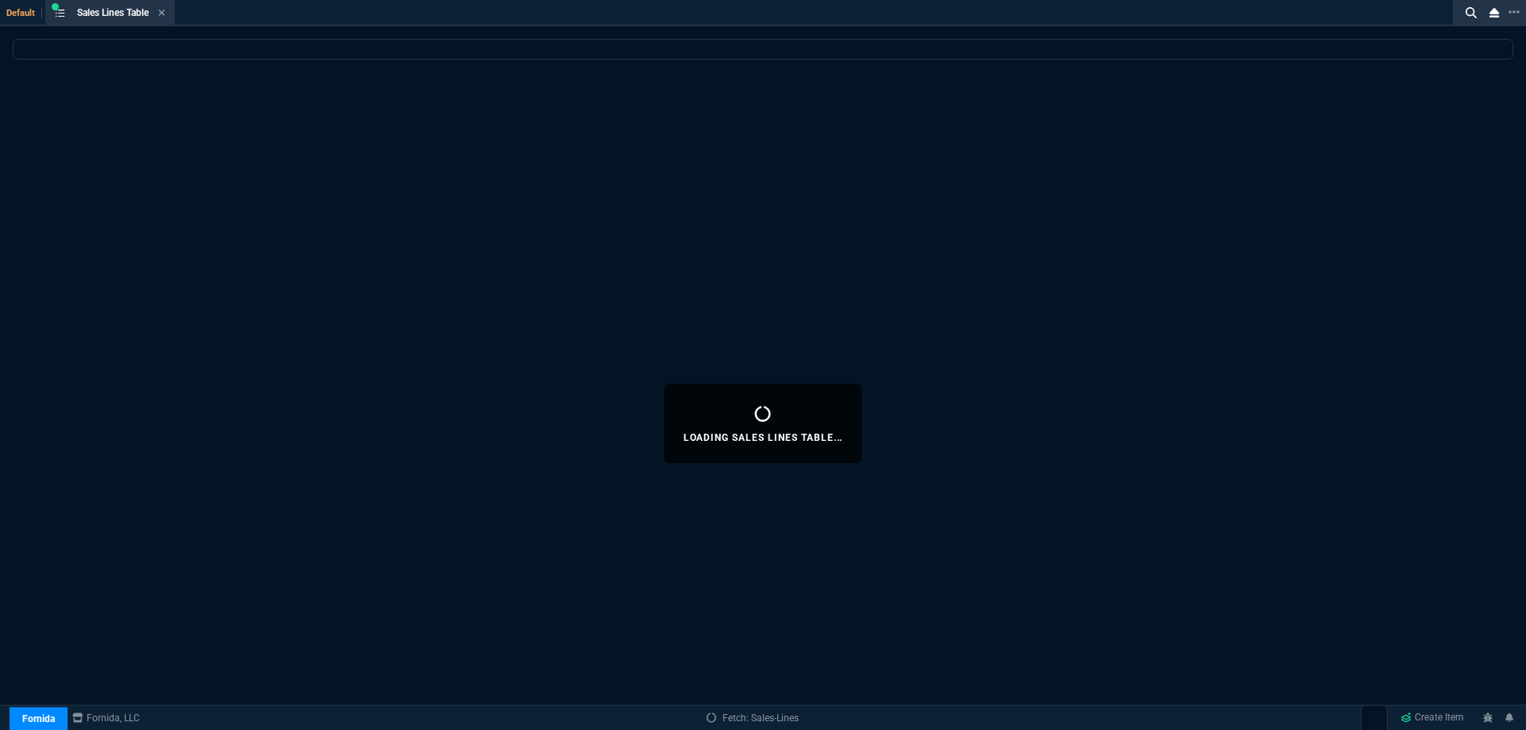
select select
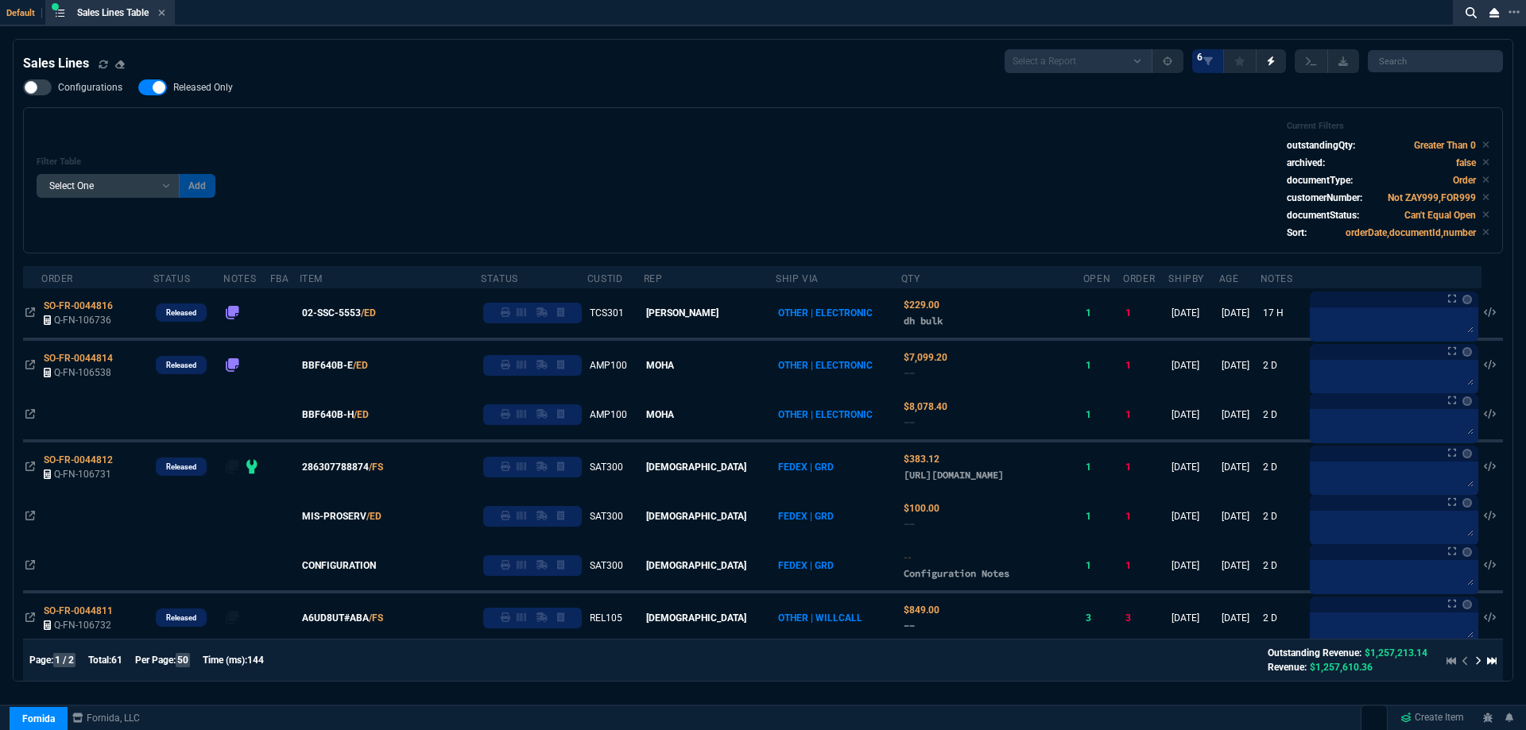
click at [222, 91] on span "Released Only" at bounding box center [203, 87] width 60 height 13
click at [138, 88] on input "Released Only" at bounding box center [137, 87] width 1 height 1
checkbox input "false"
click at [605, 175] on div "Filter Table Select One Add Filter () Age () ATS () Cond (itemVariantCode) Cust…" at bounding box center [763, 180] width 1452 height 119
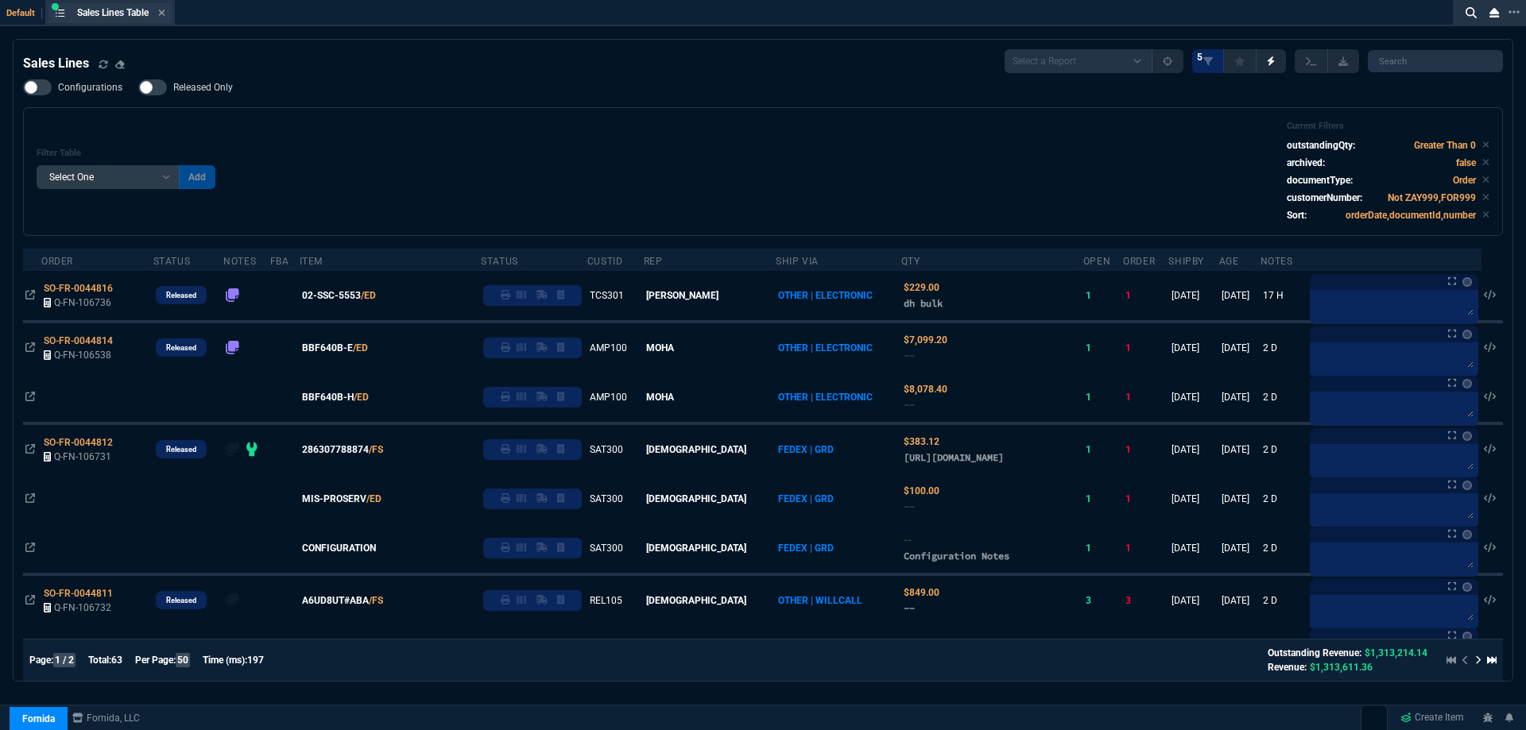
click at [170, 14] on div "Sales Lines Table Sales Line" at bounding box center [109, 13] width 123 height 20
click at [165, 21] on div "Sales Lines Table Sales Line" at bounding box center [109, 13] width 123 height 20
click at [165, 19] on nx-icon at bounding box center [161, 13] width 7 height 13
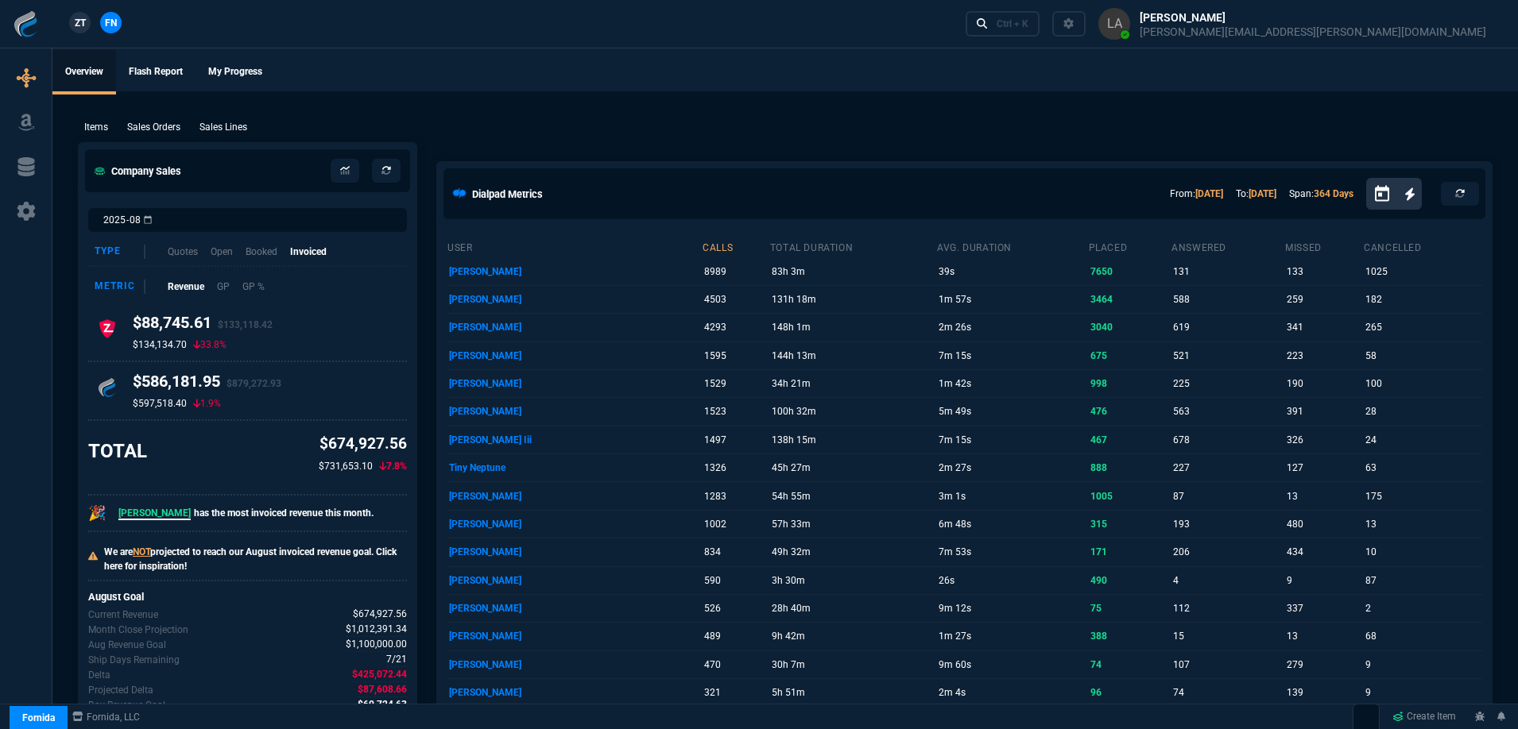
click at [75, 25] on span "ZT" at bounding box center [80, 23] width 11 height 14
click at [226, 126] on p "Sales Lines" at bounding box center [223, 127] width 48 height 14
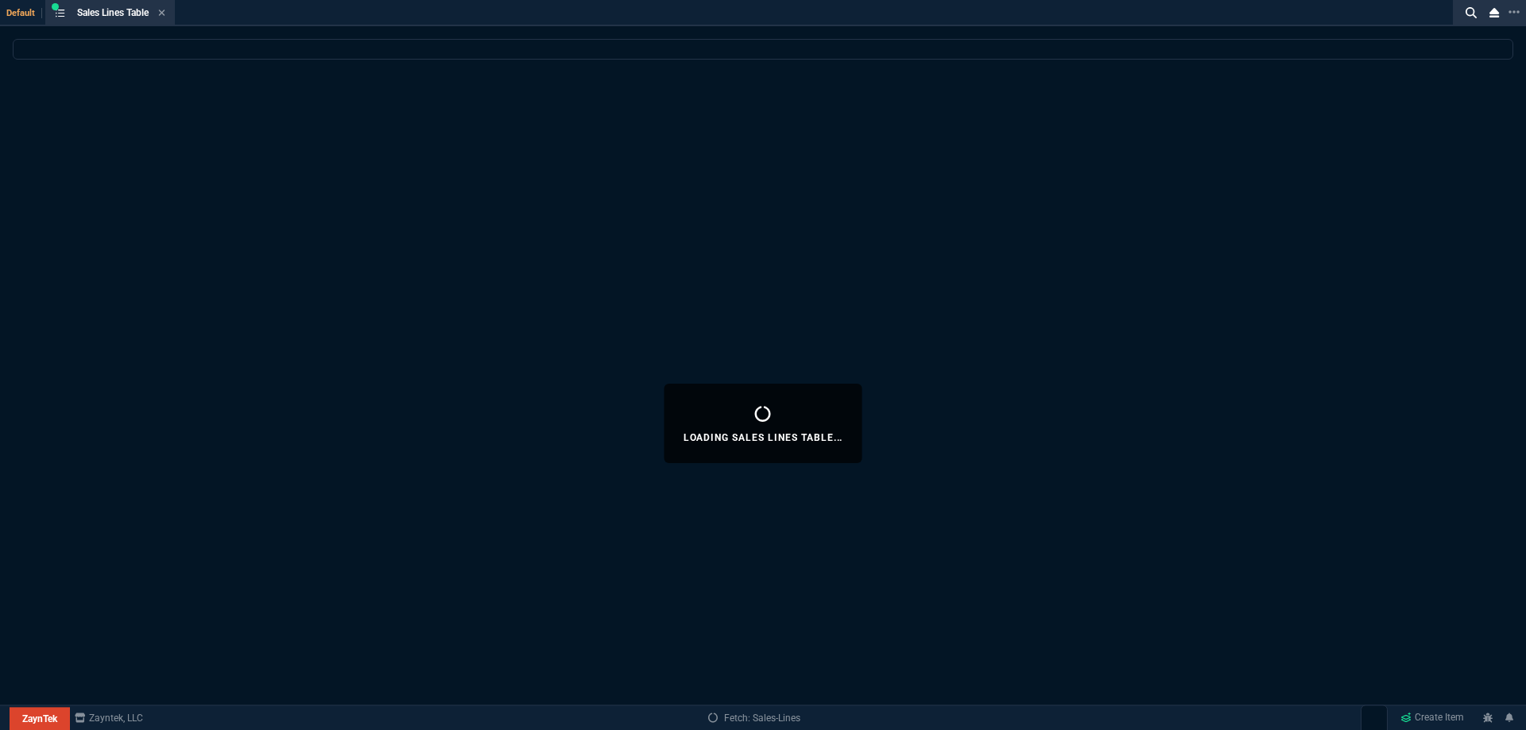
select select
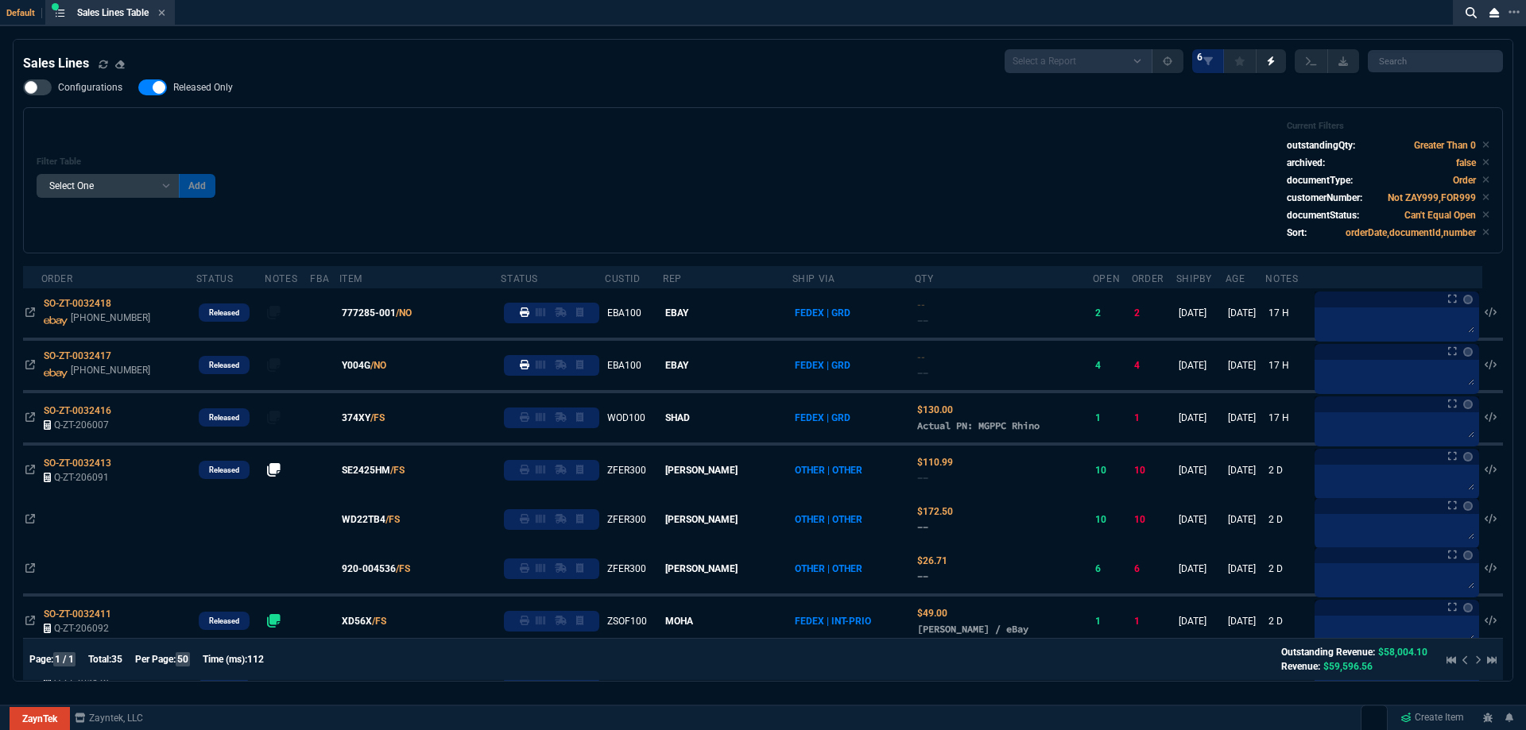
click at [209, 91] on span "Released Only" at bounding box center [203, 87] width 60 height 13
click at [138, 88] on input "Released Only" at bounding box center [137, 87] width 1 height 1
click at [760, 167] on div "Filter Table Select One Add Filter () Age () ATS () Cond (itemVariantCode) Cust…" at bounding box center [763, 180] width 1452 height 119
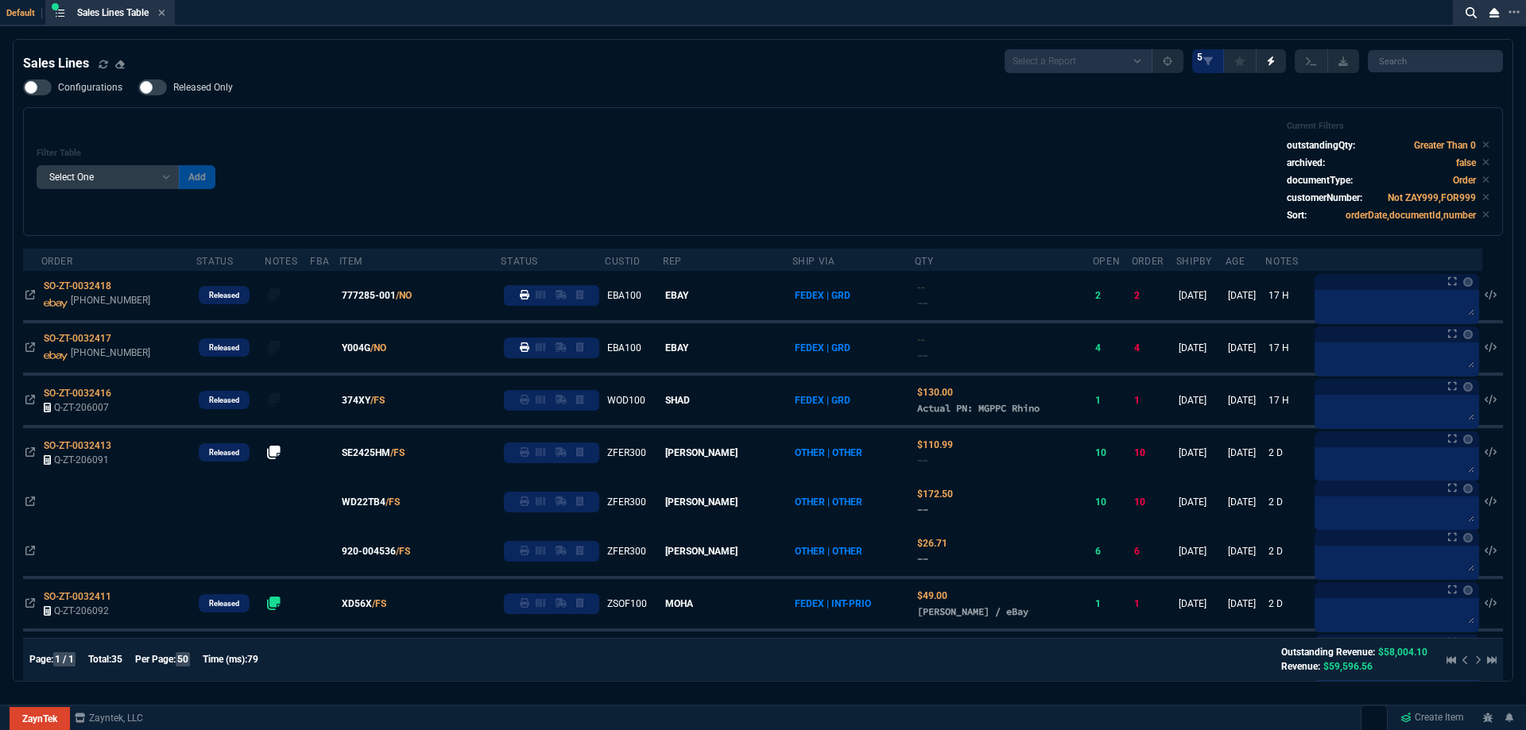
click at [219, 83] on span "Released Only" at bounding box center [203, 87] width 60 height 13
click at [138, 87] on input "Released Only" at bounding box center [137, 87] width 1 height 1
checkbox input "true"
click at [791, 96] on div "Configurations Released Only Filter Table Select One Add Filter () Age () ATS (…" at bounding box center [762, 157] width 1479 height 157
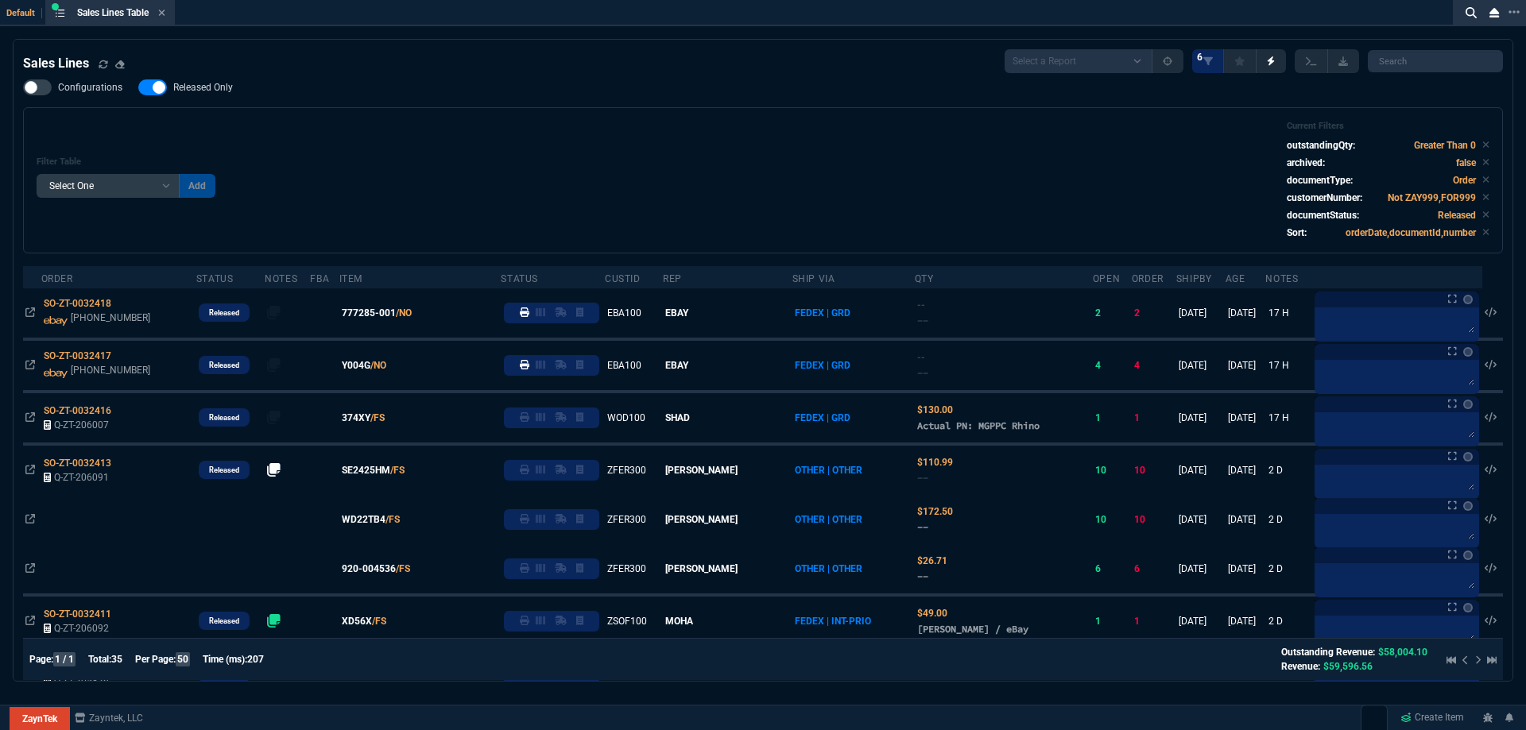
select select
click at [280, 87] on div "Configurations Released Only Filter Table Select One Add Filter () Age () ATS (…" at bounding box center [762, 166] width 1479 height 174
click at [509, 84] on div "Configurations Released Only Filter Table Select One Add Filter () Age () ATS (…" at bounding box center [762, 166] width 1479 height 174
click at [209, 87] on span "Released Only" at bounding box center [203, 87] width 60 height 13
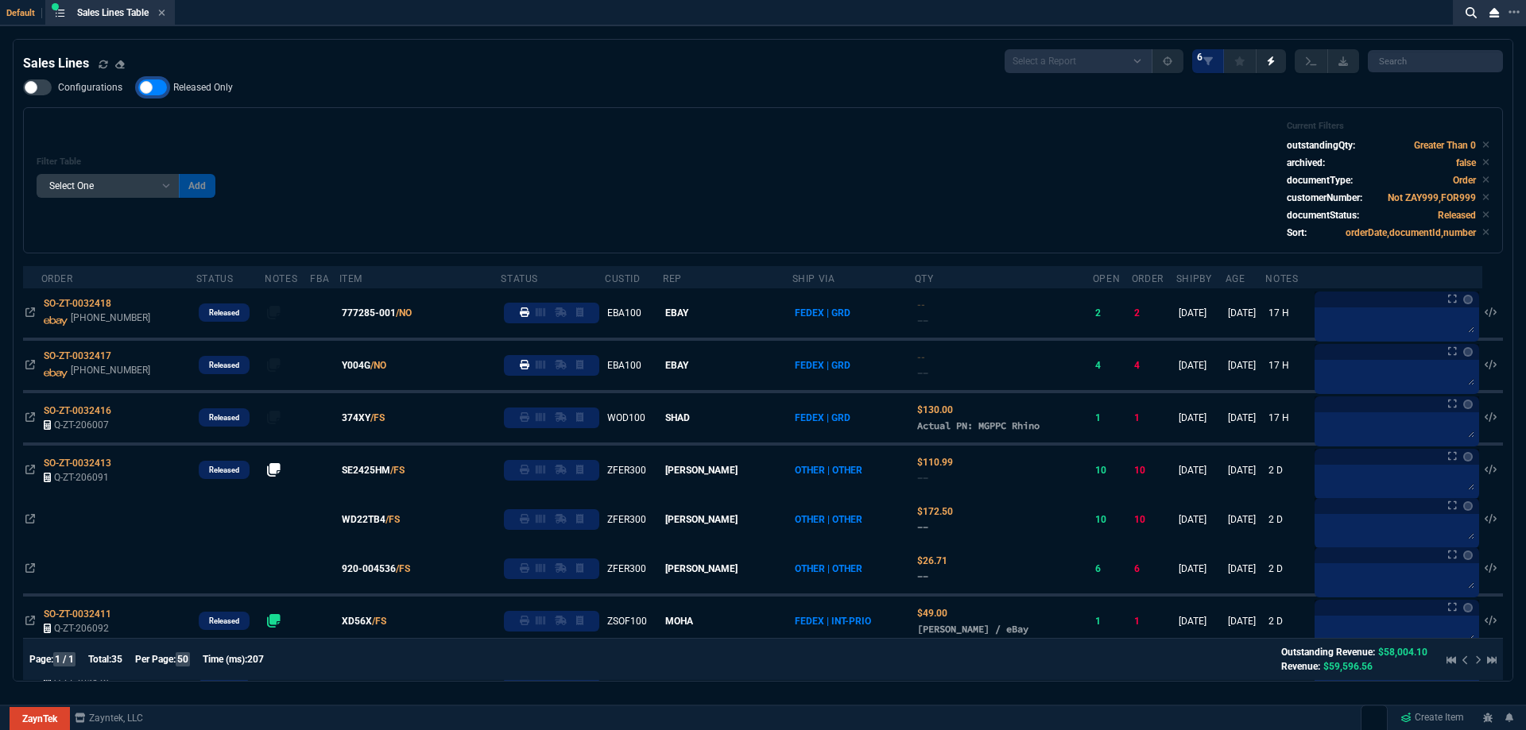
click at [138, 87] on input "Released Only" at bounding box center [137, 87] width 1 height 1
checkbox input "false"
drag, startPoint x: 609, startPoint y: 91, endPoint x: 582, endPoint y: 91, distance: 27.0
click at [608, 91] on div "Configurations Released Only Filter Table Select One Add Filter () Age () ATS (…" at bounding box center [762, 166] width 1479 height 174
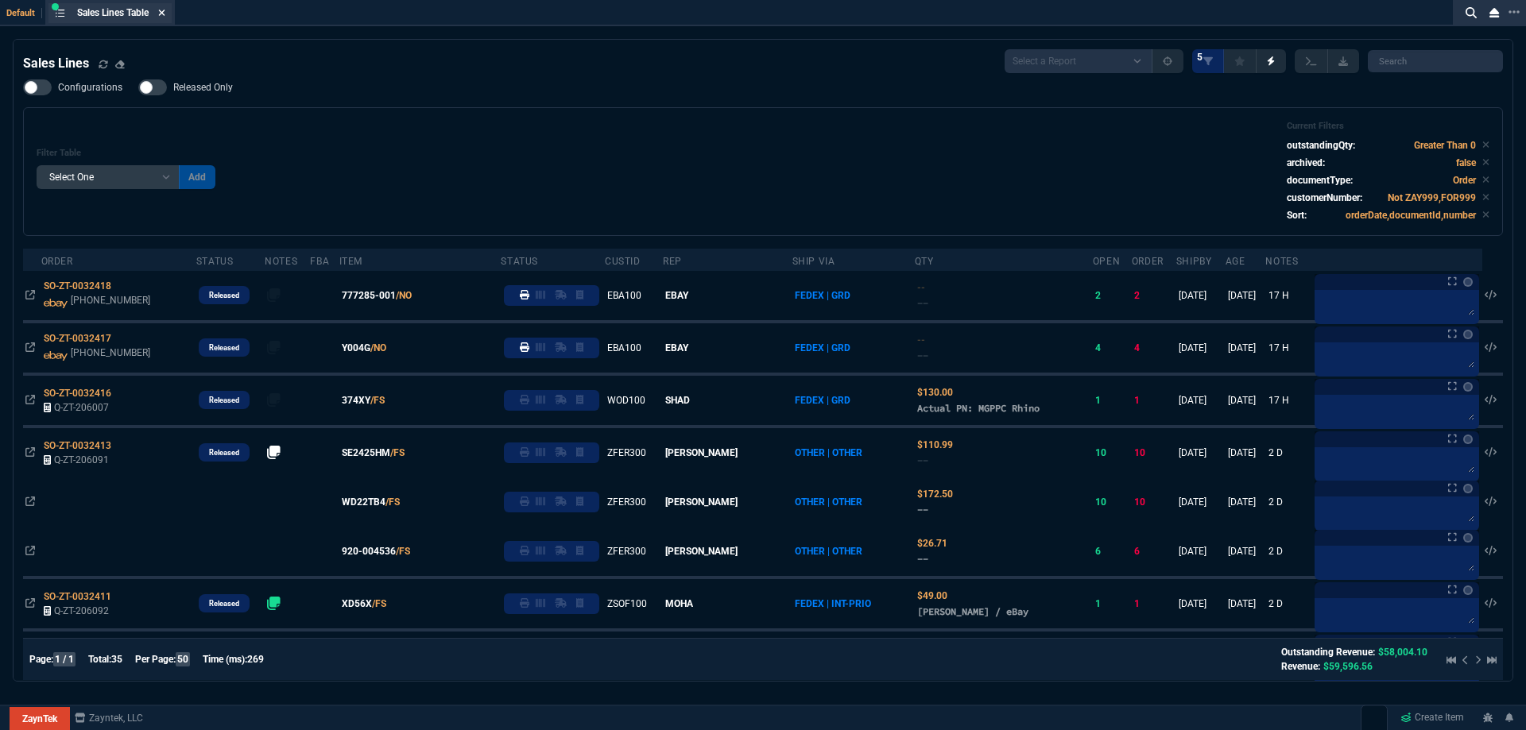
click at [165, 9] on icon at bounding box center [161, 13] width 7 height 10
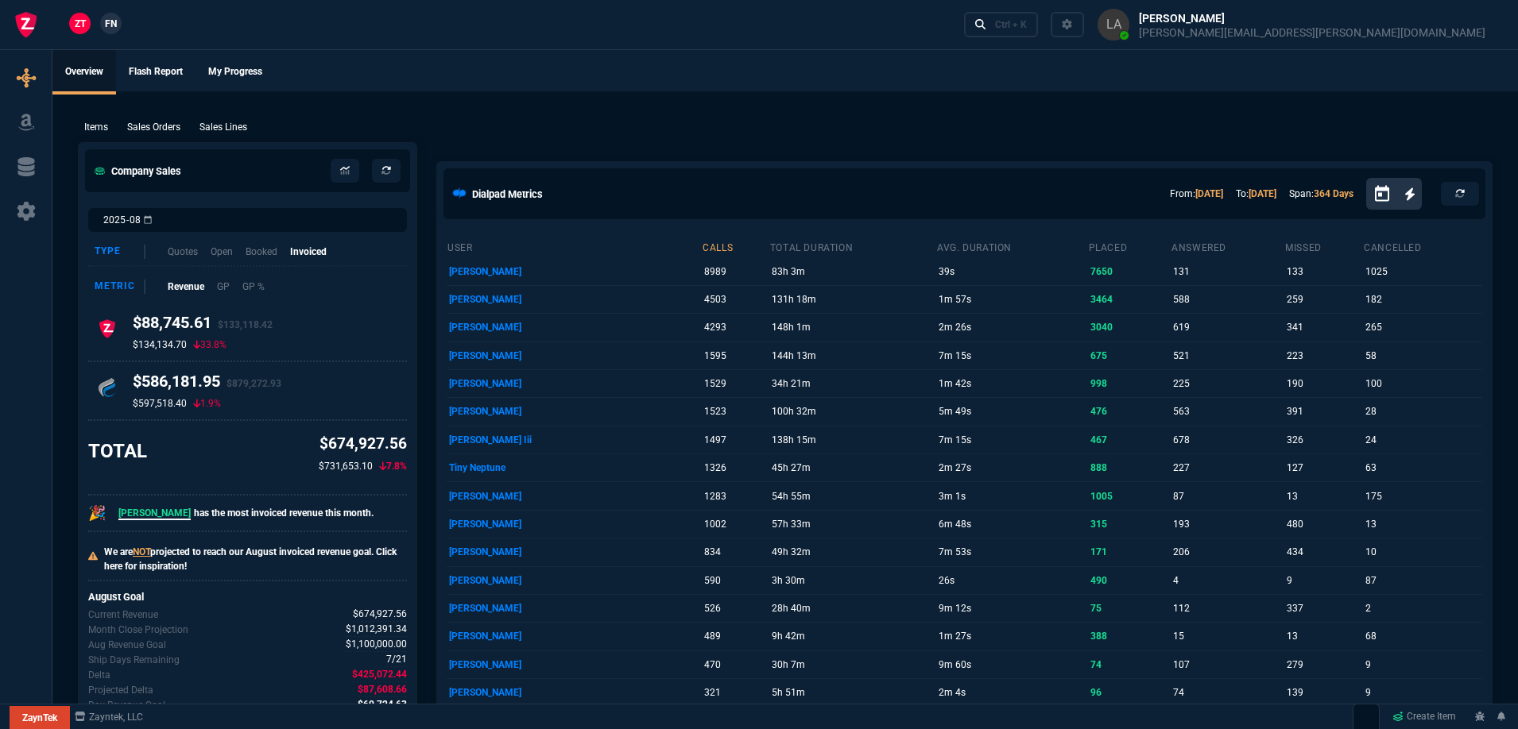
click at [114, 17] on span "FN" at bounding box center [111, 24] width 12 height 14
click at [224, 130] on p "Sales Lines" at bounding box center [223, 127] width 48 height 14
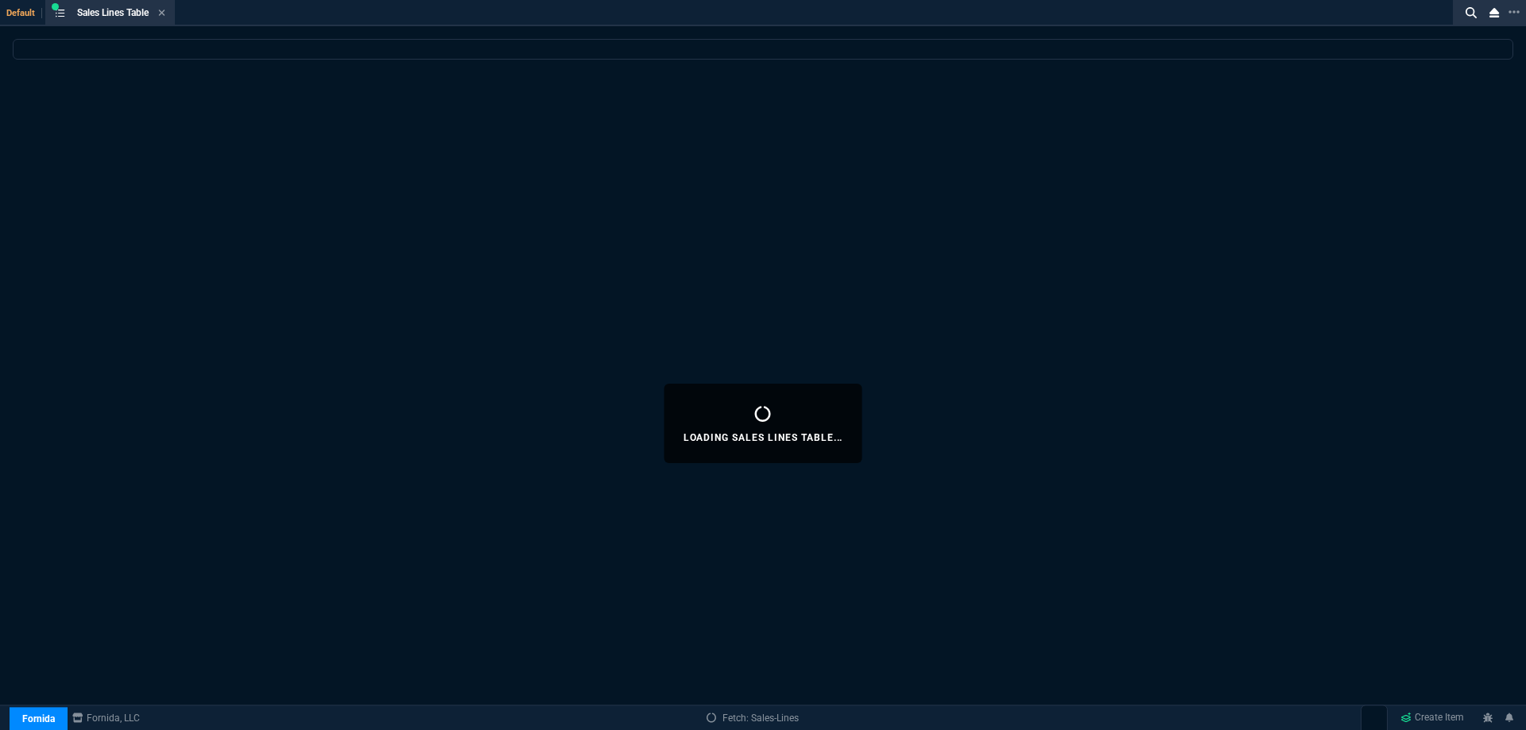
select select
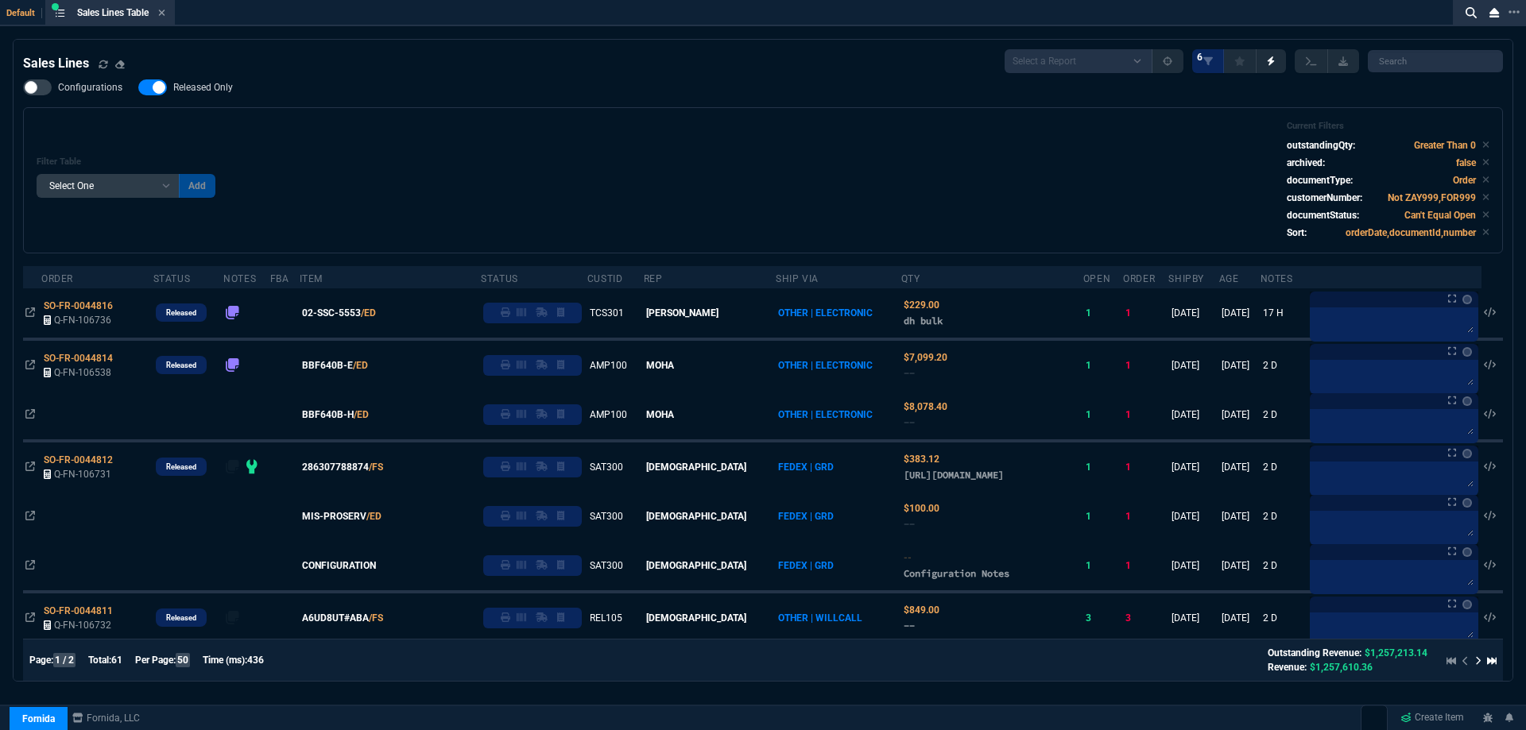
click at [202, 92] on span "Released Only" at bounding box center [203, 87] width 60 height 13
click at [138, 88] on input "Released Only" at bounding box center [137, 87] width 1 height 1
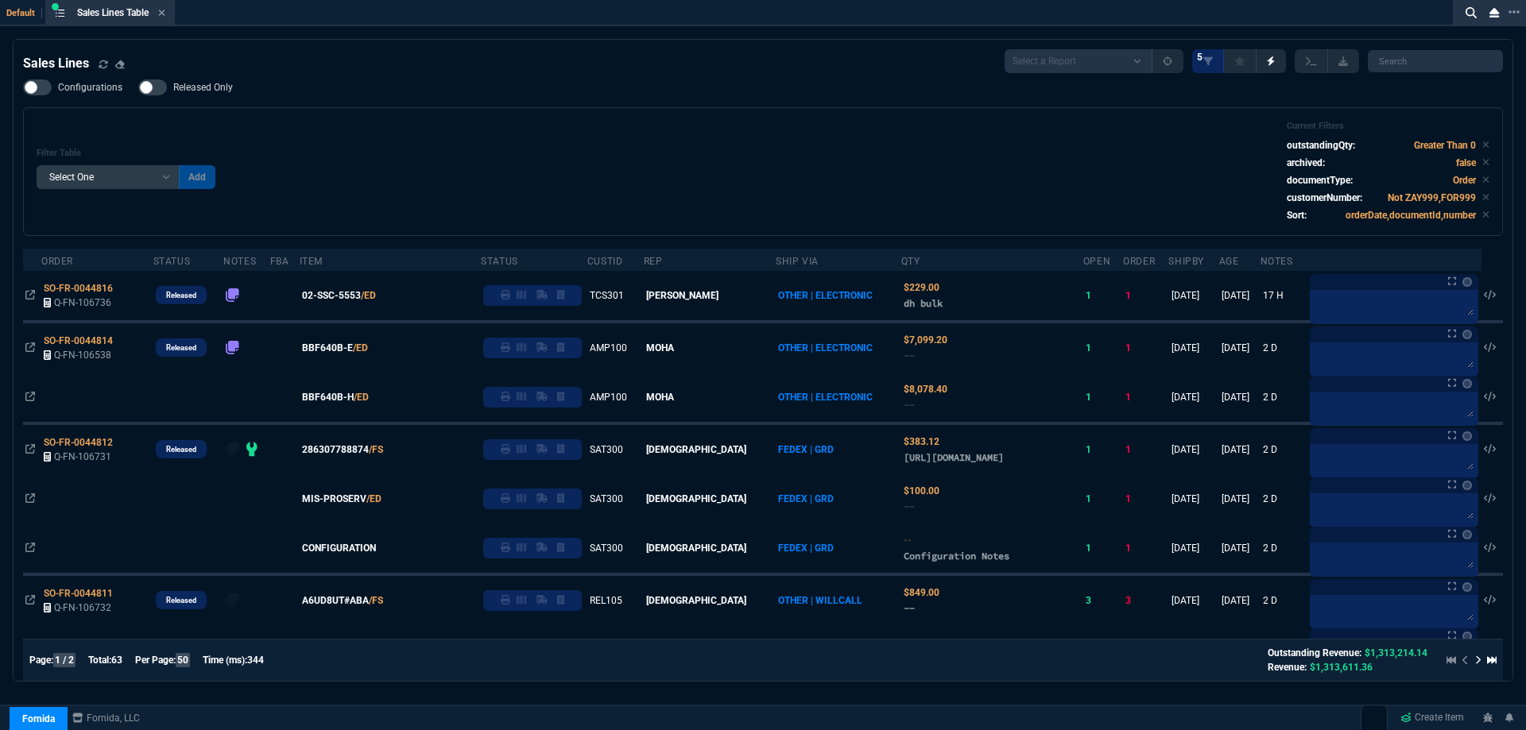
click at [285, 124] on div "Filter Table Select One Add Filter () Age () ATS () Cond (itemVariantCode) Cust…" at bounding box center [763, 172] width 1452 height 102
click at [222, 92] on span "Released Only" at bounding box center [203, 87] width 60 height 13
click at [138, 88] on input "Released Only" at bounding box center [137, 87] width 1 height 1
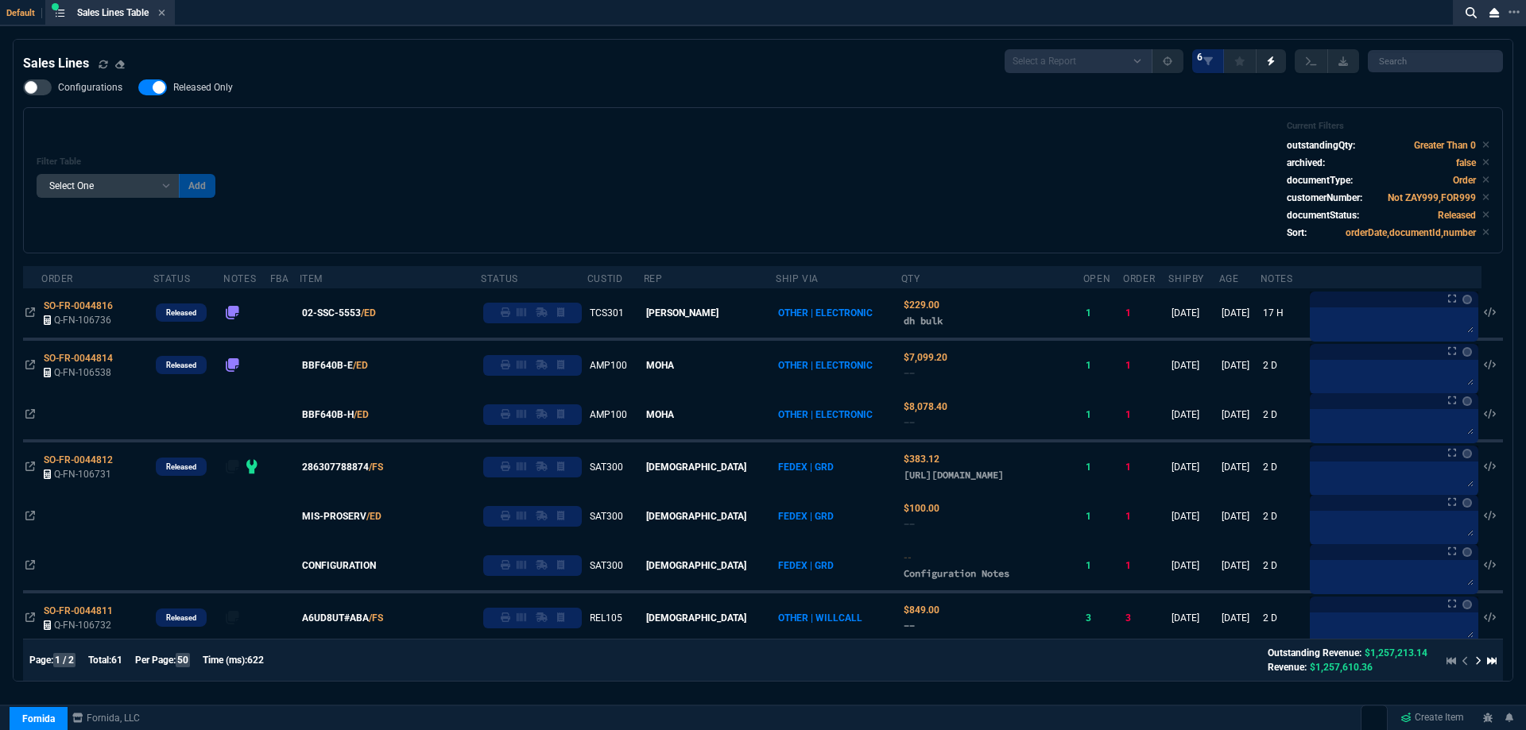
click at [220, 91] on span "Released Only" at bounding box center [203, 87] width 60 height 13
click at [138, 88] on input "Released Only" at bounding box center [137, 87] width 1 height 1
checkbox input "false"
click at [329, 96] on div "Configurations Released Only Filter Table Select One Add Filter () Age () ATS (…" at bounding box center [762, 166] width 1479 height 174
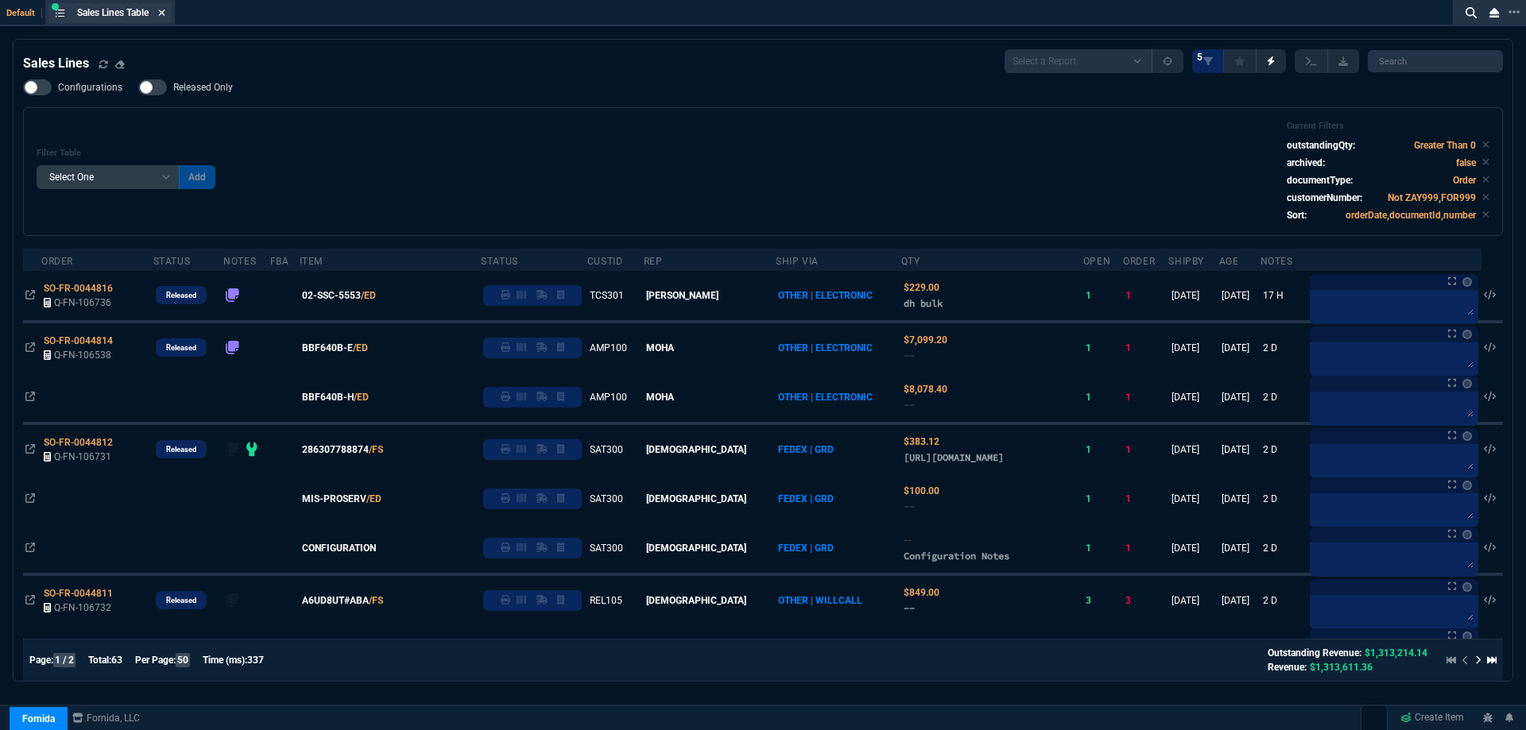
click at [165, 11] on icon at bounding box center [162, 13] width 6 height 6
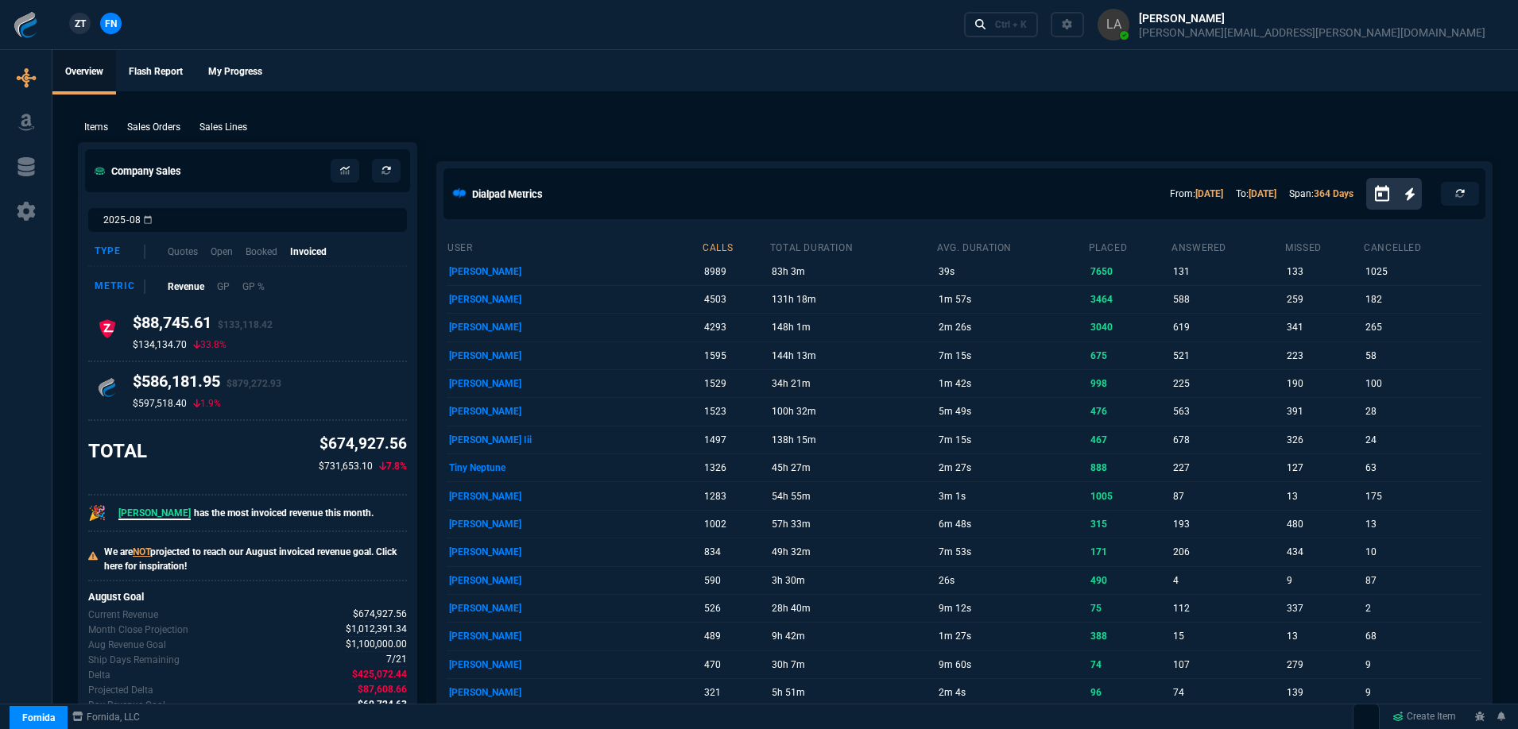
click at [78, 29] on span "ZT" at bounding box center [80, 24] width 11 height 14
click at [226, 122] on p "Sales Lines" at bounding box center [223, 127] width 48 height 14
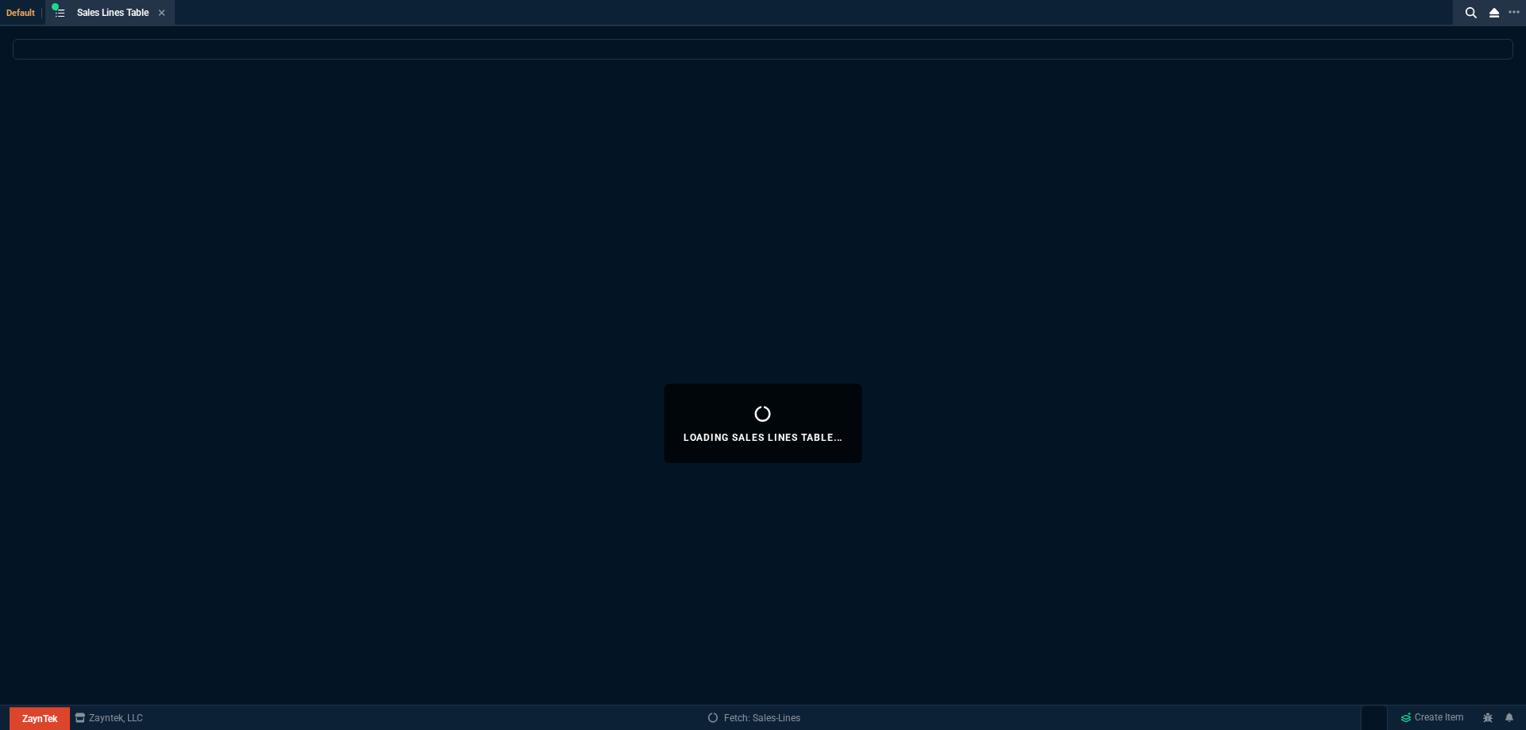
select select
